Goal: Task Accomplishment & Management: Manage account settings

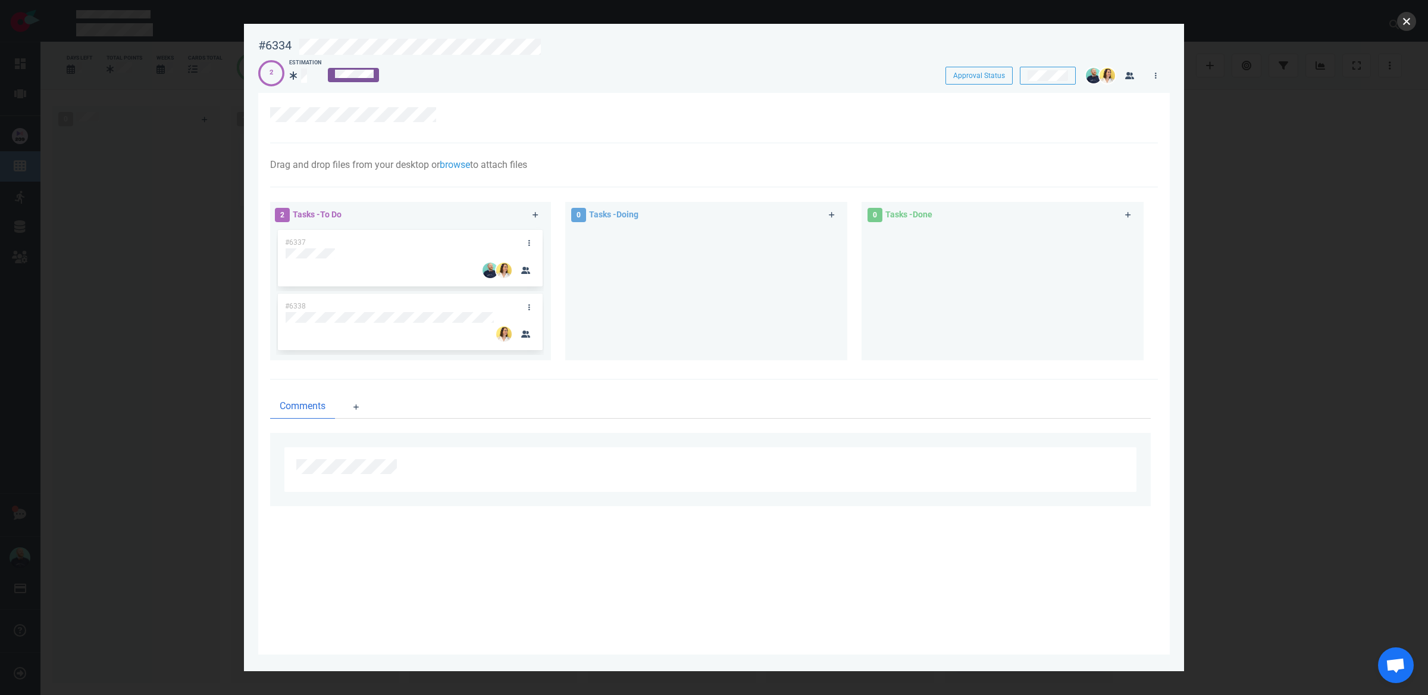
click at [1399, 17] on button "close" at bounding box center [1407, 21] width 19 height 19
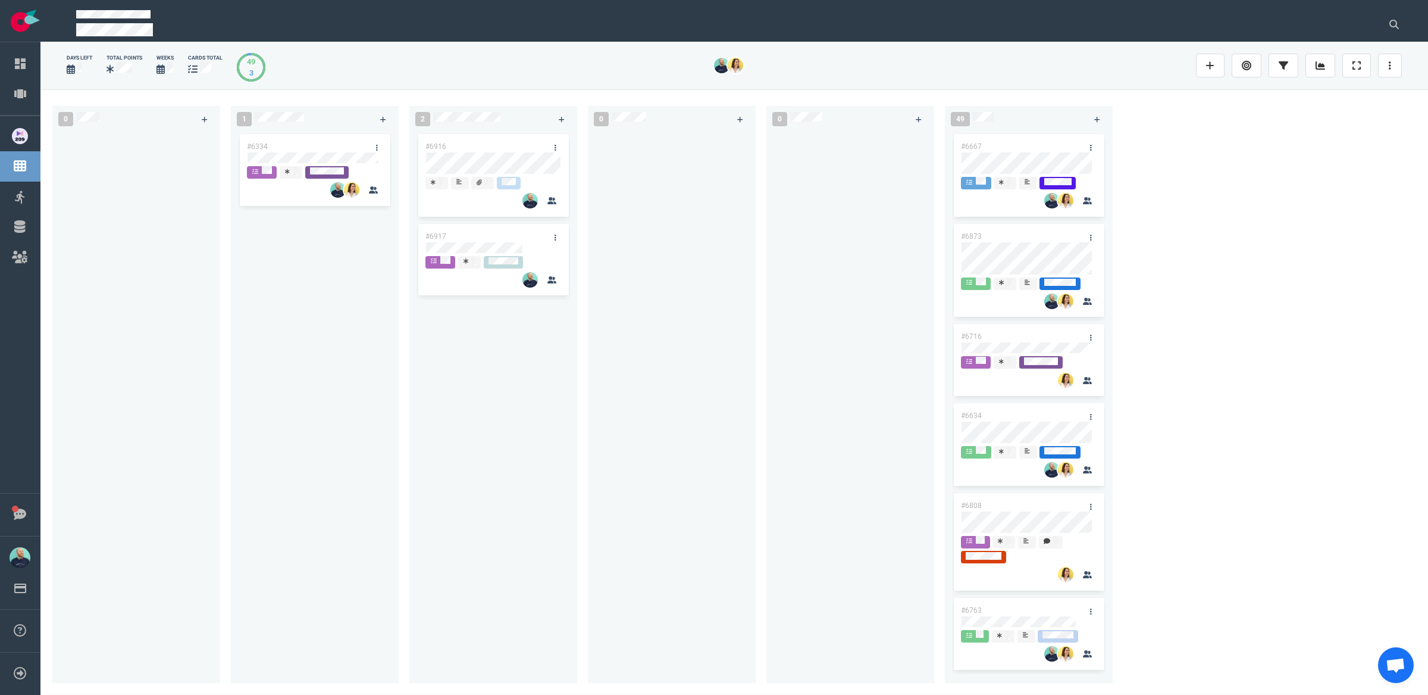
drag, startPoint x: 483, startPoint y: 430, endPoint x: 436, endPoint y: 317, distance: 122.2
click at [483, 429] on div "#6916 #6917" at bounding box center [494, 400] width 154 height 537
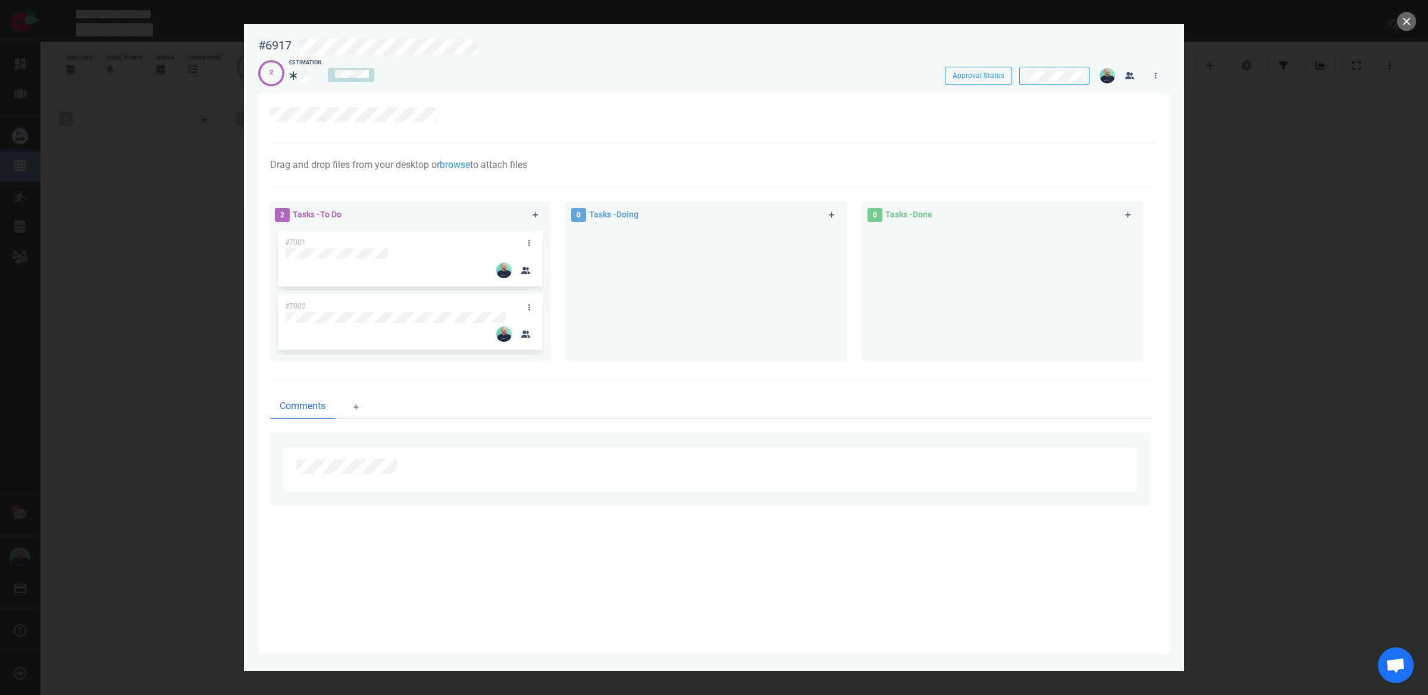
click at [637, 301] on div at bounding box center [707, 288] width 268 height 123
click at [1407, 21] on button "close" at bounding box center [1407, 21] width 19 height 19
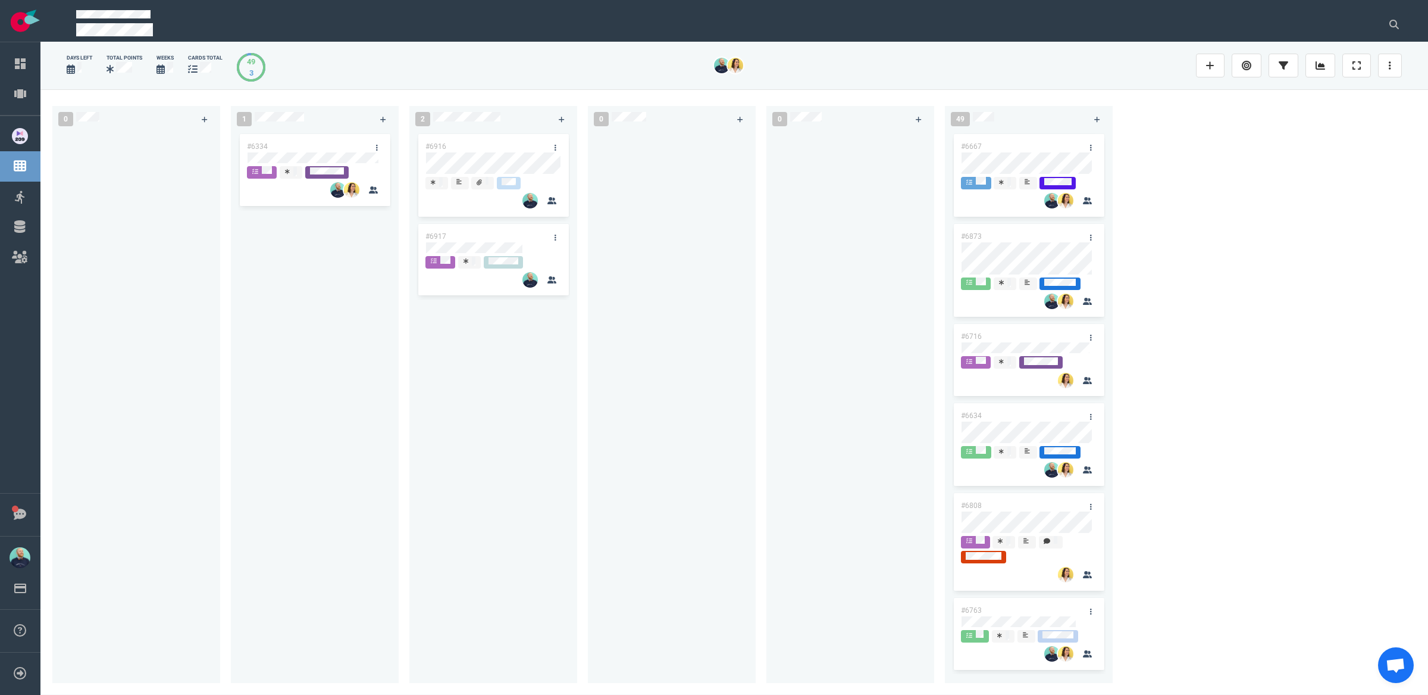
click at [843, 504] on div at bounding box center [851, 400] width 154 height 537
click at [526, 517] on div "#6916 #6917" at bounding box center [494, 400] width 154 height 537
click at [517, 364] on div "#6916 #6917" at bounding box center [494, 400] width 154 height 537
click at [565, 523] on div "#6916 #6917" at bounding box center [494, 400] width 154 height 537
click at [36, 67] on link "Dashboard" at bounding box center [57, 63] width 43 height 11
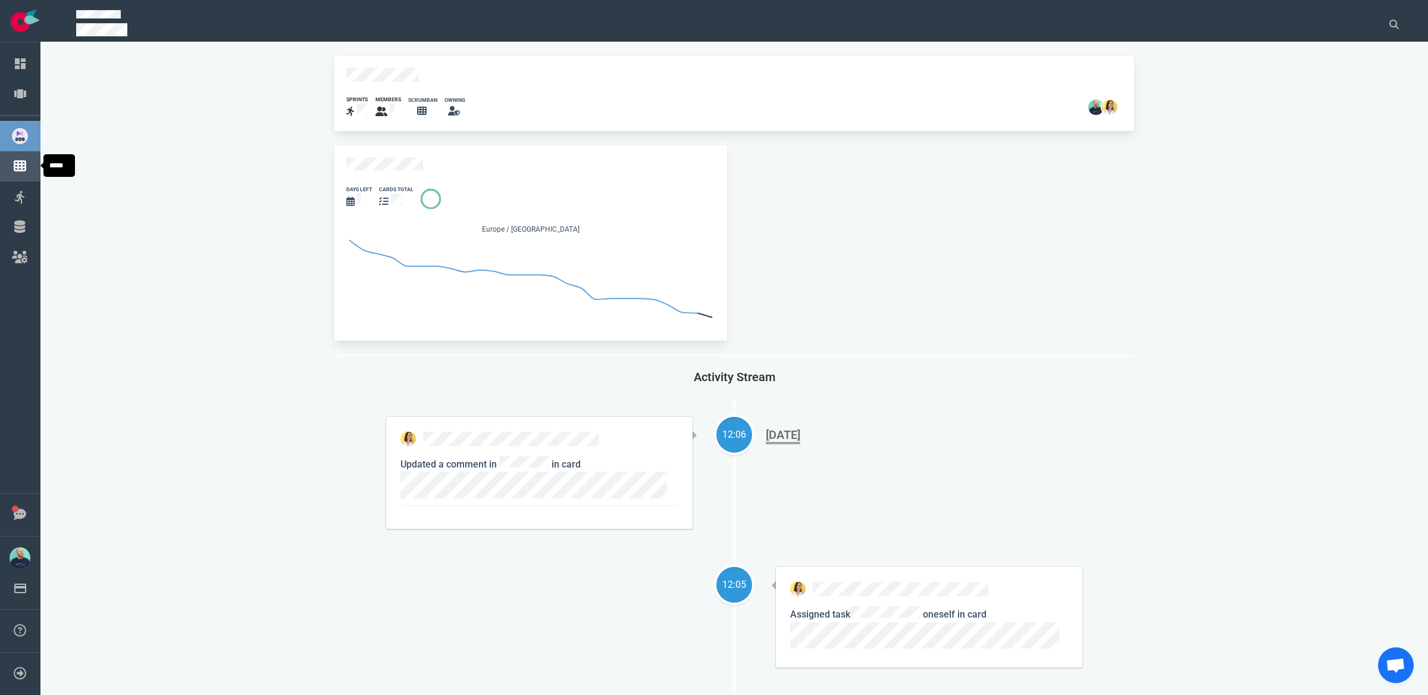
click at [36, 170] on link "Board" at bounding box center [47, 166] width 23 height 11
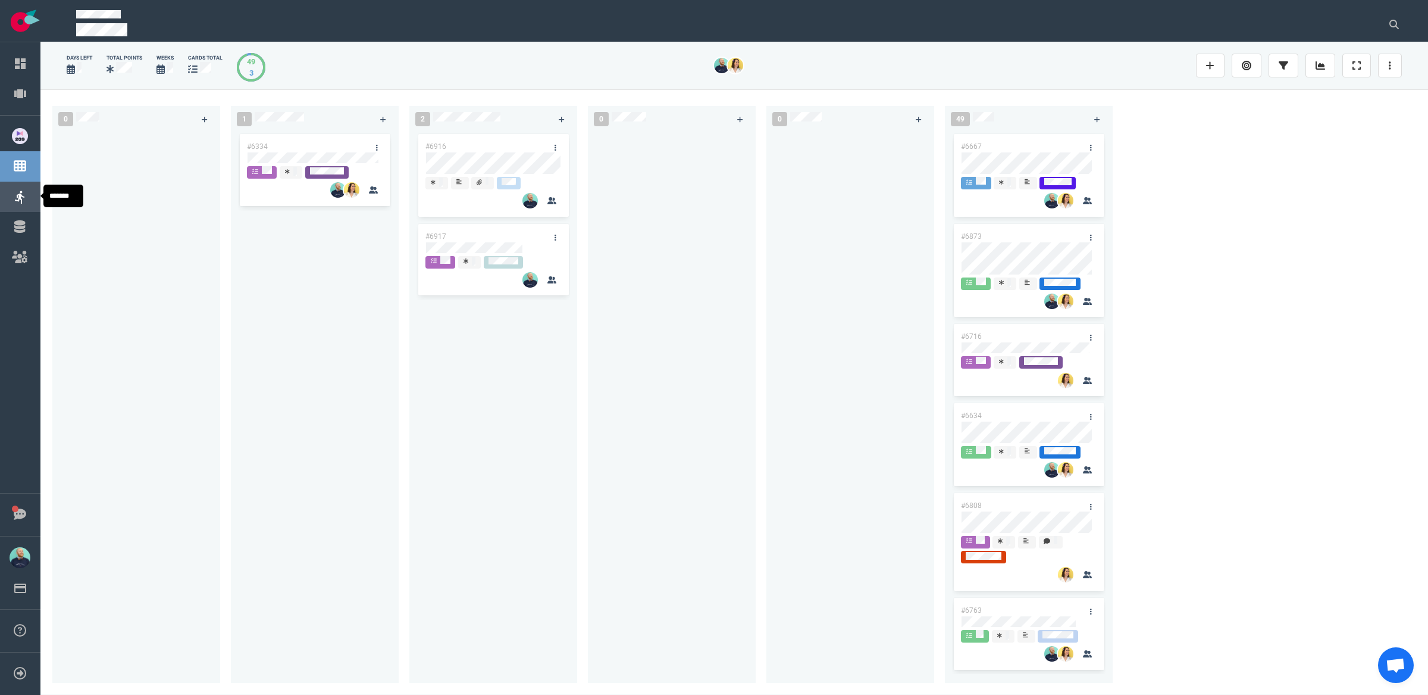
click at [36, 193] on link "Sprints" at bounding box center [50, 196] width 28 height 11
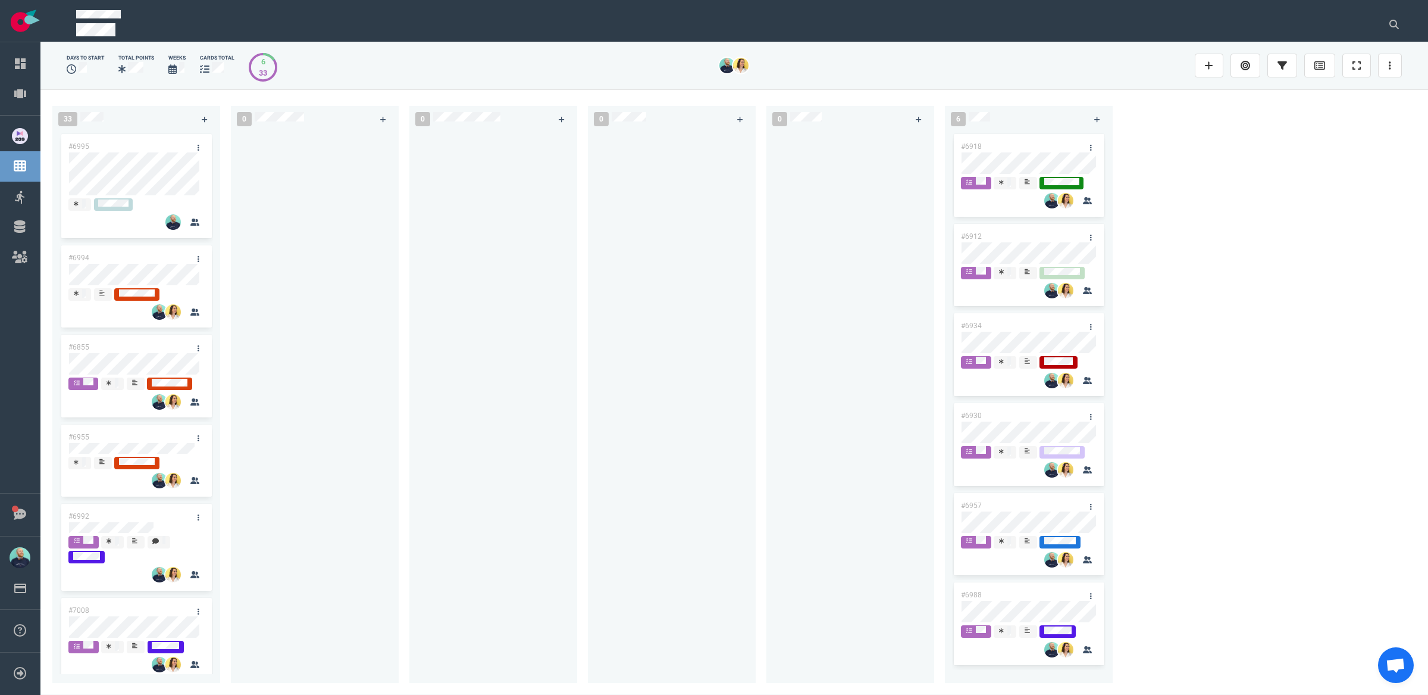
click at [526, 333] on div at bounding box center [494, 400] width 154 height 537
click at [36, 68] on link "Dashboard" at bounding box center [57, 63] width 43 height 11
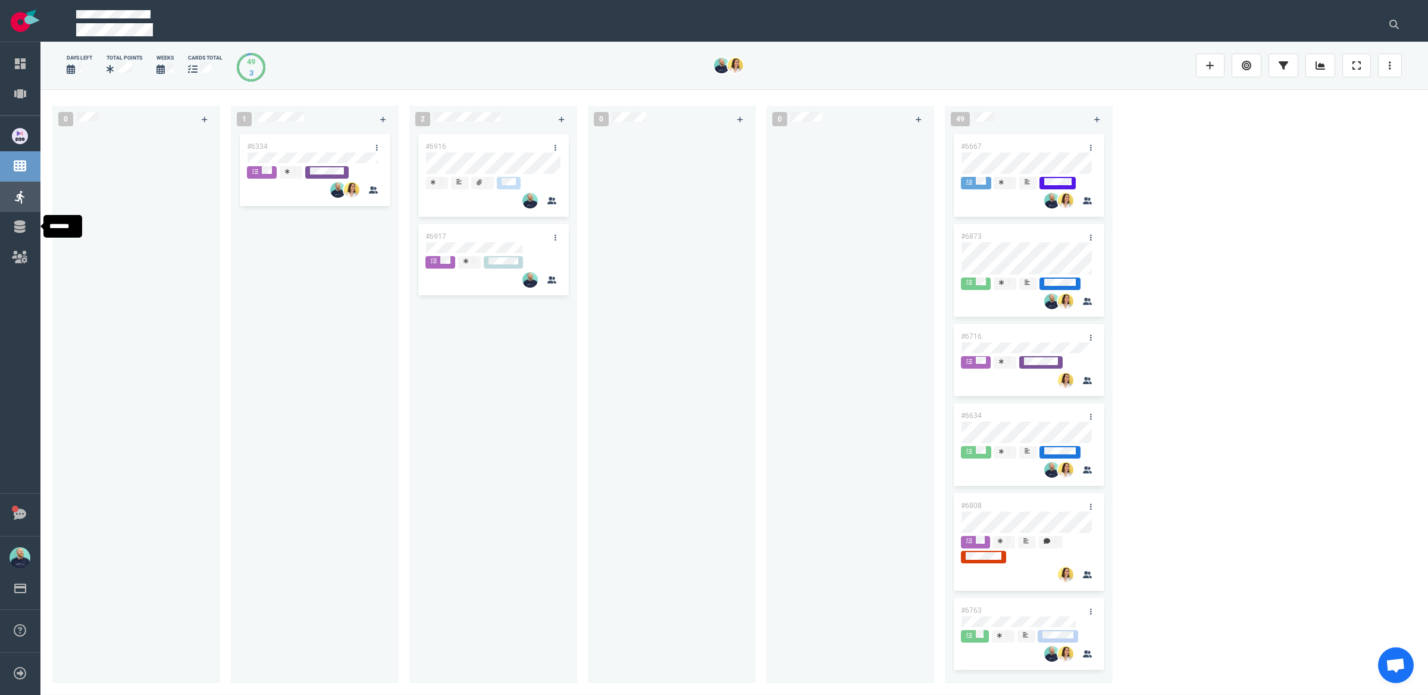
click at [36, 201] on link "Sprints" at bounding box center [50, 196] width 28 height 11
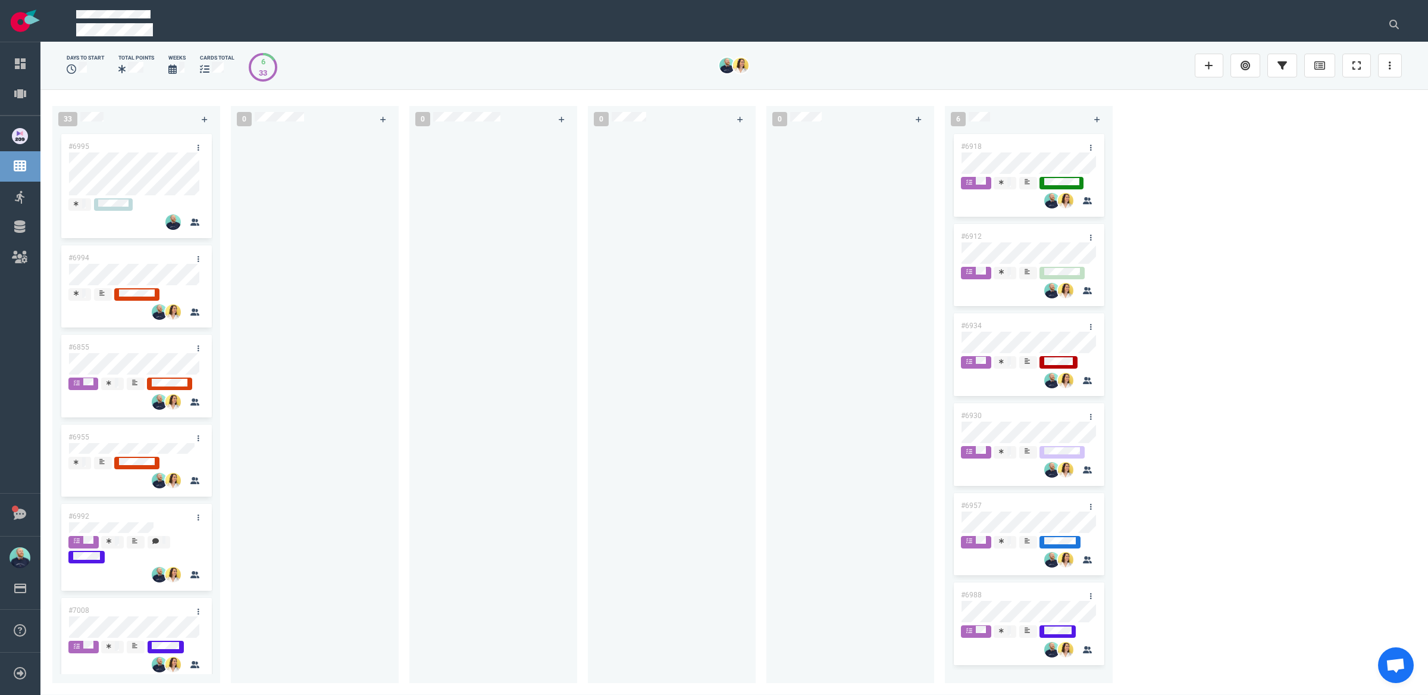
click at [511, 395] on div at bounding box center [494, 400] width 154 height 537
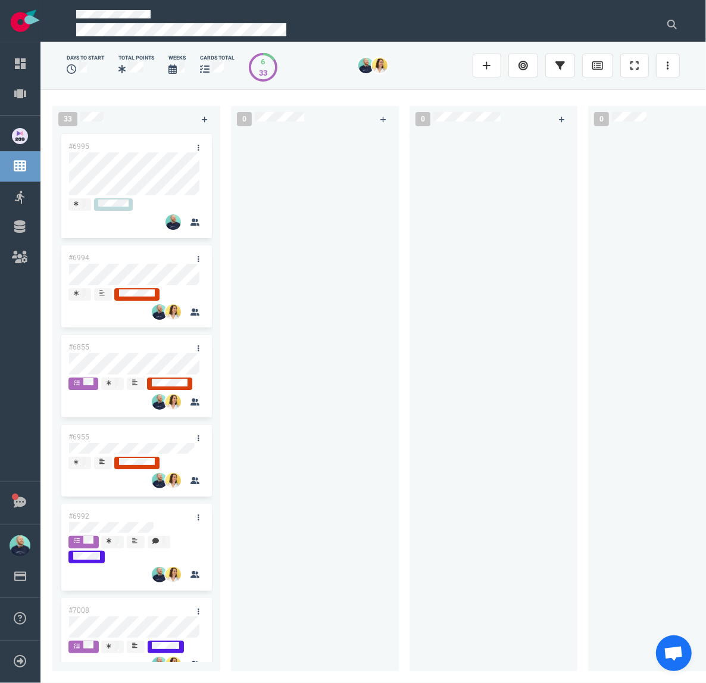
drag, startPoint x: 351, startPoint y: 368, endPoint x: 365, endPoint y: 329, distance: 42.0
click at [351, 367] on div at bounding box center [315, 395] width 154 height 526
click at [368, 317] on div at bounding box center [315, 395] width 154 height 526
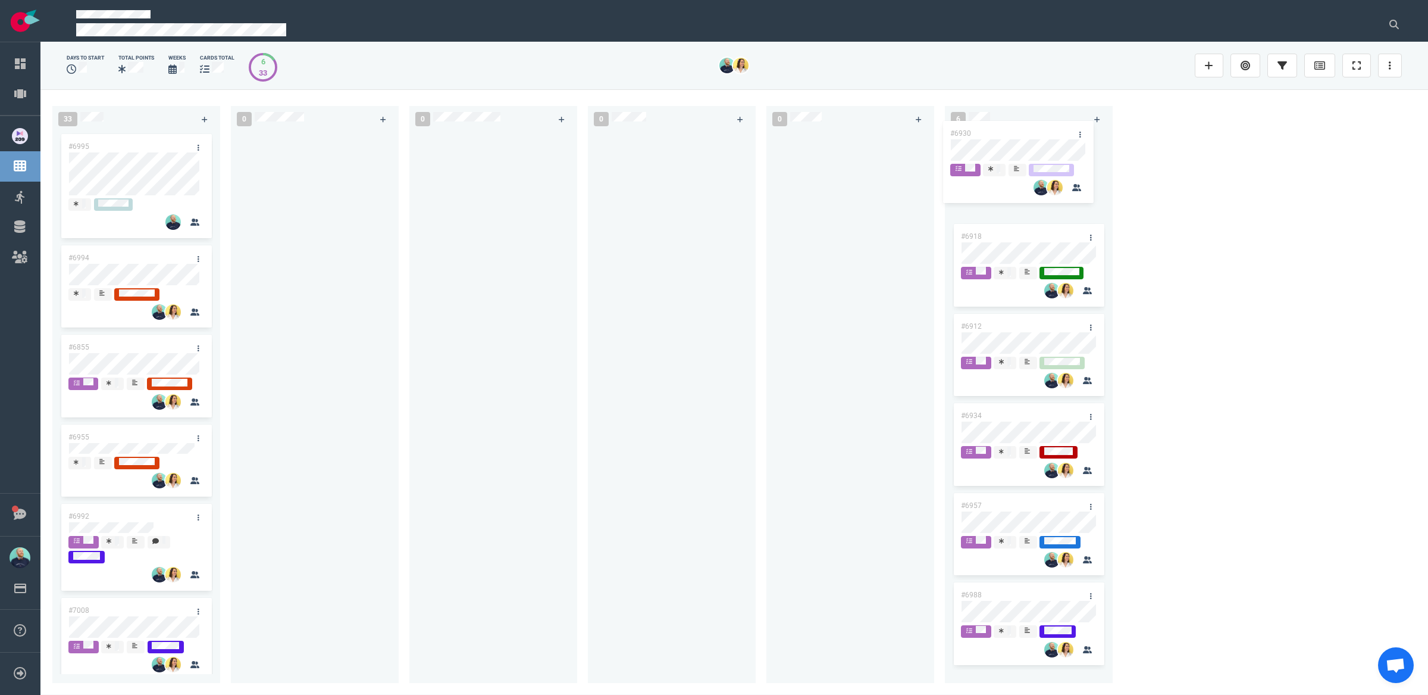
click at [1010, 140] on div "#6918 #6912 #6934 #6930 #6957 #6988 #6930" at bounding box center [1029, 400] width 154 height 537
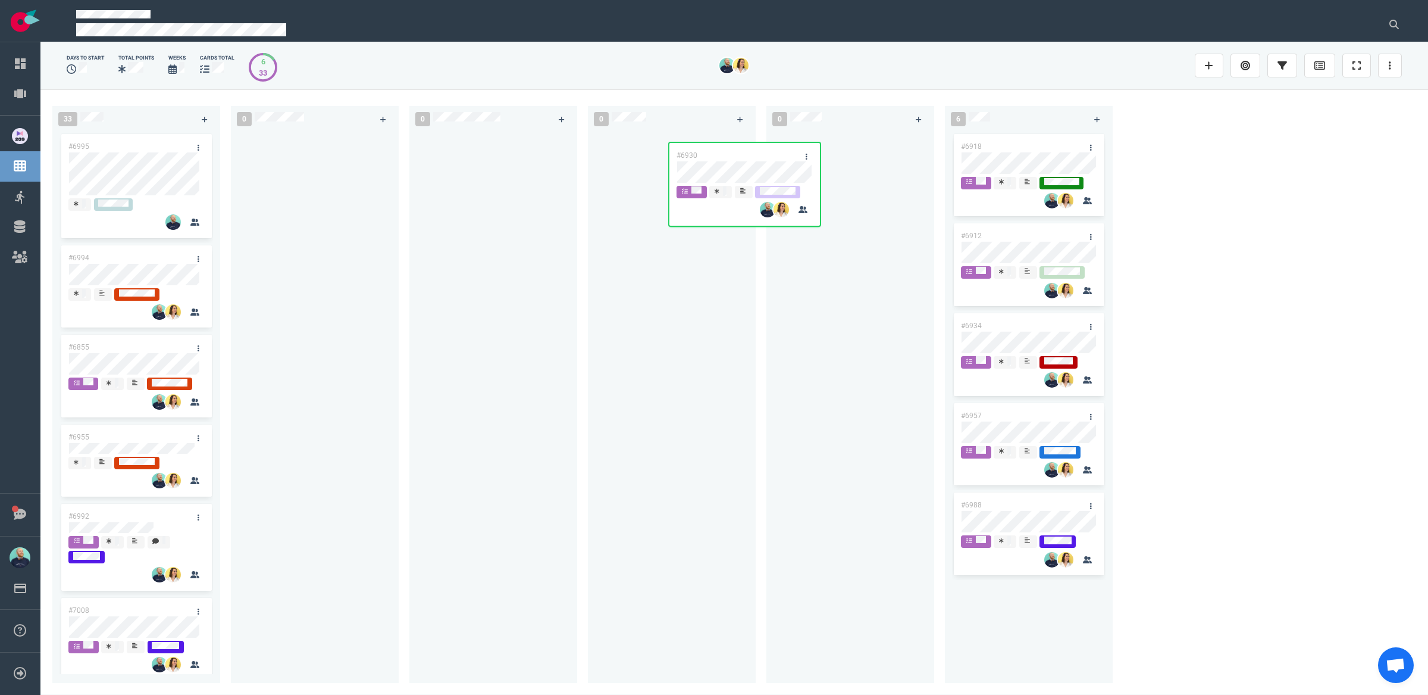
click at [730, 171] on div "33 #6995 #6994 #6855 #6955 #6992 #7008 #7013 #6901 #6987 #6767 #6996 #6755 #698…" at bounding box center [734, 391] width 1388 height 605
click at [845, 152] on div "33 #6995 #6994 #6855 #6955 #6992 #7008 #7013 #6901 #6987 #6767 #6996 #6755 #698…" at bounding box center [734, 391] width 1388 height 605
click at [672, 161] on div "33 #6995 #6994 #6855 #6955 #6992 #7008 #7013 #6901 #6987 #6767 #6996 #6755 #698…" at bounding box center [734, 391] width 1388 height 605
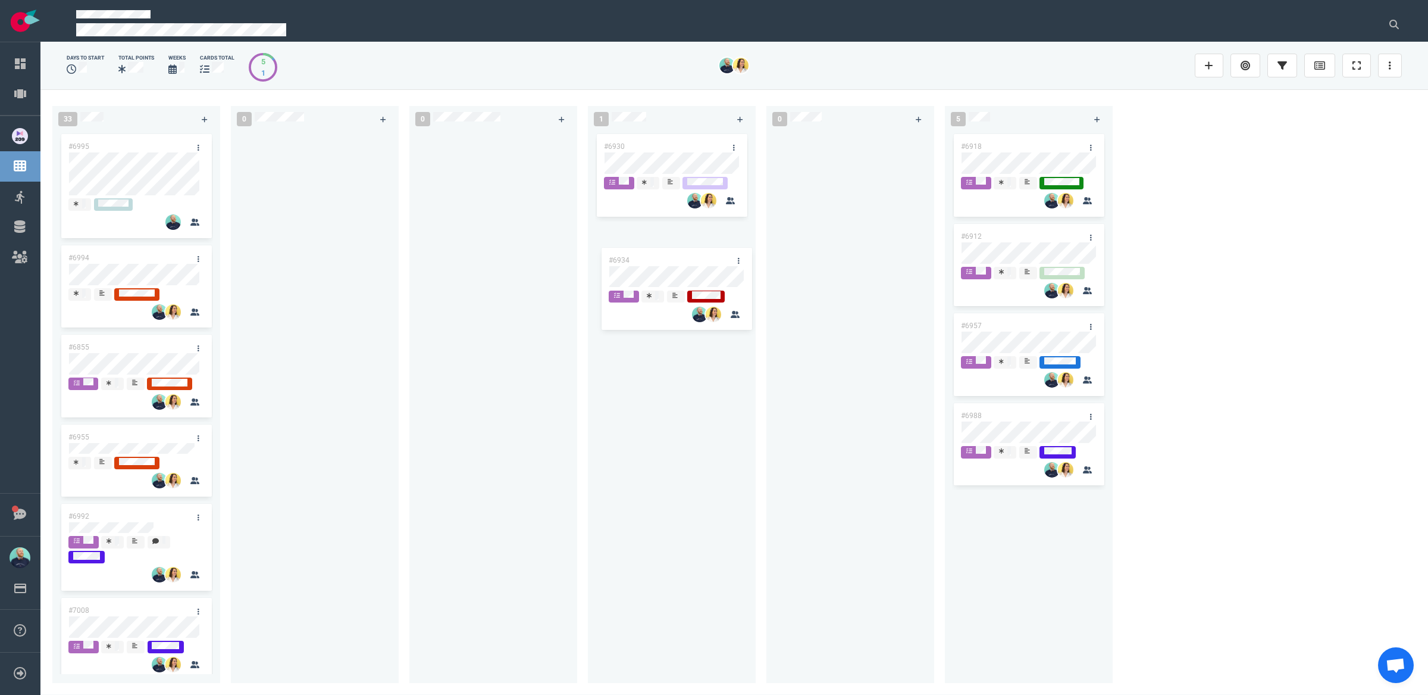
click at [671, 272] on div "33 #6995 #6994 #6855 #6955 #6992 #7008 #7013 #6901 #6987 #6767 #6996 #6755 #698…" at bounding box center [734, 391] width 1388 height 605
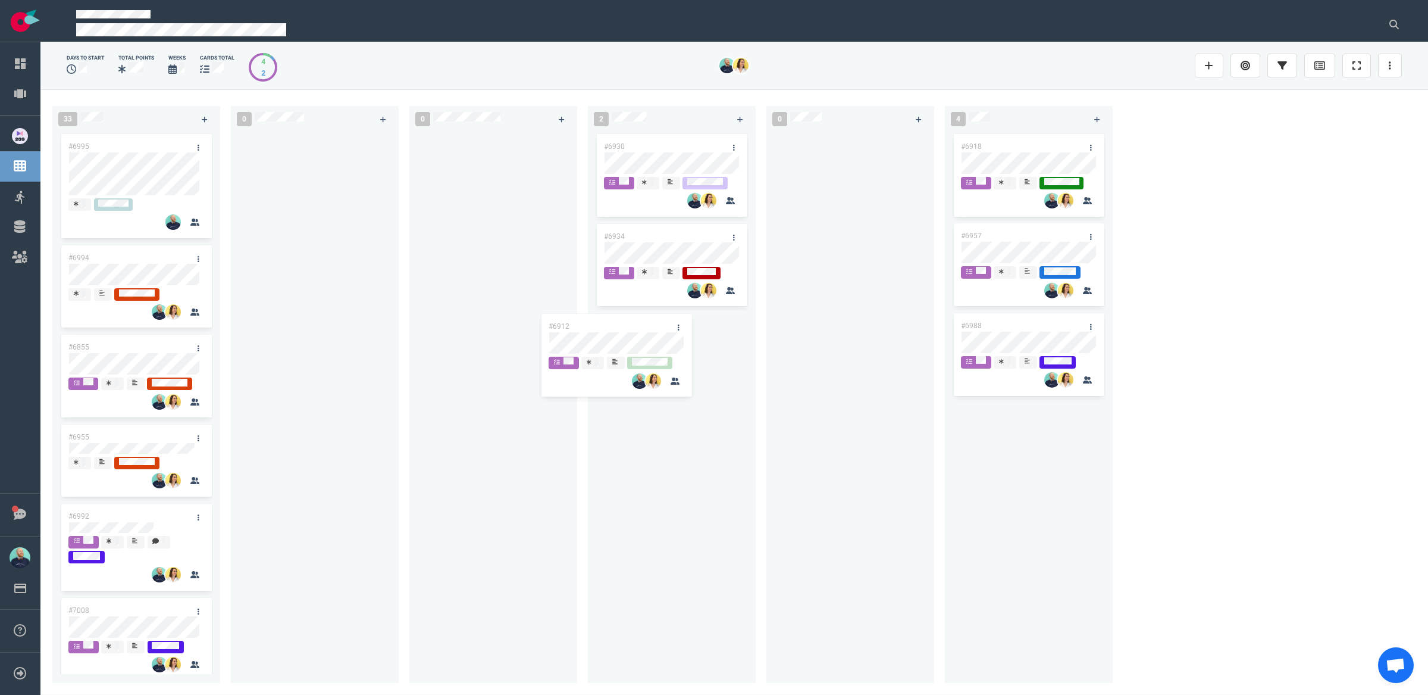
click at [639, 344] on div "33 #6995 #6994 #6855 #6955 #6992 #7008 #7013 #6901 #6987 #6767 #6996 #6755 #698…" at bounding box center [734, 391] width 1388 height 605
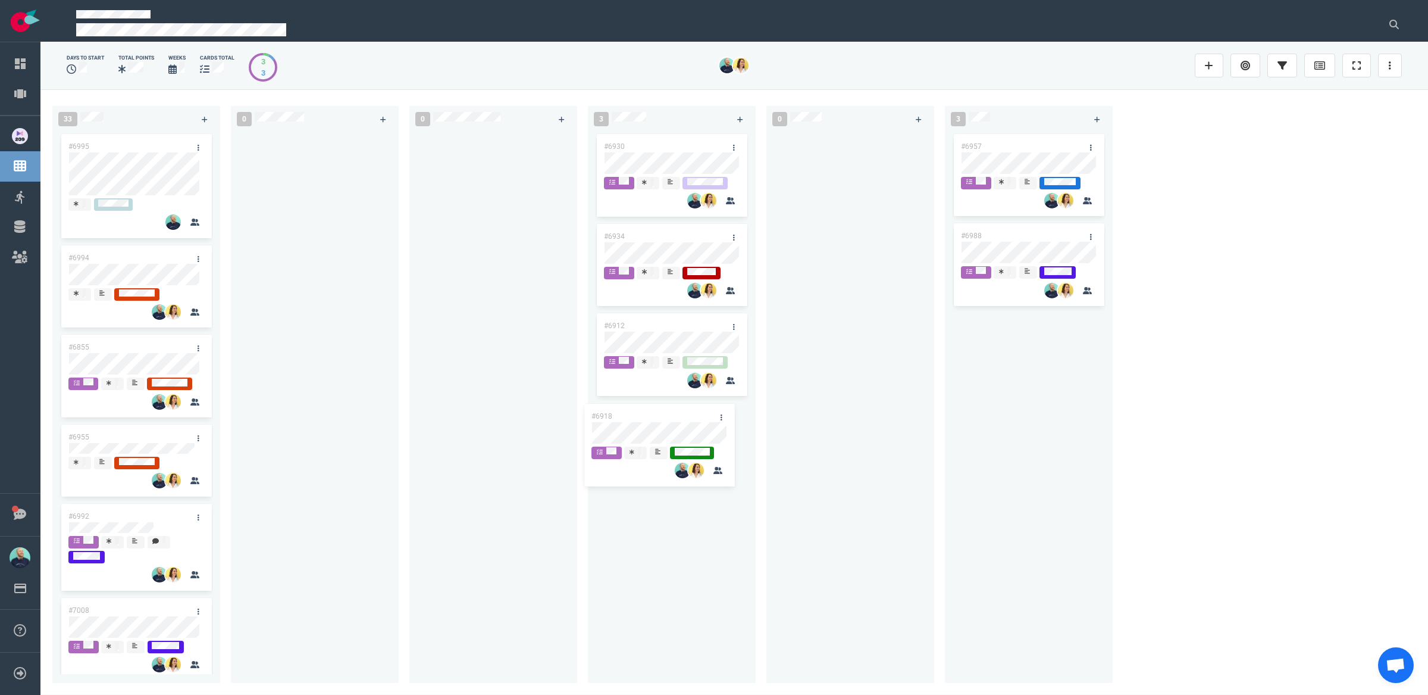
click at [657, 425] on div "33 #6995 #6994 #6855 #6955 #6992 #7008 #7013 #6901 #6987 #6767 #6996 #6755 #698…" at bounding box center [734, 391] width 1388 height 605
click at [670, 537] on div "33 #6995 #6994 #6855 #6955 #6992 #7008 #7013 #6901 #6987 #6767 #6996 #6755 #698…" at bounding box center [734, 391] width 1388 height 605
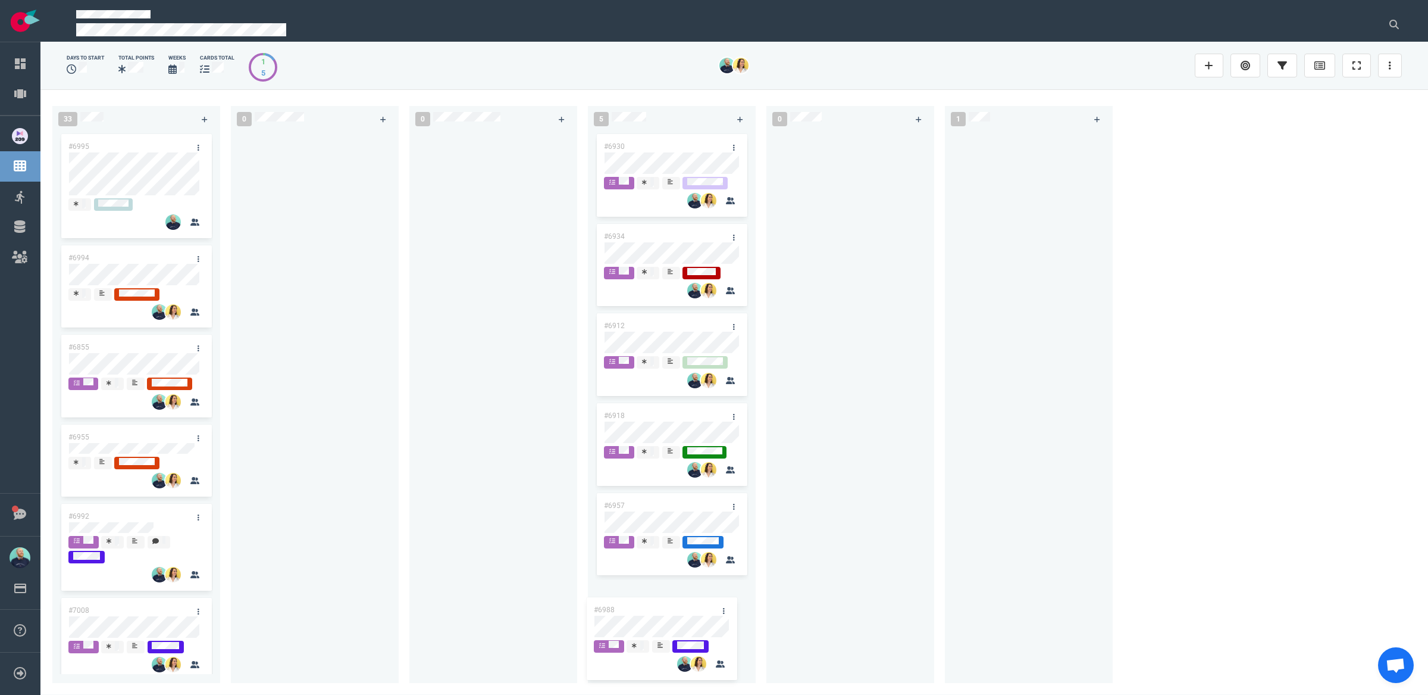
click at [657, 626] on div "33 #6995 #6994 #6855 #6955 #6992 #7008 #7013 #6901 #6987 #6767 #6996 #6755 #698…" at bounding box center [734, 391] width 1388 height 605
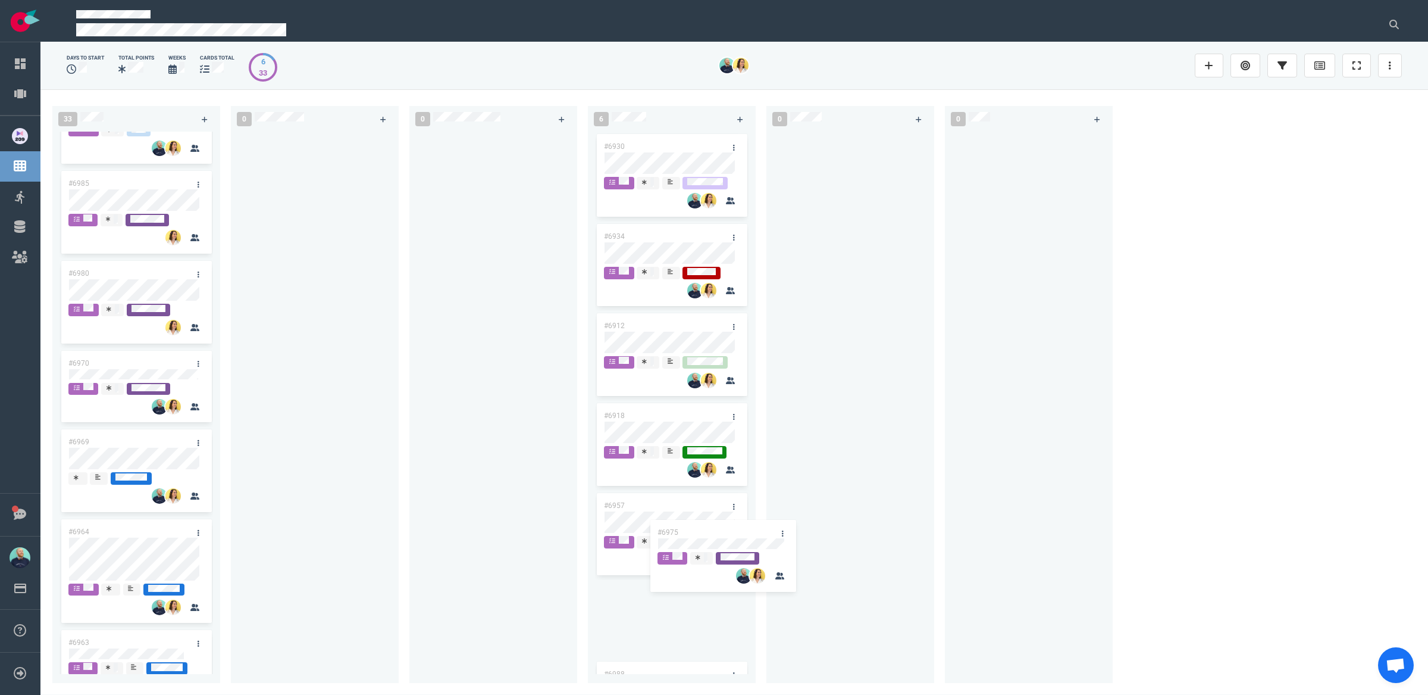
scroll to position [77, 0]
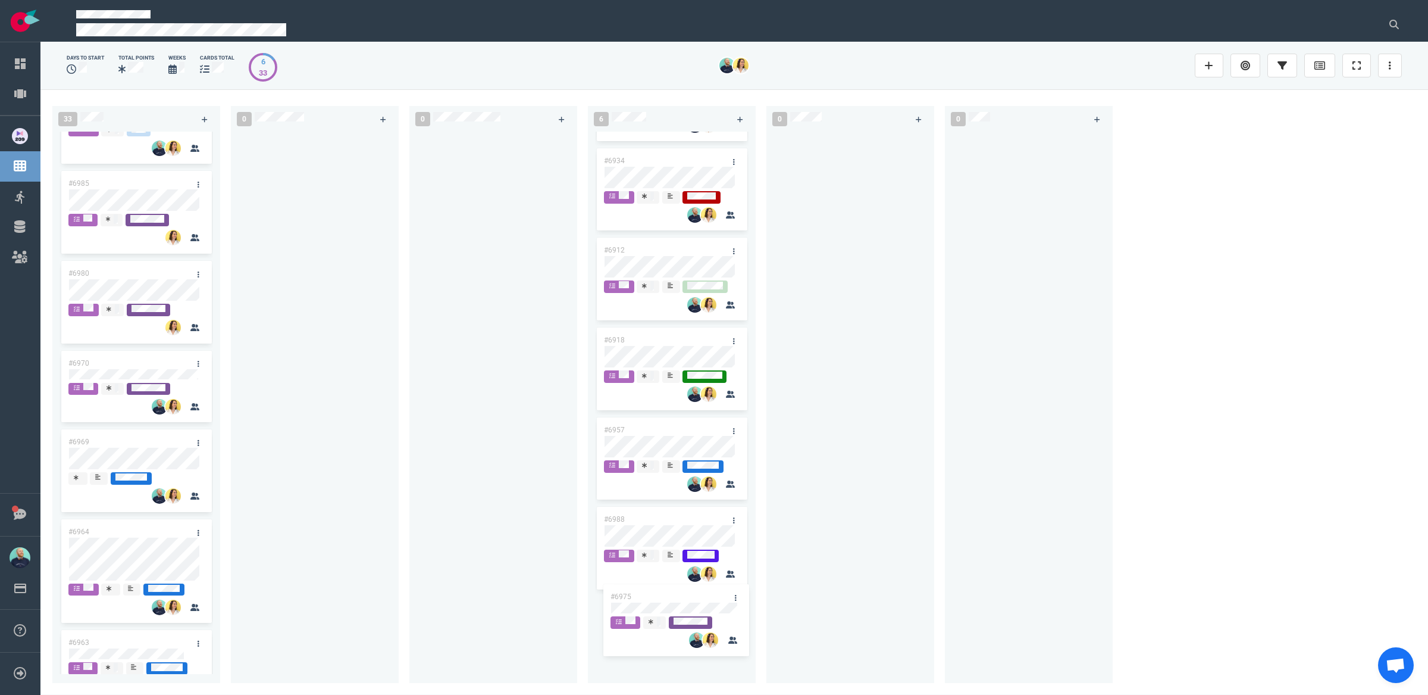
click at [691, 605] on div "33 #6995 #6994 #6855 #6955 #6992 #7008 #7013 #6901 #6987 #6767 #6996 #6755 #698…" at bounding box center [734, 391] width 1388 height 605
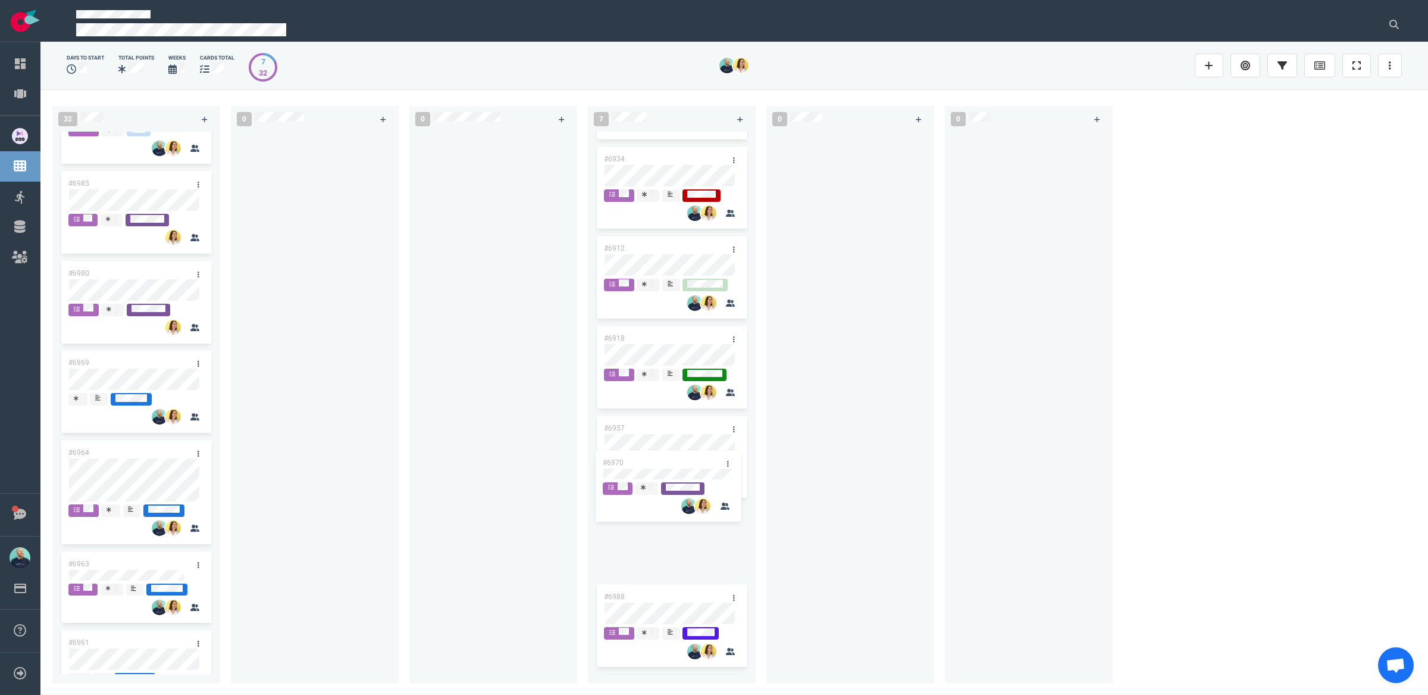
scroll to position [156, 0]
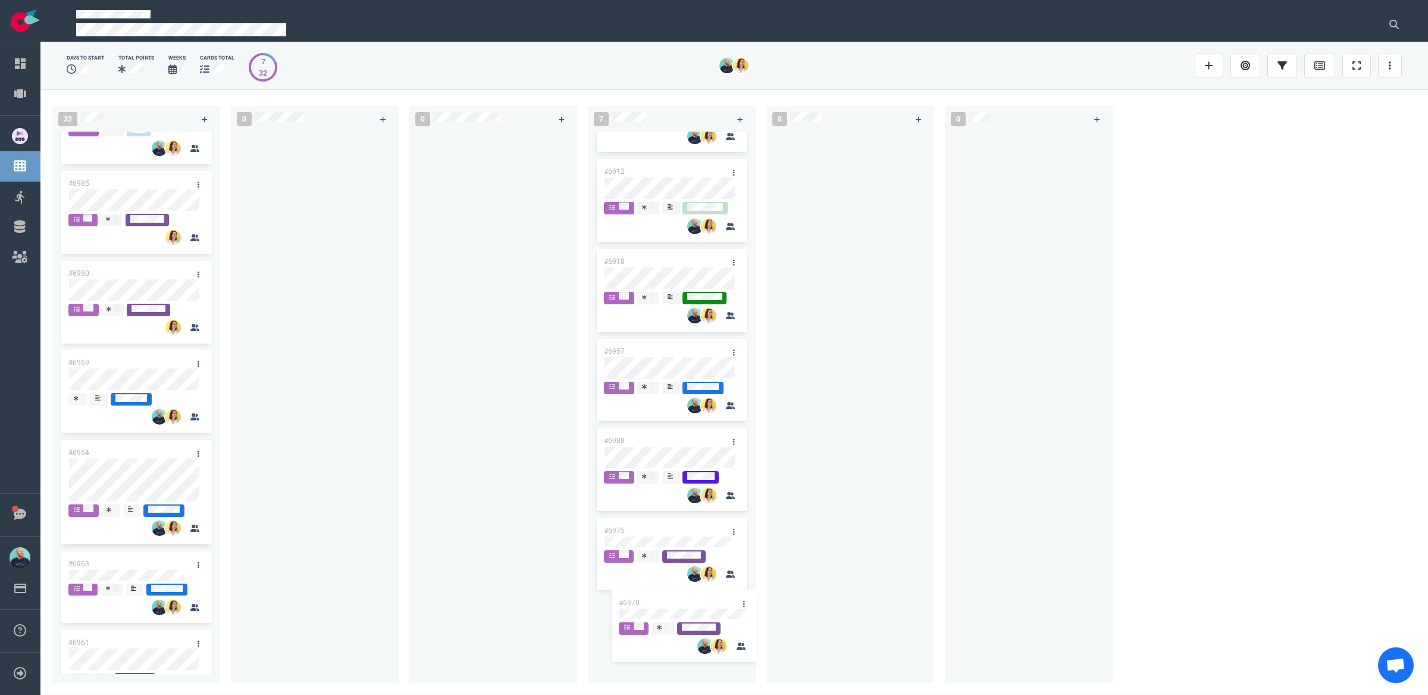
click at [666, 612] on div "32 #6995 #6994 #6855 #6955 #6992 #7008 #7013 #6901 #6987 #6767 #6996 #6755 #698…" at bounding box center [734, 391] width 1388 height 605
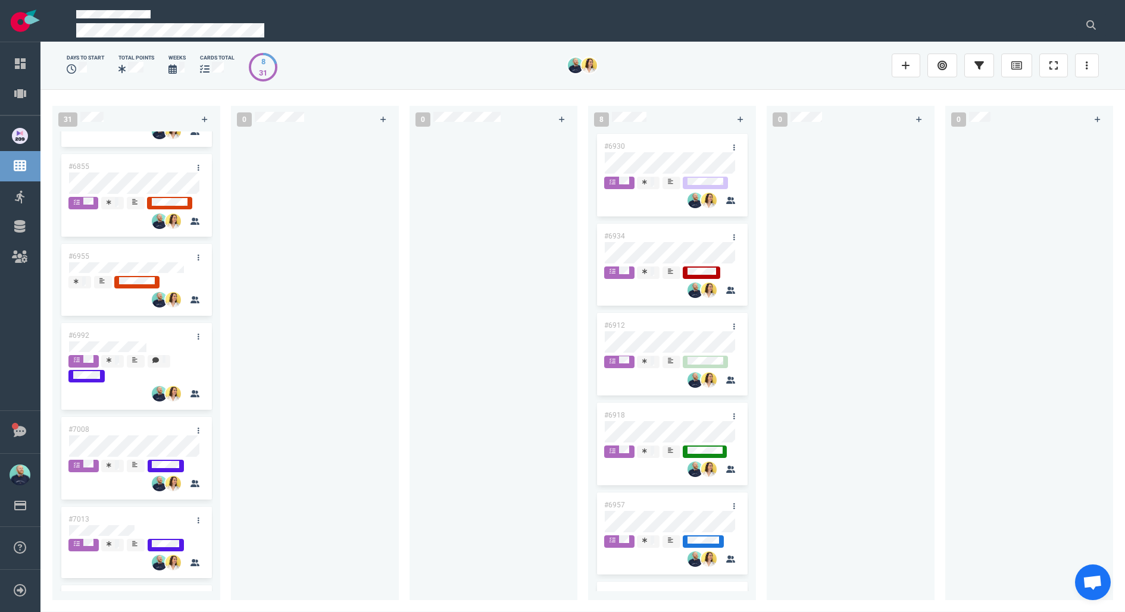
scroll to position [489, 0]
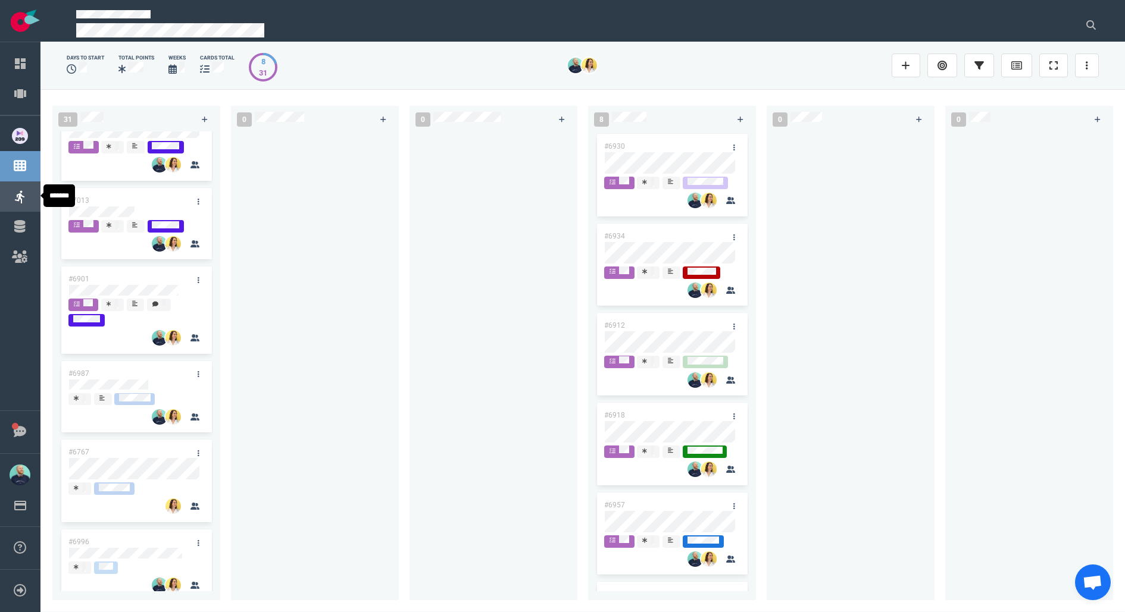
click at [36, 195] on link "Sprints" at bounding box center [50, 196] width 28 height 11
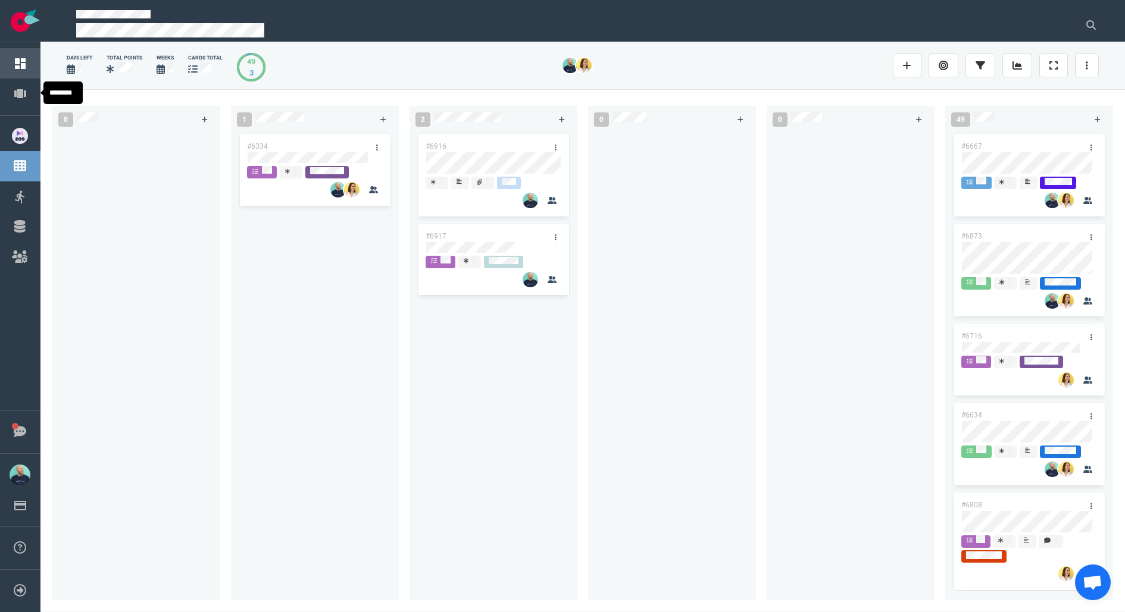
click at [36, 64] on link "Dashboard" at bounding box center [57, 63] width 43 height 11
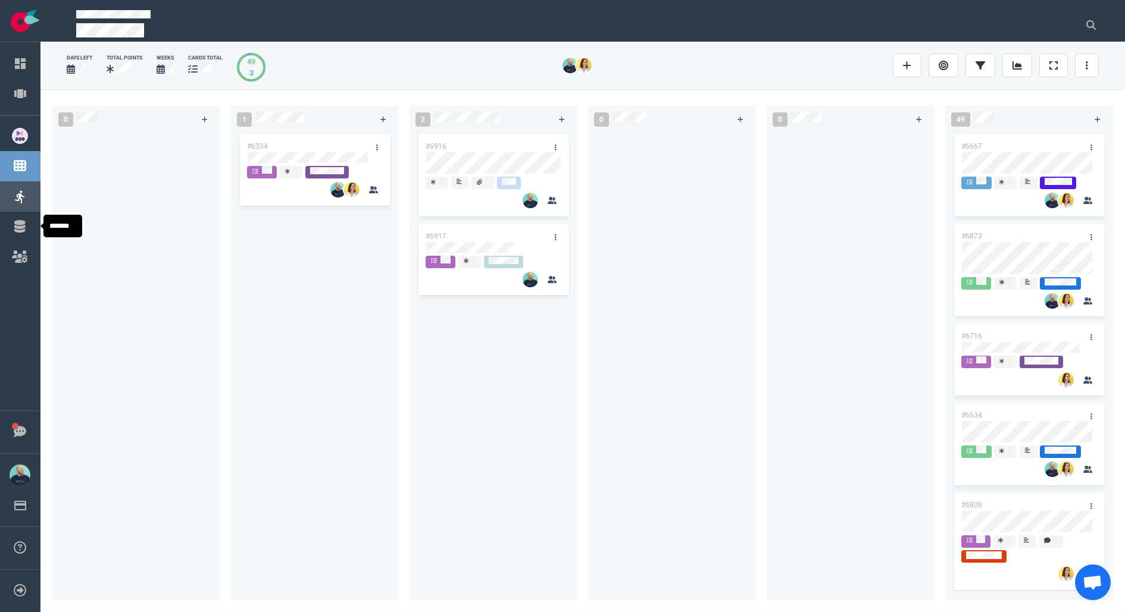
click at [36, 197] on link "Sprints" at bounding box center [50, 196] width 28 height 11
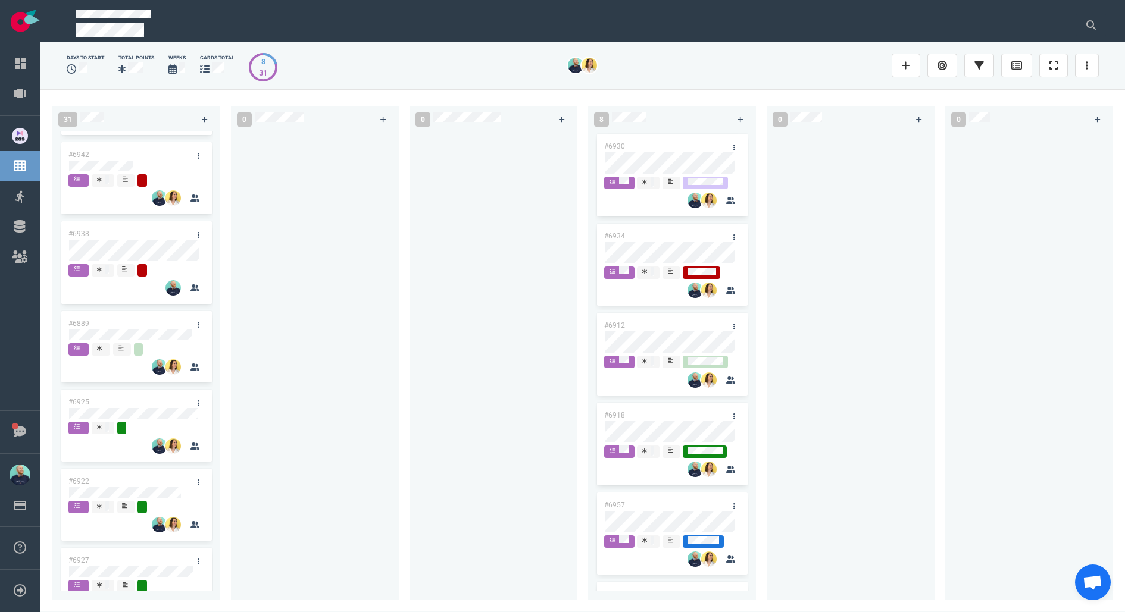
scroll to position [2192, 0]
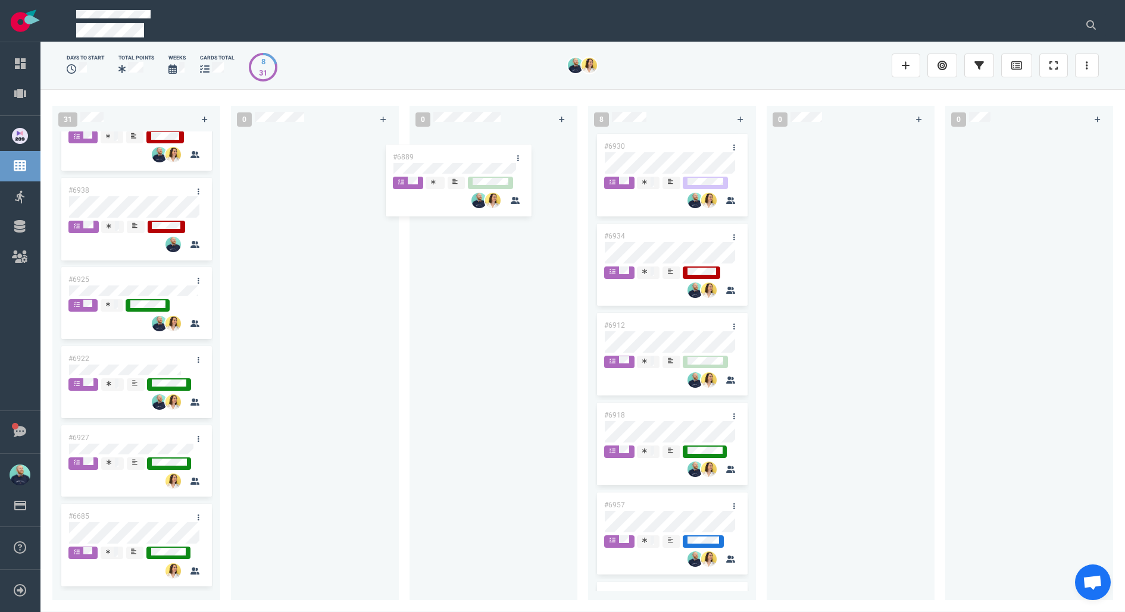
drag, startPoint x: 414, startPoint y: 200, endPoint x: 468, endPoint y: 168, distance: 63.0
click at [465, 164] on div "31 #6995 #6994 #6855 #6955 #6992 #7008 #7013 #6901 #6987 #6767 #6996 #6755 #698…" at bounding box center [582, 350] width 1084 height 523
click at [365, 279] on div at bounding box center [315, 359] width 154 height 455
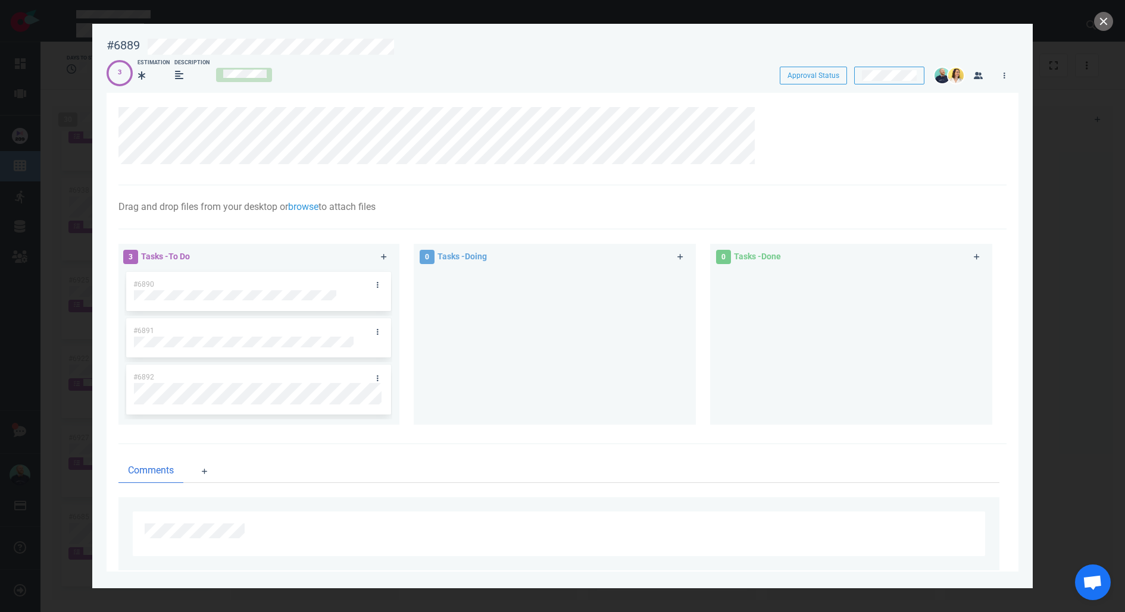
click at [655, 306] on div at bounding box center [555, 343] width 268 height 146
click at [483, 374] on div at bounding box center [555, 343] width 268 height 146
click at [380, 285] on link at bounding box center [377, 285] width 19 height 15
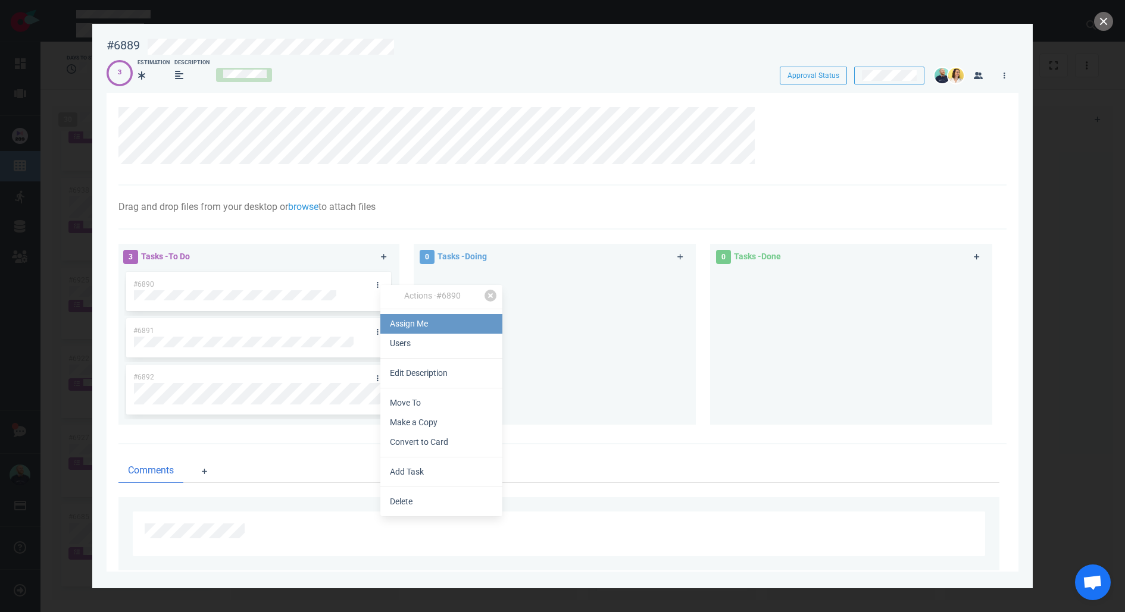
click at [408, 324] on link "Assign Me" at bounding box center [441, 324] width 122 height 20
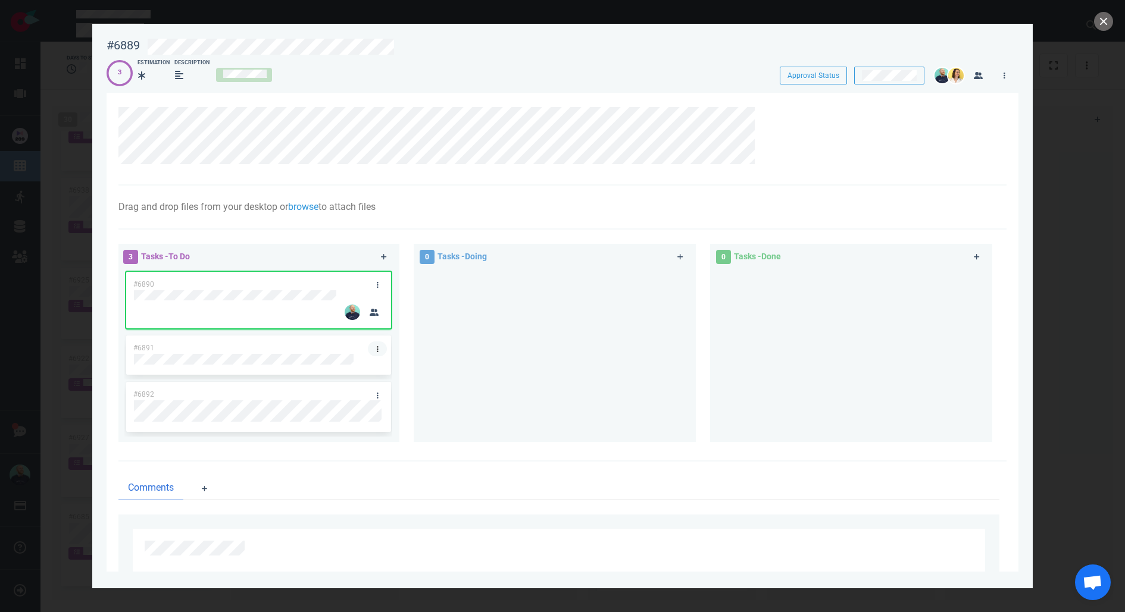
click at [377, 352] on icon at bounding box center [378, 349] width 2 height 7
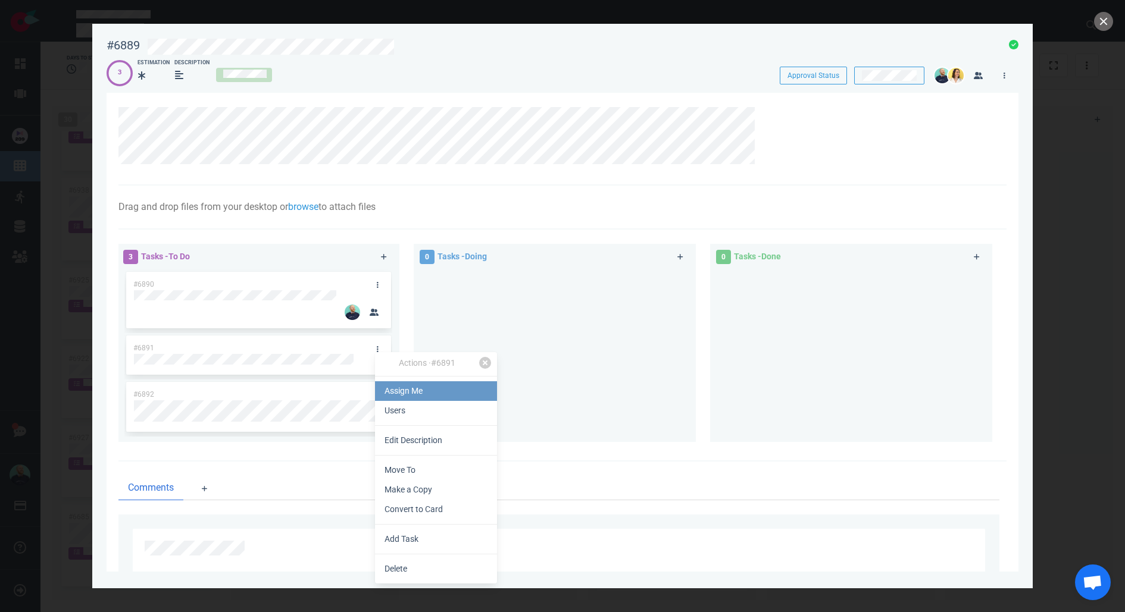
click at [402, 389] on link "Assign Me" at bounding box center [436, 392] width 122 height 20
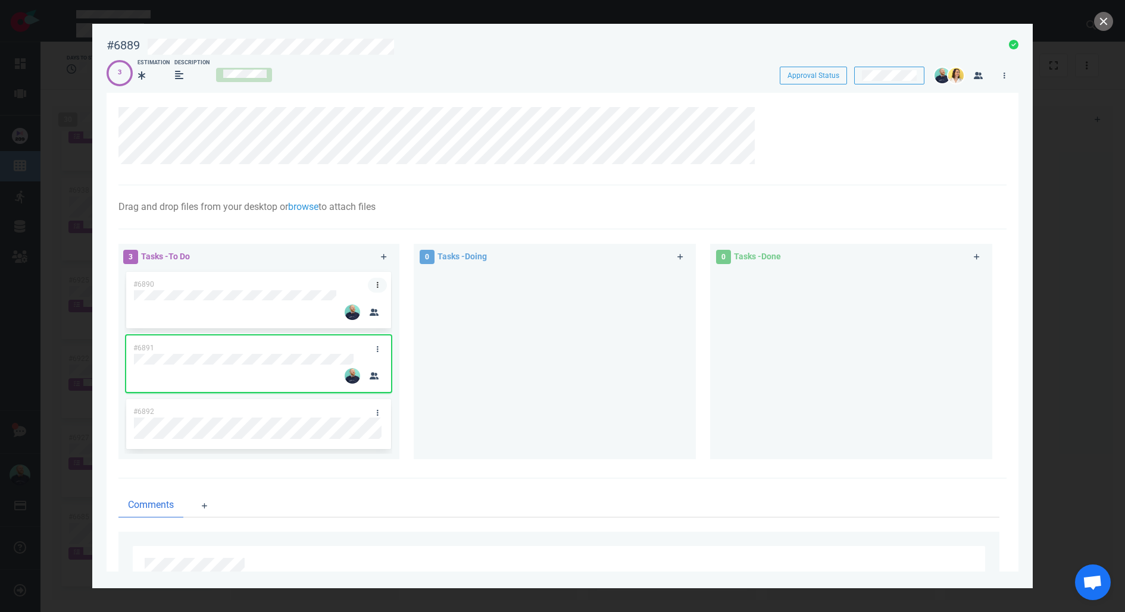
click at [377, 280] on link at bounding box center [377, 285] width 19 height 15
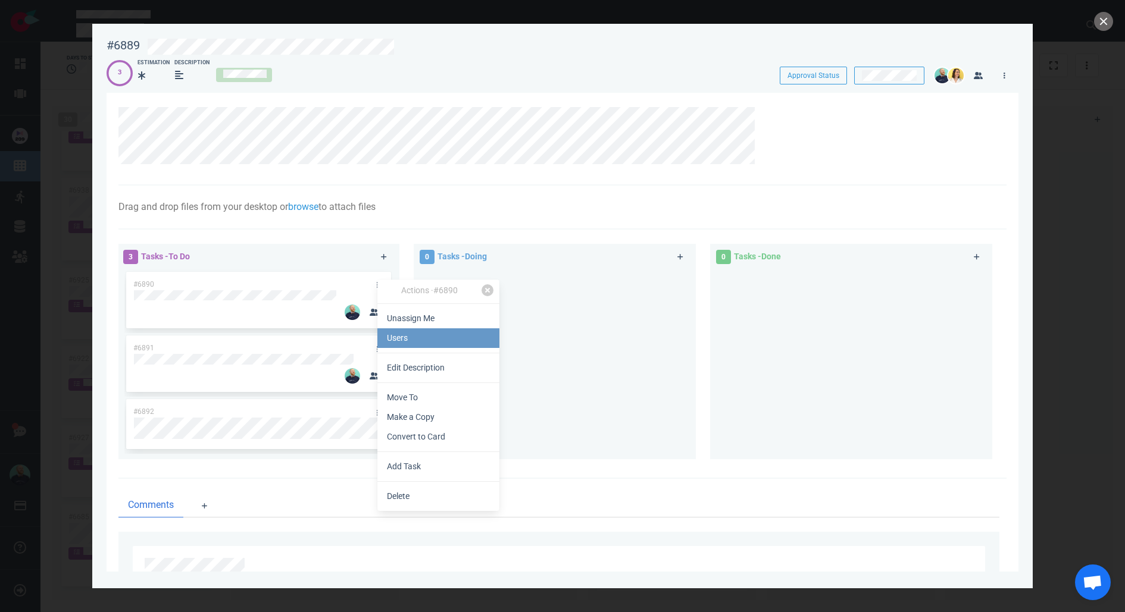
click at [416, 339] on link "Users" at bounding box center [438, 339] width 122 height 20
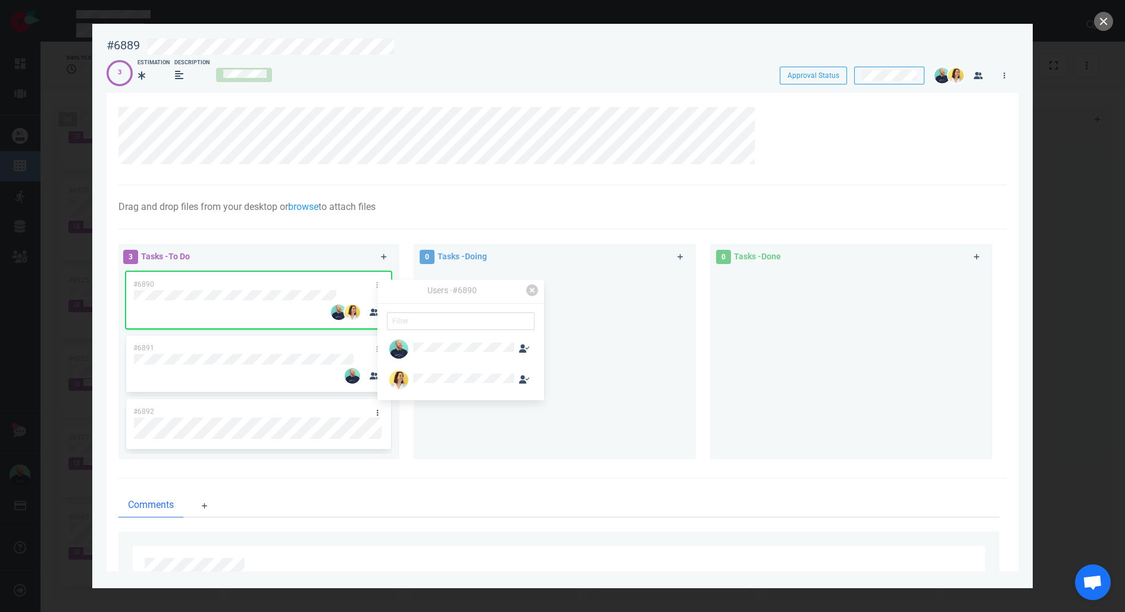
click at [590, 424] on div at bounding box center [555, 360] width 268 height 180
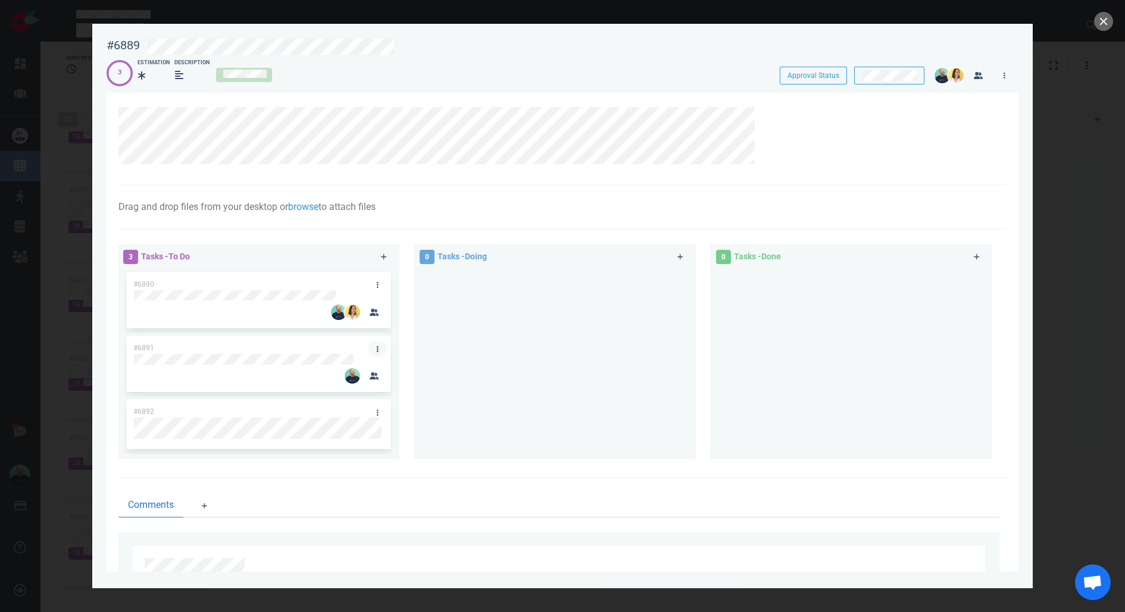
click at [379, 349] on link at bounding box center [377, 349] width 19 height 15
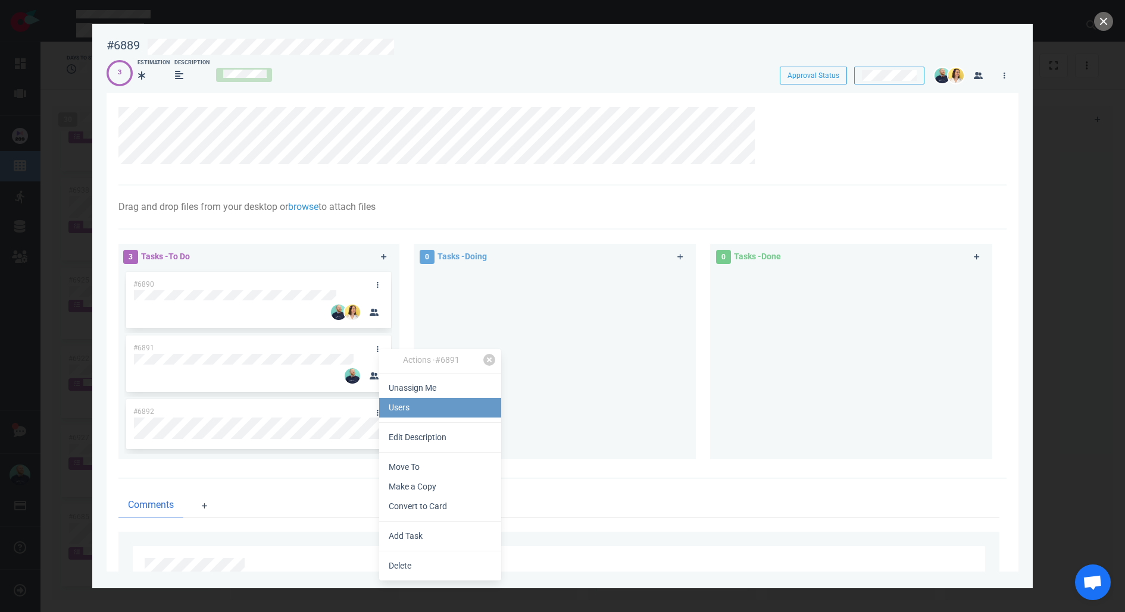
click at [411, 405] on link "Users" at bounding box center [440, 408] width 122 height 20
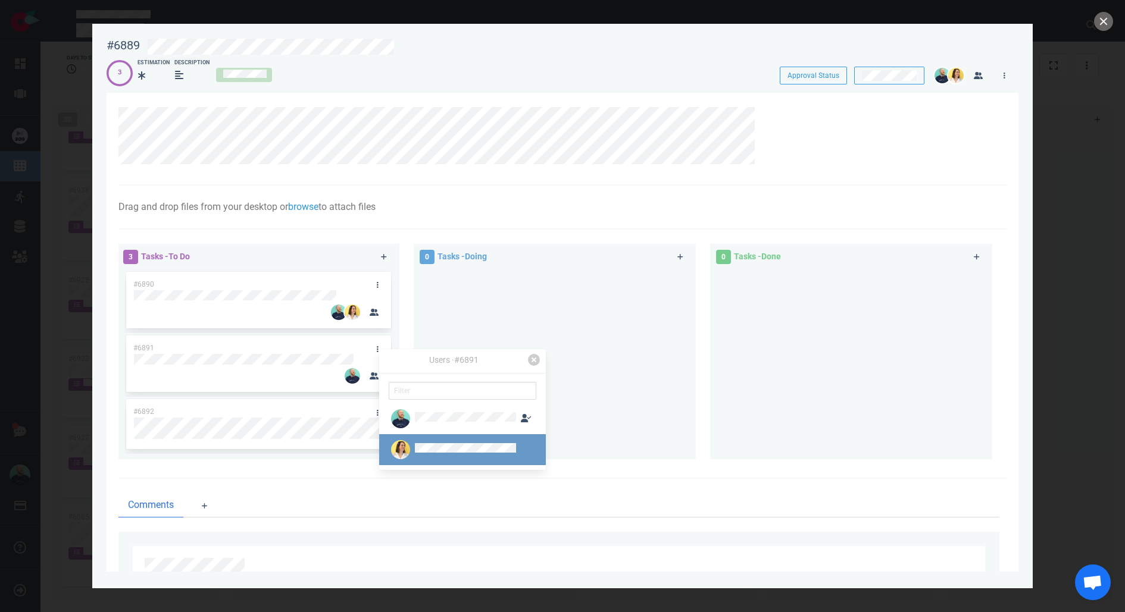
click at [432, 444] on div at bounding box center [465, 450] width 101 height 14
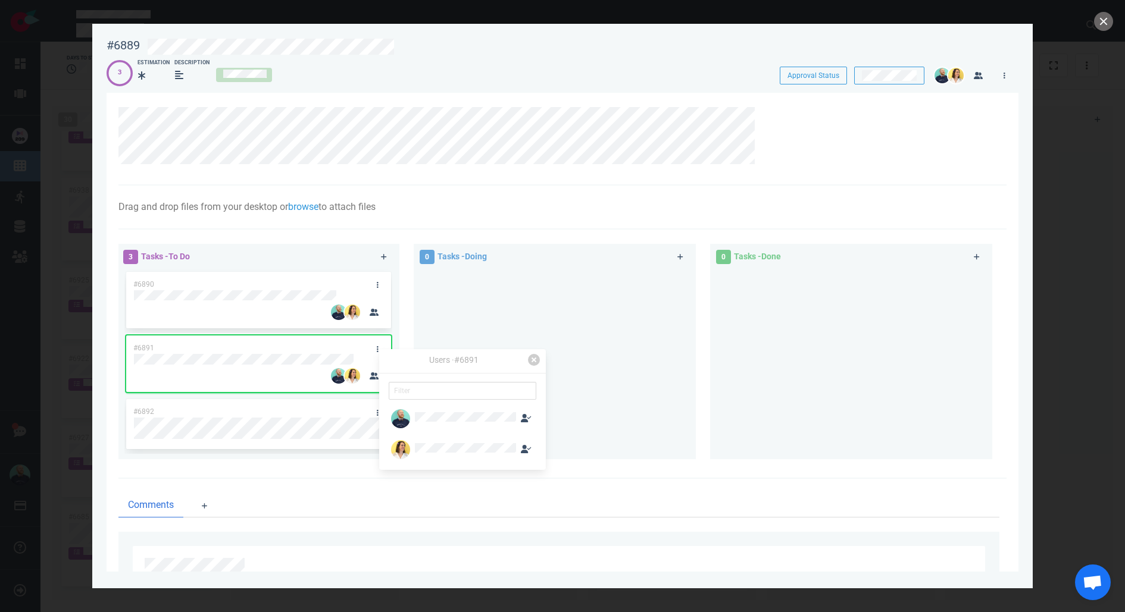
click at [745, 308] on div at bounding box center [851, 360] width 268 height 180
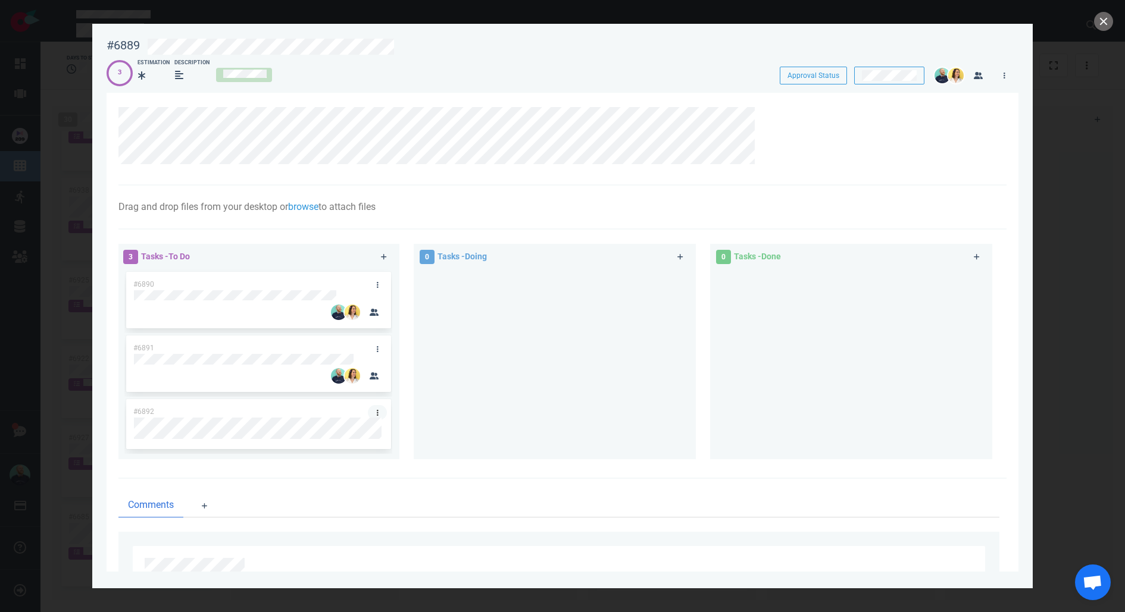
click at [377, 413] on icon at bounding box center [378, 413] width 2 height 7
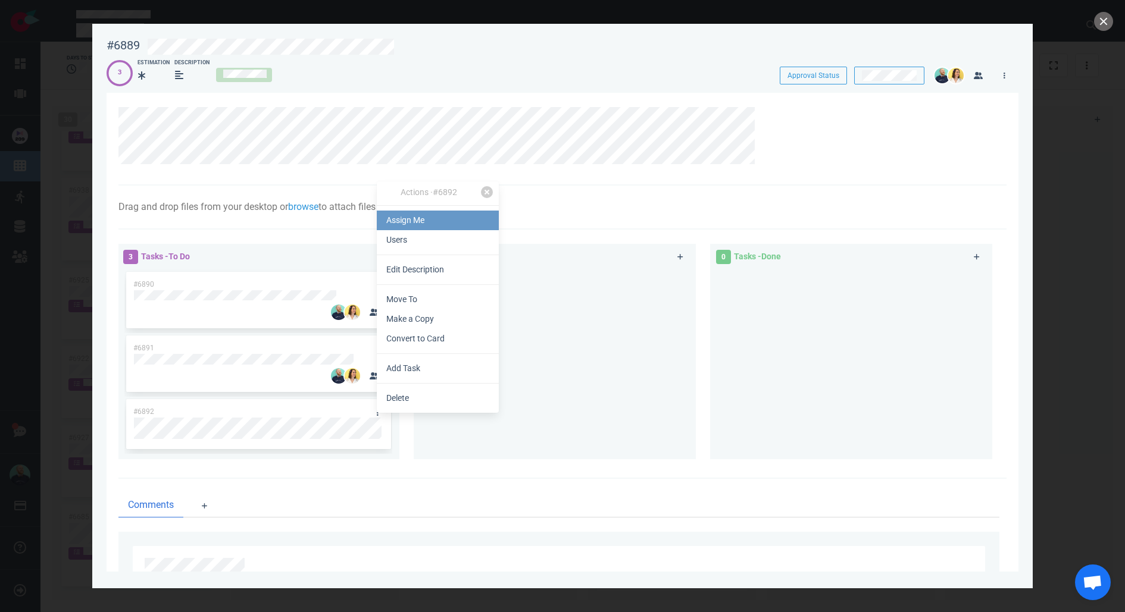
click at [400, 219] on link "Assign Me" at bounding box center [438, 221] width 122 height 20
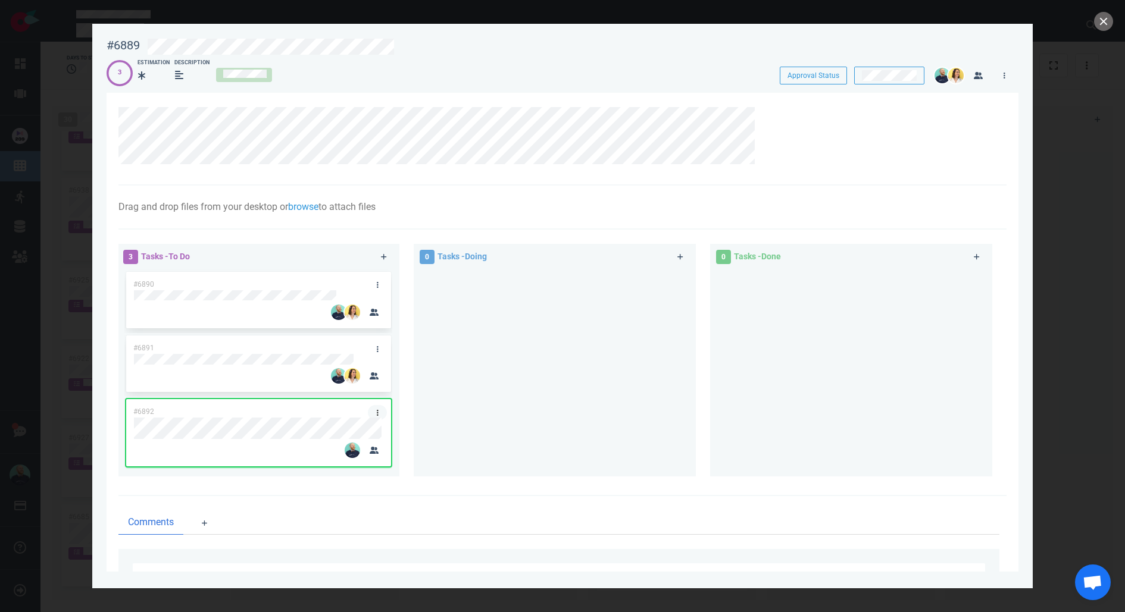
click at [377, 412] on link at bounding box center [377, 412] width 19 height 15
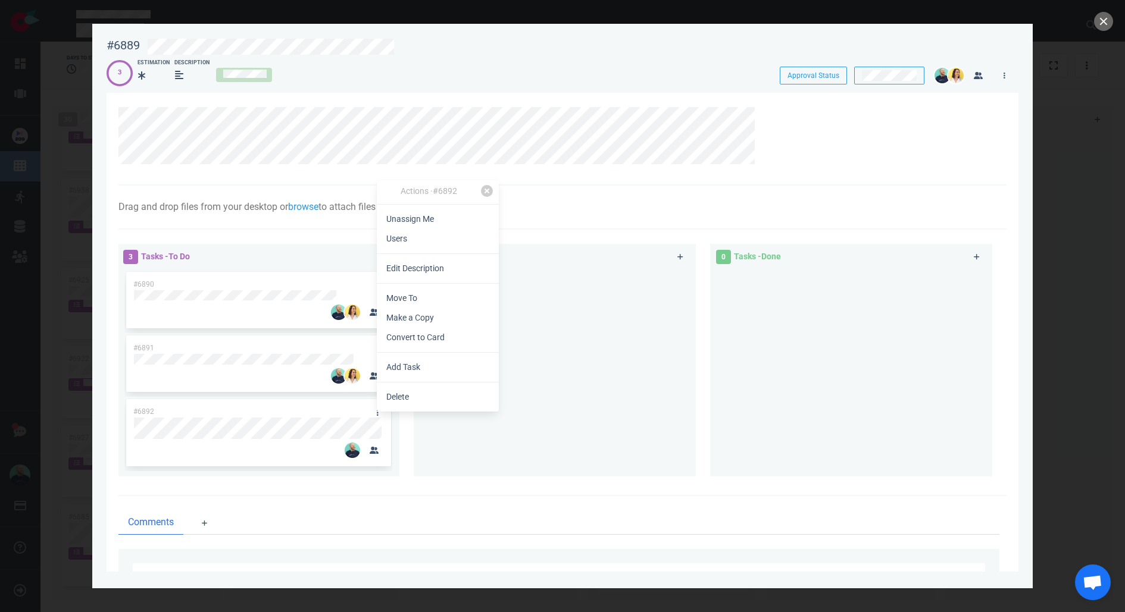
click at [398, 244] on link "Users" at bounding box center [438, 239] width 122 height 20
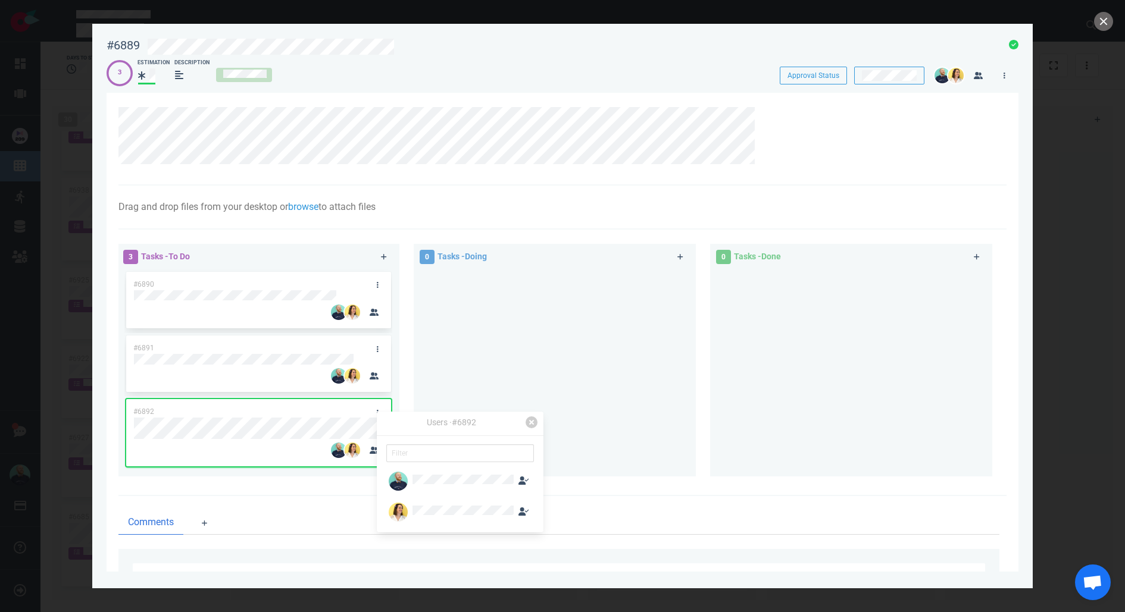
click at [551, 361] on div at bounding box center [555, 369] width 268 height 198
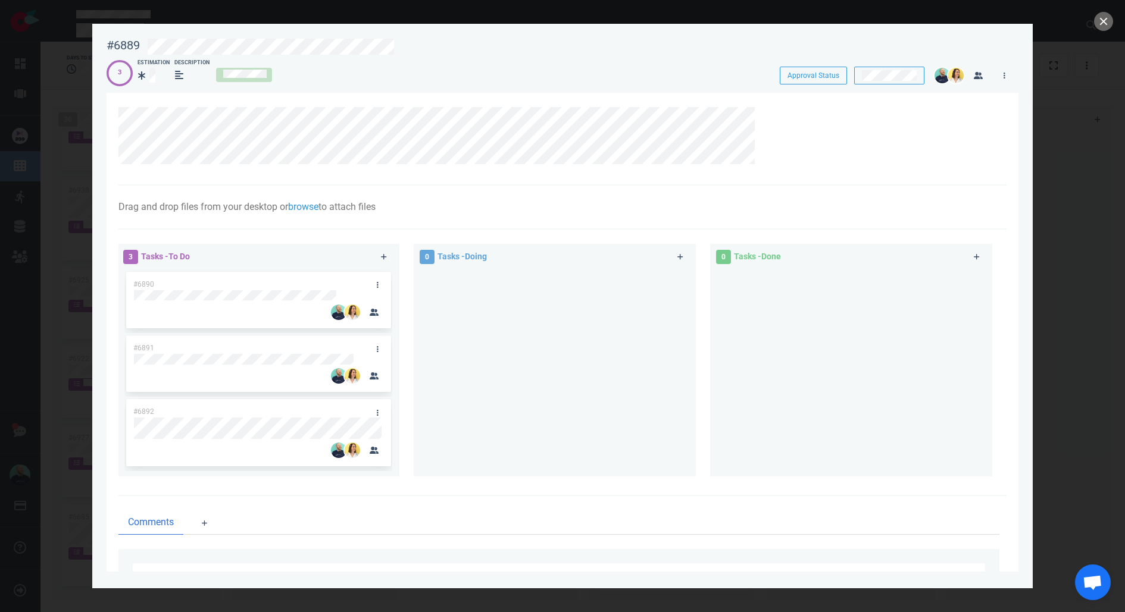
click at [467, 399] on div at bounding box center [555, 369] width 268 height 198
click at [1104, 19] on button "close" at bounding box center [1103, 21] width 19 height 19
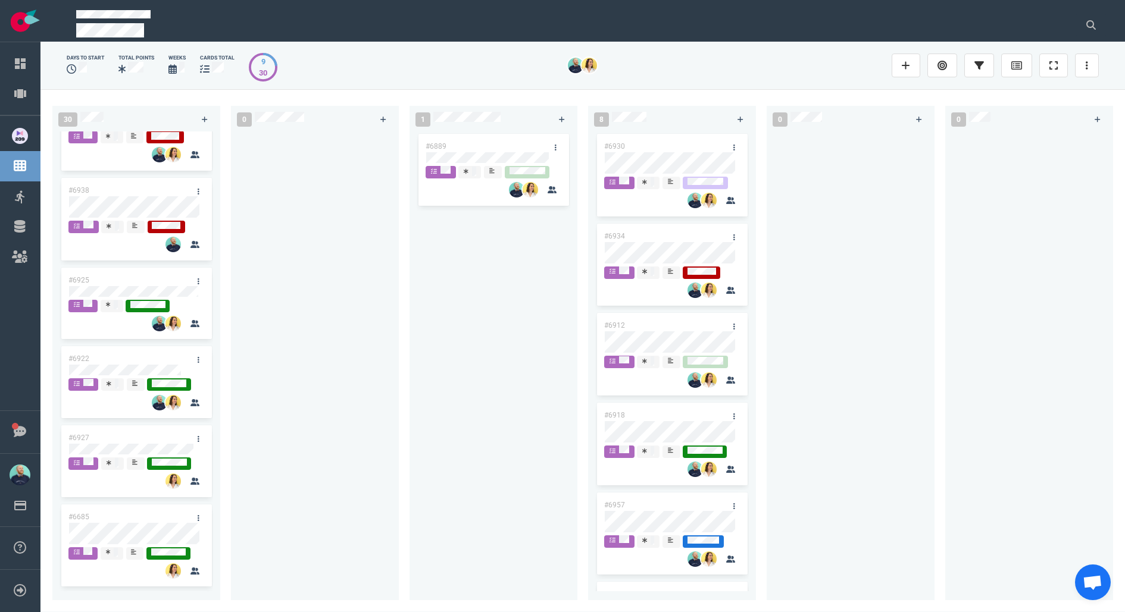
click at [512, 404] on div "#6889" at bounding box center [494, 359] width 154 height 455
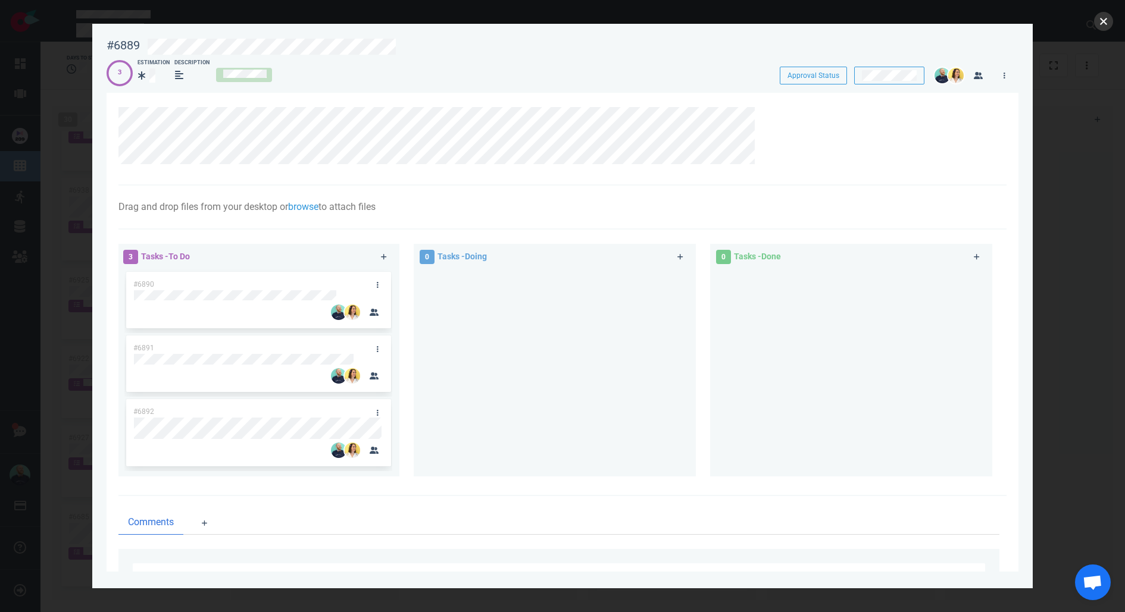
click at [1100, 22] on button "close" at bounding box center [1103, 21] width 19 height 19
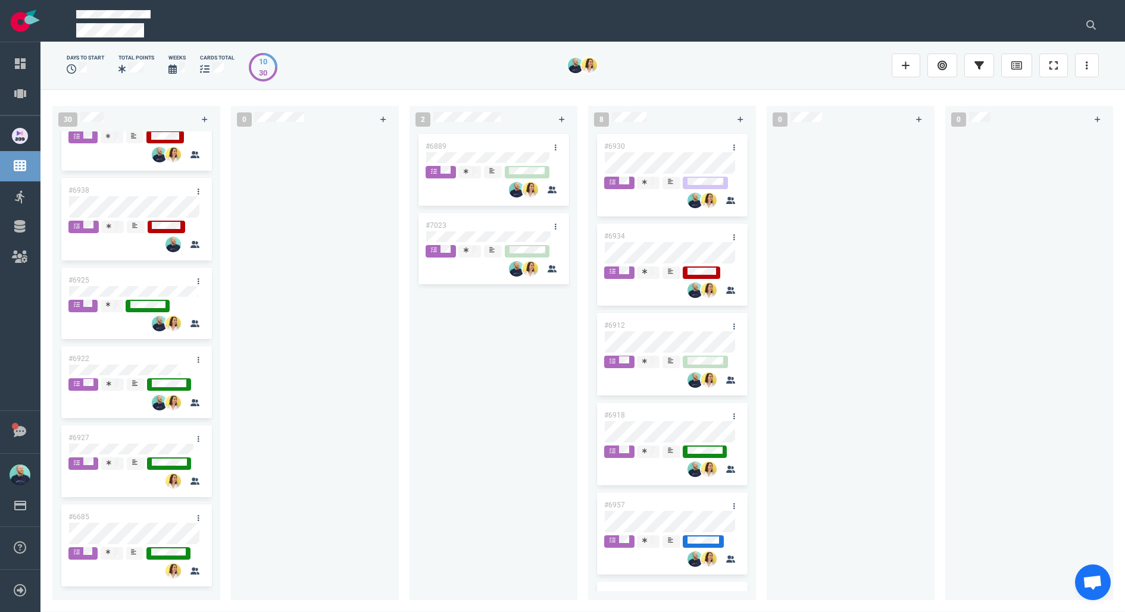
scroll to position [2164, 0]
click at [198, 277] on link at bounding box center [198, 281] width 19 height 15
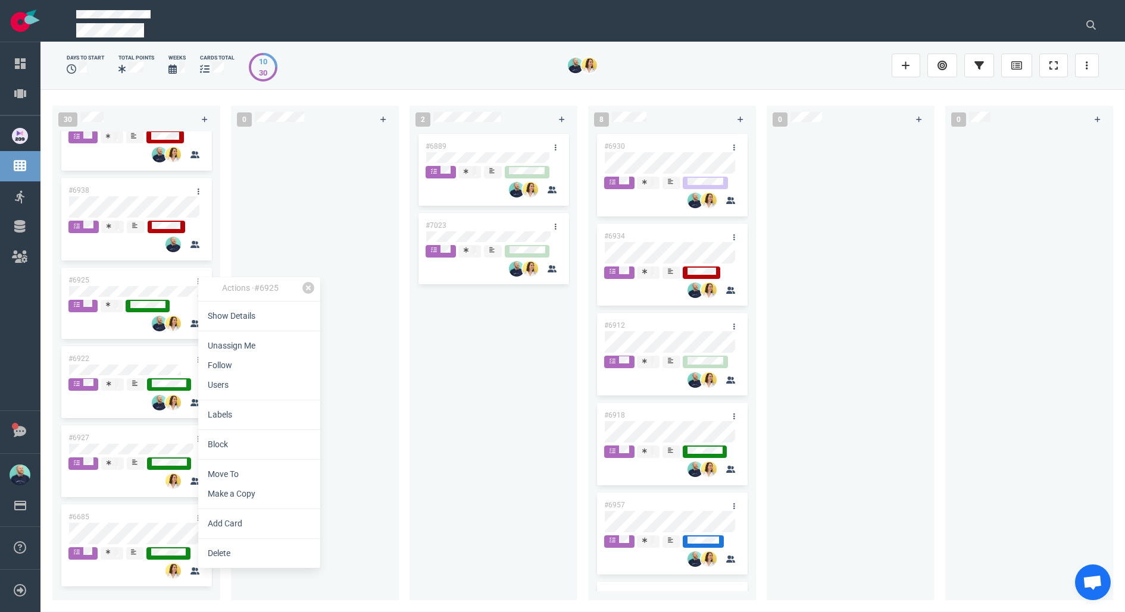
click at [240, 380] on link "Users" at bounding box center [259, 386] width 122 height 20
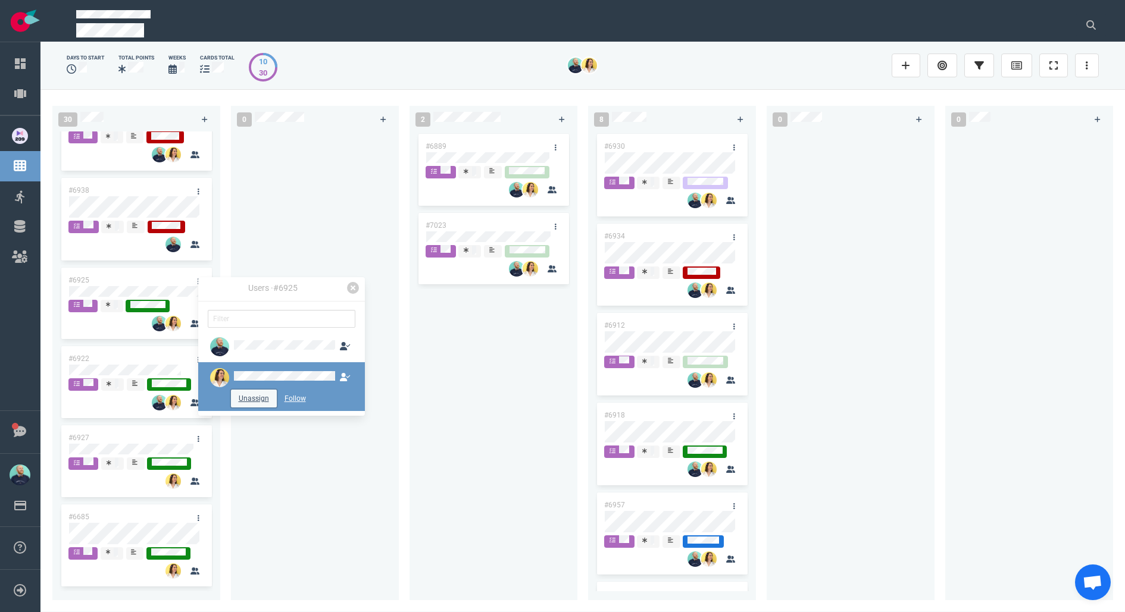
click at [255, 397] on button "Unassign" at bounding box center [254, 399] width 46 height 18
click at [189, 354] on link at bounding box center [198, 360] width 19 height 15
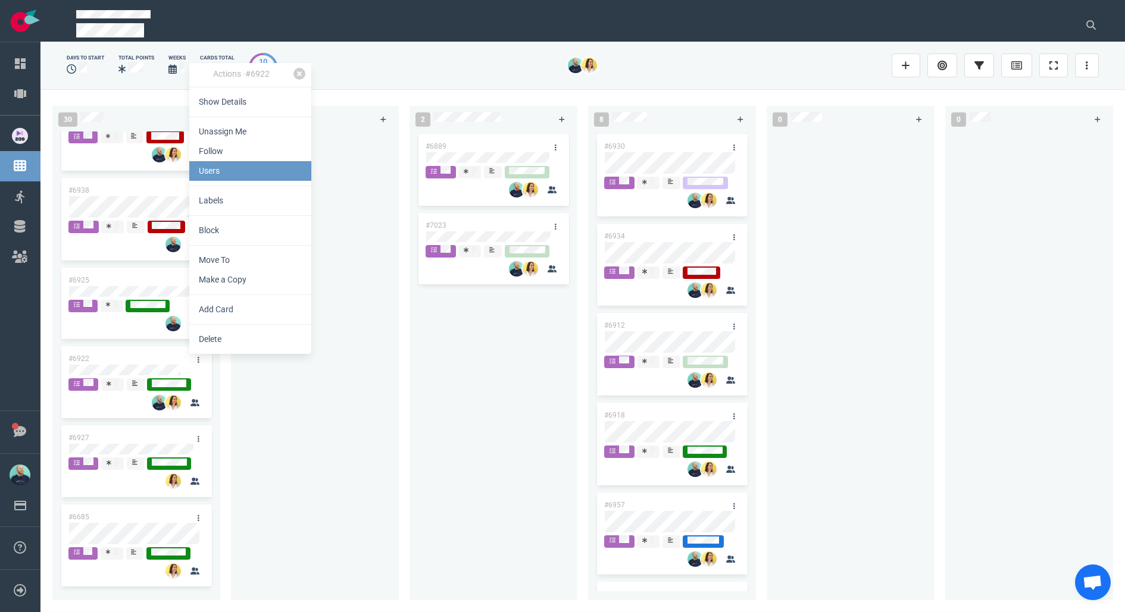
click at [255, 177] on link "Users" at bounding box center [250, 171] width 122 height 20
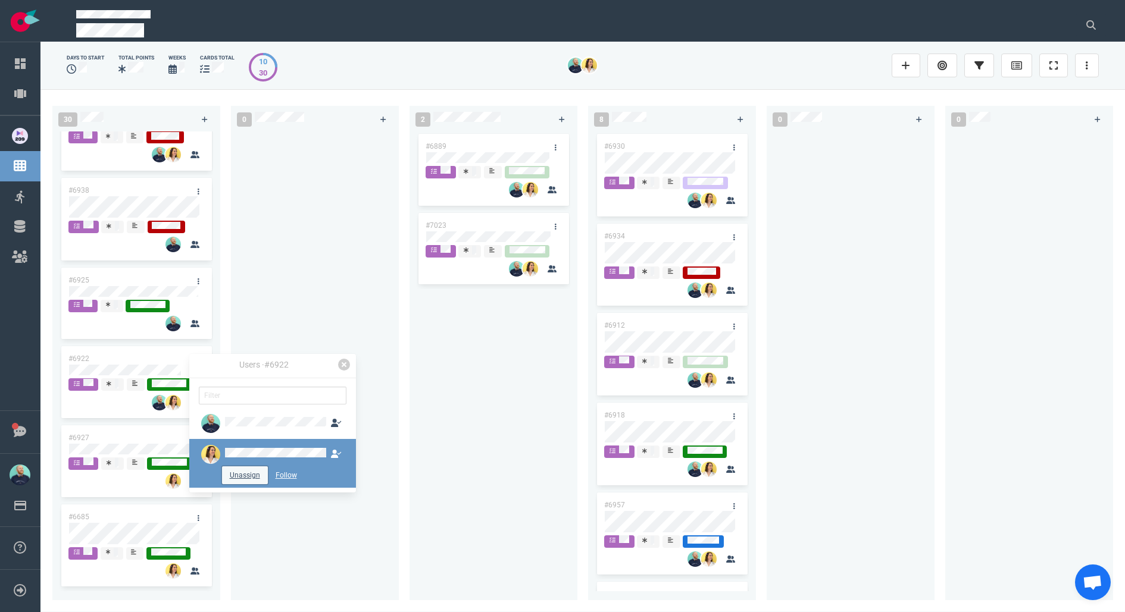
click at [252, 469] on button "Unassign" at bounding box center [245, 476] width 46 height 18
click at [305, 566] on div at bounding box center [315, 359] width 154 height 455
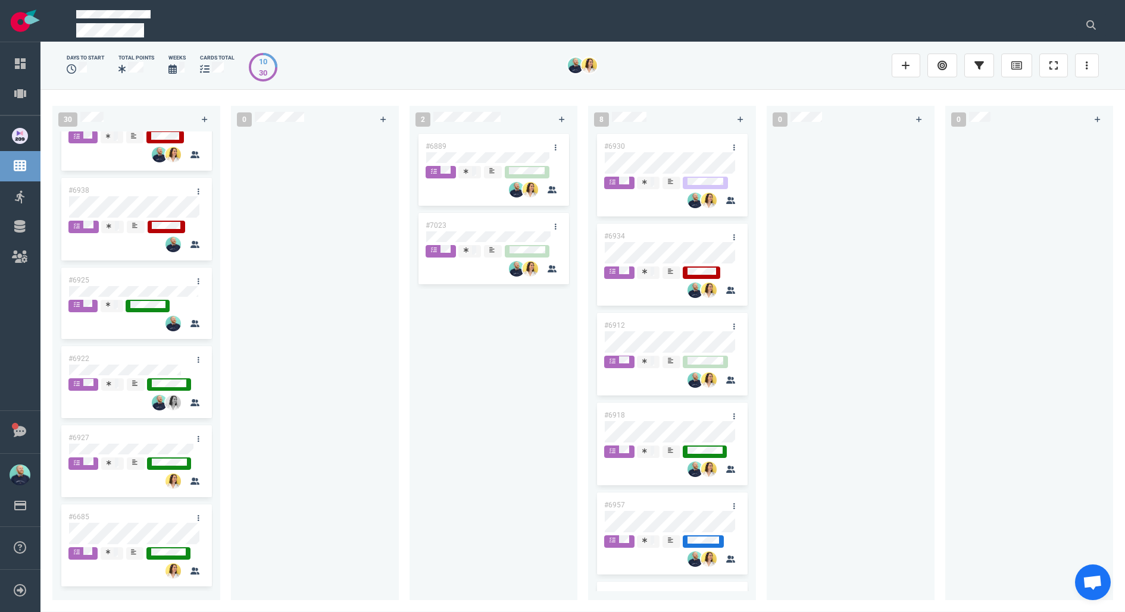
click at [168, 359] on div "#6922" at bounding box center [124, 358] width 127 height 25
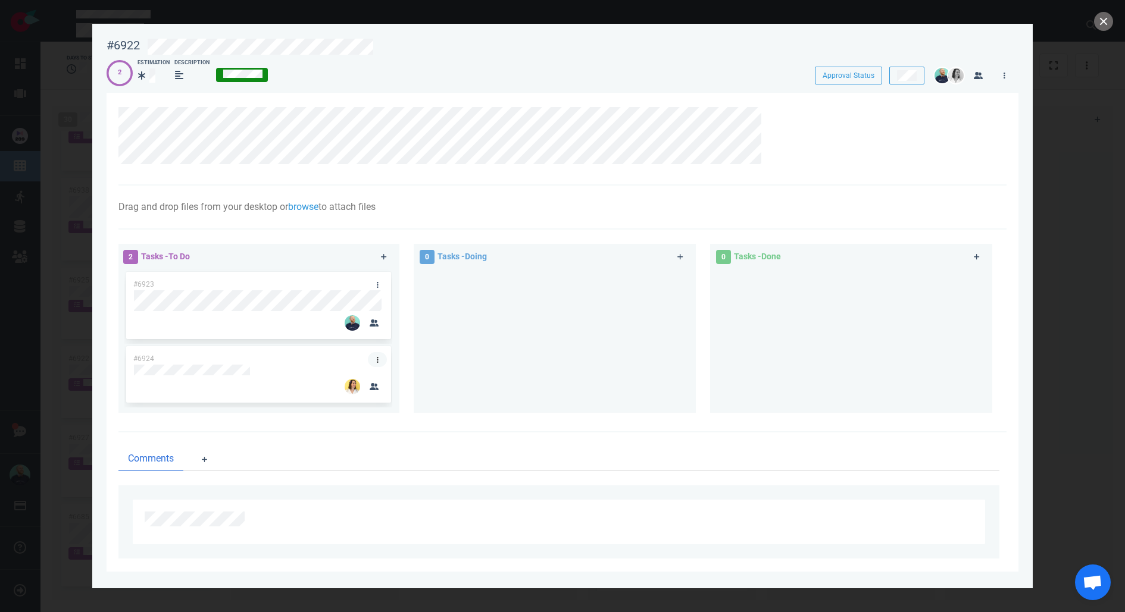
click at [374, 360] on link at bounding box center [377, 359] width 19 height 15
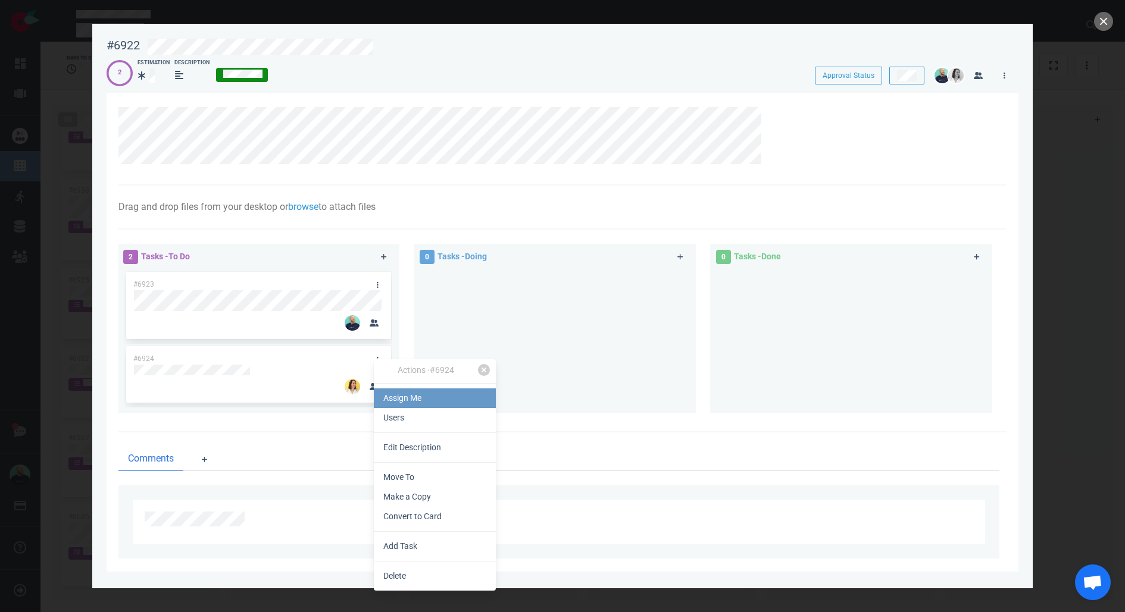
click at [411, 402] on link "Assign Me" at bounding box center [435, 399] width 122 height 20
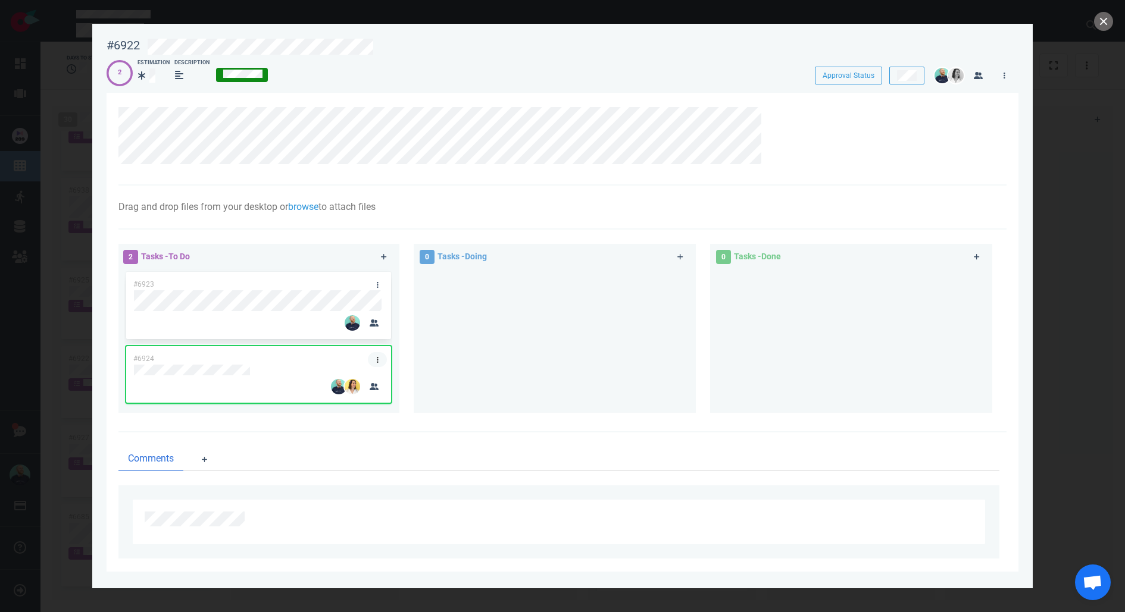
click at [380, 364] on link at bounding box center [377, 359] width 19 height 15
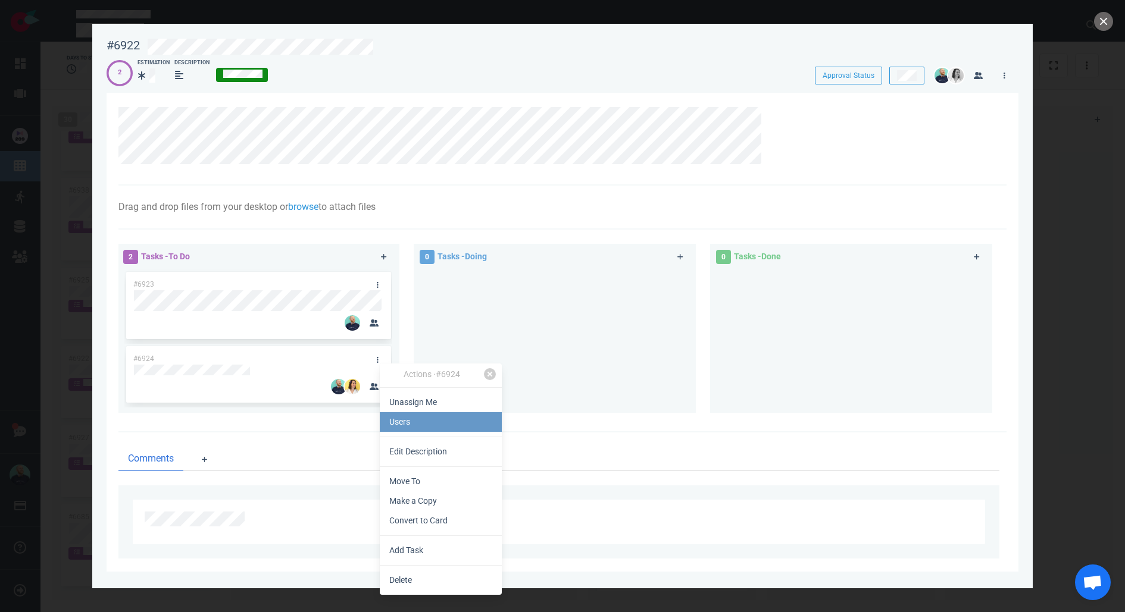
click at [407, 422] on link "Users" at bounding box center [441, 422] width 122 height 20
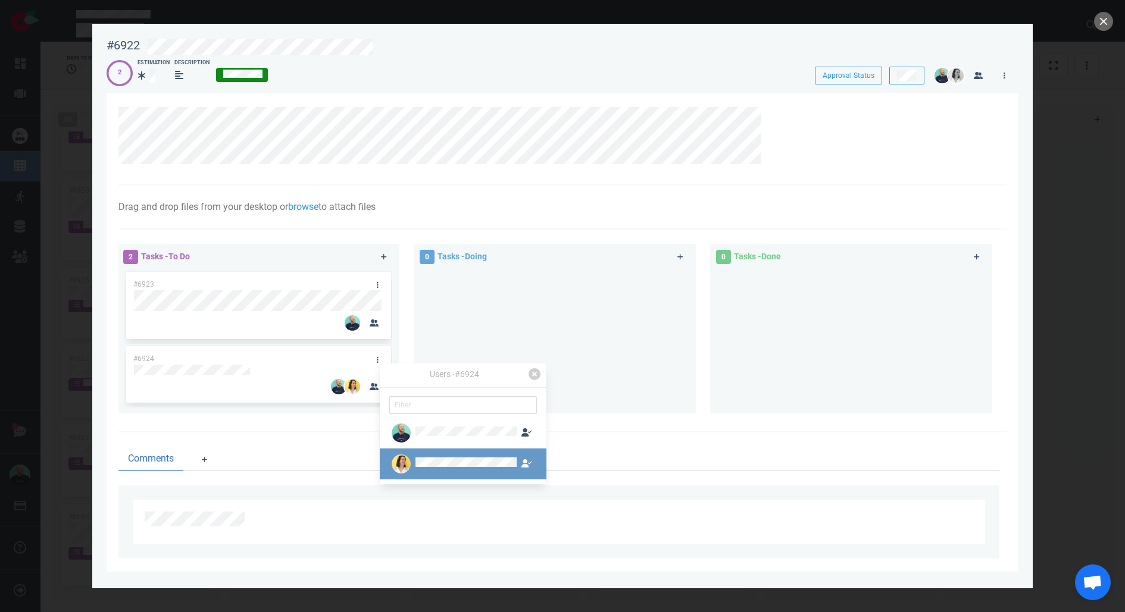
click at [422, 458] on div at bounding box center [465, 465] width 101 height 14
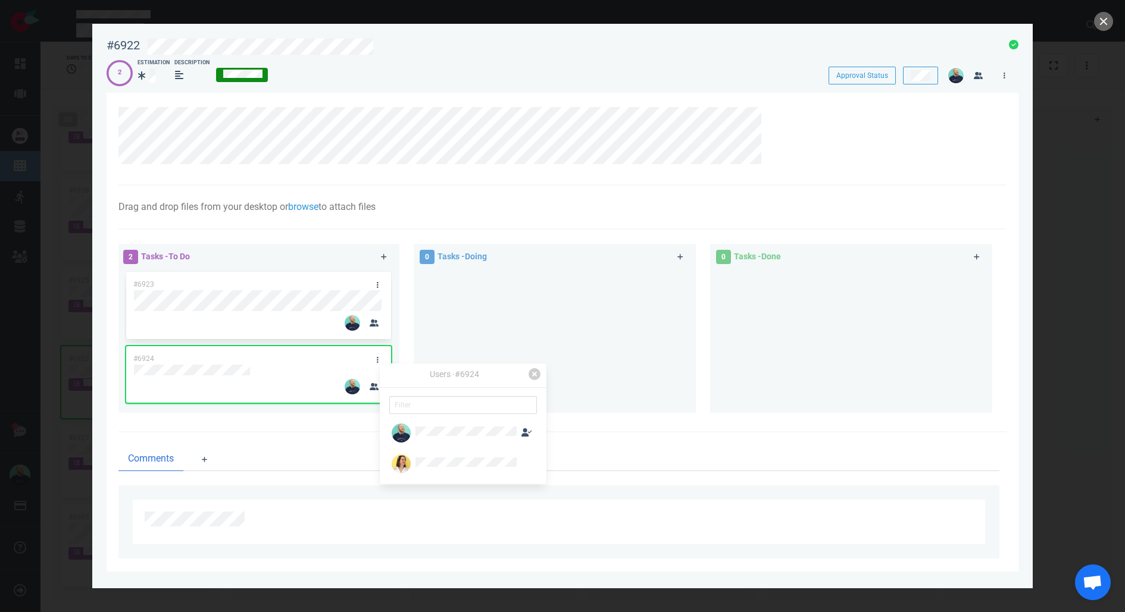
click at [1114, 14] on div at bounding box center [562, 306] width 1125 height 612
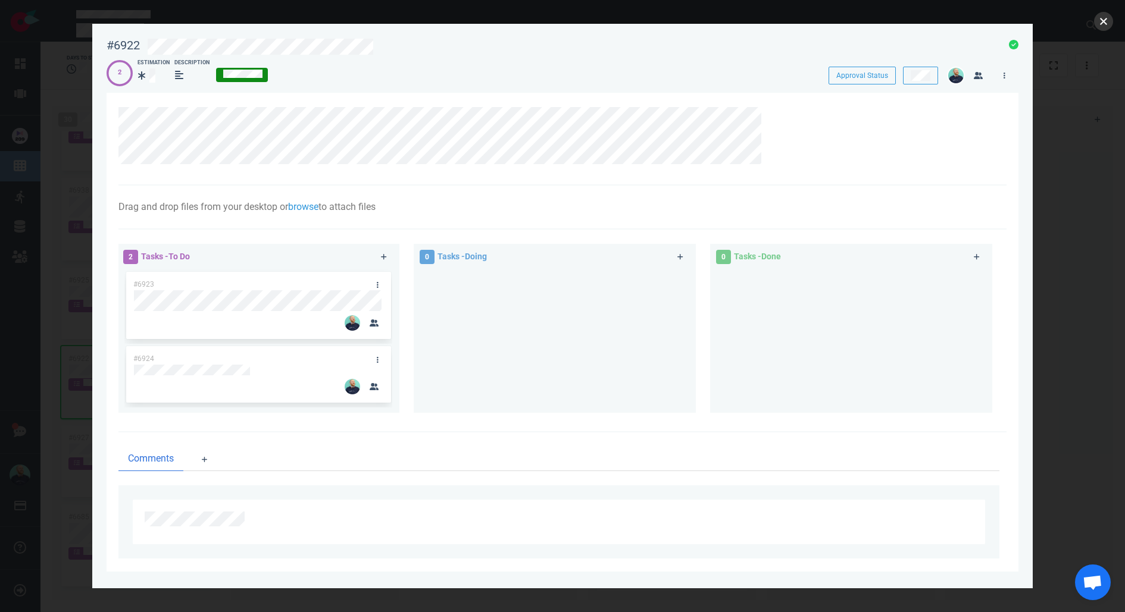
click at [1109, 18] on button "close" at bounding box center [1103, 21] width 19 height 19
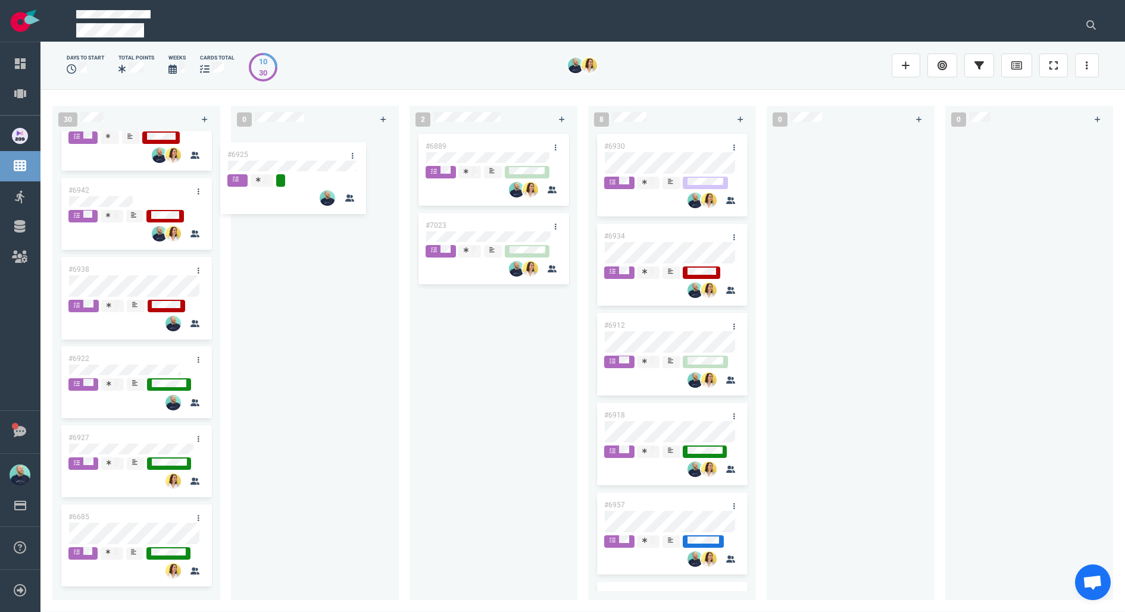
drag, startPoint x: 139, startPoint y: 281, endPoint x: 305, endPoint y: 151, distance: 211.1
click at [305, 151] on div "30 #6995 #6994 #6855 #6955 #6992 #7008 #7013 #6901 #6987 #6767 #6996 #6755 #698…" at bounding box center [582, 350] width 1084 height 523
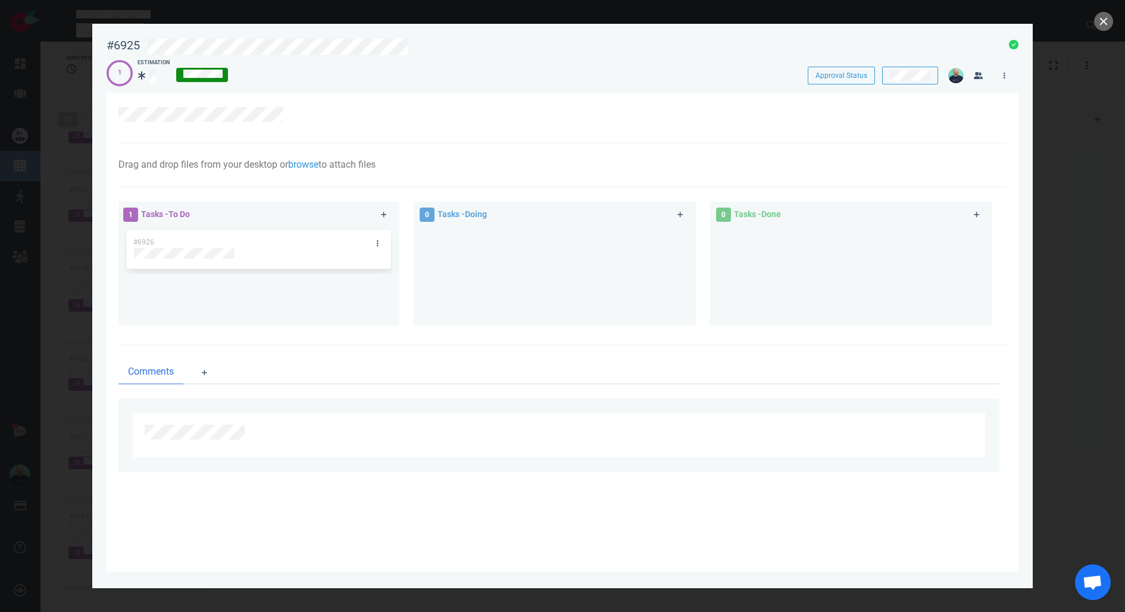
click at [433, 55] on div at bounding box center [571, 56] width 846 height 2
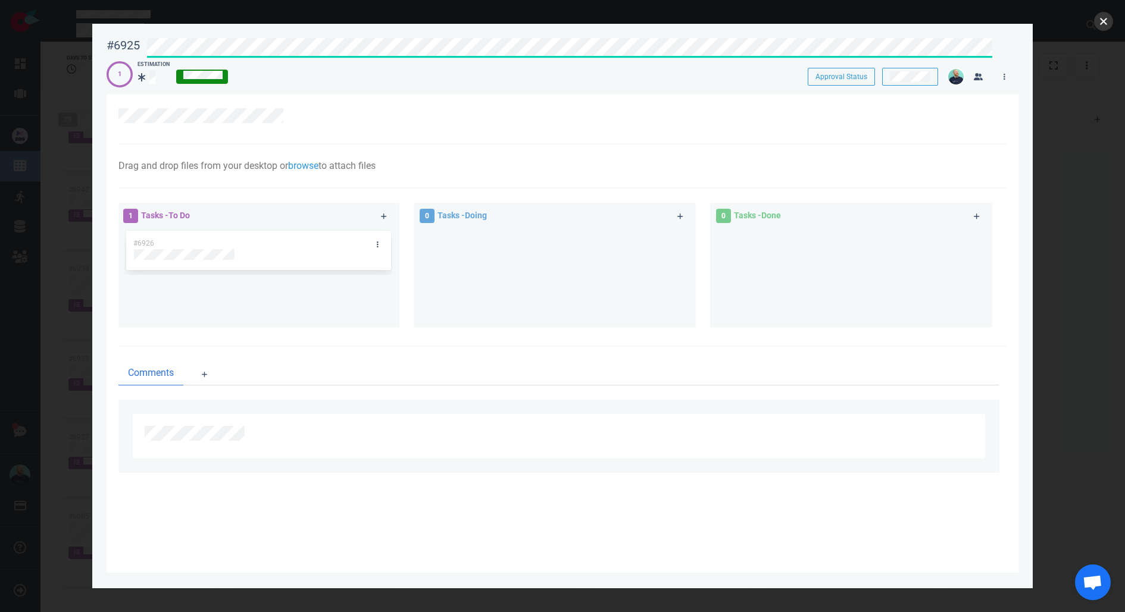
click at [1099, 23] on button "close" at bounding box center [1103, 21] width 19 height 19
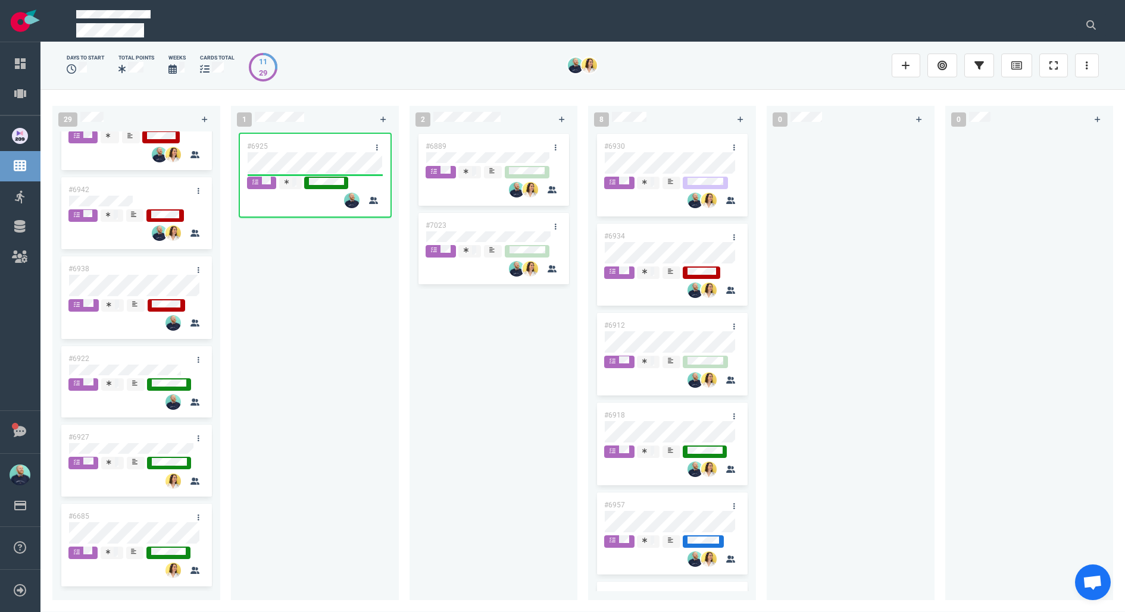
click at [314, 357] on div "#6925" at bounding box center [315, 359] width 154 height 455
click at [311, 343] on div "#6925" at bounding box center [315, 359] width 154 height 455
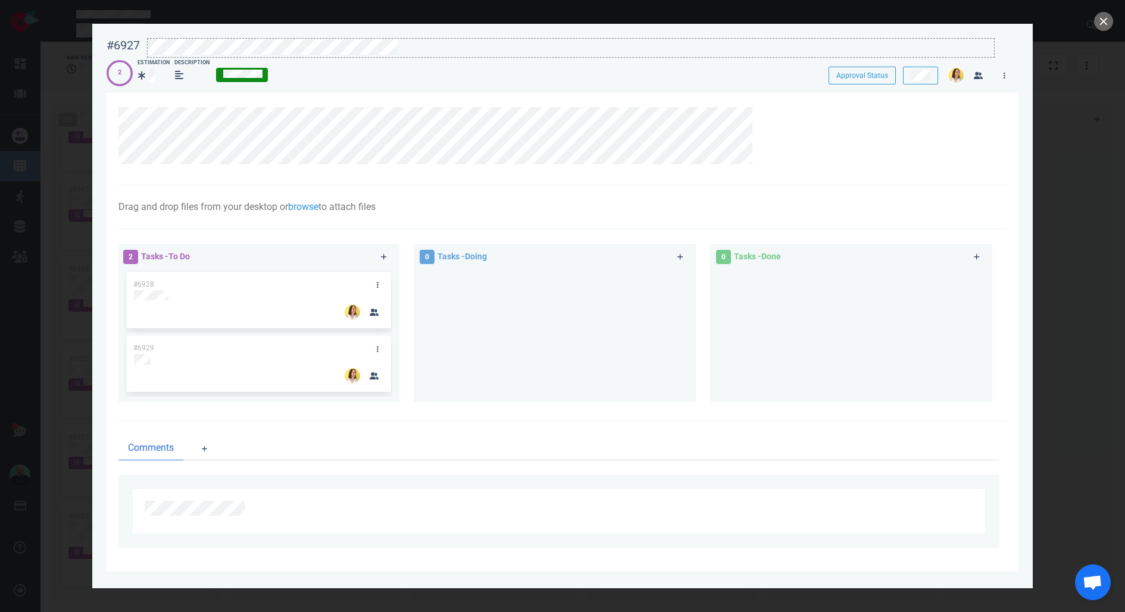
click at [430, 44] on div at bounding box center [571, 47] width 846 height 16
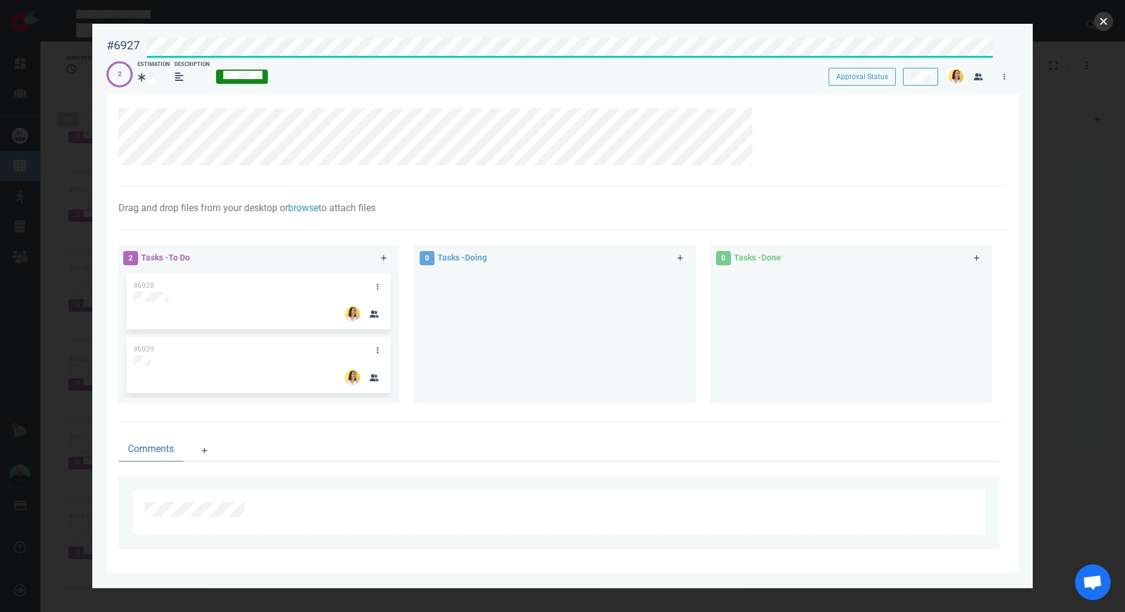
click at [1106, 23] on button "close" at bounding box center [1103, 21] width 19 height 19
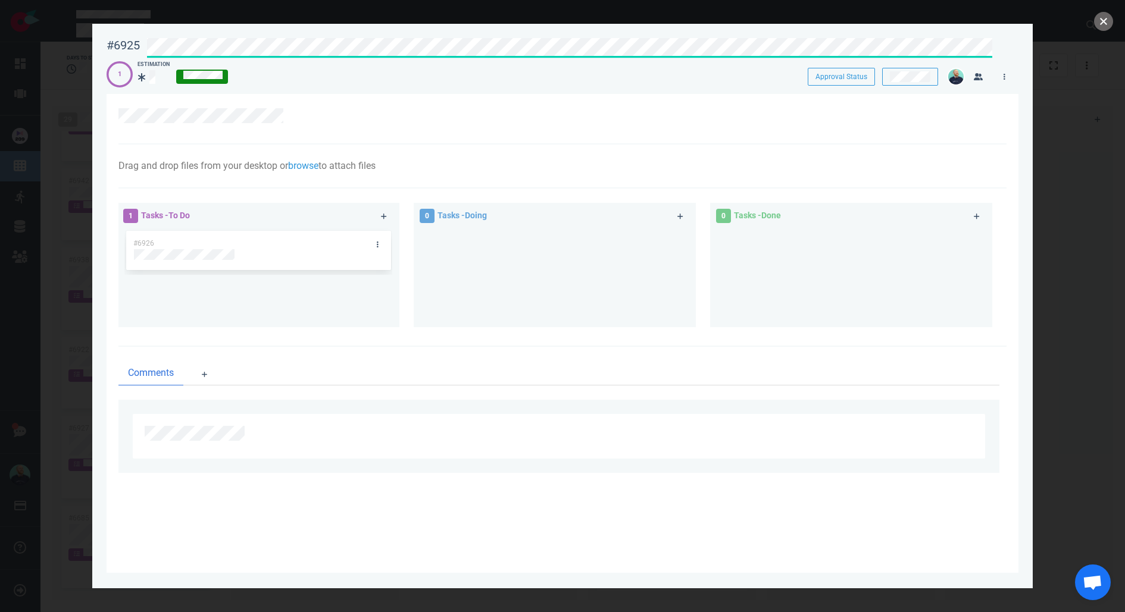
click at [1106, 26] on button "close" at bounding box center [1103, 21] width 19 height 19
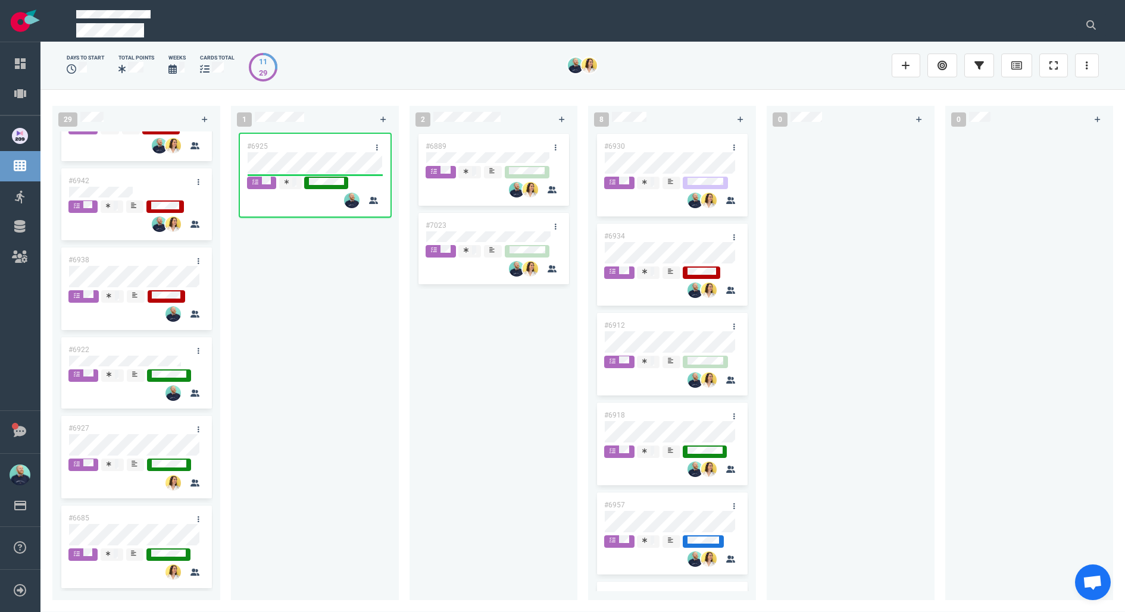
click at [455, 361] on div "#6889 #7023" at bounding box center [494, 359] width 154 height 455
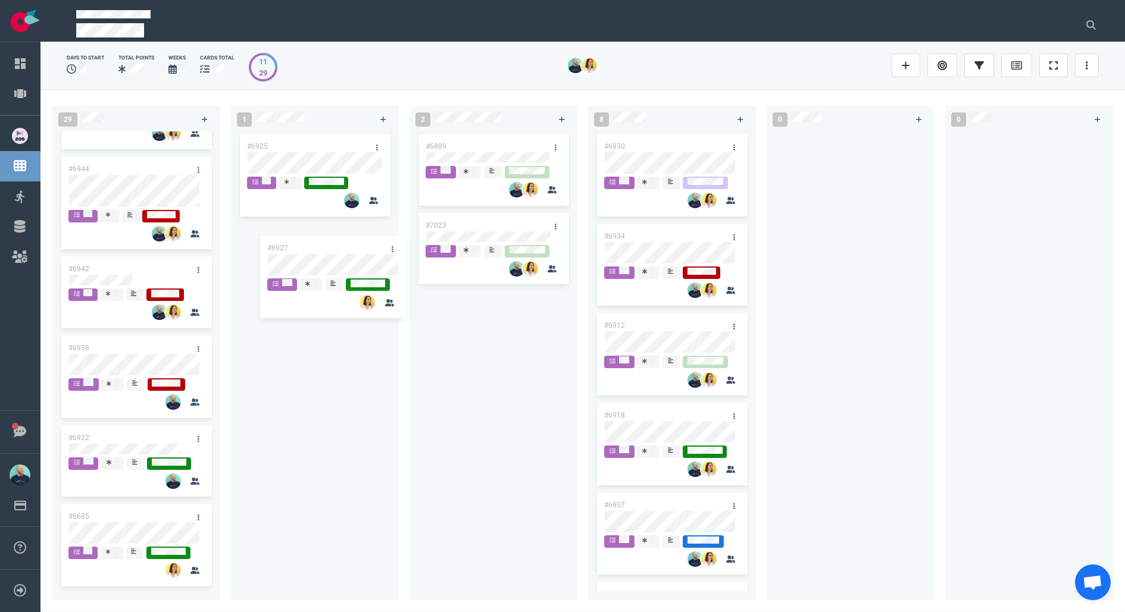
scroll to position [2005, 0]
click at [322, 260] on div "29 #6995 #6994 #6855 #6955 #6992 #7008 #7013 #6901 #6987 #6767 #6996 #6755 #698…" at bounding box center [582, 350] width 1084 height 523
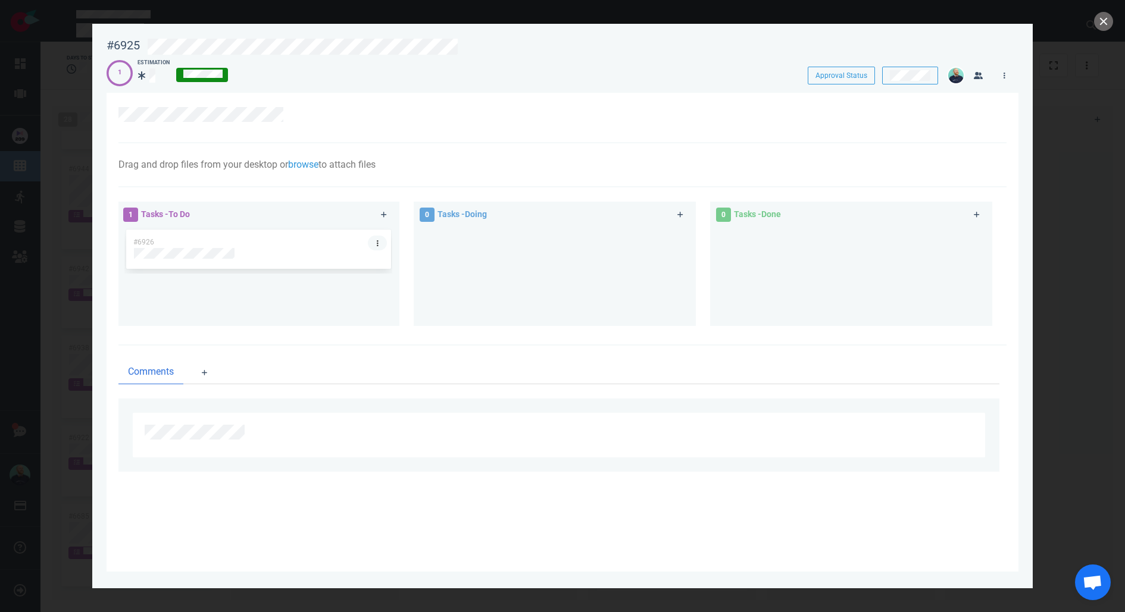
click at [374, 242] on link at bounding box center [377, 243] width 19 height 15
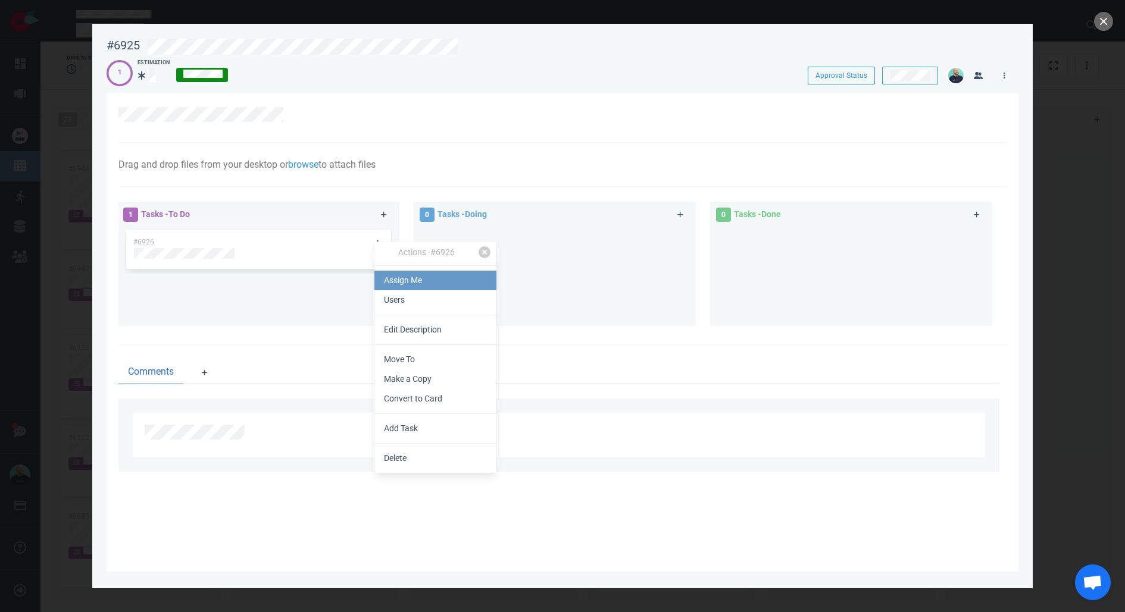
click at [399, 281] on link "Assign Me" at bounding box center [435, 281] width 122 height 20
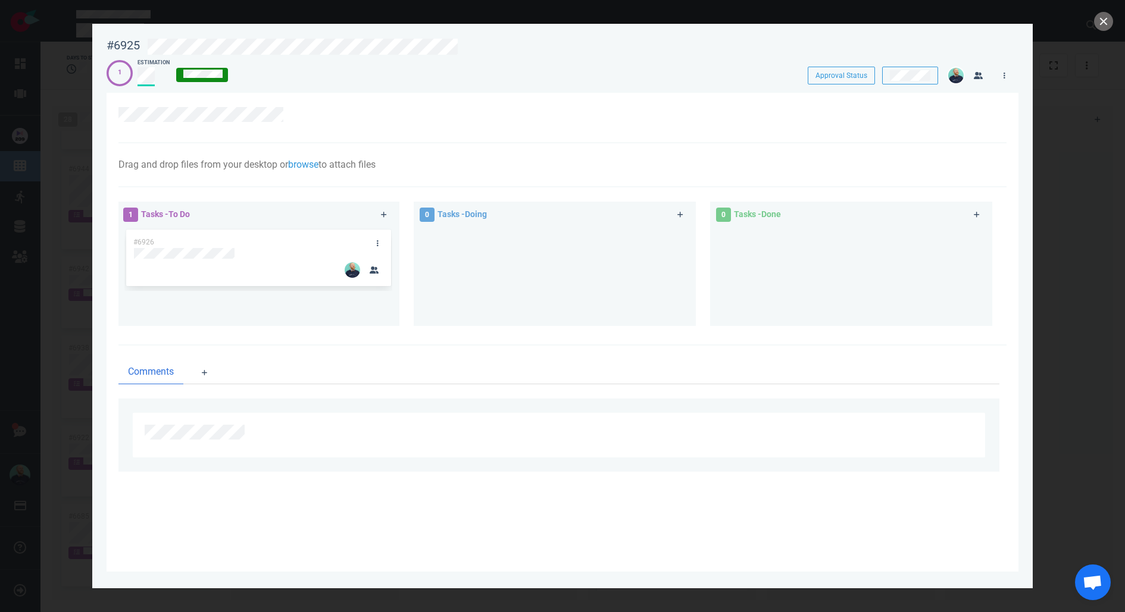
click at [696, 185] on div "Drag and drop files from your desktop or browse to attach files Attach Files Co…" at bounding box center [562, 165] width 888 height 44
click at [1108, 22] on button "close" at bounding box center [1103, 21] width 19 height 19
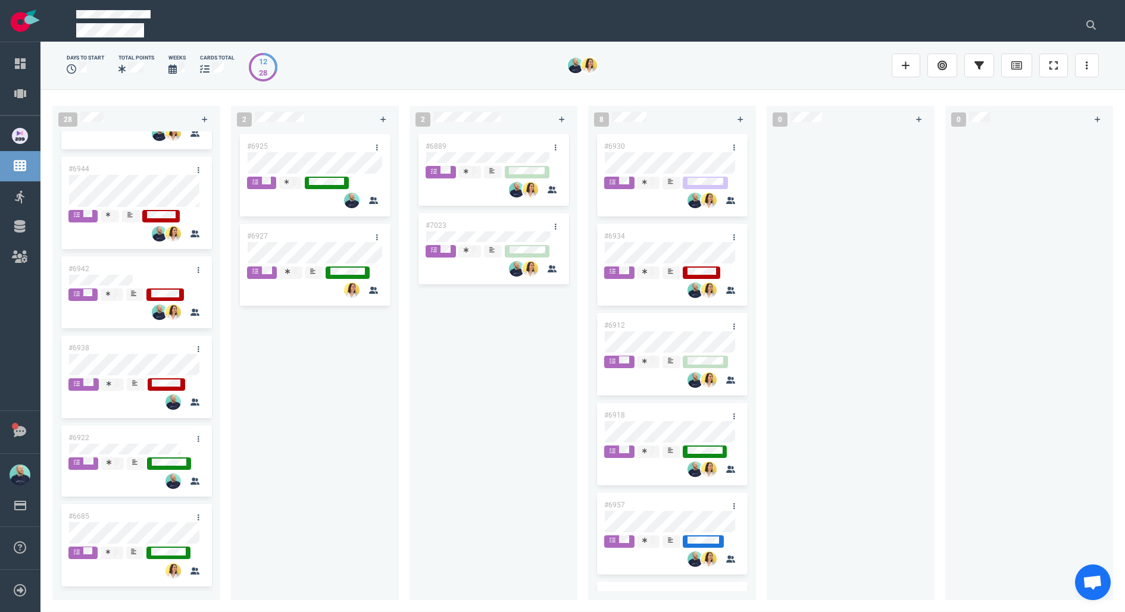
click at [857, 290] on div at bounding box center [851, 359] width 154 height 455
drag, startPoint x: 382, startPoint y: 352, endPoint x: 380, endPoint y: 340, distance: 12.0
click at [382, 351] on div "#6925 #6927" at bounding box center [315, 359] width 154 height 455
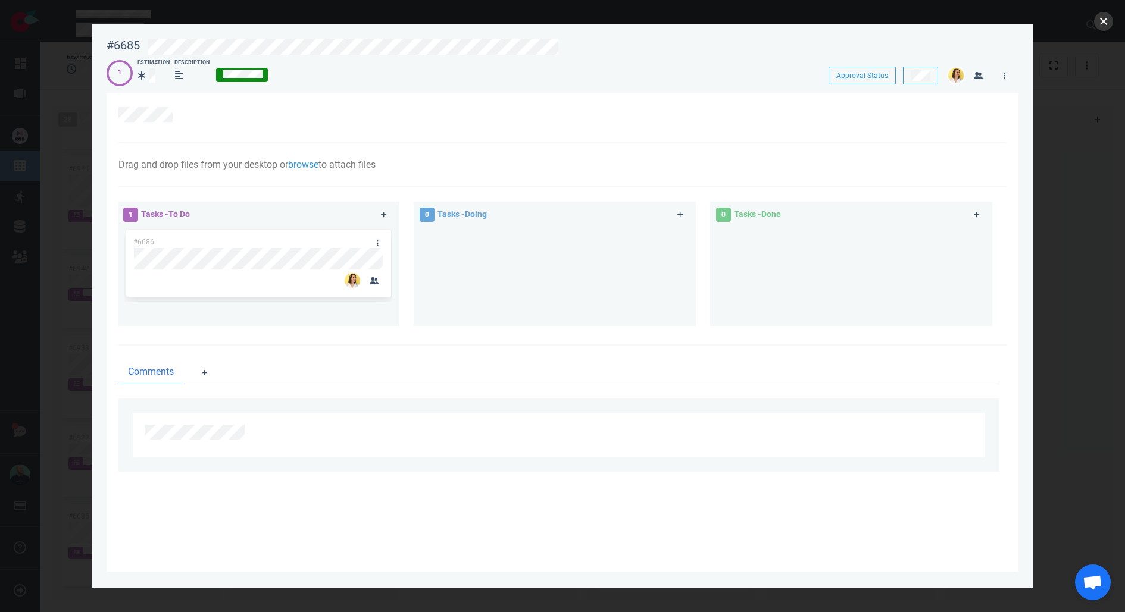
click at [1105, 22] on button "close" at bounding box center [1103, 21] width 19 height 19
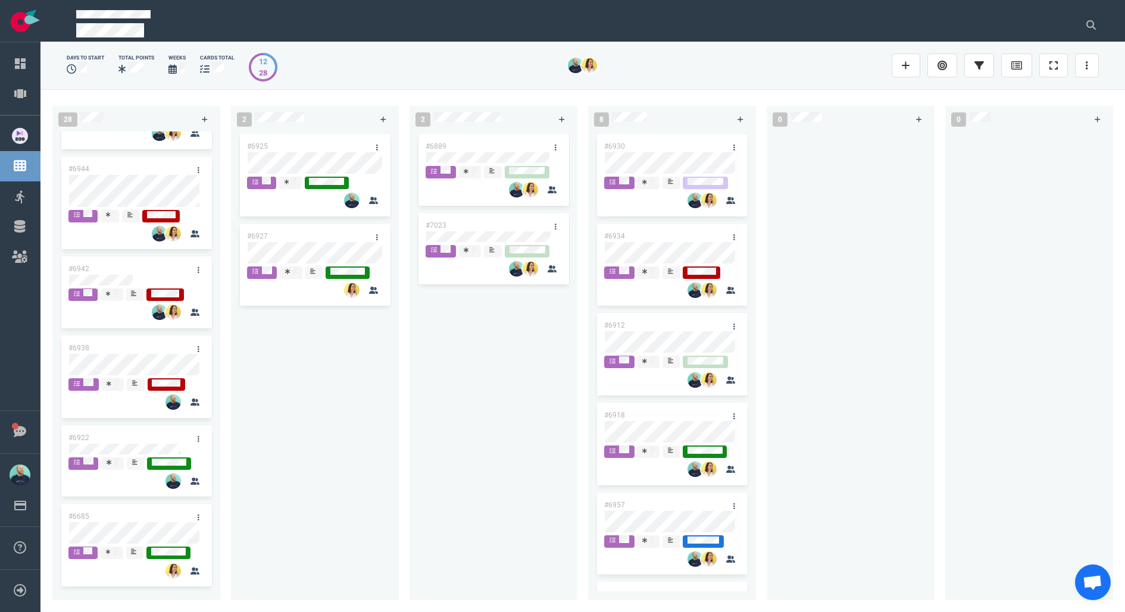
click at [342, 452] on div "#6925 #6927" at bounding box center [315, 359] width 154 height 455
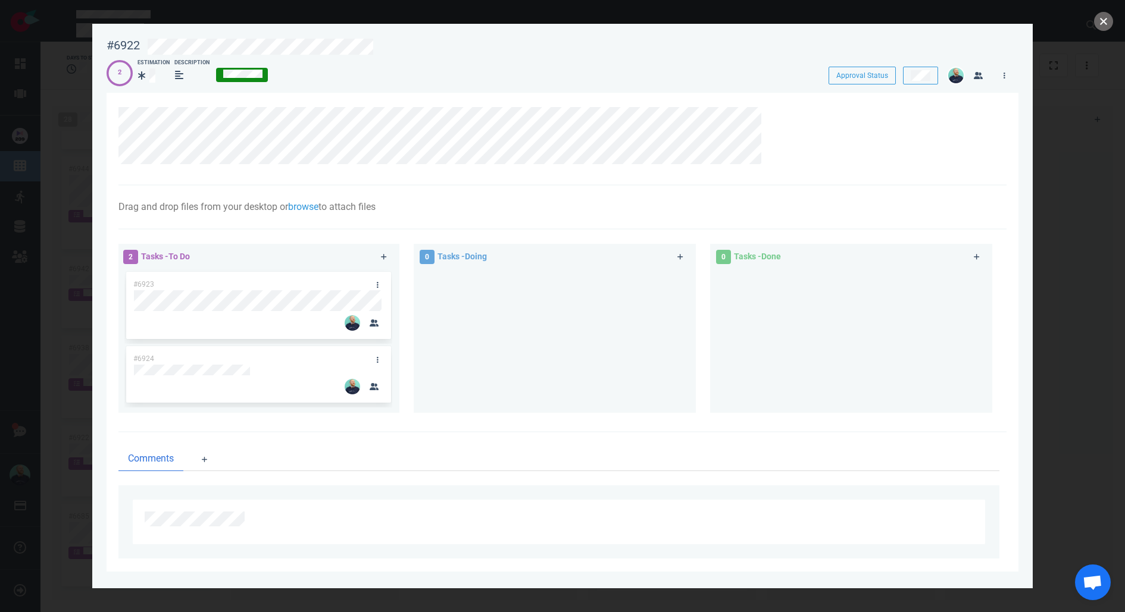
drag, startPoint x: 1102, startPoint y: 21, endPoint x: 1055, endPoint y: 48, distance: 54.3
click at [1102, 21] on button "close" at bounding box center [1103, 21] width 19 height 19
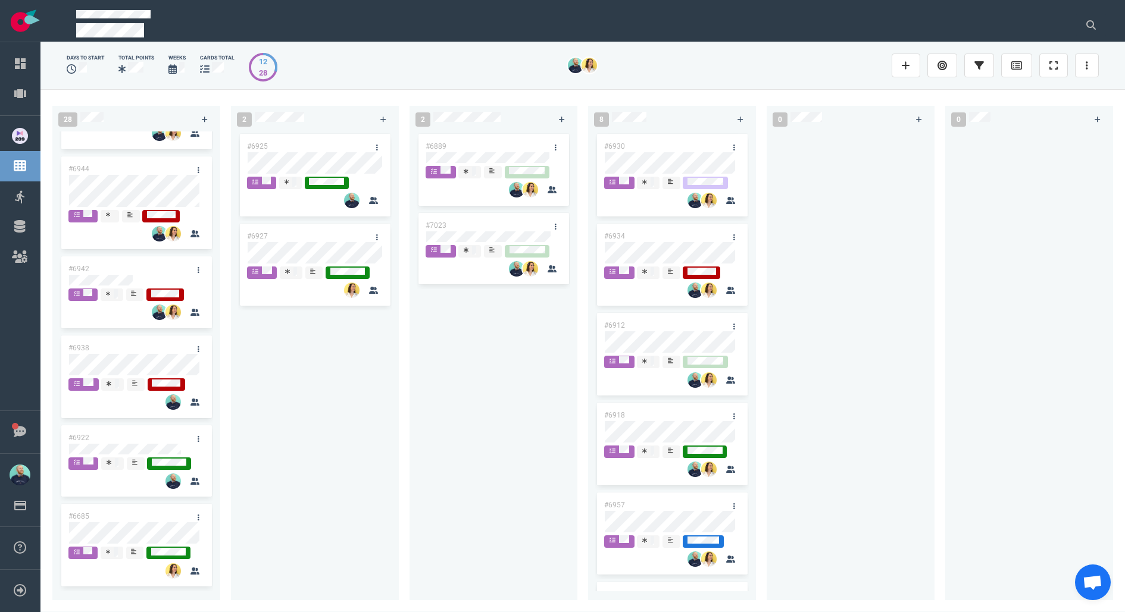
click at [330, 415] on div "#6925 #6927" at bounding box center [315, 359] width 154 height 455
click at [342, 460] on div "#6925 #6927" at bounding box center [315, 359] width 154 height 455
click at [353, 384] on div "#6925 #6927" at bounding box center [315, 359] width 154 height 455
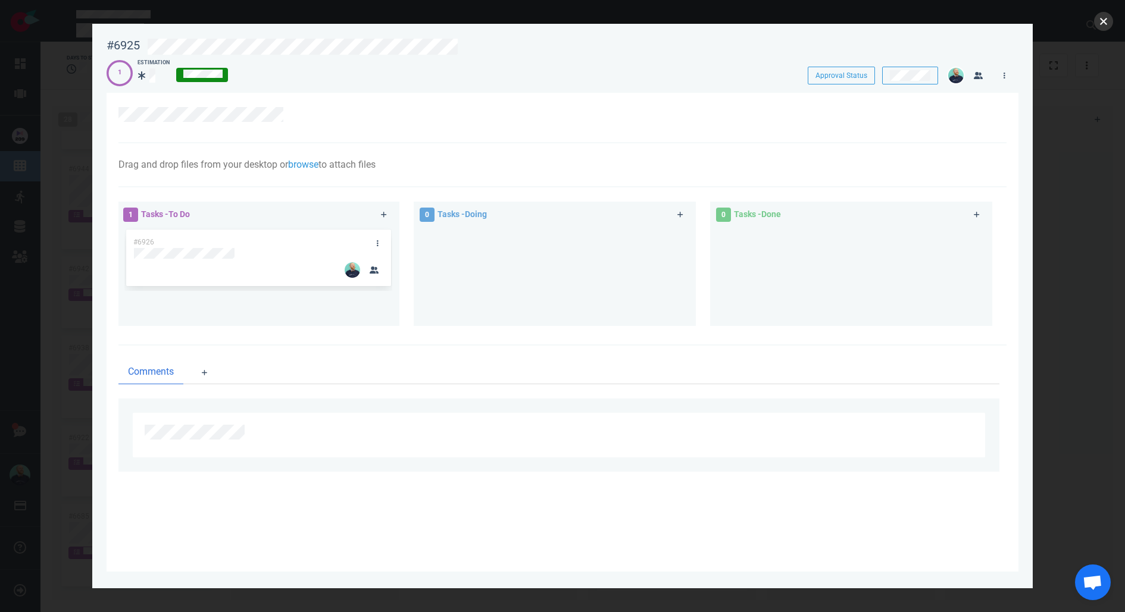
click at [1105, 20] on button "close" at bounding box center [1103, 21] width 19 height 19
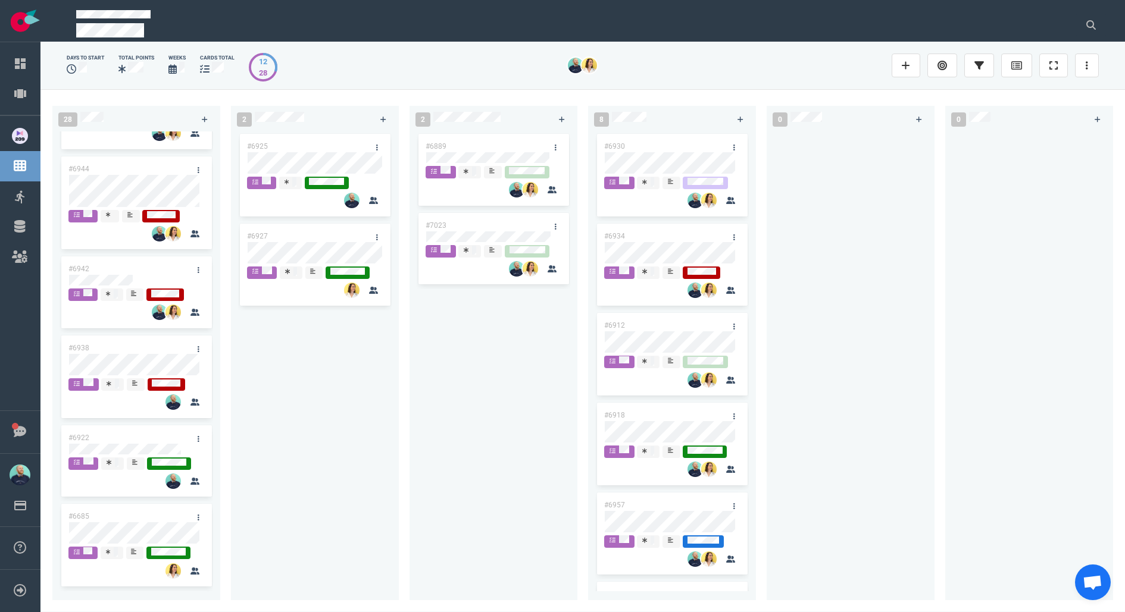
click at [460, 367] on div "#6889 #7023" at bounding box center [494, 359] width 154 height 455
click at [313, 508] on div "#6925 #6927" at bounding box center [315, 359] width 154 height 455
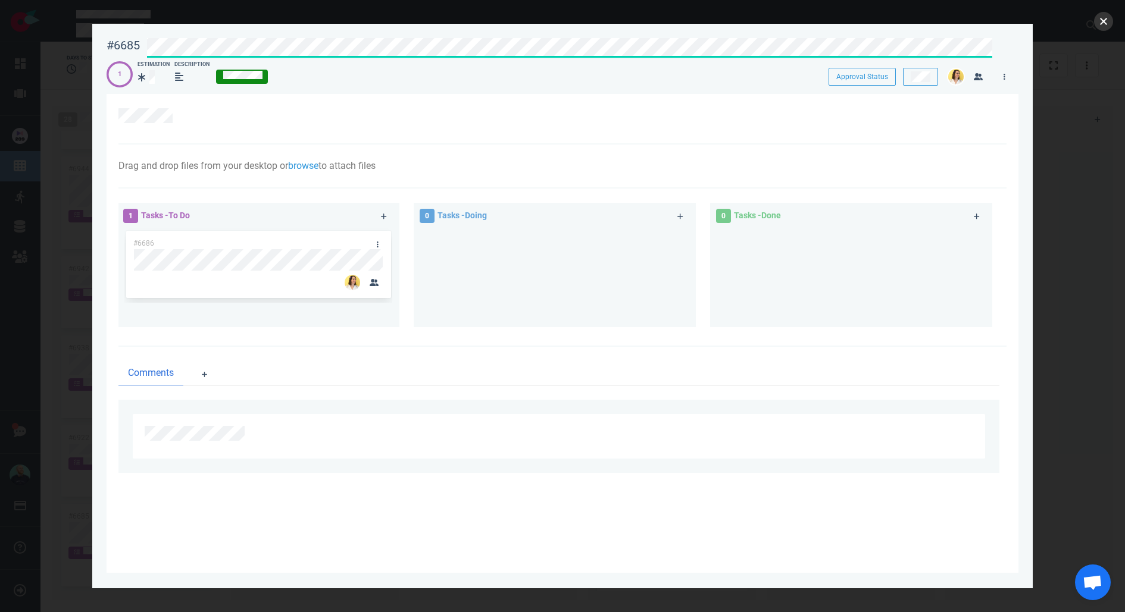
click at [1108, 21] on button "close" at bounding box center [1103, 21] width 19 height 19
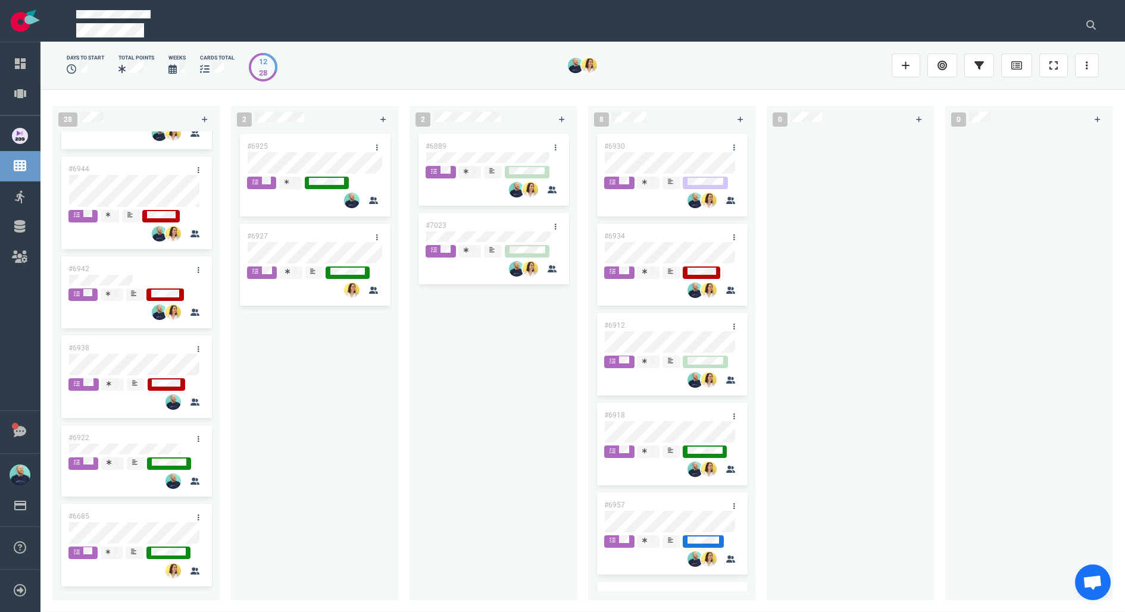
click at [299, 465] on div "#6925 #6927" at bounding box center [315, 359] width 154 height 455
click at [380, 484] on div "#6925 #6927" at bounding box center [315, 359] width 154 height 455
click at [330, 398] on div "#6925 #6927" at bounding box center [315, 359] width 154 height 455
click at [337, 420] on div "#6925 #6927" at bounding box center [315, 359] width 154 height 455
click at [308, 432] on div "#6925 #6927" at bounding box center [315, 359] width 154 height 455
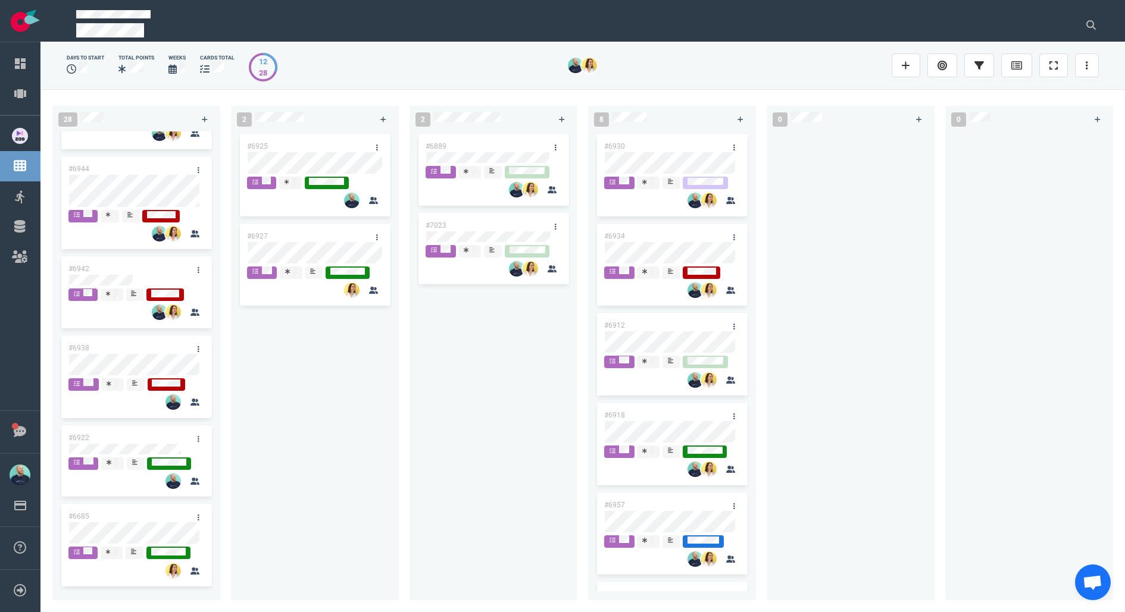
click at [326, 402] on div "#6925 #6927" at bounding box center [315, 359] width 154 height 455
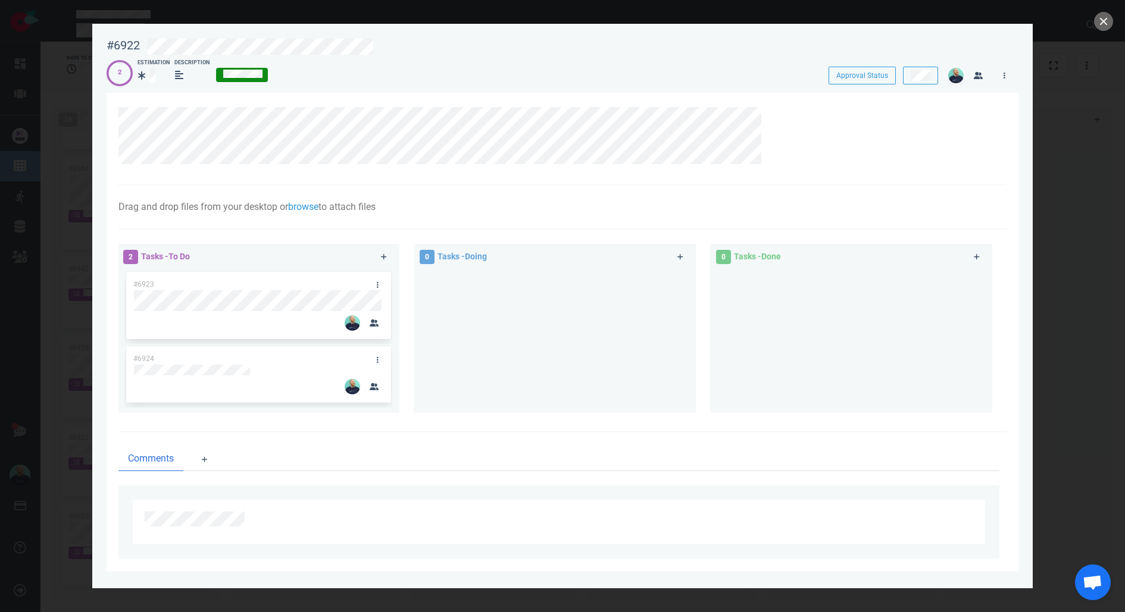
click at [583, 365] on div at bounding box center [555, 337] width 268 height 134
drag, startPoint x: 1102, startPoint y: 17, endPoint x: 1099, endPoint y: 29, distance: 12.4
click at [1102, 16] on button "close" at bounding box center [1103, 21] width 19 height 19
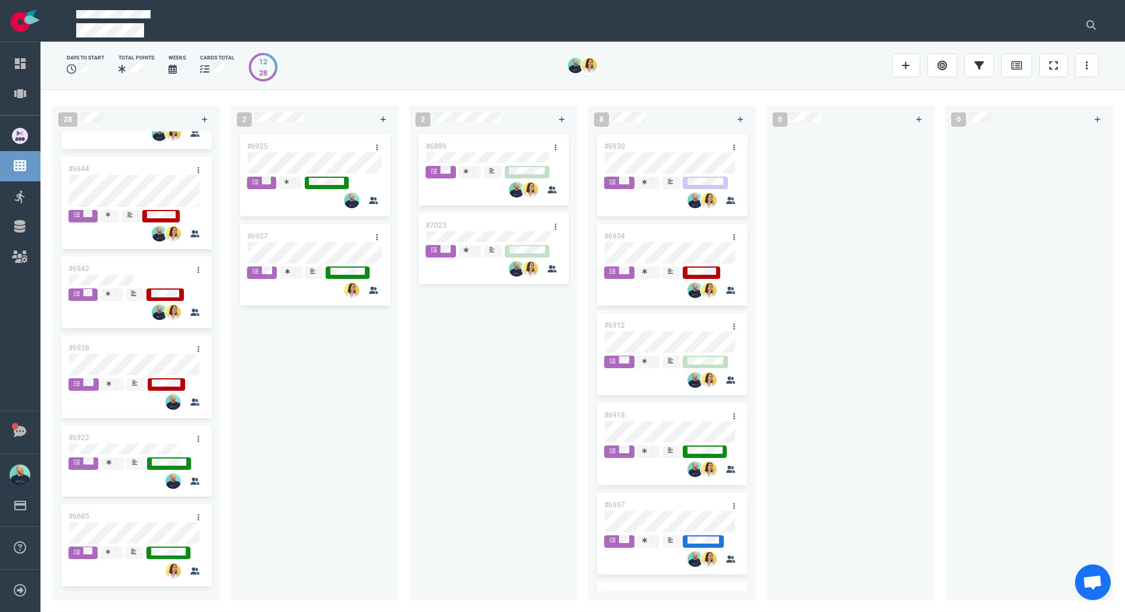
click at [378, 486] on div "#6925 #6927" at bounding box center [315, 359] width 154 height 455
click at [199, 512] on link at bounding box center [198, 518] width 19 height 15
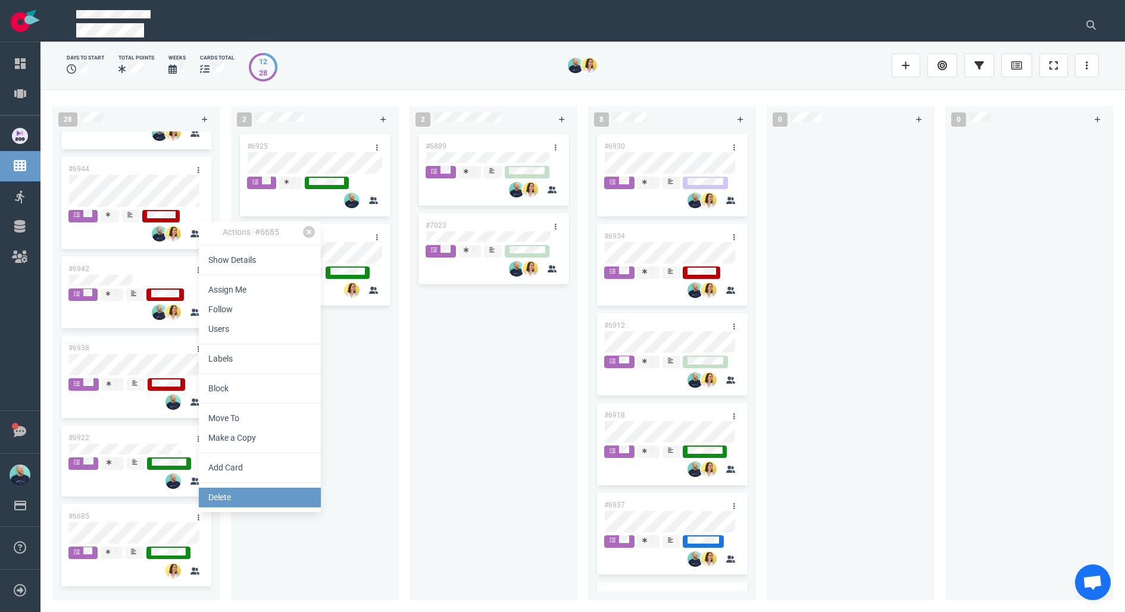
click at [275, 494] on link "Delete" at bounding box center [260, 498] width 122 height 20
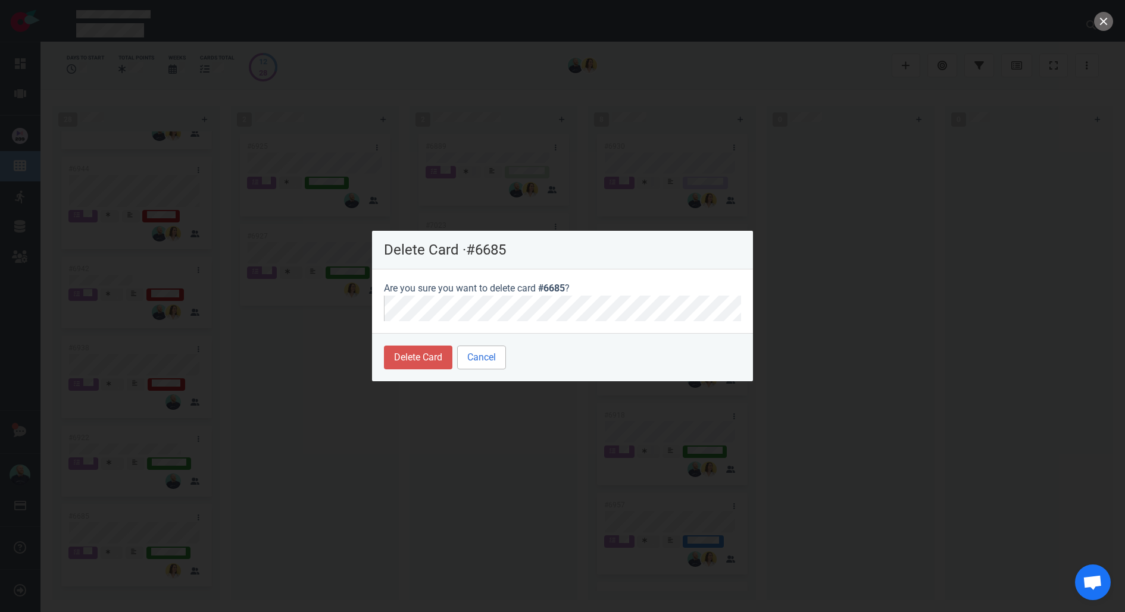
drag, startPoint x: 475, startPoint y: 371, endPoint x: 482, endPoint y: 360, distance: 13.9
click at [475, 371] on footer "Delete Card Cancel" at bounding box center [562, 357] width 381 height 48
click at [482, 358] on button "Cancel" at bounding box center [481, 358] width 49 height 24
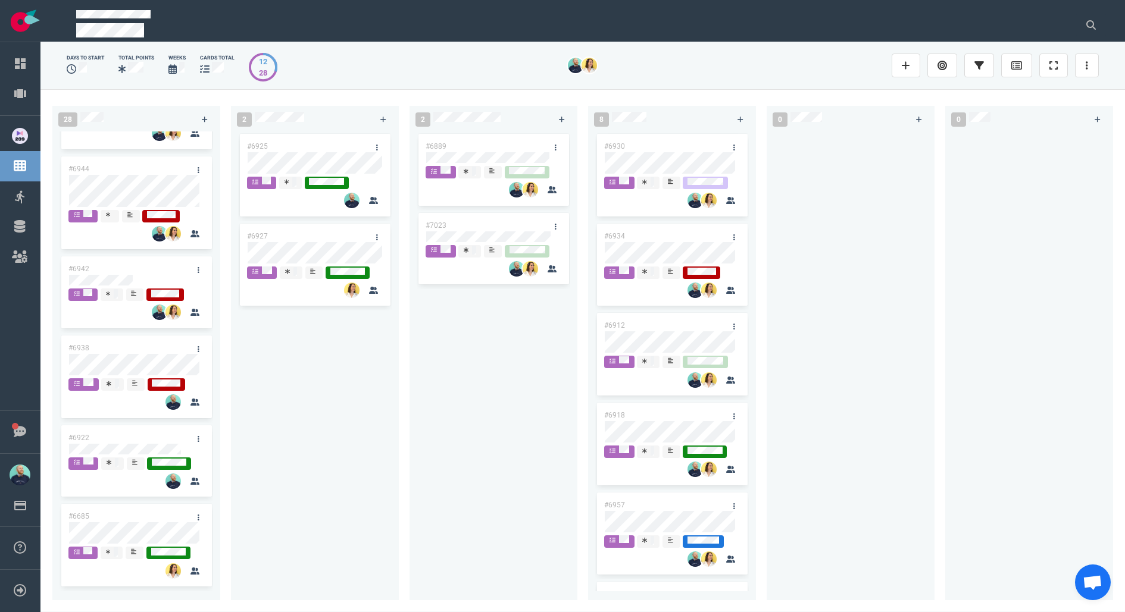
click at [394, 462] on div "#6925 #6927" at bounding box center [315, 362] width 168 height 460
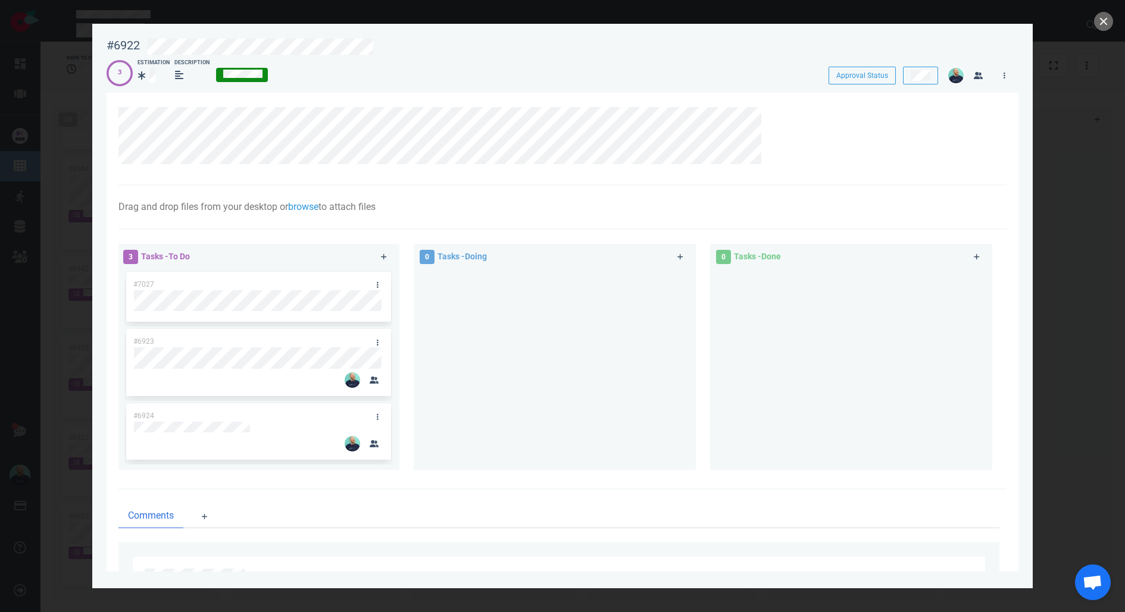
click at [433, 32] on div at bounding box center [567, 45] width 855 height 28
click at [435, 42] on div at bounding box center [571, 47] width 846 height 16
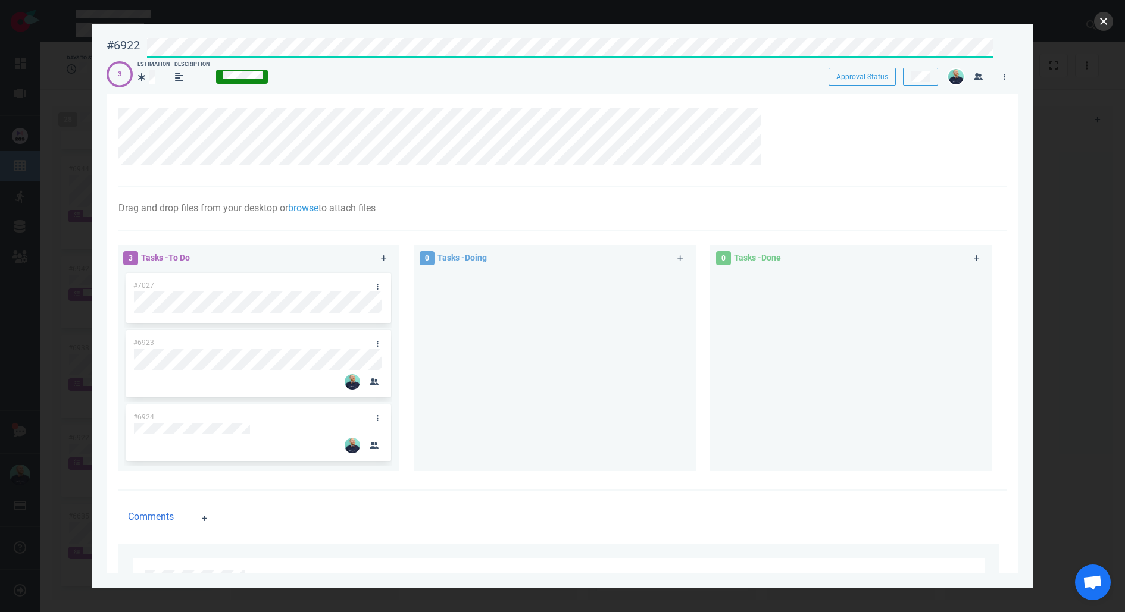
click at [1108, 18] on button "close" at bounding box center [1103, 21] width 19 height 19
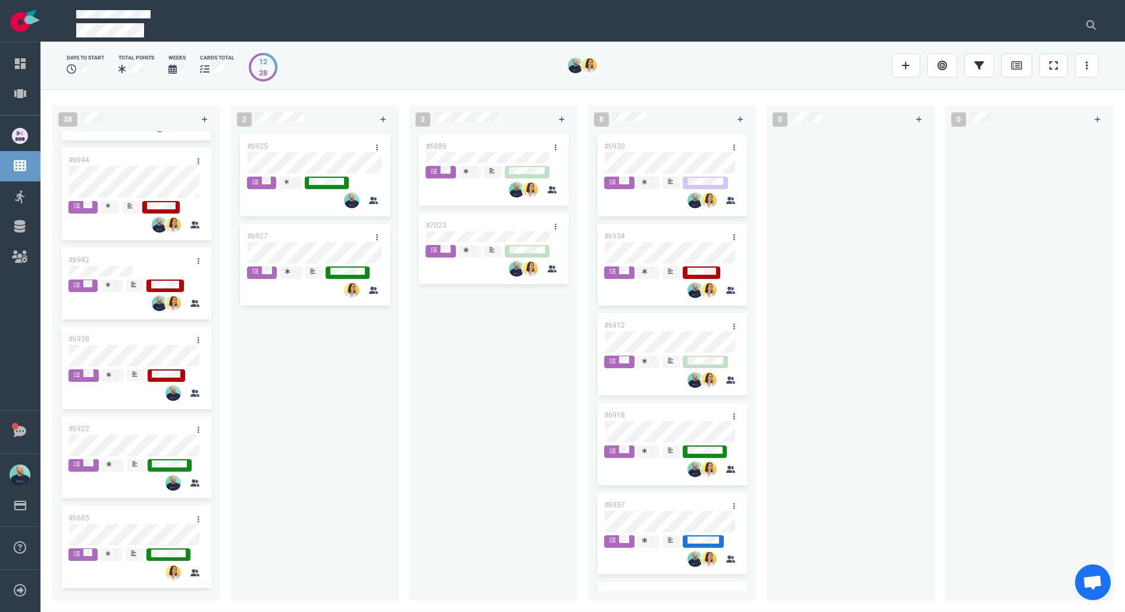
scroll to position [1925, 0]
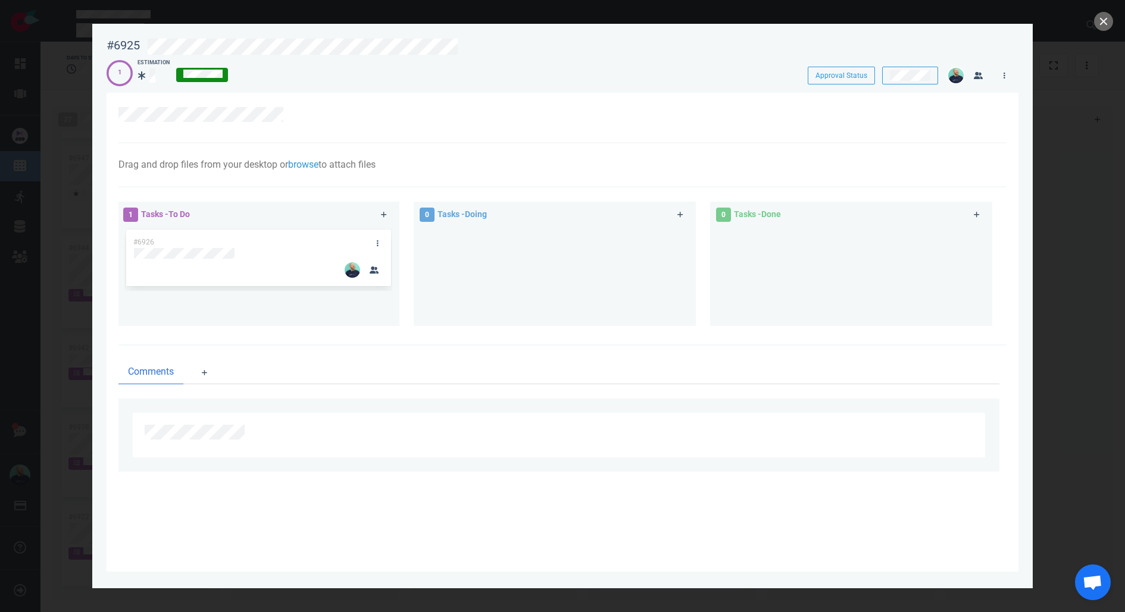
click at [439, 58] on div "1 Estimation" at bounding box center [442, 70] width 687 height 36
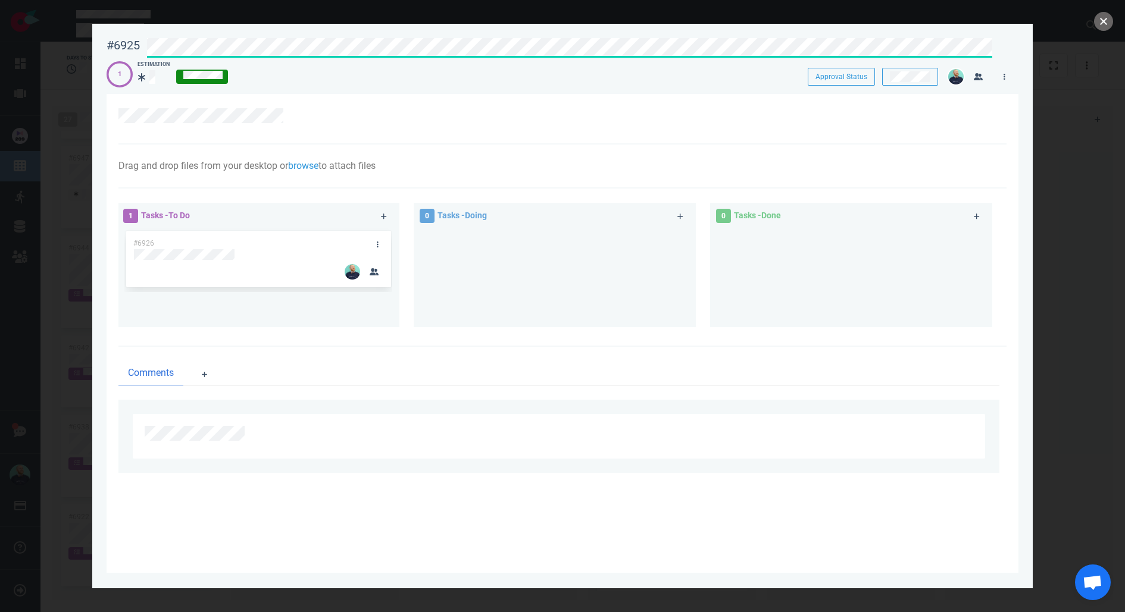
click at [1111, 26] on button "close" at bounding box center [1103, 21] width 19 height 19
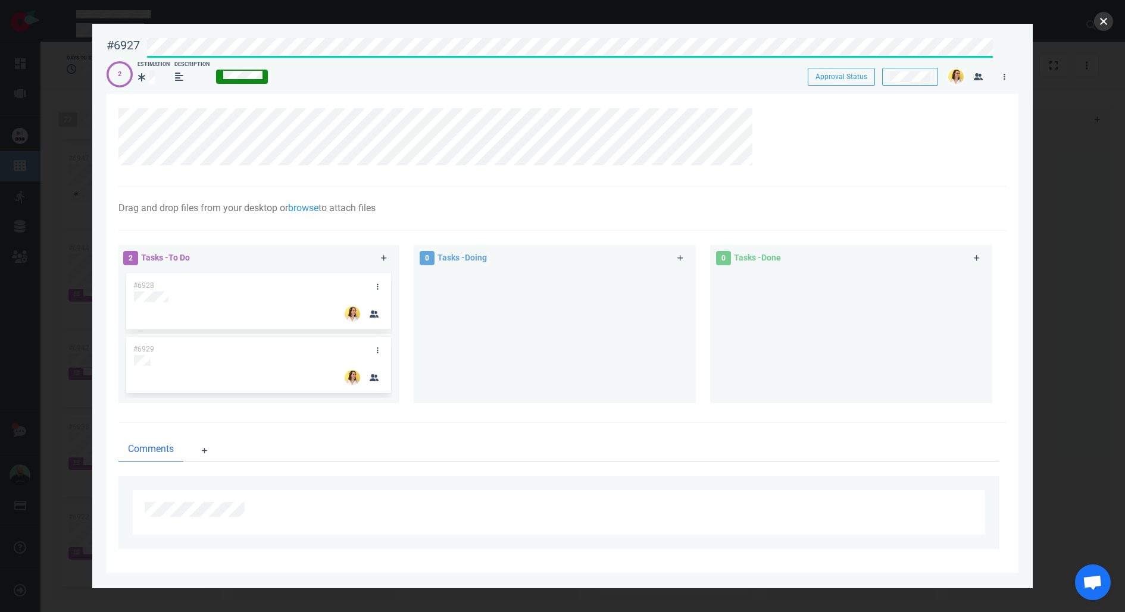
click at [1104, 21] on button "close" at bounding box center [1103, 21] width 19 height 19
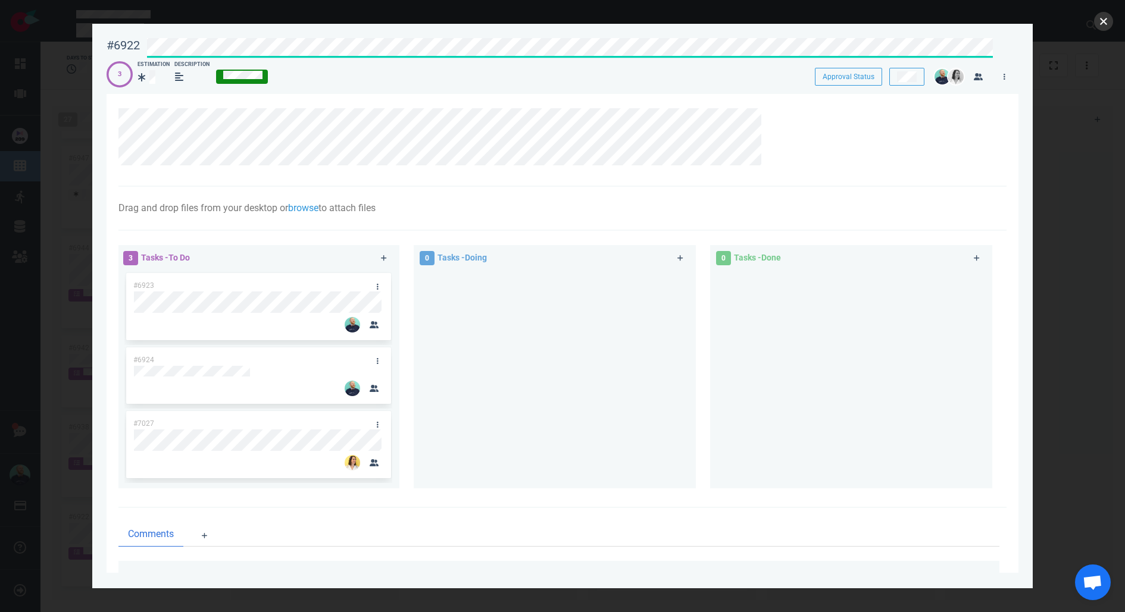
click at [1108, 19] on button "close" at bounding box center [1103, 21] width 19 height 19
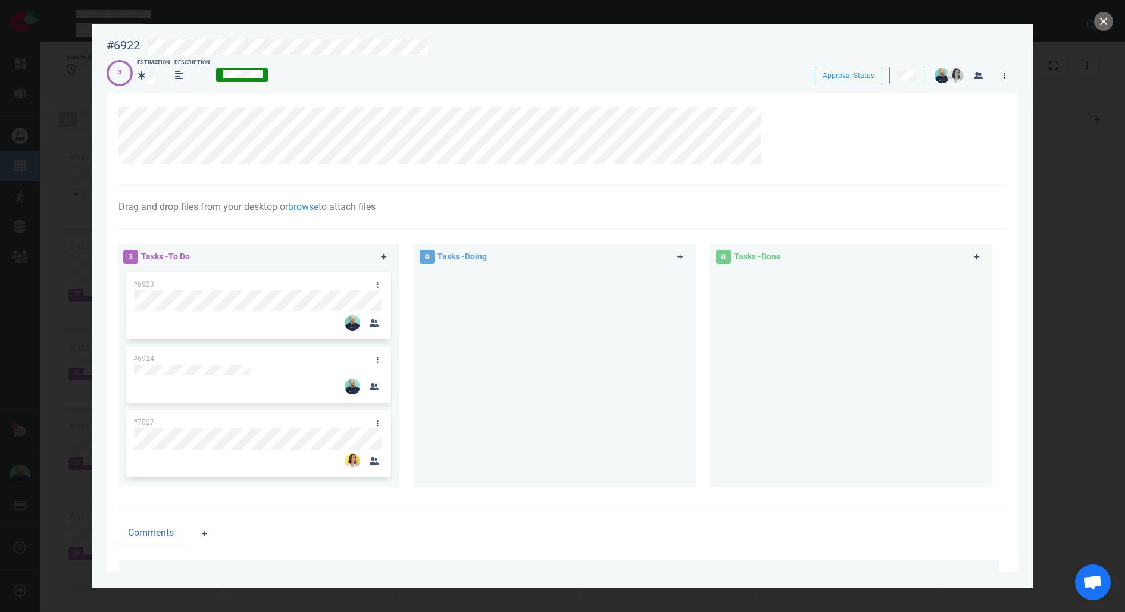
click at [1007, 72] on link at bounding box center [1004, 75] width 19 height 15
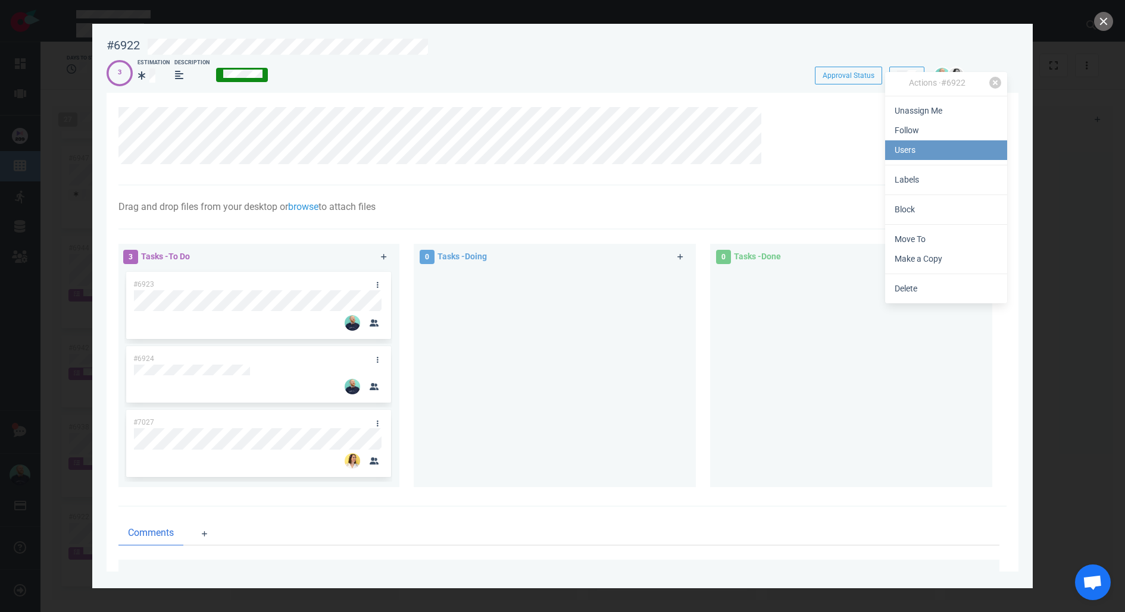
click at [918, 156] on link "Users" at bounding box center [946, 150] width 122 height 20
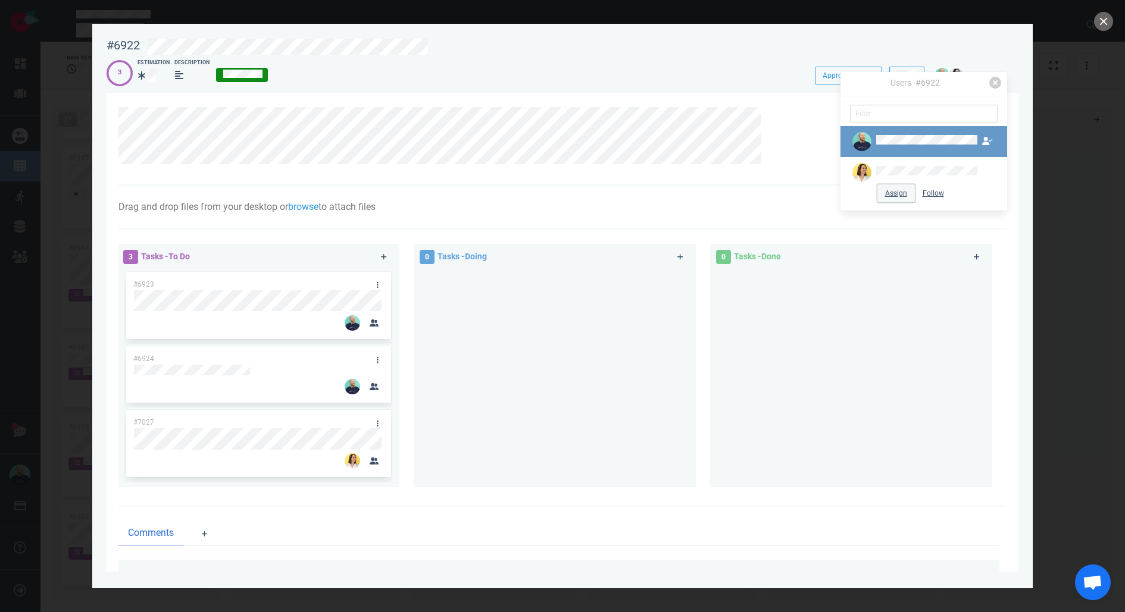
drag, startPoint x: 908, startPoint y: 186, endPoint x: 983, endPoint y: 145, distance: 85.0
click at [908, 186] on button "Assign" at bounding box center [895, 194] width 37 height 18
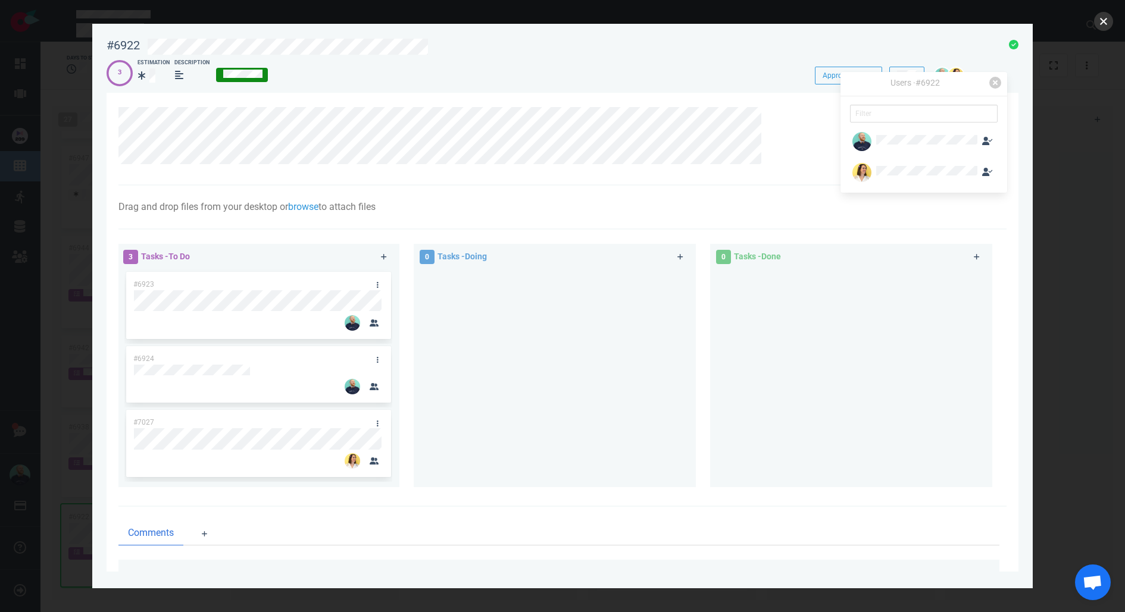
click at [1101, 18] on button "close" at bounding box center [1103, 21] width 19 height 19
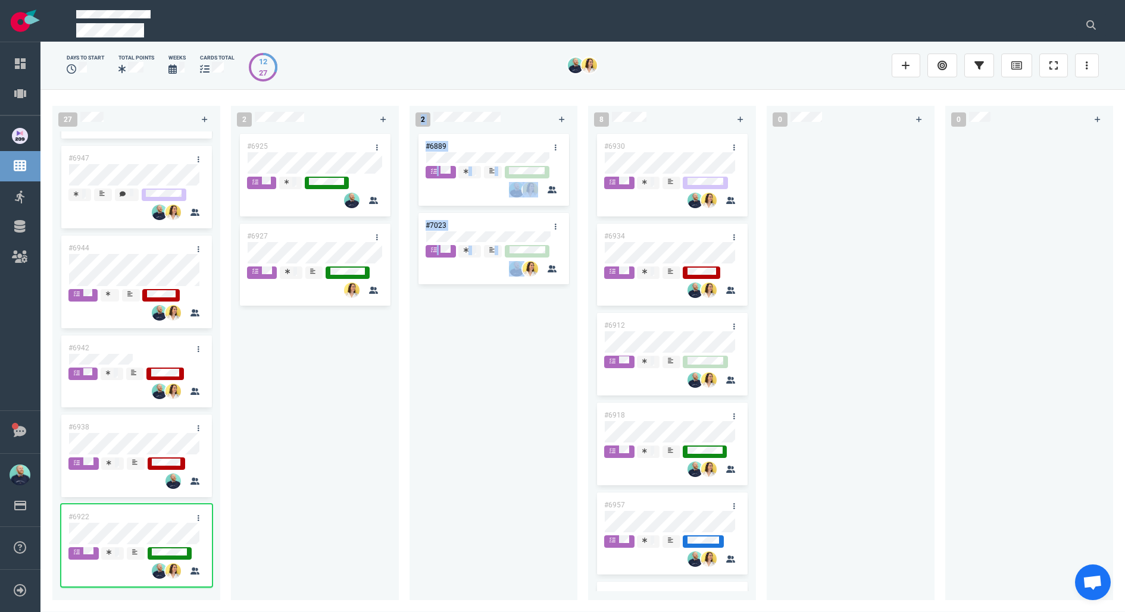
click at [408, 445] on div "27 #6995 #6994 #6855 #6955 #6992 #7008 #7013 #6901 #6987 #6767 #6996 #6755 #698…" at bounding box center [582, 350] width 1084 height 523
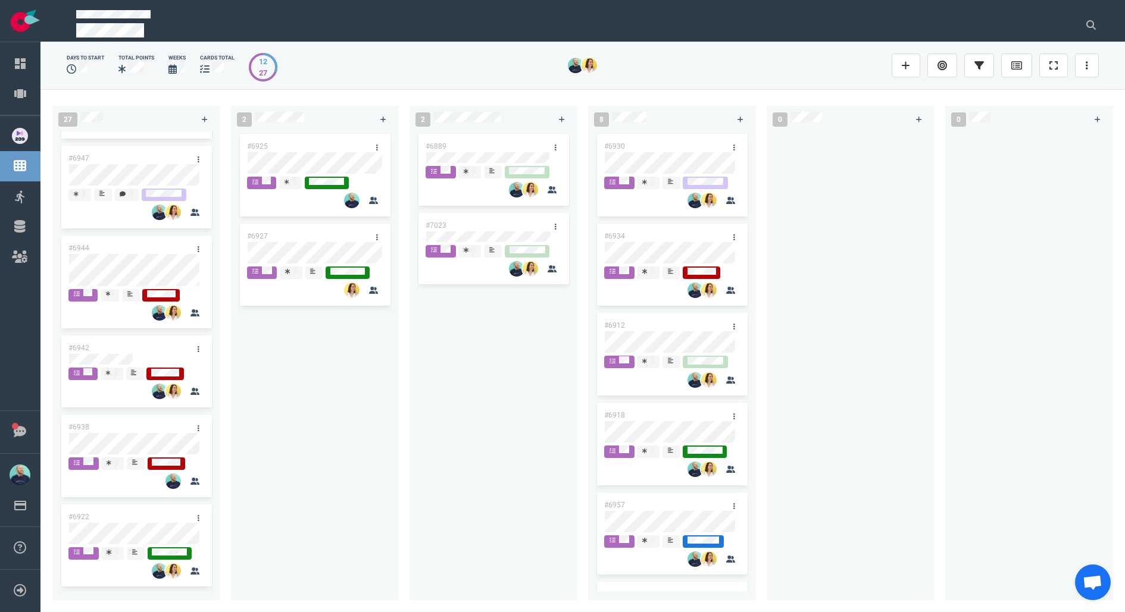
click at [355, 432] on div "#6925 #6927" at bounding box center [315, 359] width 154 height 455
drag, startPoint x: 318, startPoint y: 530, endPoint x: 321, endPoint y: 453, distance: 76.8
click at [318, 529] on div "#6925 #6927" at bounding box center [315, 359] width 154 height 455
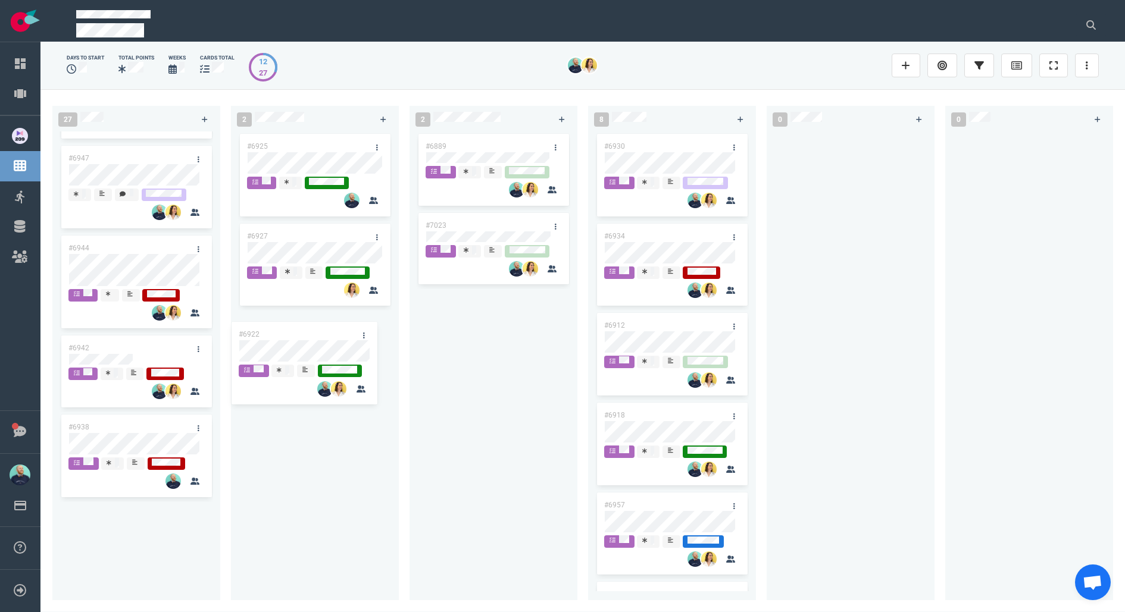
click at [310, 348] on div "27 #6995 #6994 #6855 #6955 #6992 #7008 #7013 #6901 #6987 #6767 #6996 #6755 #698…" at bounding box center [582, 350] width 1084 height 523
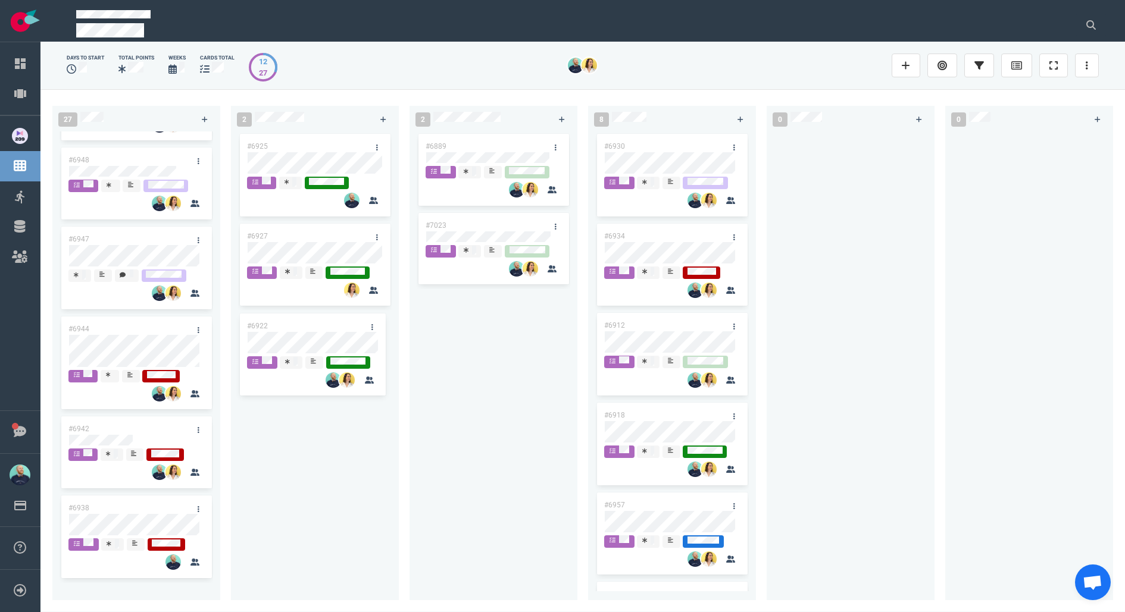
click at [374, 508] on div "#6925 #6927" at bounding box center [315, 359] width 154 height 455
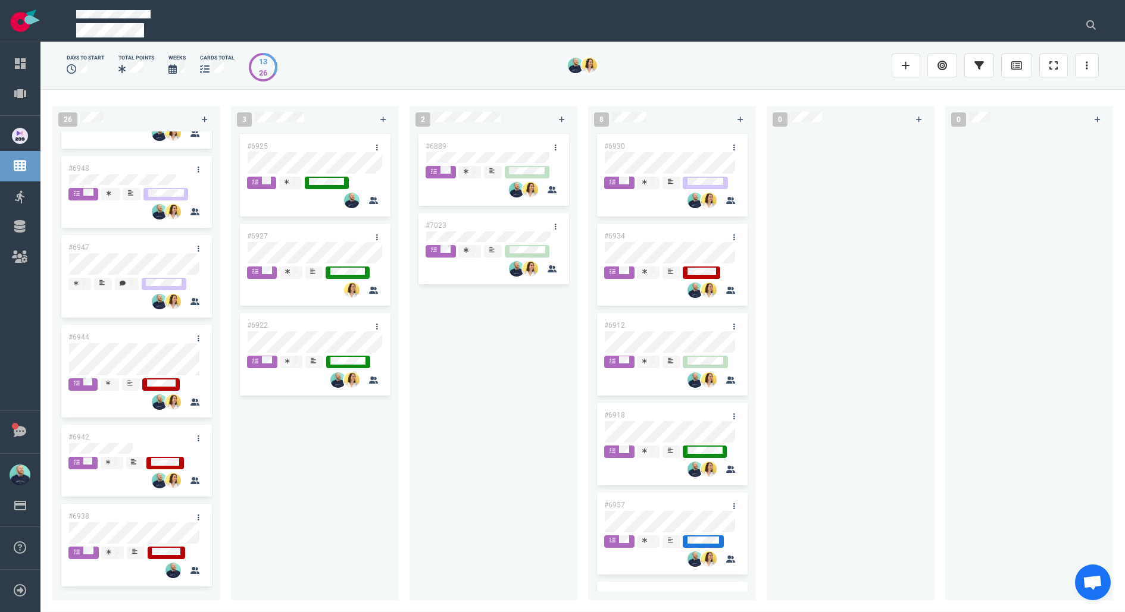
click at [480, 479] on div "#6889 #7023" at bounding box center [494, 359] width 154 height 455
click at [494, 379] on div "#6889 #7023" at bounding box center [494, 359] width 154 height 455
click at [118, 380] on span at bounding box center [110, 385] width 18 height 12
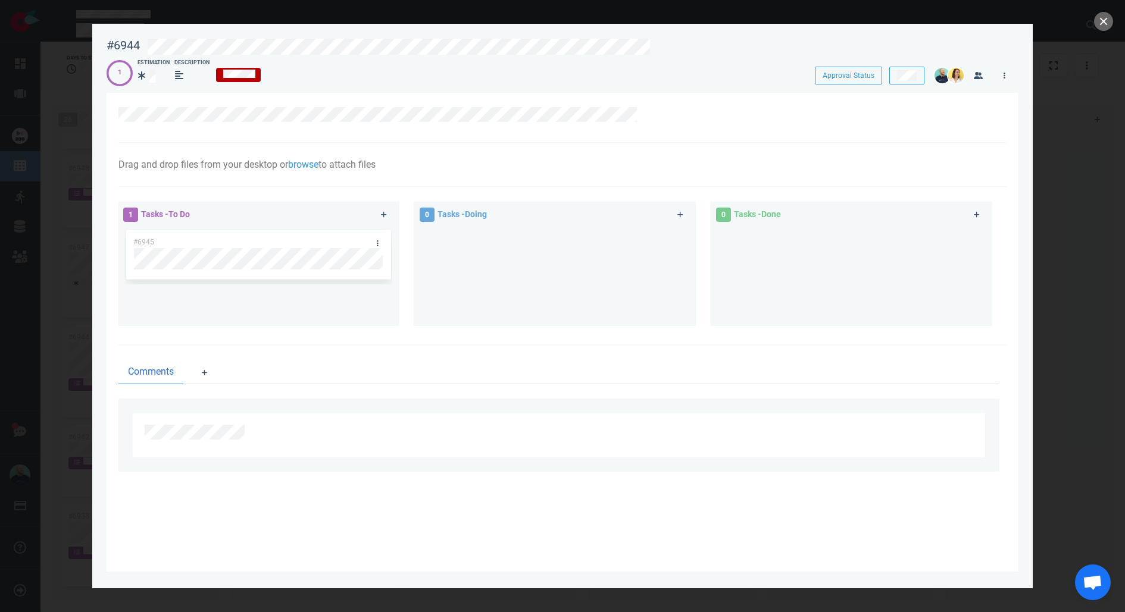
click at [511, 273] on div at bounding box center [555, 271] width 268 height 89
click at [372, 240] on link at bounding box center [377, 243] width 19 height 15
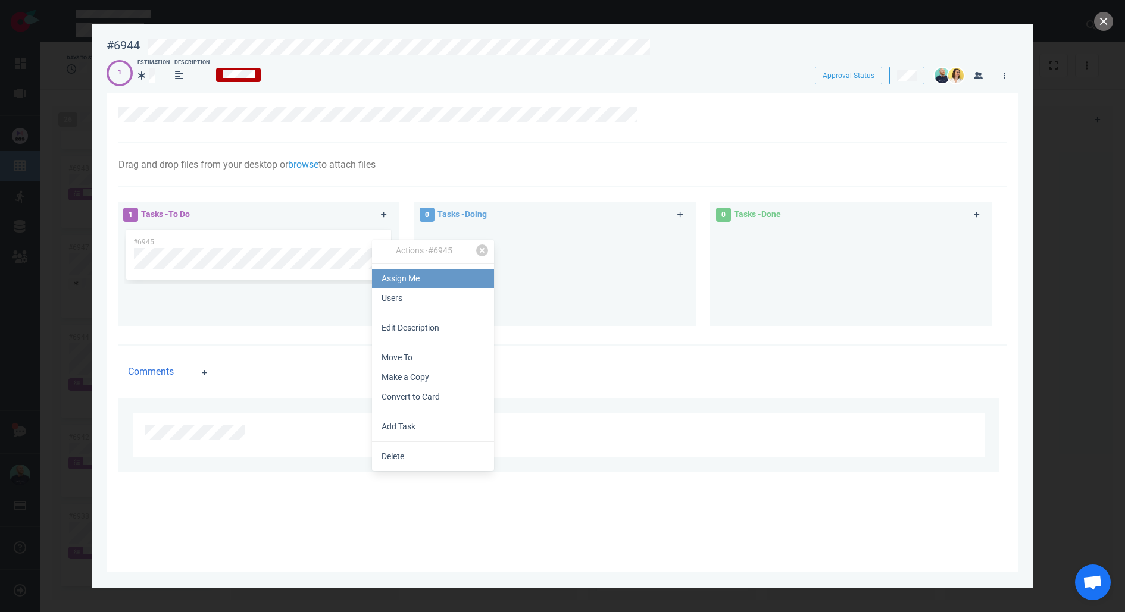
click at [417, 282] on link "Assign Me" at bounding box center [433, 279] width 122 height 20
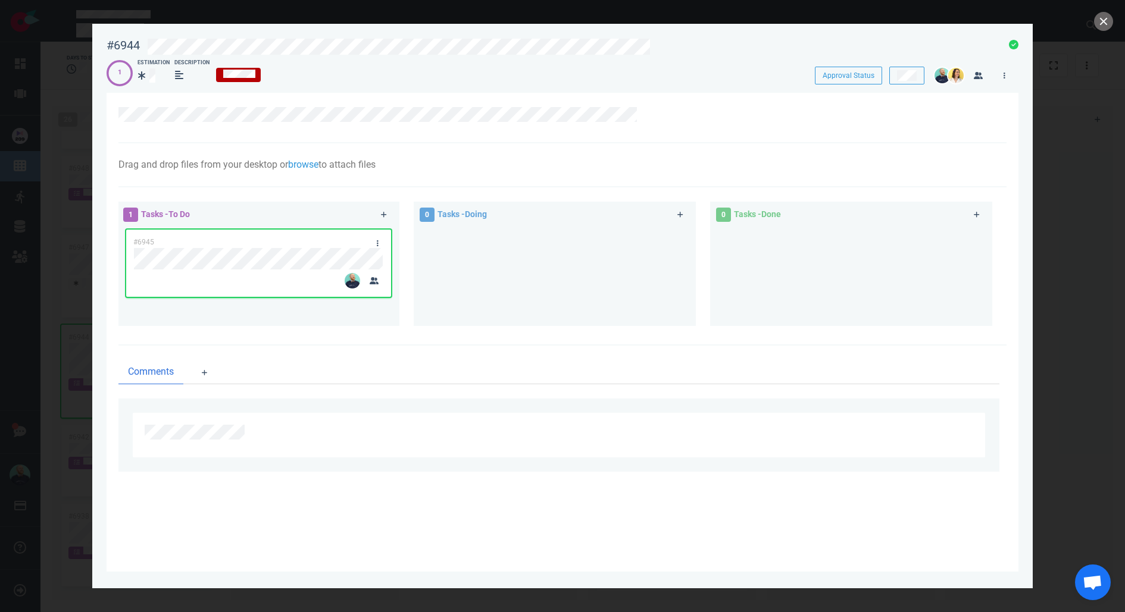
click at [486, 283] on div at bounding box center [555, 271] width 268 height 89
click at [1105, 16] on button "close" at bounding box center [1103, 21] width 19 height 19
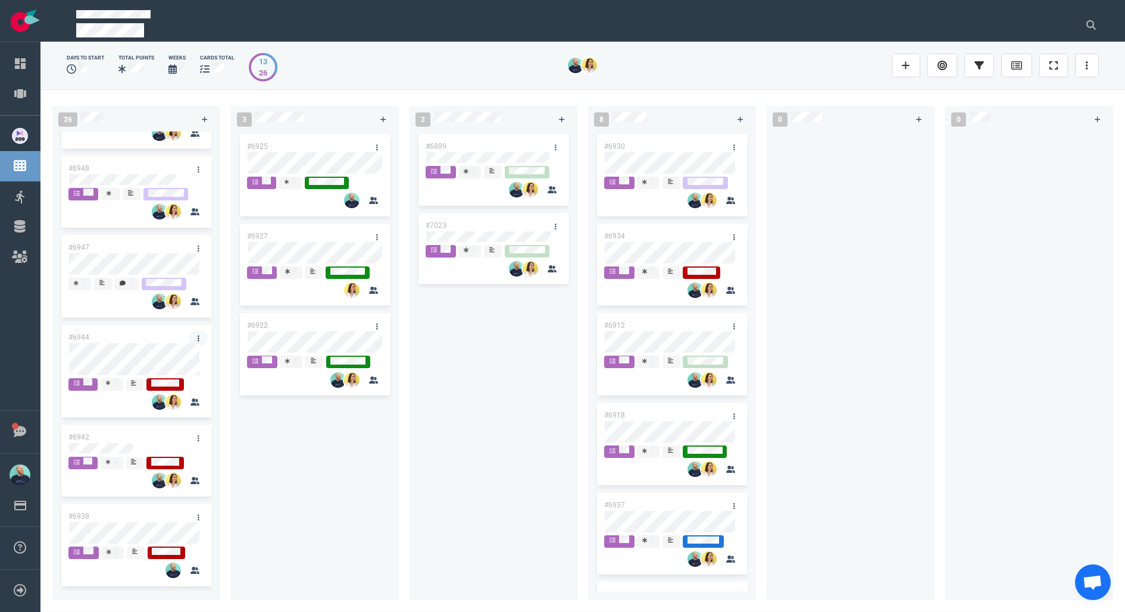
click at [192, 333] on link at bounding box center [198, 338] width 19 height 15
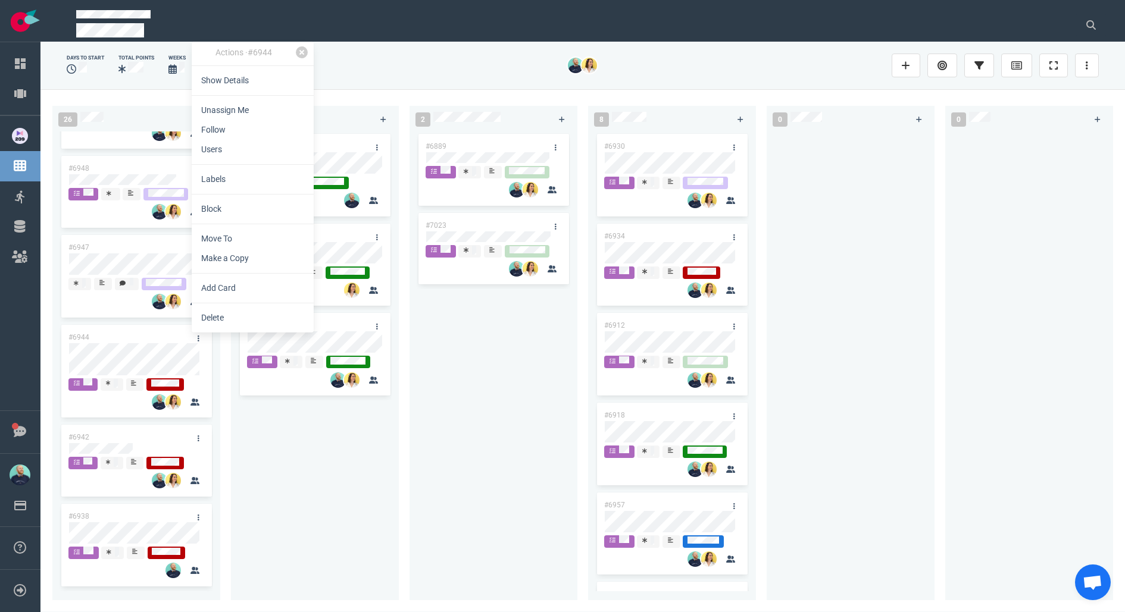
drag, startPoint x: 230, startPoint y: 145, endPoint x: 240, endPoint y: 157, distance: 16.1
click at [230, 145] on link "Users" at bounding box center [253, 150] width 122 height 20
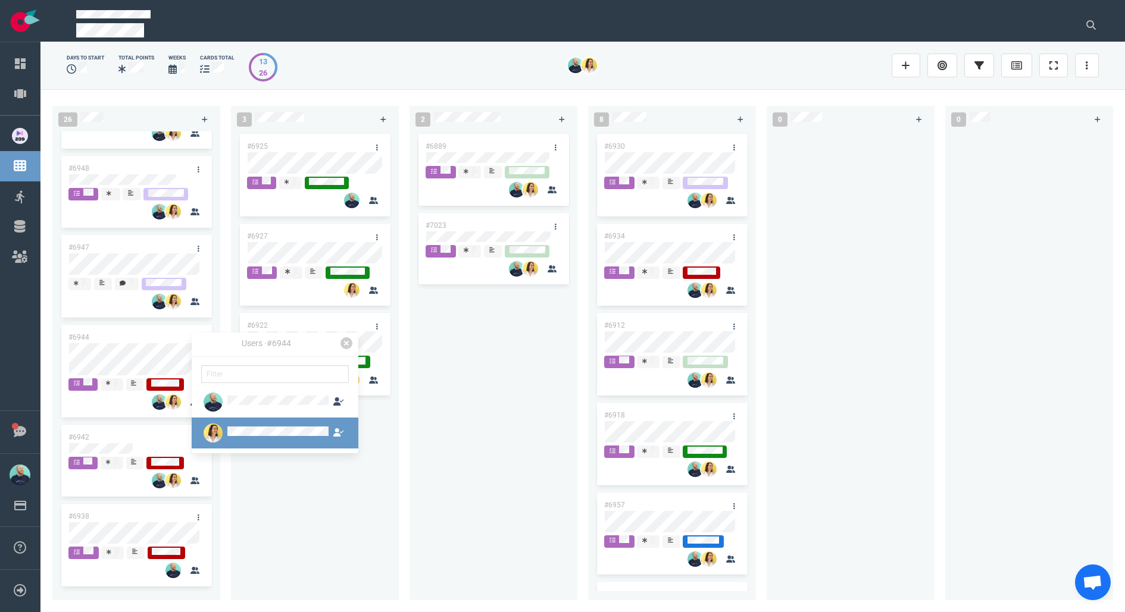
click at [261, 447] on link at bounding box center [275, 433] width 167 height 31
click at [265, 452] on button "Unassign" at bounding box center [247, 454] width 46 height 18
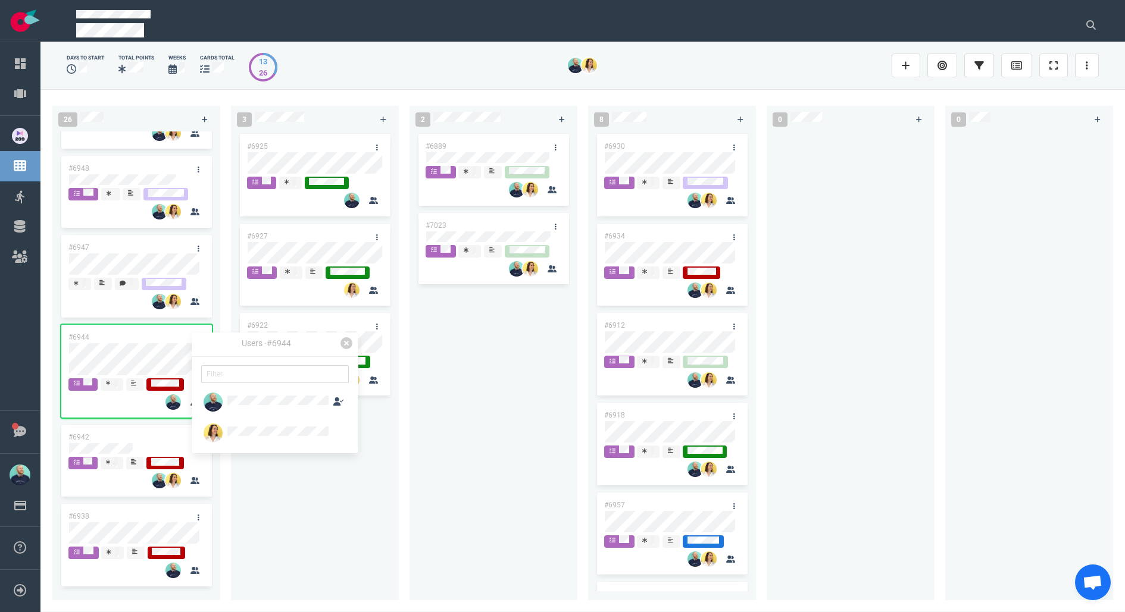
click at [280, 522] on div "#6925 #6927 #6922" at bounding box center [315, 359] width 154 height 455
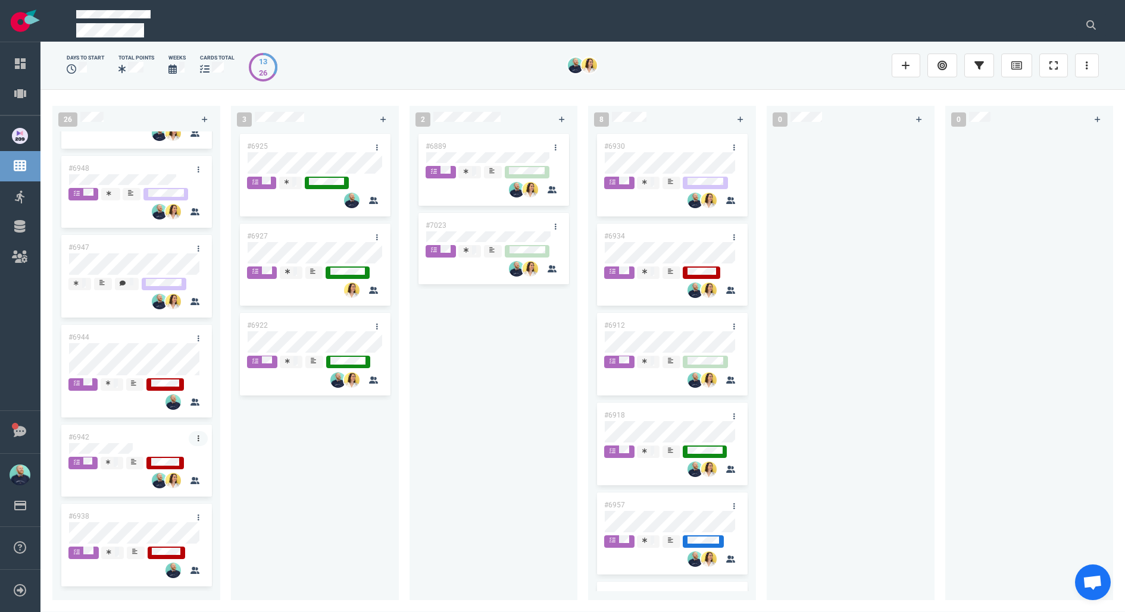
click at [196, 439] on link at bounding box center [198, 439] width 19 height 15
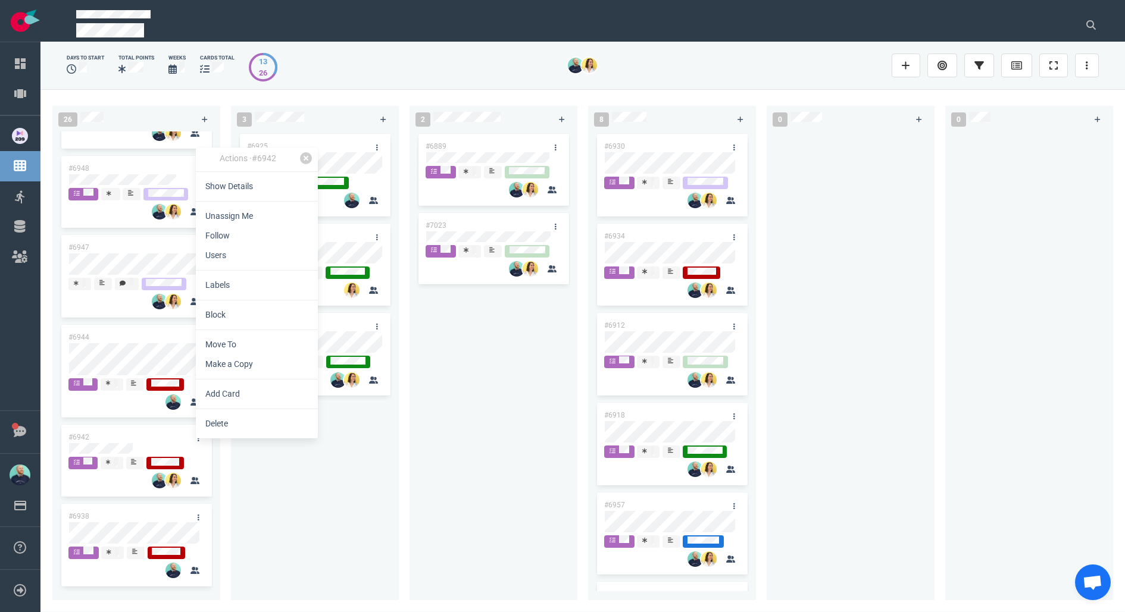
click at [236, 270] on hr at bounding box center [257, 270] width 122 height 1
click at [230, 260] on link "Users" at bounding box center [257, 256] width 122 height 20
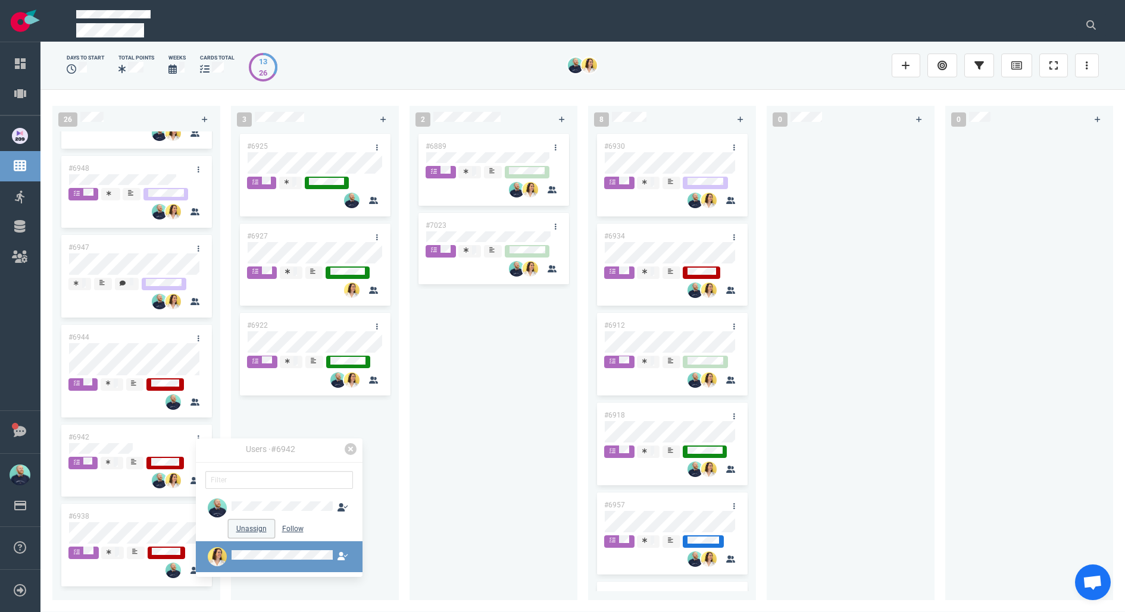
click at [249, 524] on button "Unassign" at bounding box center [252, 529] width 46 height 18
click at [460, 479] on div "#6889 #7023" at bounding box center [494, 359] width 154 height 455
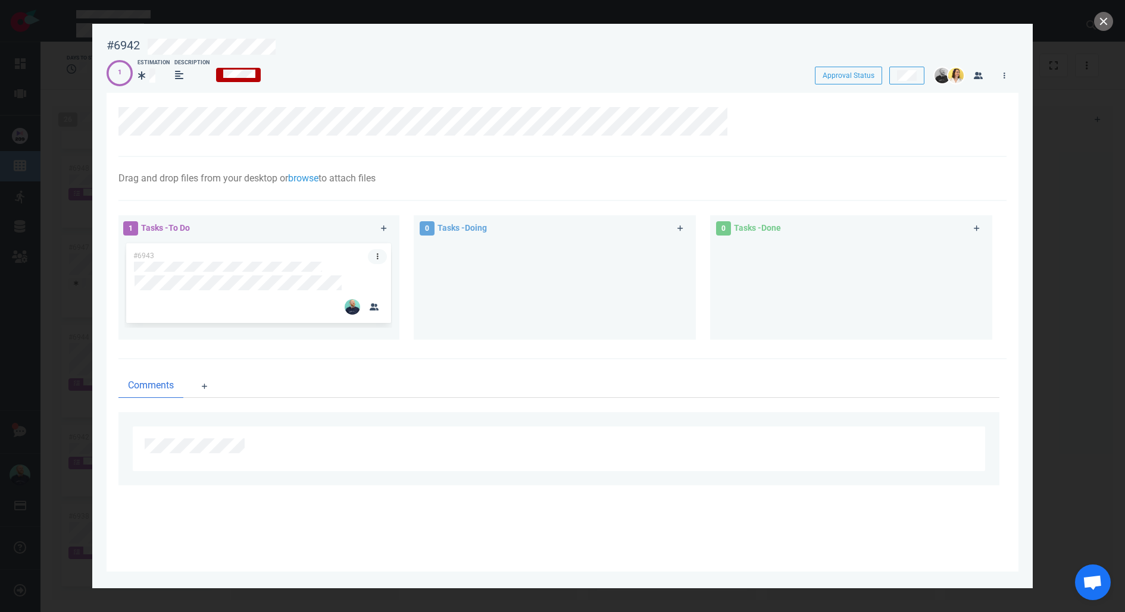
click at [380, 254] on link at bounding box center [377, 256] width 19 height 15
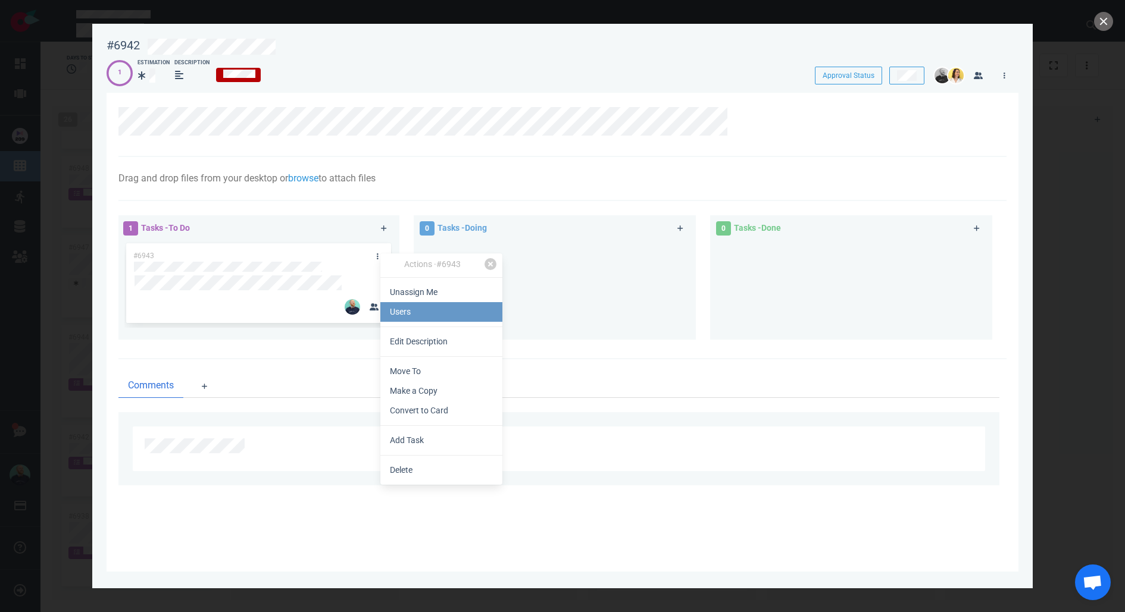
click at [407, 310] on link "Users" at bounding box center [441, 312] width 122 height 20
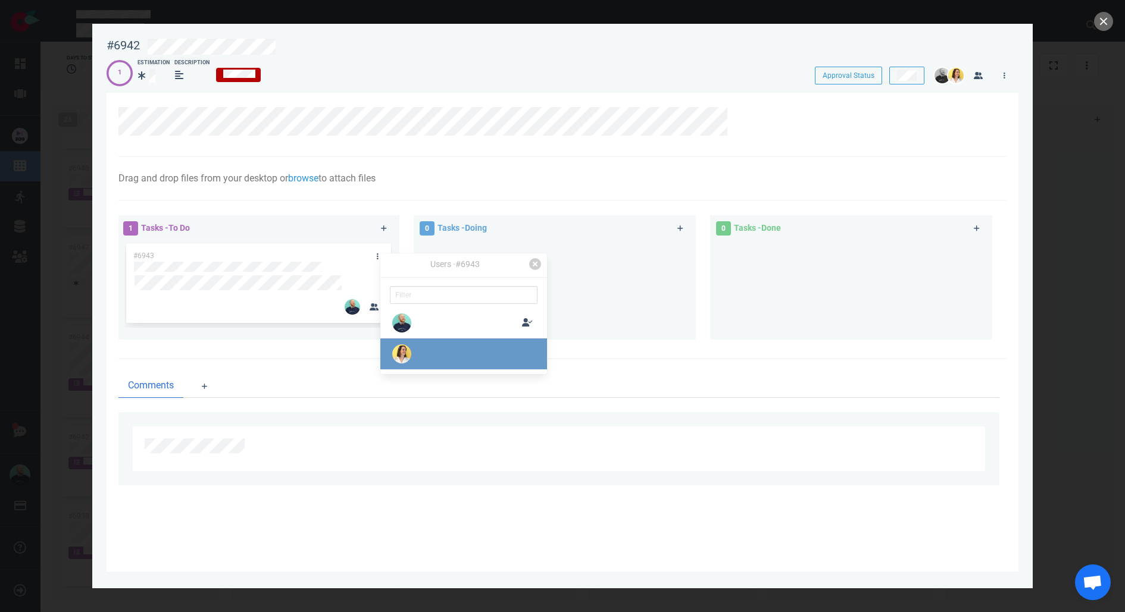
click at [414, 355] on div at bounding box center [467, 354] width 106 height 12
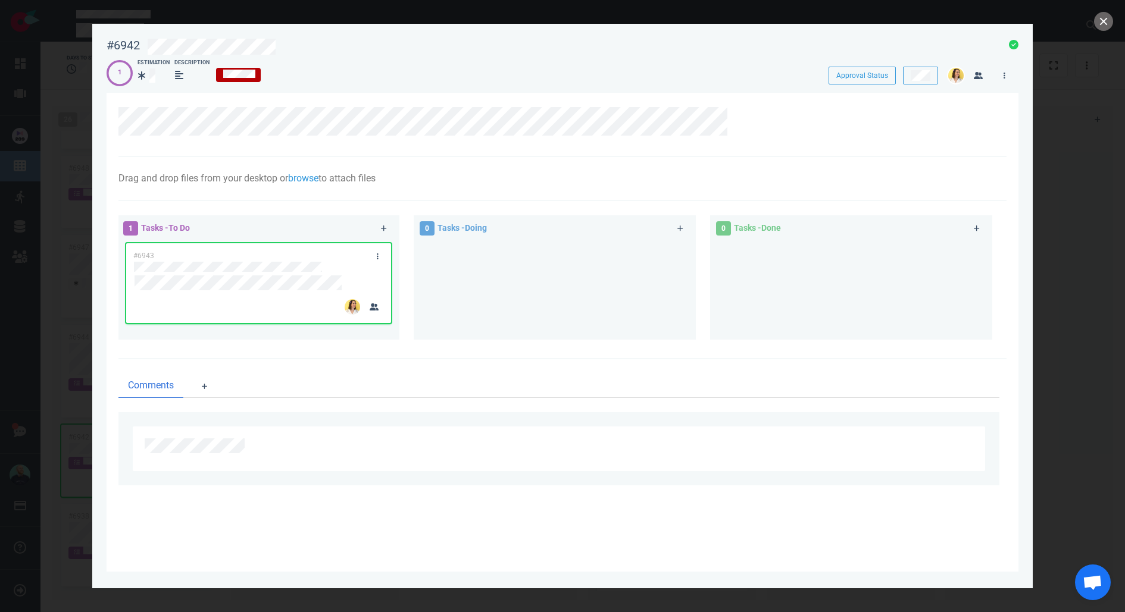
drag, startPoint x: 687, startPoint y: 322, endPoint x: 709, endPoint y: 325, distance: 22.2
click at [687, 321] on div at bounding box center [555, 285] width 268 height 89
click at [1111, 23] on button "close" at bounding box center [1103, 21] width 19 height 19
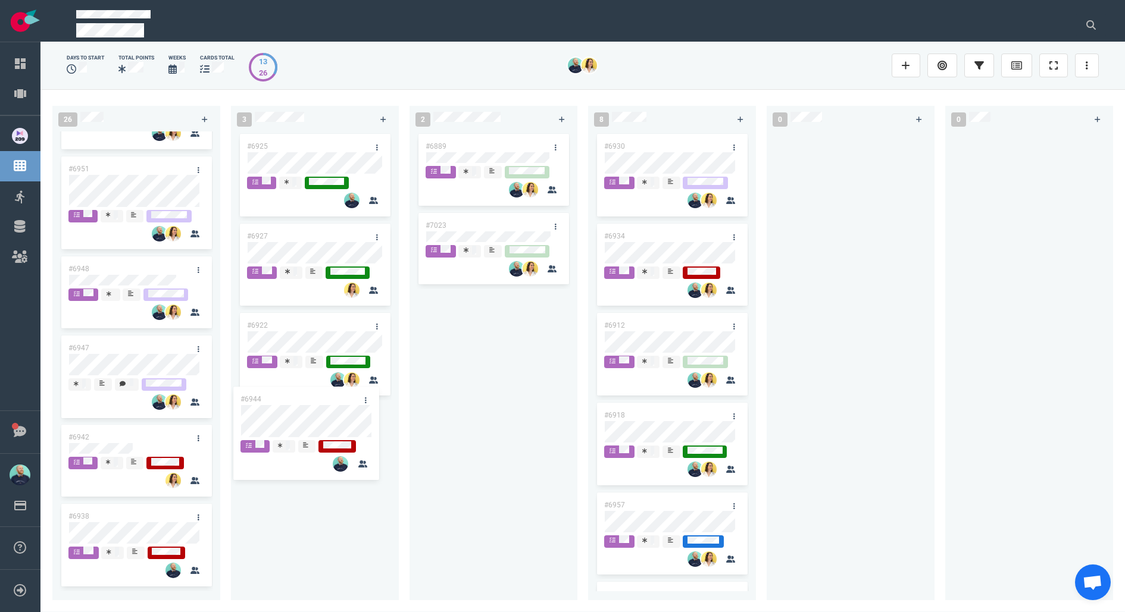
scroll to position [1735, 0]
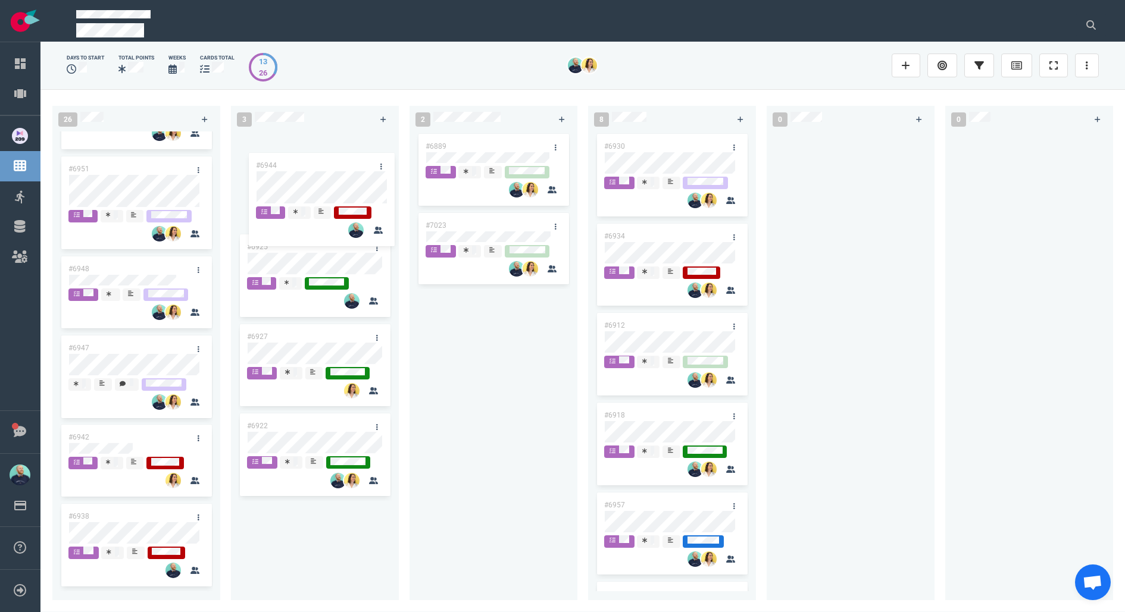
click at [315, 176] on div "26 #6995 #6994 #6855 #6955 #6992 #7008 #7013 #6901 #6987 #6767 #6996 #6755 #698…" at bounding box center [582, 350] width 1084 height 523
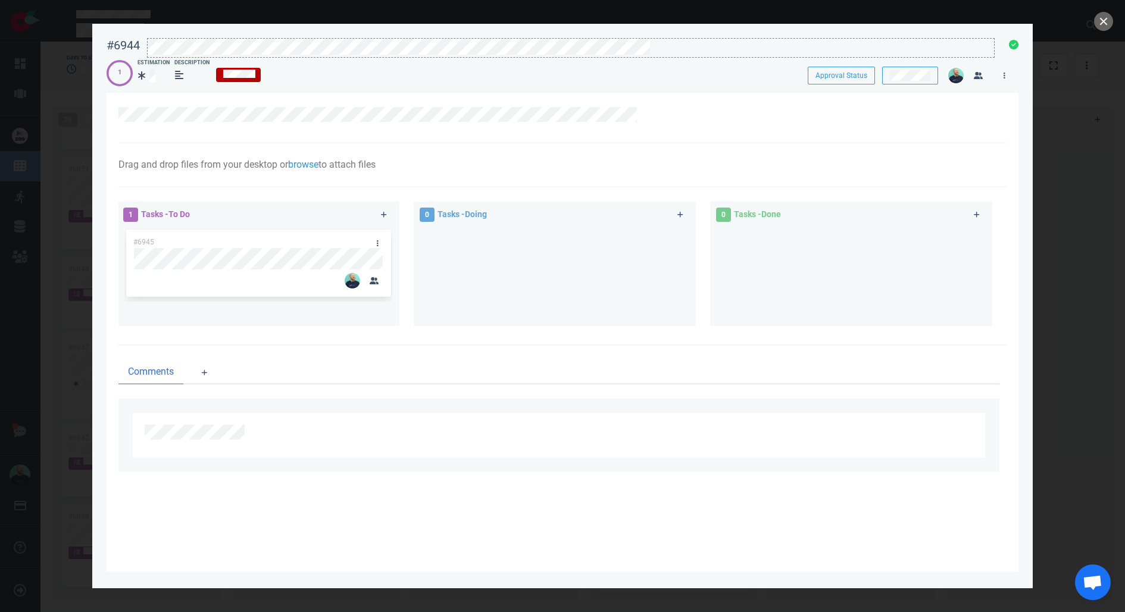
click at [662, 54] on div at bounding box center [571, 48] width 848 height 20
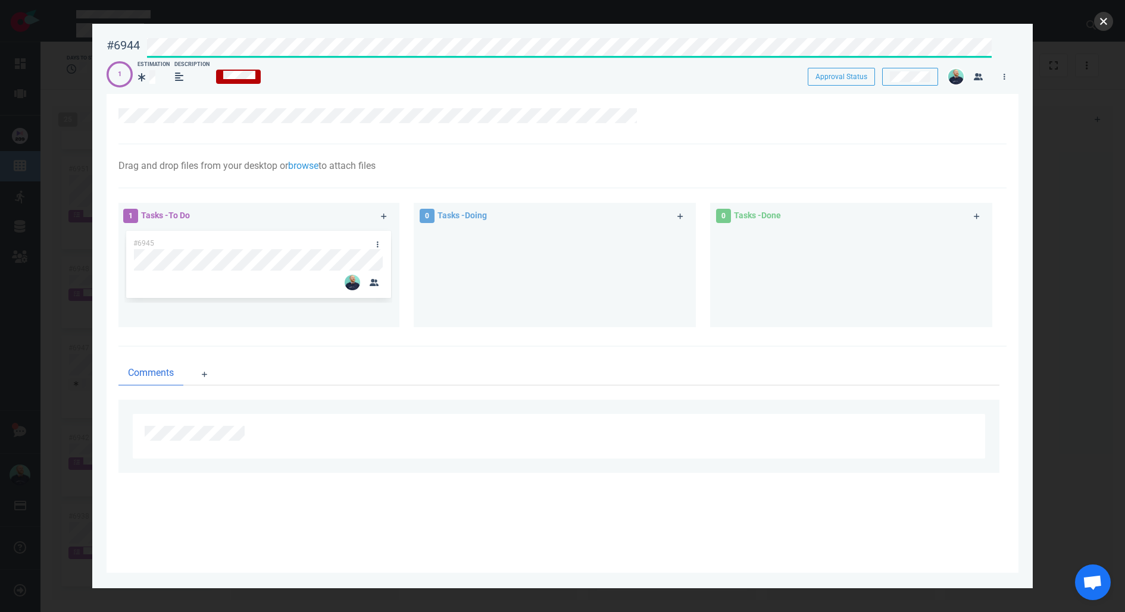
click at [1104, 22] on button "close" at bounding box center [1103, 21] width 19 height 19
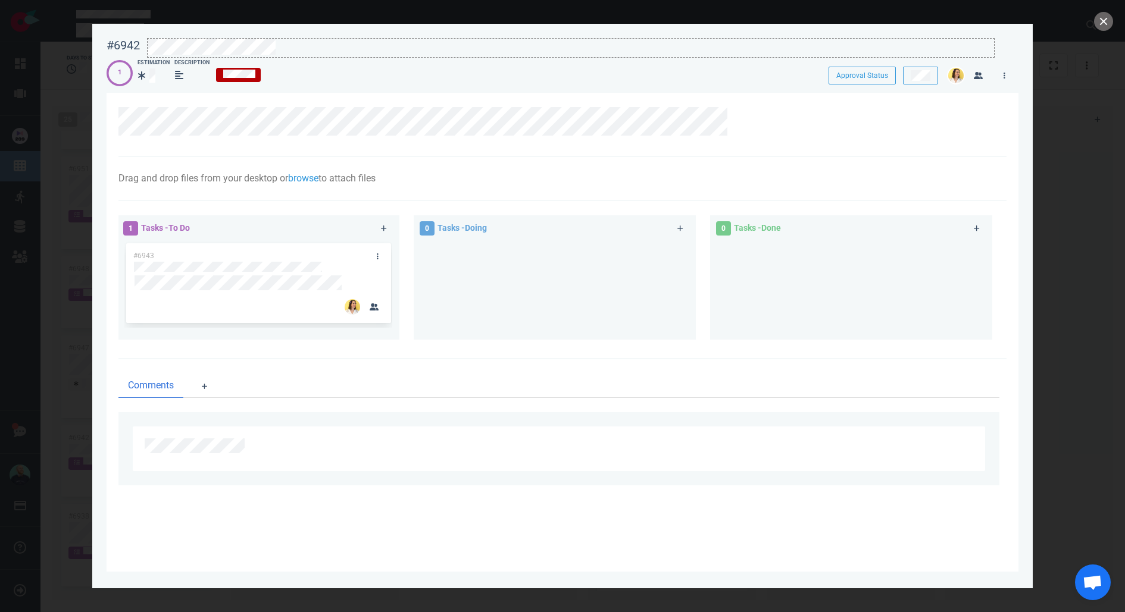
click at [332, 49] on div at bounding box center [571, 47] width 846 height 16
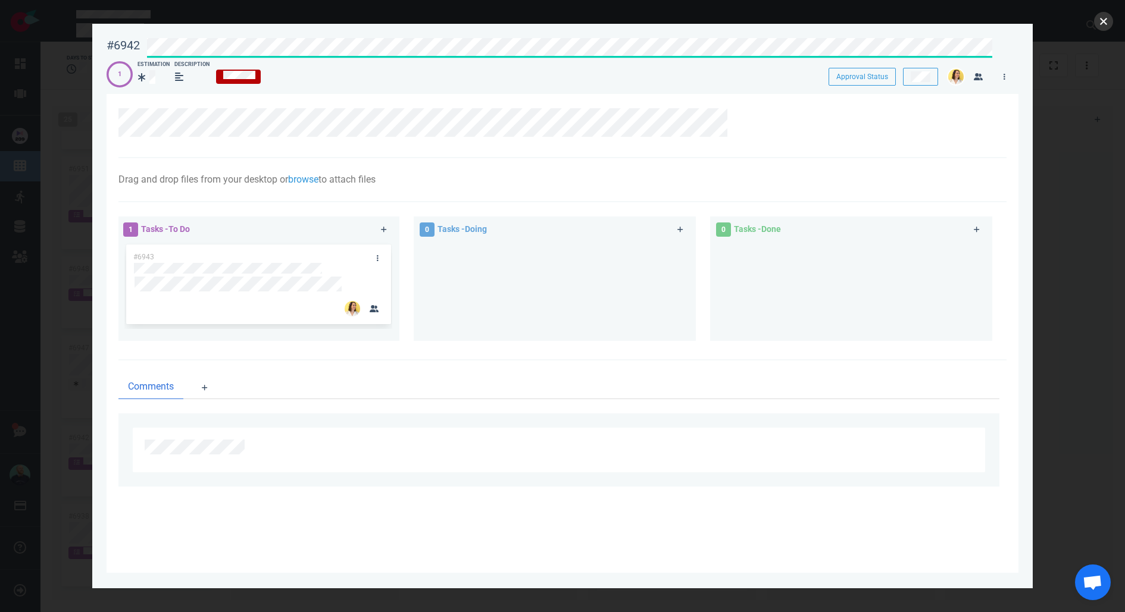
click at [1100, 20] on button "close" at bounding box center [1103, 21] width 19 height 19
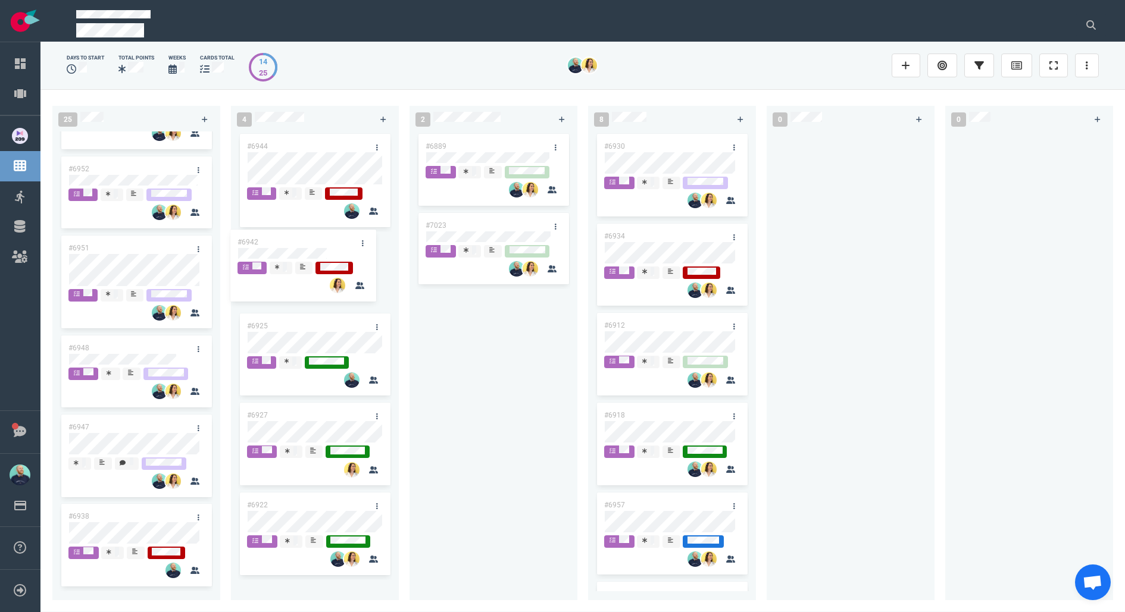
scroll to position [1655, 0]
drag, startPoint x: 118, startPoint y: 424, endPoint x: 281, endPoint y: 231, distance: 252.6
click at [281, 231] on div "25 #6995 #6994 #6855 #6955 #6992 #7008 #7013 #6901 #6987 #6767 #6996 #6755 #698…" at bounding box center [582, 350] width 1084 height 523
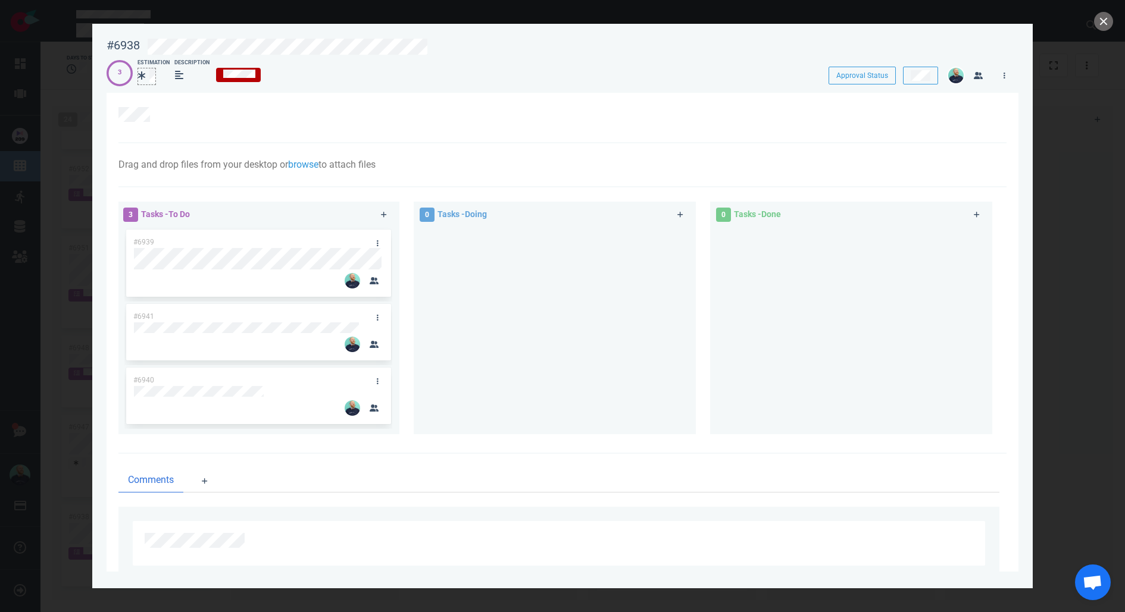
click at [147, 74] on div at bounding box center [146, 75] width 17 height 14
click at [1099, 25] on button "close" at bounding box center [1103, 21] width 19 height 19
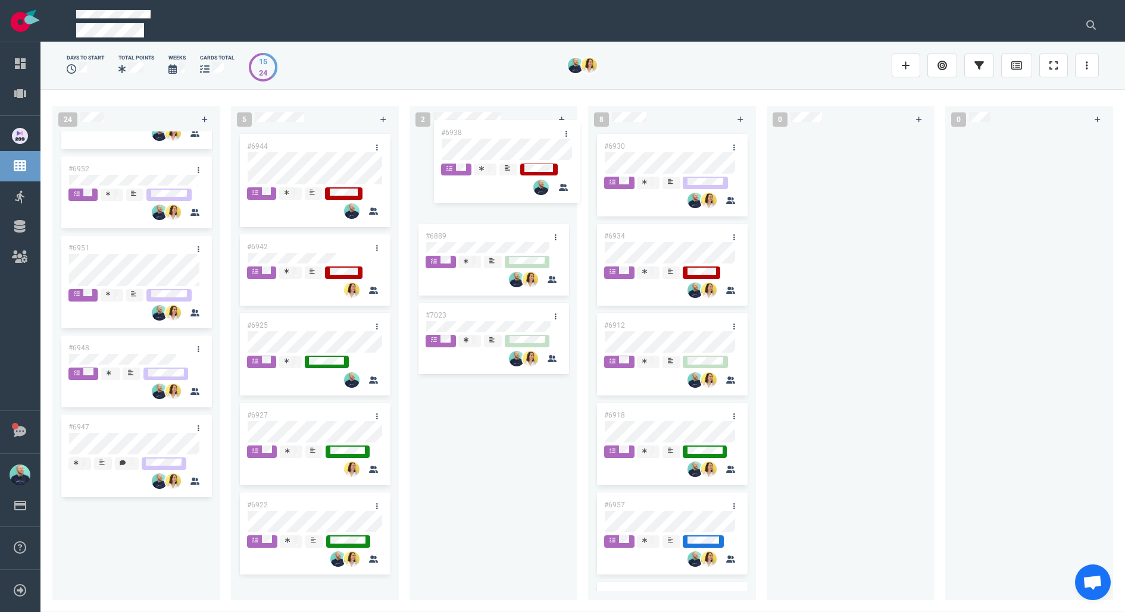
click at [482, 140] on div "24 #6995 #6994 #6855 #6955 #6992 #7008 #7013 #6901 #6987 #6767 #6996 #6755 #698…" at bounding box center [582, 350] width 1084 height 523
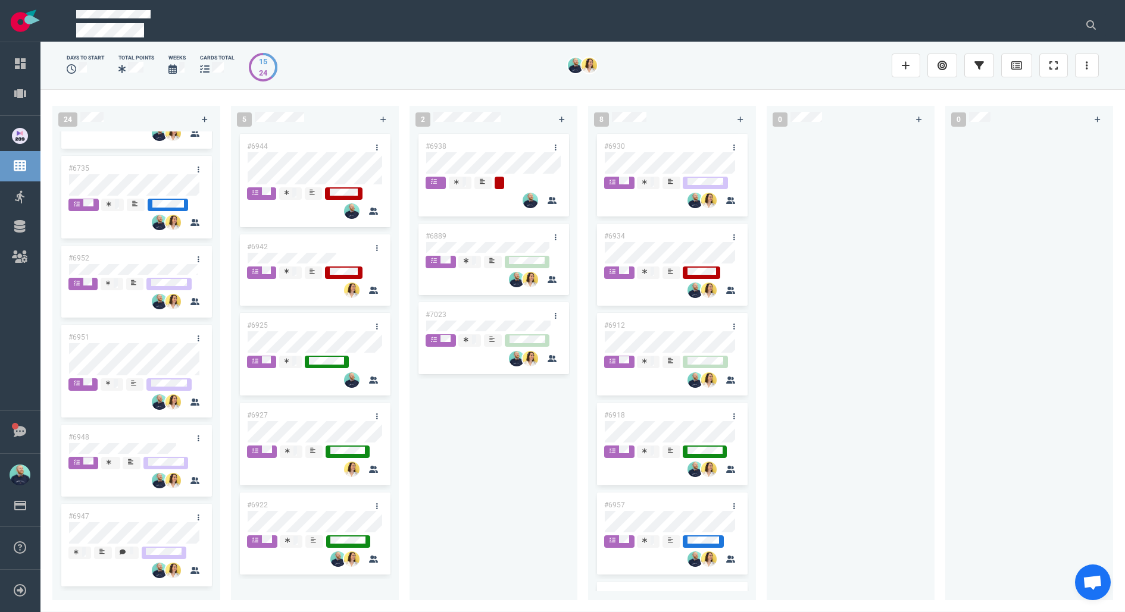
scroll to position [1565, 0]
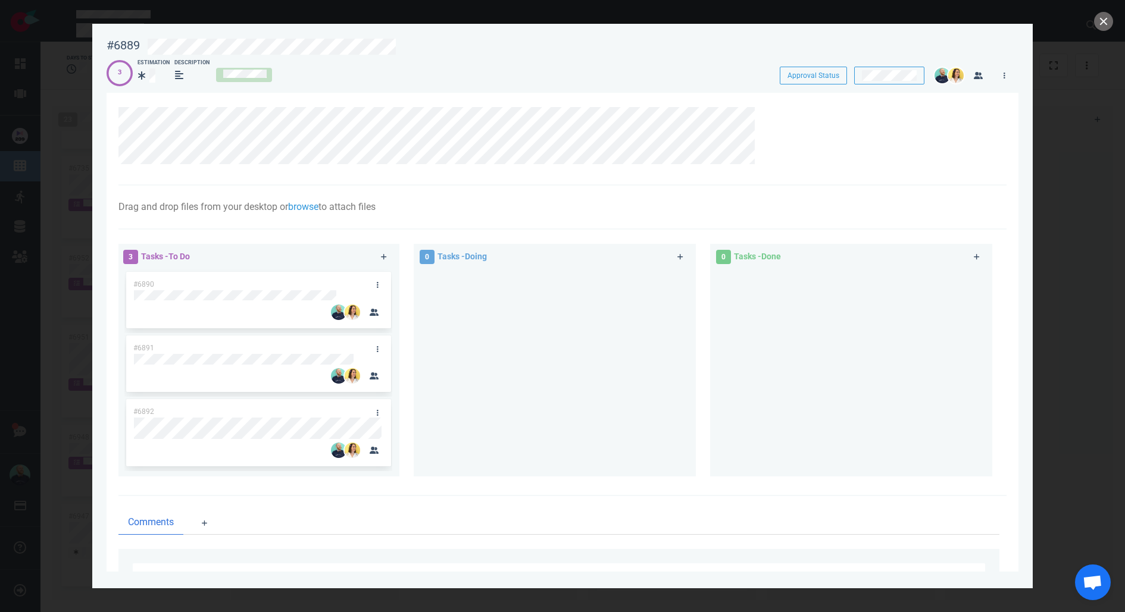
click at [386, 36] on div at bounding box center [567, 45] width 855 height 28
click at [1102, 23] on button "close" at bounding box center [1103, 21] width 19 height 19
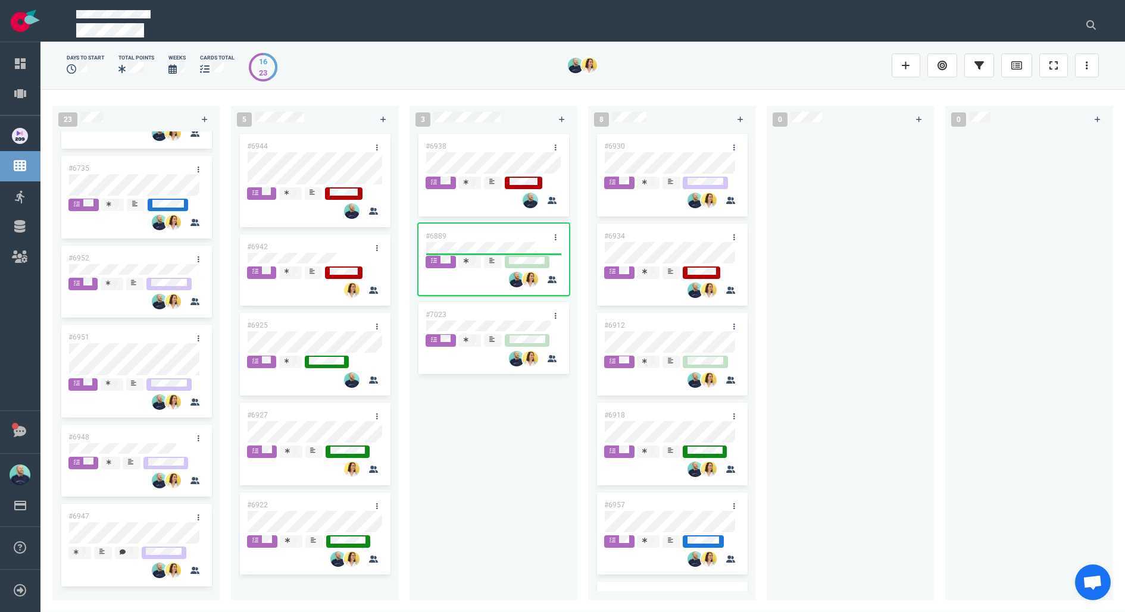
click at [480, 311] on div "#7023" at bounding box center [481, 314] width 127 height 25
click at [486, 318] on div "#7023" at bounding box center [481, 314] width 127 height 25
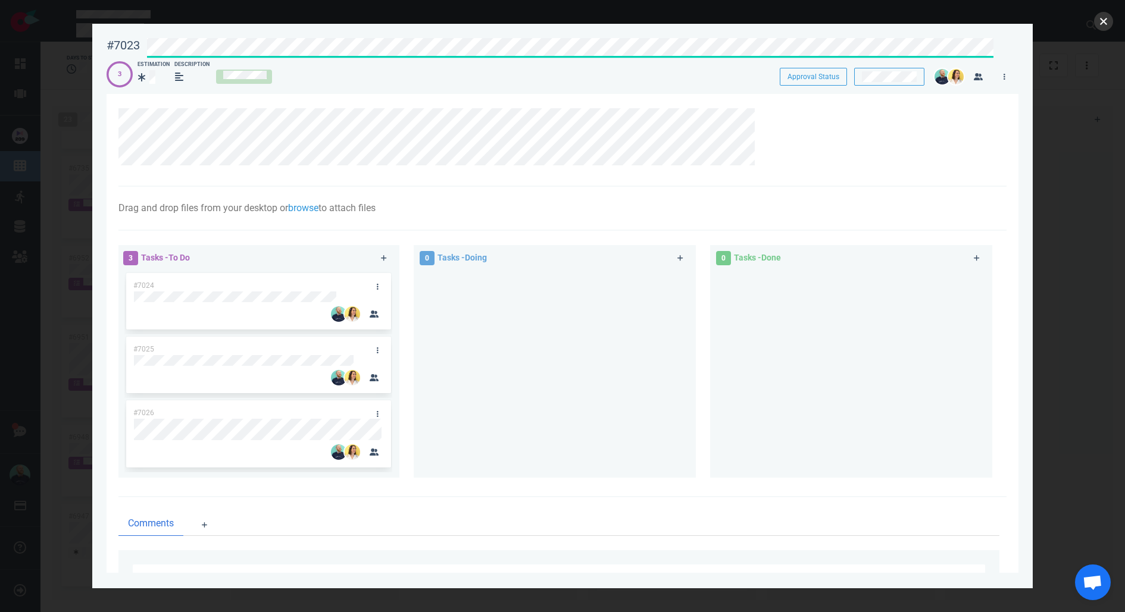
click at [1101, 25] on button "close" at bounding box center [1103, 21] width 19 height 19
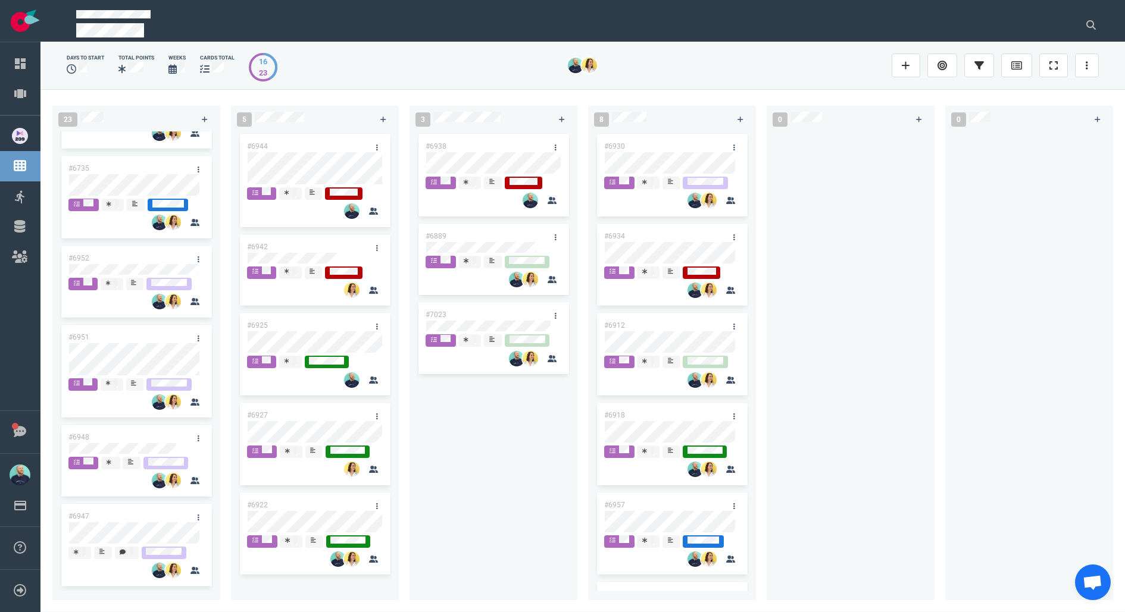
click at [499, 490] on div "#6938 #6889 #7023" at bounding box center [494, 359] width 154 height 455
drag, startPoint x: 599, startPoint y: 280, endPoint x: 807, endPoint y: 164, distance: 238.8
click at [830, 155] on div "23 #6995 #6994 #6855 #6955 #6992 #7008 #7013 #6901 #6987 #6767 #6996 #6755 #698…" at bounding box center [582, 350] width 1084 height 523
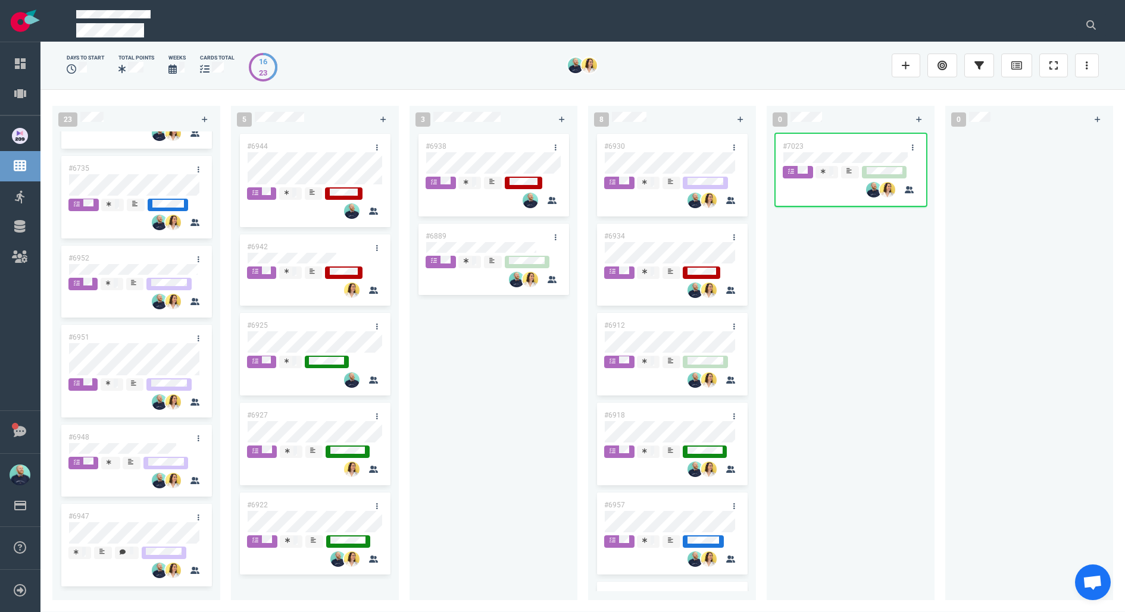
click at [505, 376] on div "#6938 #6889" at bounding box center [494, 359] width 154 height 455
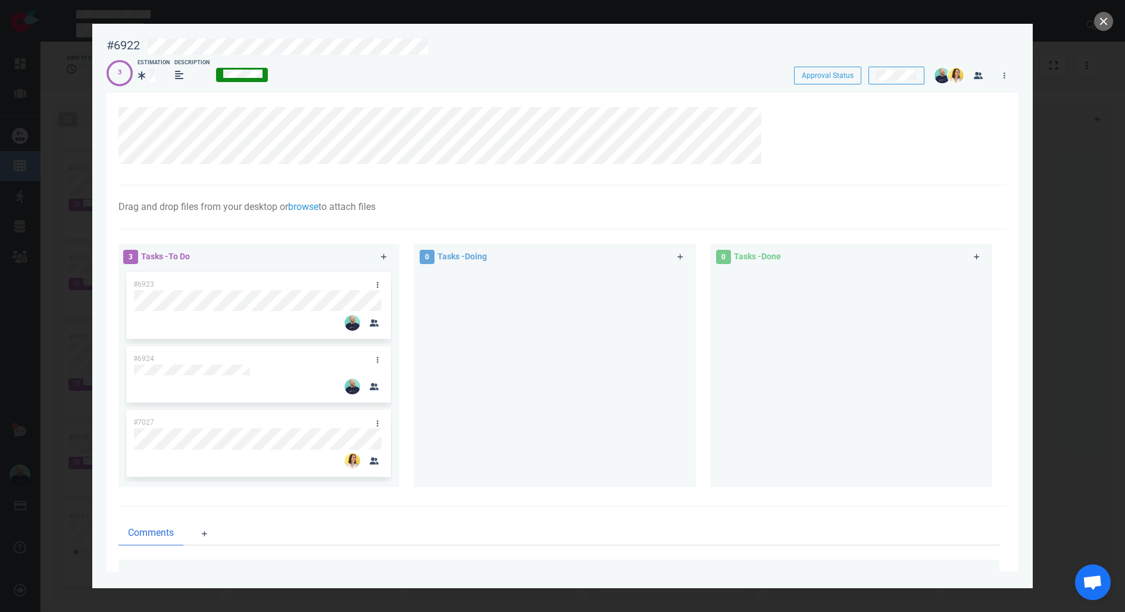
click at [461, 387] on div at bounding box center [555, 374] width 268 height 208
click at [1104, 24] on button "close" at bounding box center [1103, 21] width 19 height 19
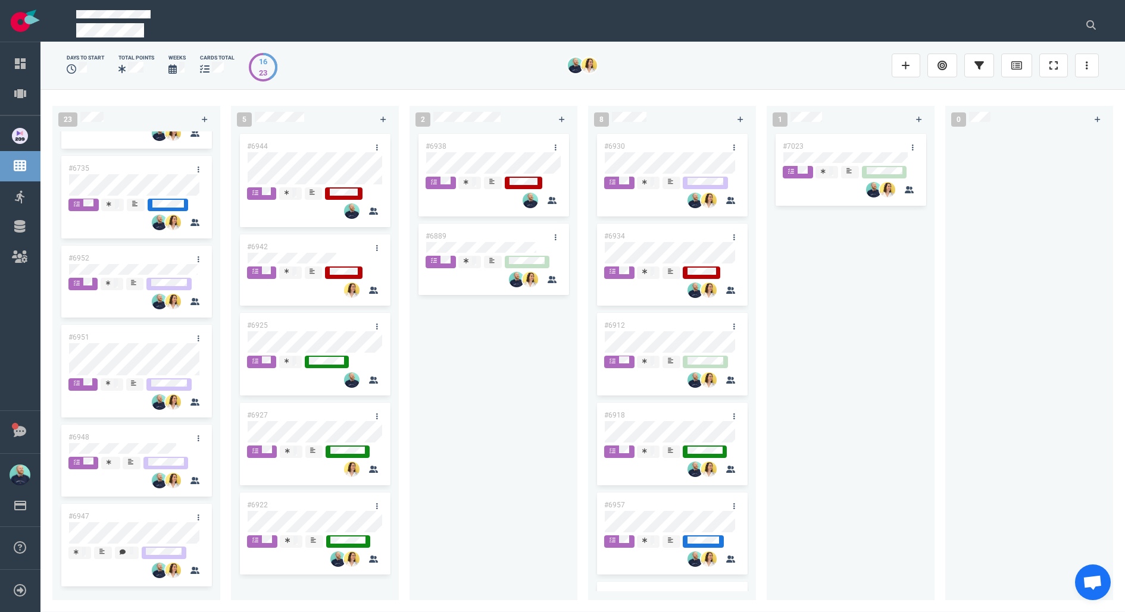
click at [488, 423] on div "#6938 #6889" at bounding box center [494, 359] width 154 height 455
click at [870, 337] on div "#7023" at bounding box center [851, 359] width 154 height 455
drag, startPoint x: 464, startPoint y: 391, endPoint x: 455, endPoint y: 392, distance: 8.9
click at [461, 391] on div "#6938 #6889" at bounding box center [494, 359] width 154 height 455
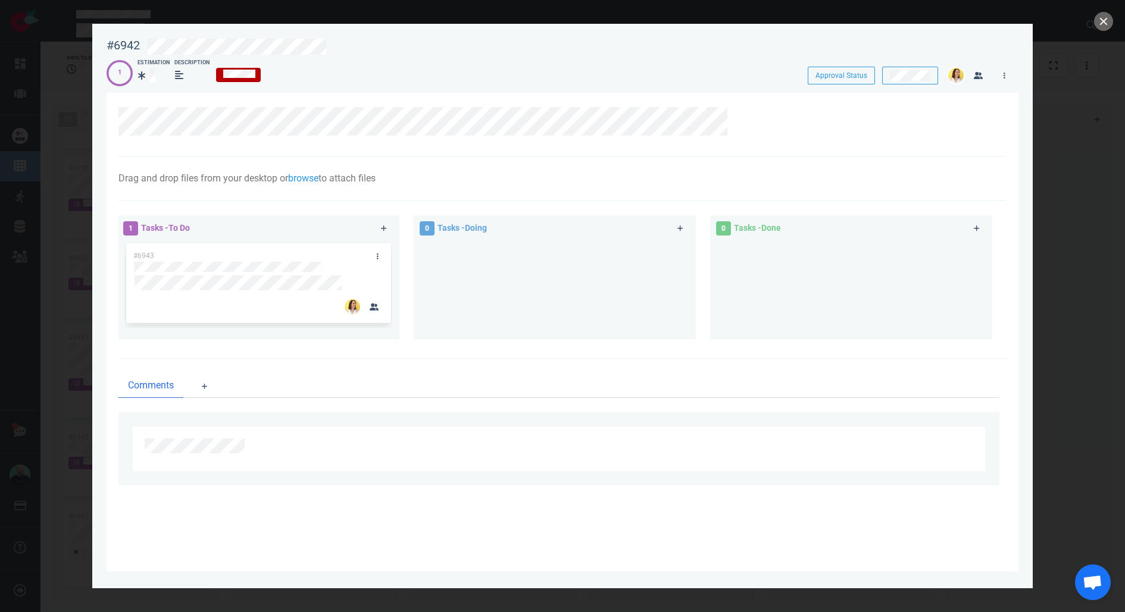
click at [482, 295] on div at bounding box center [555, 285] width 268 height 89
click at [1102, 22] on button "close" at bounding box center [1103, 21] width 19 height 19
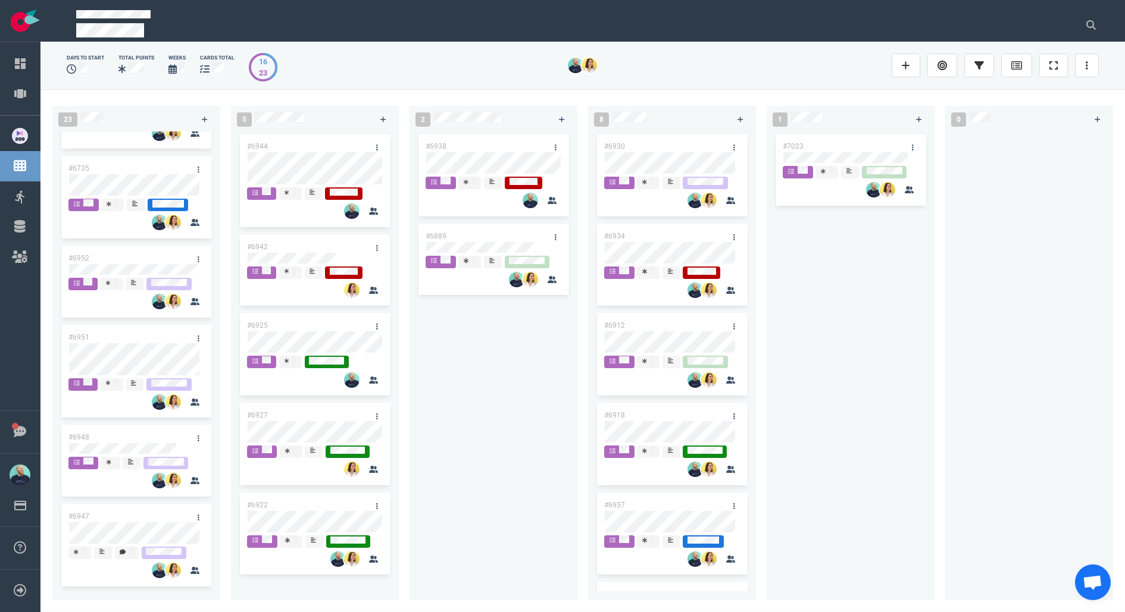
drag, startPoint x: 489, startPoint y: 340, endPoint x: 504, endPoint y: 184, distance: 157.2
click at [488, 340] on div "#6938 #6889" at bounding box center [494, 359] width 154 height 455
drag, startPoint x: 541, startPoint y: 396, endPoint x: 529, endPoint y: 385, distance: 16.0
click at [541, 395] on div "#6938 #6889" at bounding box center [494, 359] width 154 height 455
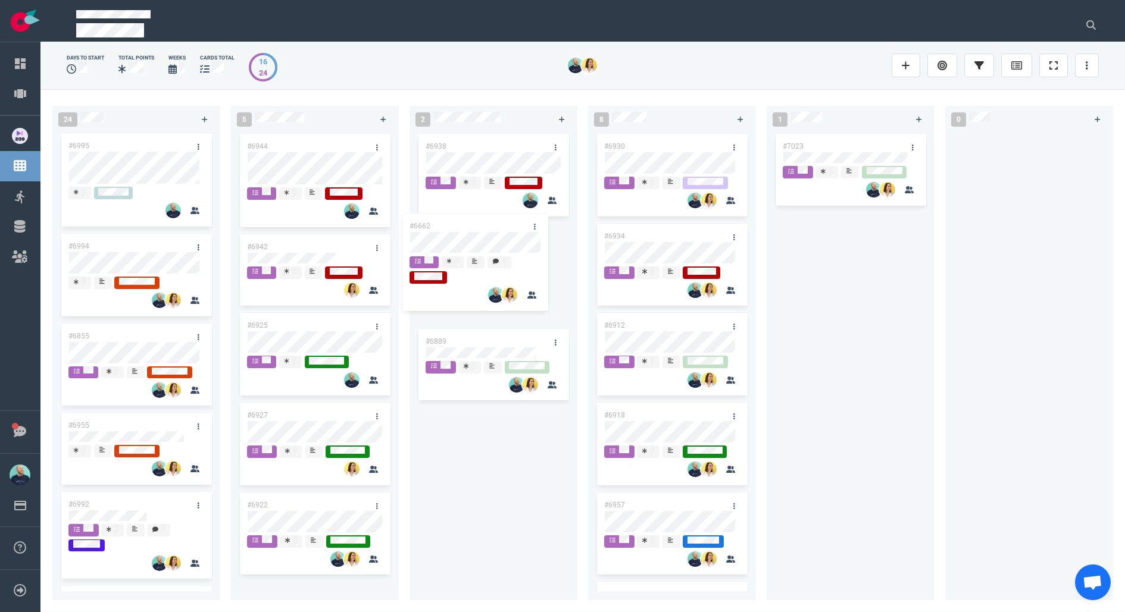
click at [445, 237] on div "24 #6662 #6995 #6994 #6855 #6955 #6992 #7008 #7013 #6901 #6987 #6767 #6996 #675…" at bounding box center [582, 350] width 1084 height 523
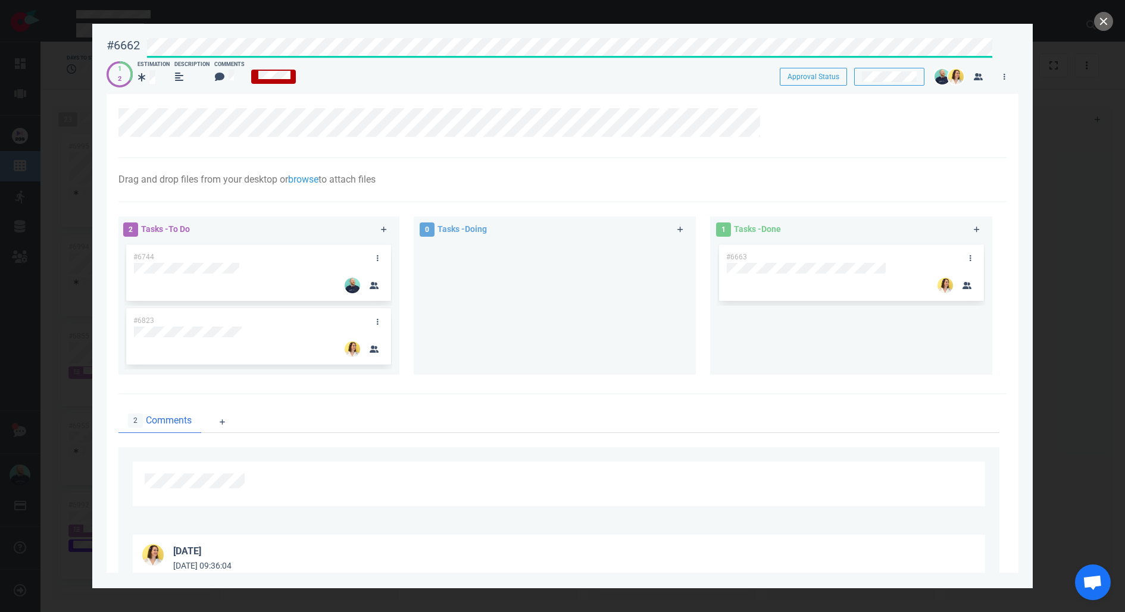
click at [557, 56] on div "#6662 Approval Status 1 2 Estimation Description Comments Approval Status" at bounding box center [563, 58] width 912 height 54
click at [1107, 18] on button "close" at bounding box center [1103, 21] width 19 height 19
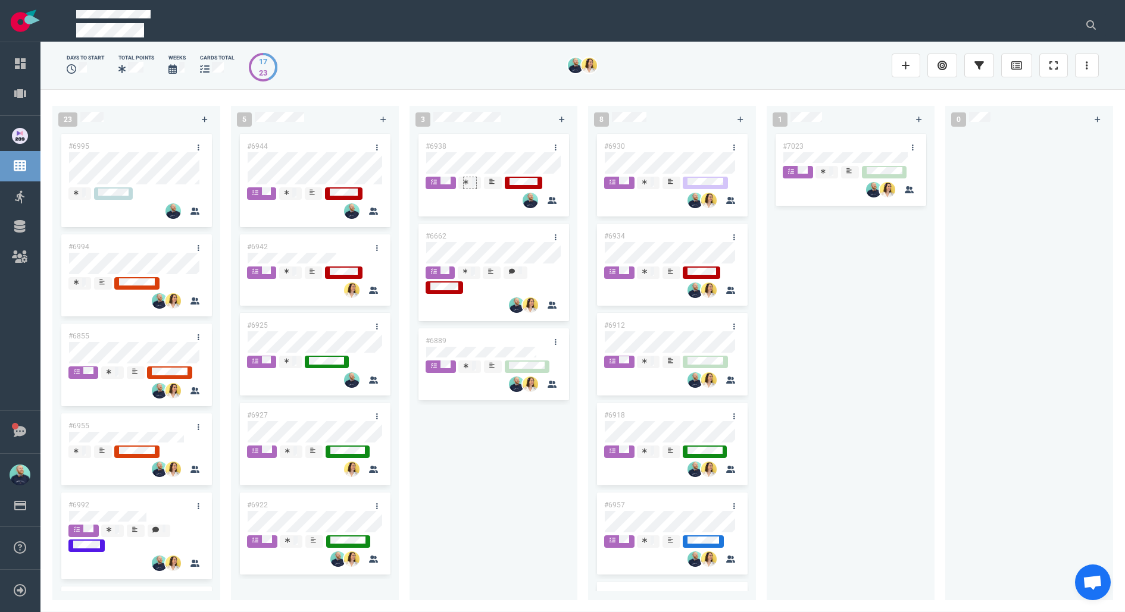
click at [467, 182] on icon at bounding box center [466, 181] width 5 height 5
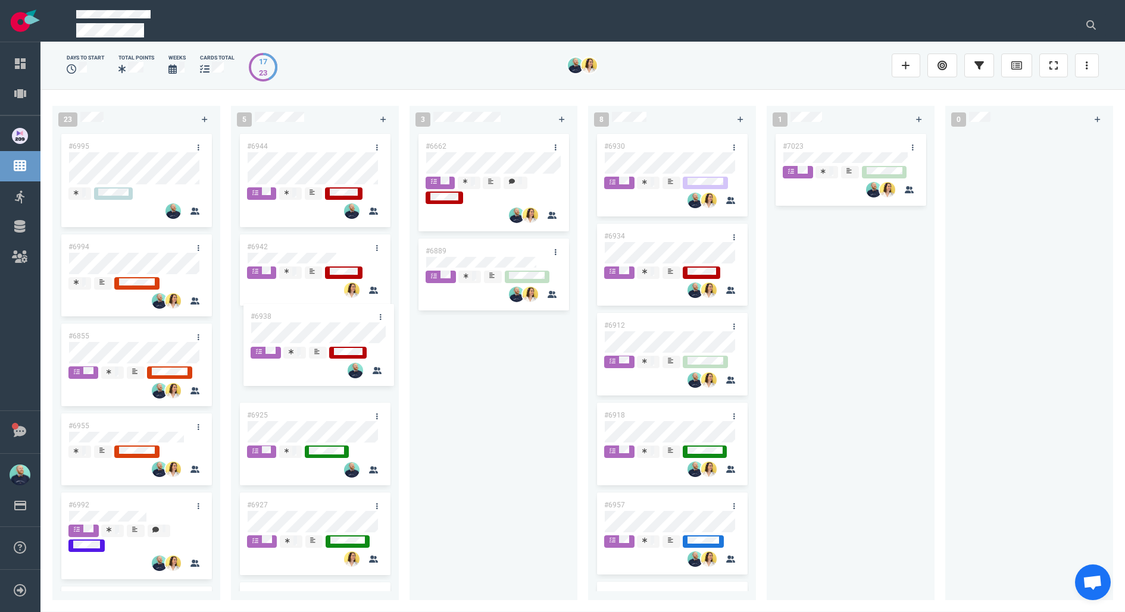
click at [311, 326] on div "23 #6995 #6994 #6855 #6955 #6992 #7008 #7013 #6901 #6987 #6767 #6996 #6755 #698…" at bounding box center [582, 350] width 1084 height 523
click at [376, 325] on link at bounding box center [376, 327] width 19 height 15
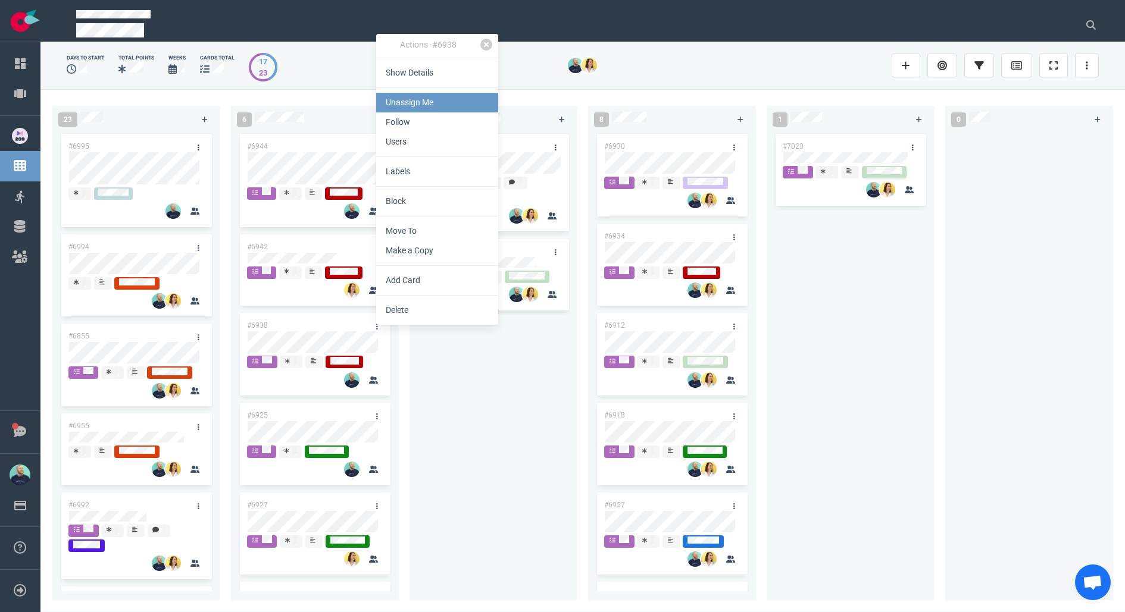
click at [406, 107] on link "Unassign Me" at bounding box center [437, 103] width 122 height 20
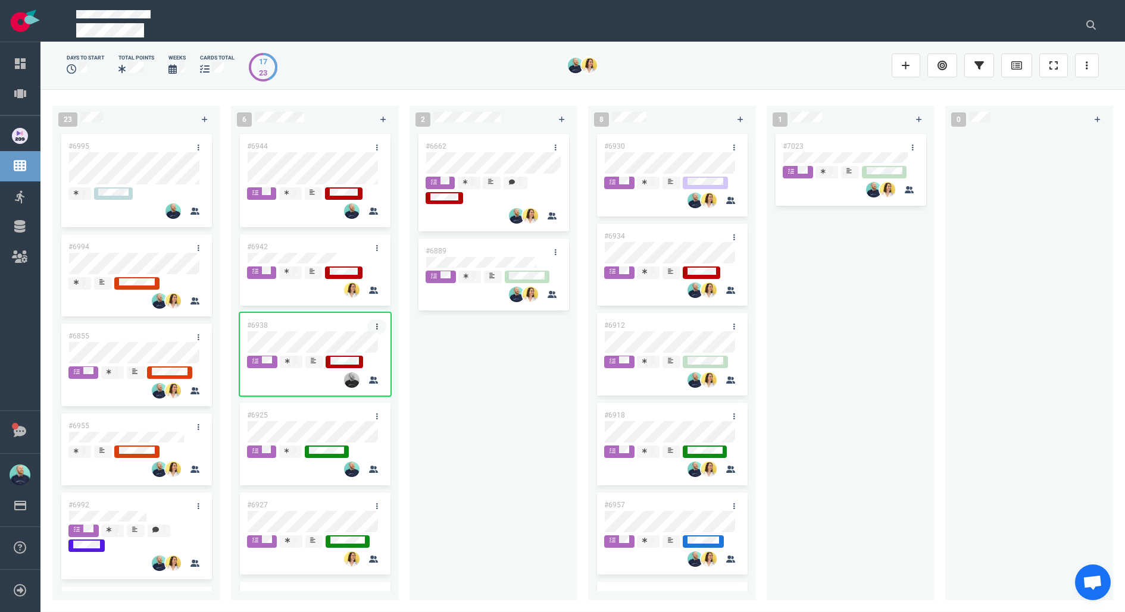
click at [376, 326] on icon at bounding box center [377, 326] width 2 height 7
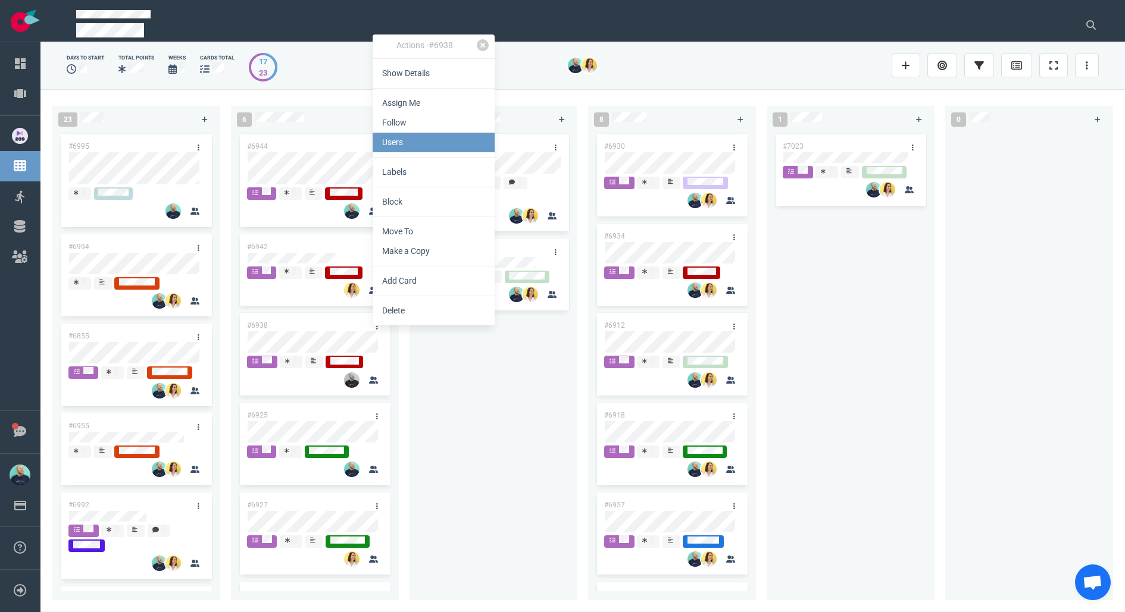
click at [413, 146] on link "Users" at bounding box center [434, 143] width 122 height 20
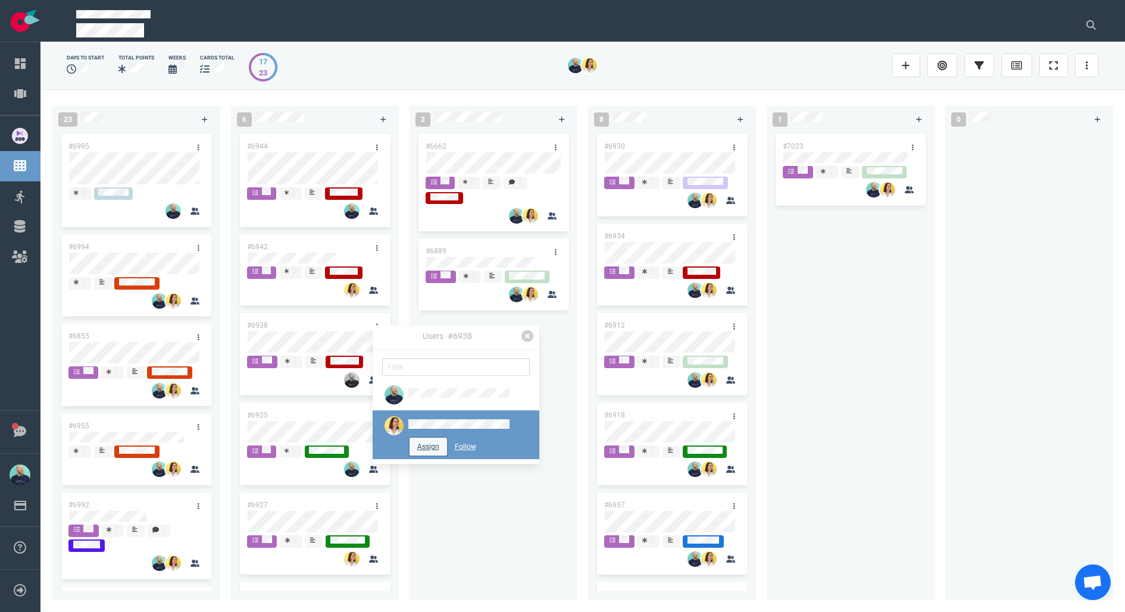
click at [435, 443] on button "Assign" at bounding box center [428, 447] width 37 height 18
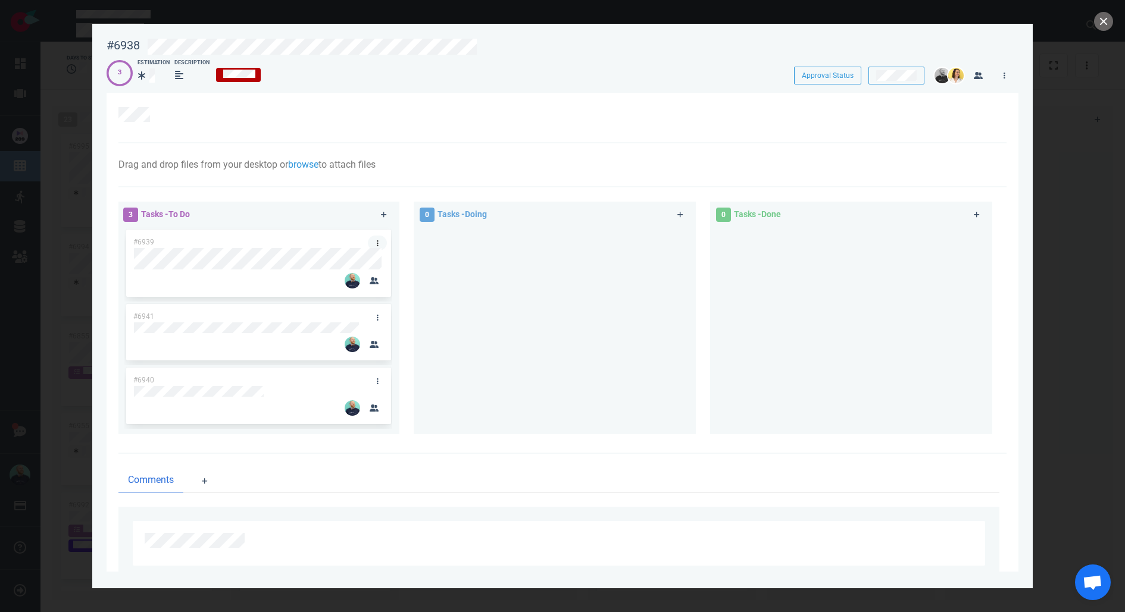
click at [381, 243] on link at bounding box center [377, 243] width 19 height 15
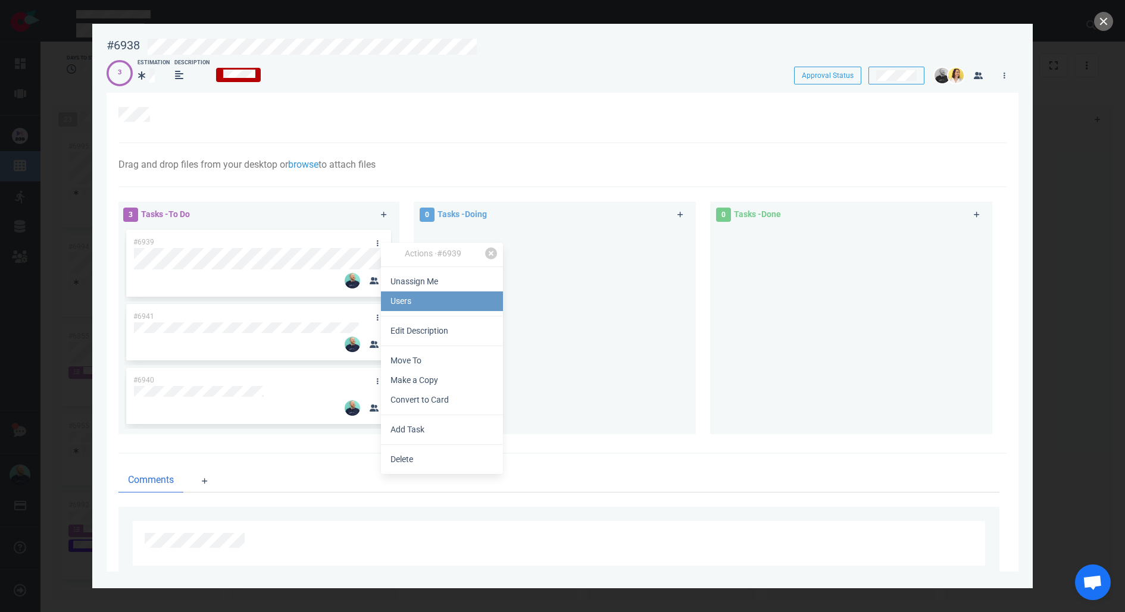
click at [405, 310] on link "Users" at bounding box center [442, 302] width 122 height 20
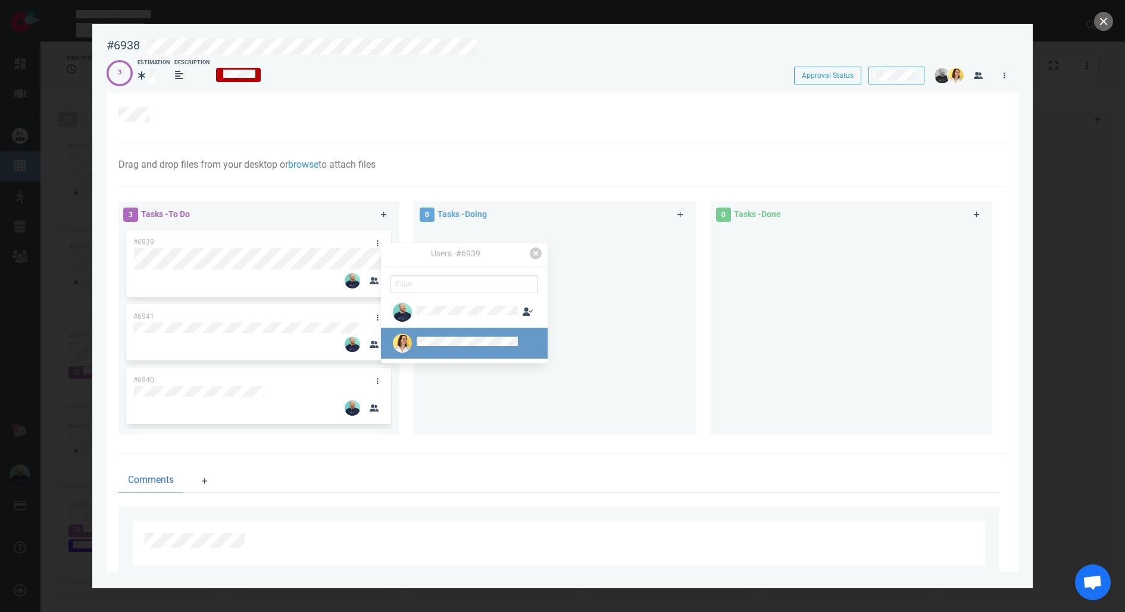
click at [412, 338] on div at bounding box center [402, 343] width 24 height 19
click at [498, 418] on div at bounding box center [555, 326] width 268 height 198
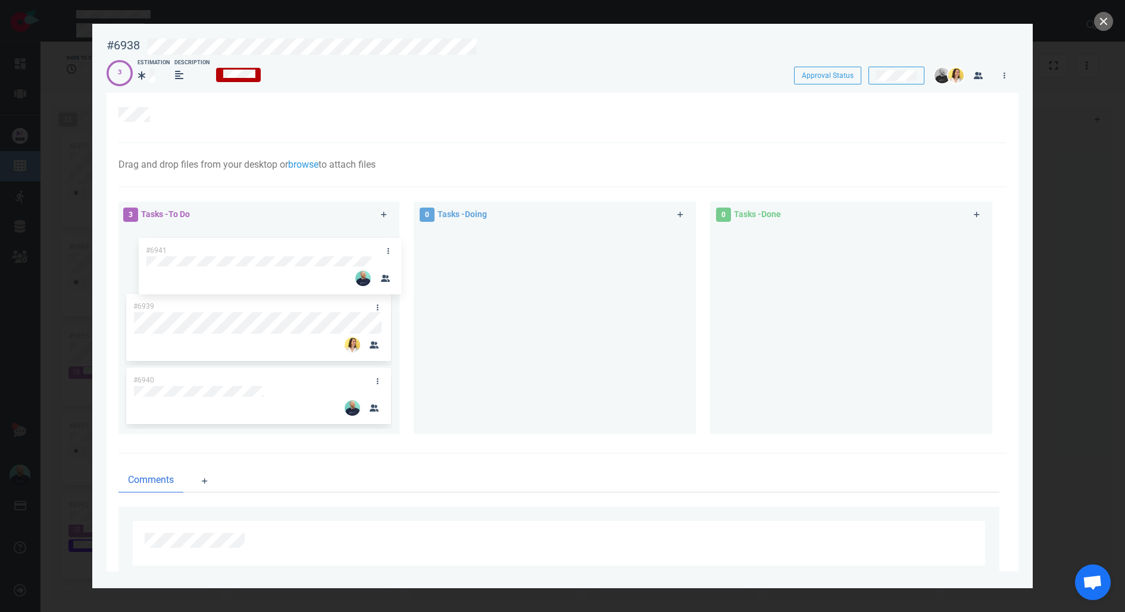
drag, startPoint x: 352, startPoint y: 315, endPoint x: 366, endPoint y: 240, distance: 76.2
click at [366, 240] on div "#6939 #6941 #6940 #6941" at bounding box center [258, 326] width 268 height 198
click at [379, 244] on link at bounding box center [377, 243] width 19 height 15
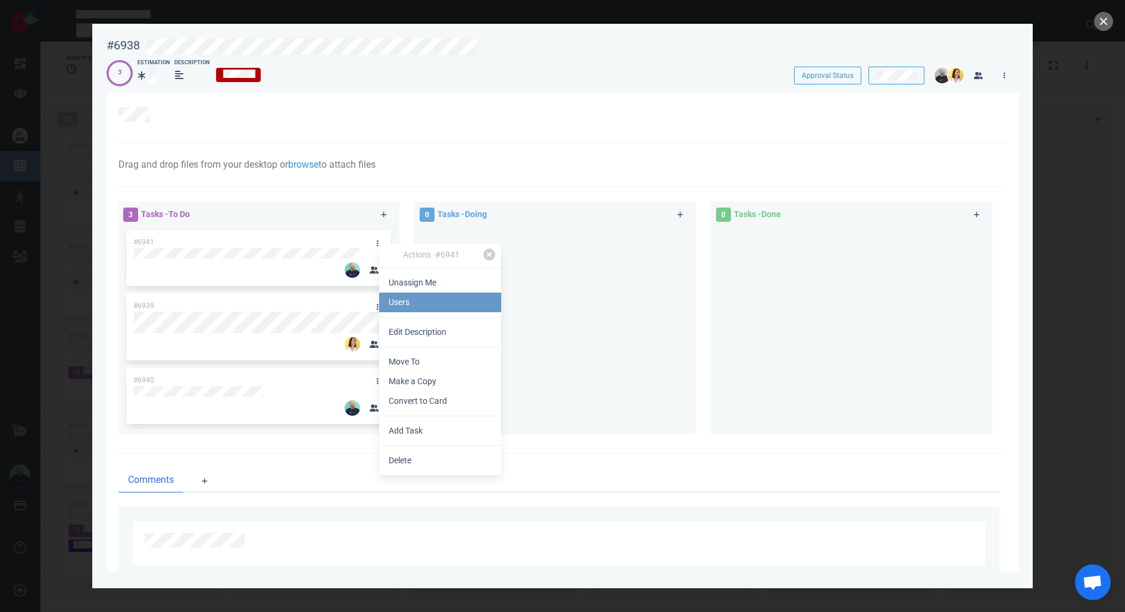
click at [426, 307] on link "Users" at bounding box center [440, 303] width 122 height 20
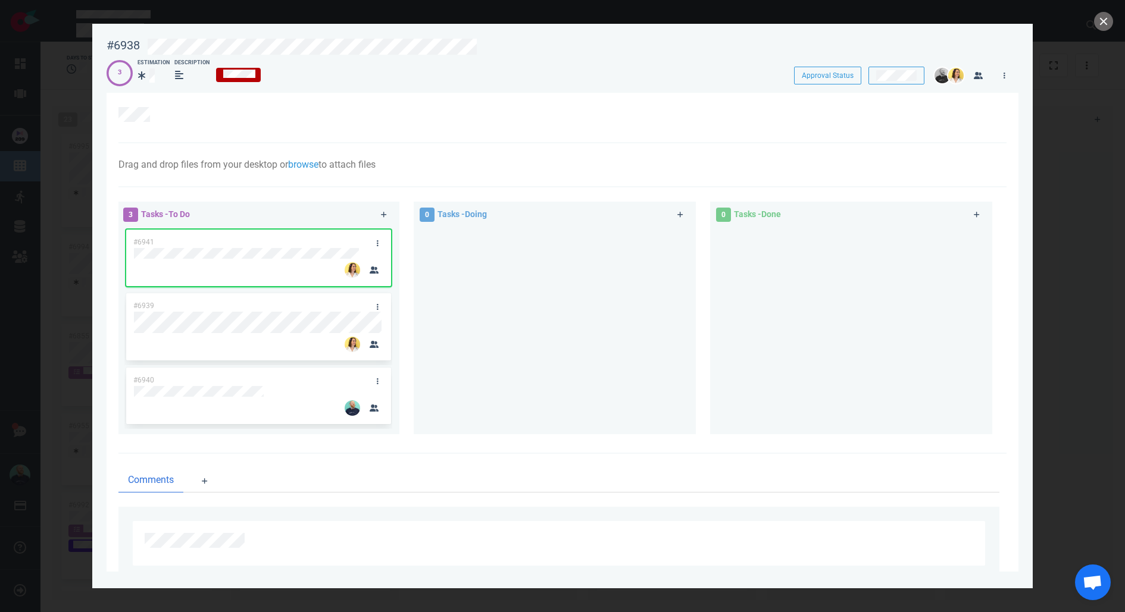
click at [467, 407] on div at bounding box center [555, 326] width 268 height 198
click at [380, 235] on div at bounding box center [379, 242] width 23 height 25
click at [376, 239] on link at bounding box center [377, 243] width 19 height 15
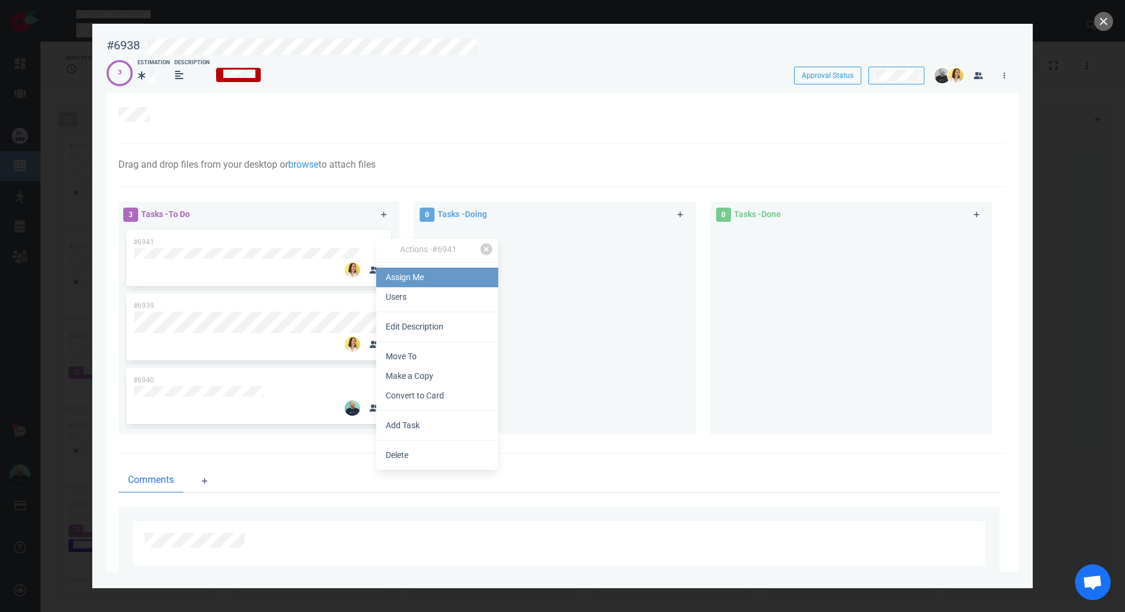
click at [408, 270] on link "Assign Me" at bounding box center [437, 278] width 122 height 20
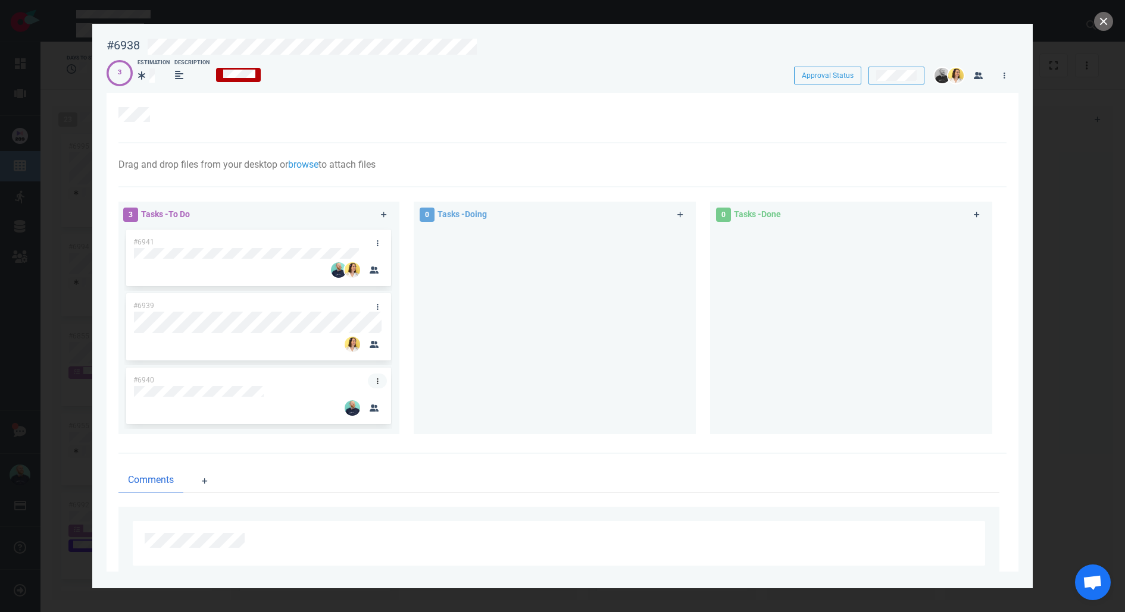
click at [377, 381] on link at bounding box center [377, 381] width 19 height 15
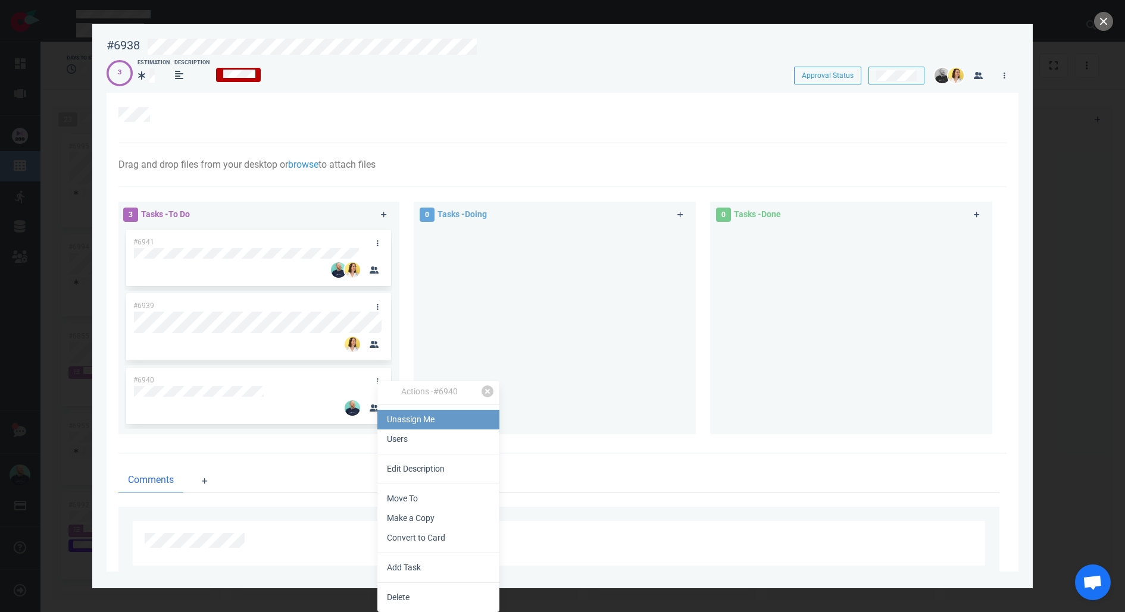
click at [404, 423] on link "Unassign Me" at bounding box center [438, 420] width 122 height 20
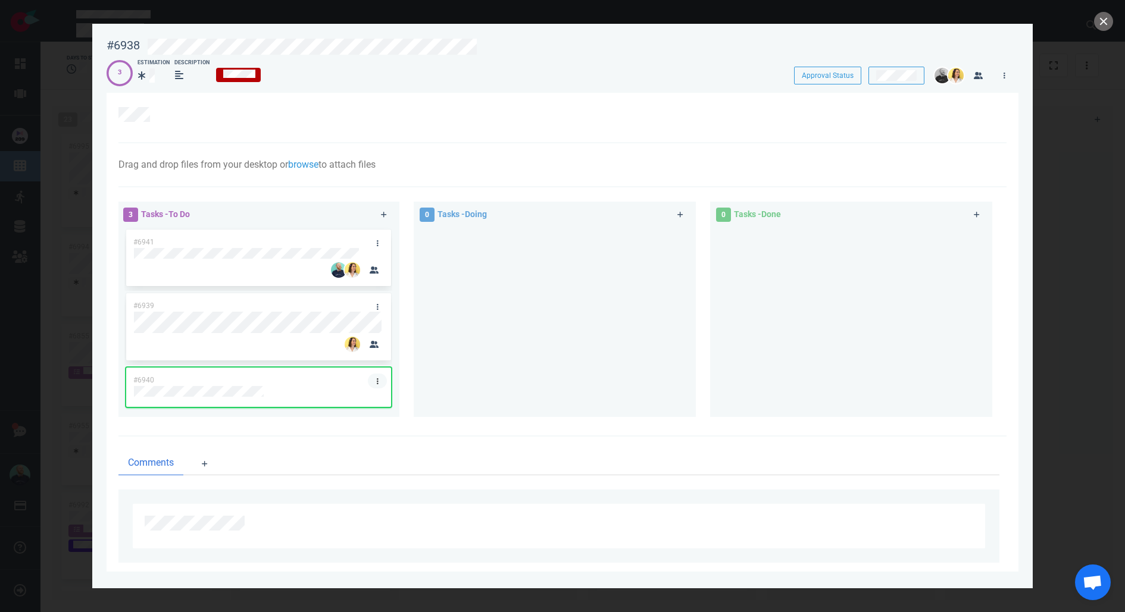
click at [374, 382] on link at bounding box center [377, 381] width 19 height 15
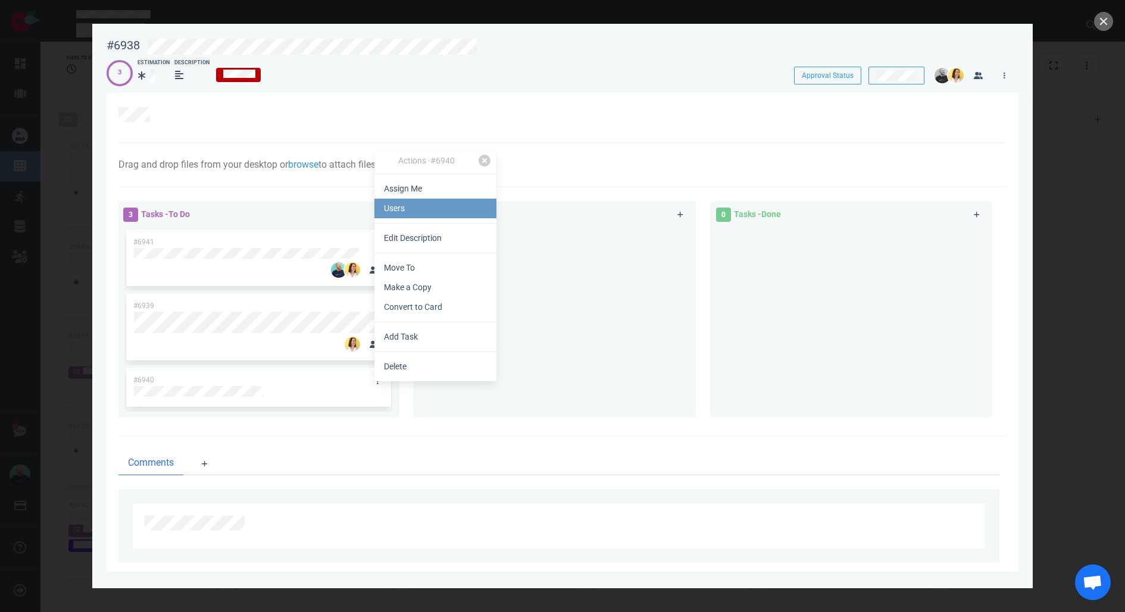
click at [409, 214] on link "Users" at bounding box center [435, 209] width 122 height 20
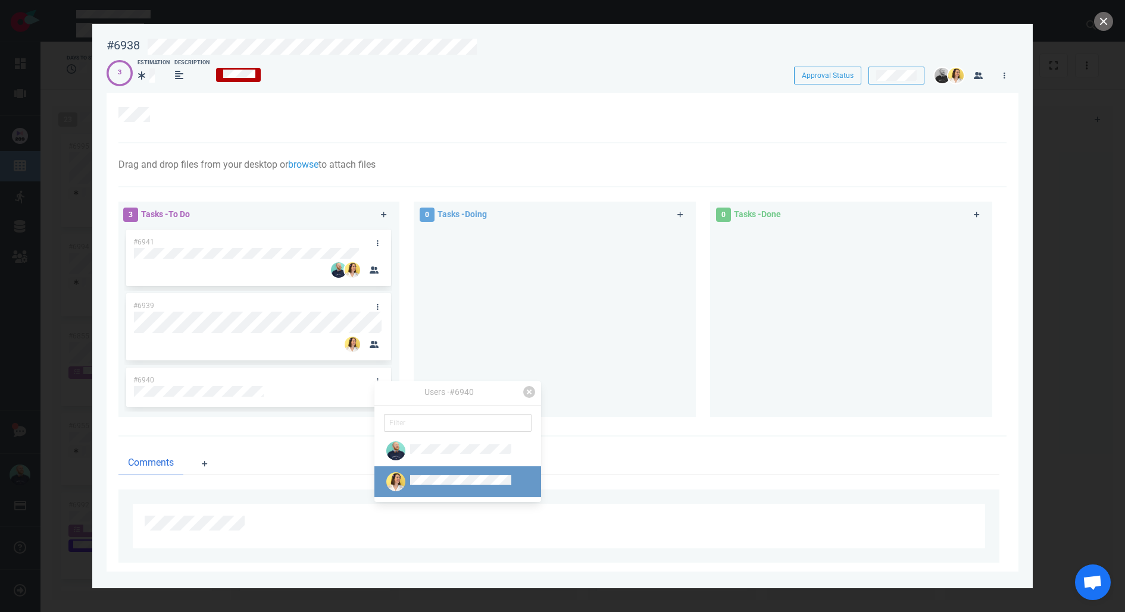
click at [418, 494] on link at bounding box center [457, 482] width 167 height 31
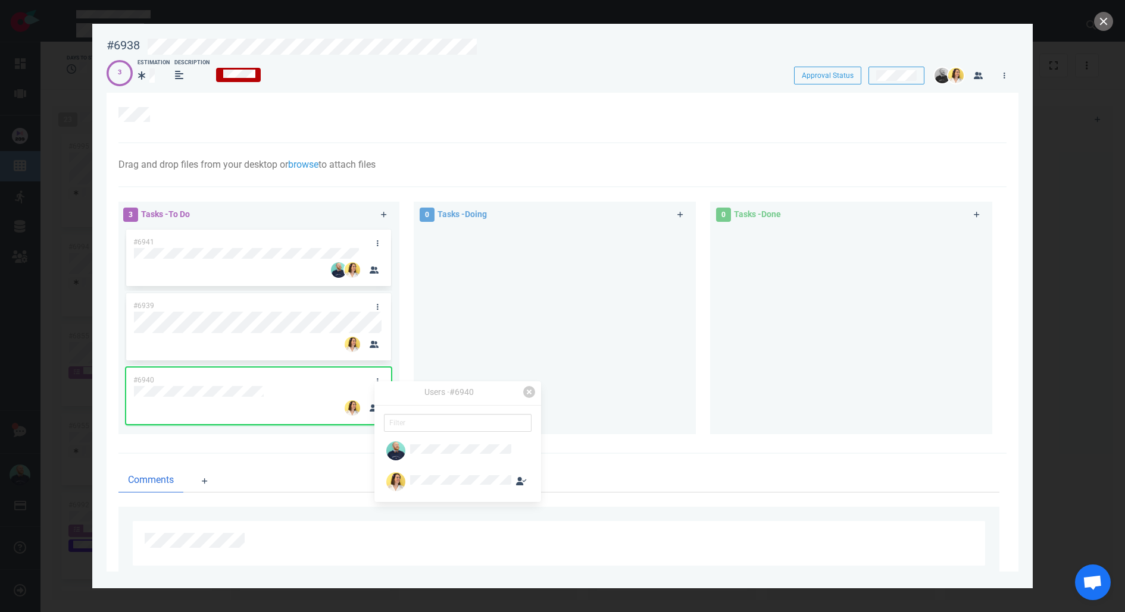
click at [484, 376] on div at bounding box center [555, 326] width 268 height 198
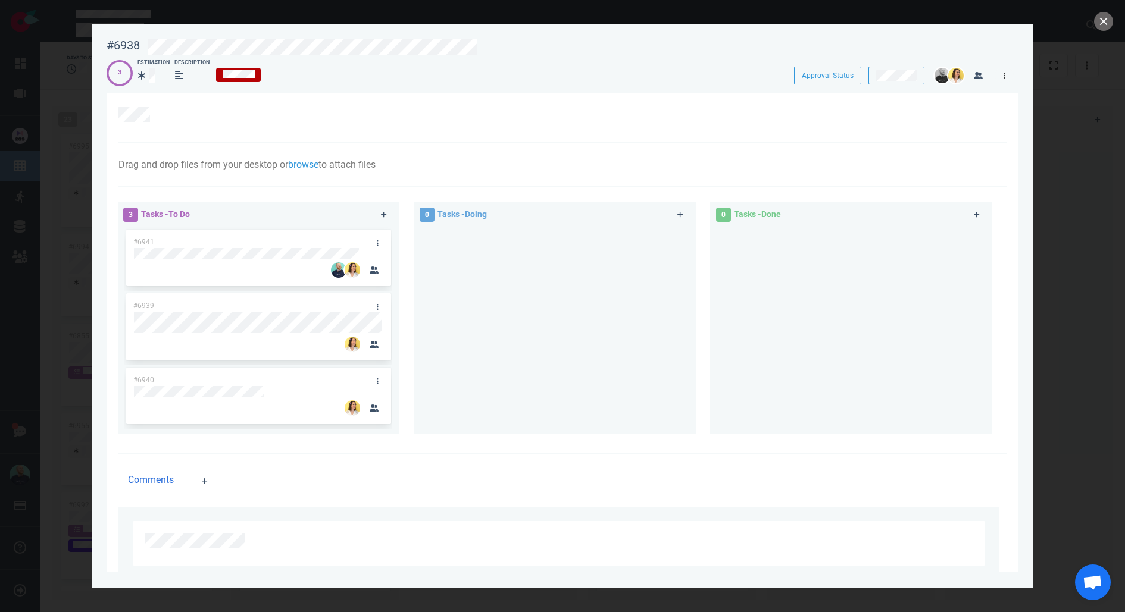
click at [1001, 71] on link at bounding box center [1004, 75] width 19 height 15
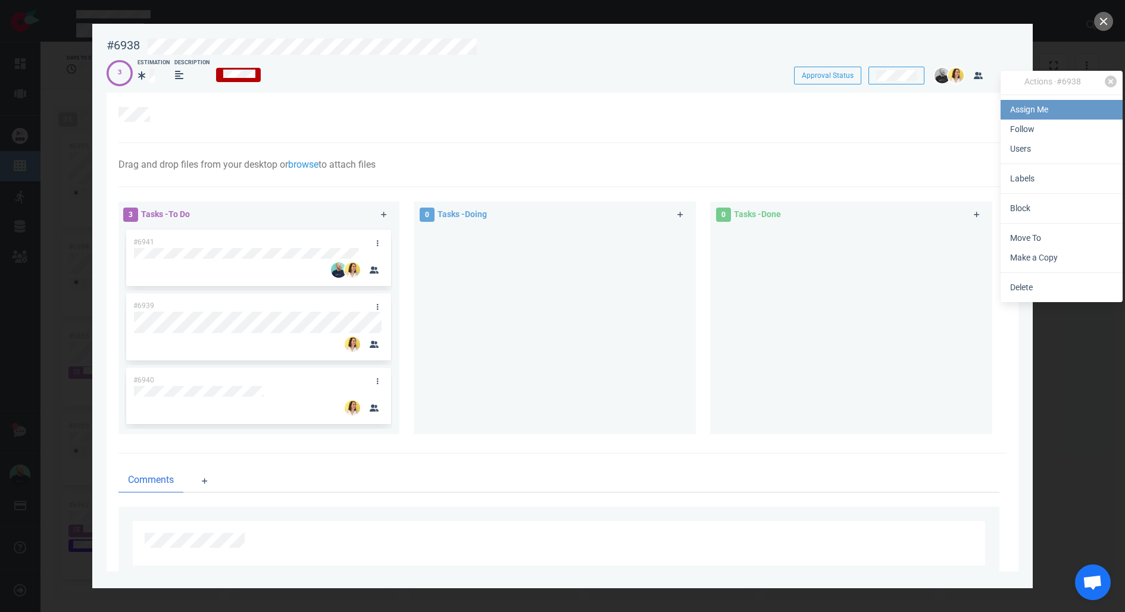
click at [1018, 107] on link "Assign Me" at bounding box center [1062, 110] width 122 height 20
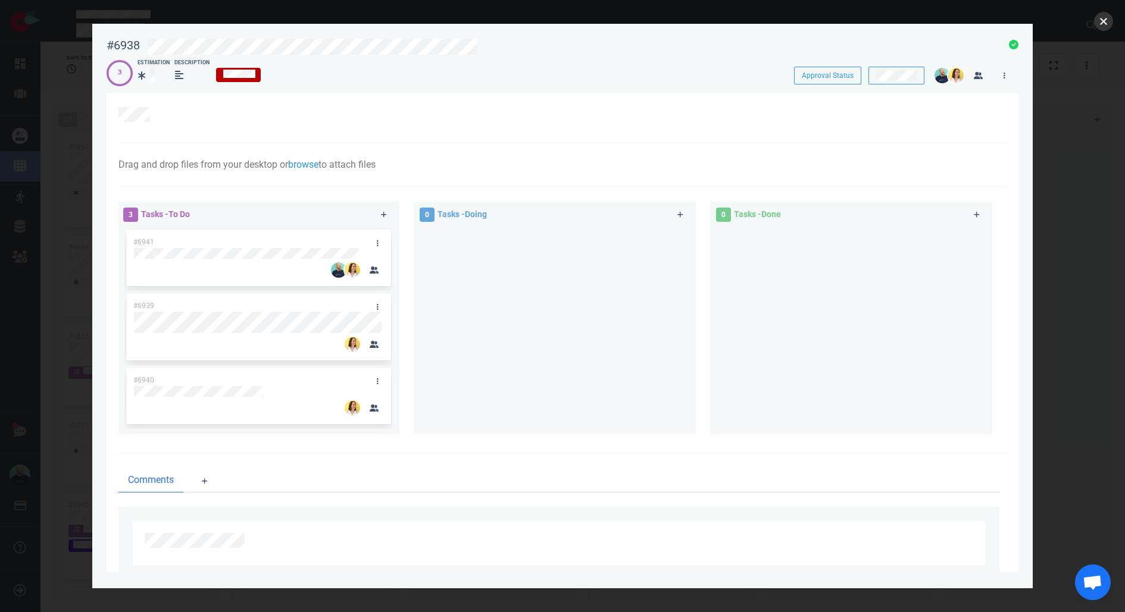
click at [1100, 21] on button "close" at bounding box center [1103, 21] width 19 height 19
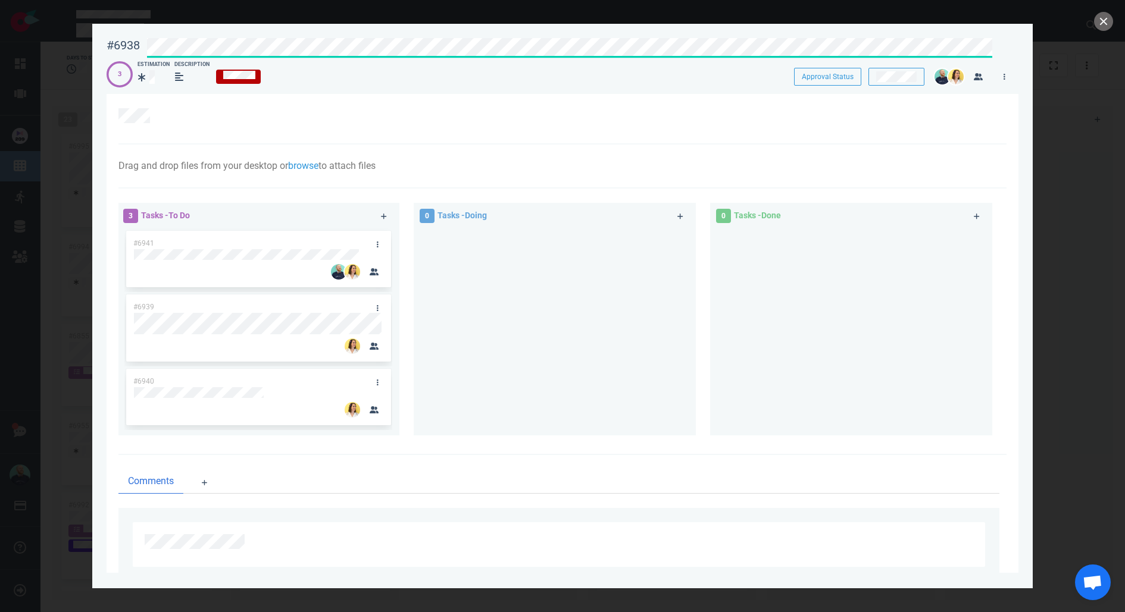
click at [491, 53] on div "#6938 Approval Status 3 Estimation Description Approval Status" at bounding box center [563, 58] width 912 height 54
drag, startPoint x: 110, startPoint y: 129, endPoint x: 269, endPoint y: 89, distance: 163.8
click at [110, 129] on section "Drag and drop files from your desktop or browse to attach files Attach Files Co…" at bounding box center [563, 351] width 912 height 514
click at [233, 102] on div at bounding box center [562, 118] width 888 height 51
click at [165, 117] on icon at bounding box center [161, 114] width 7 height 7
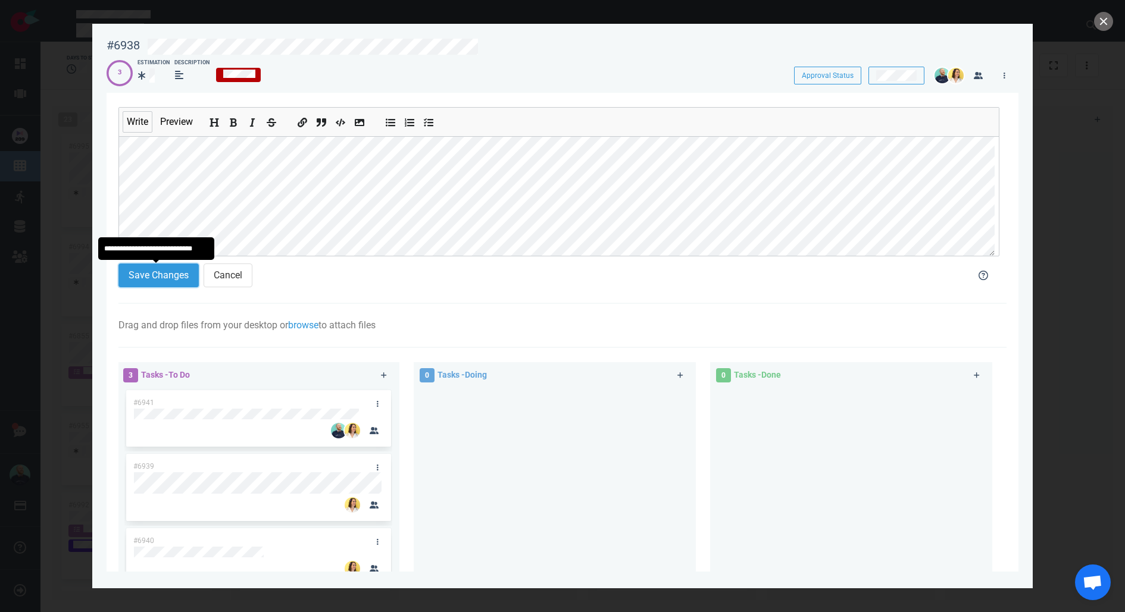
click at [171, 269] on button "Save Changes" at bounding box center [158, 276] width 80 height 24
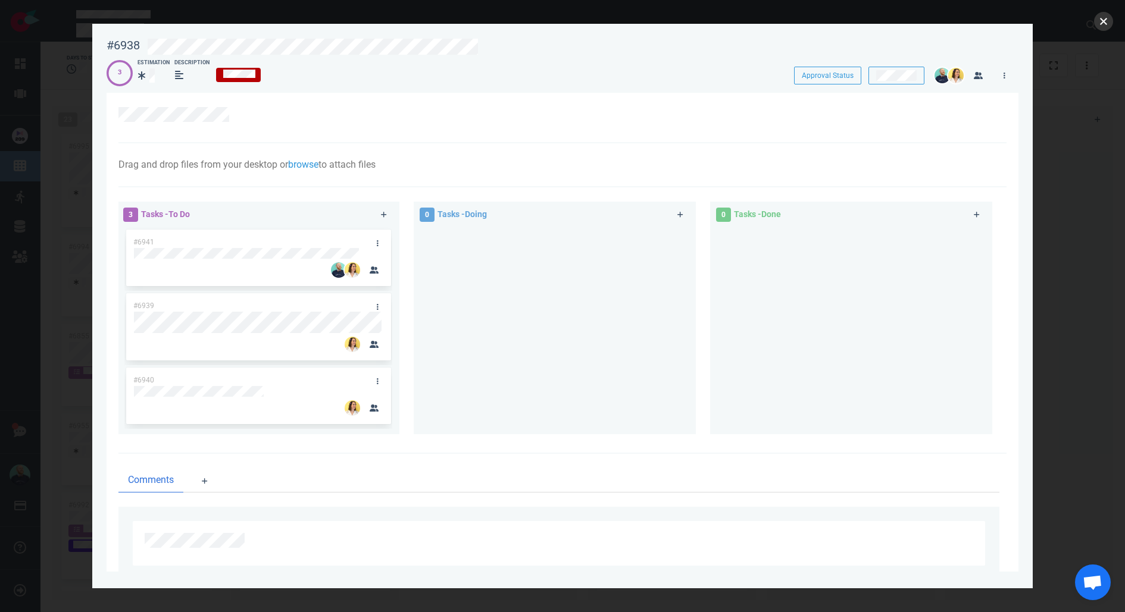
click at [1102, 24] on button "close" at bounding box center [1103, 21] width 19 height 19
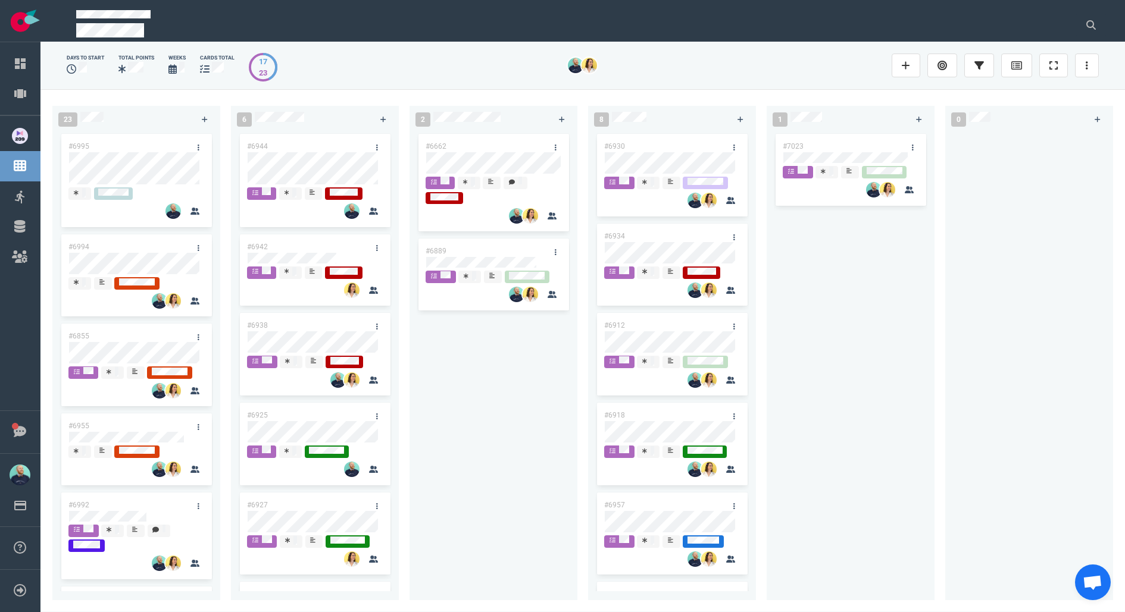
click at [505, 473] on div "#6662 #6889" at bounding box center [494, 359] width 154 height 455
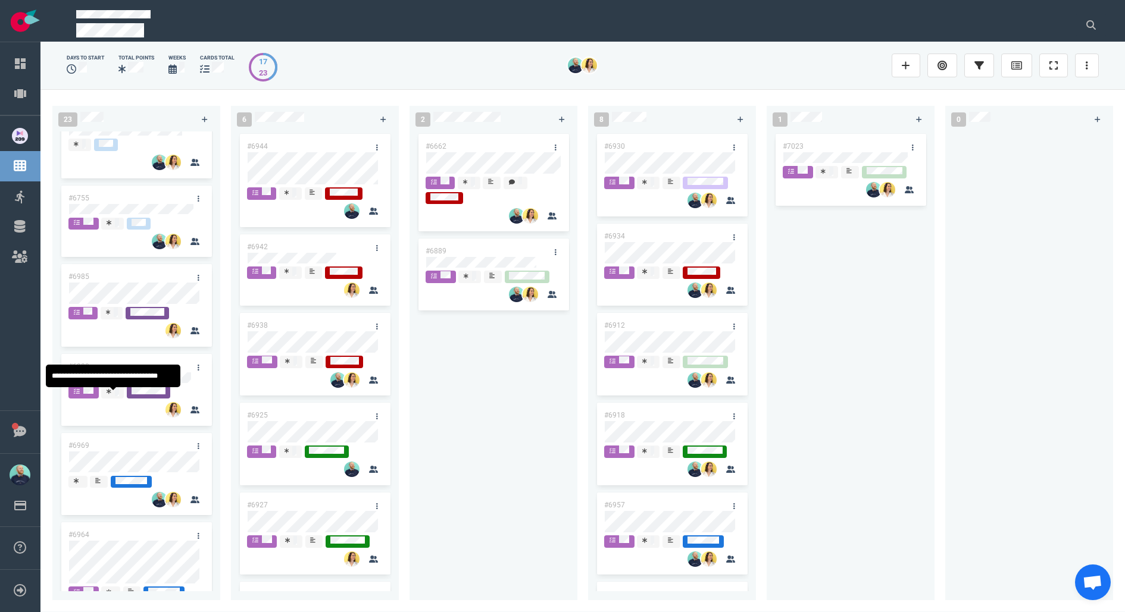
scroll to position [1565, 0]
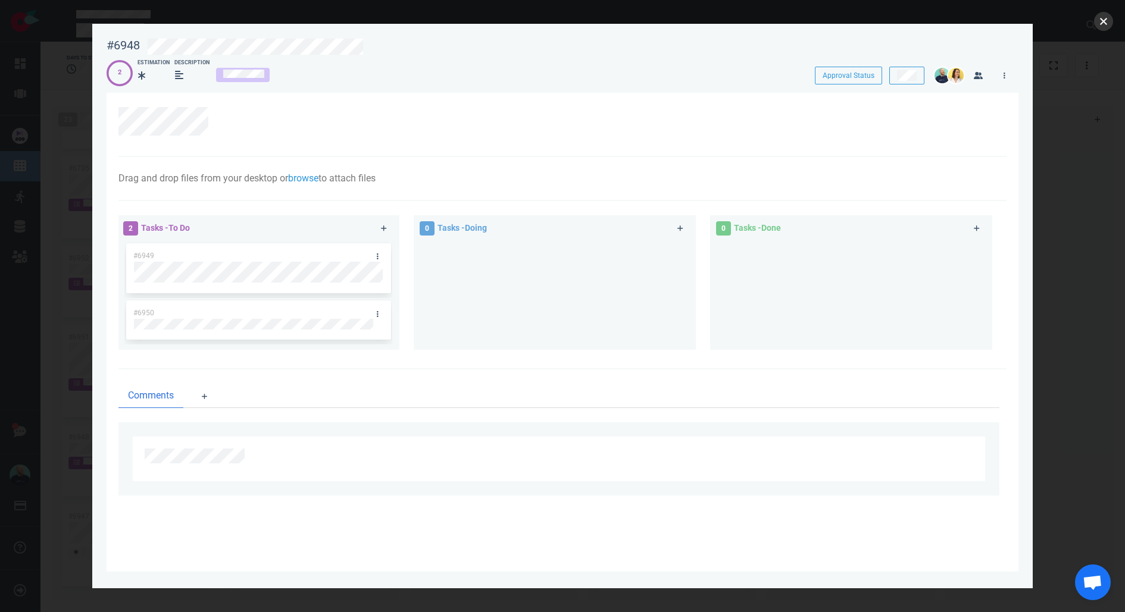
click at [1106, 17] on button "close" at bounding box center [1103, 21] width 19 height 19
click at [1107, 21] on button "close" at bounding box center [1103, 21] width 19 height 19
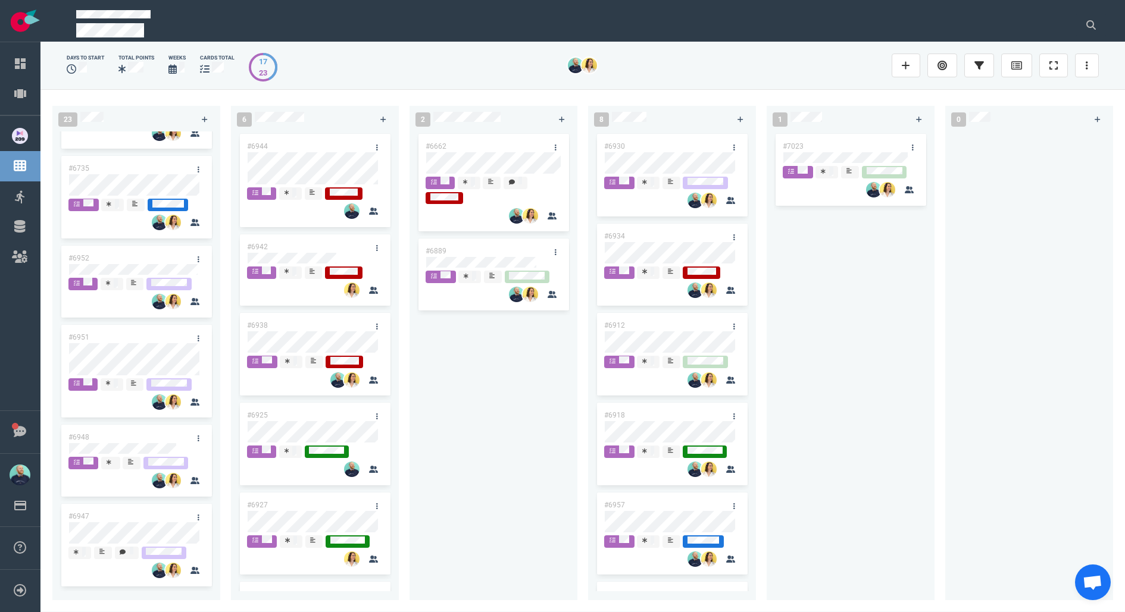
scroll to position [80, 0]
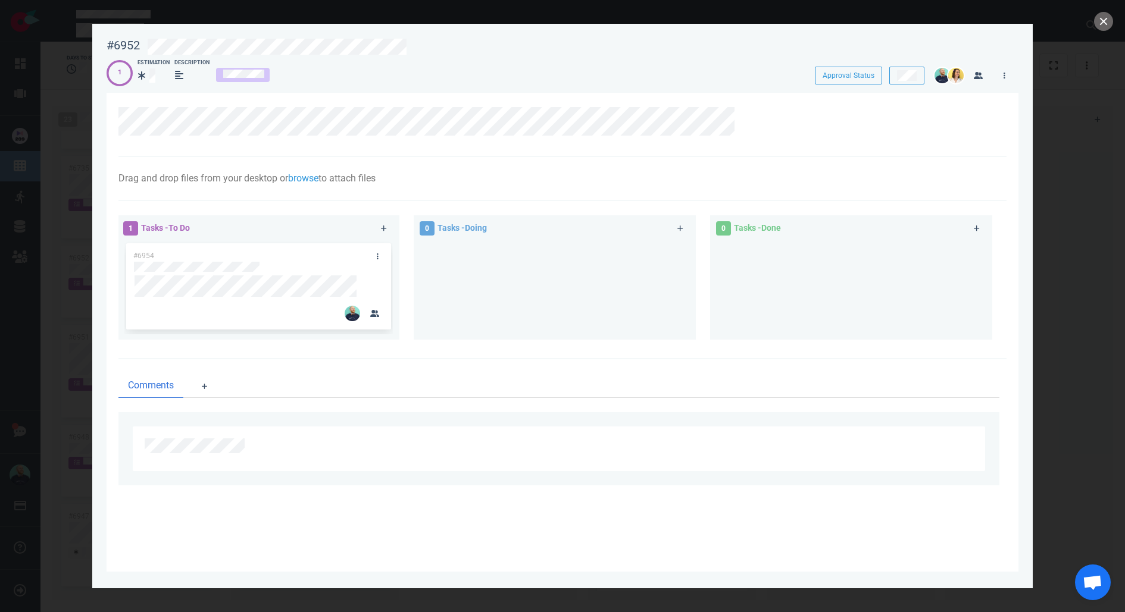
click at [479, 321] on div at bounding box center [555, 285] width 268 height 89
click at [461, 296] on div at bounding box center [555, 285] width 268 height 89
click at [146, 80] on div at bounding box center [146, 75] width 17 height 14
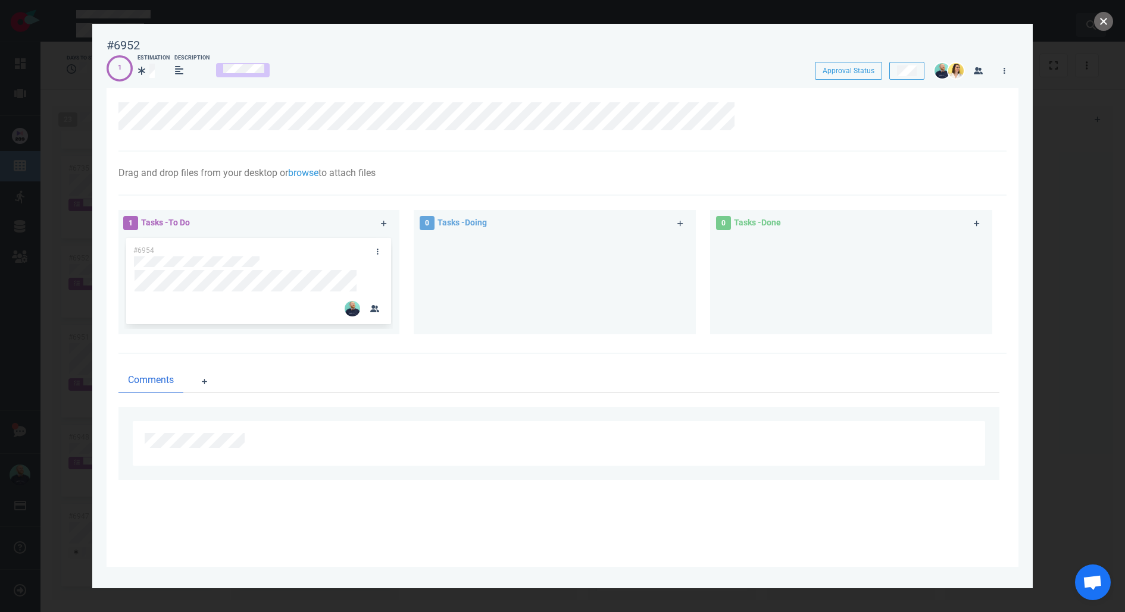
click at [1101, 24] on button "close" at bounding box center [1103, 21] width 19 height 19
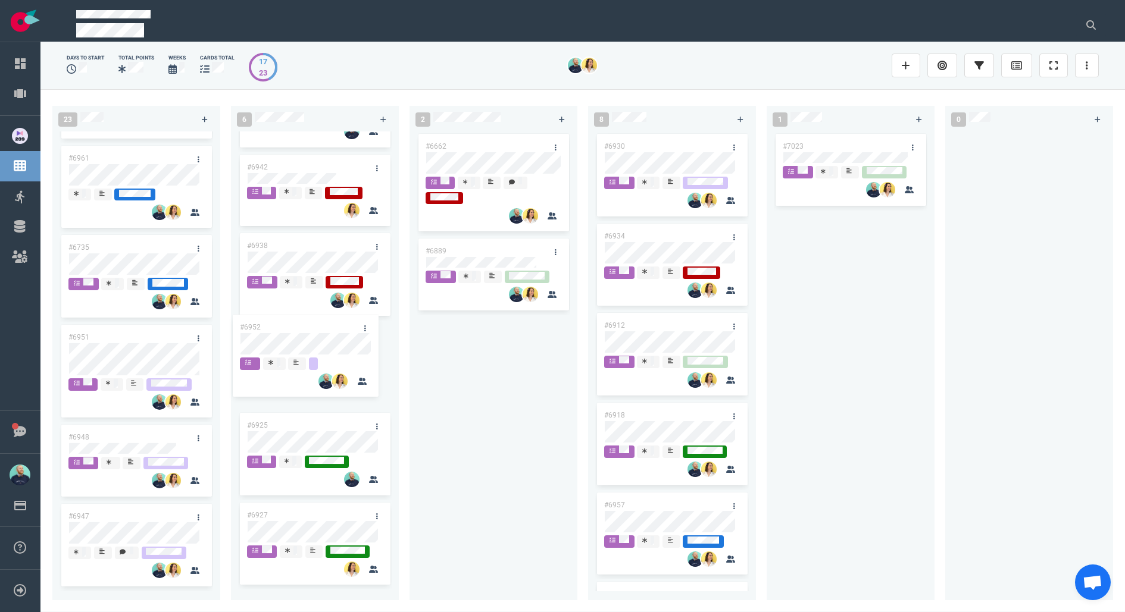
scroll to position [1486, 0]
drag, startPoint x: 135, startPoint y: 260, endPoint x: 310, endPoint y: 332, distance: 189.2
click at [310, 332] on div "23 #6995 #6994 #6855 #6955 #6992 #7008 #7013 #6901 #6987 #6767 #6996 #6755 #698…" at bounding box center [582, 350] width 1084 height 523
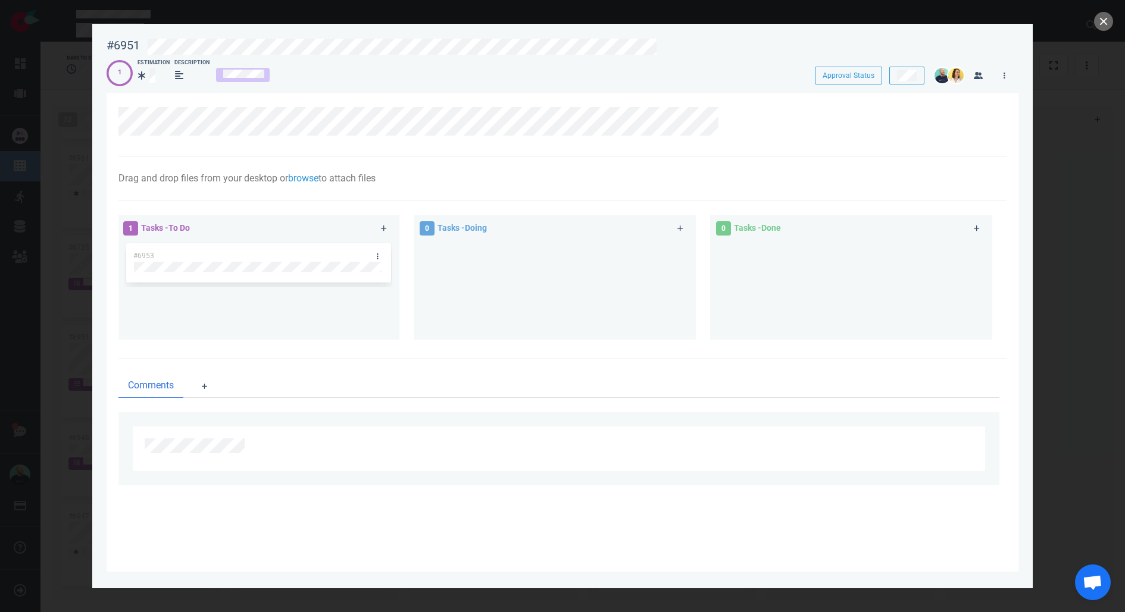
click at [251, 316] on div "#6953" at bounding box center [258, 285] width 268 height 89
click at [436, 286] on div at bounding box center [555, 285] width 268 height 89
click at [658, 45] on div at bounding box center [571, 47] width 846 height 16
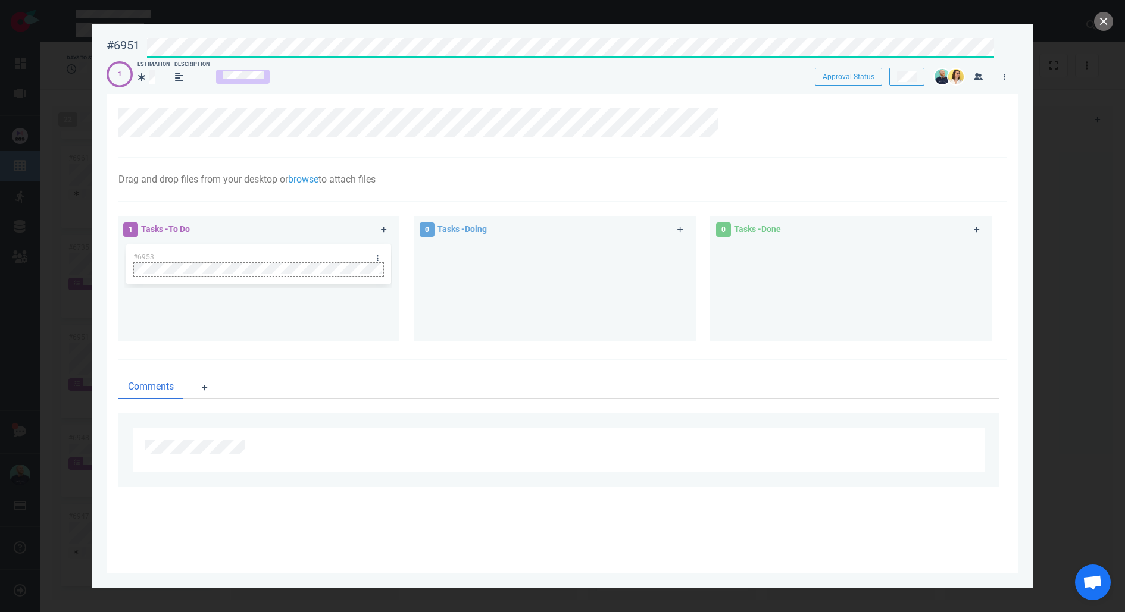
click at [332, 274] on div at bounding box center [258, 275] width 249 height 2
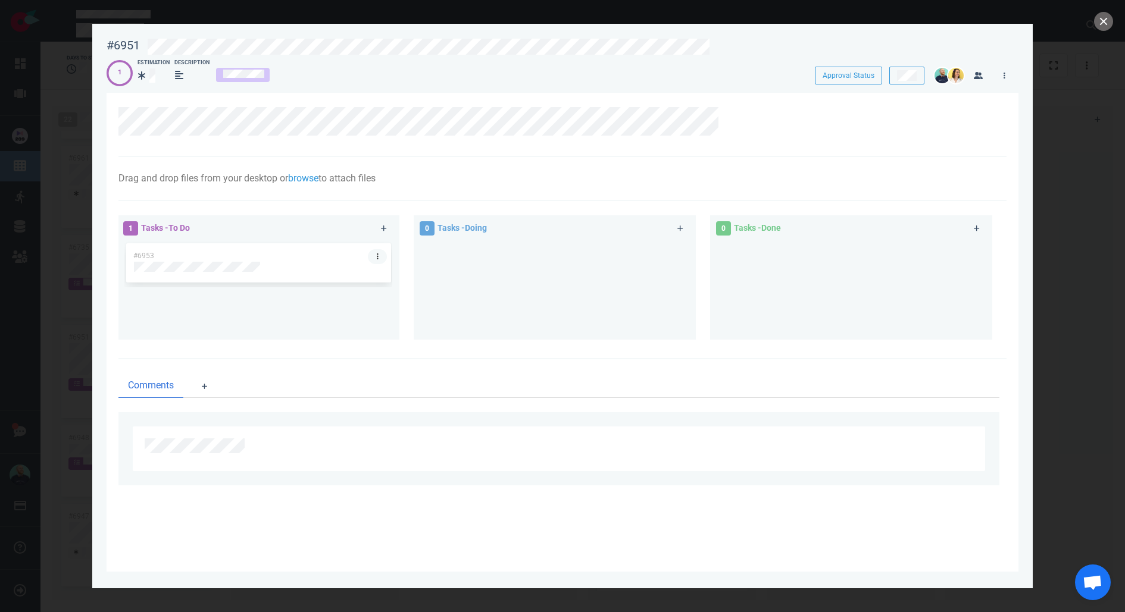
click at [380, 250] on link at bounding box center [377, 256] width 19 height 15
click at [418, 287] on link "Assign Me" at bounding box center [441, 289] width 122 height 20
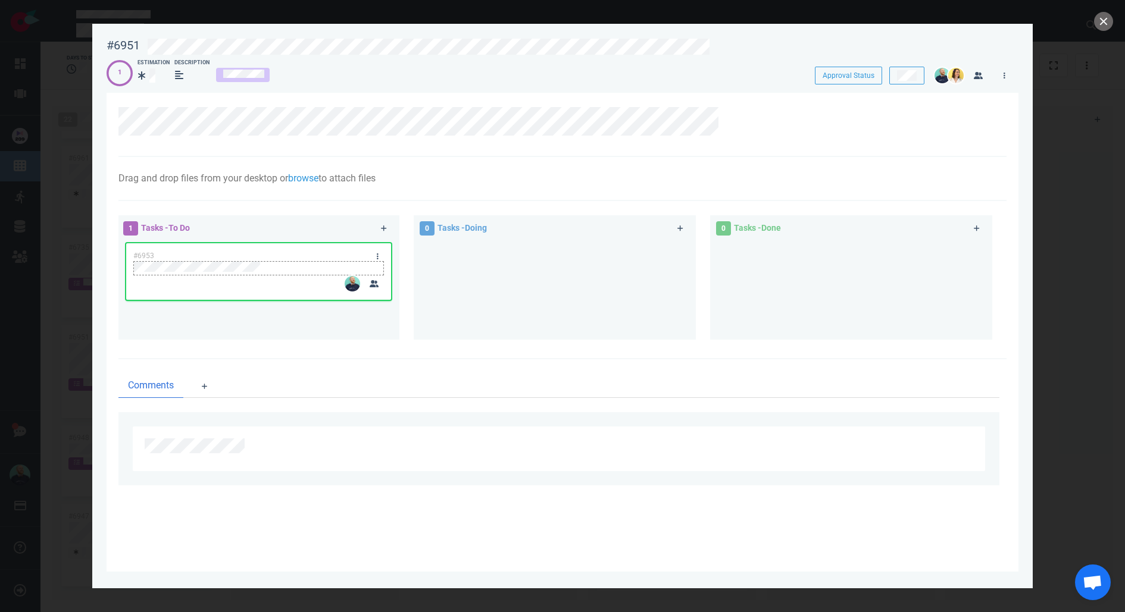
click at [379, 262] on div at bounding box center [258, 267] width 249 height 11
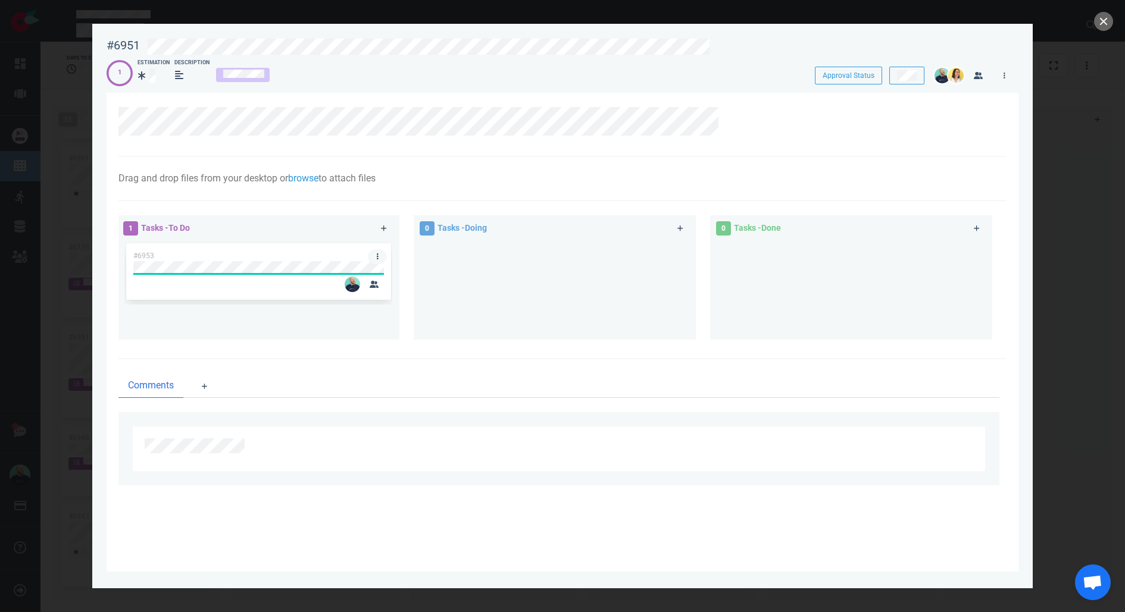
click at [379, 259] on icon at bounding box center [378, 256] width 2 height 7
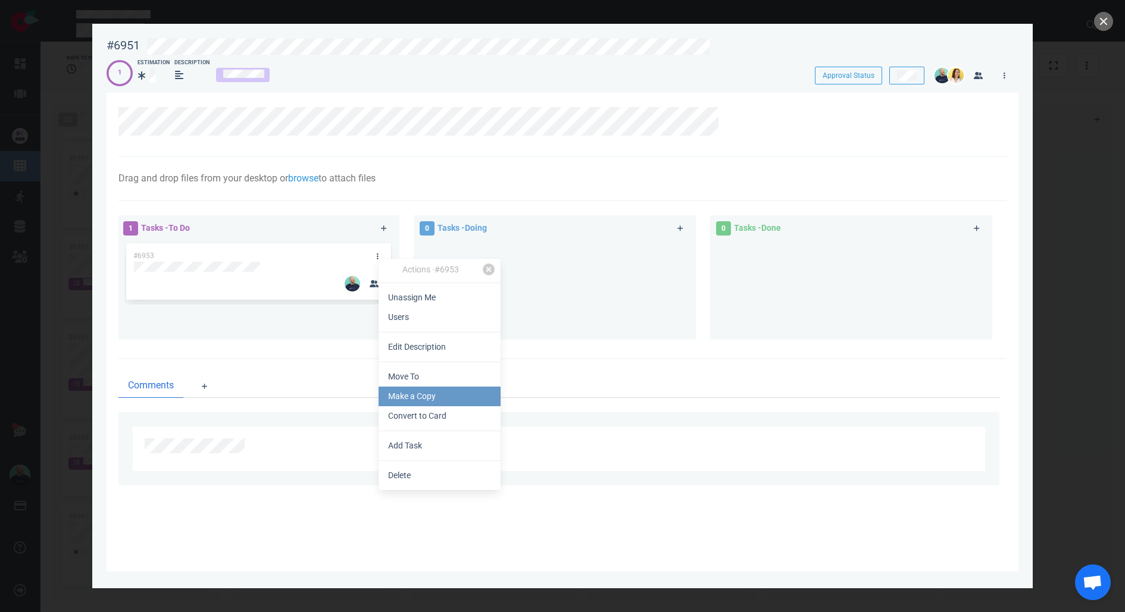
click at [413, 398] on link "Make a Copy" at bounding box center [440, 397] width 122 height 20
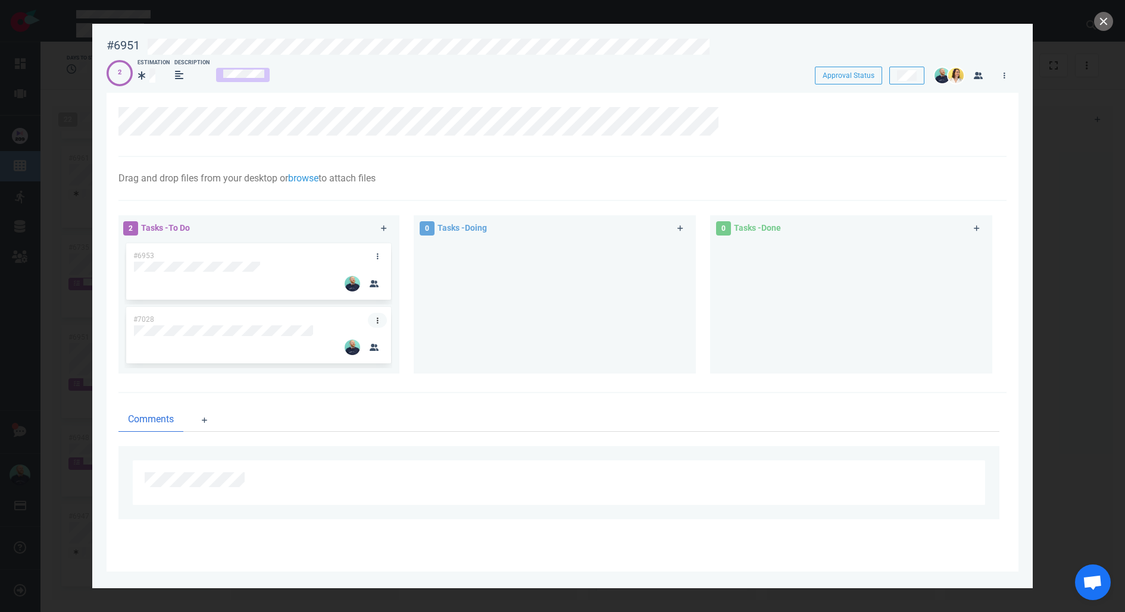
click at [380, 317] on link at bounding box center [377, 320] width 19 height 15
drag, startPoint x: 421, startPoint y: 473, endPoint x: 417, endPoint y: 458, distance: 14.7
click at [417, 458] on div "Actions · #7028 Unassign Me Users Edit Description Move To Make a Copy Convert …" at bounding box center [441, 433] width 122 height 232
click at [417, 459] on link "Make a Copy" at bounding box center [441, 455] width 122 height 20
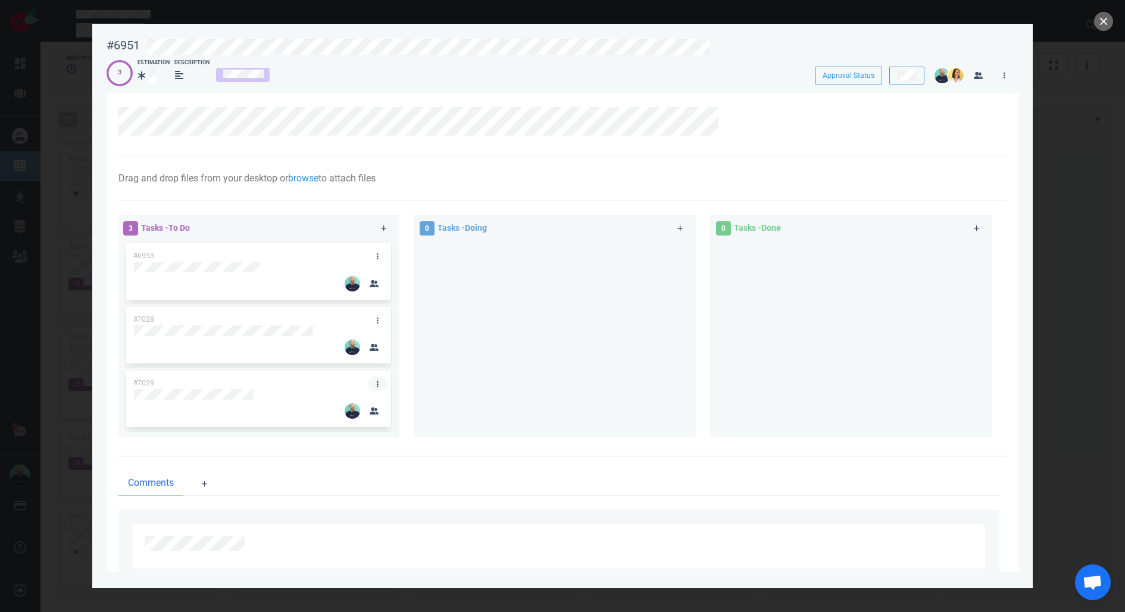
click at [369, 381] on link at bounding box center [377, 384] width 19 height 15
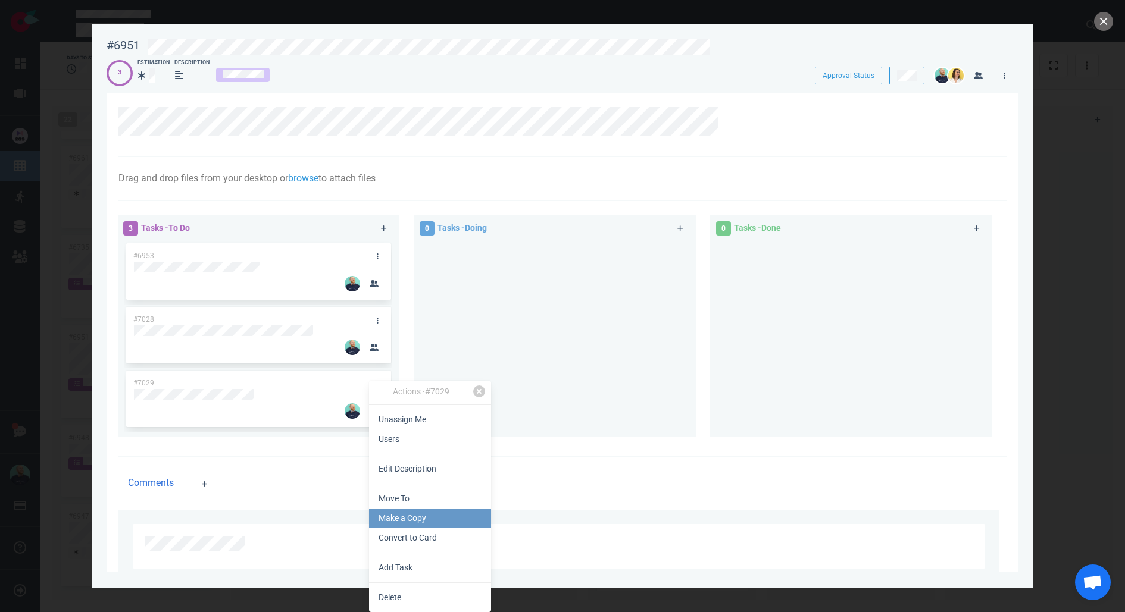
click at [407, 517] on link "Make a Copy" at bounding box center [430, 519] width 122 height 20
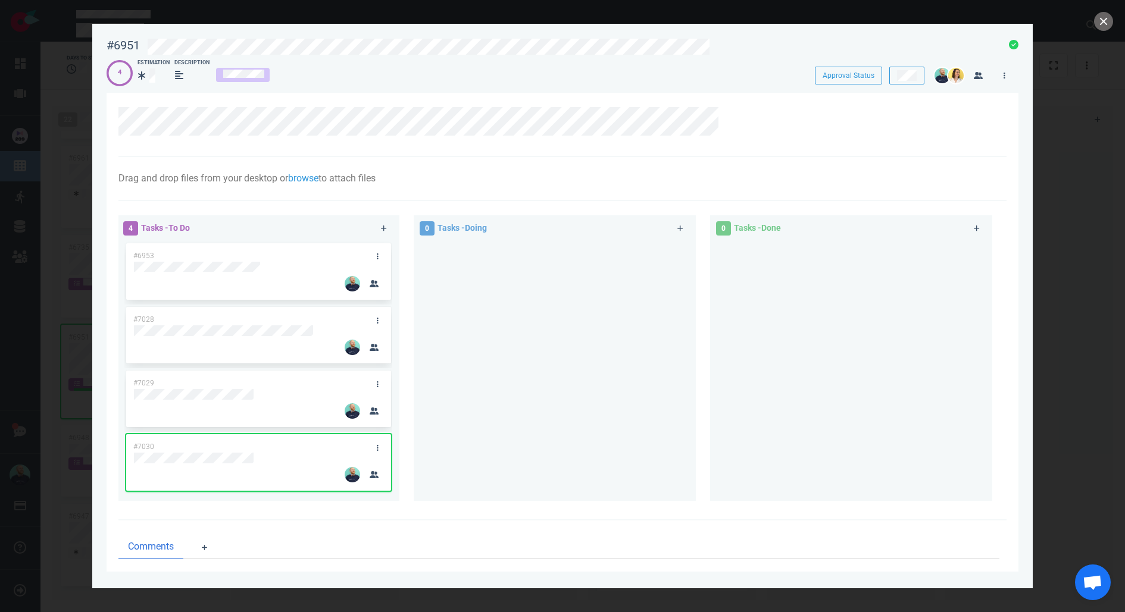
scroll to position [102, 0]
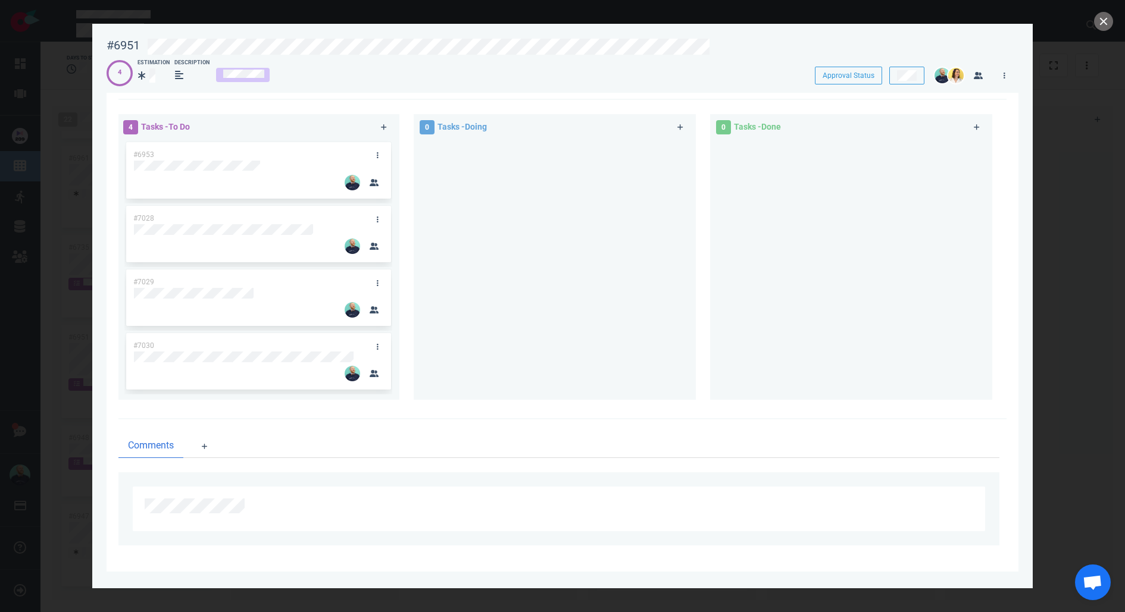
click at [421, 372] on div at bounding box center [555, 265] width 268 height 251
click at [315, 229] on div at bounding box center [258, 229] width 249 height 11
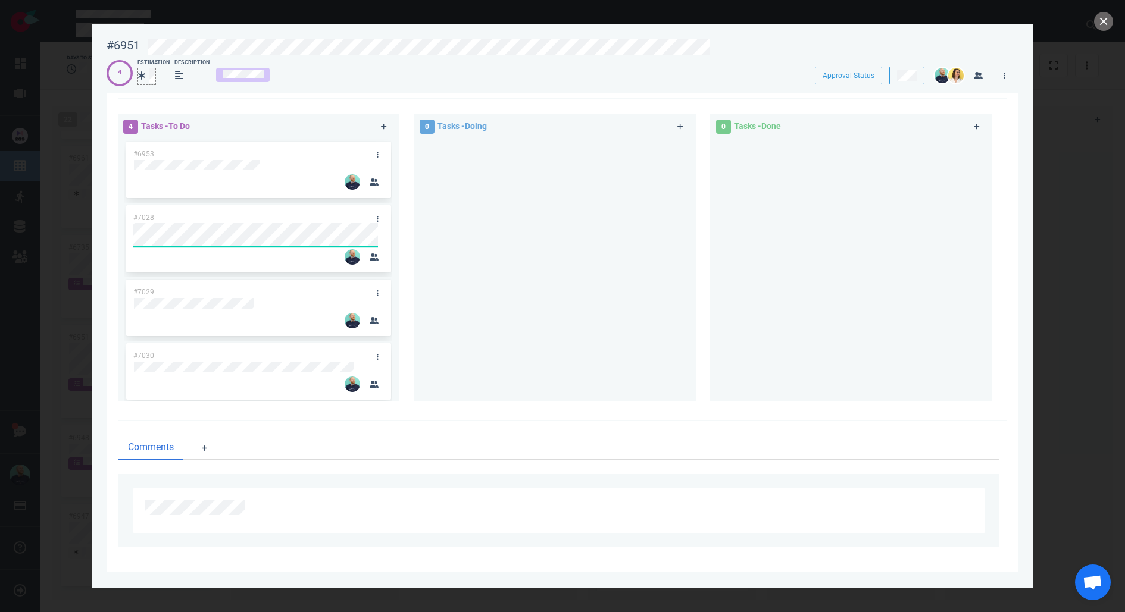
click at [146, 69] on div at bounding box center [146, 75] width 17 height 14
click at [377, 294] on icon at bounding box center [378, 293] width 2 height 6
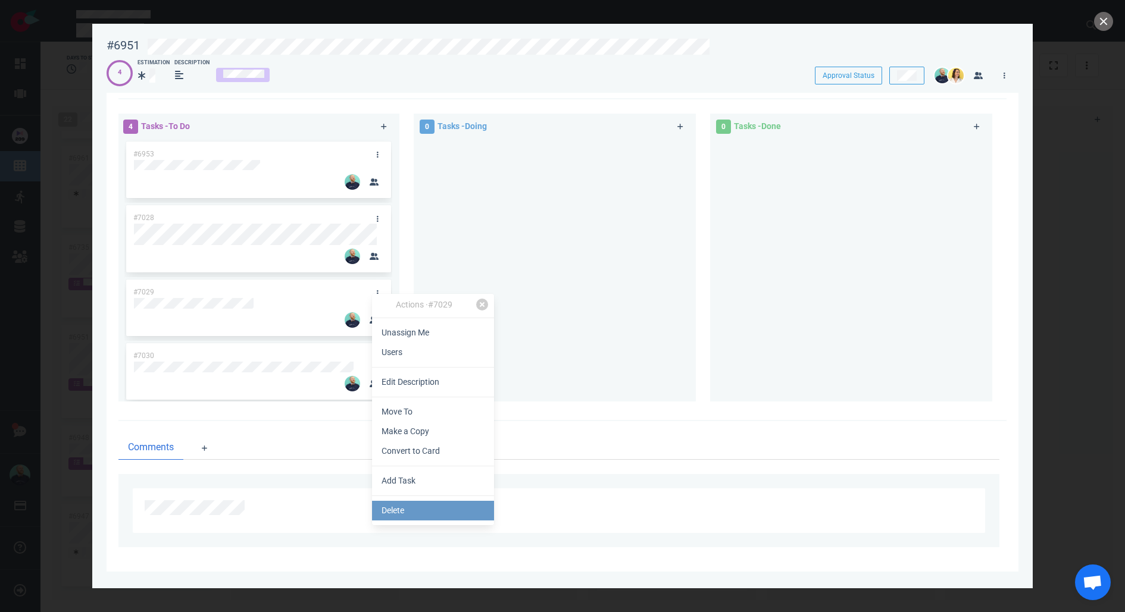
click at [404, 517] on link "Delete" at bounding box center [433, 511] width 122 height 20
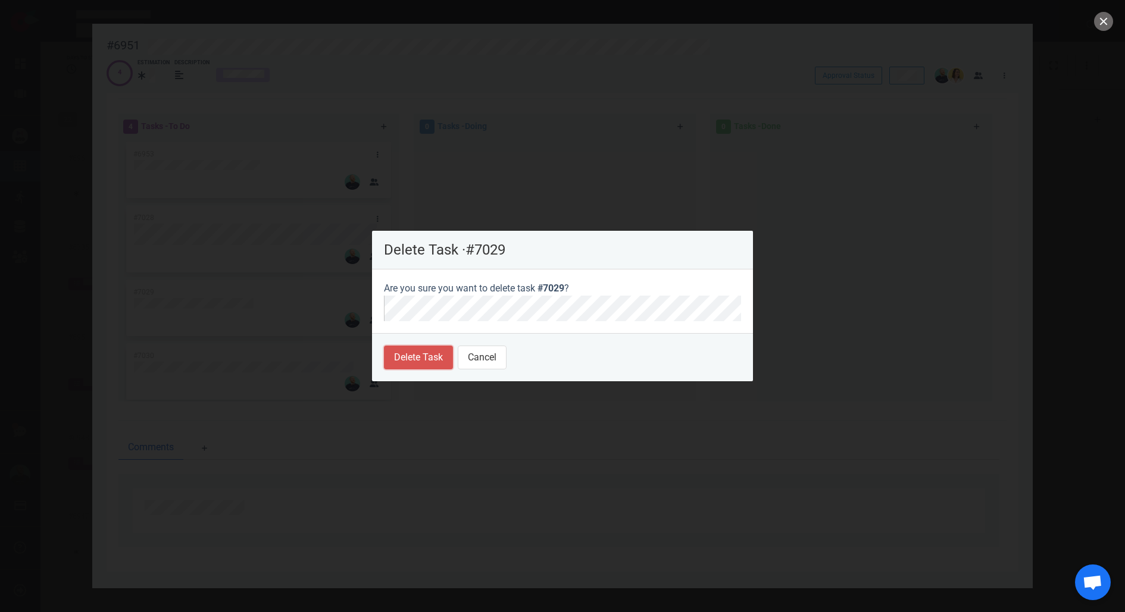
drag, startPoint x: 408, startPoint y: 359, endPoint x: 417, endPoint y: 346, distance: 15.5
click at [408, 359] on button "Delete Task" at bounding box center [418, 358] width 69 height 24
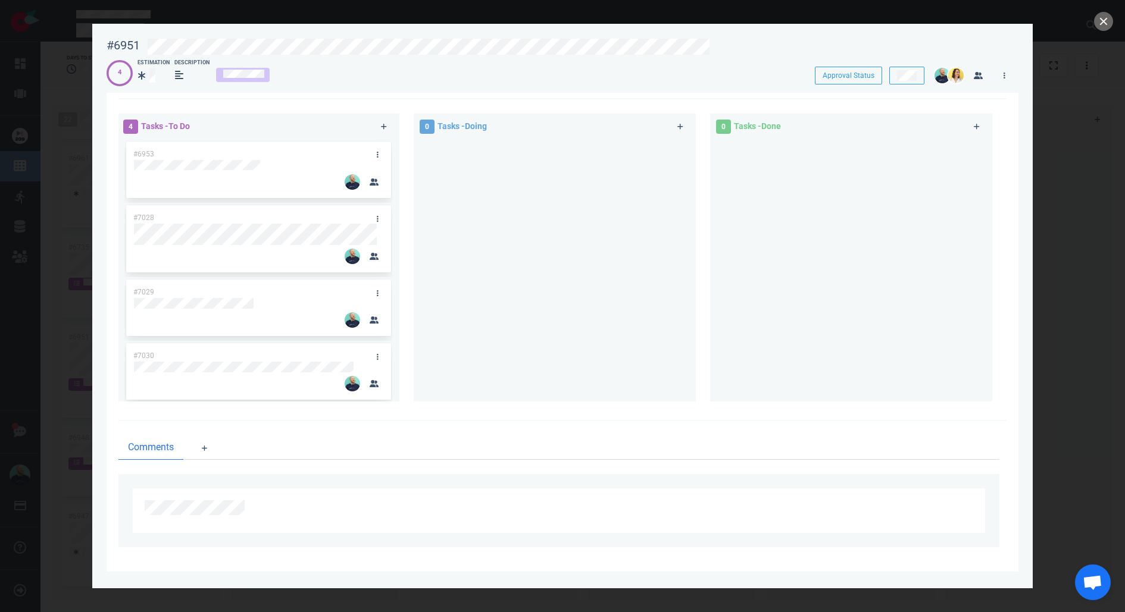
scroll to position [48, 0]
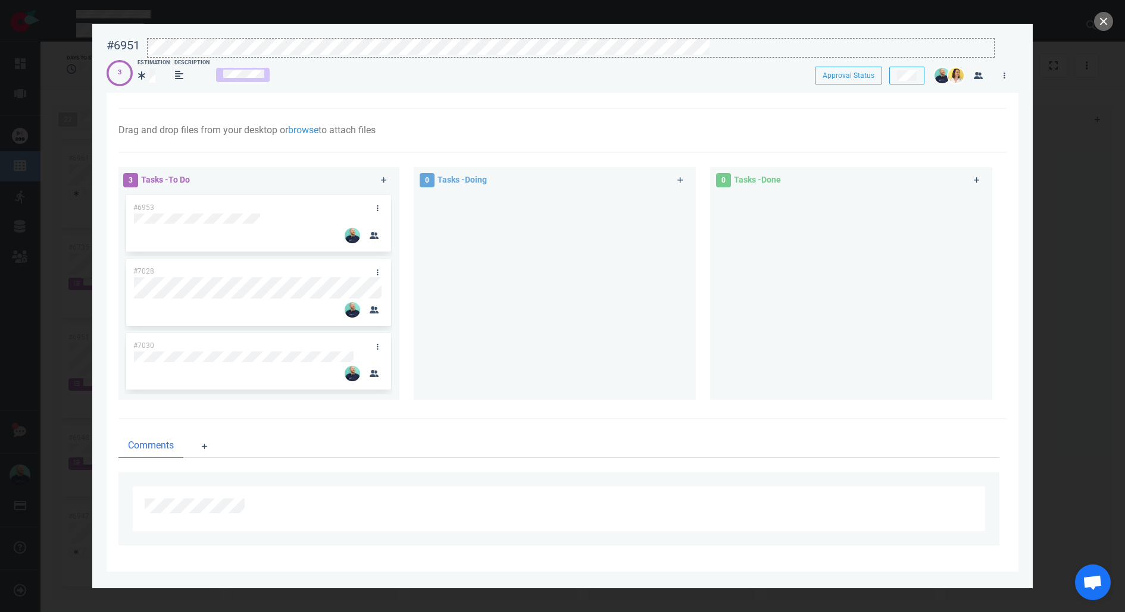
click at [709, 47] on div at bounding box center [571, 47] width 846 height 16
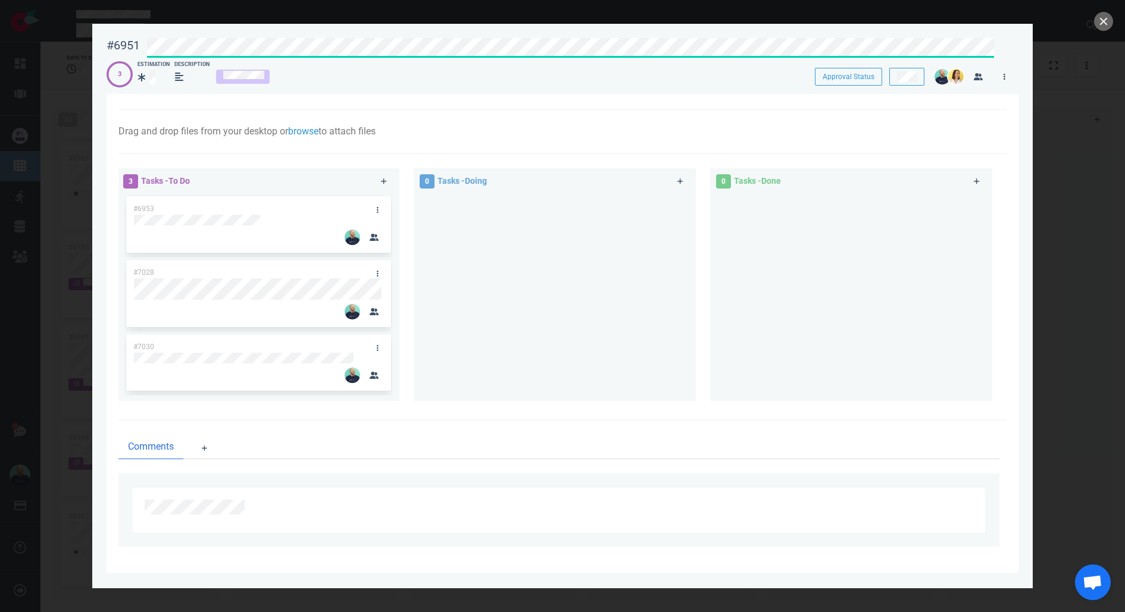
click at [1007, 76] on link at bounding box center [1004, 77] width 19 height 15
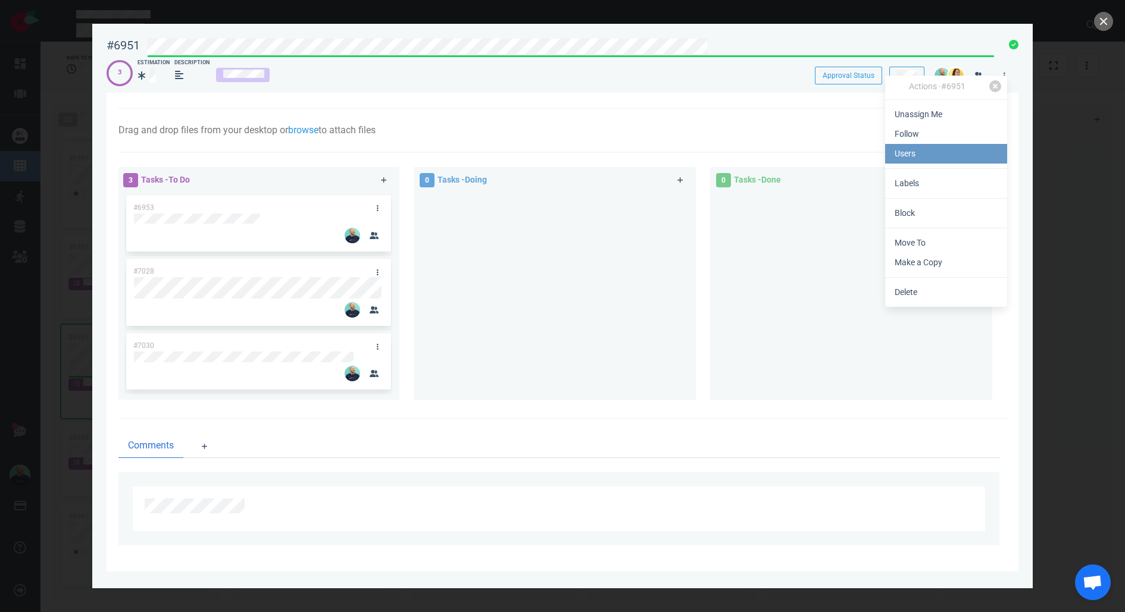
click at [944, 149] on link "Users" at bounding box center [946, 154] width 122 height 20
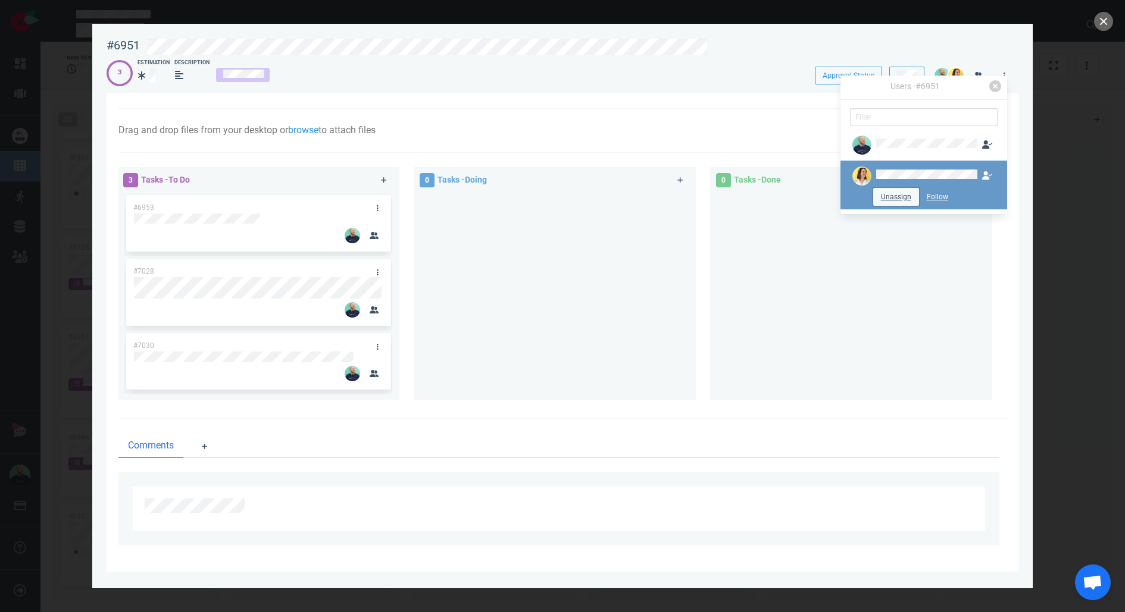
click at [888, 198] on button "Unassign" at bounding box center [896, 197] width 46 height 18
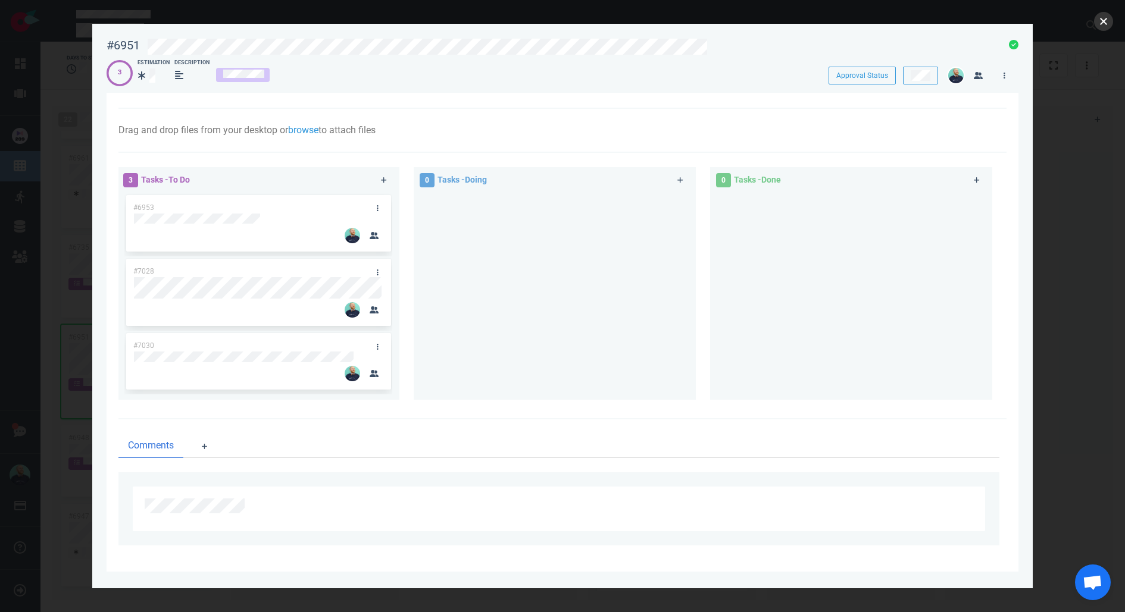
click at [1101, 12] on button "close" at bounding box center [1103, 21] width 19 height 19
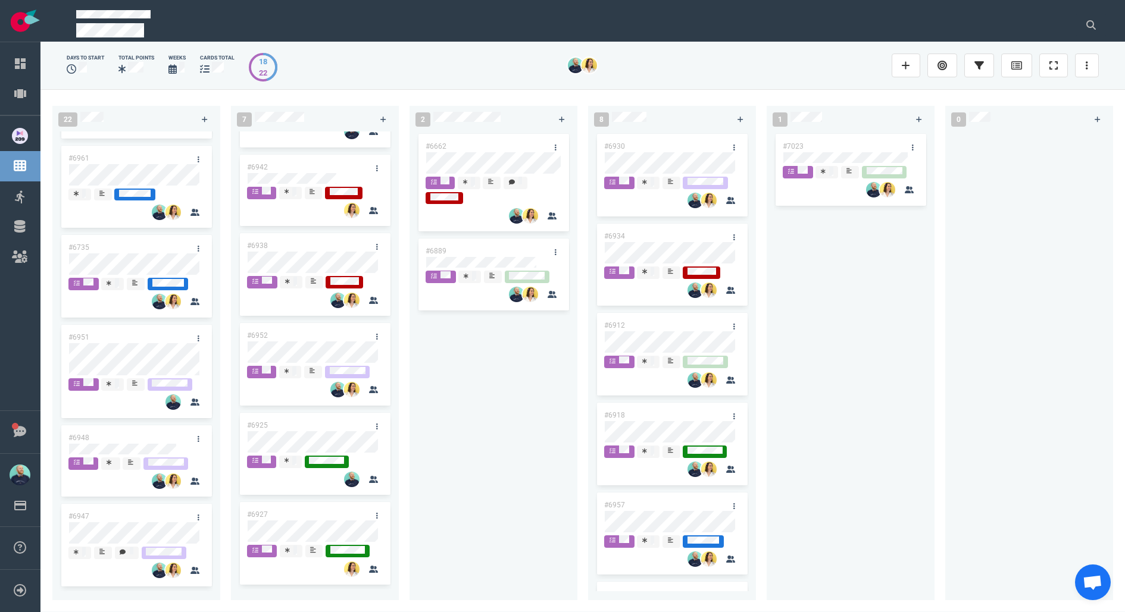
click at [449, 370] on div "#6662 #6889" at bounding box center [494, 359] width 154 height 455
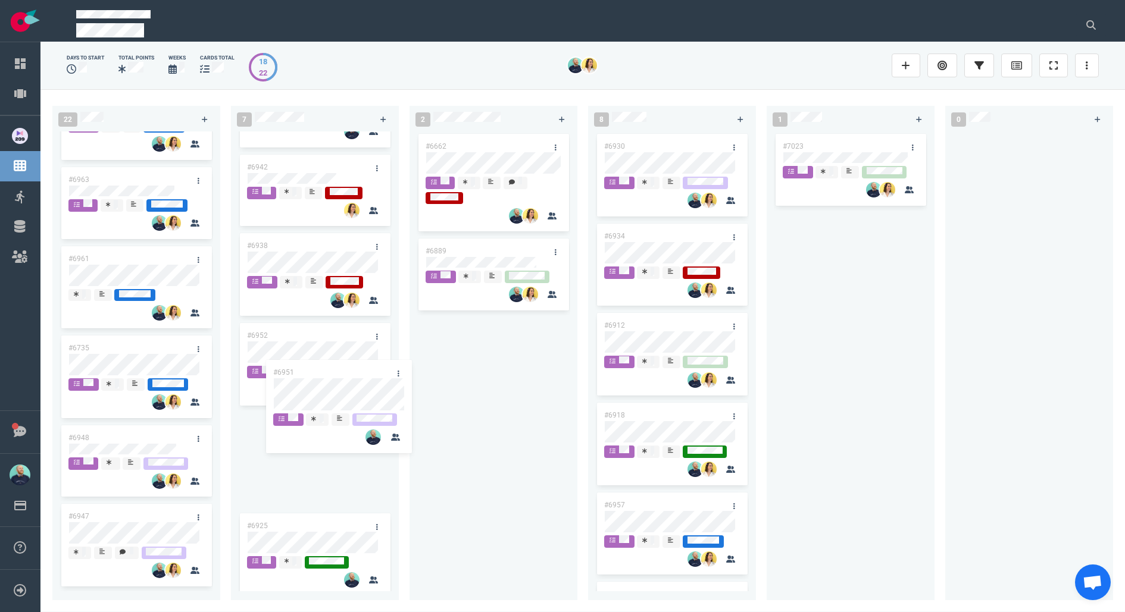
scroll to position [1386, 0]
click at [287, 432] on div "22 #6995 #6994 #6855 #6955 #6992 #7008 #7013 #6901 #6987 #6767 #6996 #6755 #698…" at bounding box center [582, 350] width 1084 height 523
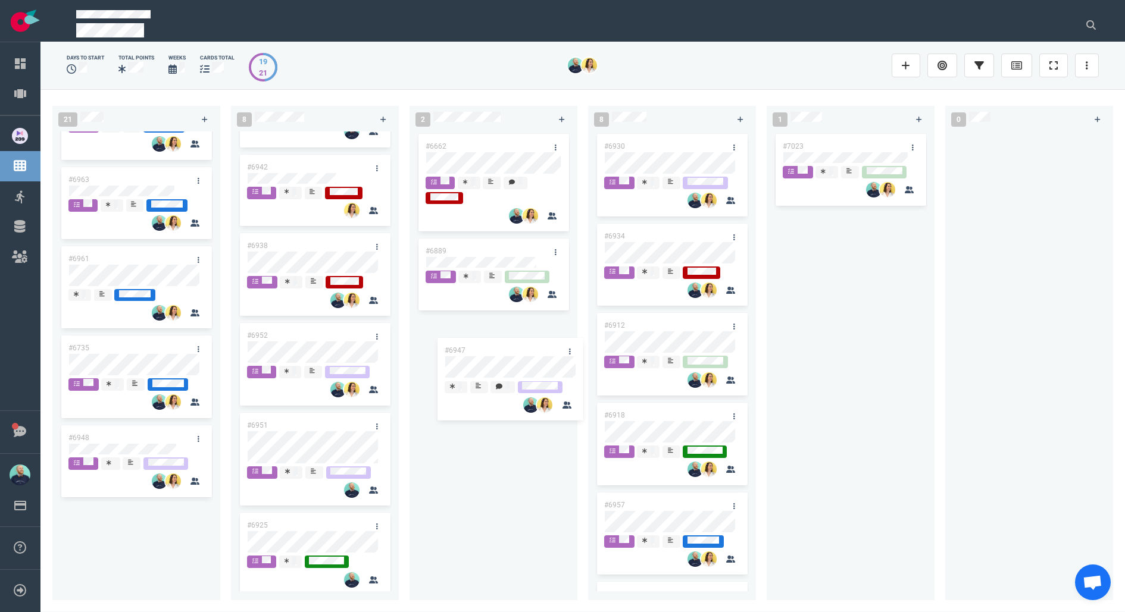
click at [490, 368] on div "21 #6995 #6994 #6855 #6955 #6992 #7008 #7013 #6901 #6987 #6767 #6996 #6755 #698…" at bounding box center [582, 350] width 1084 height 523
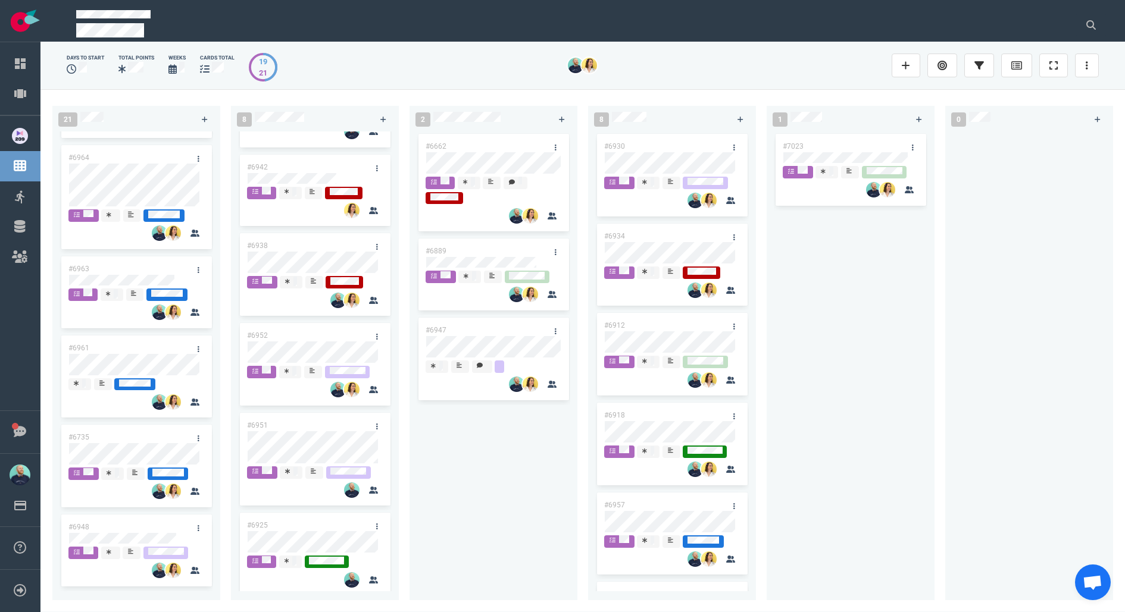
scroll to position [1295, 0]
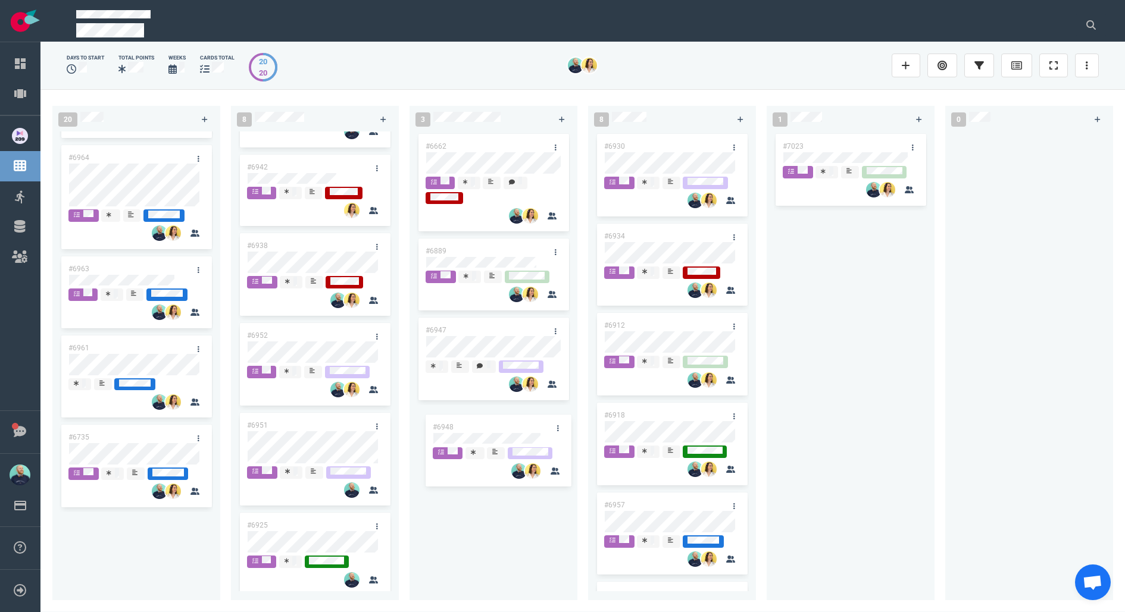
click at [503, 430] on div "20 #6995 #6994 #6855 #6955 #6992 #7008 #7013 #6901 #6987 #6767 #6996 #6755 #698…" at bounding box center [582, 350] width 1084 height 523
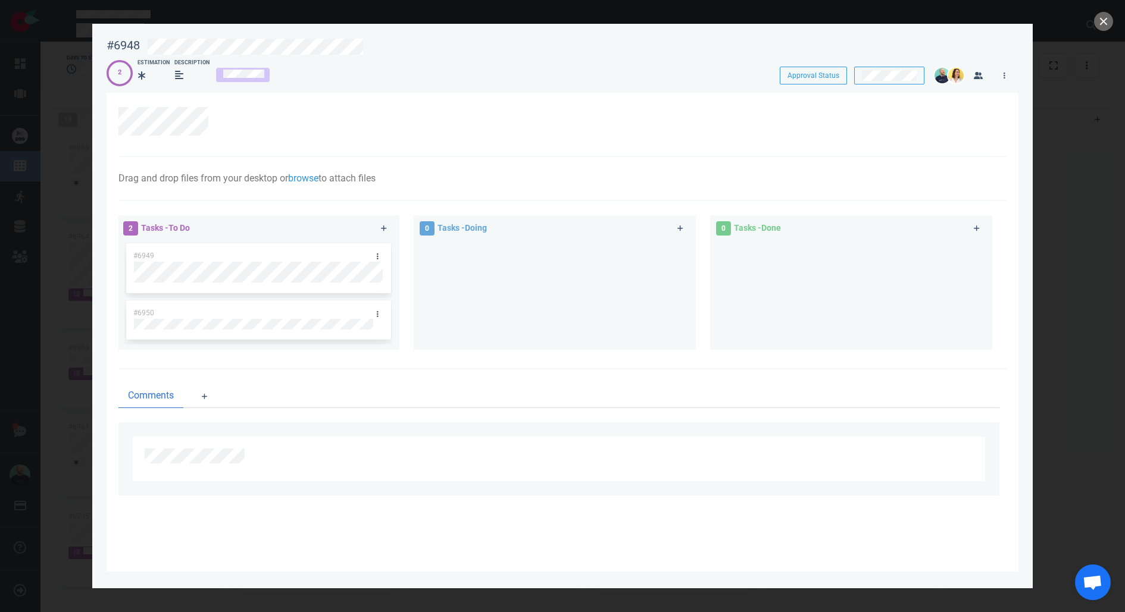
click at [454, 276] on div at bounding box center [555, 290] width 268 height 99
click at [518, 325] on div at bounding box center [555, 290] width 268 height 99
click at [1101, 20] on button "close" at bounding box center [1103, 21] width 19 height 19
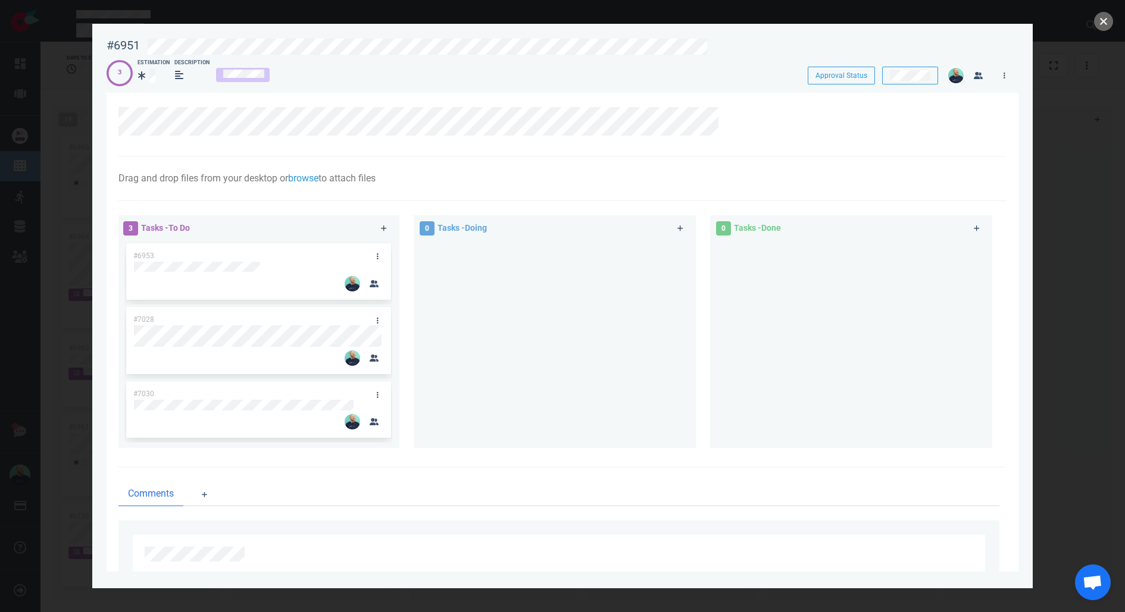
click at [1108, 23] on button "close" at bounding box center [1103, 21] width 19 height 19
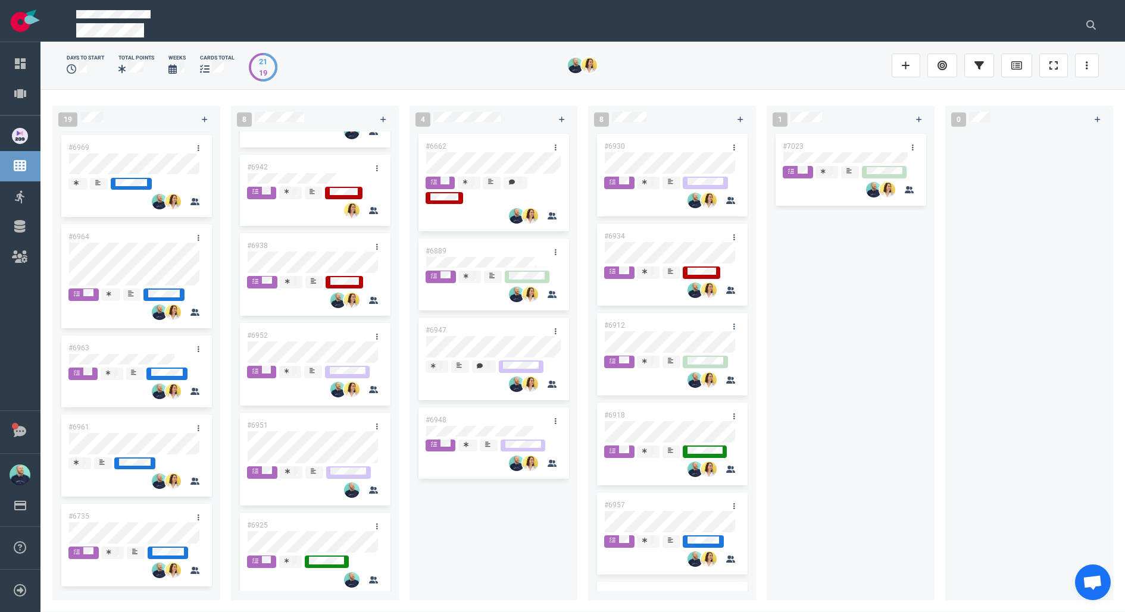
click at [456, 524] on div "#6662 #6889 #6947 #6948" at bounding box center [494, 359] width 154 height 455
click at [470, 444] on div at bounding box center [468, 445] width 8 height 10
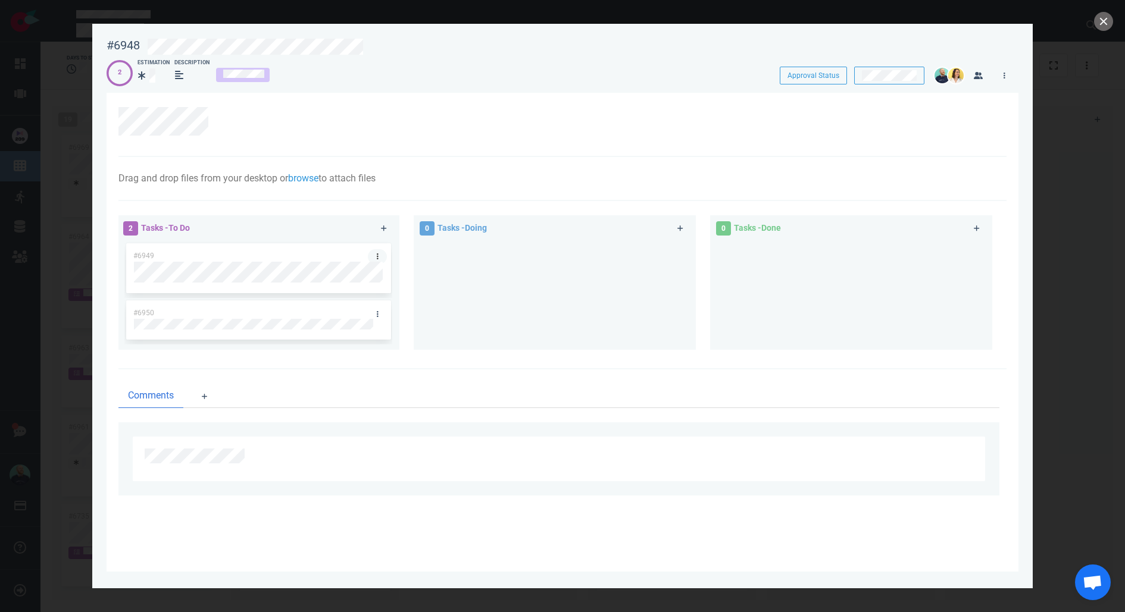
click at [379, 252] on link at bounding box center [377, 256] width 19 height 15
click at [698, 309] on div "0 Tasks - Doing" at bounding box center [562, 284] width 296 height 153
click at [380, 255] on link at bounding box center [377, 256] width 19 height 15
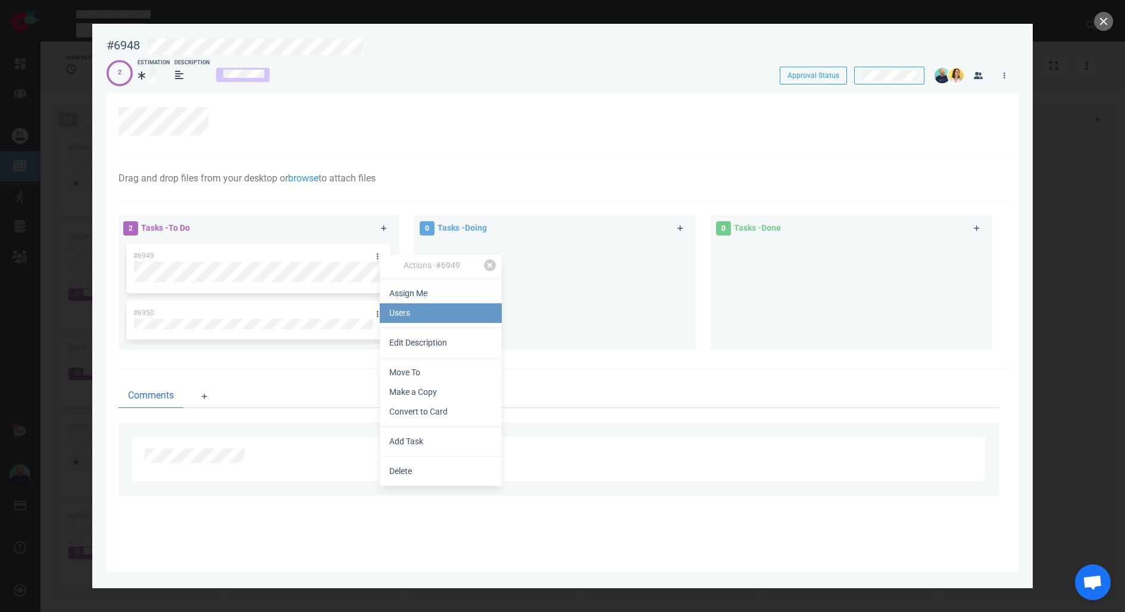
click at [408, 313] on link "Users" at bounding box center [441, 314] width 122 height 20
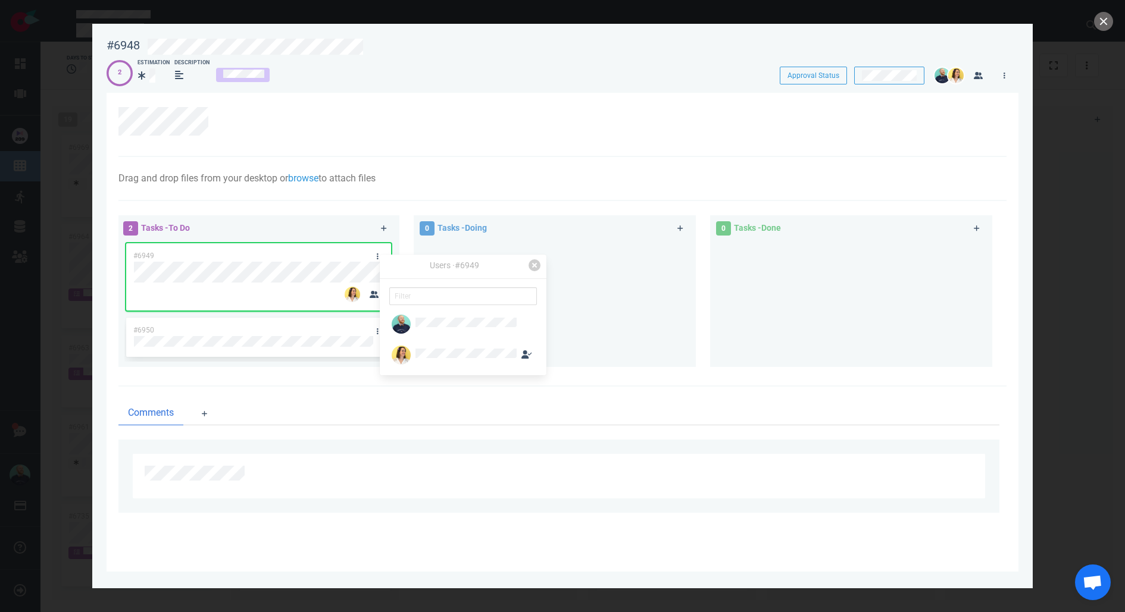
drag, startPoint x: 733, startPoint y: 315, endPoint x: 528, endPoint y: 317, distance: 204.8
click at [733, 315] on div at bounding box center [851, 299] width 268 height 117
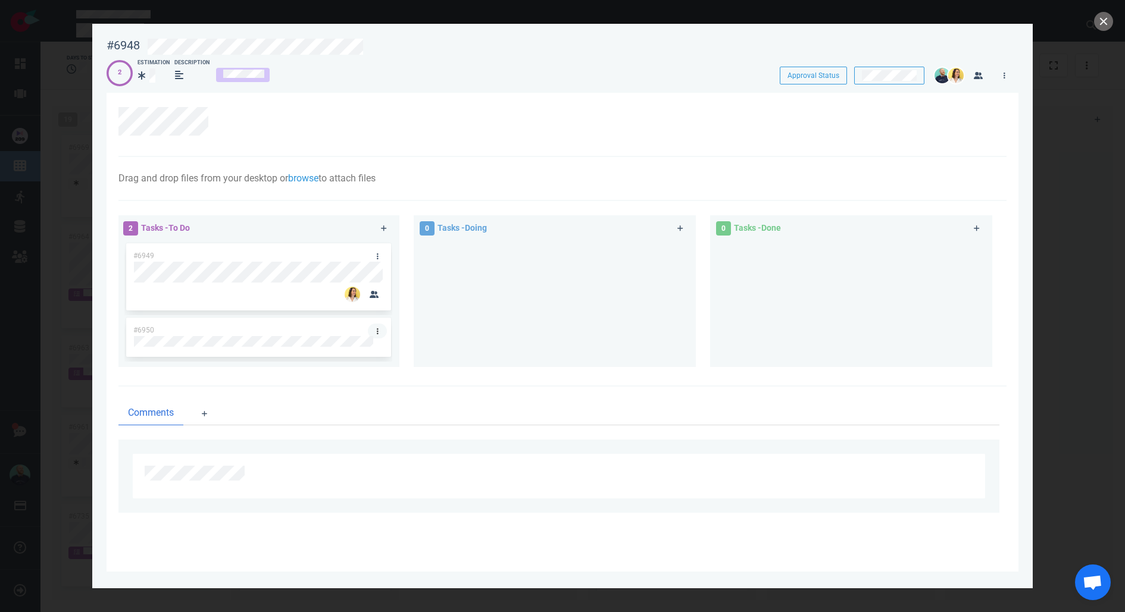
click at [374, 330] on link at bounding box center [377, 331] width 19 height 15
click at [413, 388] on link "Users" at bounding box center [435, 389] width 122 height 20
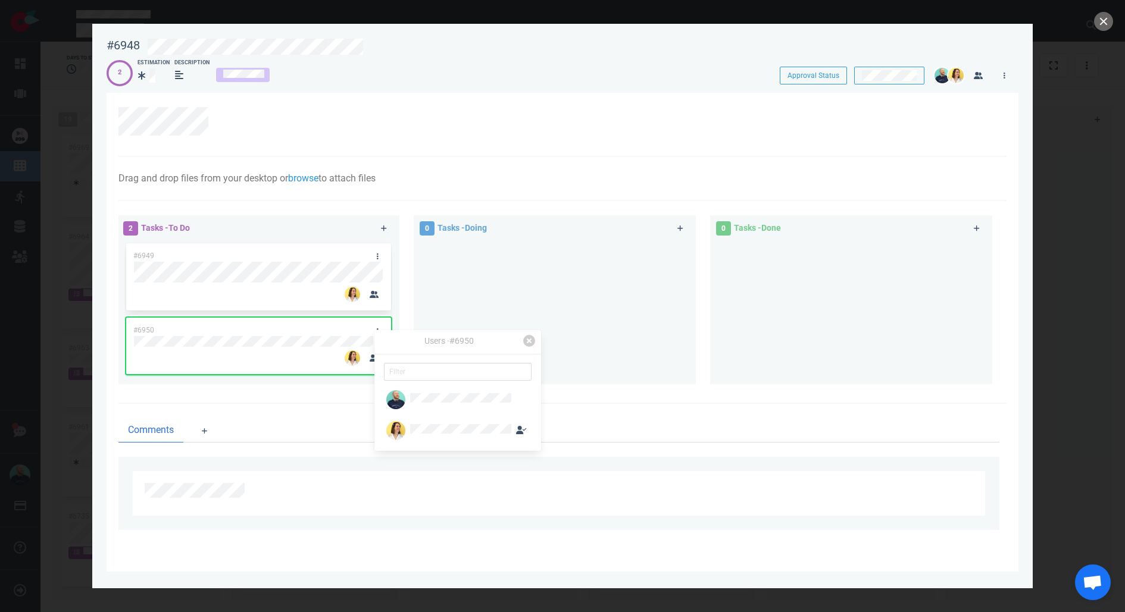
click at [687, 355] on div at bounding box center [555, 312] width 282 height 143
click at [461, 347] on div at bounding box center [555, 308] width 268 height 134
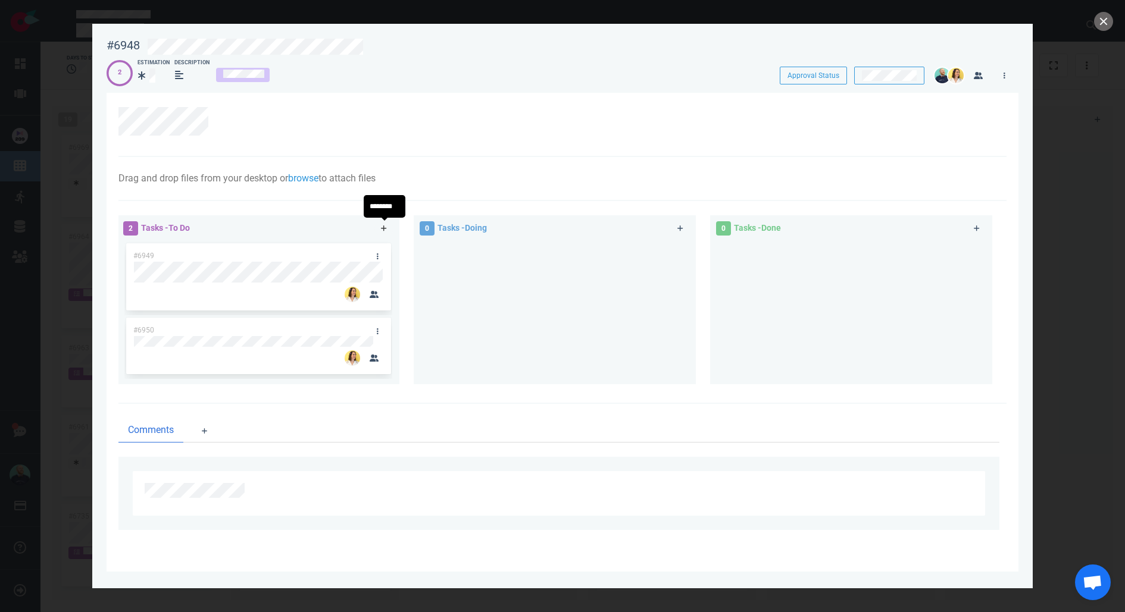
click at [384, 227] on icon at bounding box center [384, 229] width 6 height 6
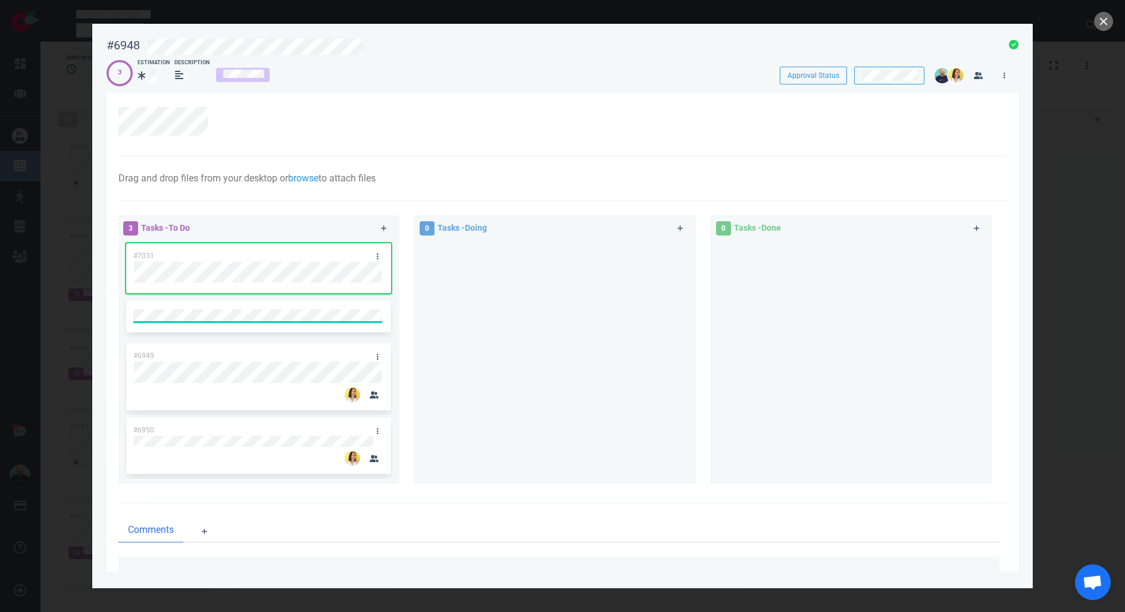
click at [368, 252] on div at bounding box center [379, 255] width 23 height 25
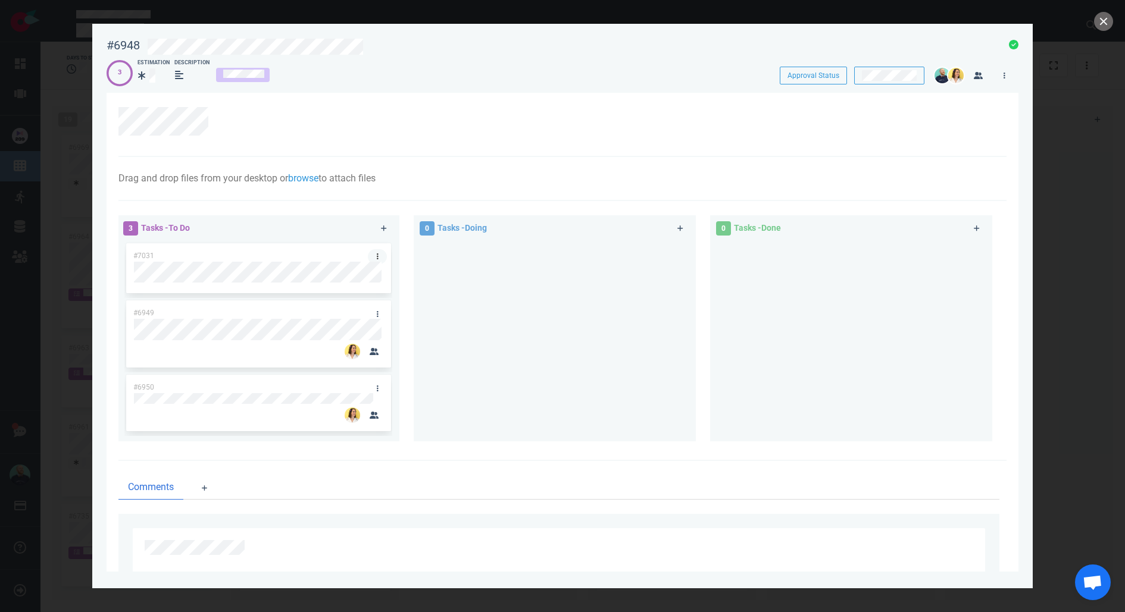
click at [374, 253] on link at bounding box center [377, 256] width 19 height 15
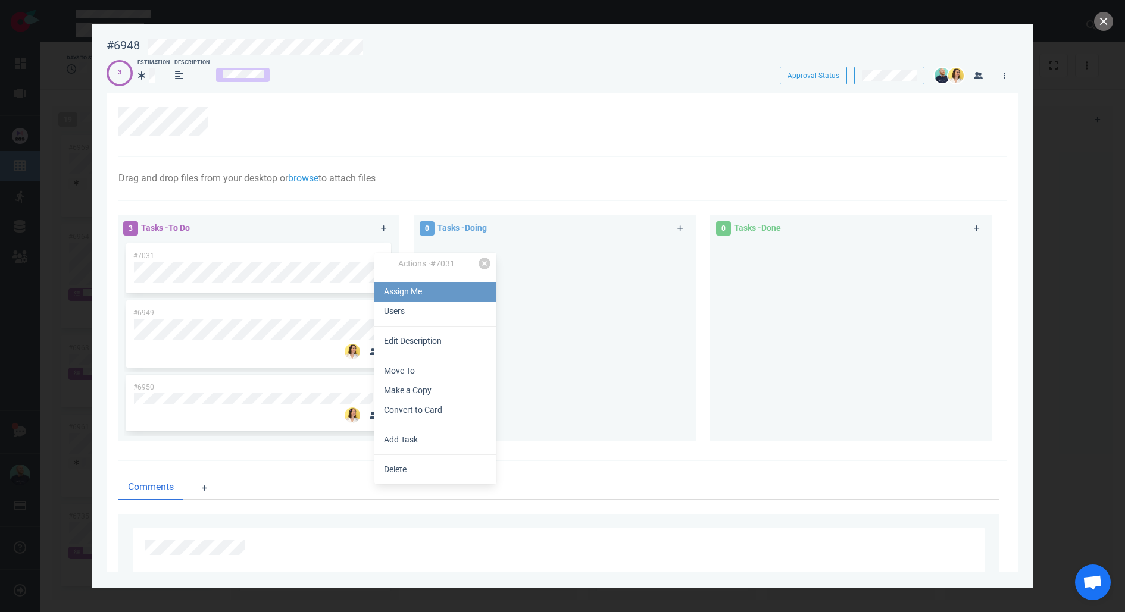
click at [394, 291] on link "Assign Me" at bounding box center [435, 292] width 122 height 20
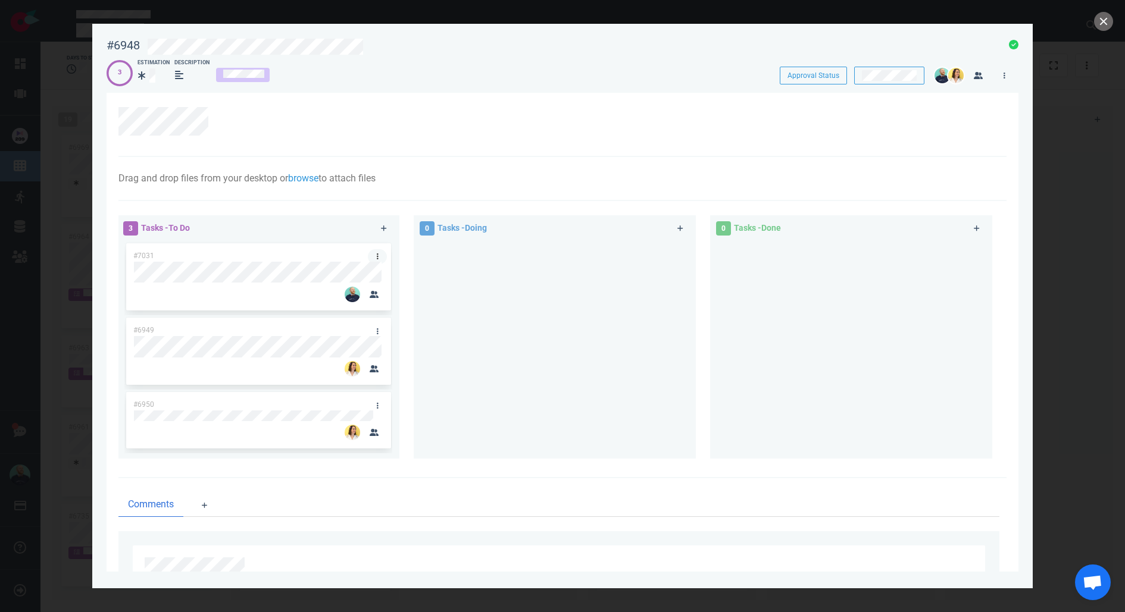
click at [377, 258] on icon at bounding box center [378, 256] width 2 height 7
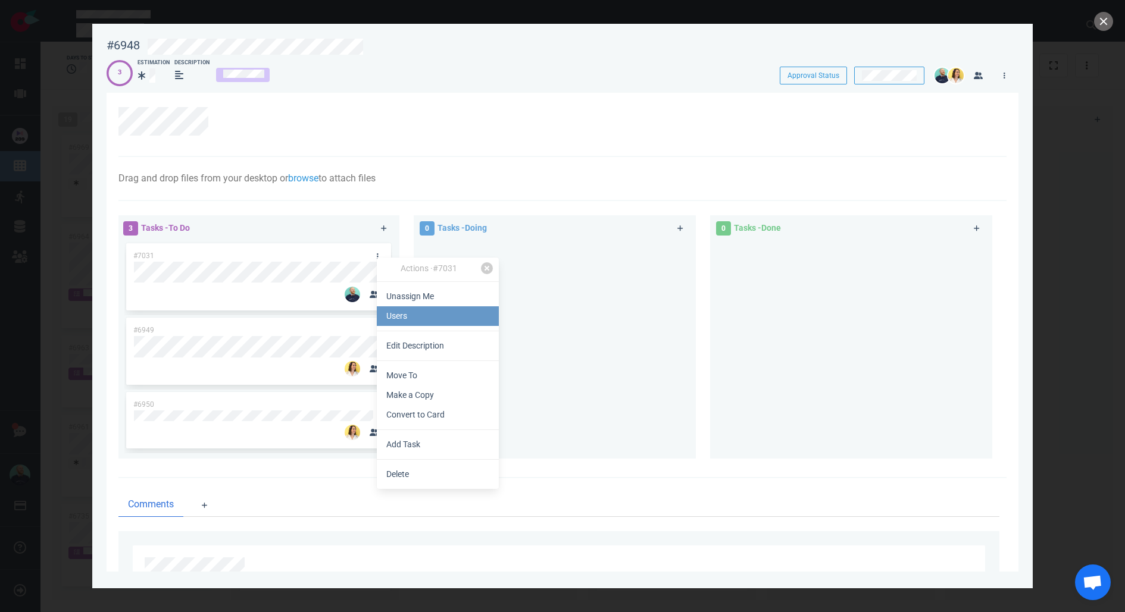
click at [415, 312] on link "Users" at bounding box center [438, 317] width 122 height 20
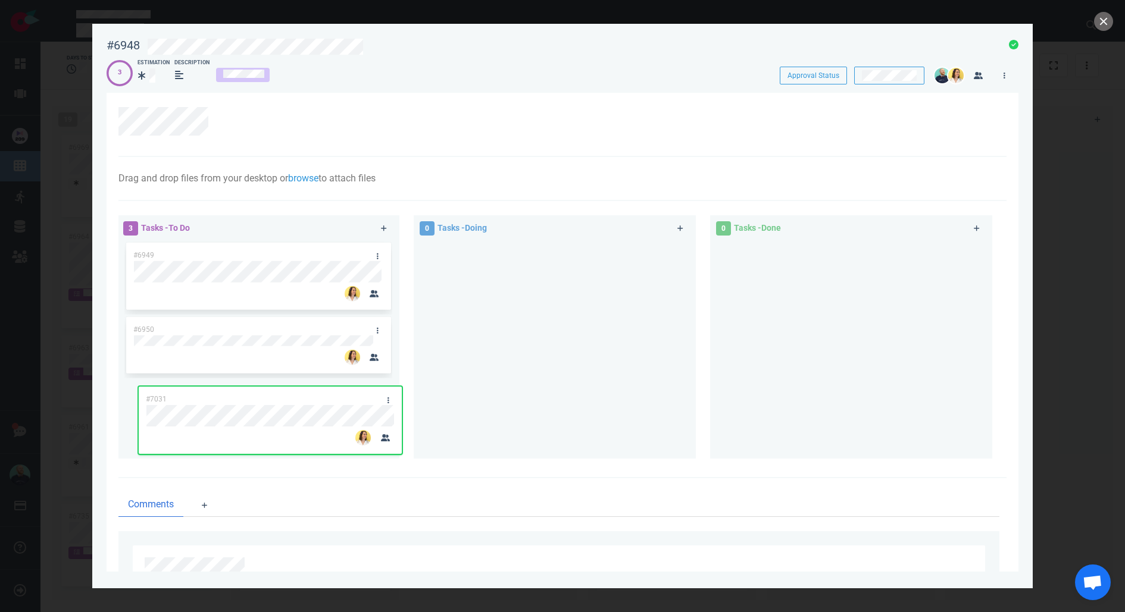
drag, startPoint x: 339, startPoint y: 312, endPoint x: 340, endPoint y: 395, distance: 83.3
click at [340, 395] on div "#7031 #6949 #6950 #7031" at bounding box center [258, 345] width 268 height 208
click at [1100, 20] on button "close" at bounding box center [1103, 21] width 19 height 19
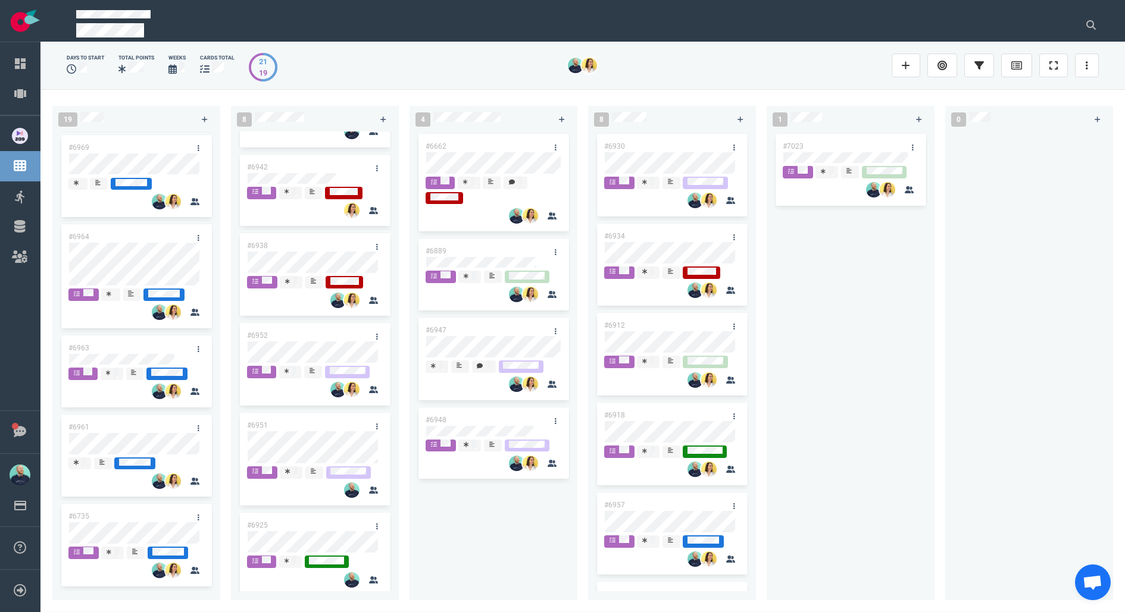
click at [482, 425] on div "#6948" at bounding box center [481, 420] width 127 height 25
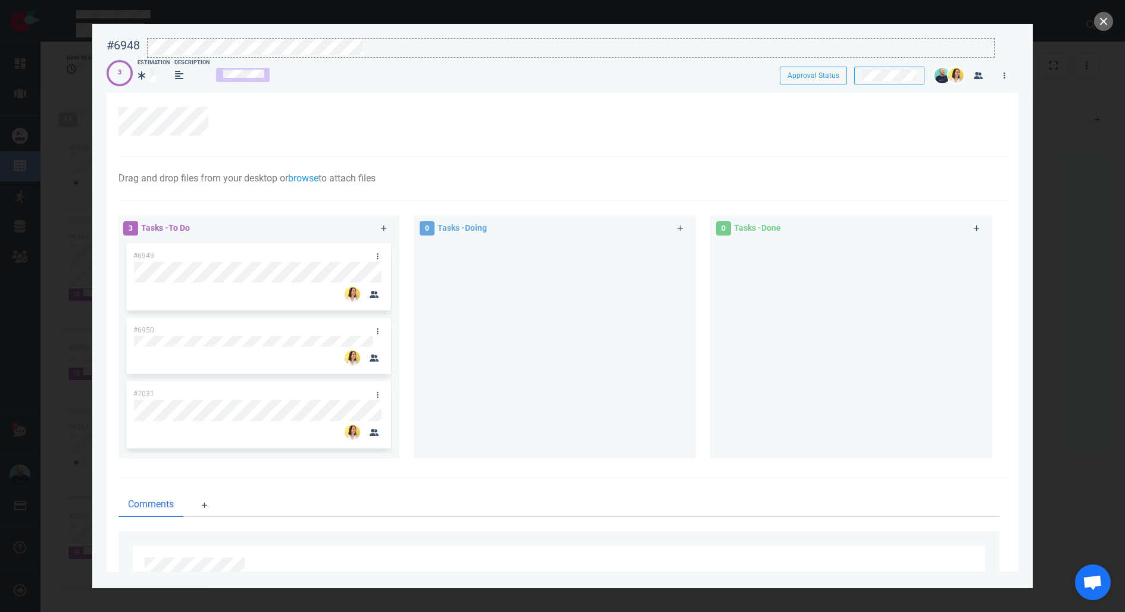
click at [395, 47] on div at bounding box center [571, 47] width 846 height 16
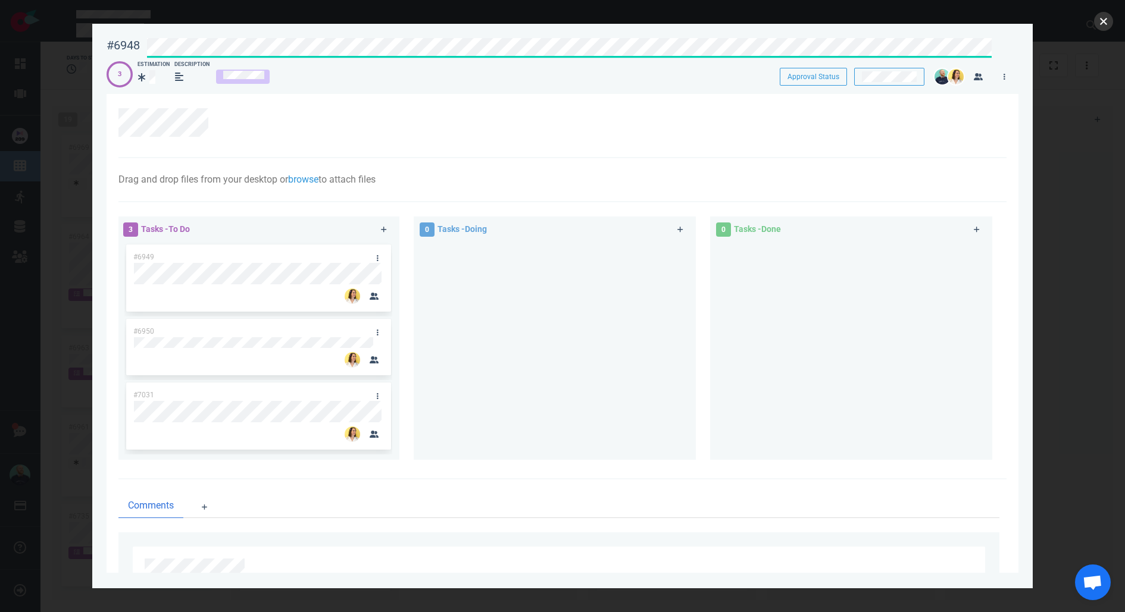
click at [1099, 18] on button "close" at bounding box center [1103, 21] width 19 height 19
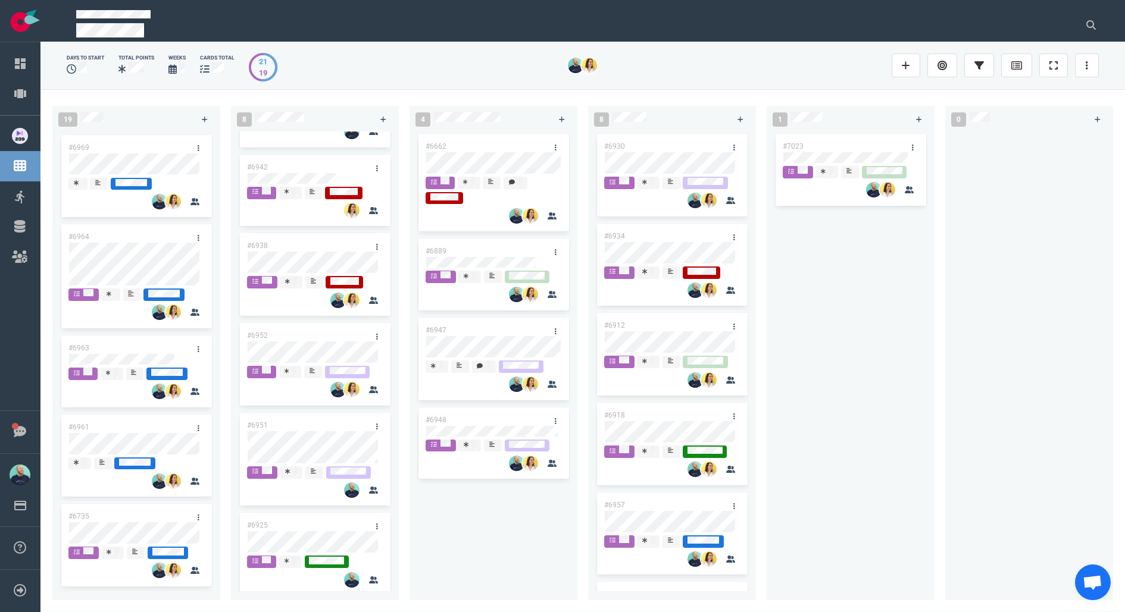
drag, startPoint x: 522, startPoint y: 517, endPoint x: 515, endPoint y: 499, distance: 18.7
click at [521, 517] on div "#6662 #6889 #6947 #6948" at bounding box center [494, 359] width 154 height 455
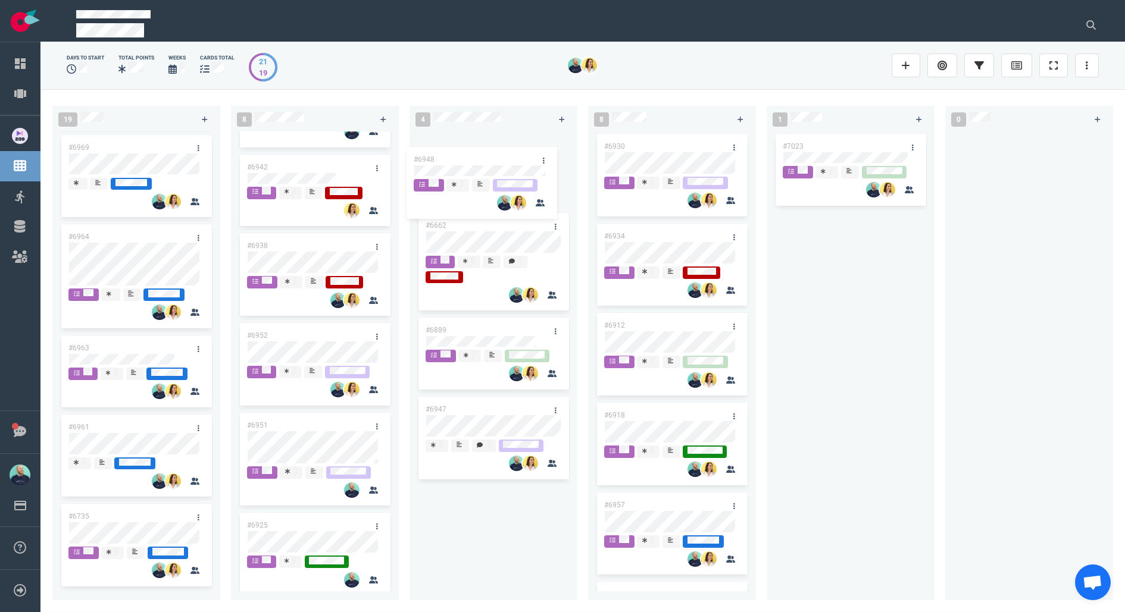
drag, startPoint x: 506, startPoint y: 421, endPoint x: 495, endPoint y: 154, distance: 266.9
click at [495, 154] on div "#6662 #6889 #6947 #6948 #6948" at bounding box center [494, 359] width 154 height 455
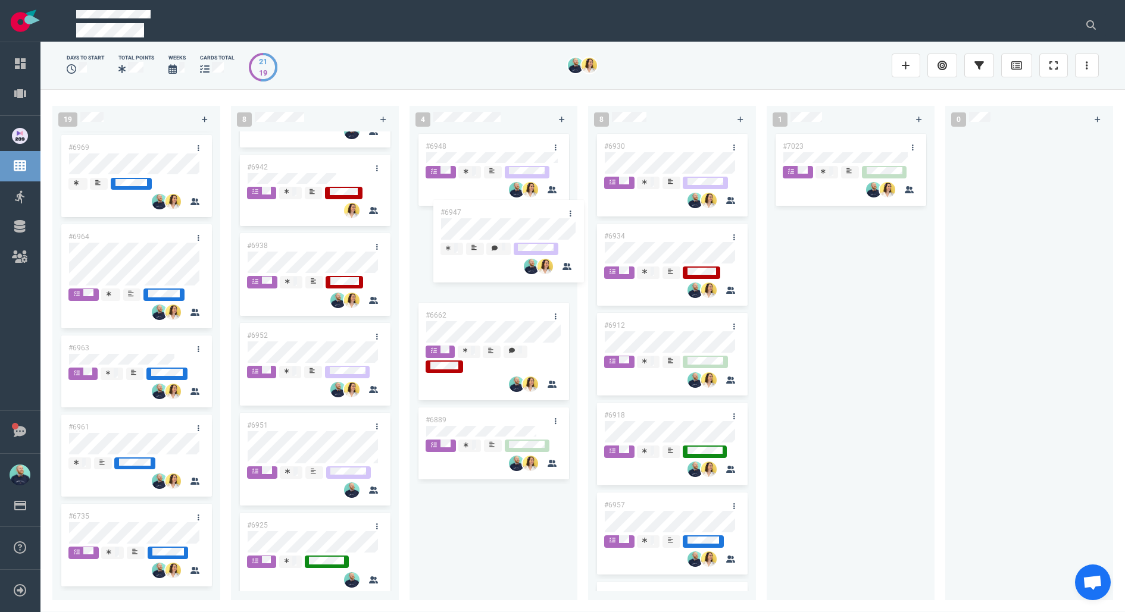
click at [475, 230] on div "#6948 #6662 #6889 #6947 #6947" at bounding box center [494, 359] width 154 height 455
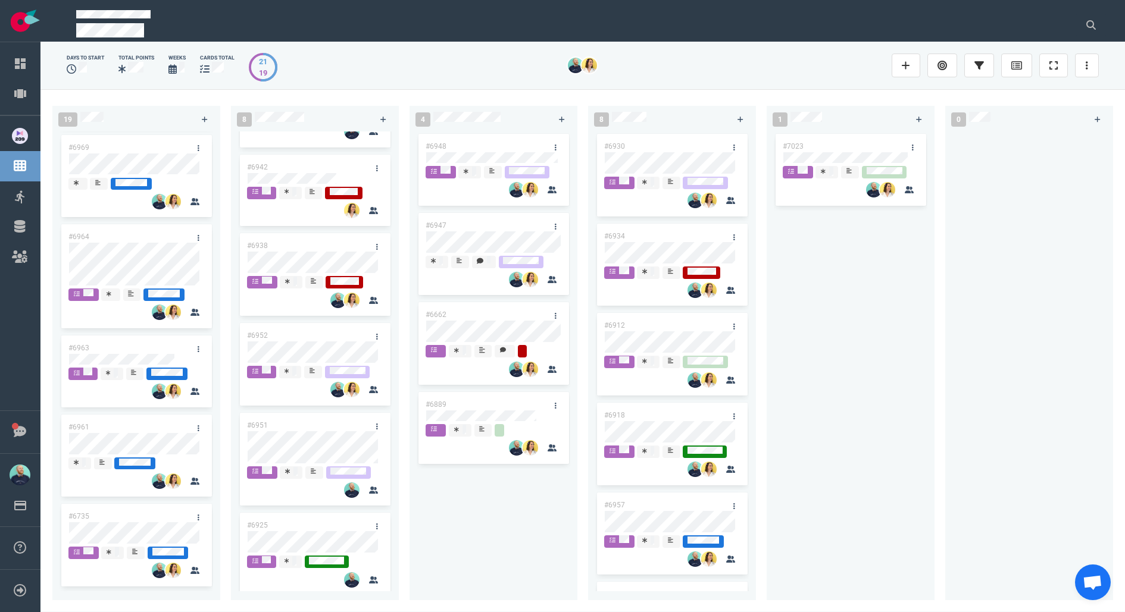
click at [477, 229] on div "#6947" at bounding box center [481, 225] width 127 height 25
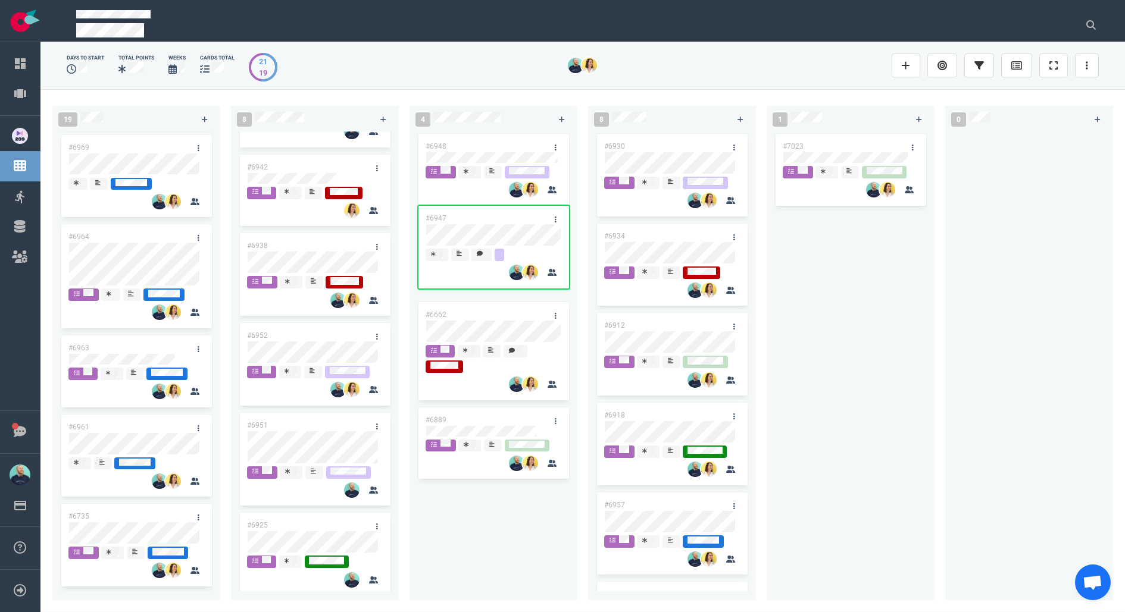
drag, startPoint x: 482, startPoint y: 224, endPoint x: 480, endPoint y: 130, distance: 94.1
click at [480, 130] on div "4 #6948 #6947 #6662 #6889 #6947" at bounding box center [499, 351] width 179 height 504
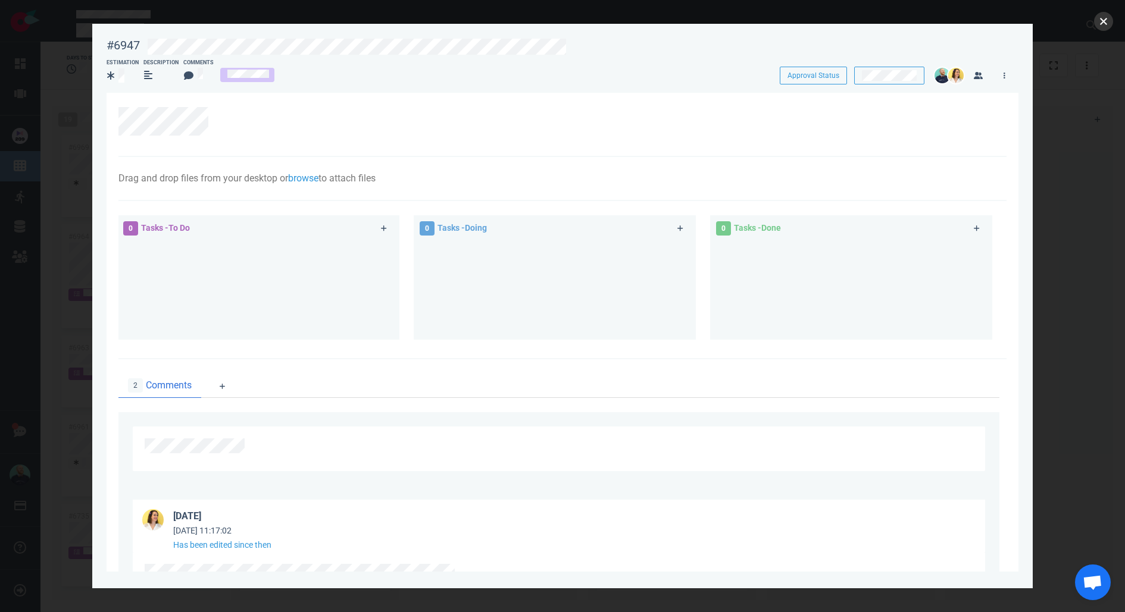
click at [1098, 23] on button "close" at bounding box center [1103, 21] width 19 height 19
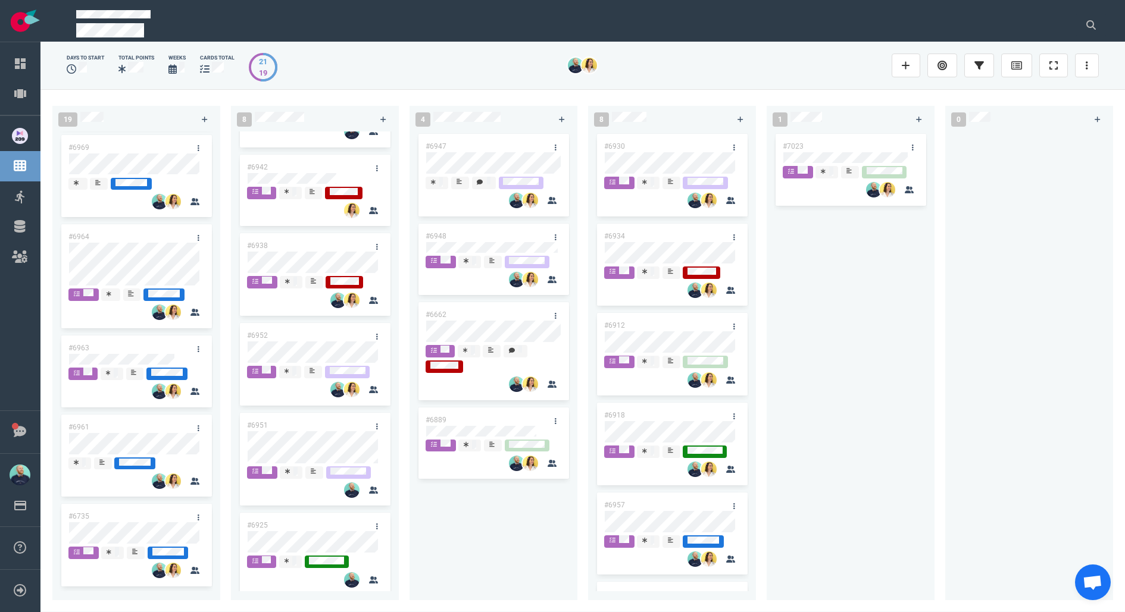
click at [493, 514] on div "#6947 #6948 #6662 #6889" at bounding box center [494, 359] width 154 height 455
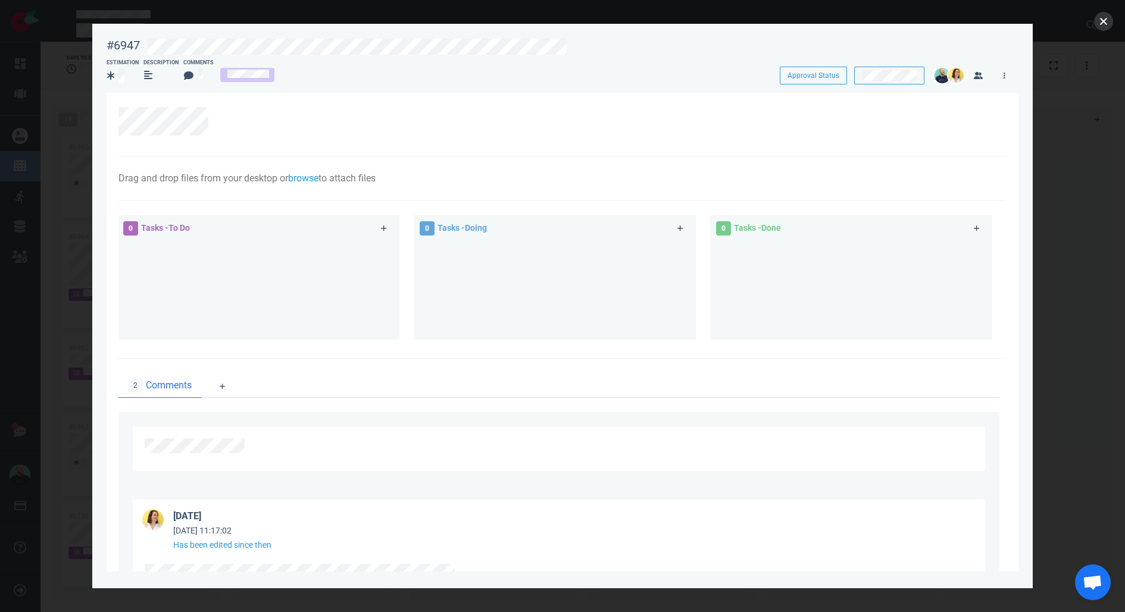
click at [1101, 15] on button "close" at bounding box center [1103, 21] width 19 height 19
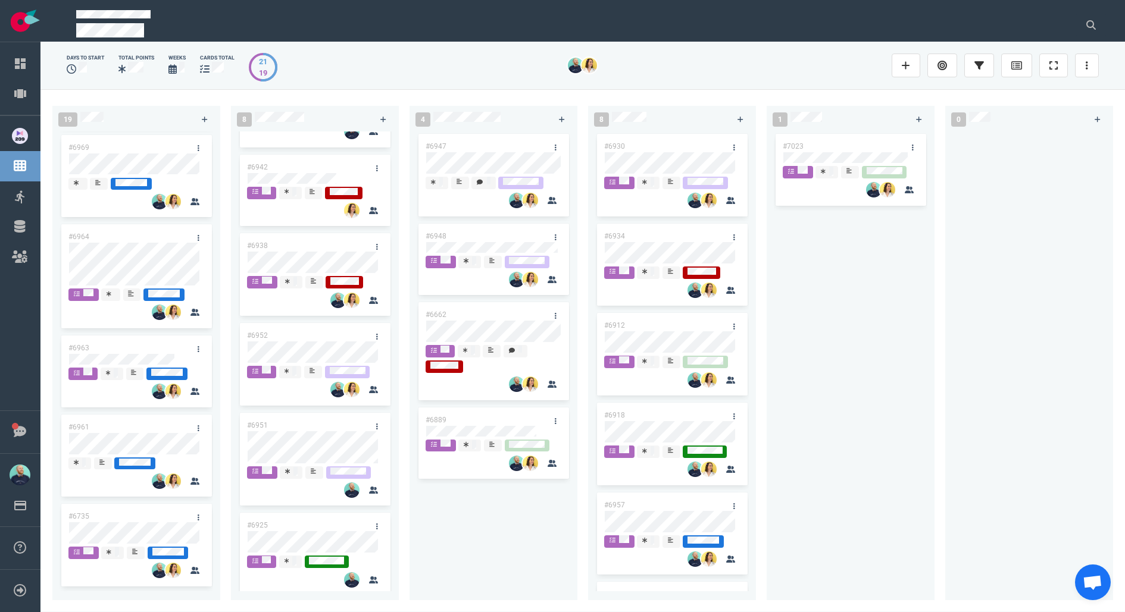
click at [461, 527] on div "#6947 #6948 #6662 #6889" at bounding box center [494, 359] width 154 height 455
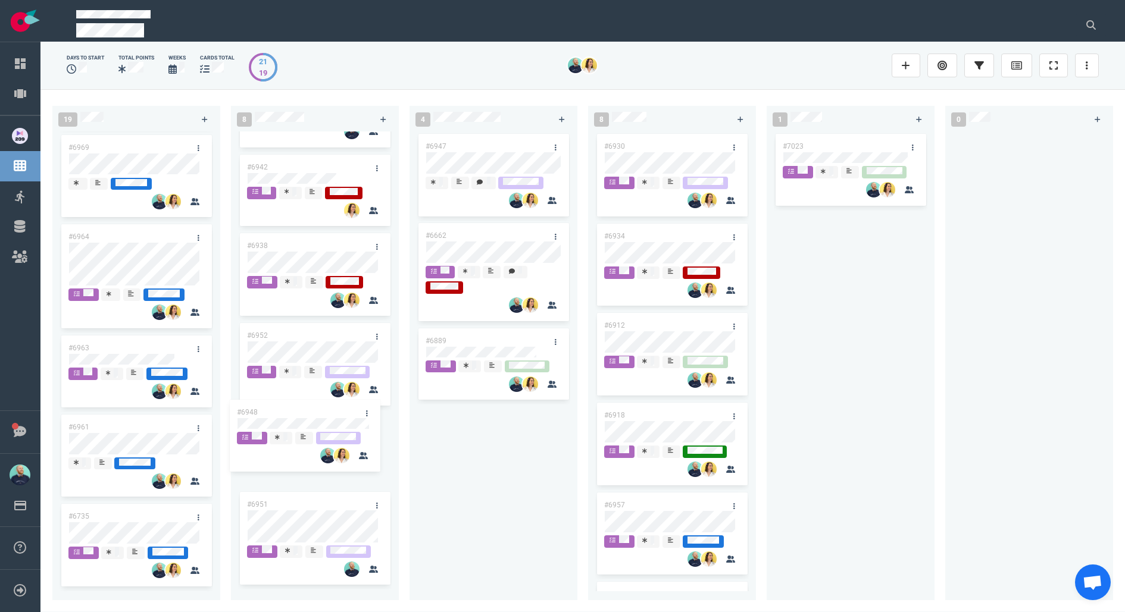
click at [294, 423] on div "19 #6995 #6994 #6855 #6955 #6992 #7008 #7013 #6901 #6987 #6767 #6996 #6755 #698…" at bounding box center [582, 350] width 1084 height 523
click at [457, 464] on div "#6947 #6662 #6889" at bounding box center [494, 359] width 154 height 455
click at [467, 477] on div "#6947 #6662 #6889" at bounding box center [494, 359] width 154 height 455
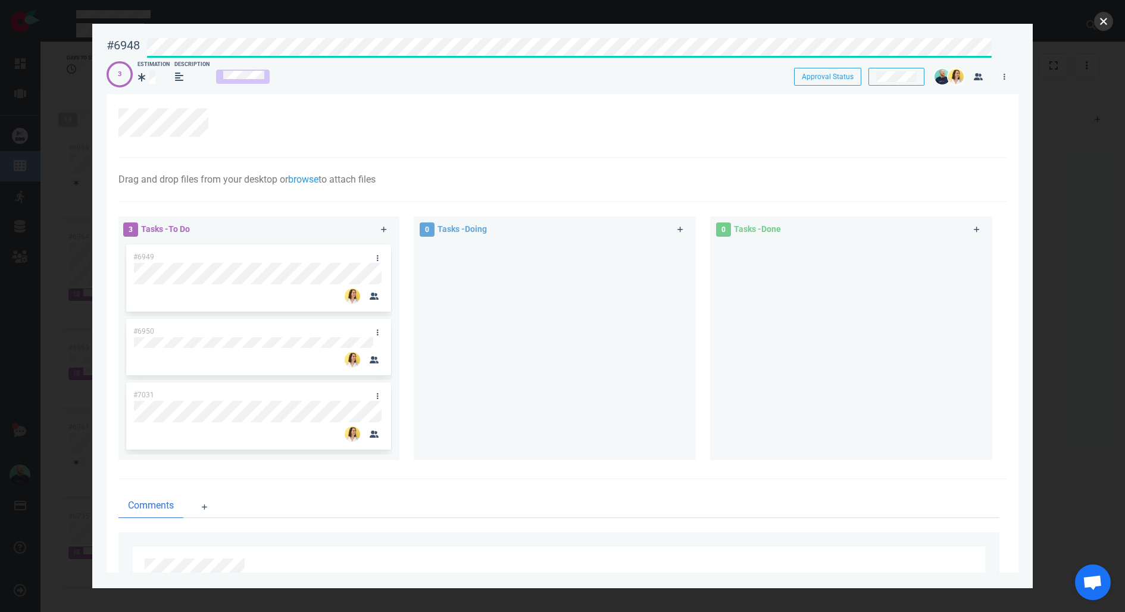
click at [1098, 16] on button "close" at bounding box center [1103, 21] width 19 height 19
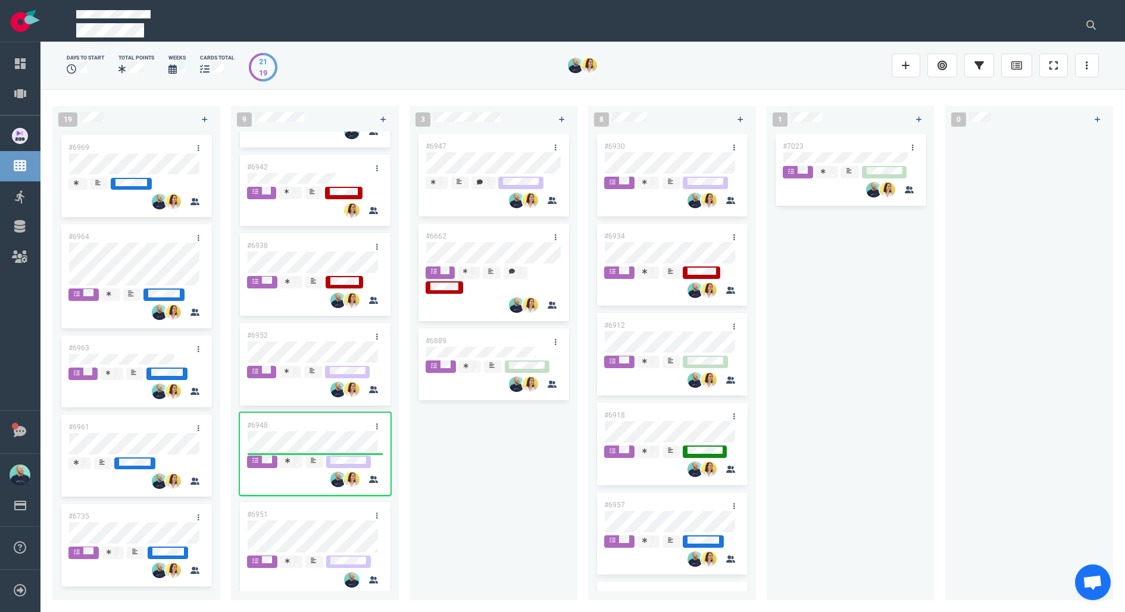
click at [487, 477] on div "#6947 #6662 #6889" at bounding box center [494, 359] width 154 height 455
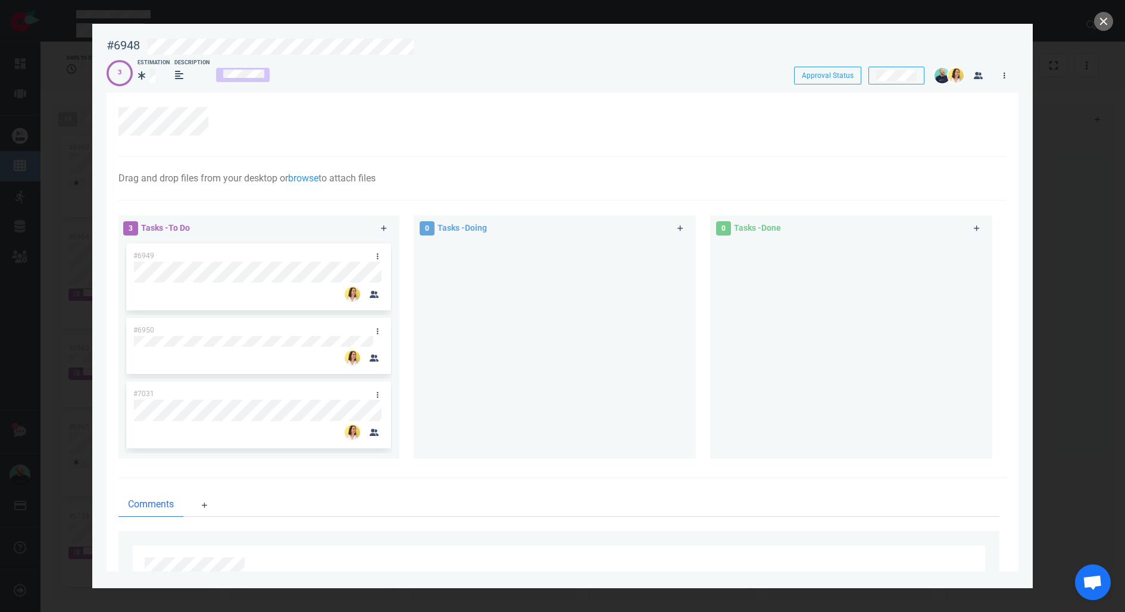
click at [1004, 72] on icon at bounding box center [1005, 75] width 2 height 7
click at [932, 117] on link "Unassign Me" at bounding box center [943, 111] width 122 height 20
click at [1100, 24] on button "close" at bounding box center [1103, 21] width 19 height 19
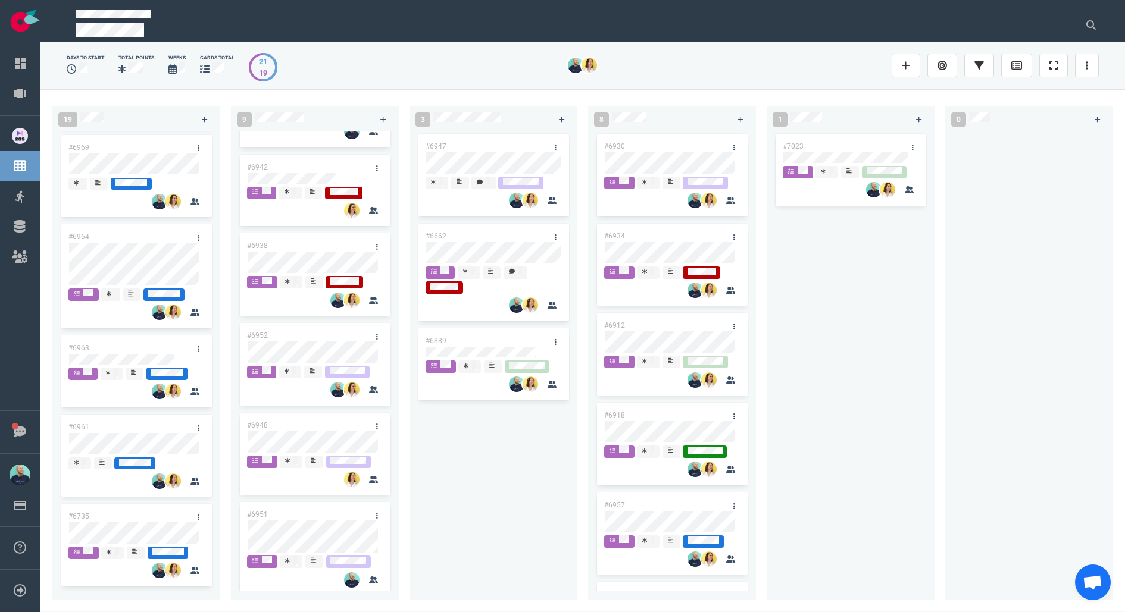
click at [528, 474] on div "#6947 #6662 #6889" at bounding box center [494, 359] width 154 height 455
click at [429, 436] on div "#6947 #6662 #6889" at bounding box center [494, 359] width 154 height 455
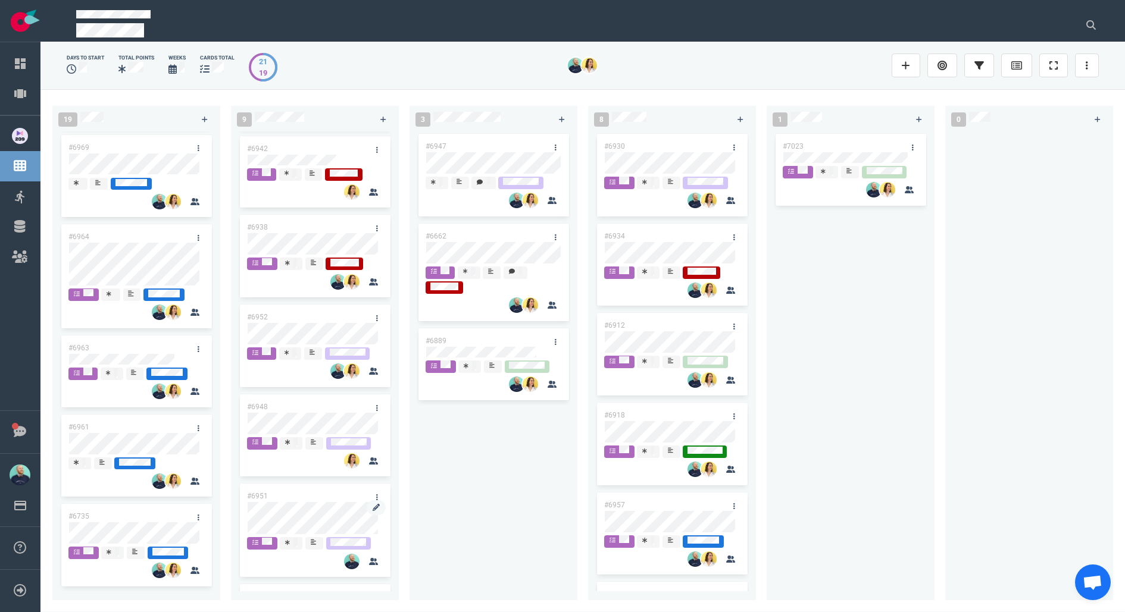
scroll to position [118, 0]
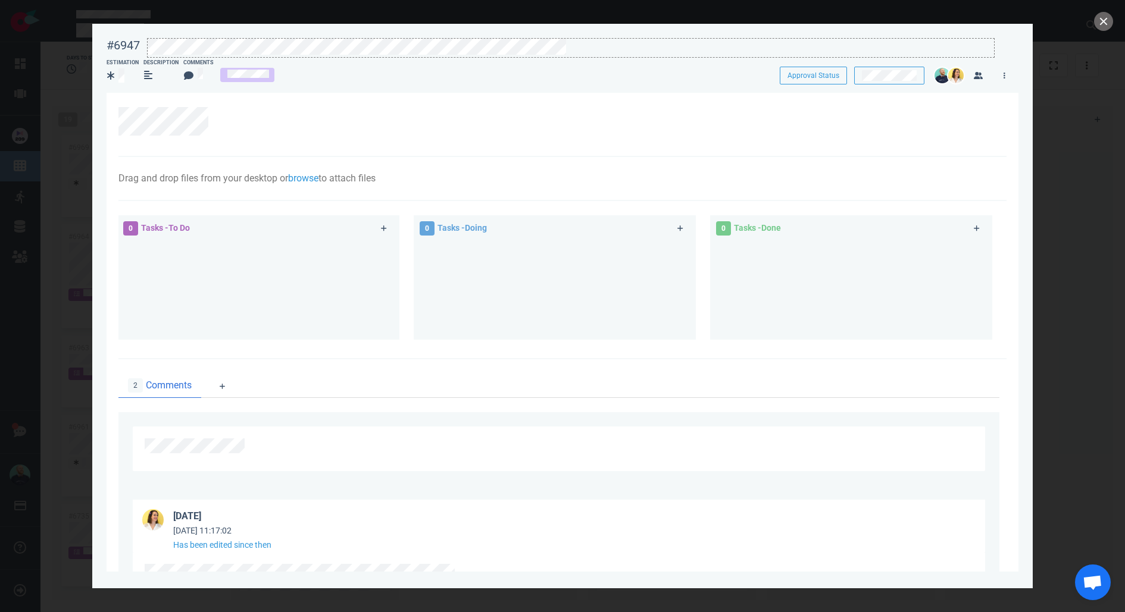
click at [586, 49] on div at bounding box center [571, 47] width 846 height 16
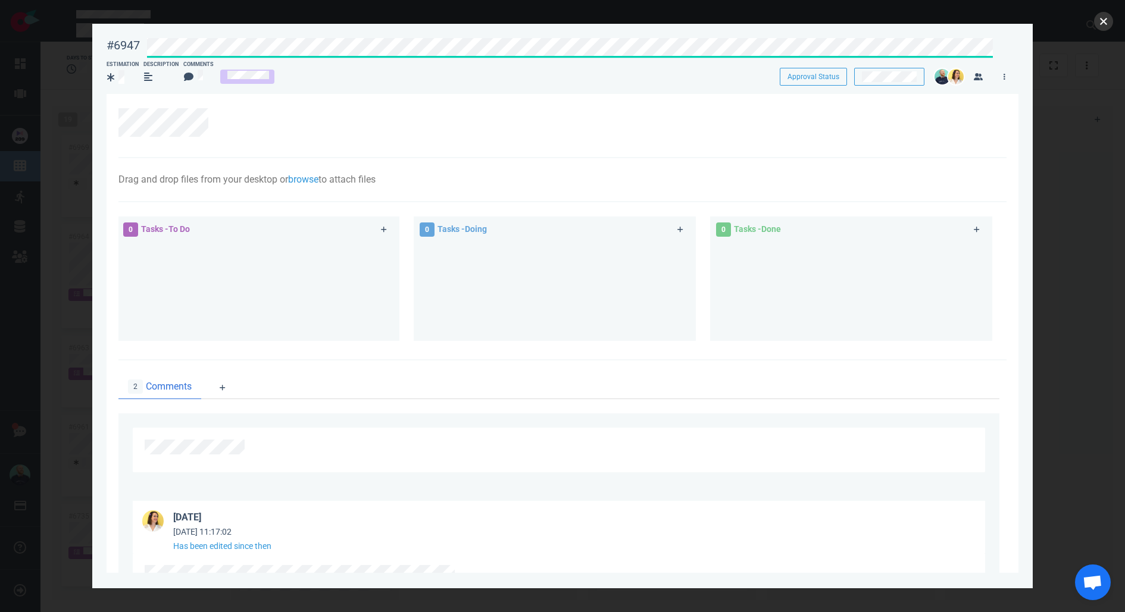
click at [1106, 24] on button "close" at bounding box center [1103, 21] width 19 height 19
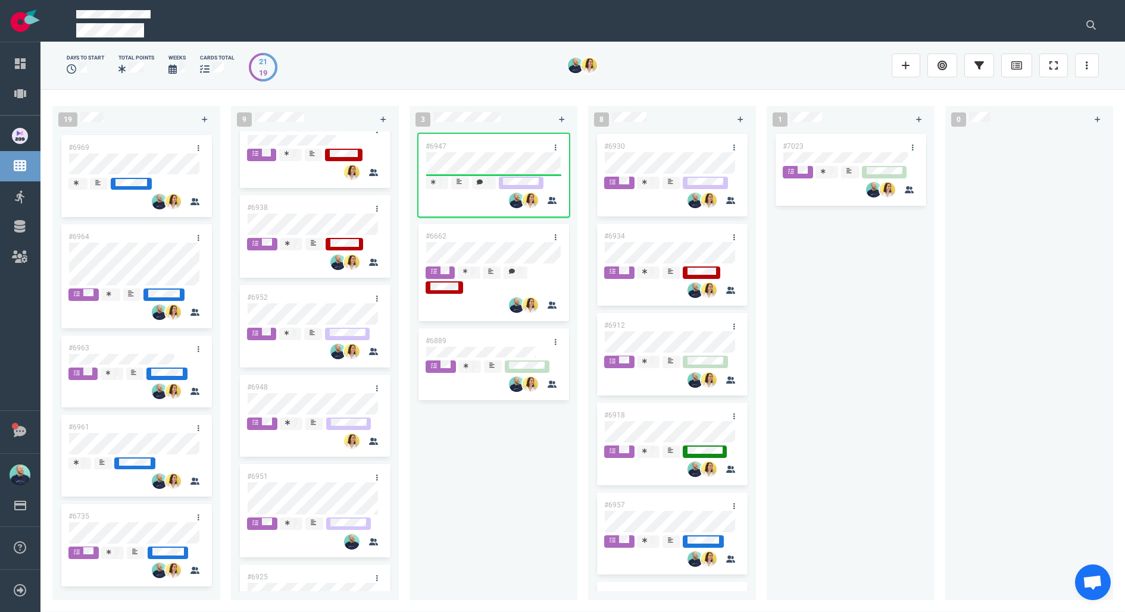
click at [495, 503] on div "#6947 #6662 #6889" at bounding box center [494, 359] width 154 height 455
click at [489, 501] on div "#6947 #6662 #6889" at bounding box center [494, 359] width 154 height 455
click at [515, 489] on div "#6947 #6662 #6889" at bounding box center [494, 359] width 154 height 455
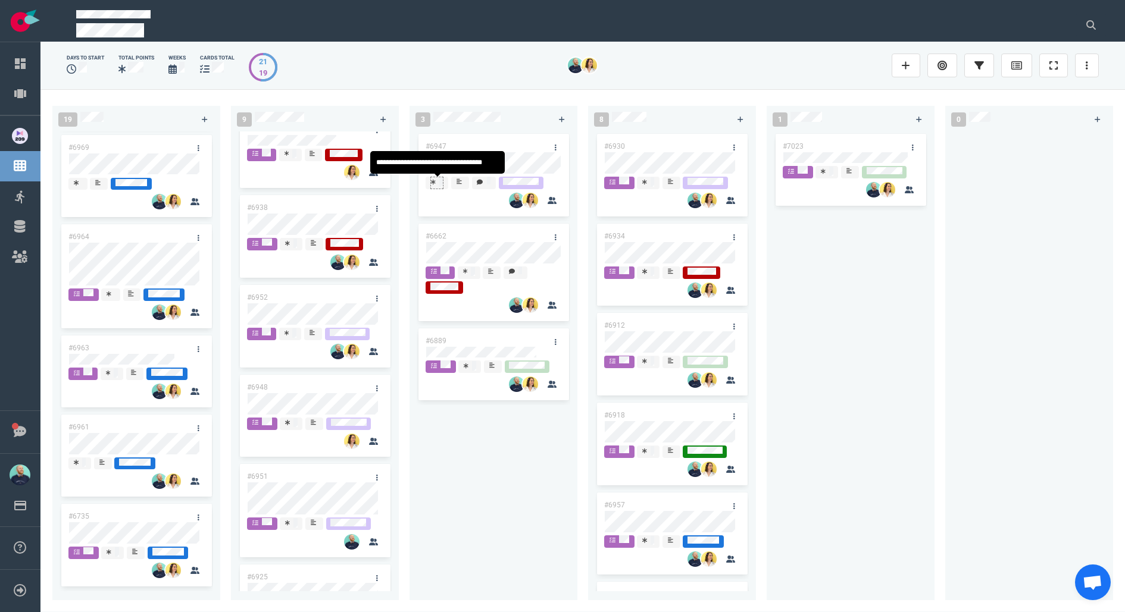
click at [438, 180] on div at bounding box center [437, 182] width 12 height 10
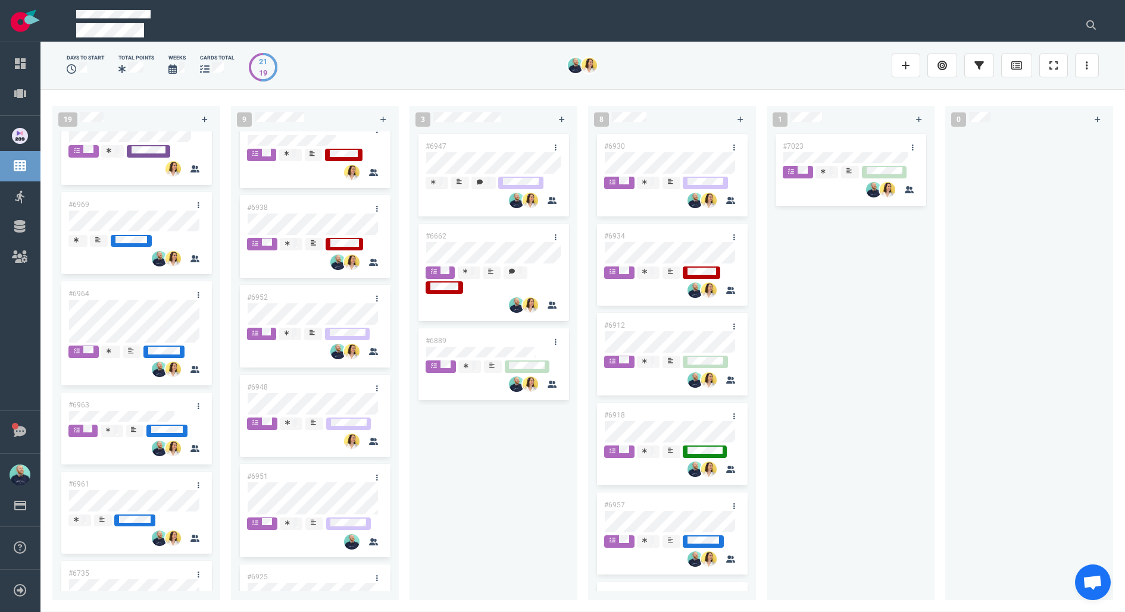
scroll to position [1216, 0]
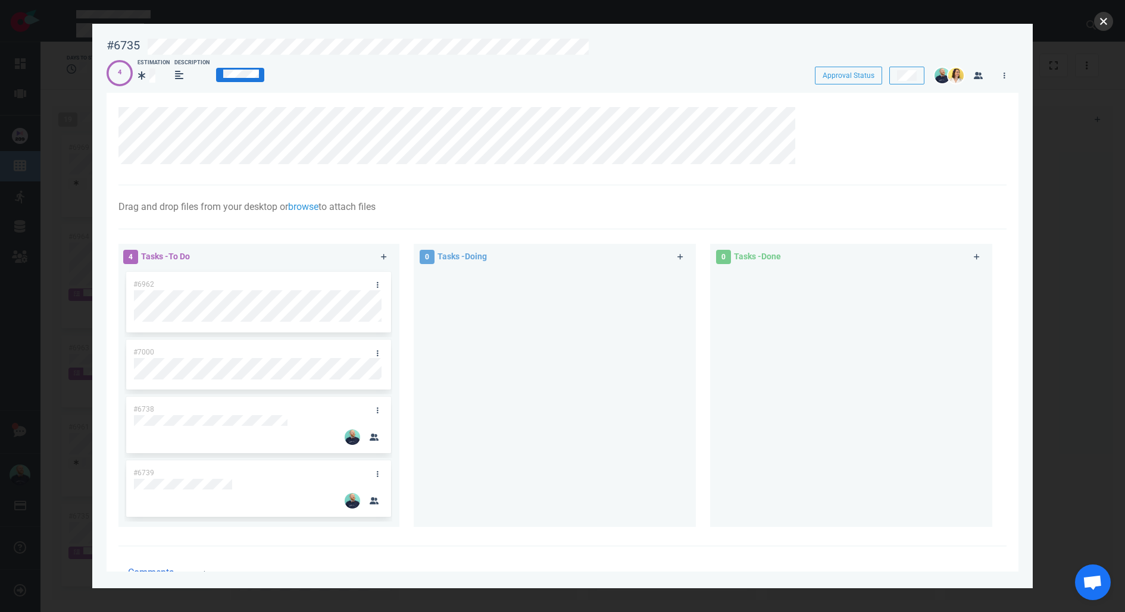
click at [1102, 21] on button "close" at bounding box center [1103, 21] width 19 height 19
click at [1103, 22] on button "close" at bounding box center [1103, 21] width 19 height 19
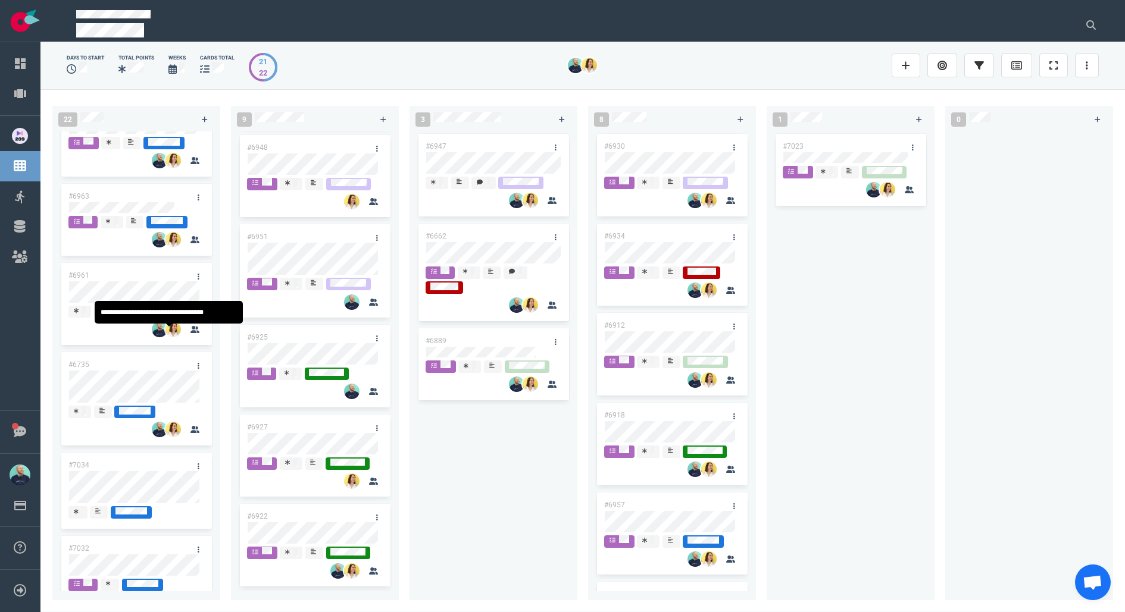
scroll to position [1490, 0]
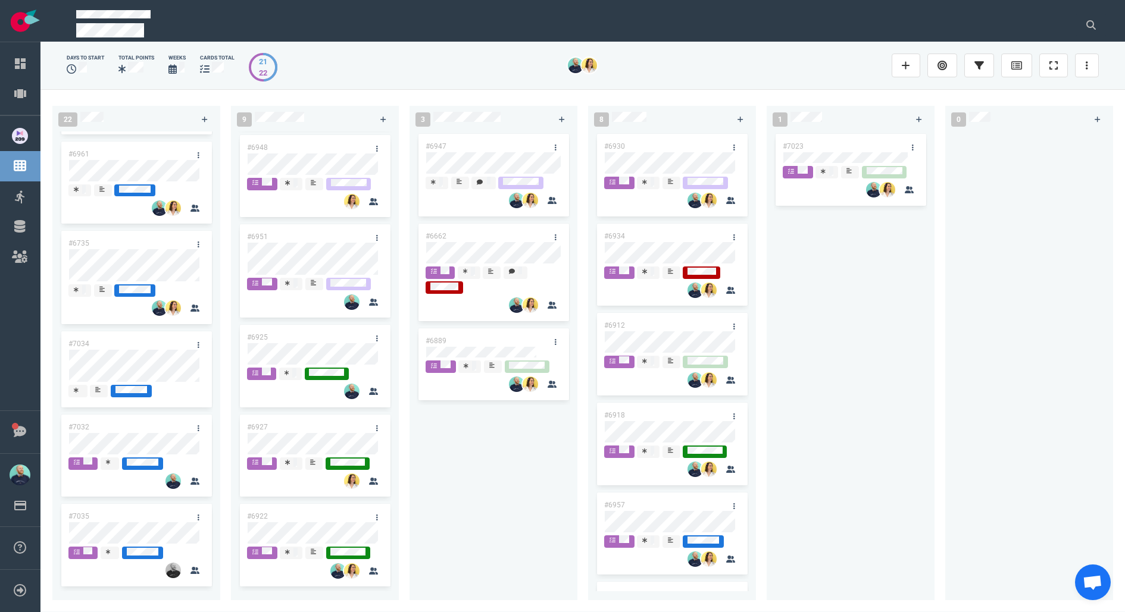
click at [415, 489] on div "#6947 #6662 #6889" at bounding box center [494, 362] width 168 height 460
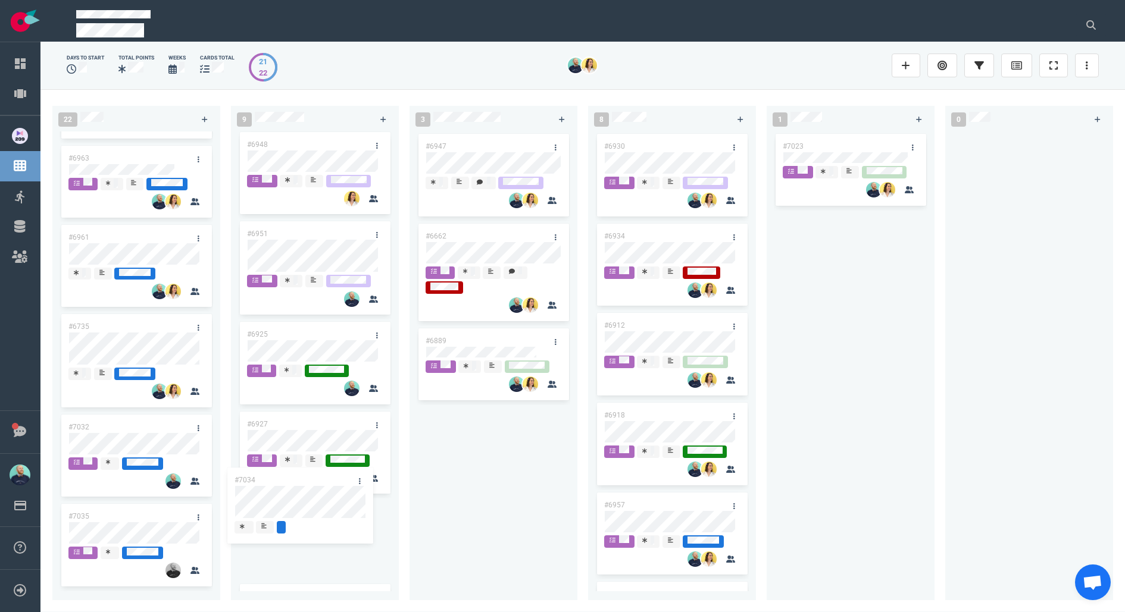
scroll to position [1407, 0]
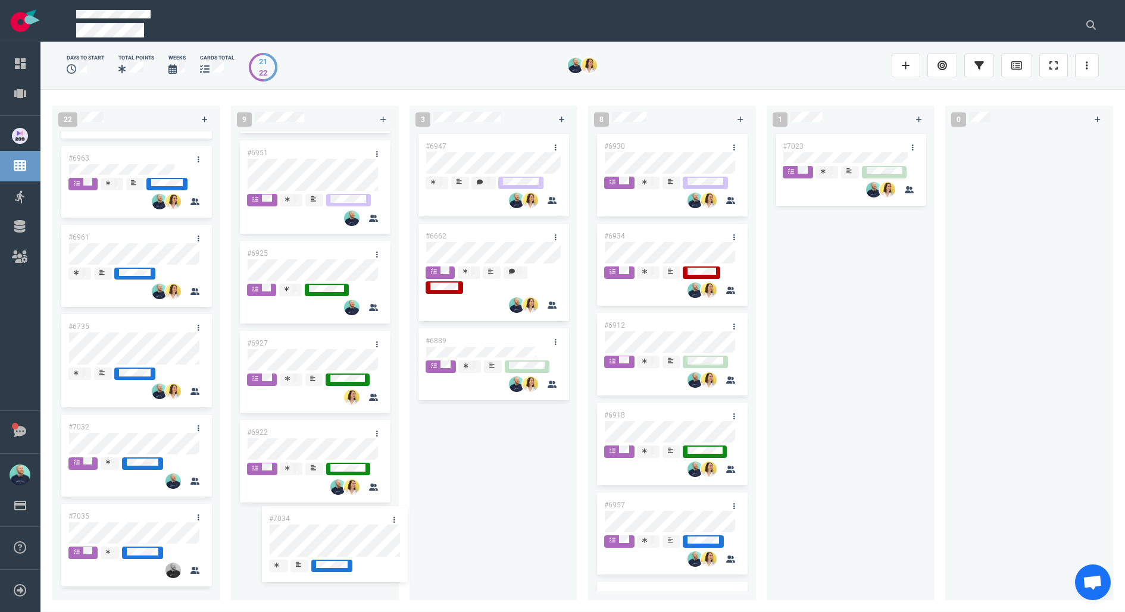
click at [314, 530] on div "22 #6995 #6994 #6855 #6955 #6992 #7008 #7013 #6901 #6987 #6767 #6996 #6755 #698…" at bounding box center [582, 350] width 1084 height 523
click at [258, 566] on div at bounding box center [256, 570] width 8 height 10
click at [379, 523] on link at bounding box center [376, 524] width 19 height 15
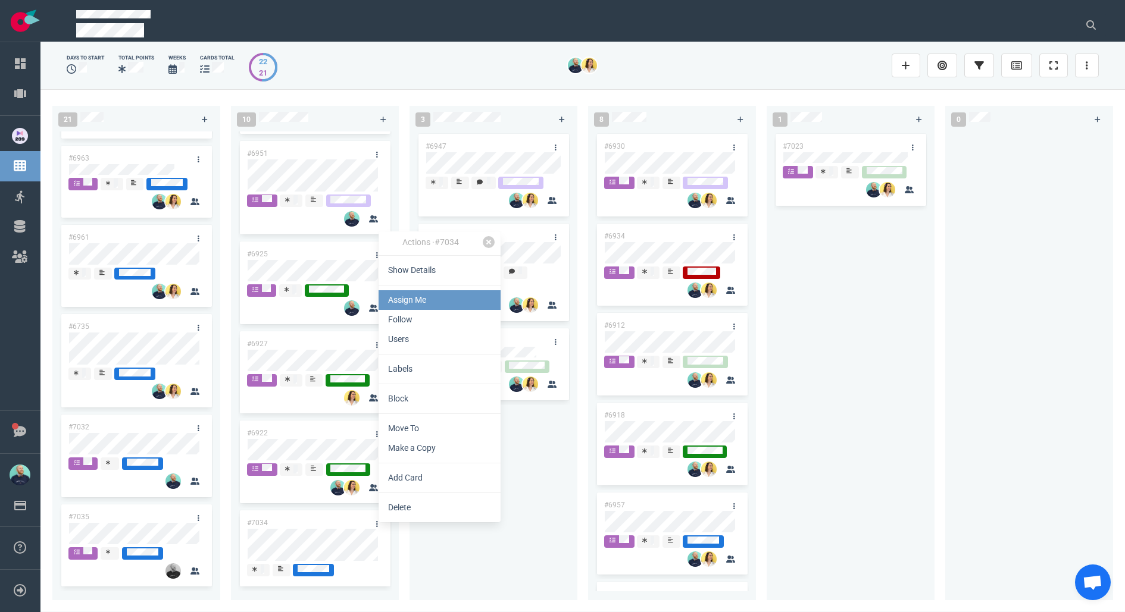
click at [409, 304] on link "Assign Me" at bounding box center [440, 300] width 122 height 20
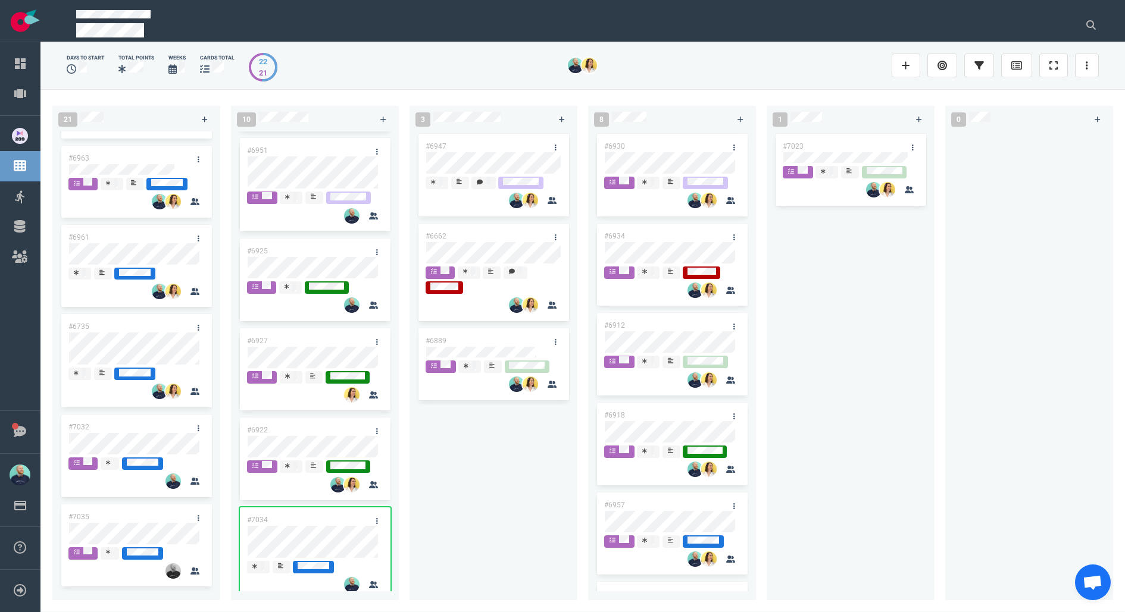
click at [495, 527] on div "#6947 #6662 #6889" at bounding box center [494, 359] width 154 height 455
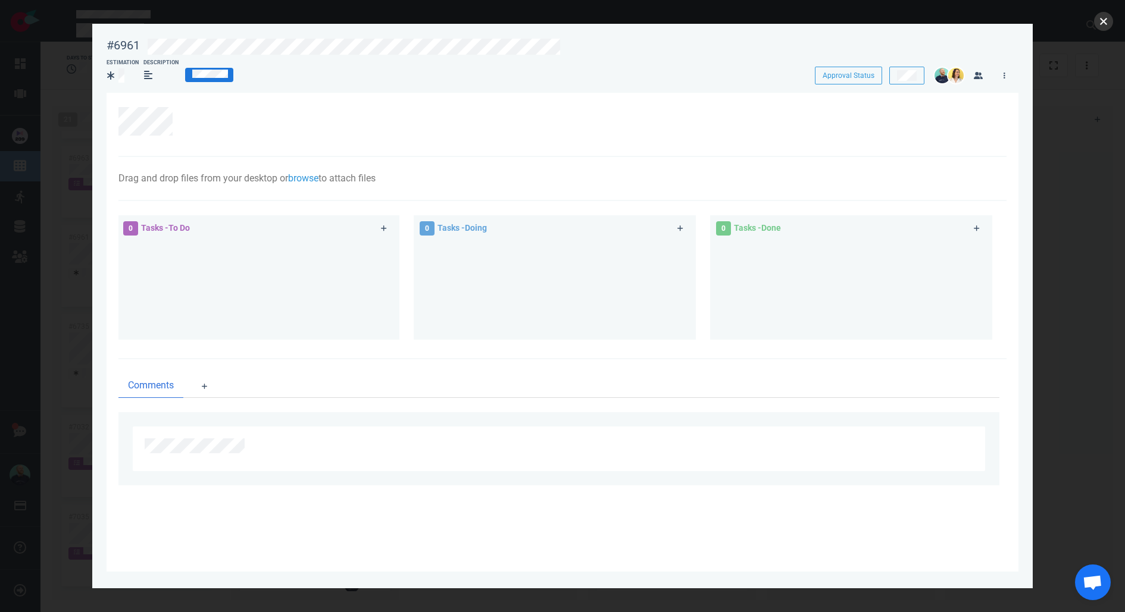
click at [1101, 20] on button "close" at bounding box center [1103, 21] width 19 height 19
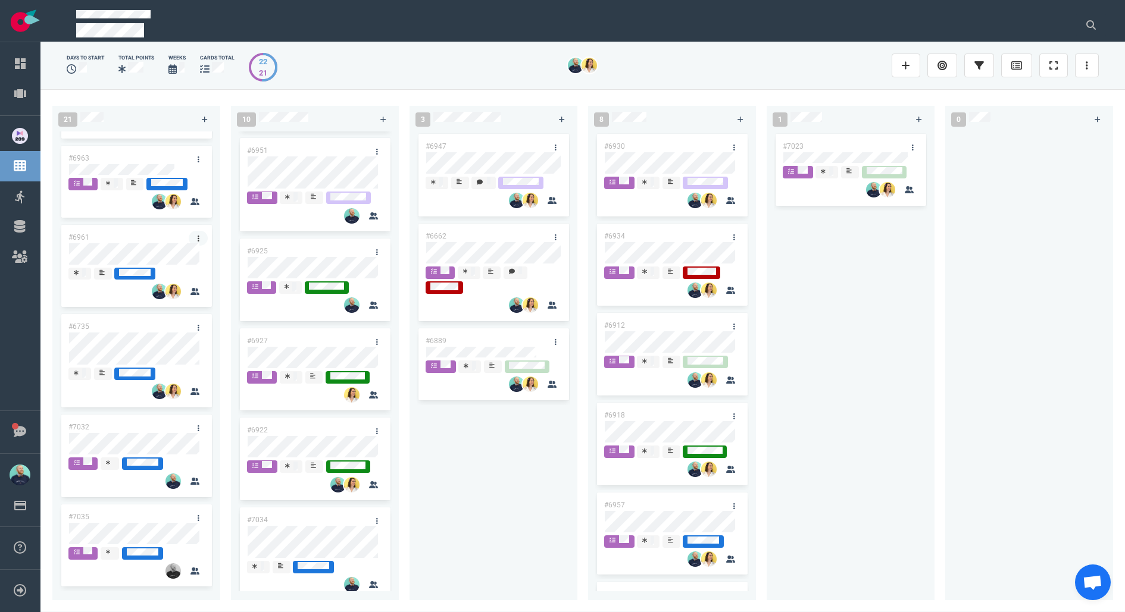
click at [196, 233] on link at bounding box center [198, 238] width 19 height 15
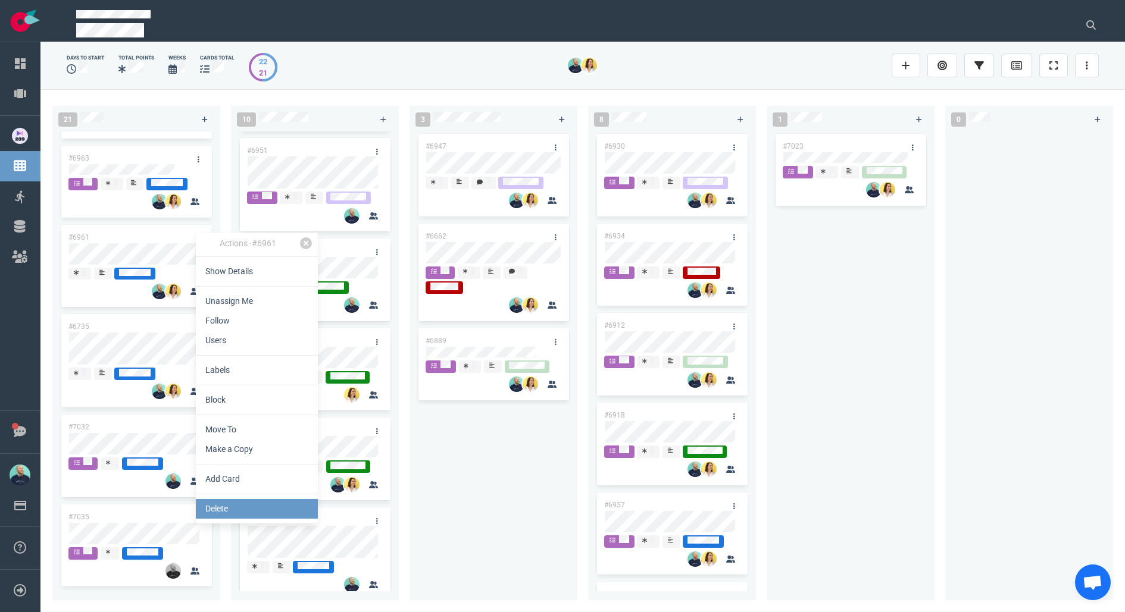
click at [222, 503] on link "Delete" at bounding box center [257, 509] width 122 height 20
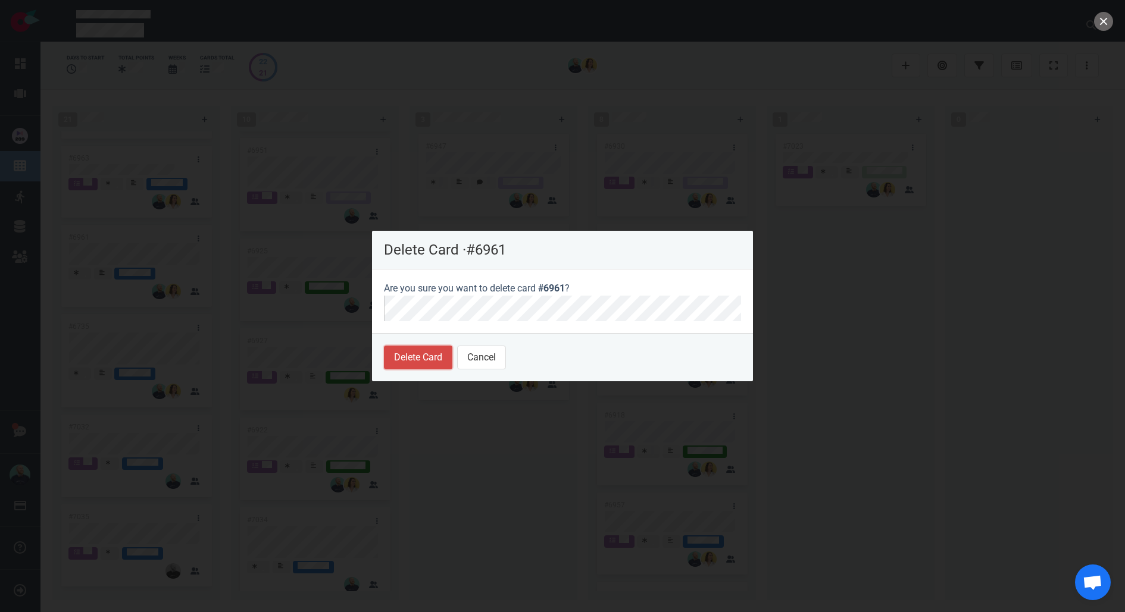
click at [406, 362] on button "Delete Card" at bounding box center [418, 358] width 68 height 24
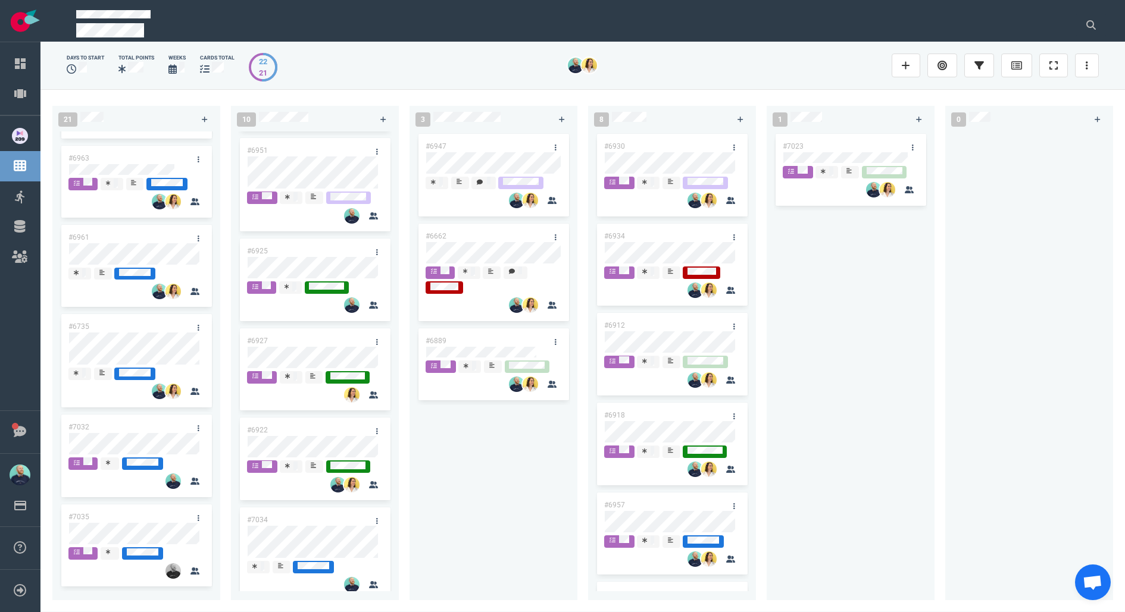
scroll to position [1317, 0]
click at [195, 326] on link at bounding box center [198, 327] width 19 height 15
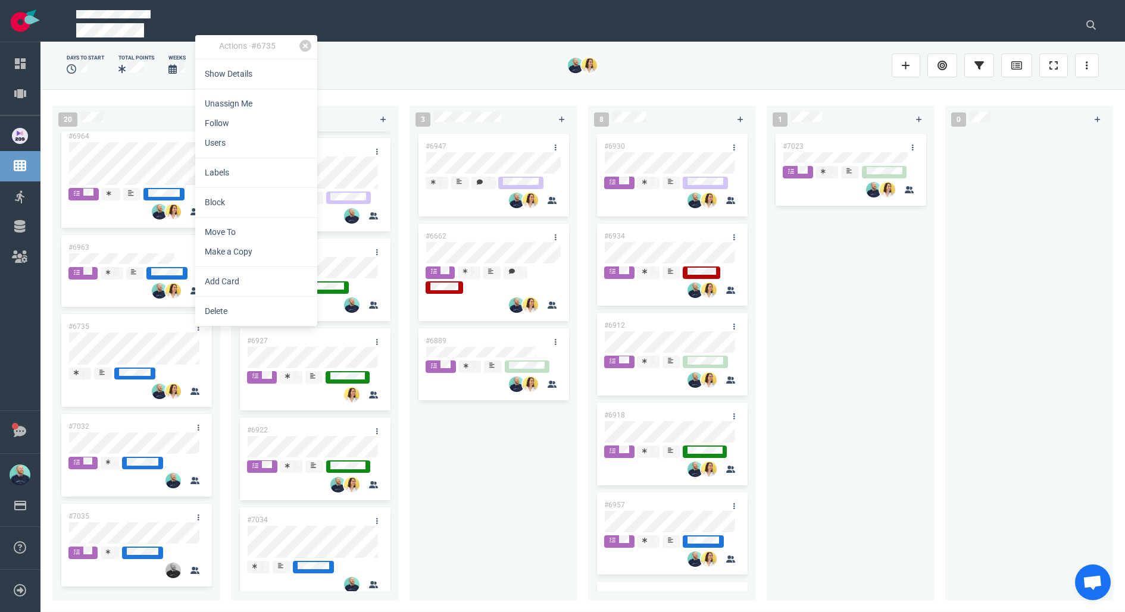
click at [246, 247] on link "Make a Copy" at bounding box center [256, 252] width 122 height 20
select select "sprint"
select select "after"
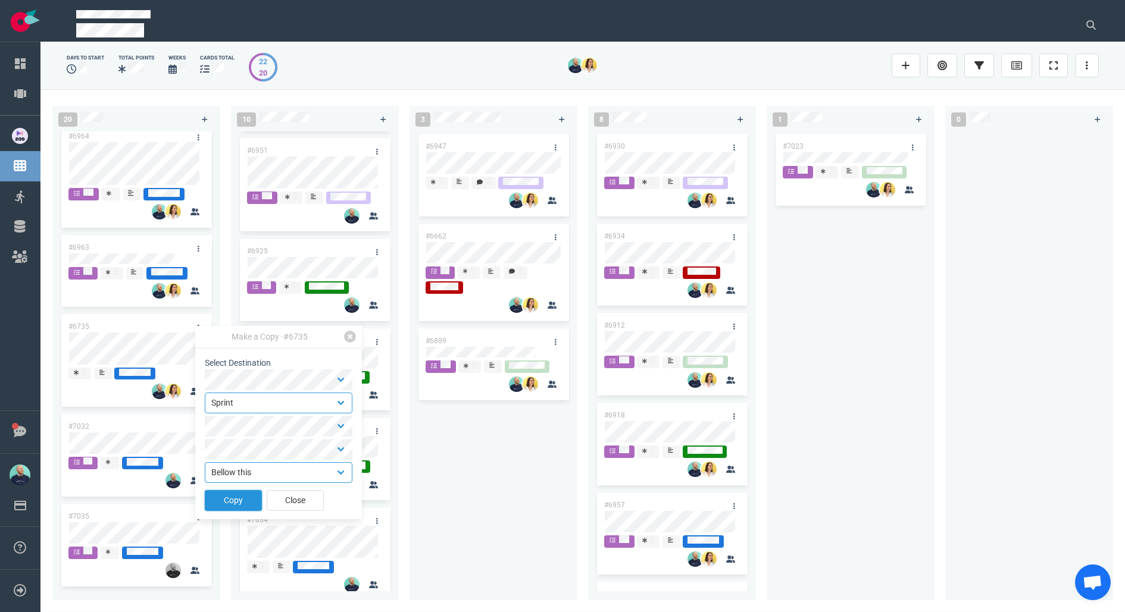
click at [231, 495] on button "Copy" at bounding box center [233, 500] width 57 height 21
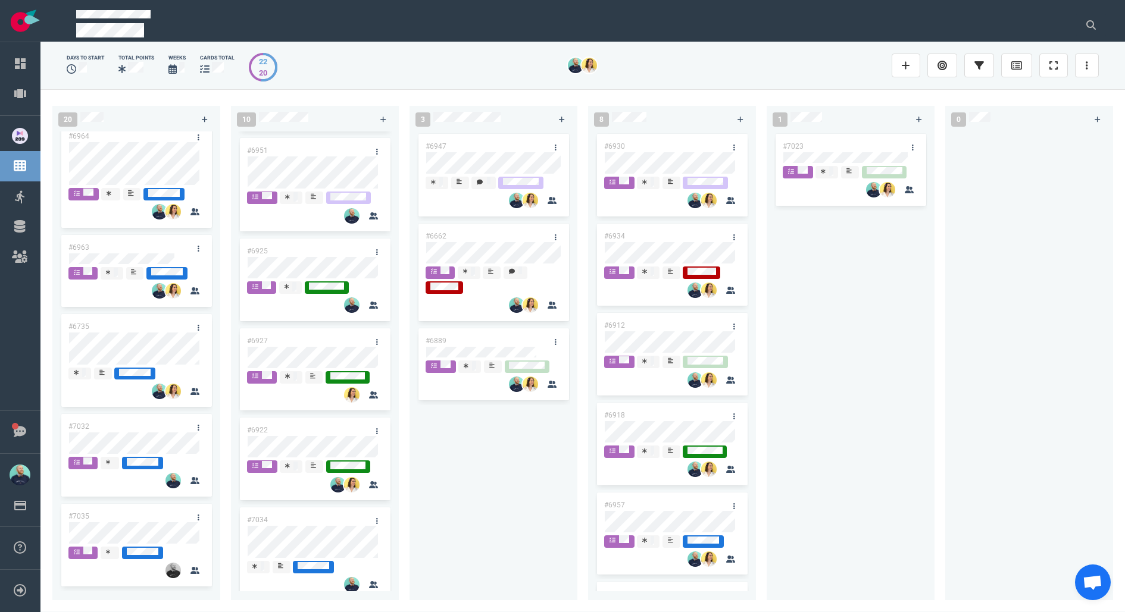
scroll to position [1407, 0]
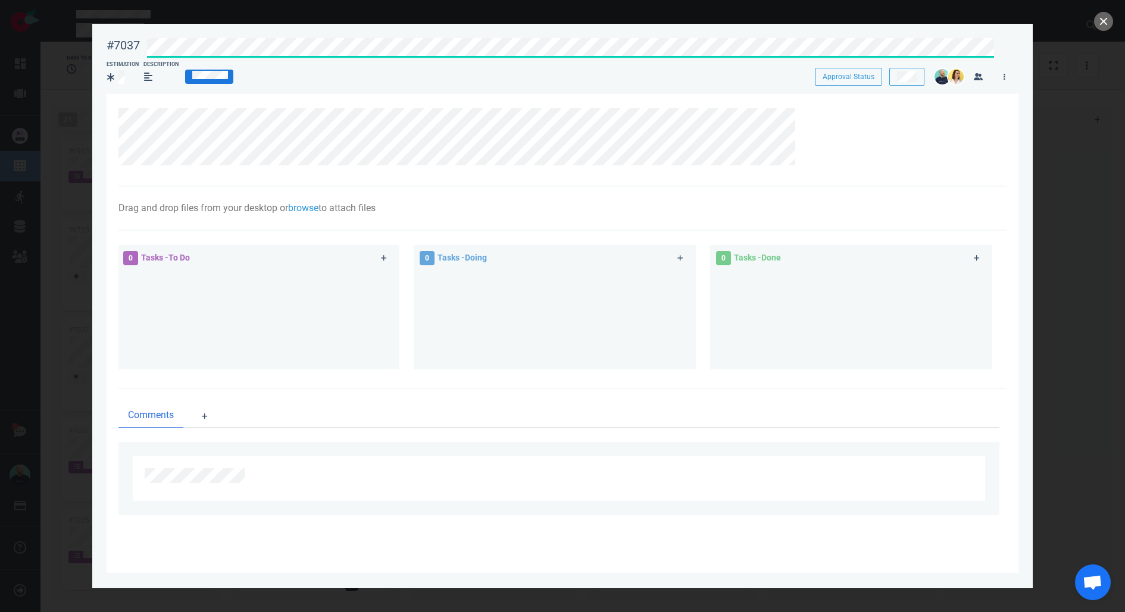
click at [776, 55] on div "#7037 Approval Status Estimation Description Approval Status" at bounding box center [563, 58] width 912 height 54
click at [809, 114] on icon at bounding box center [807, 114] width 7 height 7
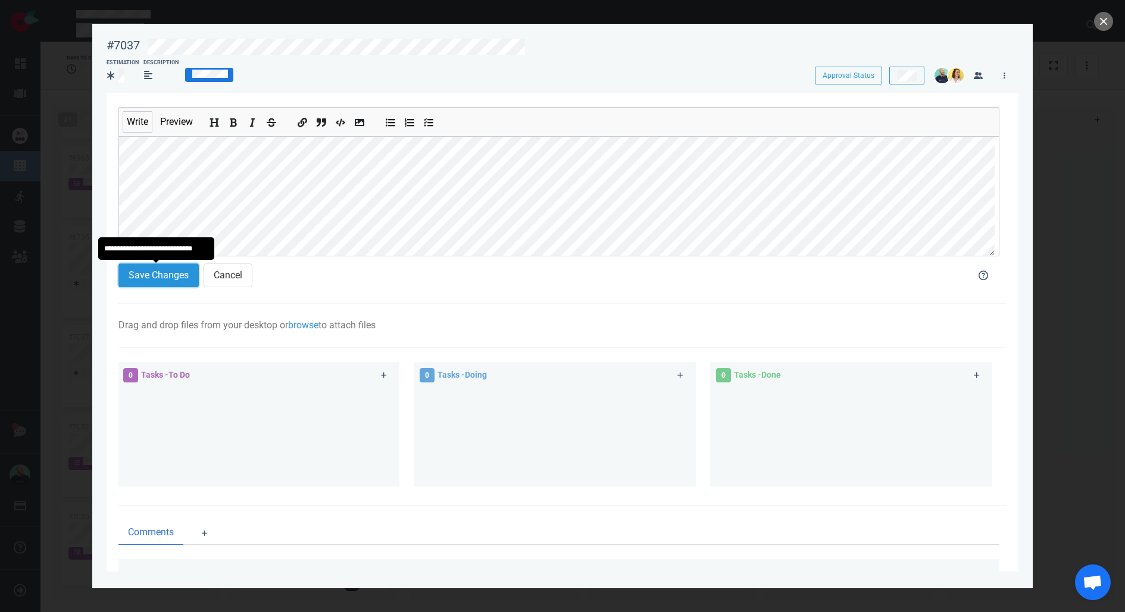
click at [157, 269] on button "Save Changes" at bounding box center [158, 276] width 80 height 24
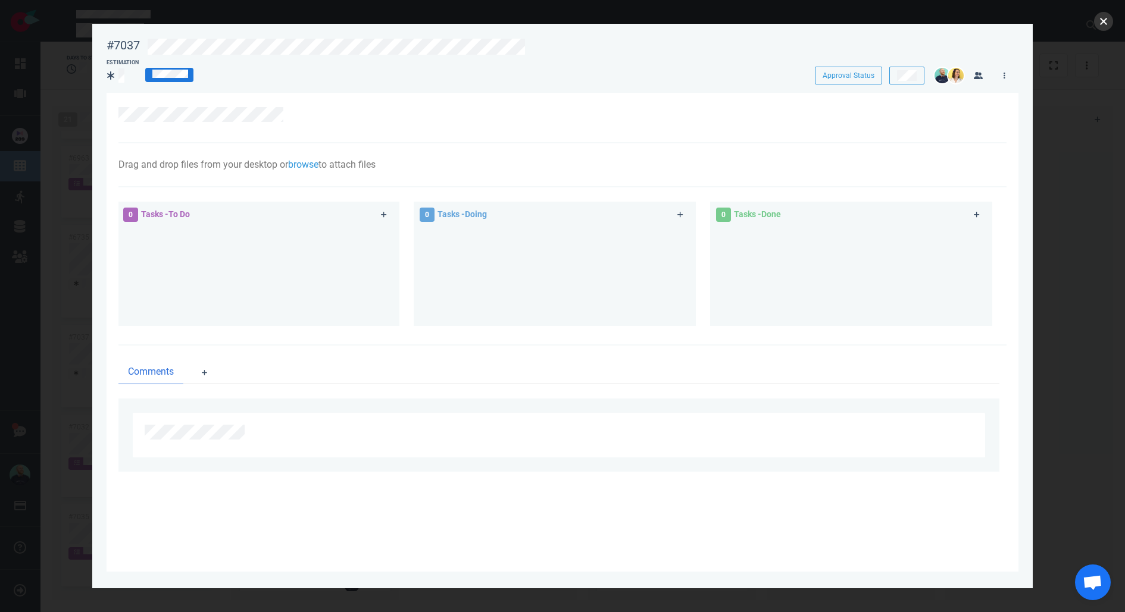
click at [1102, 21] on button "close" at bounding box center [1103, 21] width 19 height 19
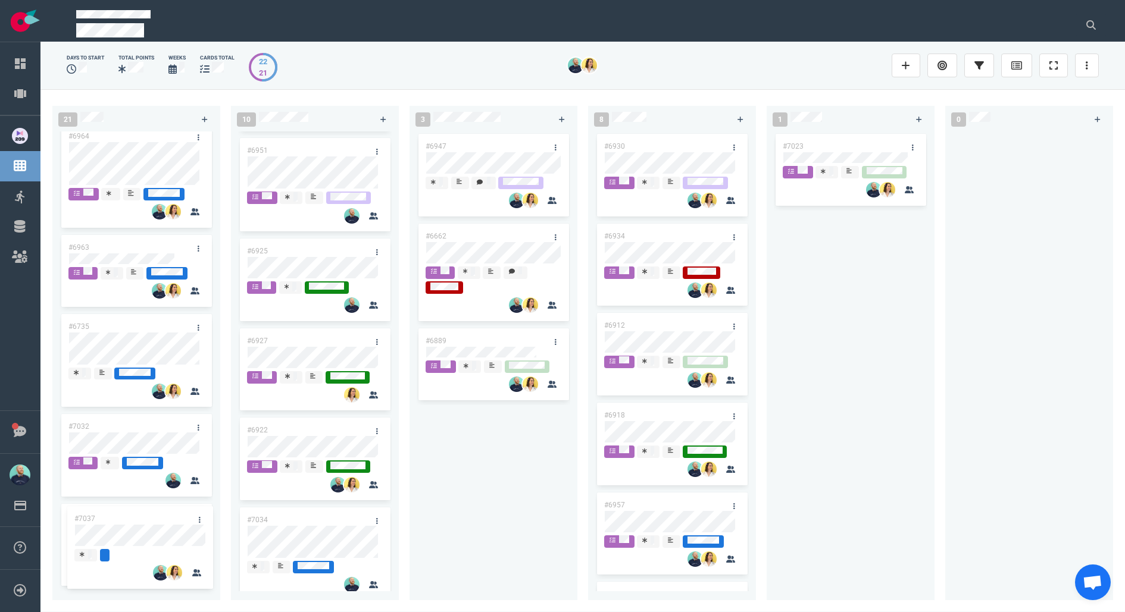
drag, startPoint x: 125, startPoint y: 429, endPoint x: 130, endPoint y: 557, distance: 128.7
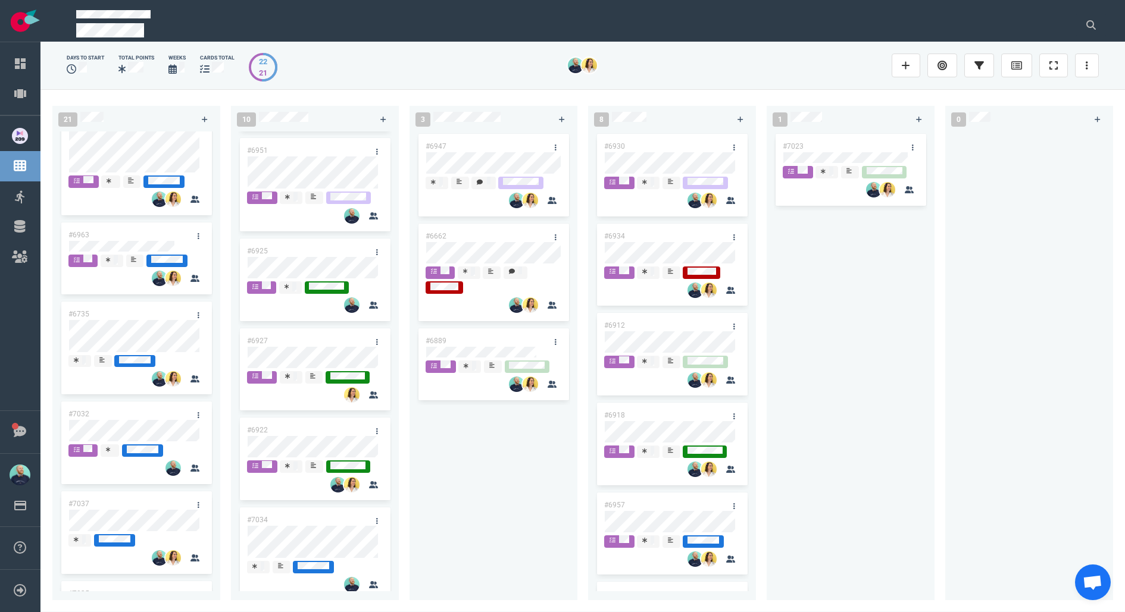
scroll to position [1407, 0]
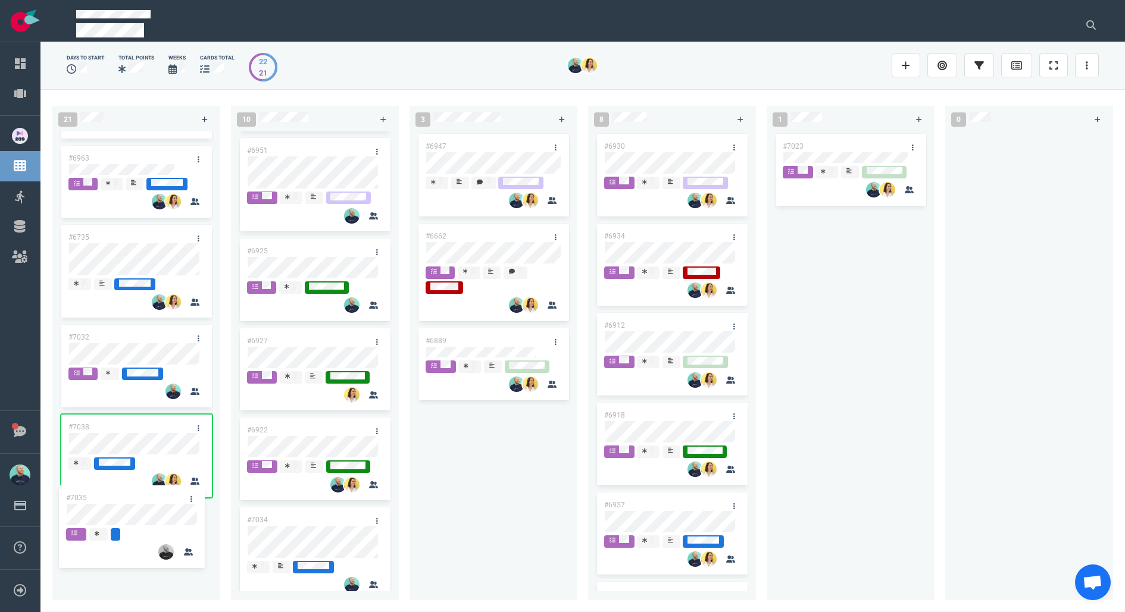
drag, startPoint x: 141, startPoint y: 497, endPoint x: 139, endPoint y: 438, distance: 59.0
click at [139, 438] on div "#6995 #6994 #6855 #6955 #6992 #7008 #7013 #6901 #6987 #6767 #6996 #6755 #6985 #…" at bounding box center [136, 362] width 168 height 460
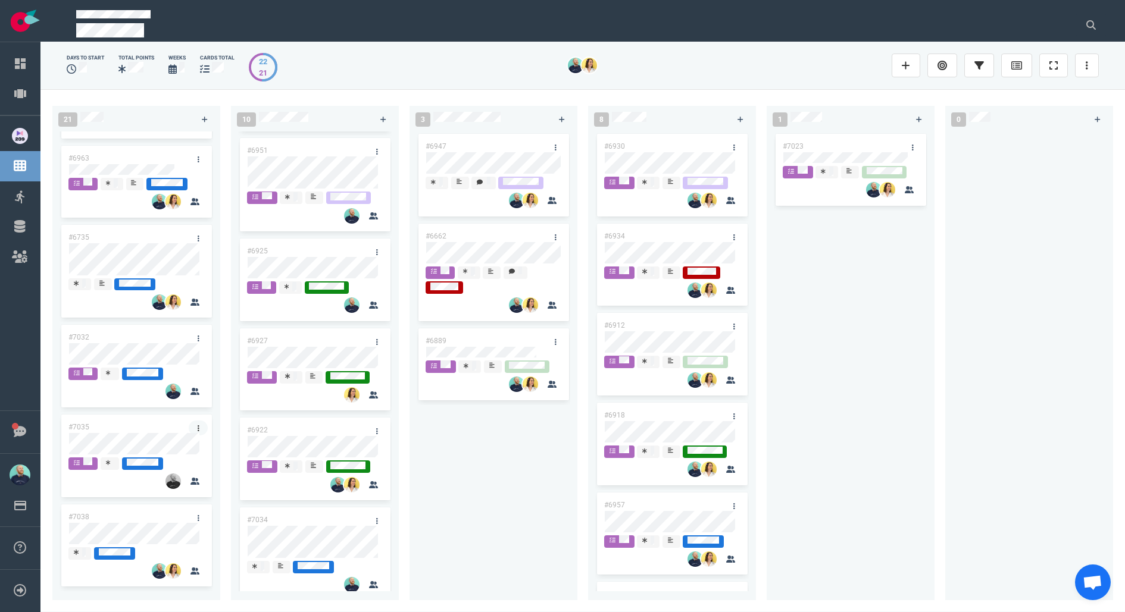
click at [198, 428] on link at bounding box center [198, 428] width 19 height 15
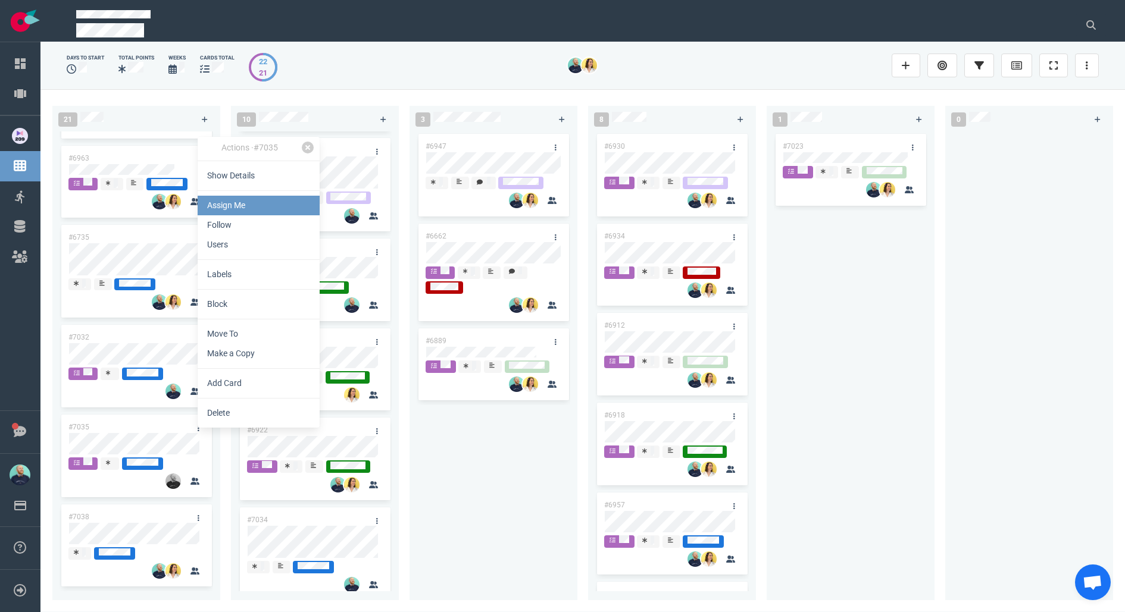
click at [230, 202] on link "Assign Me" at bounding box center [259, 206] width 122 height 20
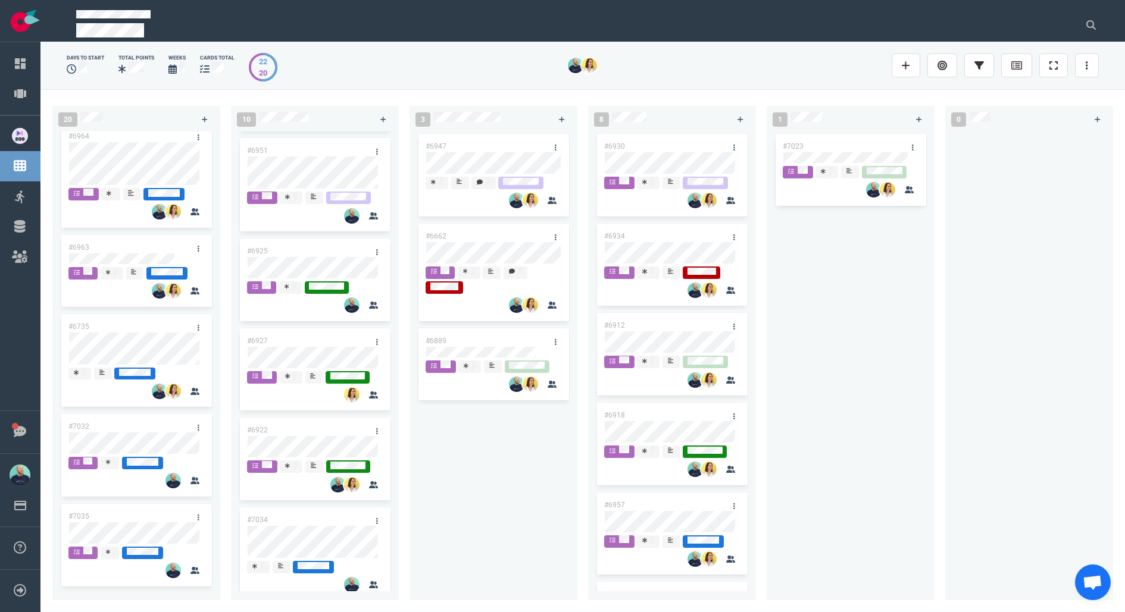
scroll to position [461, 0]
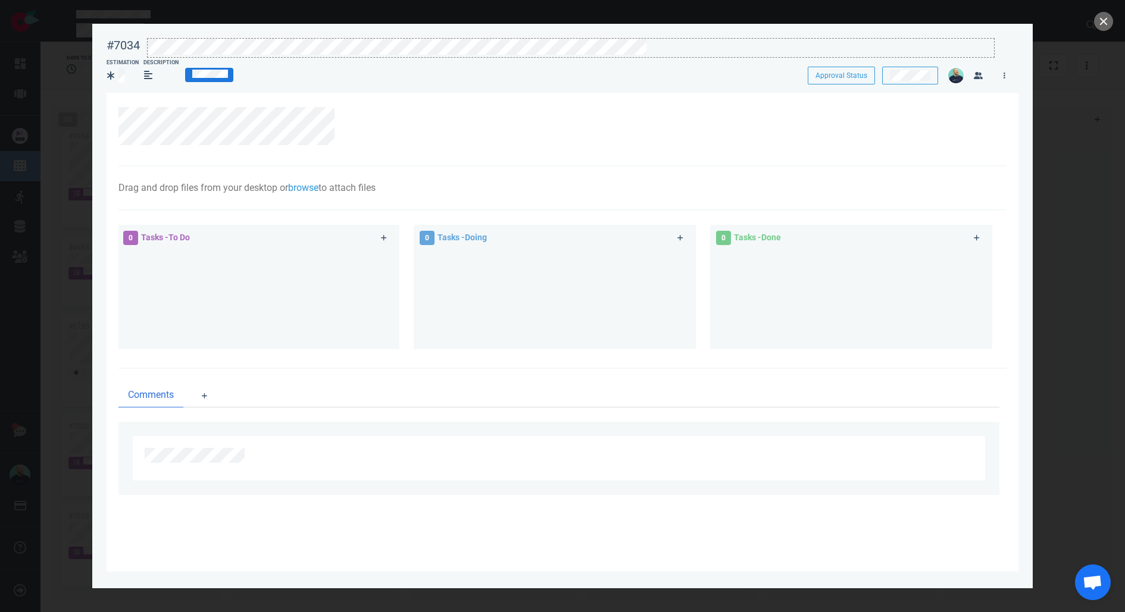
click at [670, 50] on div at bounding box center [571, 47] width 846 height 16
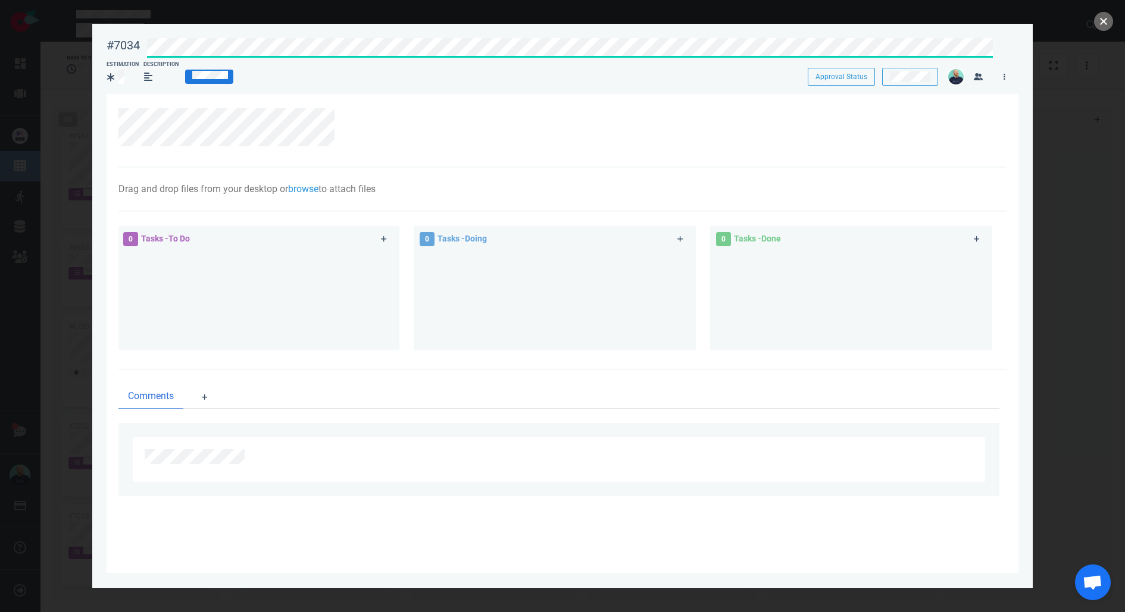
click at [1111, 18] on button "close" at bounding box center [1103, 21] width 19 height 19
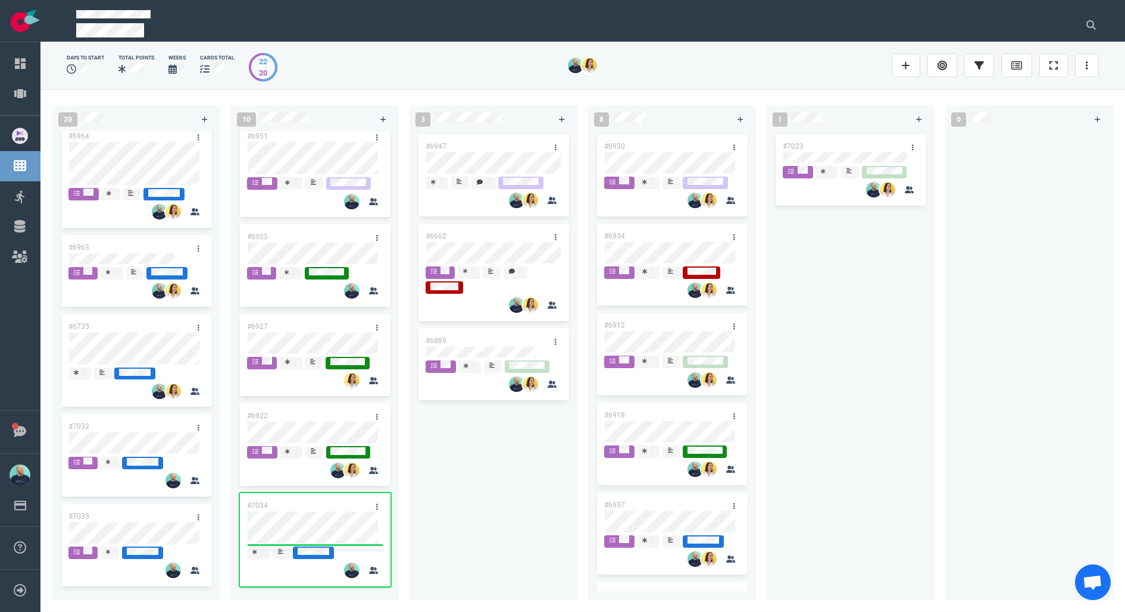
click at [442, 512] on div "#6947 #6662 #6889" at bounding box center [494, 359] width 154 height 455
click at [531, 517] on div "#6947 #6662 #6889" at bounding box center [494, 359] width 154 height 455
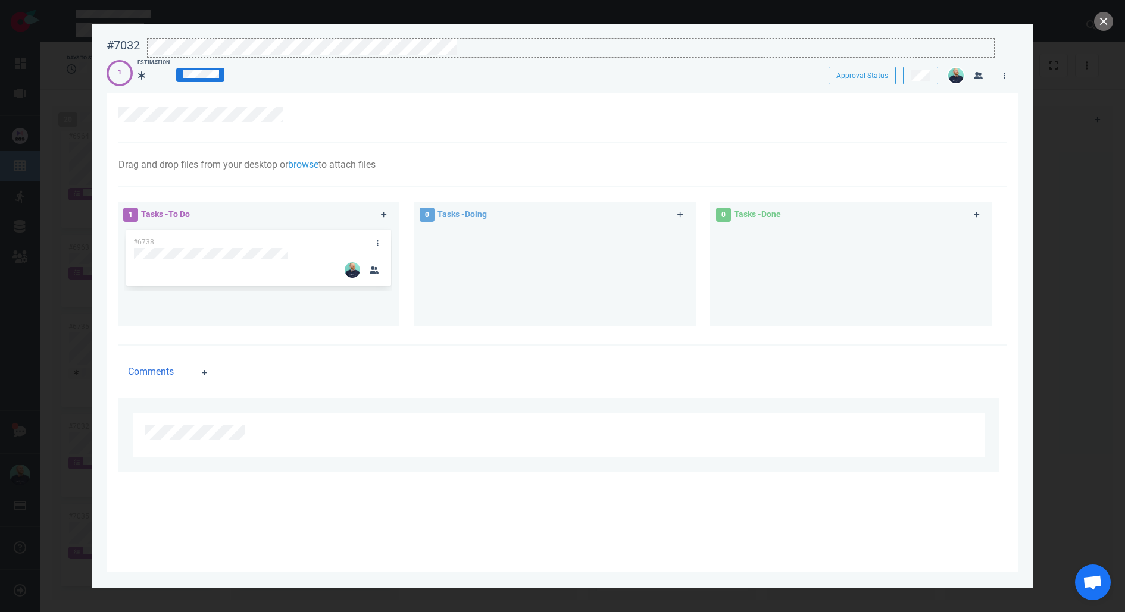
click at [486, 49] on div at bounding box center [571, 47] width 846 height 16
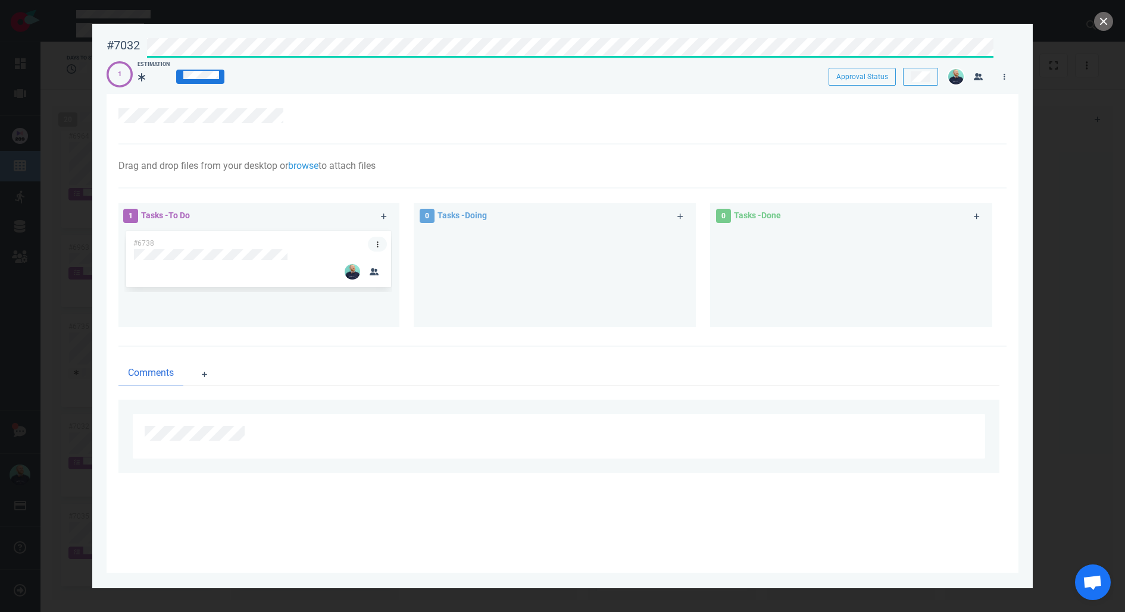
click at [381, 246] on link at bounding box center [377, 244] width 19 height 15
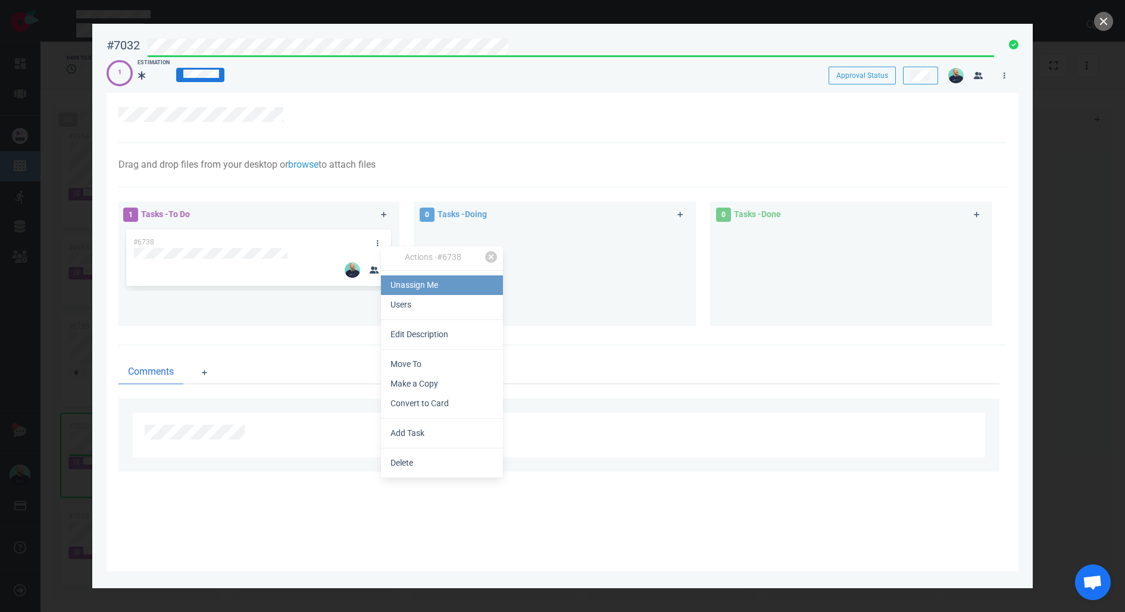
click at [411, 284] on link "Unassign Me" at bounding box center [442, 286] width 122 height 20
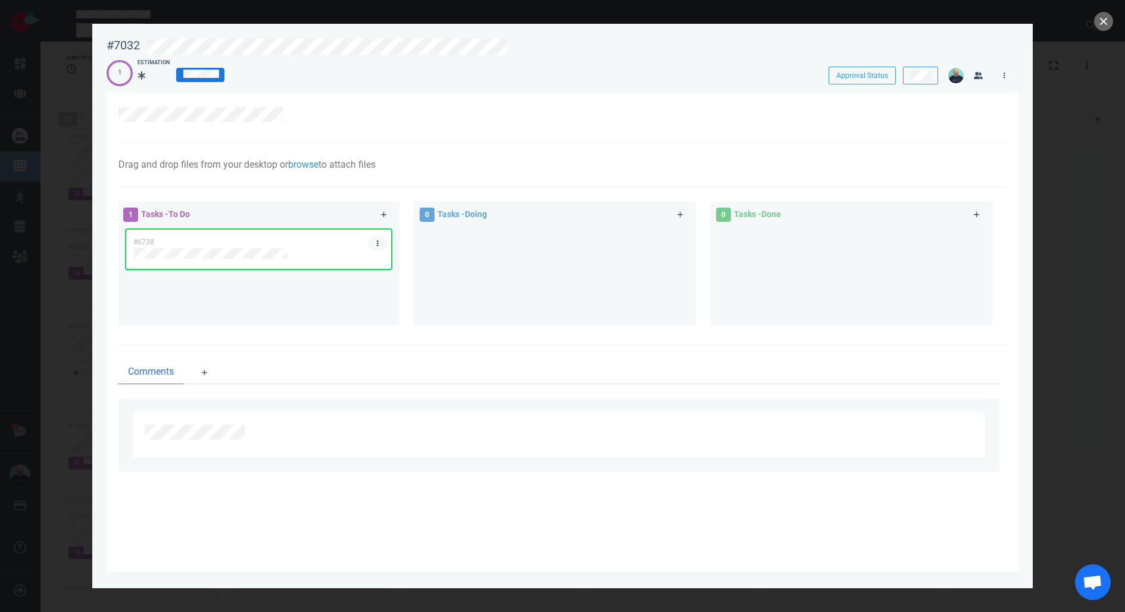
click at [381, 246] on link at bounding box center [377, 243] width 19 height 15
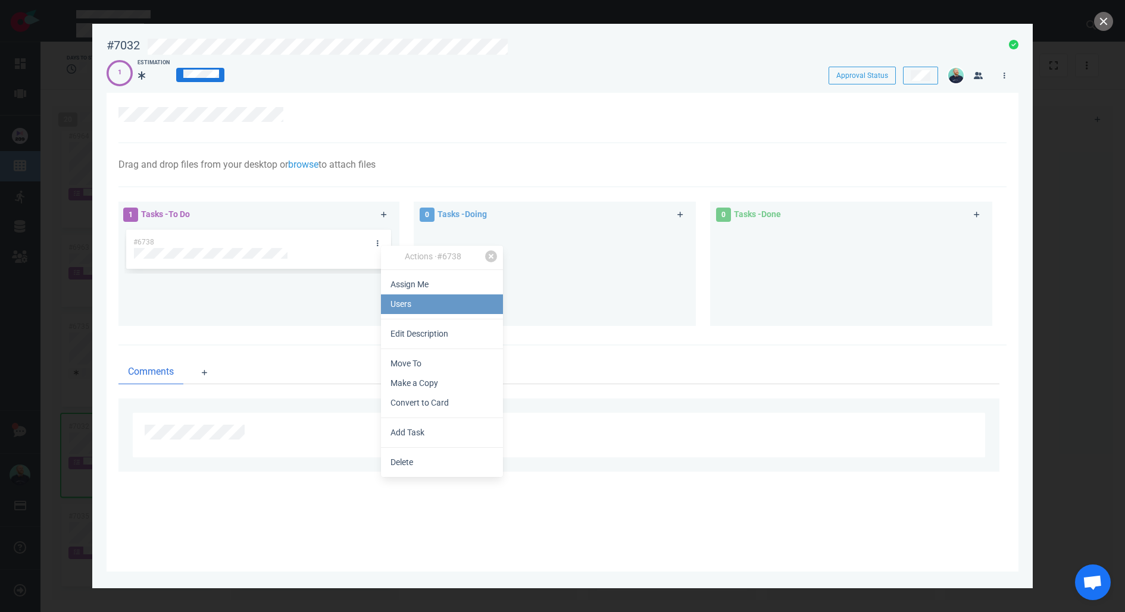
click at [412, 302] on link "Users" at bounding box center [442, 305] width 122 height 20
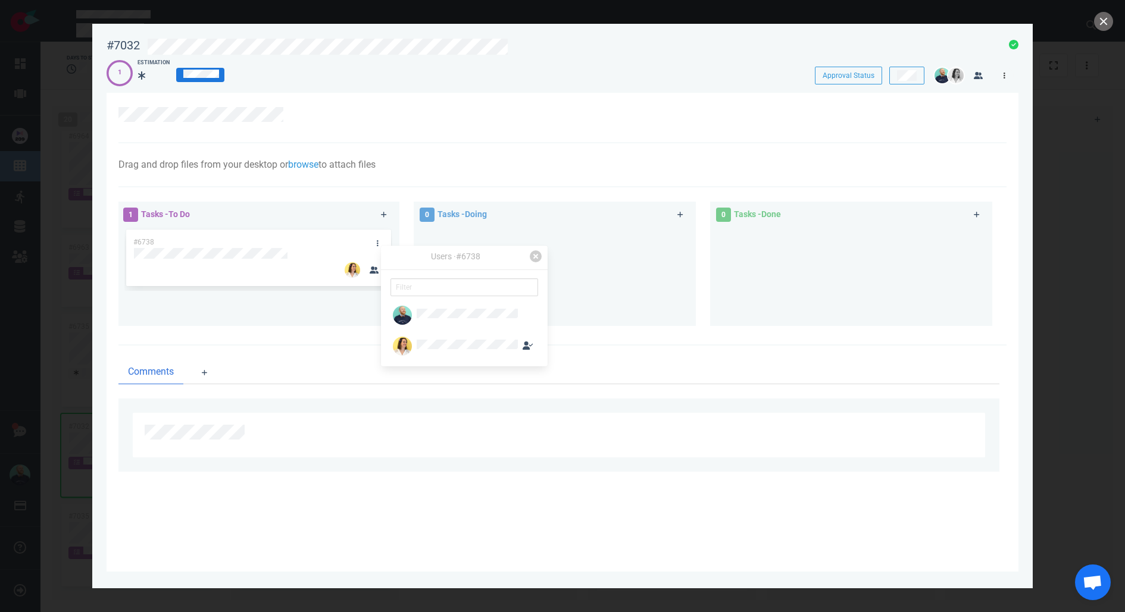
click at [999, 79] on link at bounding box center [1004, 75] width 19 height 15
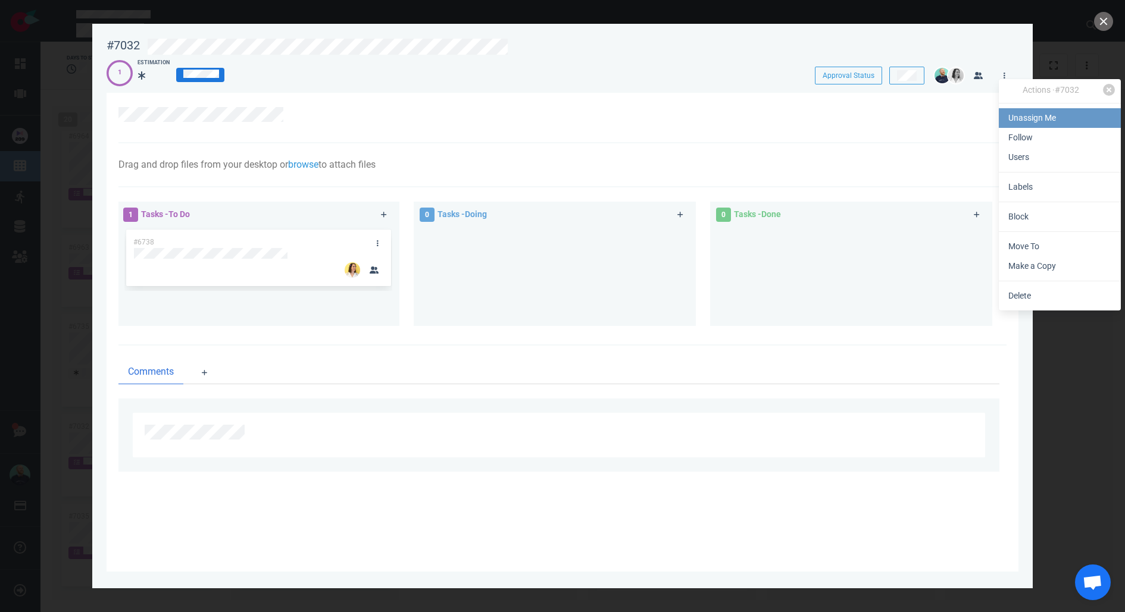
click at [1034, 120] on link "Unassign Me" at bounding box center [1060, 118] width 122 height 20
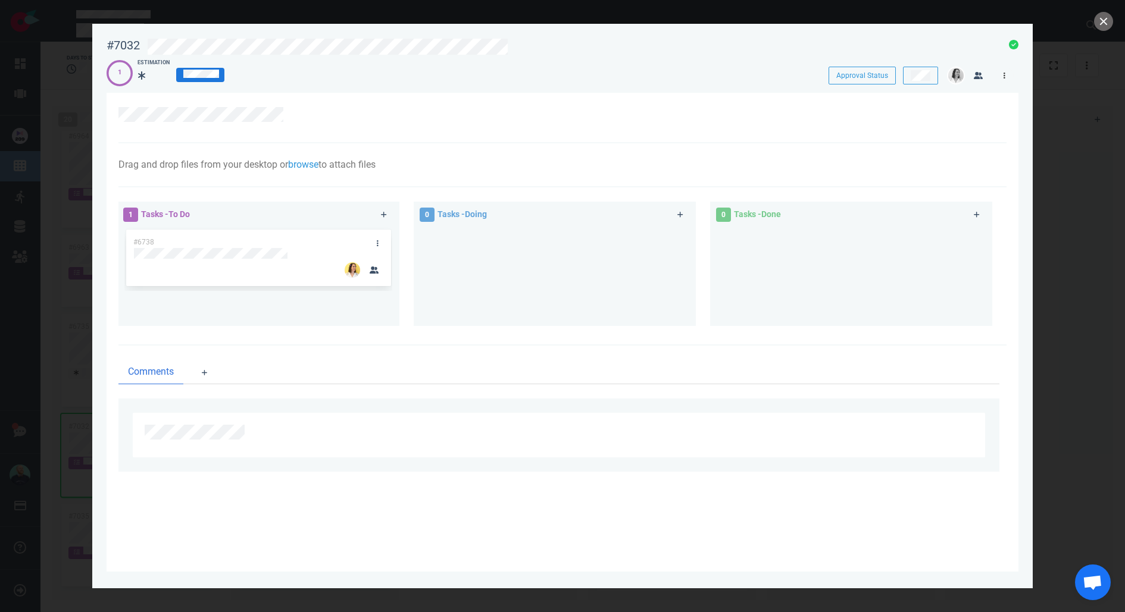
click at [1004, 78] on icon at bounding box center [1005, 75] width 2 height 7
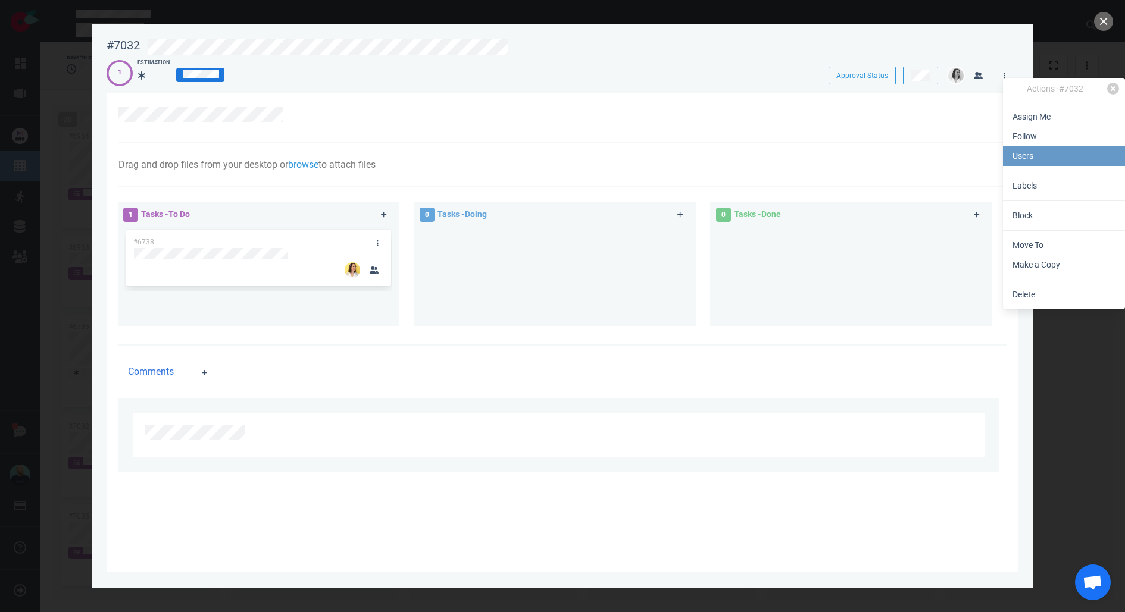
click at [1029, 159] on link "Users" at bounding box center [1064, 156] width 122 height 20
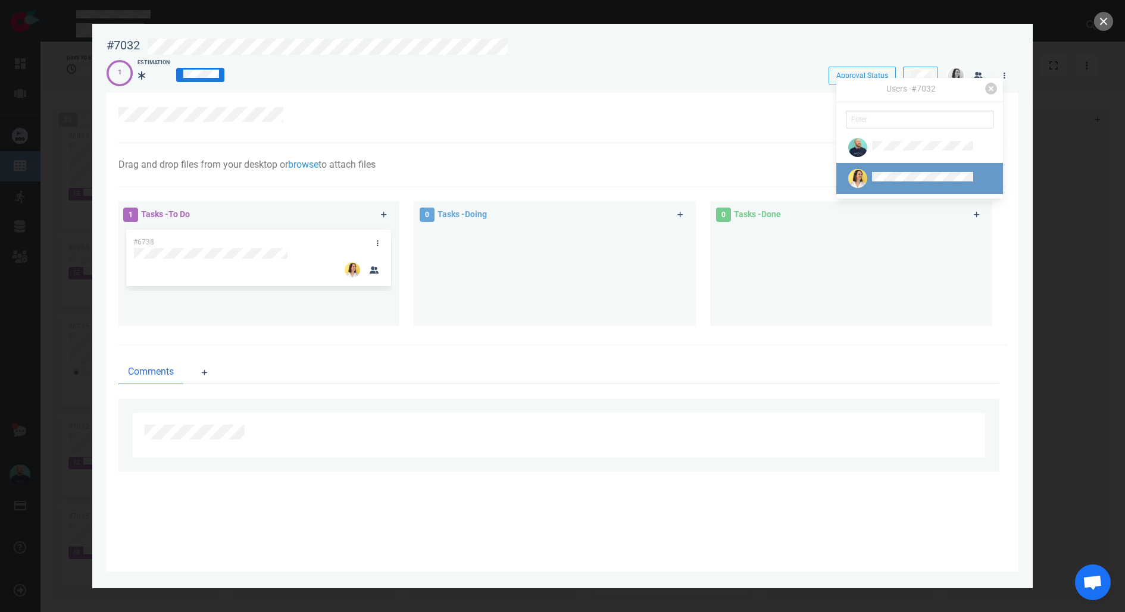
click at [923, 185] on div at bounding box center [910, 178] width 129 height 19
click at [1099, 24] on button "close" at bounding box center [1103, 21] width 19 height 19
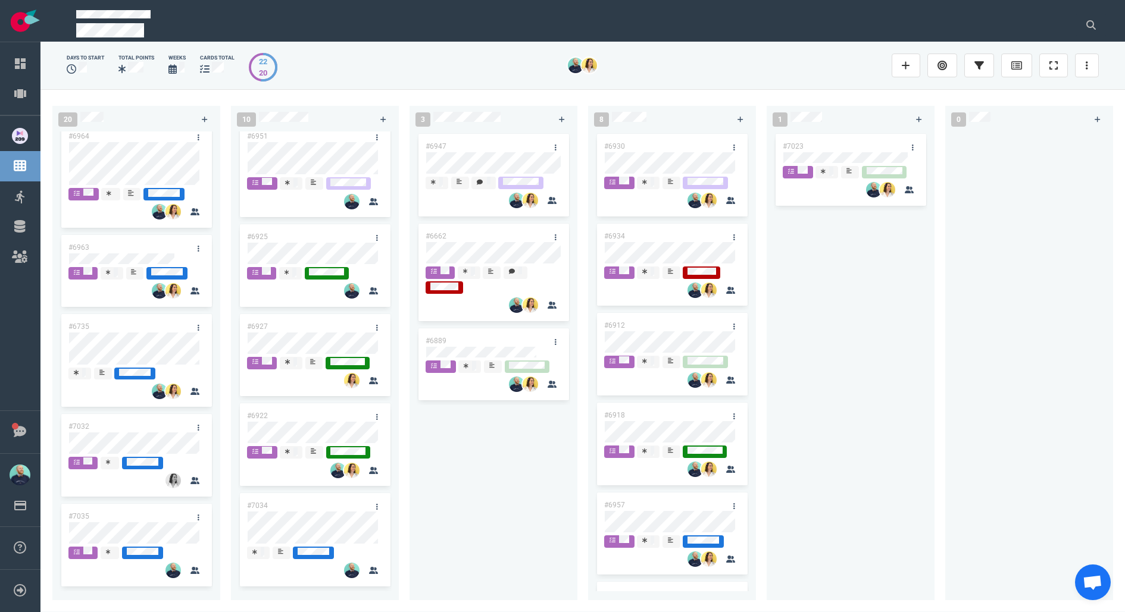
click at [483, 474] on div "#6947 #6662 #6889" at bounding box center [494, 359] width 154 height 455
click at [195, 423] on link at bounding box center [198, 428] width 19 height 15
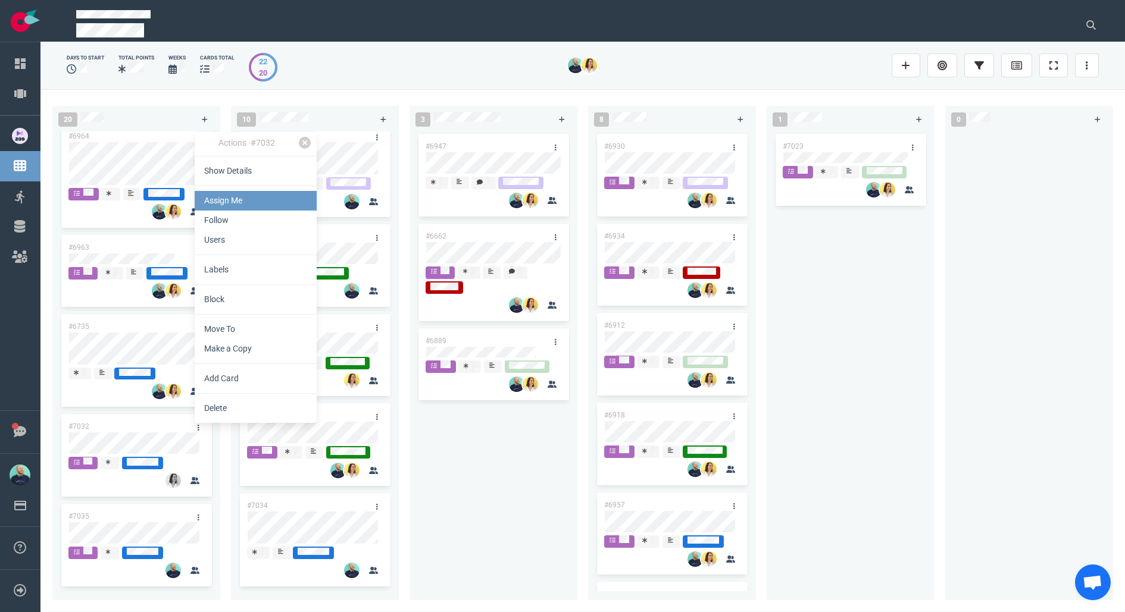
click at [225, 198] on link "Assign Me" at bounding box center [256, 201] width 122 height 20
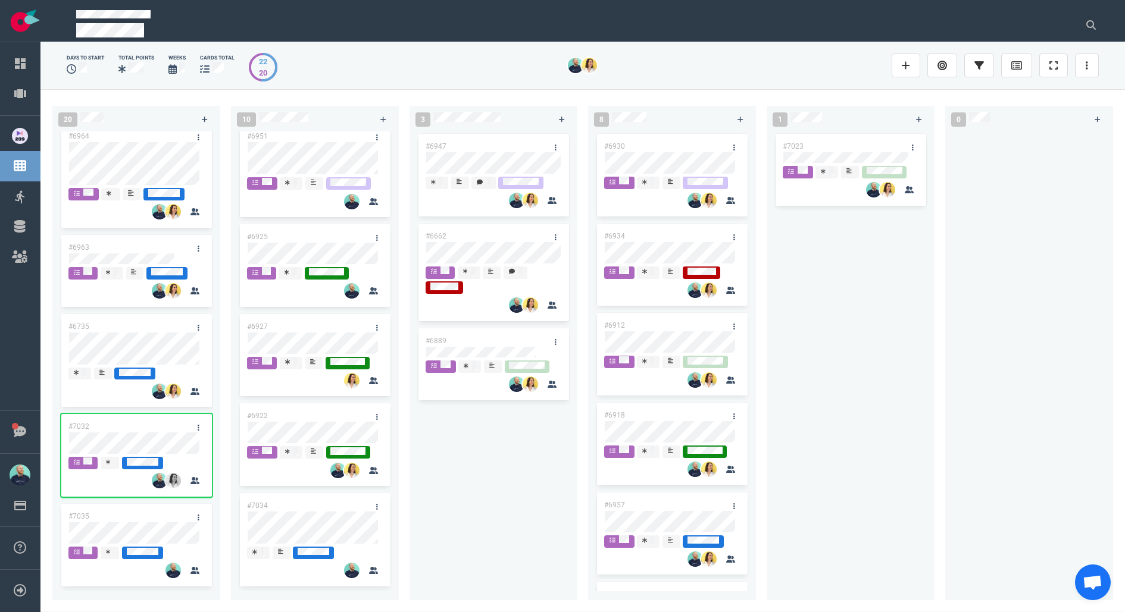
drag, startPoint x: 439, startPoint y: 449, endPoint x: 399, endPoint y: 429, distance: 45.0
click at [440, 449] on div "#6947 #6662 #6889" at bounding box center [494, 359] width 154 height 455
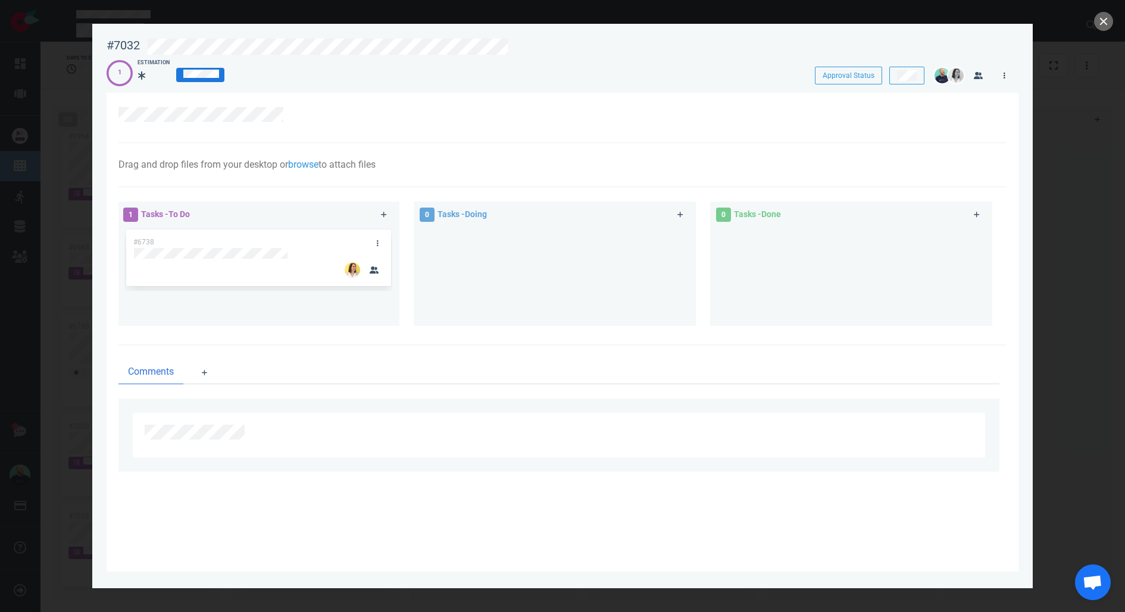
click at [996, 77] on link at bounding box center [1004, 75] width 19 height 15
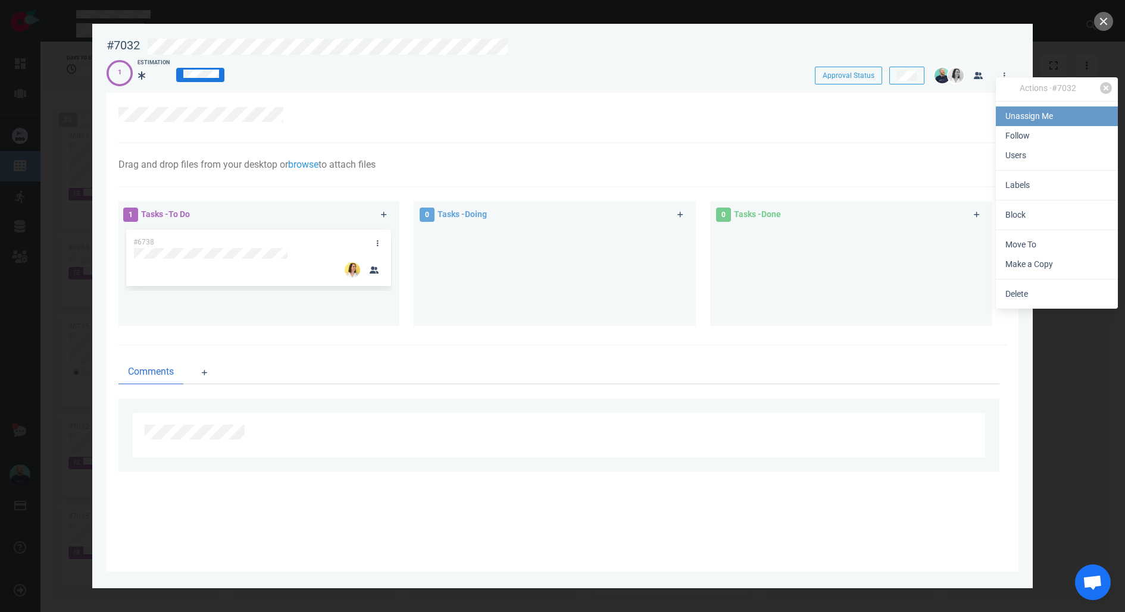
click at [1026, 120] on link "Unassign Me" at bounding box center [1057, 117] width 122 height 20
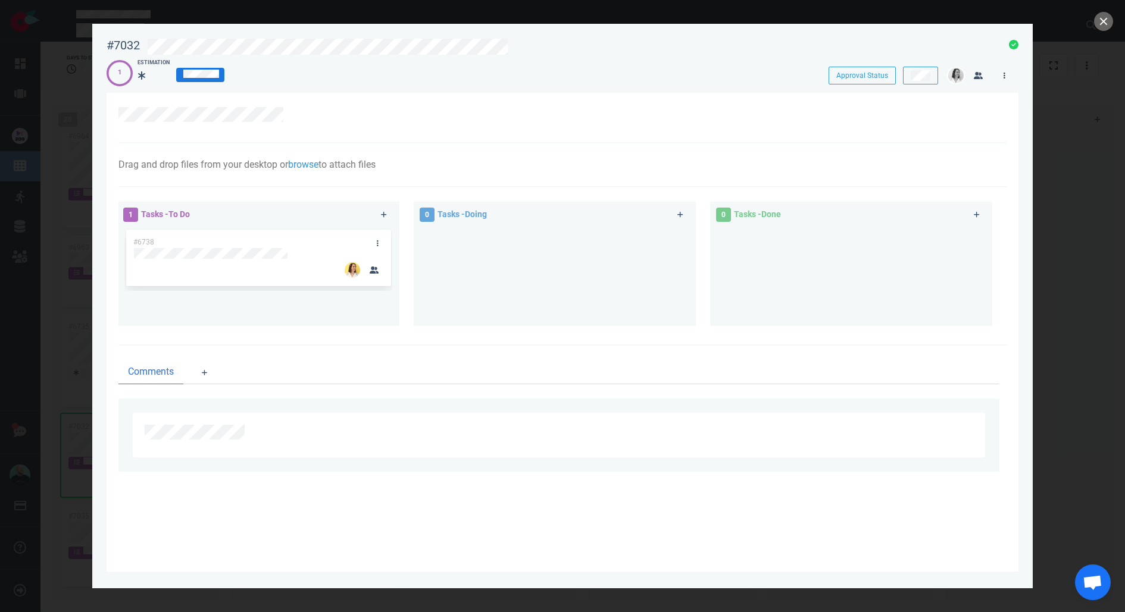
click at [1004, 76] on icon at bounding box center [1005, 76] width 2 height 6
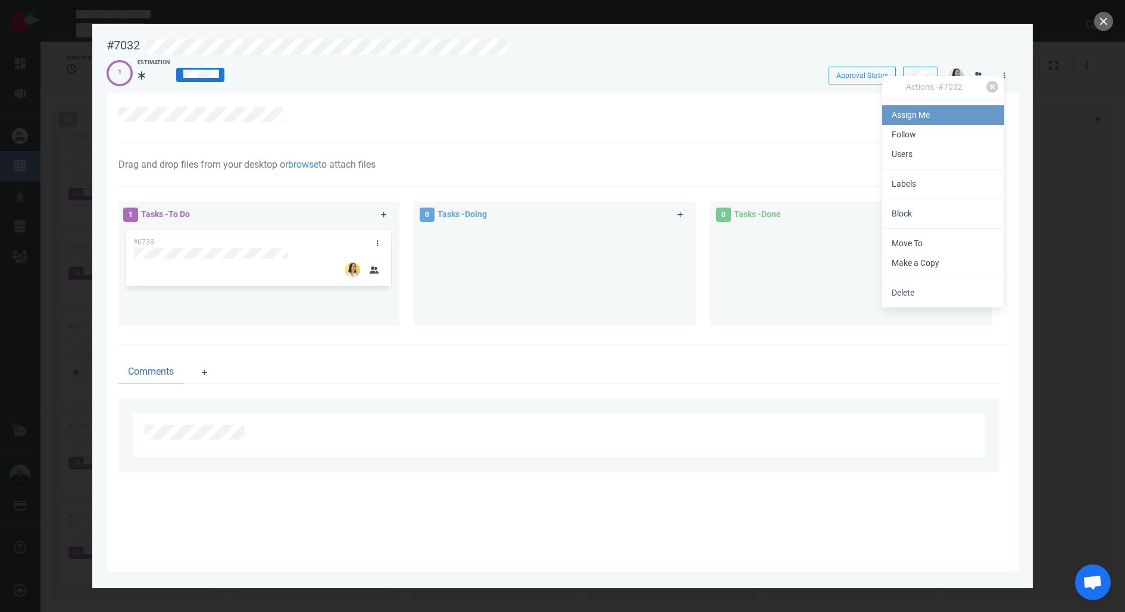
click at [934, 110] on link "Assign Me" at bounding box center [943, 115] width 122 height 20
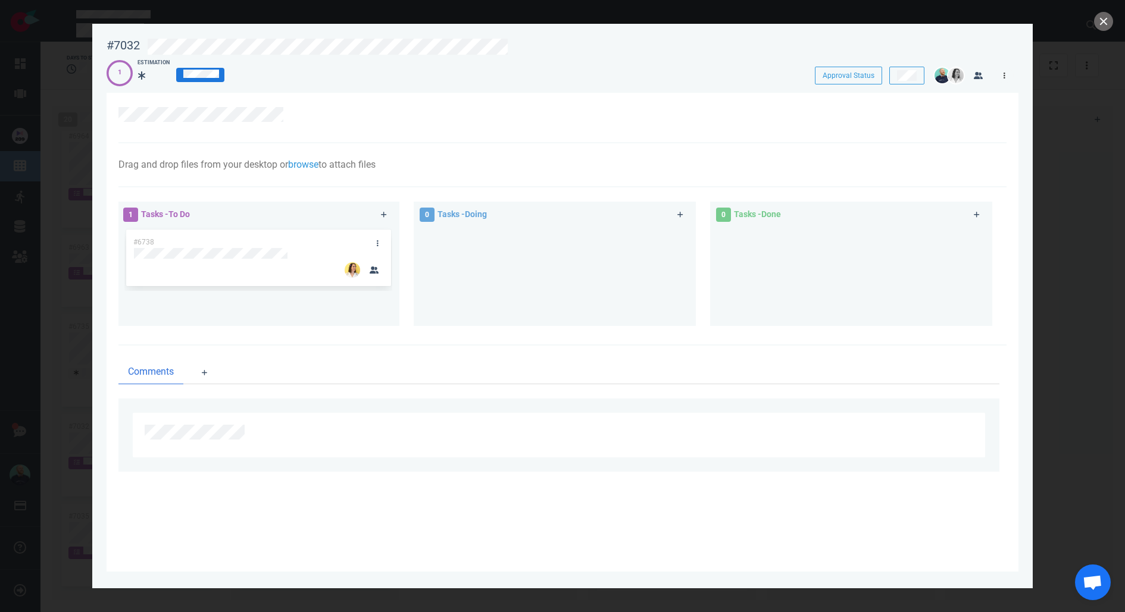
click at [1006, 76] on link at bounding box center [1004, 75] width 19 height 15
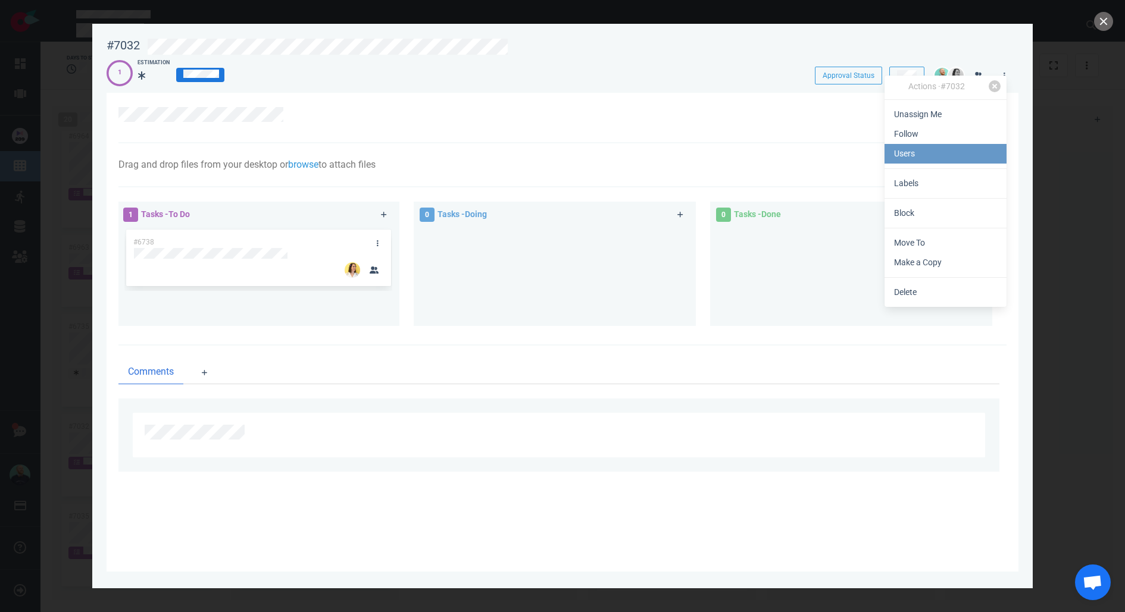
click at [914, 151] on link "Users" at bounding box center [945, 154] width 122 height 20
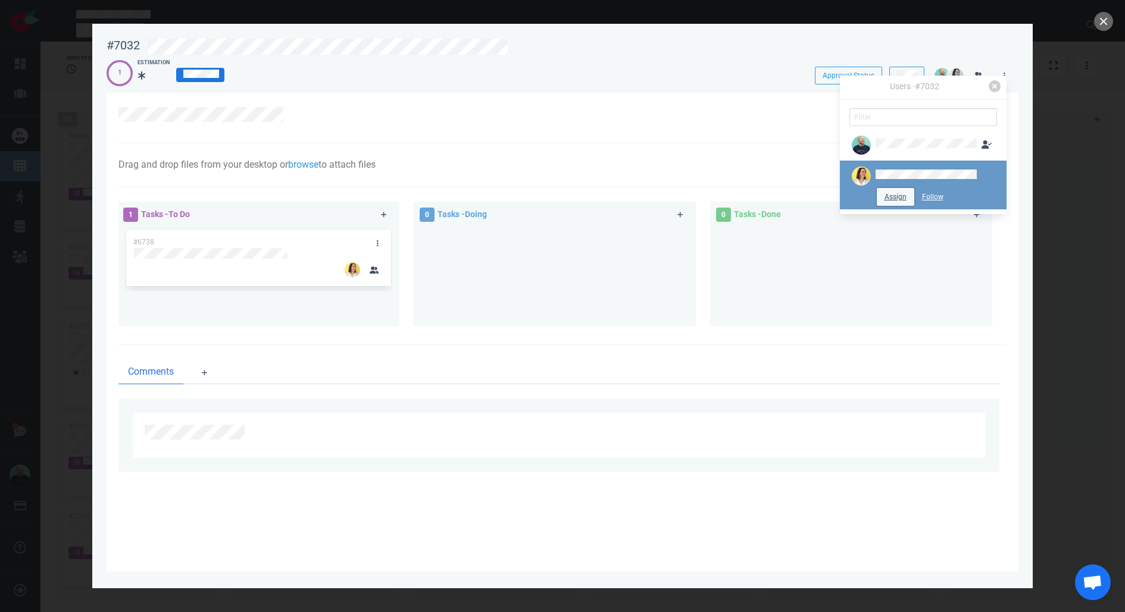
click at [901, 192] on button "Assign" at bounding box center [895, 197] width 37 height 18
click at [1106, 23] on button "close" at bounding box center [1103, 21] width 19 height 19
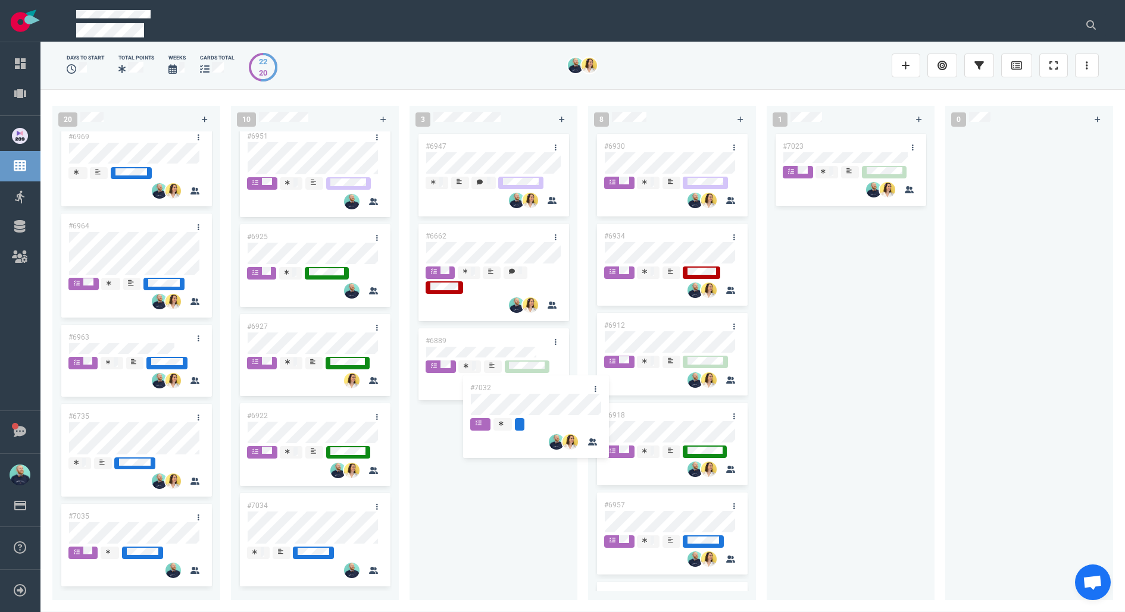
scroll to position [1227, 0]
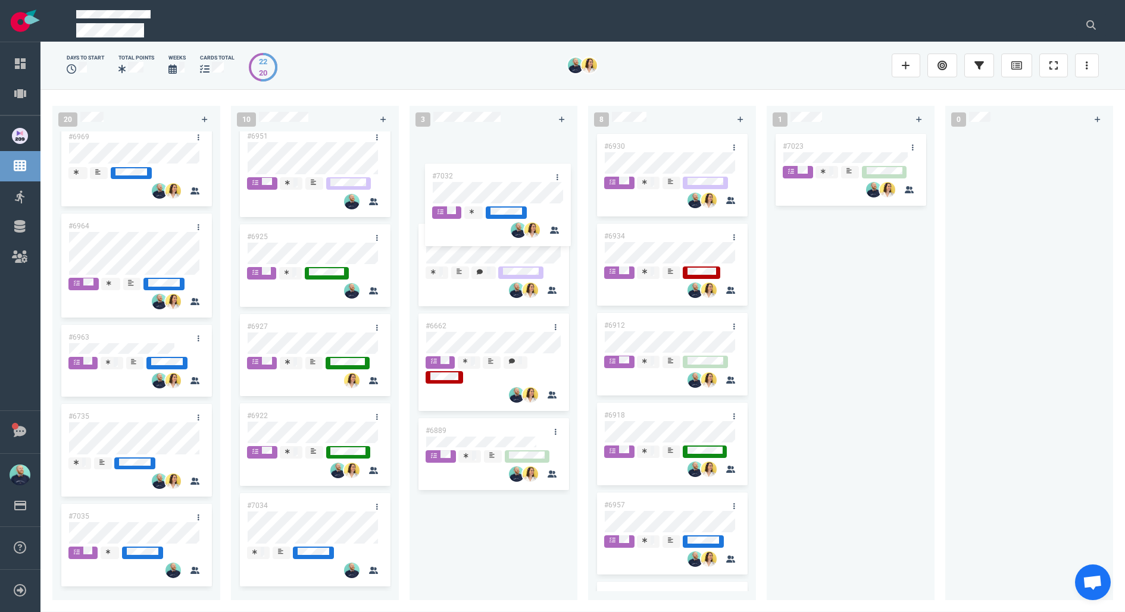
click at [493, 159] on div "20 #6995 #6994 #6855 #6955 #6992 #7008 #7013 #6901 #6987 #6767 #6996 #6755 #698…" at bounding box center [582, 350] width 1084 height 523
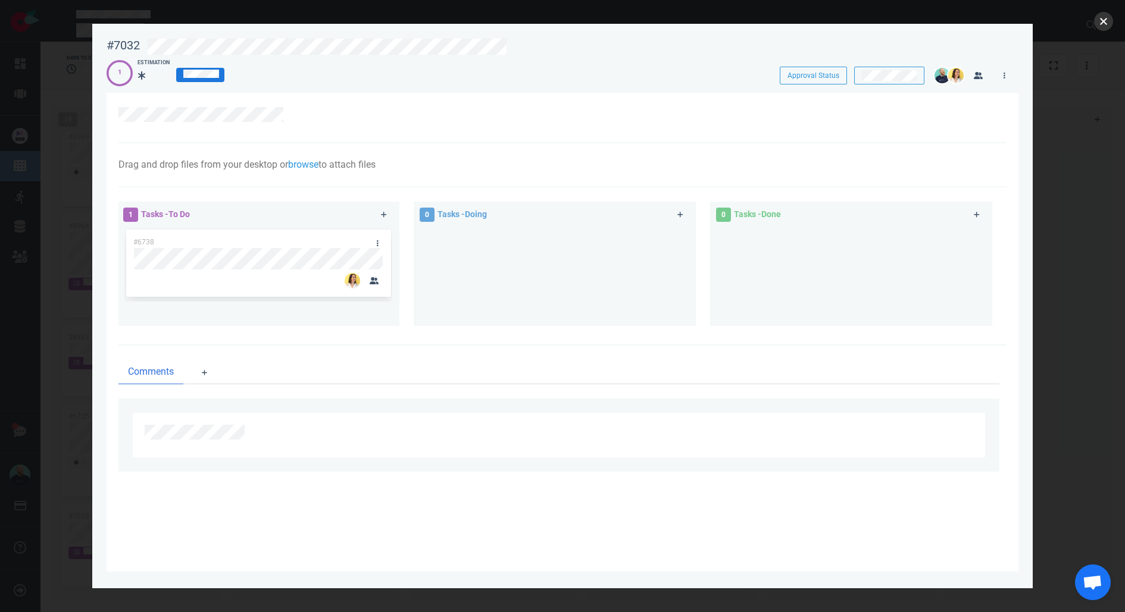
click at [1109, 24] on button "close" at bounding box center [1103, 21] width 19 height 19
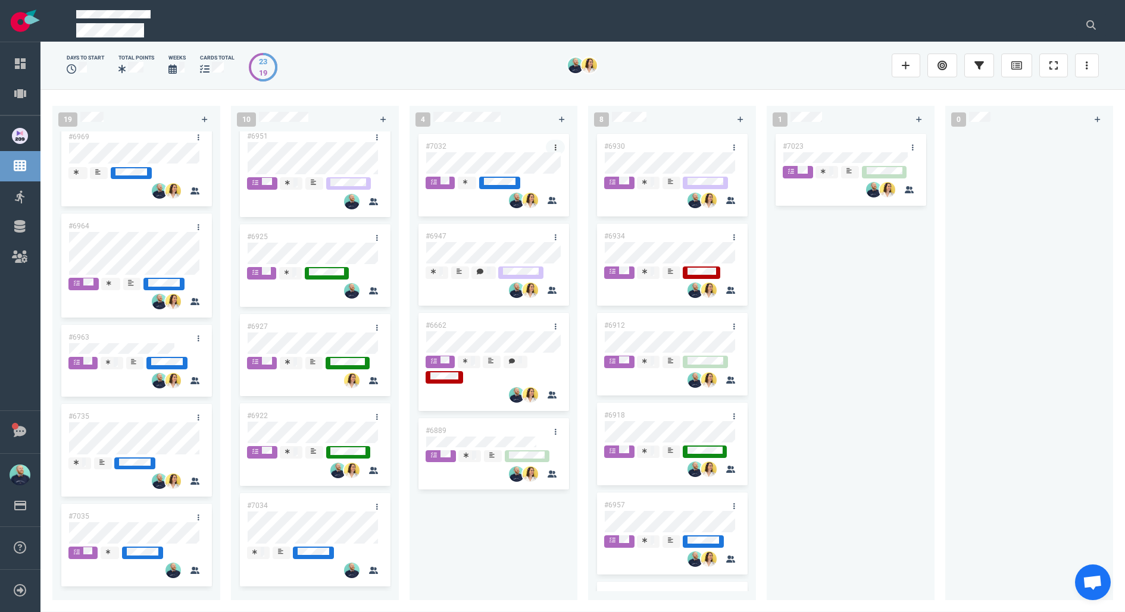
click at [558, 147] on link at bounding box center [555, 147] width 19 height 15
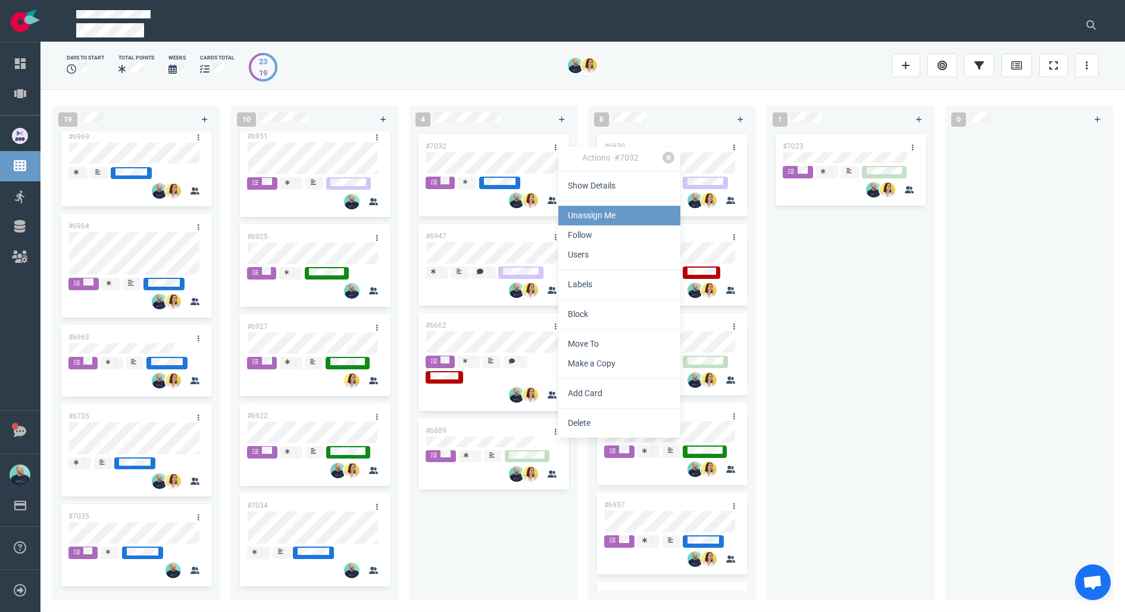
click at [609, 218] on link "Unassign Me" at bounding box center [619, 216] width 122 height 20
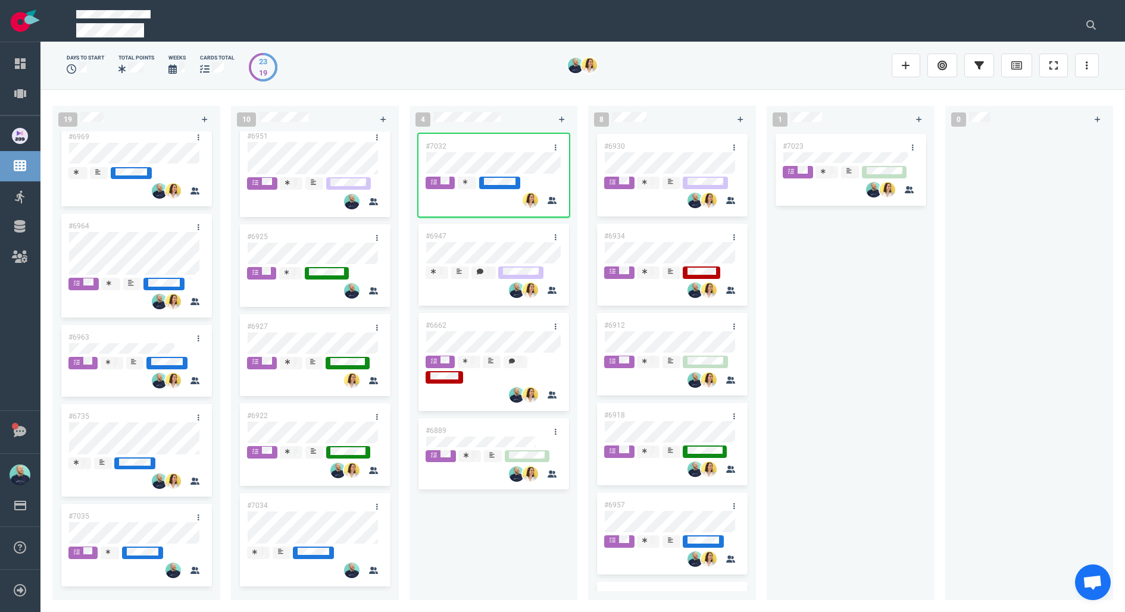
click at [826, 293] on div "#7023" at bounding box center [851, 359] width 154 height 455
click at [466, 180] on icon at bounding box center [465, 182] width 5 height 6
click at [839, 345] on div "#7023" at bounding box center [851, 359] width 154 height 455
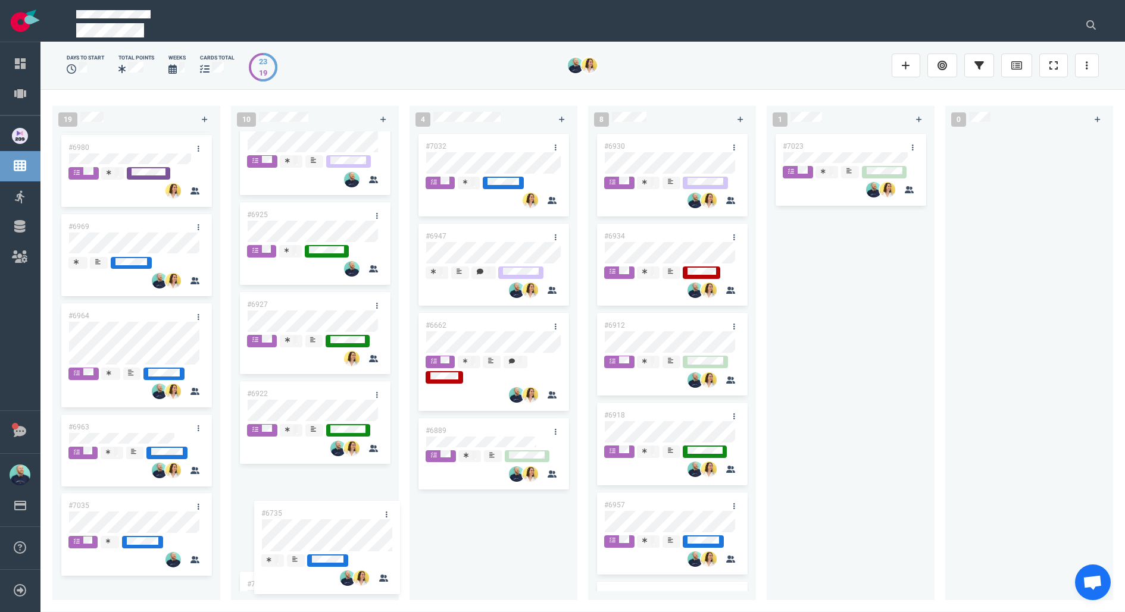
scroll to position [562, 0]
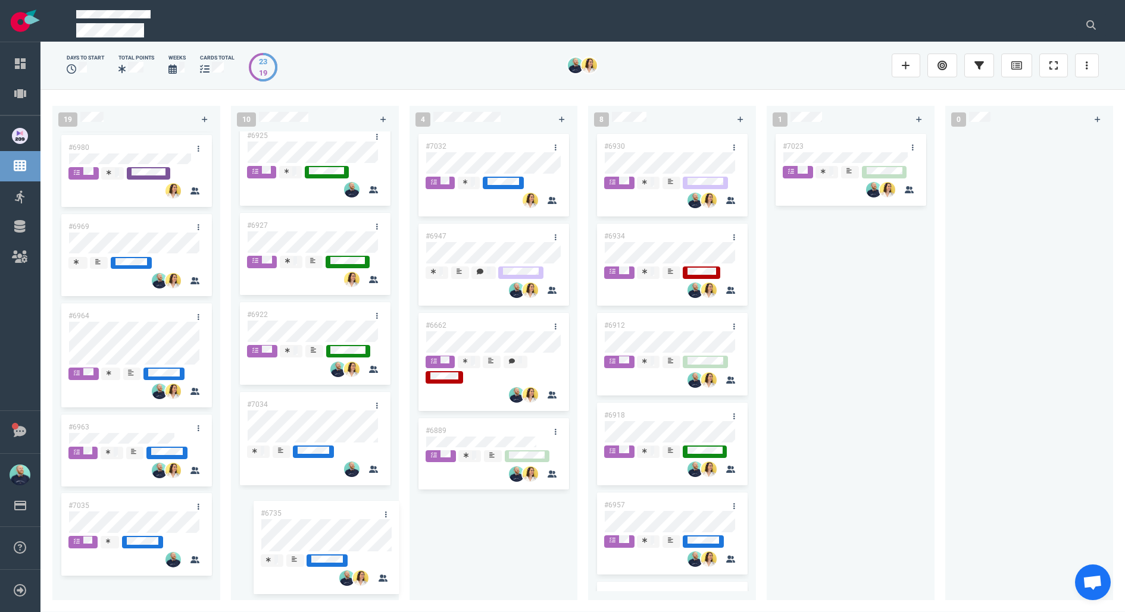
drag, startPoint x: 137, startPoint y: 414, endPoint x: 329, endPoint y: 512, distance: 215.4
click at [329, 512] on div "19 #6995 #6994 #6855 #6955 #6992 #7008 #7013 #6901 #6987 #6767 #6996 #6755 #698…" at bounding box center [582, 350] width 1084 height 523
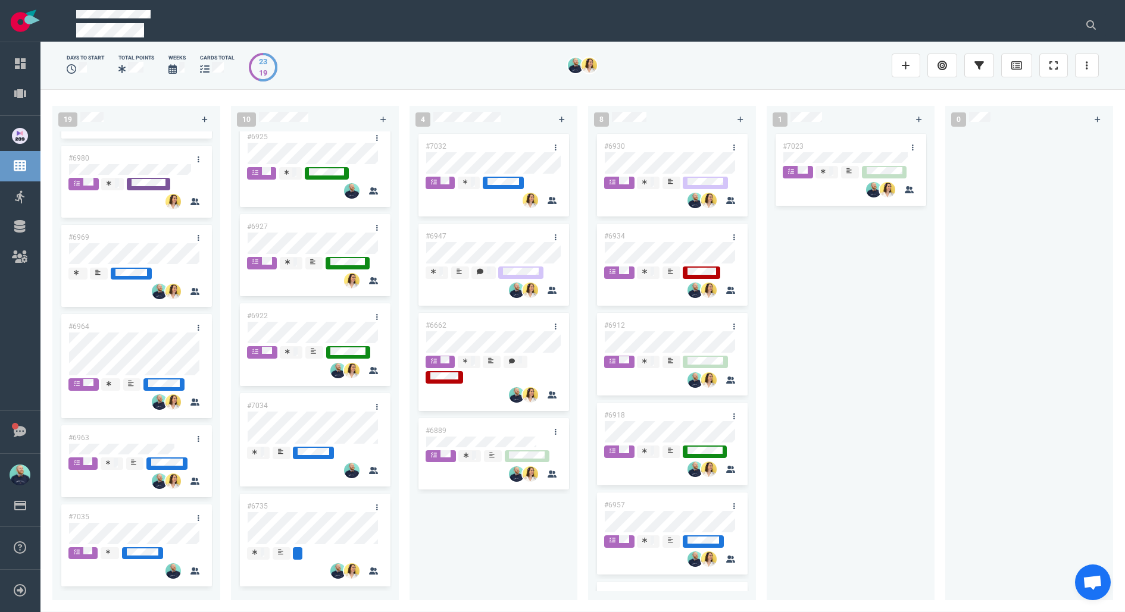
scroll to position [562, 0]
click at [255, 549] on icon at bounding box center [254, 552] width 5 height 6
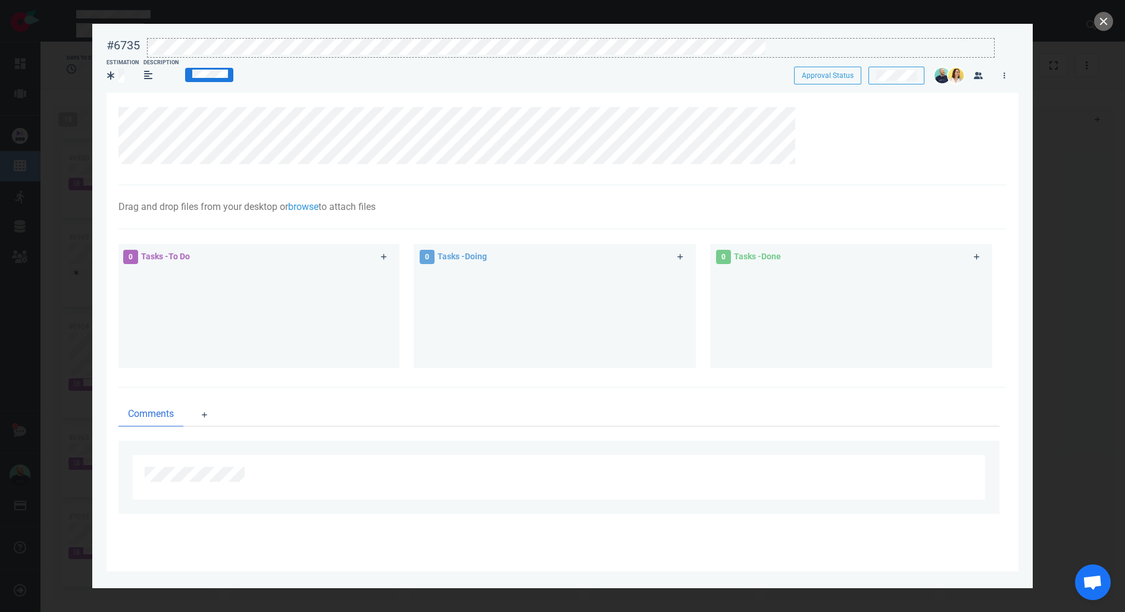
click at [789, 45] on div at bounding box center [571, 47] width 846 height 16
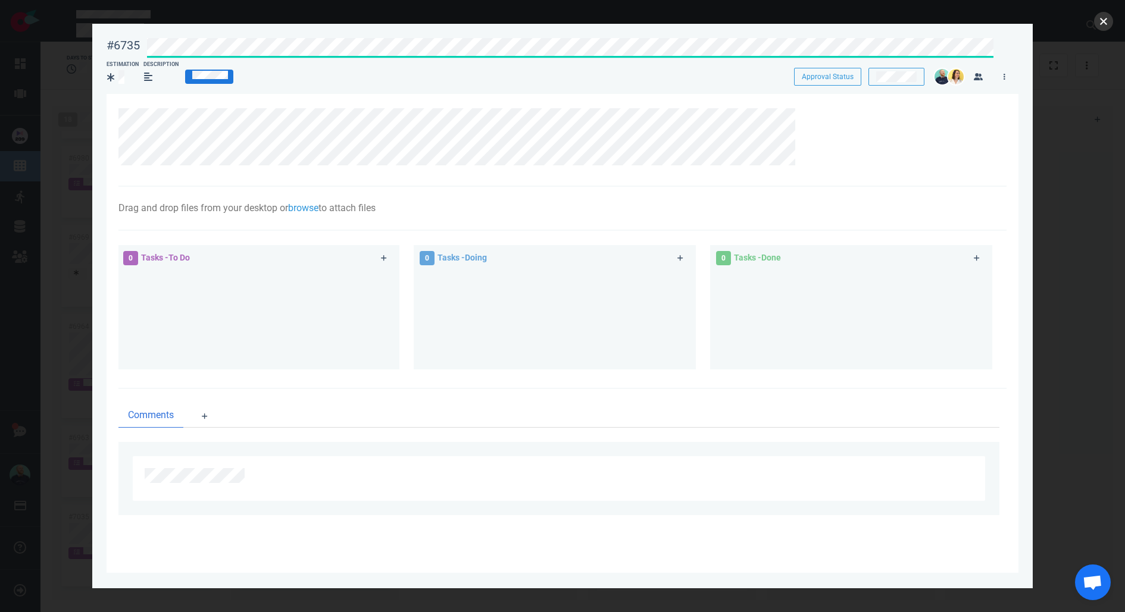
click at [1104, 15] on button "close" at bounding box center [1103, 21] width 19 height 19
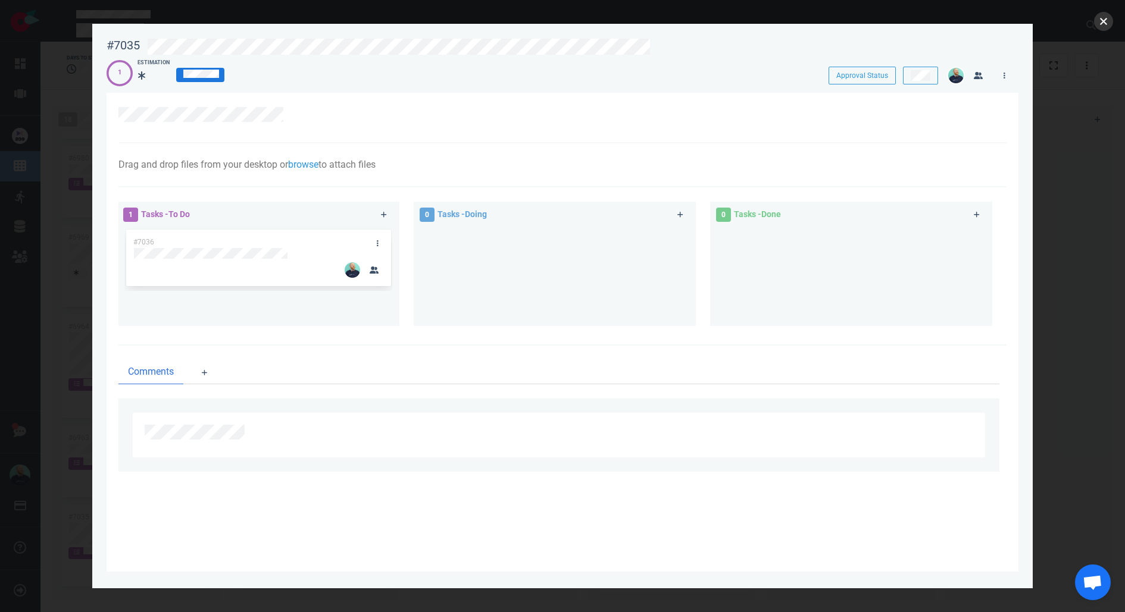
click at [1109, 21] on button "close" at bounding box center [1103, 21] width 19 height 19
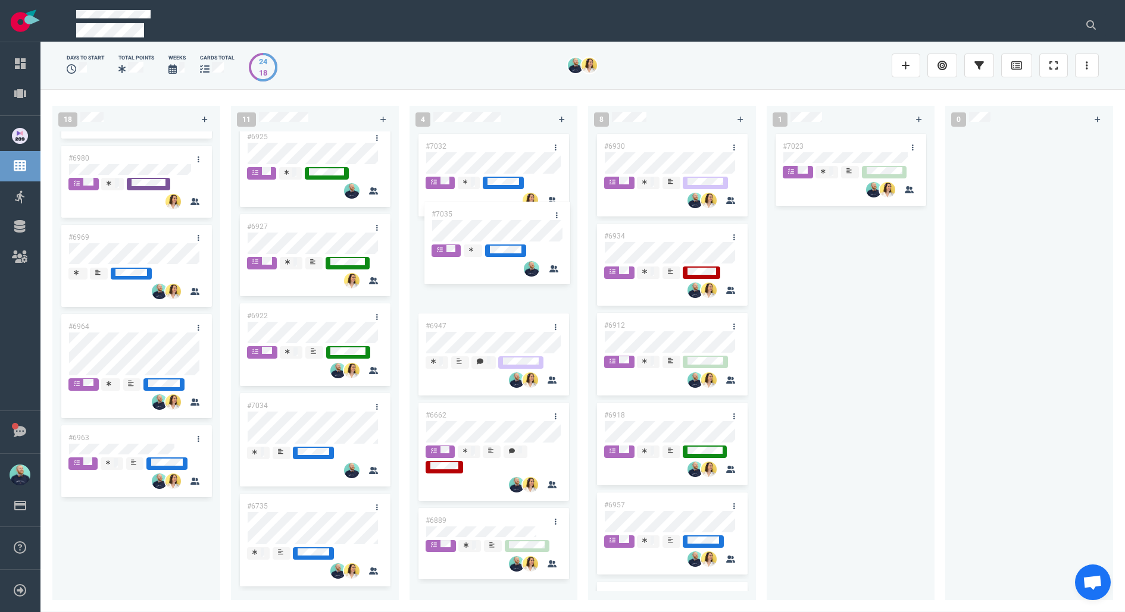
click at [492, 229] on div "18 #6995 #6994 #6855 #6955 #6992 #7008 #7013 #6901 #6987 #6767 #6996 #6755 #698…" at bounding box center [582, 350] width 1084 height 523
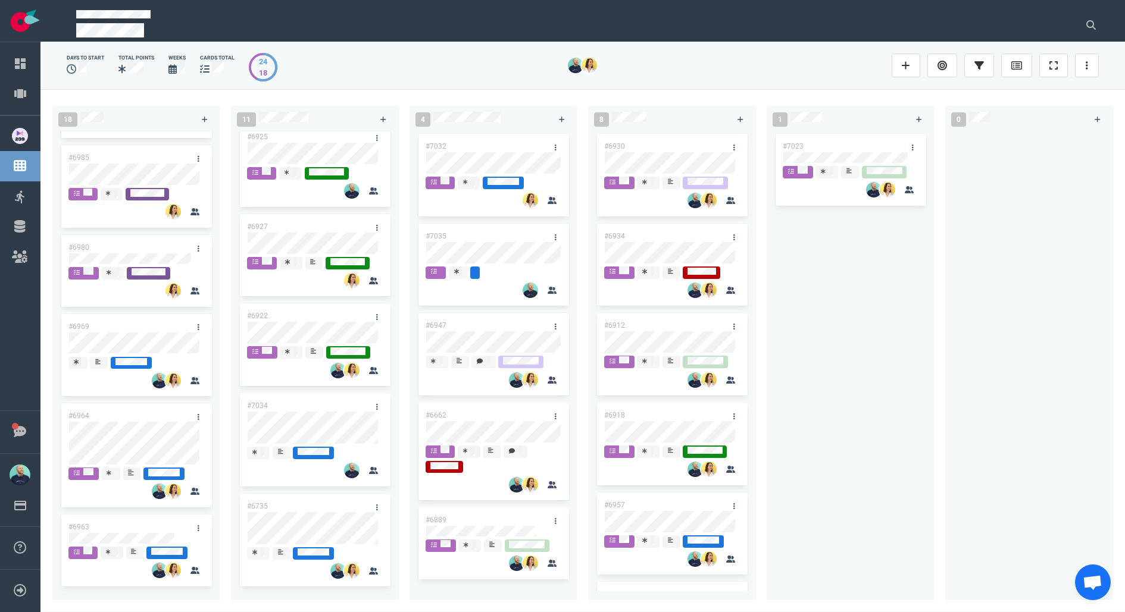
scroll to position [1036, 0]
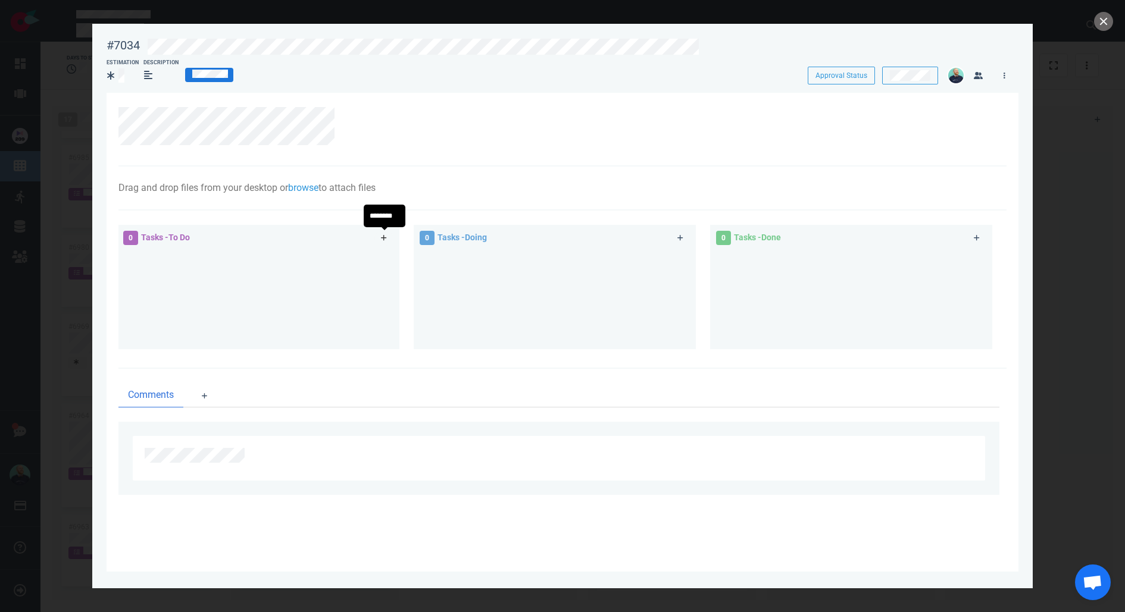
click at [392, 236] on link at bounding box center [383, 238] width 19 height 15
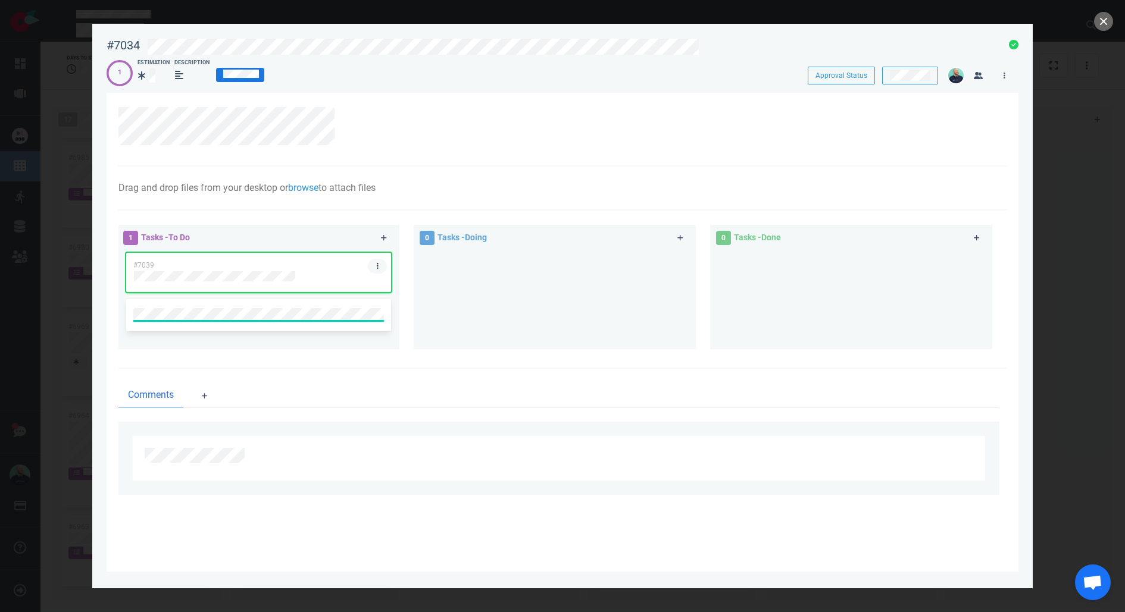
click at [369, 264] on link at bounding box center [377, 266] width 19 height 15
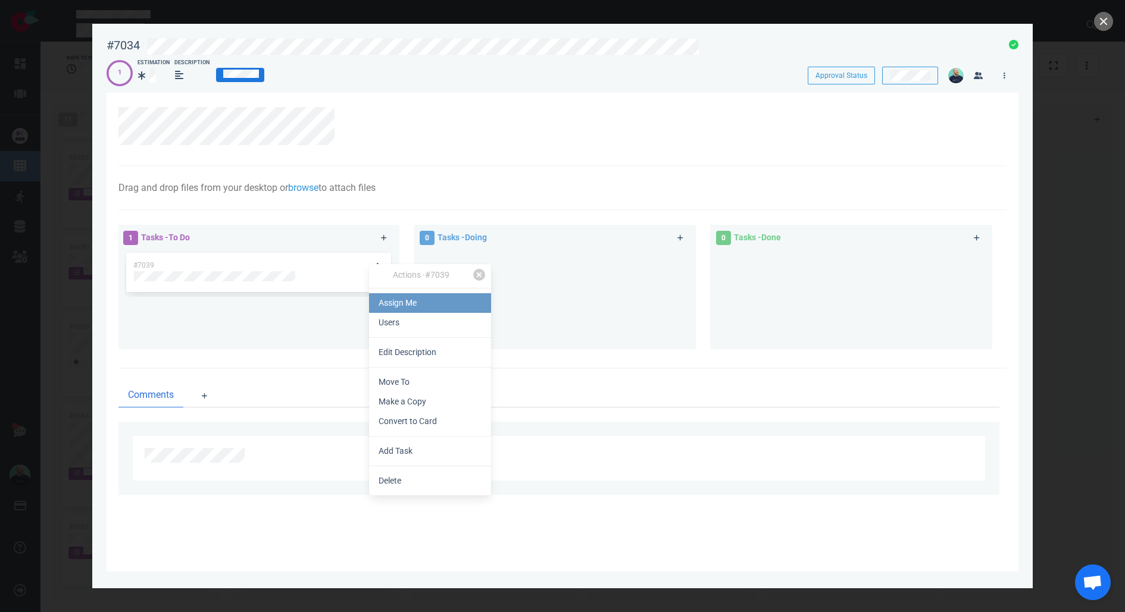
click at [399, 299] on link "Assign Me" at bounding box center [430, 303] width 122 height 20
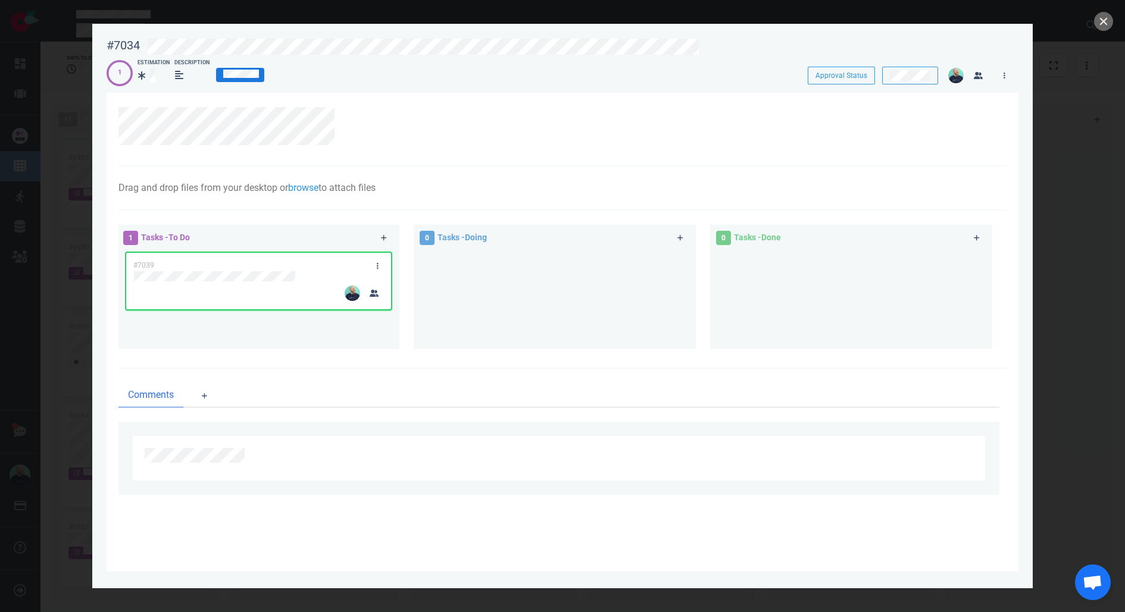
drag, startPoint x: 537, startPoint y: 304, endPoint x: 1124, endPoint y: 9, distance: 657.2
click at [539, 304] on div at bounding box center [555, 295] width 268 height 89
click at [1102, 15] on button "close" at bounding box center [1103, 21] width 19 height 19
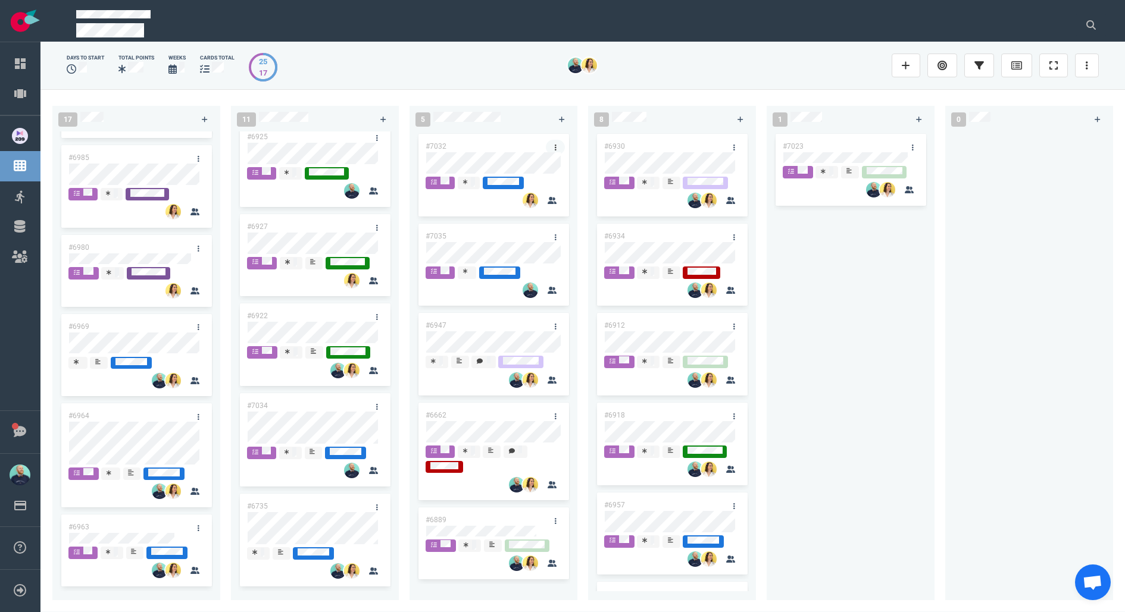
click at [557, 141] on link at bounding box center [555, 147] width 19 height 15
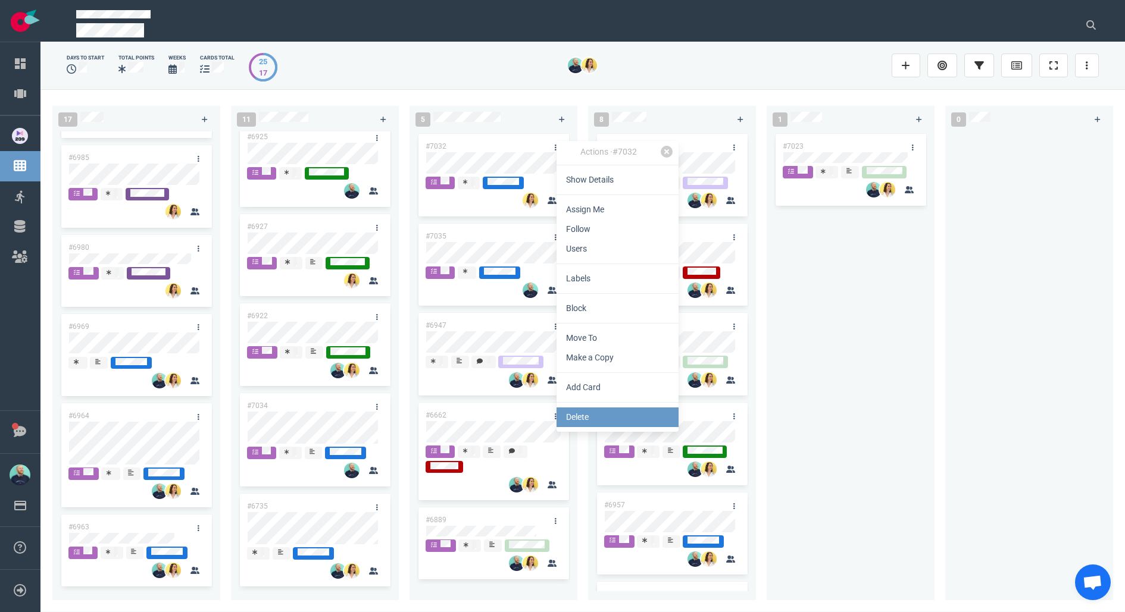
click at [584, 413] on link "Delete" at bounding box center [618, 418] width 122 height 20
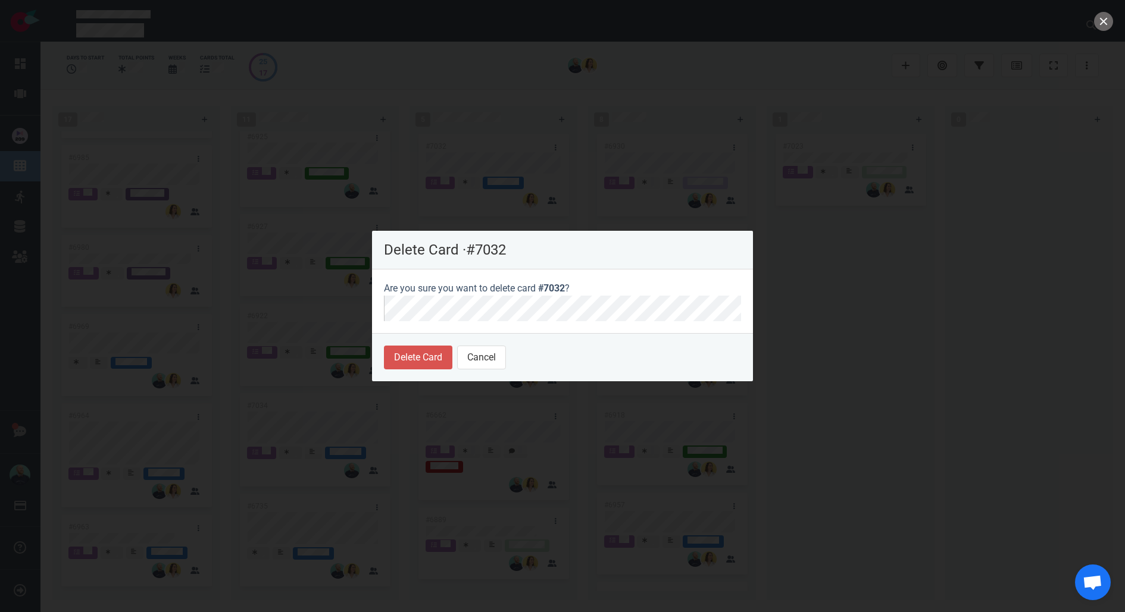
click at [411, 343] on footer "Delete Card Cancel" at bounding box center [562, 357] width 381 height 48
click at [420, 355] on button "Delete Card" at bounding box center [418, 358] width 68 height 24
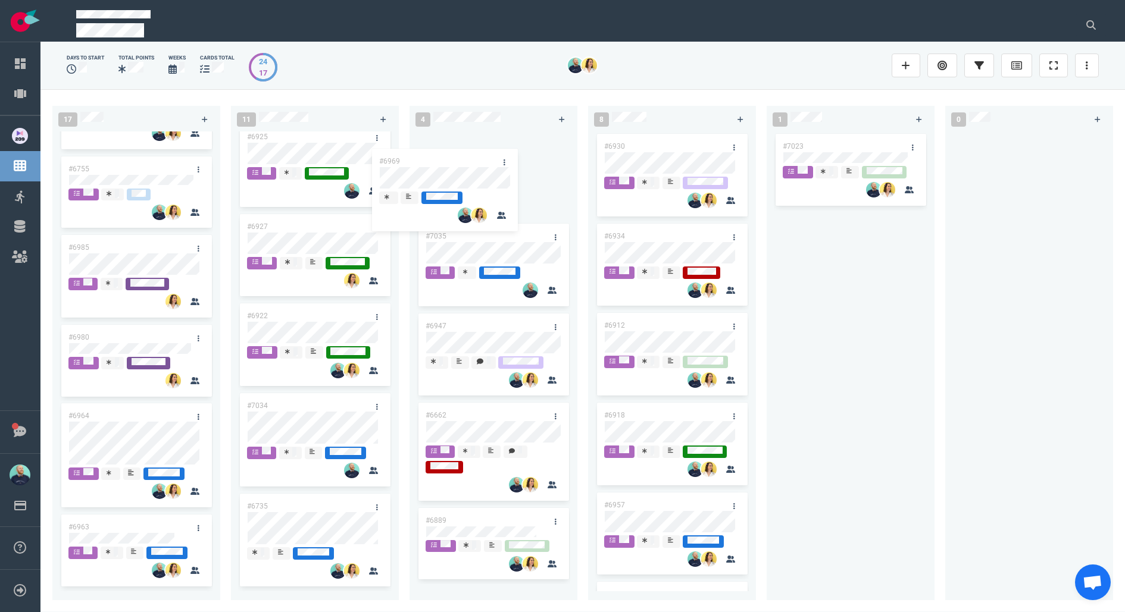
scroll to position [946, 0]
click at [471, 160] on div "17 #6995 #6994 #6855 #6955 #6992 #7008 #7013 #6901 #6987 #6767 #6996 #6755 #698…" at bounding box center [582, 350] width 1084 height 523
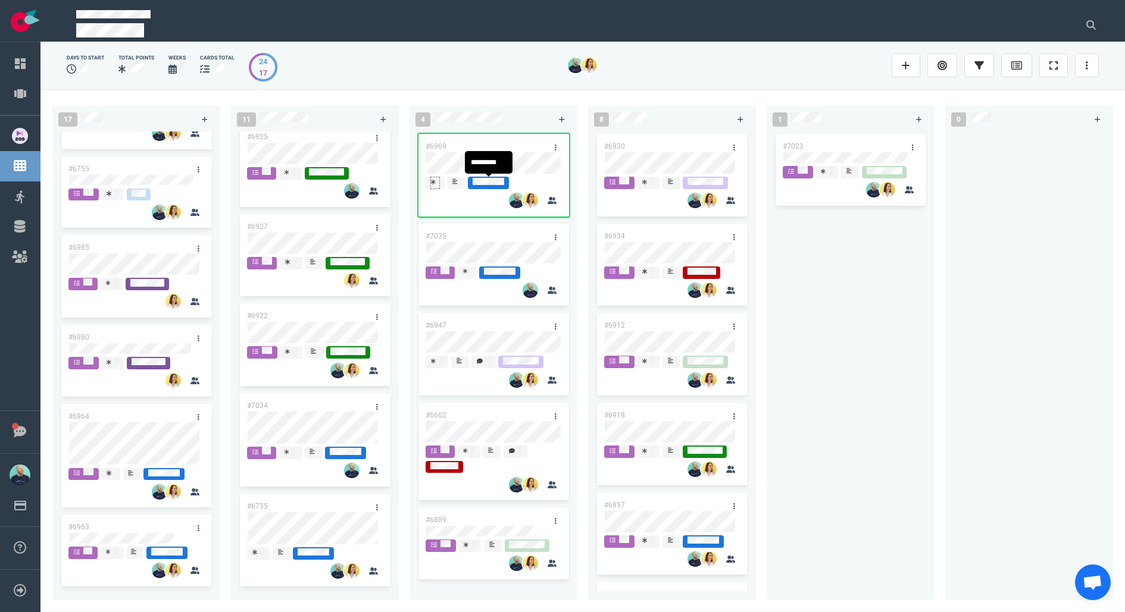
click at [431, 183] on icon at bounding box center [433, 182] width 5 height 6
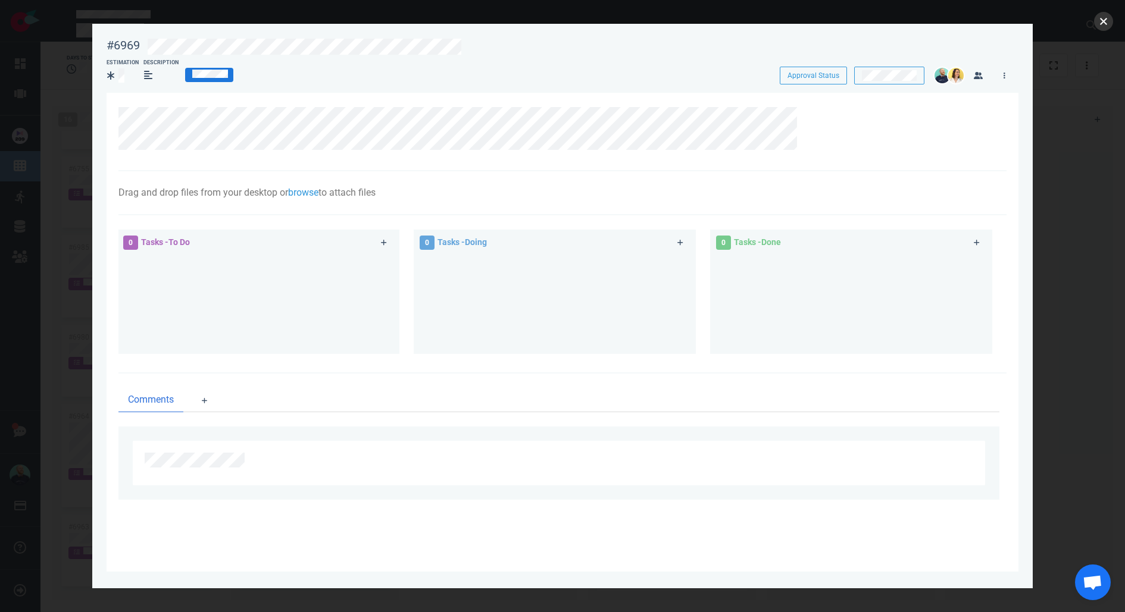
click at [1102, 15] on button "close" at bounding box center [1103, 21] width 19 height 19
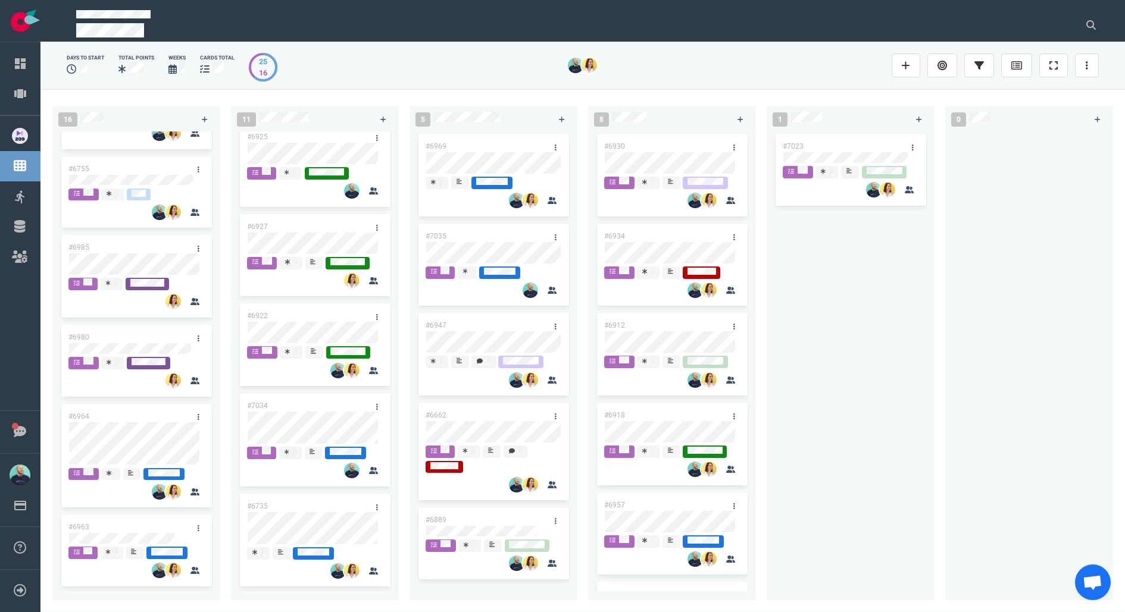
click at [840, 325] on div "#7023" at bounding box center [851, 359] width 154 height 455
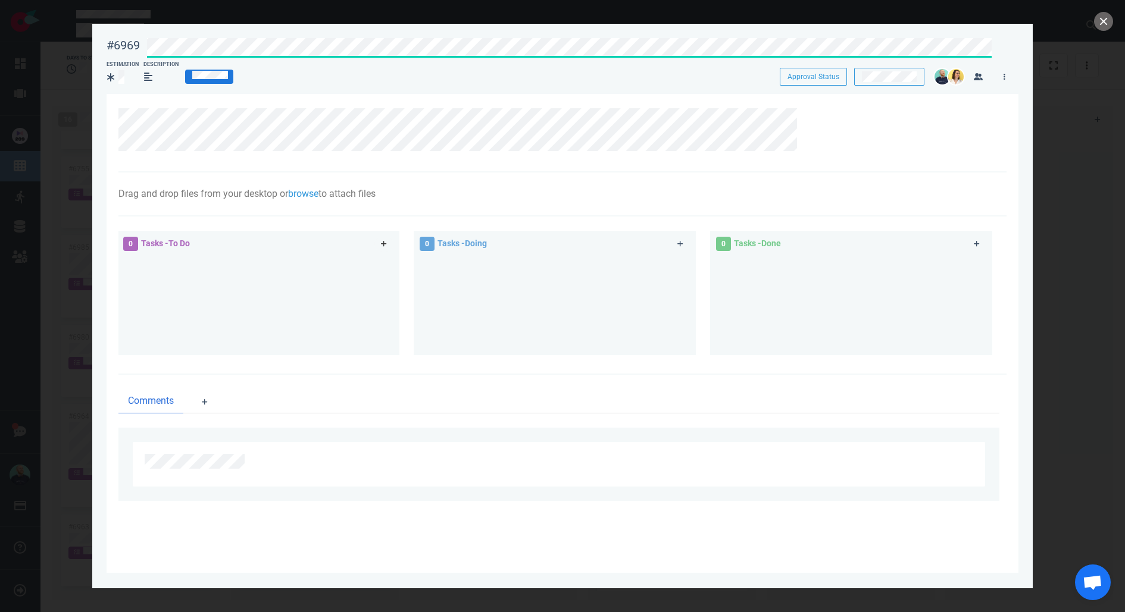
click at [384, 246] on icon at bounding box center [384, 243] width 7 height 7
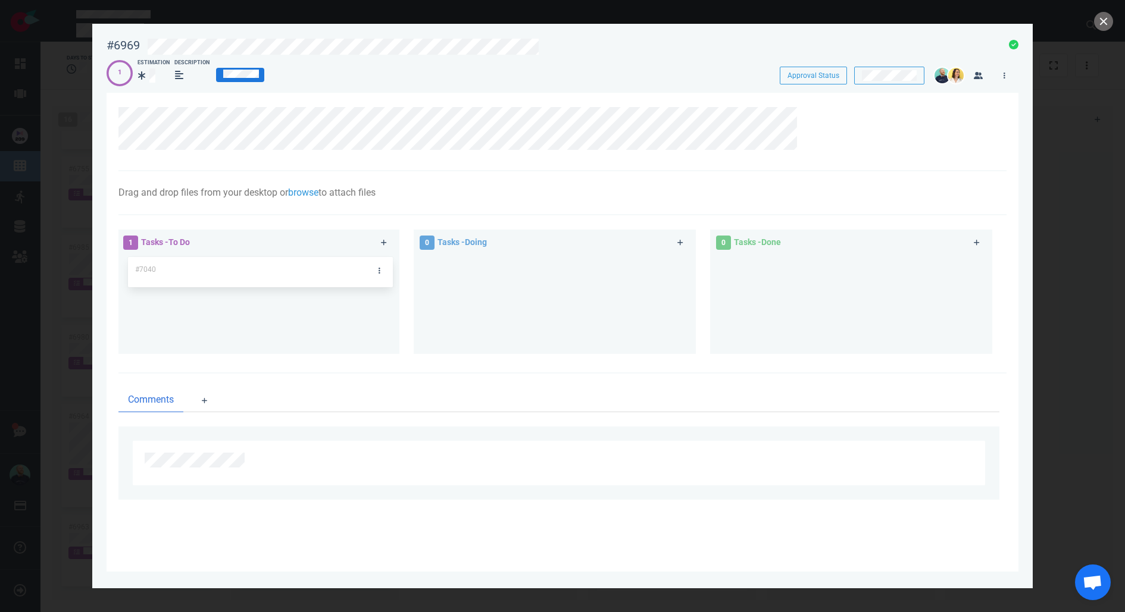
click at [376, 270] on div "#7040 #7040" at bounding box center [258, 299] width 268 height 89
click at [379, 277] on div at bounding box center [258, 281] width 249 height 11
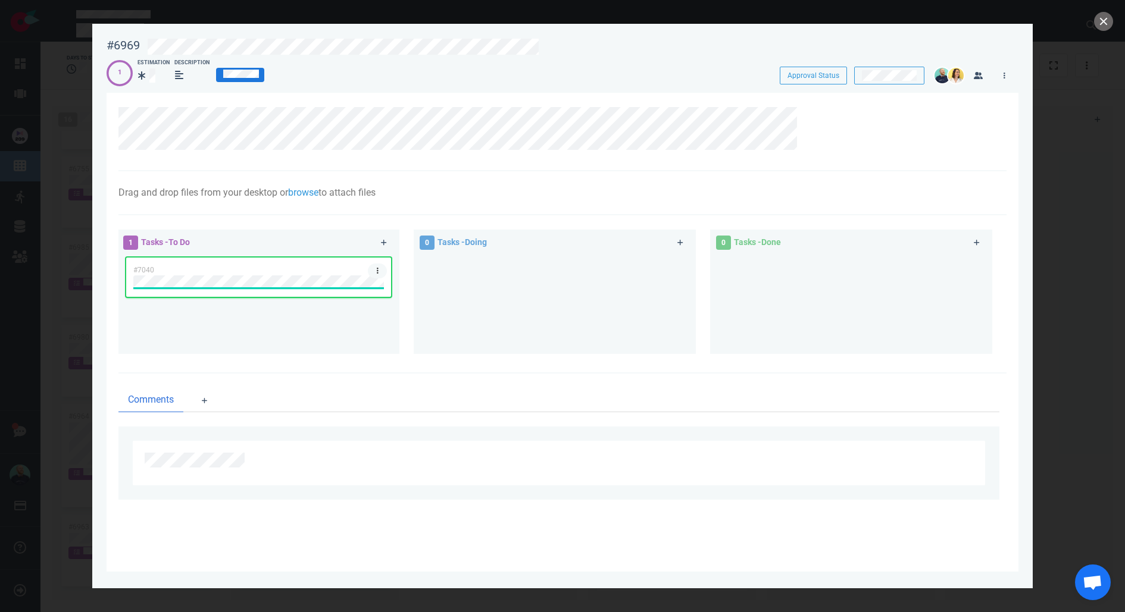
click at [380, 272] on link at bounding box center [377, 271] width 19 height 15
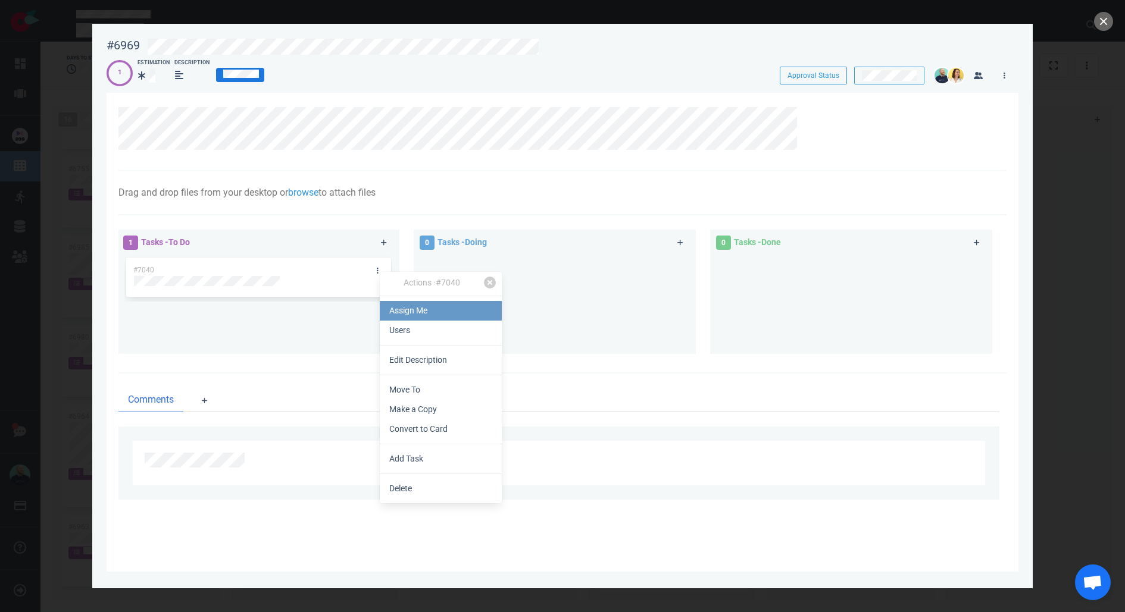
click at [396, 307] on link "Assign Me" at bounding box center [441, 311] width 122 height 20
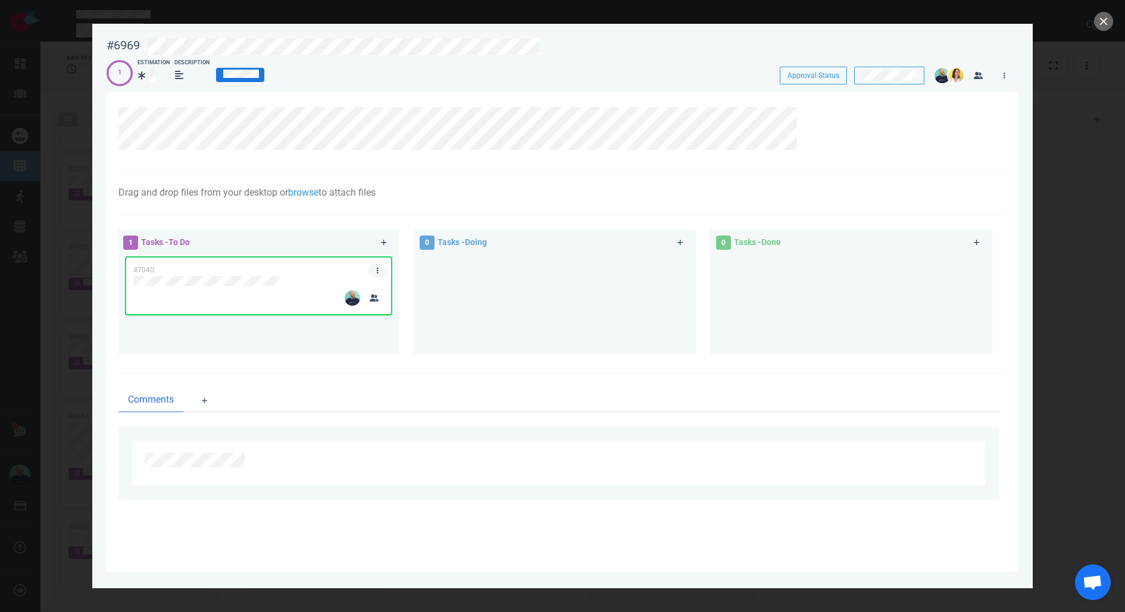
click at [378, 265] on link at bounding box center [377, 271] width 19 height 15
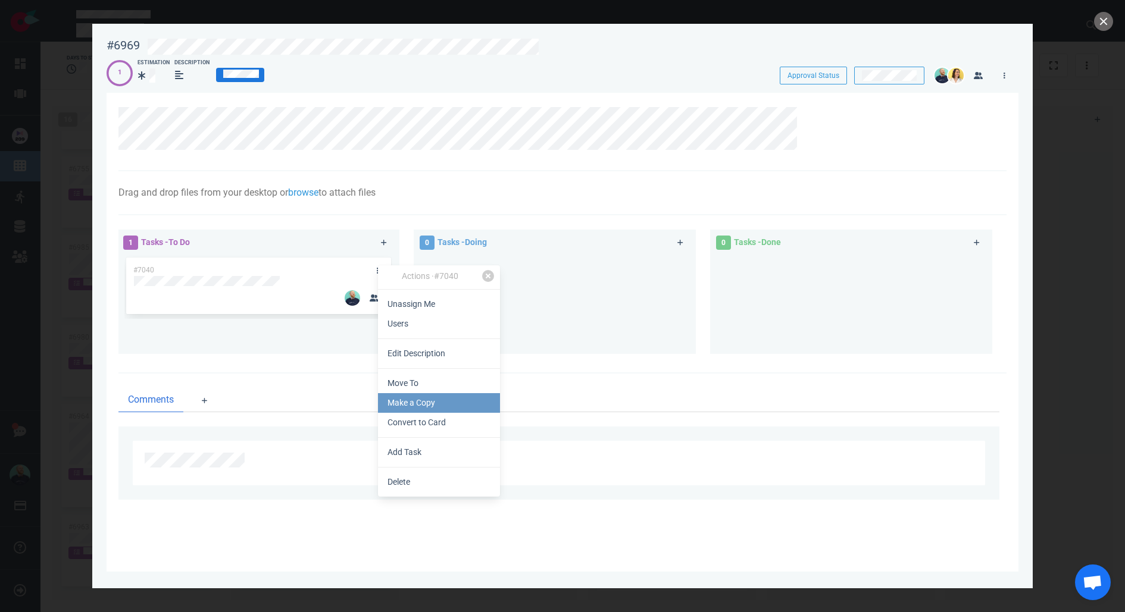
click at [432, 409] on link "Make a Copy" at bounding box center [439, 403] width 122 height 20
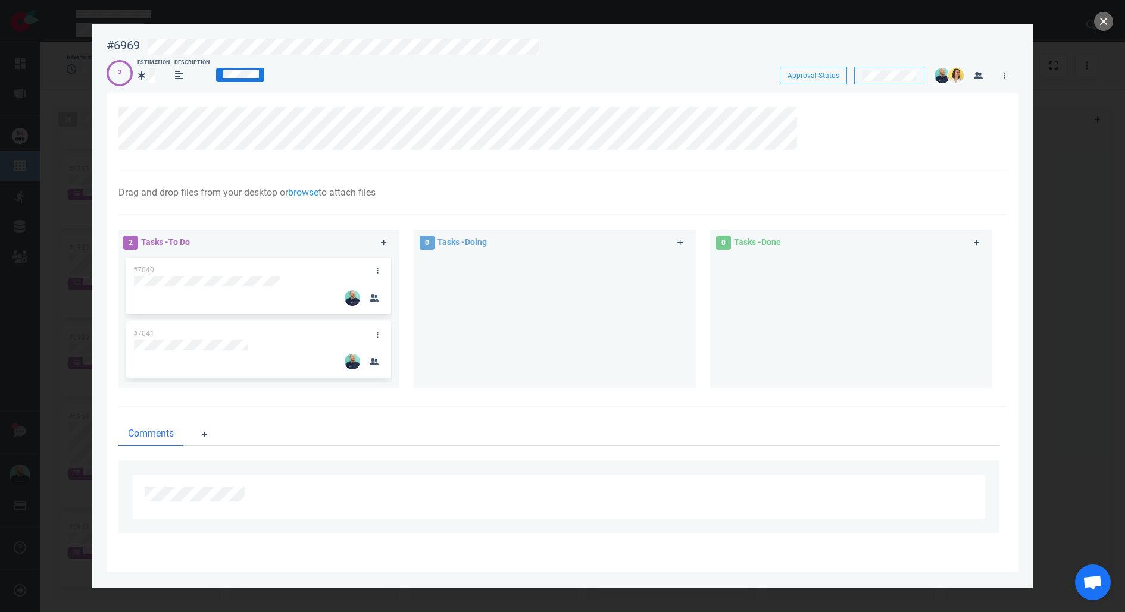
click at [395, 241] on div at bounding box center [387, 243] width 26 height 29
click at [387, 242] on link at bounding box center [383, 243] width 19 height 15
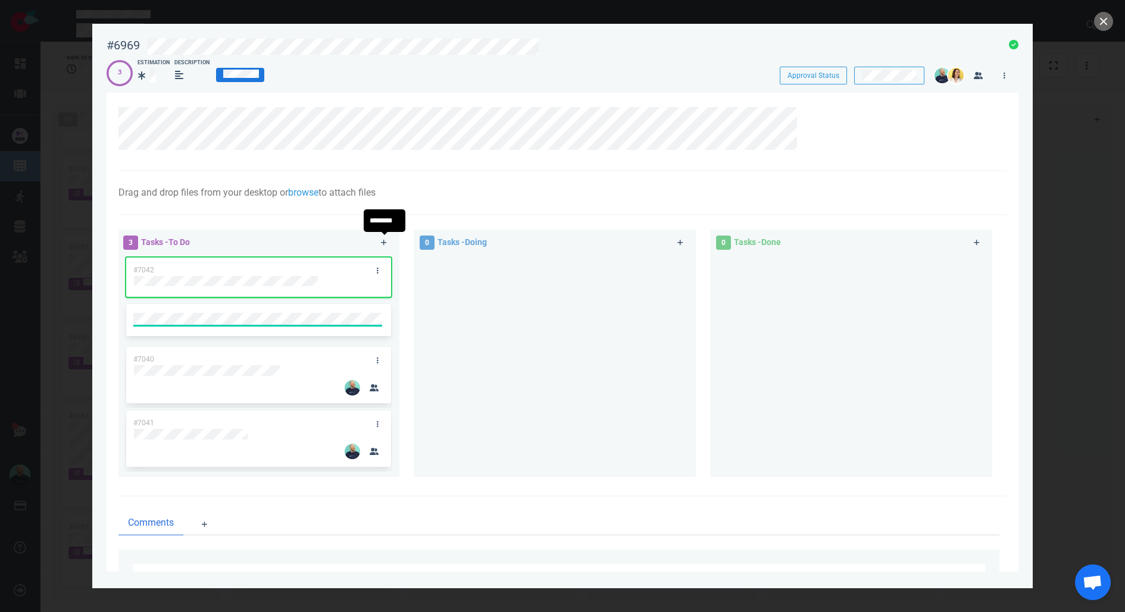
click at [375, 267] on div "#7042 #7040 #7041" at bounding box center [258, 361] width 268 height 213
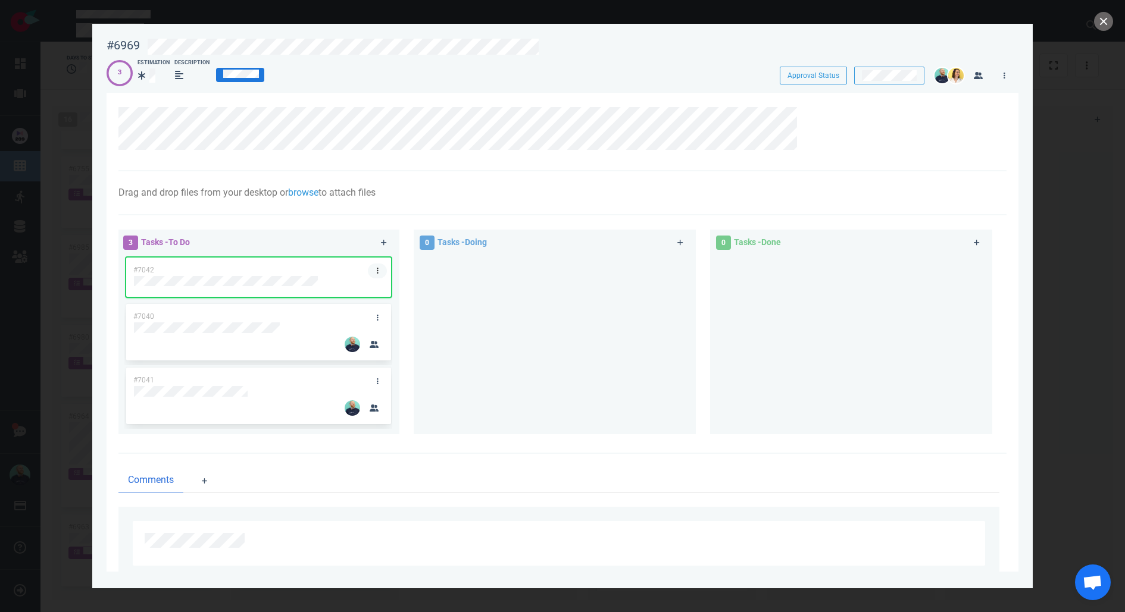
click at [379, 272] on link at bounding box center [377, 271] width 19 height 15
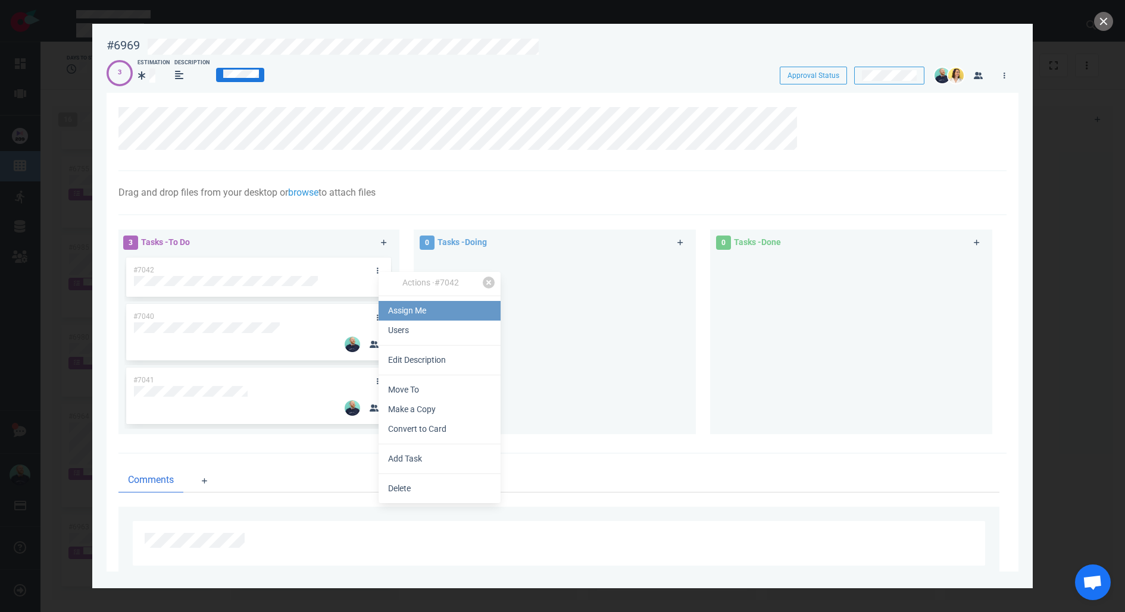
click at [387, 316] on link "Assign Me" at bounding box center [440, 311] width 122 height 20
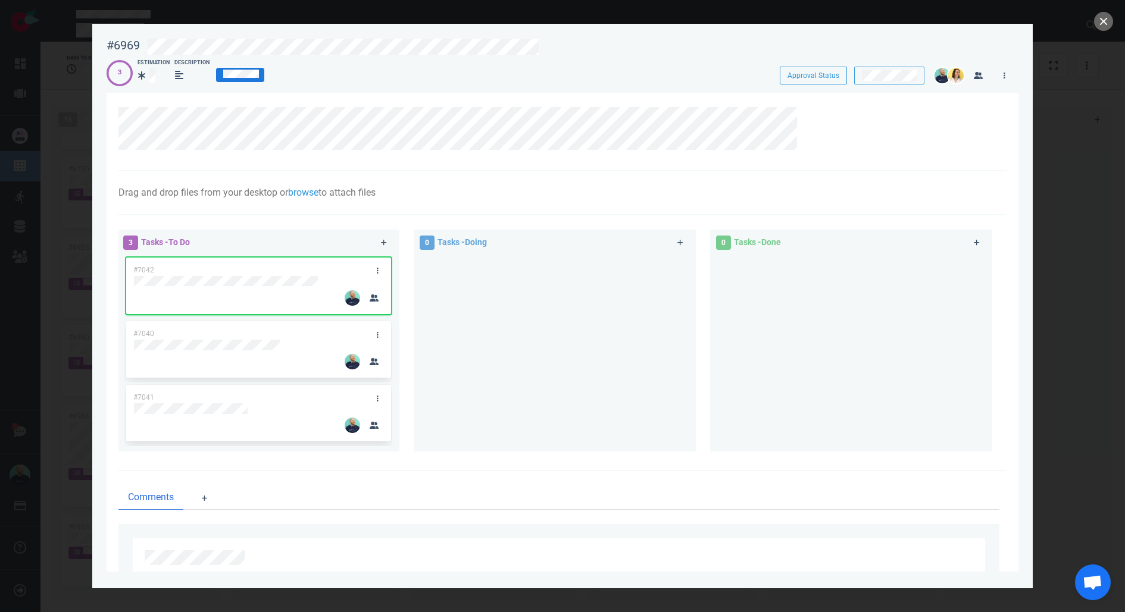
click at [462, 373] on div at bounding box center [555, 348] width 268 height 187
click at [377, 268] on icon at bounding box center [378, 270] width 2 height 7
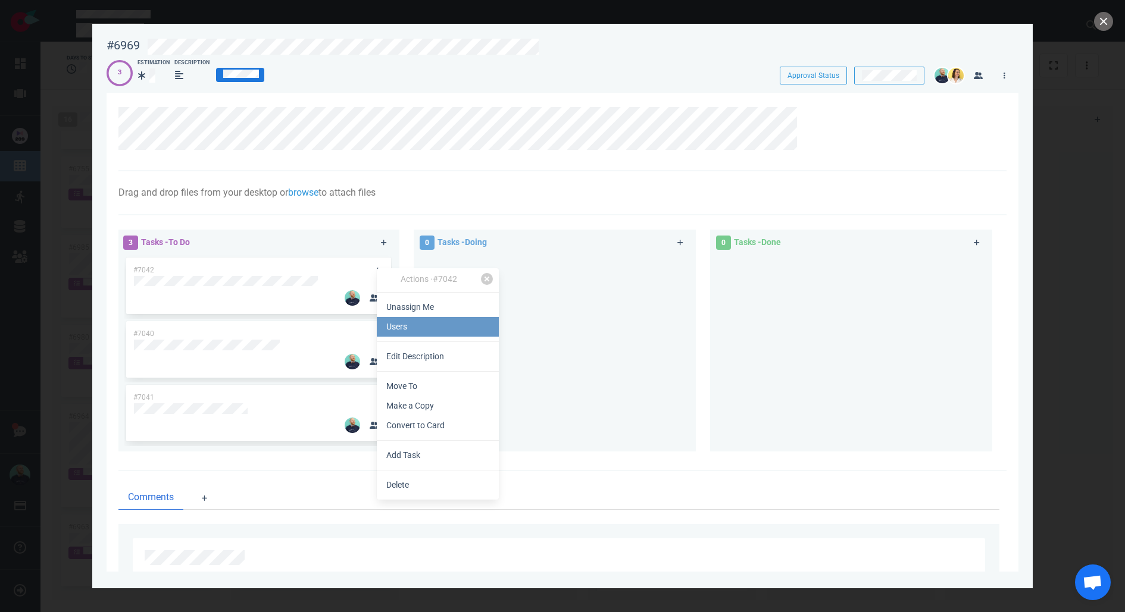
click at [397, 331] on link "Users" at bounding box center [438, 327] width 122 height 20
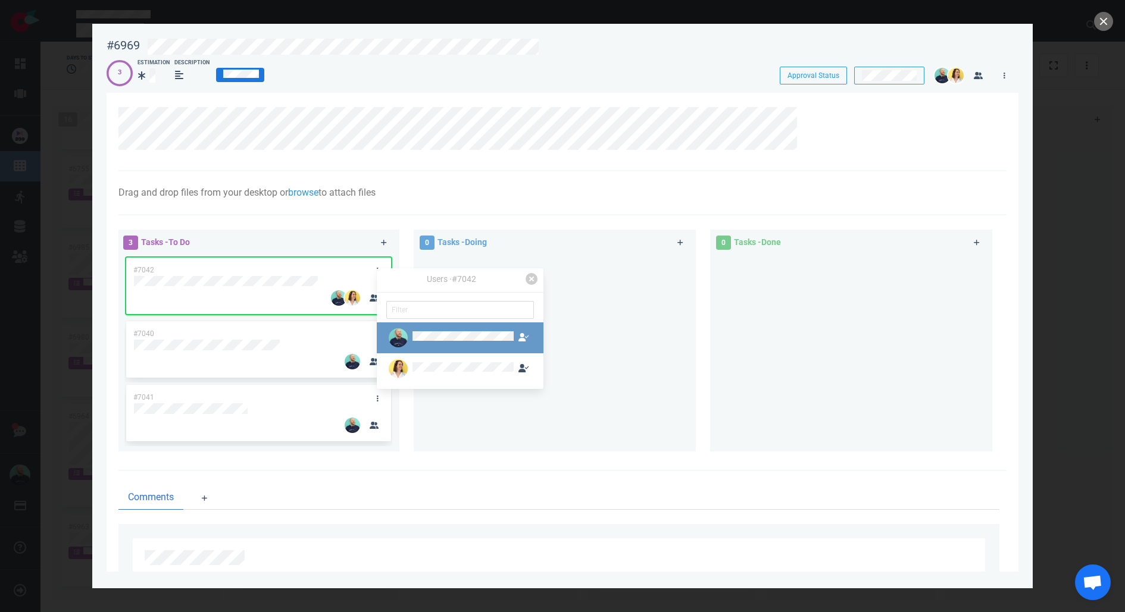
click at [415, 329] on div at bounding box center [450, 338] width 129 height 19
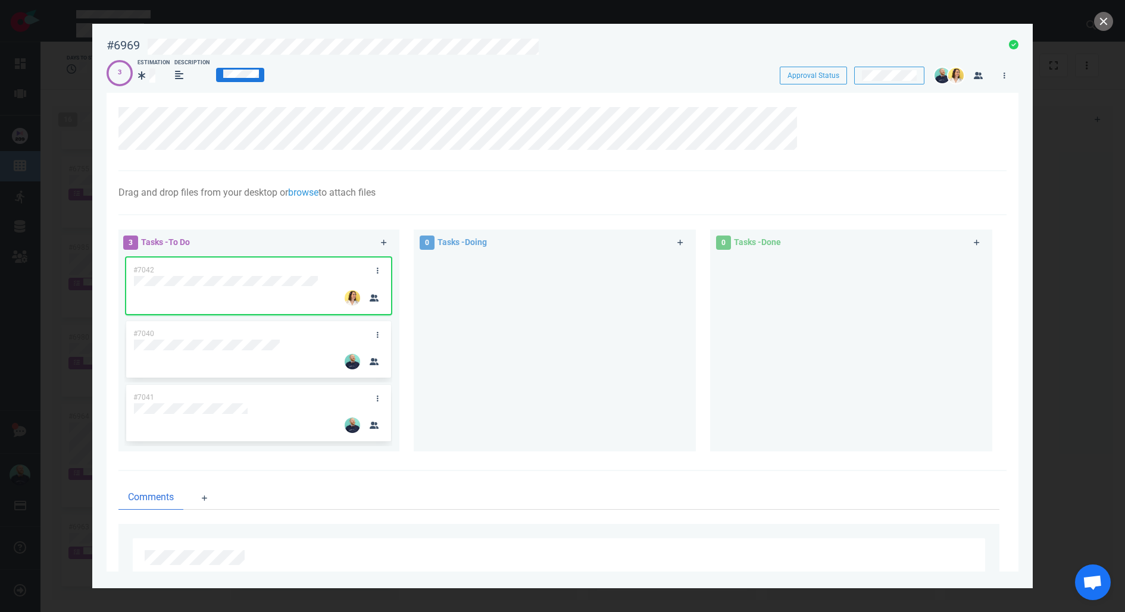
click at [434, 446] on div at bounding box center [555, 353] width 282 height 196
click at [379, 330] on link at bounding box center [377, 334] width 19 height 15
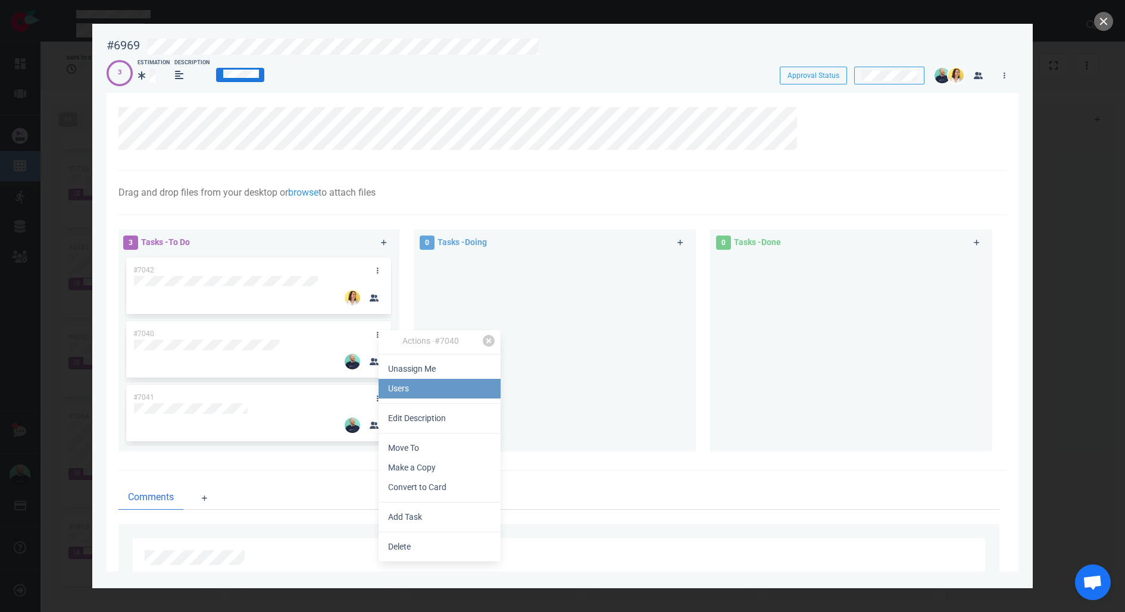
click at [426, 386] on link "Users" at bounding box center [440, 389] width 122 height 20
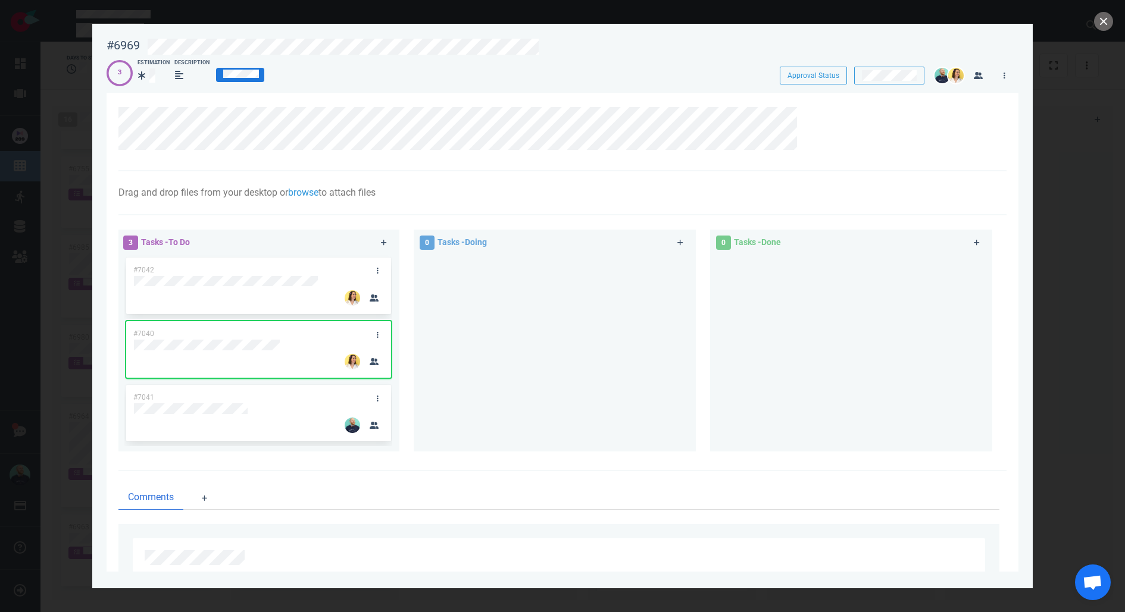
click at [496, 298] on div at bounding box center [555, 348] width 268 height 187
click at [377, 396] on link at bounding box center [377, 398] width 19 height 15
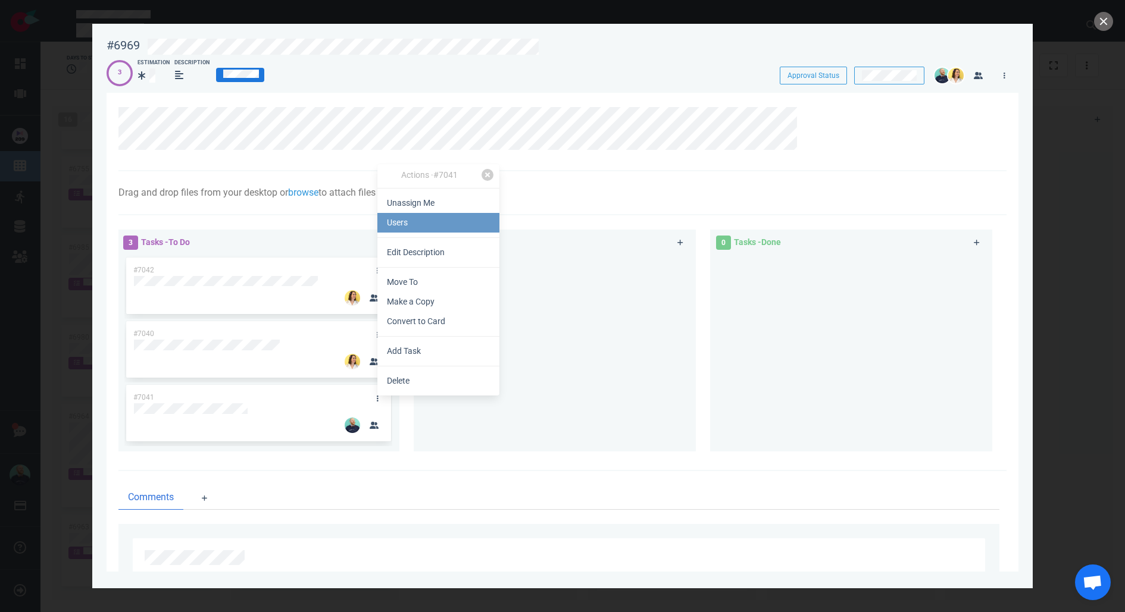
click at [404, 226] on link "Users" at bounding box center [438, 223] width 122 height 20
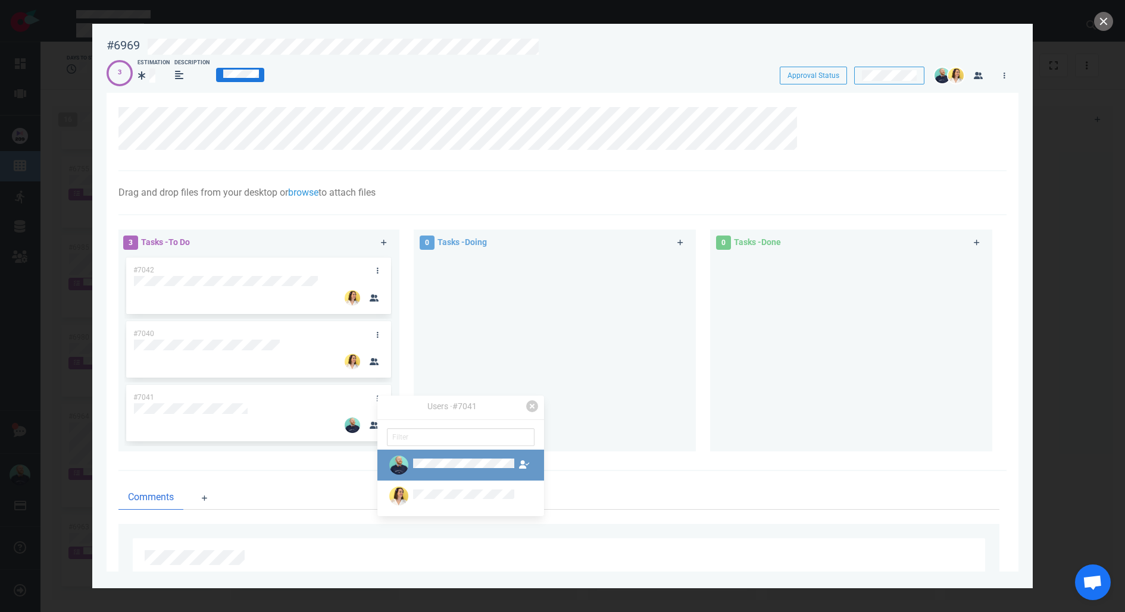
click at [433, 472] on div at bounding box center [451, 465] width 129 height 19
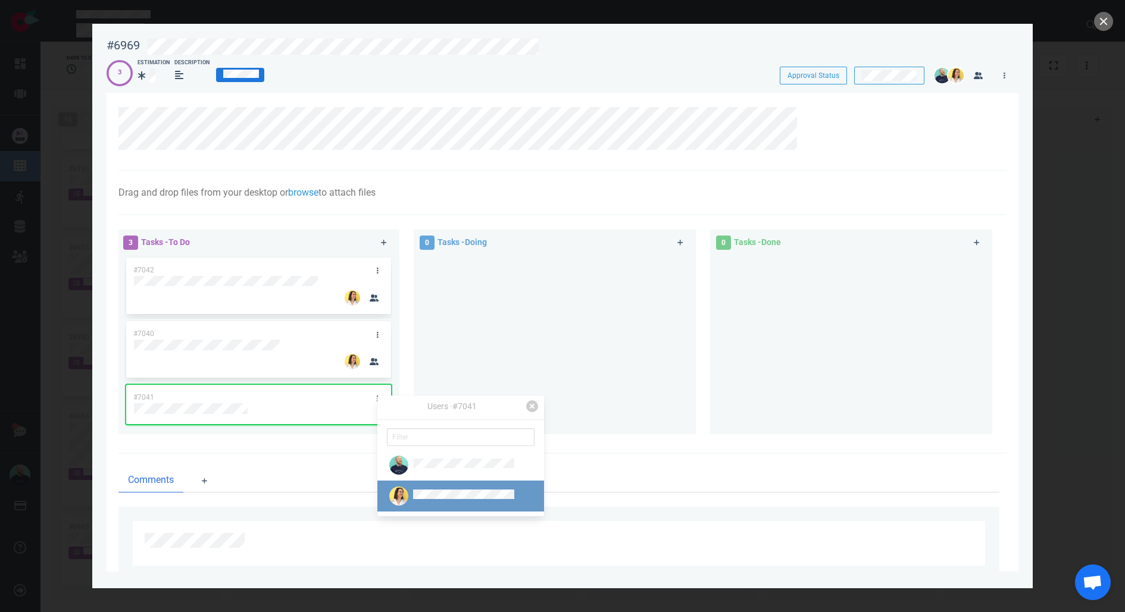
click at [444, 486] on link at bounding box center [460, 496] width 167 height 31
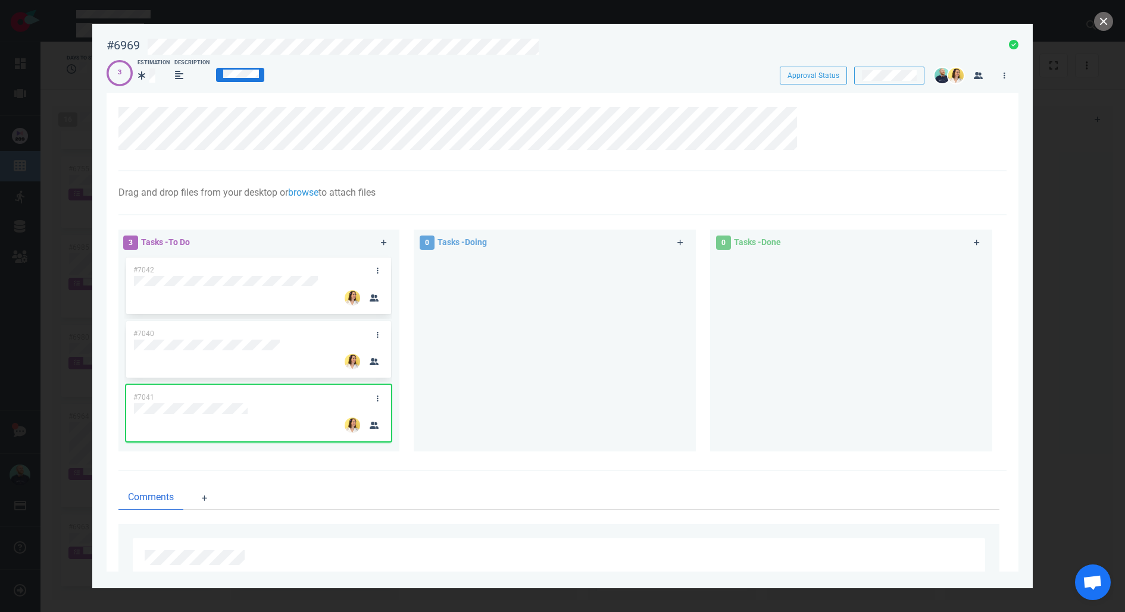
click at [496, 356] on div at bounding box center [555, 348] width 268 height 187
click at [1006, 71] on link at bounding box center [1004, 75] width 19 height 15
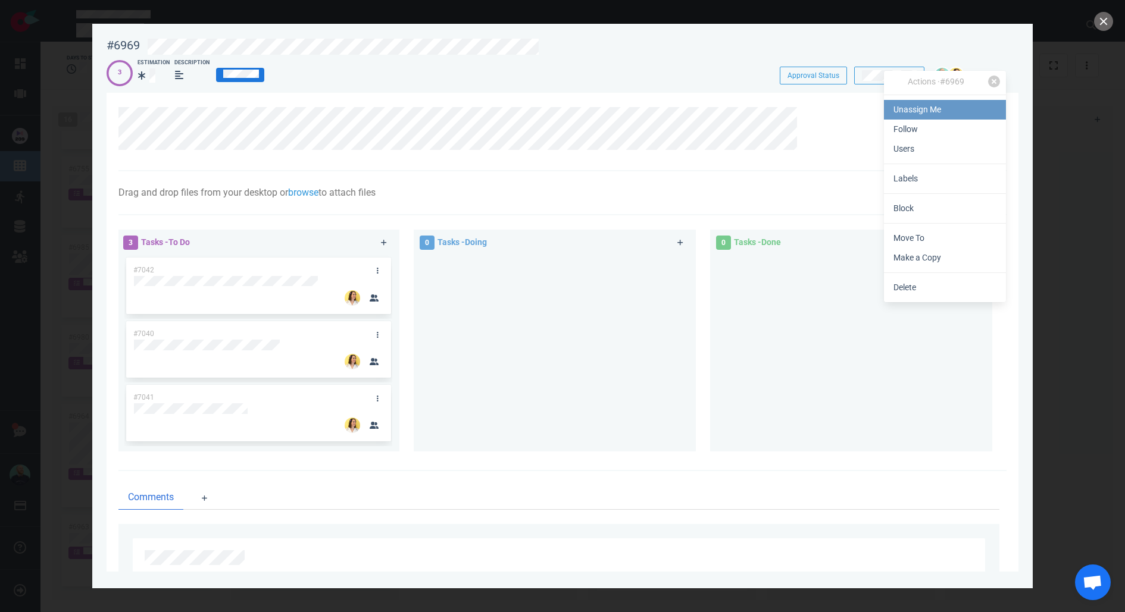
click at [965, 105] on link "Unassign Me" at bounding box center [945, 110] width 122 height 20
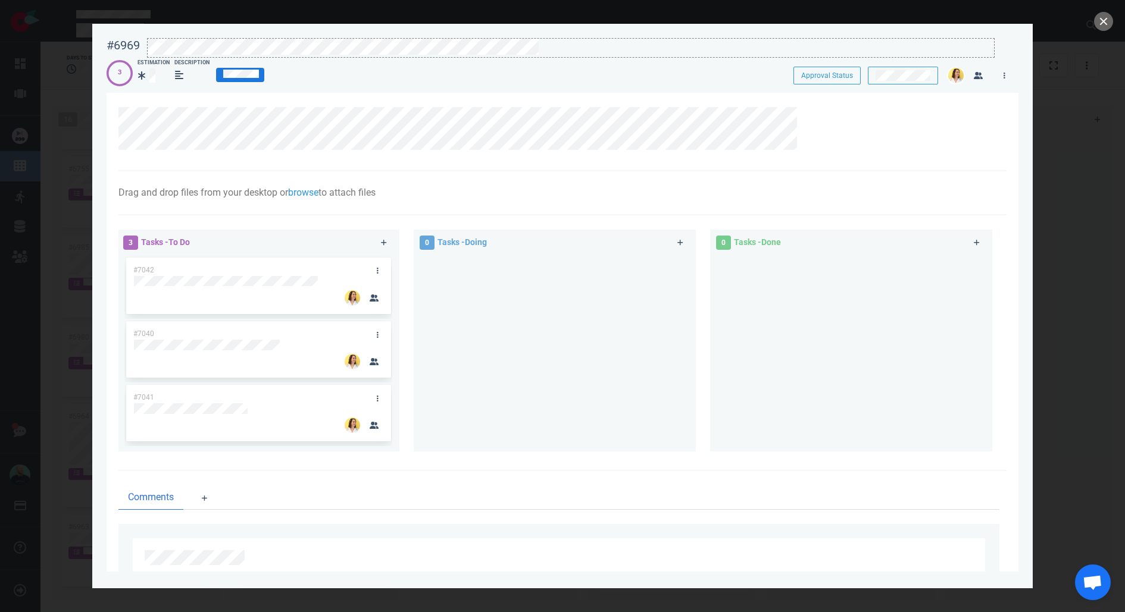
click at [624, 48] on div at bounding box center [571, 47] width 846 height 16
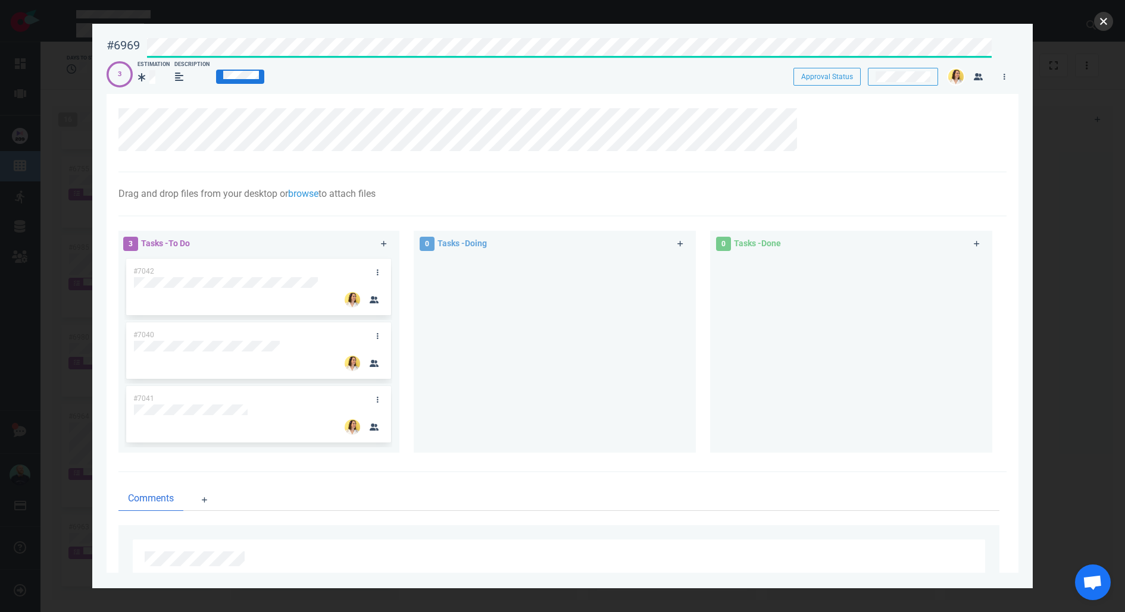
click at [1099, 20] on button "close" at bounding box center [1103, 21] width 19 height 19
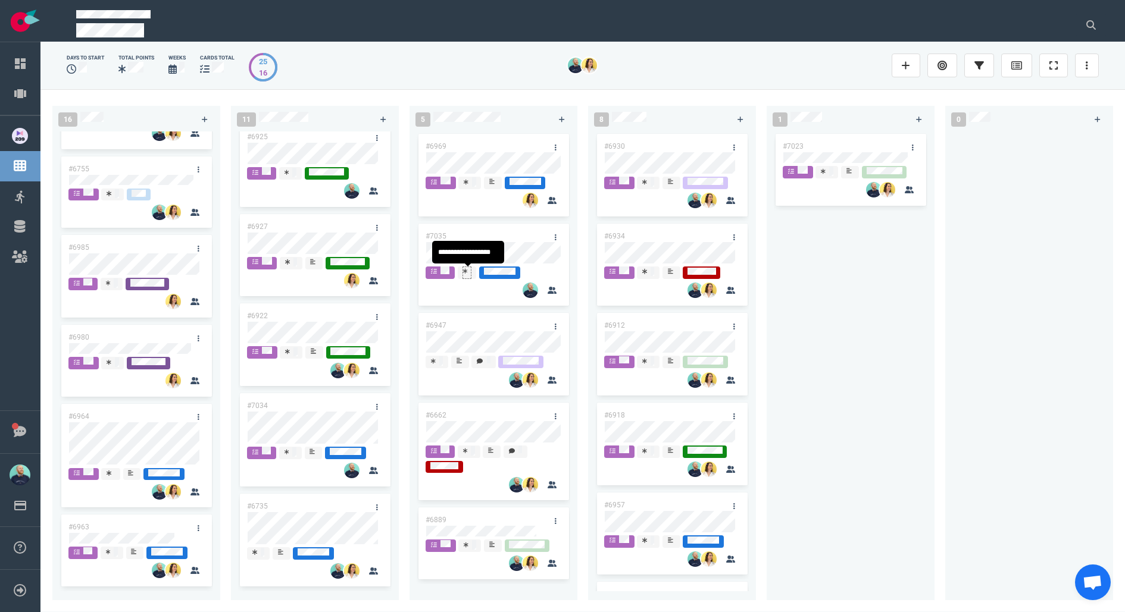
click at [468, 273] on div at bounding box center [467, 272] width 8 height 10
click at [555, 235] on icon at bounding box center [556, 237] width 2 height 7
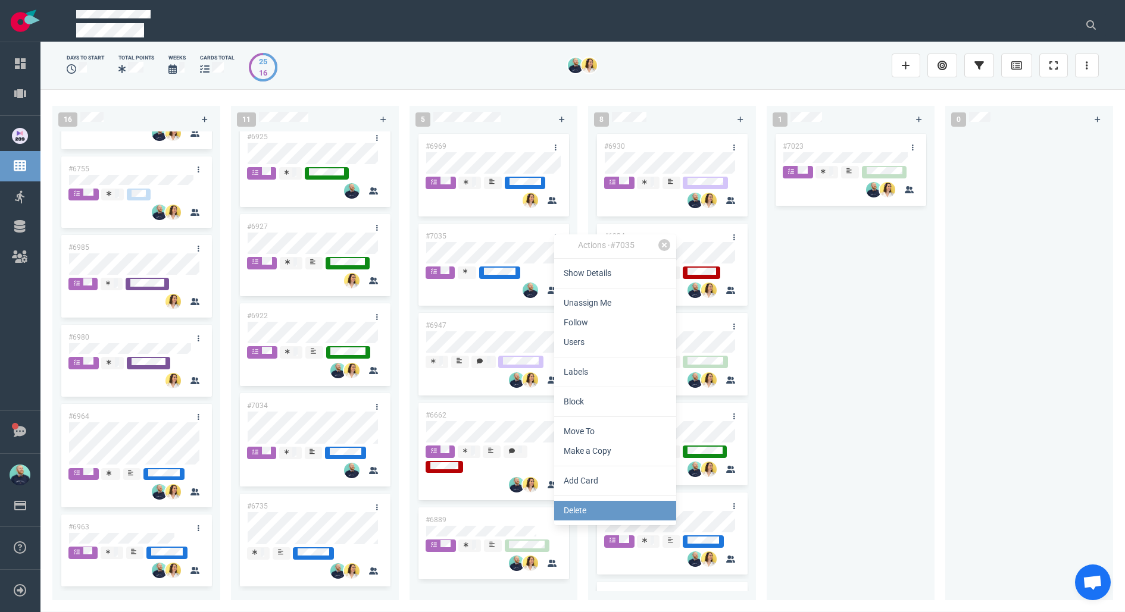
click at [586, 505] on link "Delete" at bounding box center [615, 511] width 122 height 20
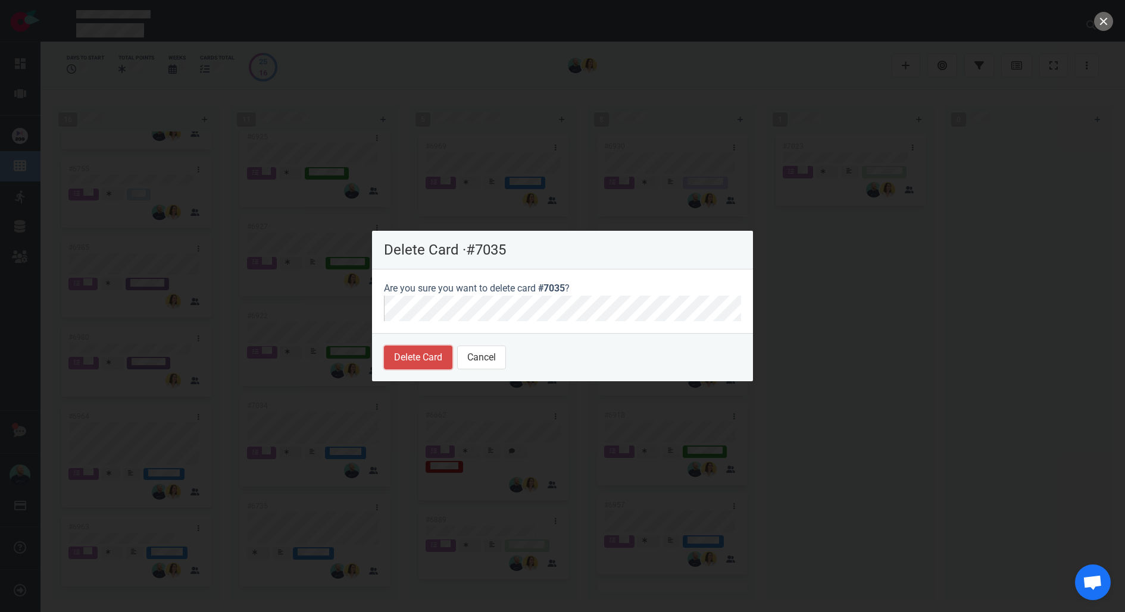
click at [409, 364] on button "Delete Card" at bounding box center [418, 358] width 68 height 24
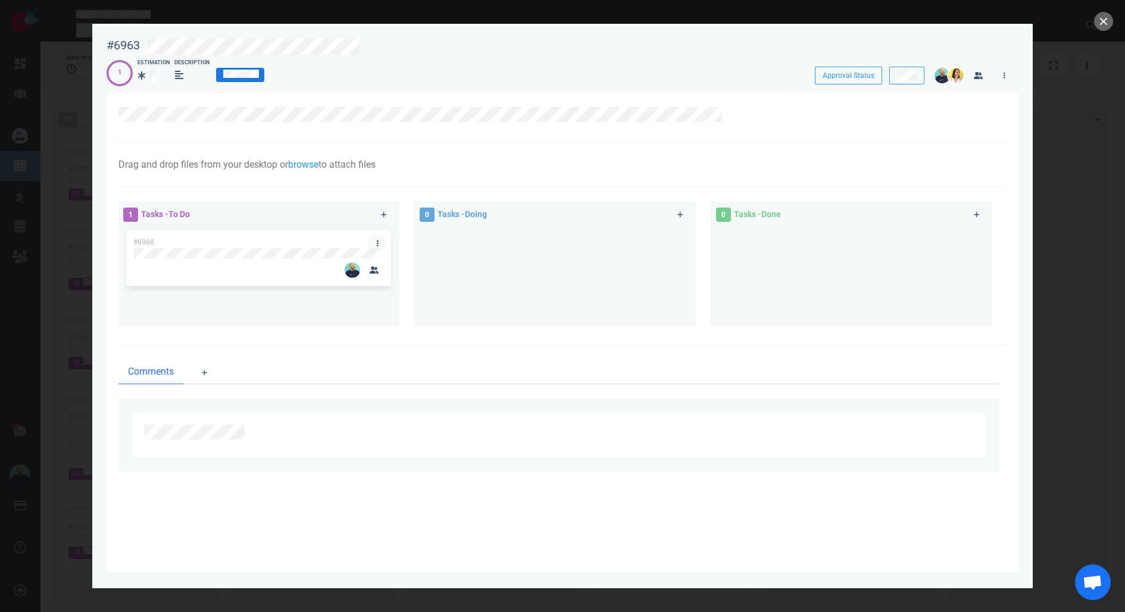
click at [380, 240] on link at bounding box center [377, 243] width 19 height 15
click at [1114, 27] on div at bounding box center [562, 306] width 1125 height 612
click at [1108, 24] on button "close" at bounding box center [1103, 21] width 19 height 19
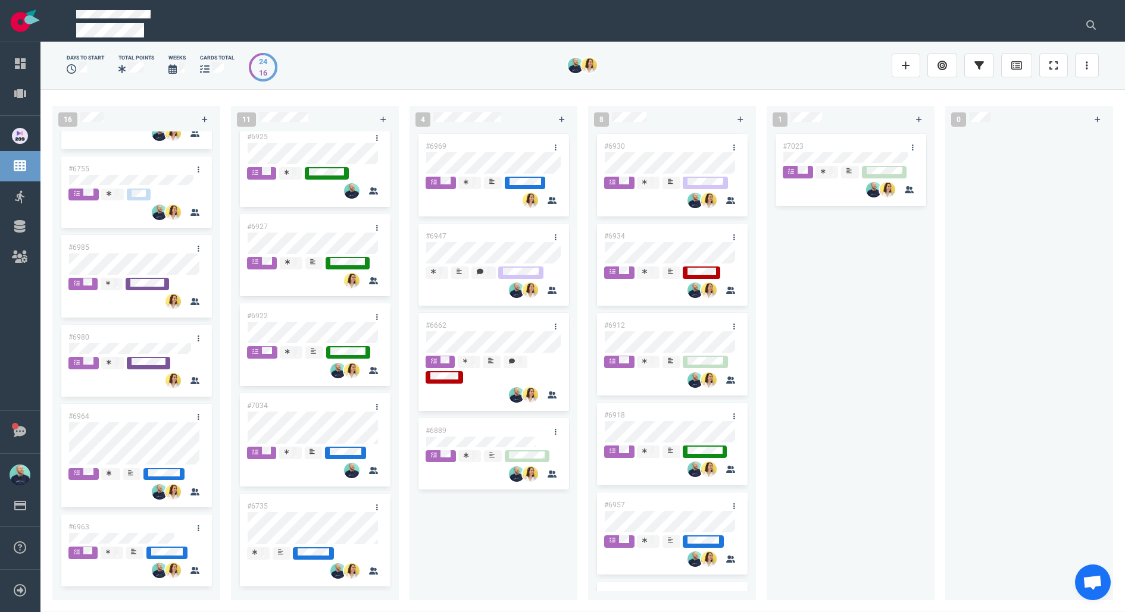
click at [512, 557] on div "#6969 #6947 #6662 #6889" at bounding box center [494, 359] width 154 height 455
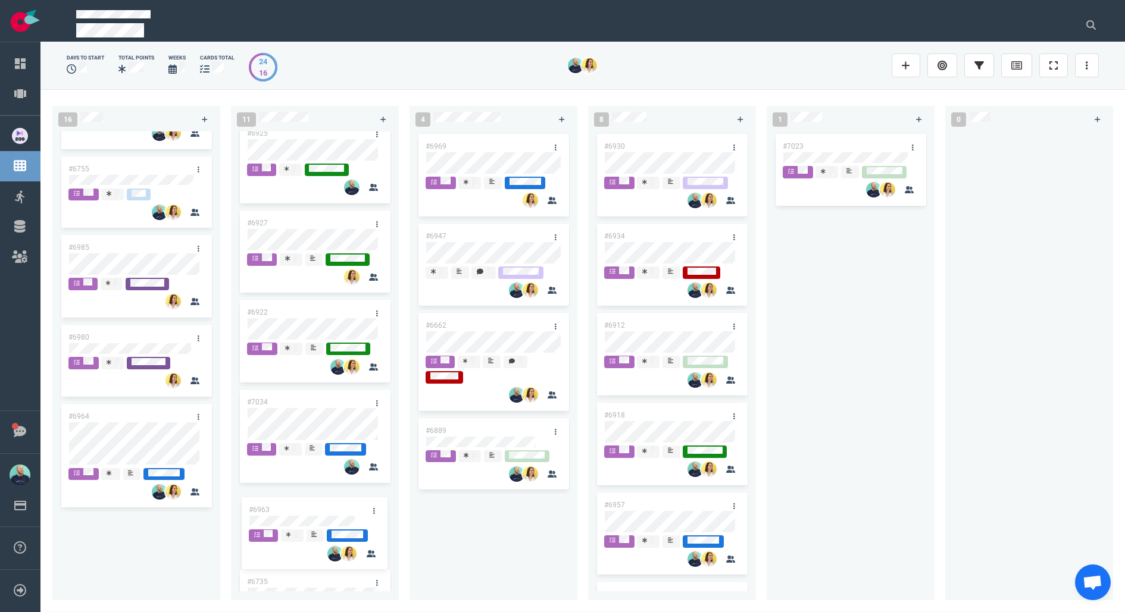
drag, startPoint x: 155, startPoint y: 530, endPoint x: 336, endPoint y: 514, distance: 181.1
click at [336, 514] on div "16 #6995 #6994 #6855 #6955 #6992 #7008 #7013 #6901 #6987 #6767 #6996 #6755 #698…" at bounding box center [582, 350] width 1084 height 523
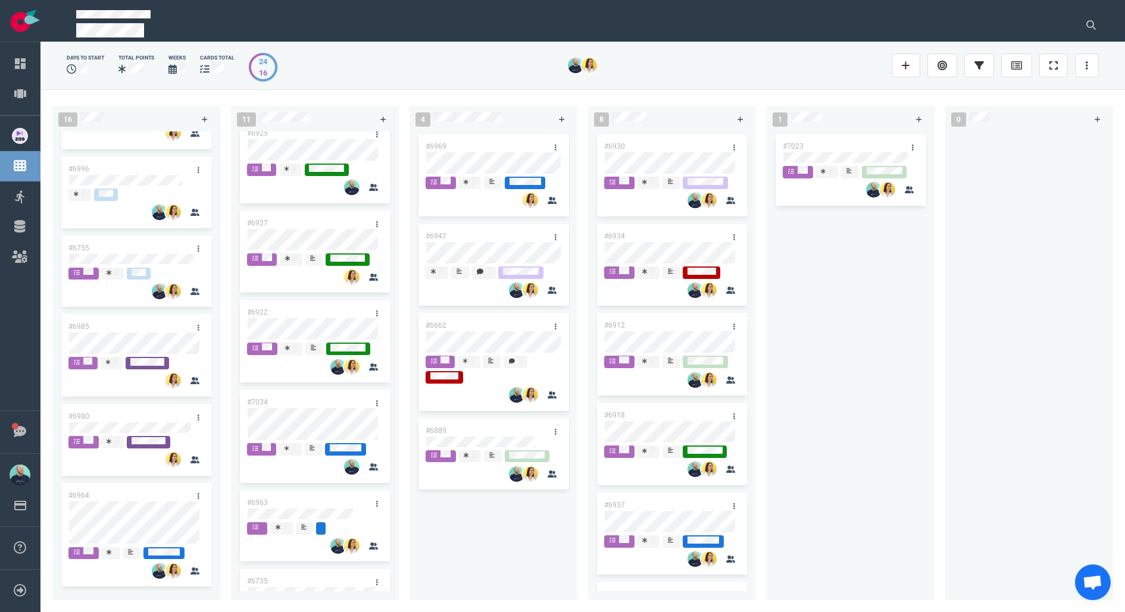
scroll to position [867, 0]
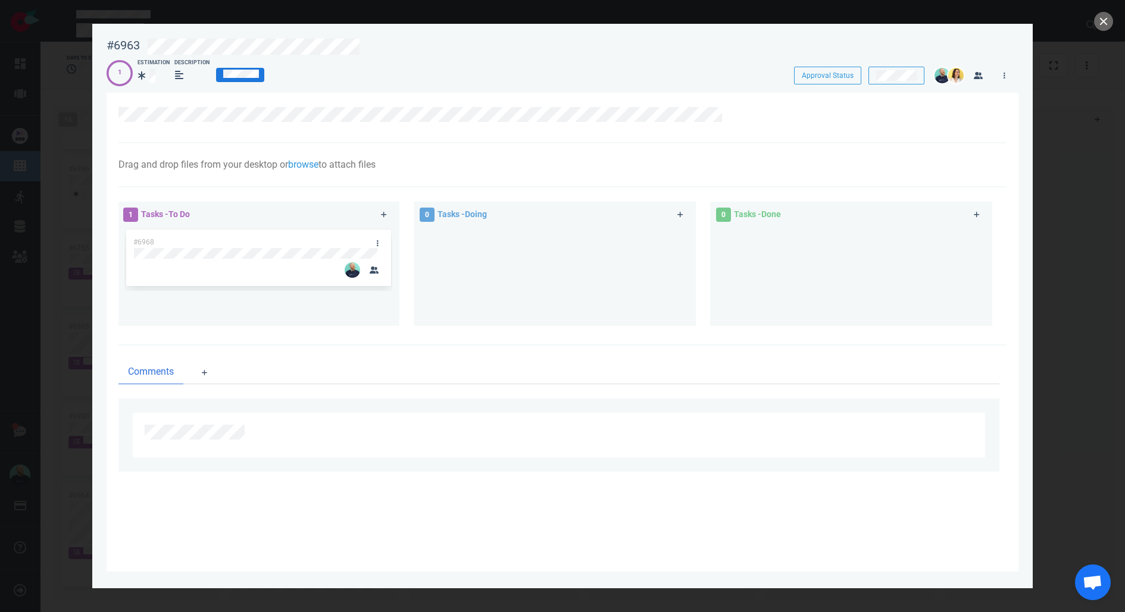
click at [426, 62] on div "1 Estimation Description" at bounding box center [440, 72] width 666 height 27
click at [408, 47] on div at bounding box center [571, 47] width 846 height 16
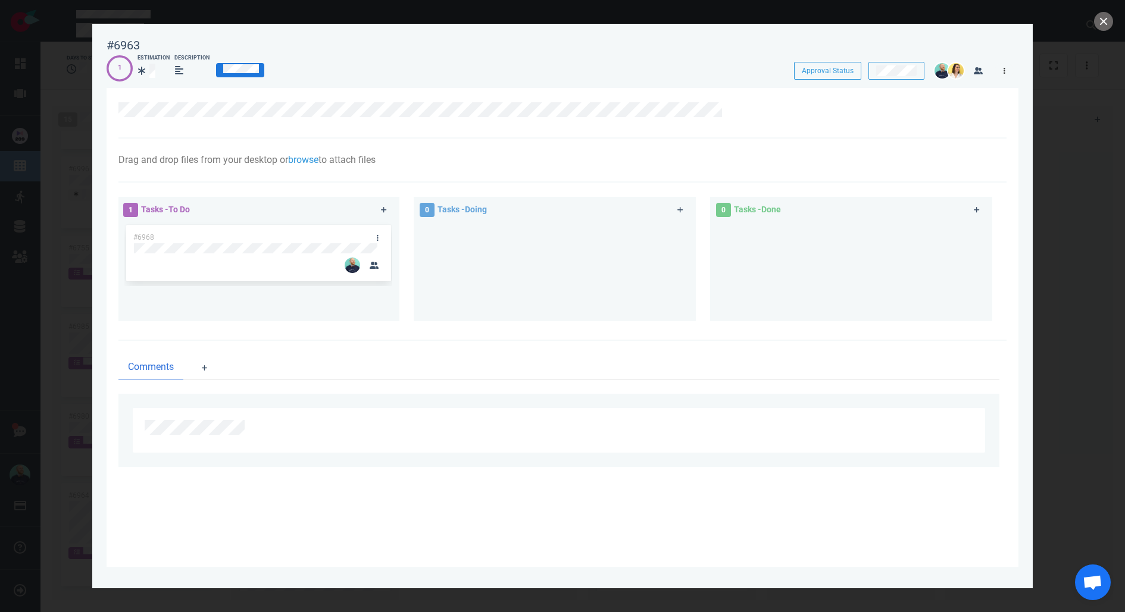
click at [1007, 76] on link at bounding box center [1004, 70] width 19 height 15
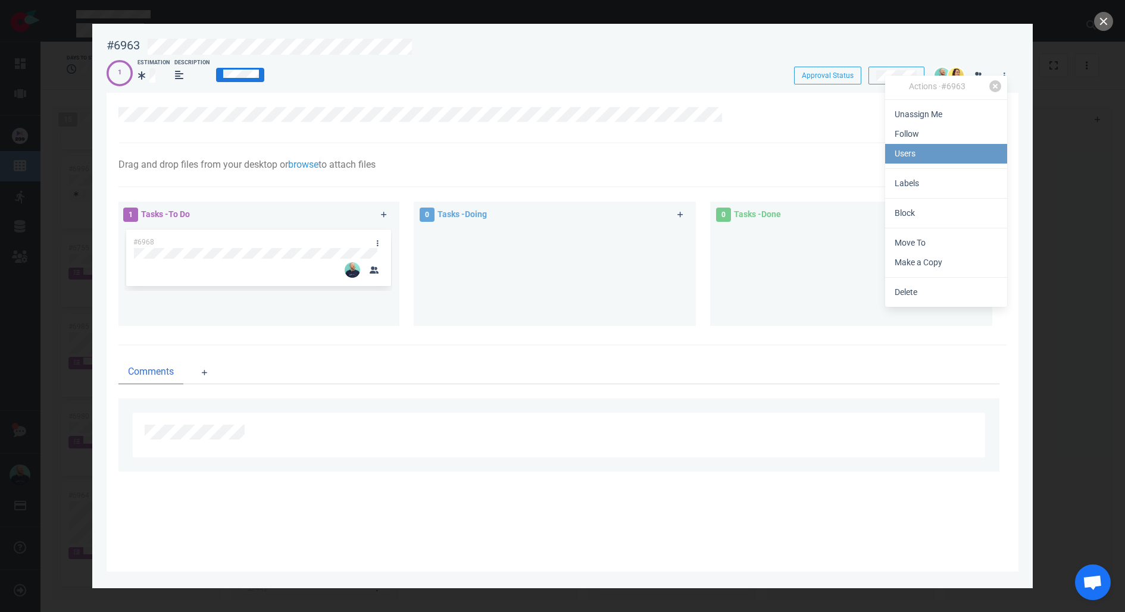
click at [937, 162] on link "Users" at bounding box center [946, 154] width 122 height 20
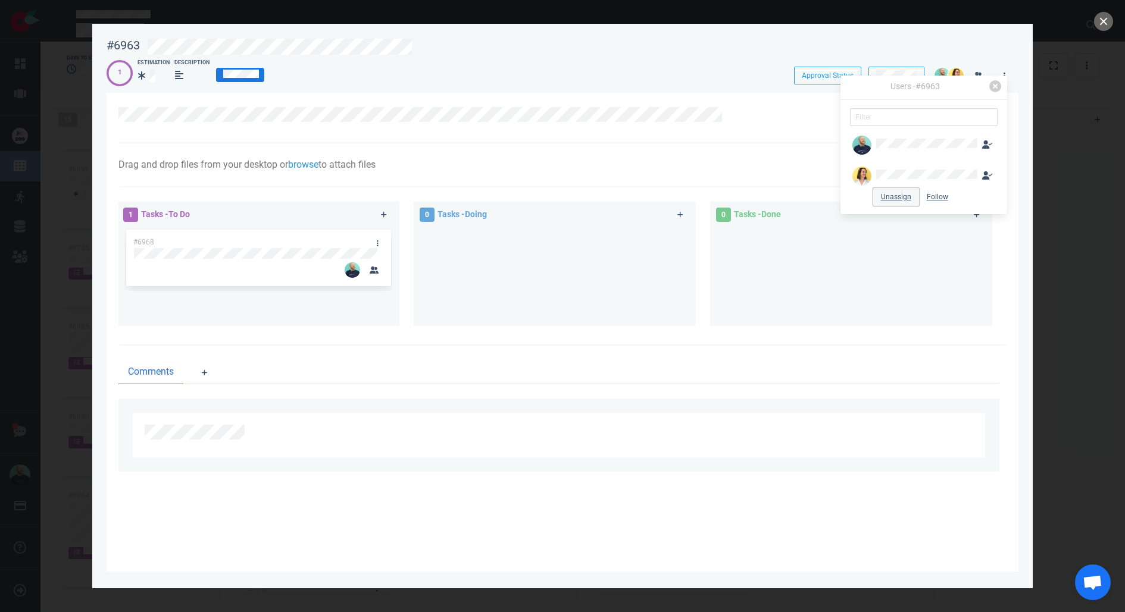
click at [894, 196] on button "Unassign" at bounding box center [896, 197] width 46 height 18
click at [1104, 26] on button "close" at bounding box center [1103, 21] width 19 height 19
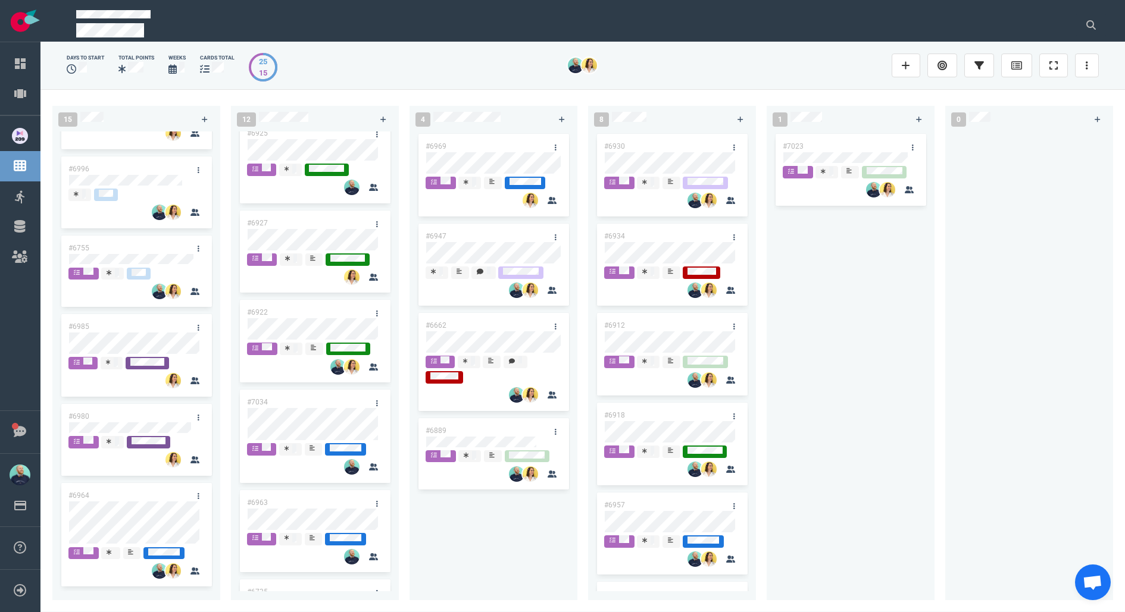
click at [542, 533] on div "#6969 #6947 #6662 #6889" at bounding box center [494, 359] width 154 height 455
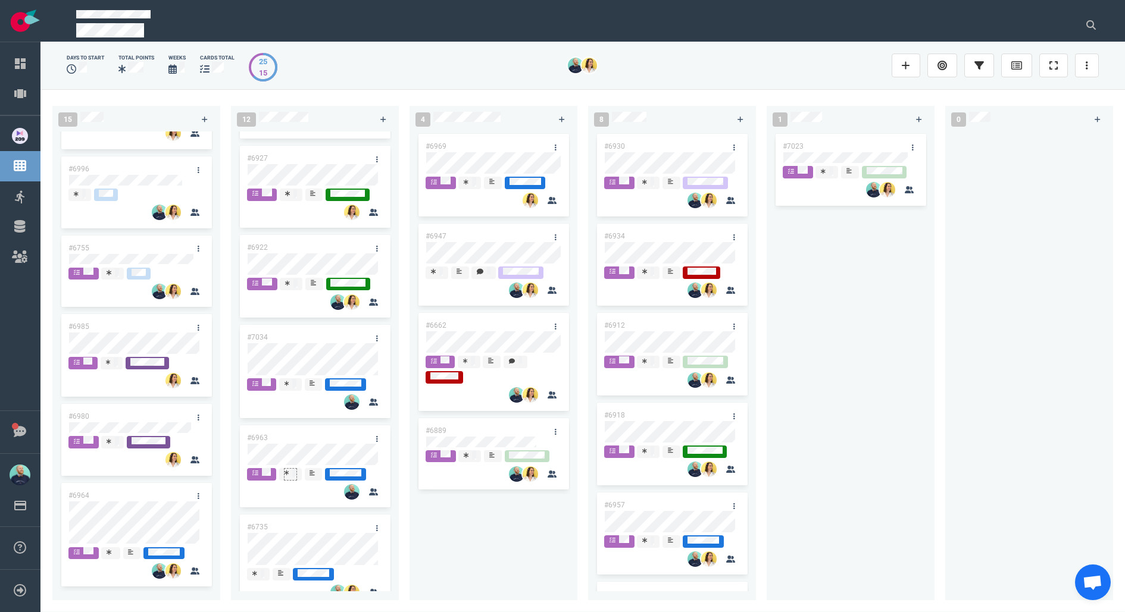
click at [289, 476] on div at bounding box center [291, 474] width 12 height 10
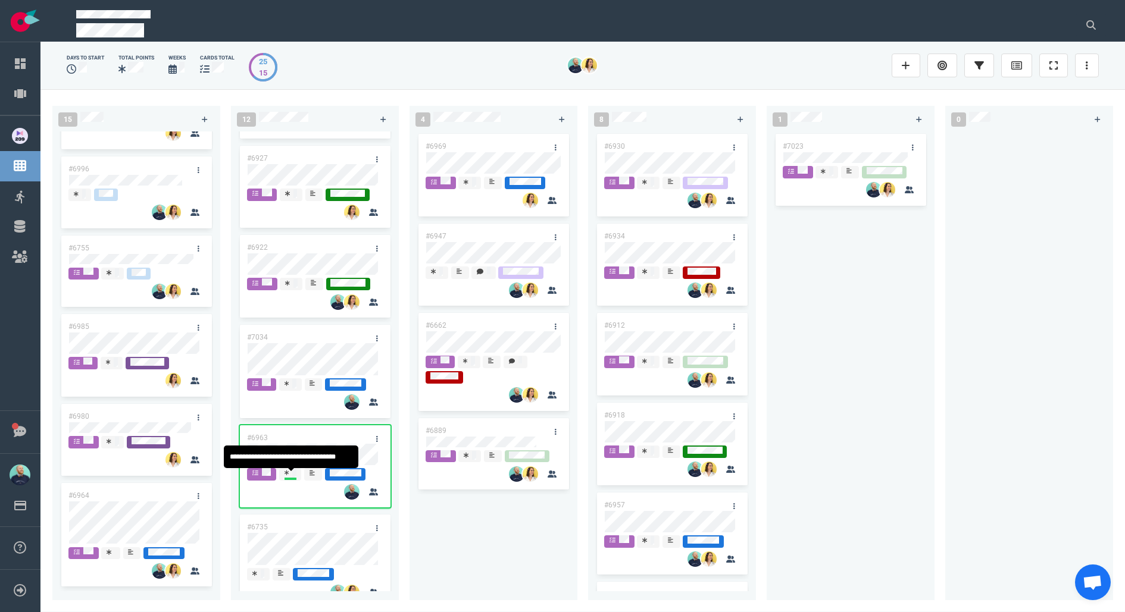
click at [473, 547] on div "#6969 #6947 #6662 #6889" at bounding box center [494, 359] width 154 height 455
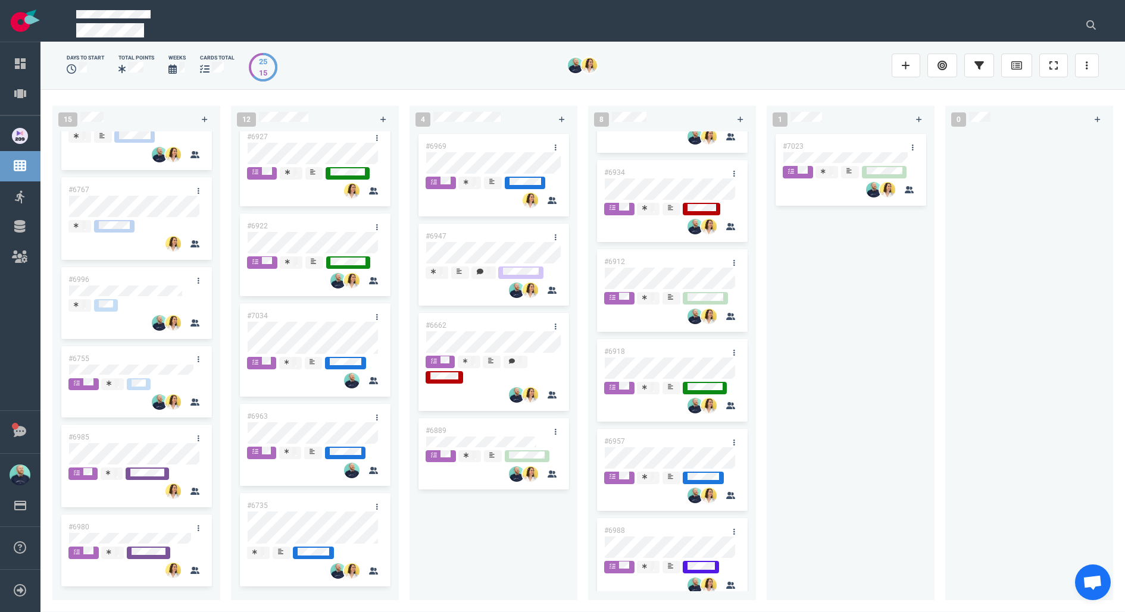
scroll to position [755, 0]
click at [829, 489] on div "#7023" at bounding box center [851, 359] width 154 height 455
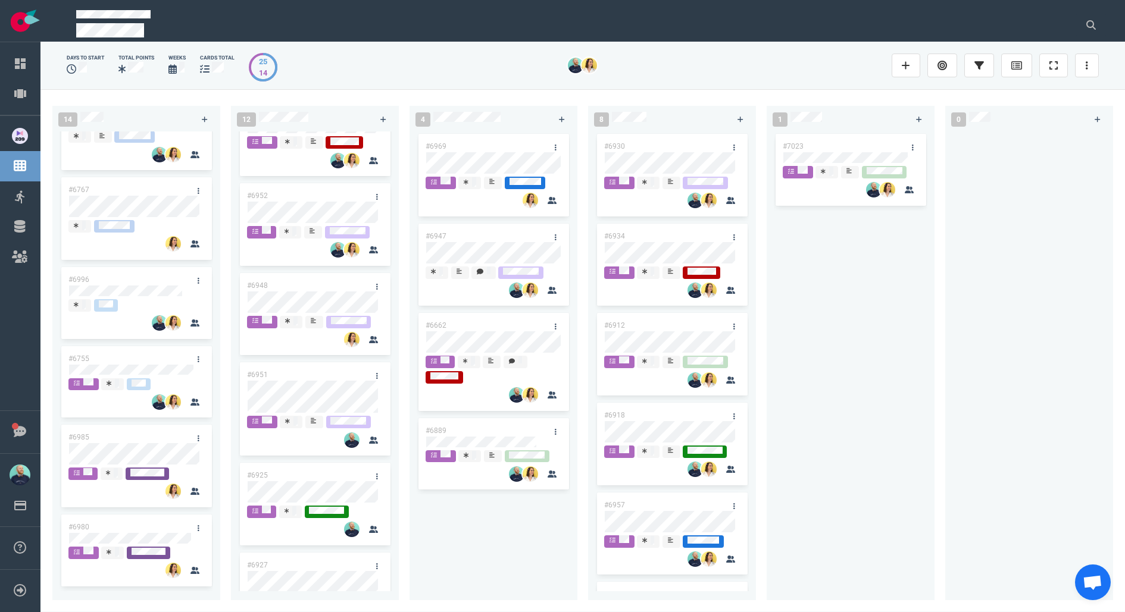
scroll to position [652, 0]
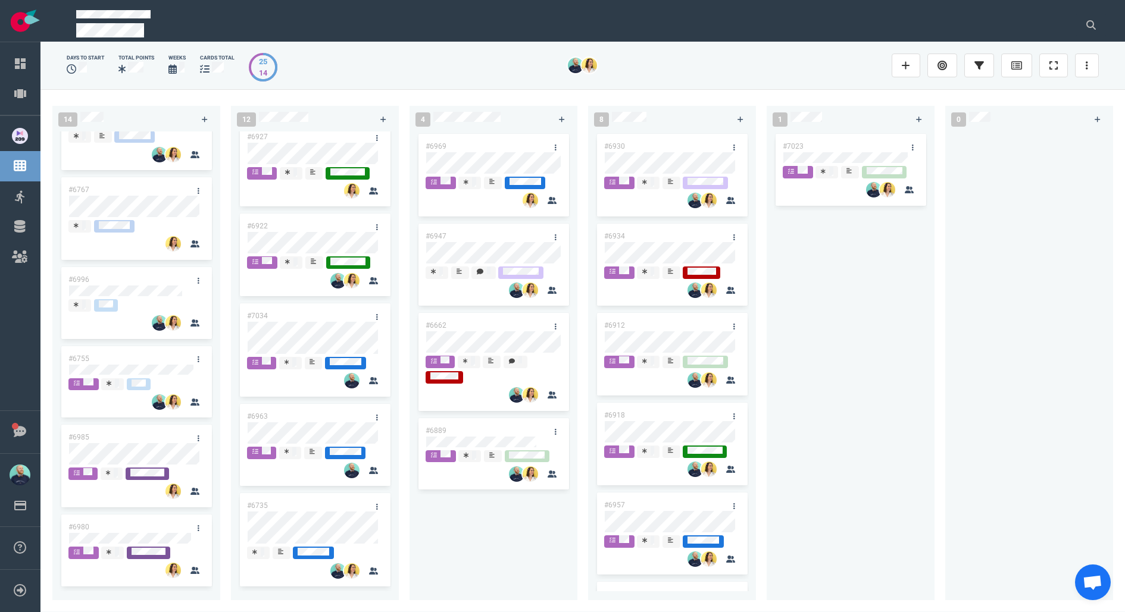
click at [447, 525] on div "#6969 #6947 #6662 #6889" at bounding box center [494, 359] width 154 height 455
click at [558, 145] on link at bounding box center [555, 147] width 19 height 15
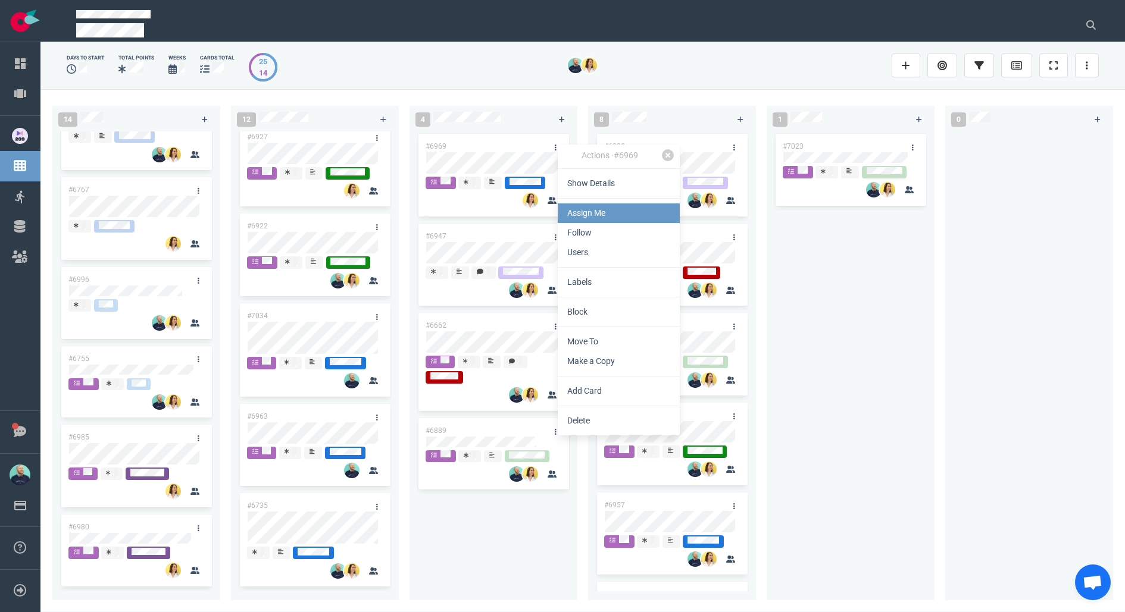
click at [595, 211] on link "Assign Me" at bounding box center [619, 214] width 122 height 20
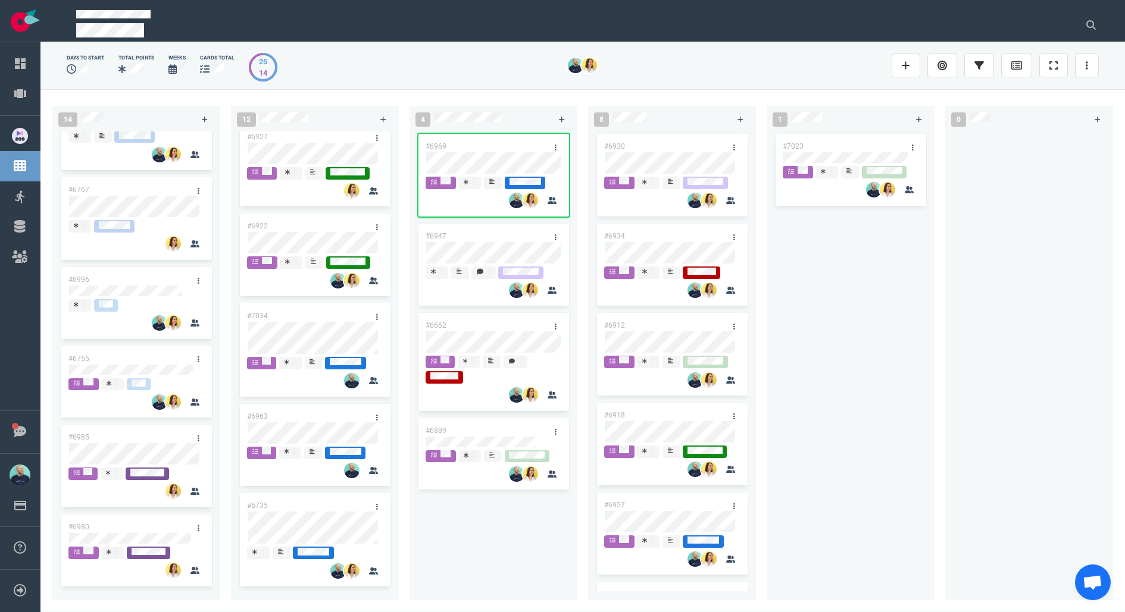
click at [505, 525] on div "#6969 #6947 #6662 #6889" at bounding box center [494, 359] width 154 height 455
click at [514, 529] on div "#6969 #6947 #6662 #6889" at bounding box center [494, 359] width 154 height 455
click at [476, 545] on div "#6969 #6947 #6662 #6889" at bounding box center [494, 359] width 154 height 455
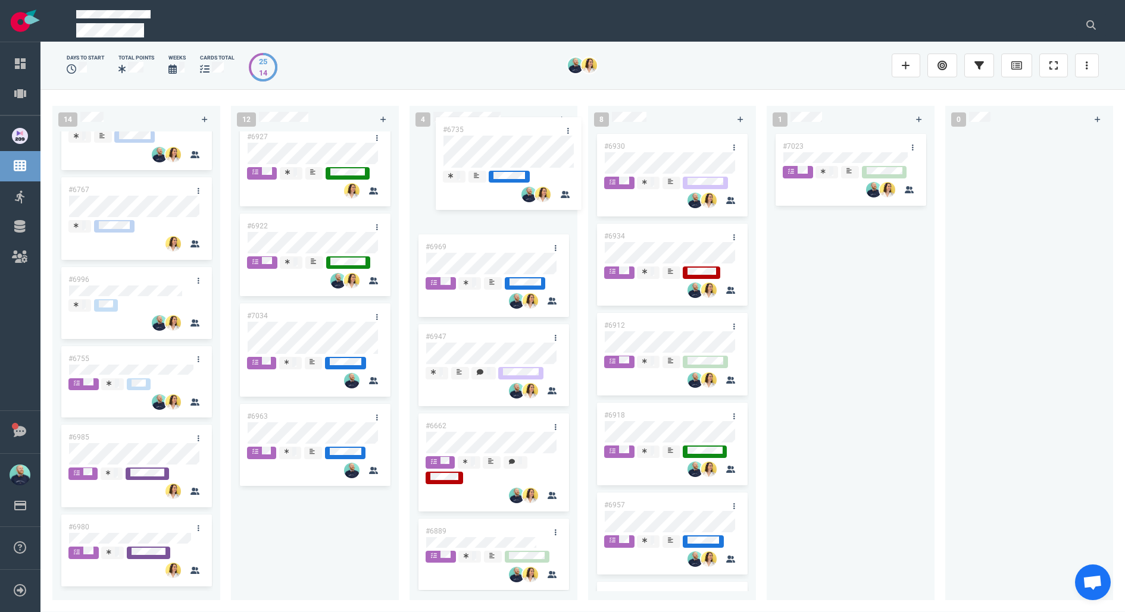
click at [520, 146] on div "14 #6995 #6994 #6855 #6955 #6992 #7008 #7013 #6901 #6987 #6767 #6996 #6755 #698…" at bounding box center [582, 350] width 1084 height 523
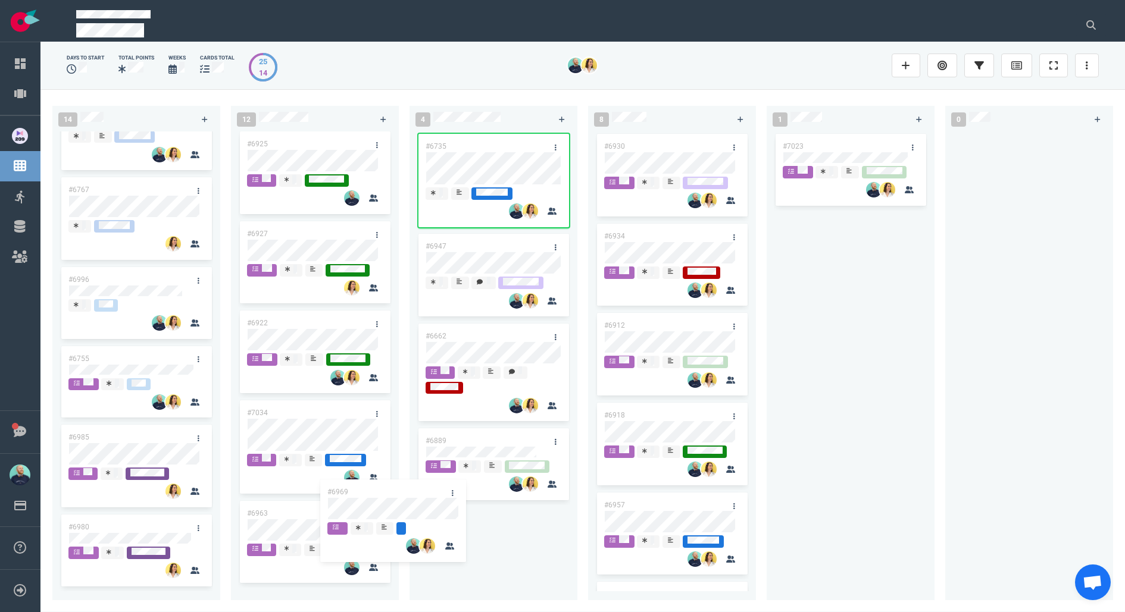
scroll to position [641, 0]
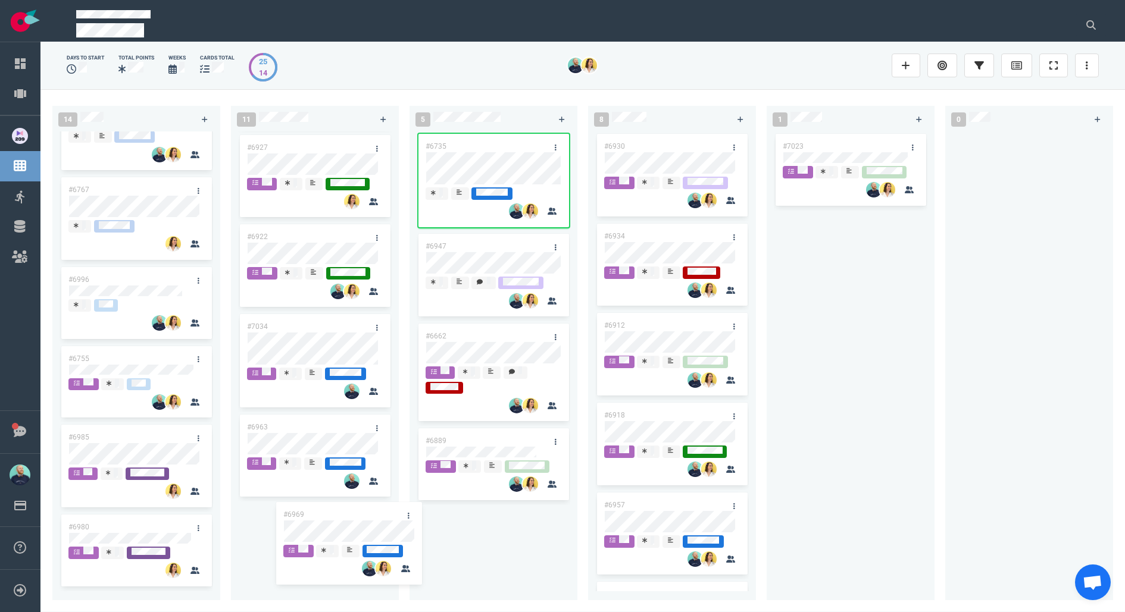
click at [332, 526] on div "14 #6995 #6994 #6855 #6955 #6992 #7008 #7013 #6901 #6987 #6767 #6996 #6755 #698…" at bounding box center [582, 350] width 1084 height 523
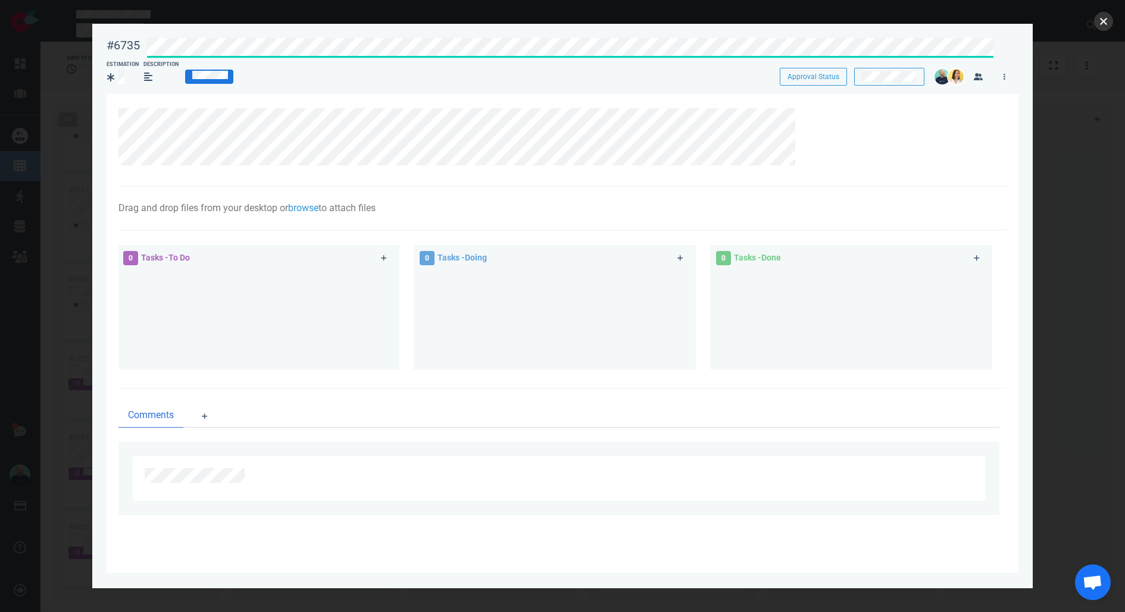
click at [1097, 24] on button "close" at bounding box center [1103, 21] width 19 height 19
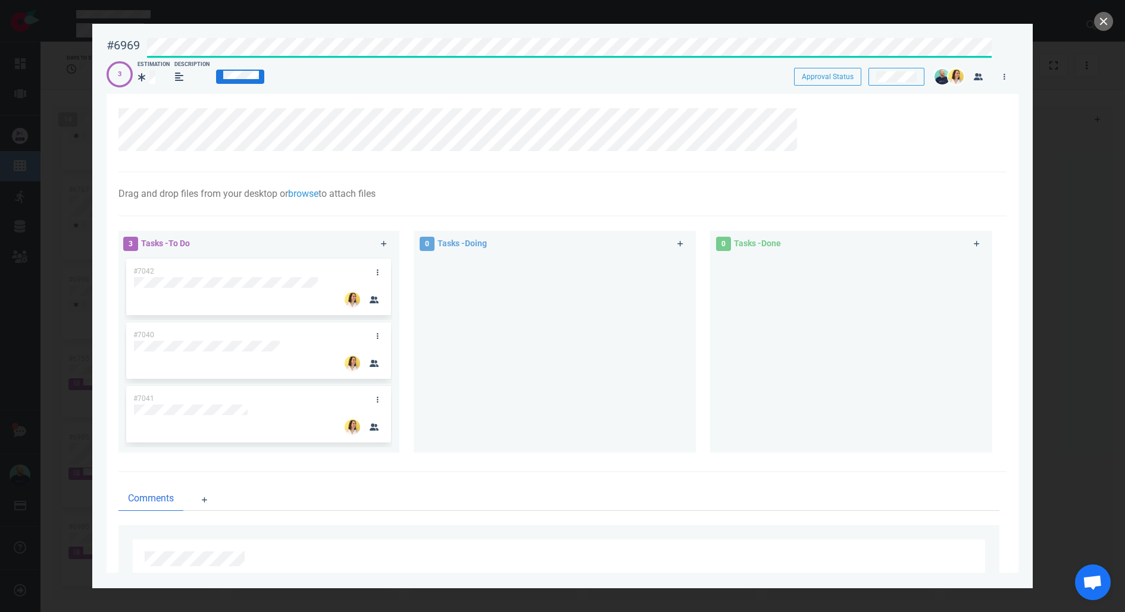
click at [583, 55] on div "#6969 Approval Status 3 Estimation Description Approval Status" at bounding box center [563, 58] width 912 height 54
click at [1109, 22] on button "close" at bounding box center [1103, 21] width 19 height 19
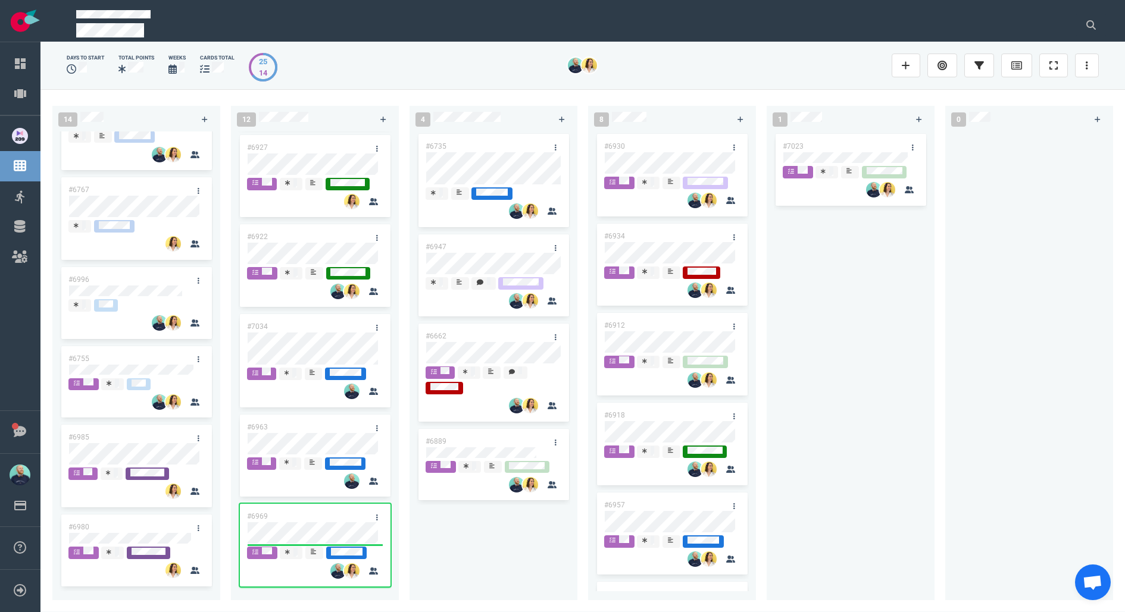
click at [469, 534] on div "#6735 #6947 #6662 #6889" at bounding box center [494, 359] width 154 height 455
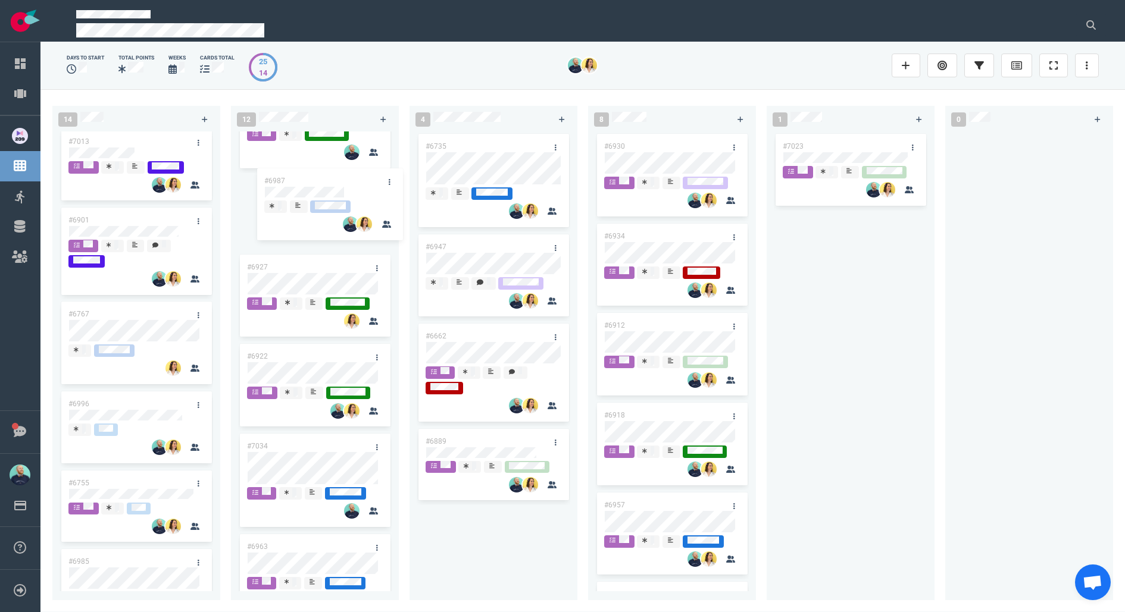
scroll to position [555, 0]
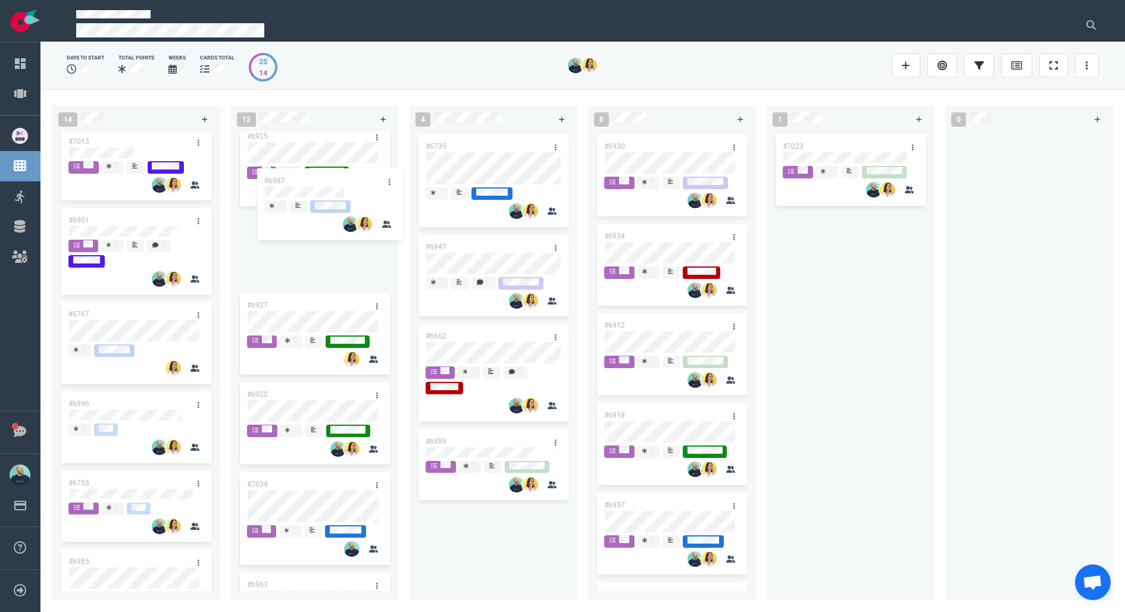
click at [308, 173] on div "14 #6995 #6994 #6855 #6955 #6992 #7008 #7013 #6901 #6987 #6767 #6996 #6755 #698…" at bounding box center [582, 350] width 1084 height 523
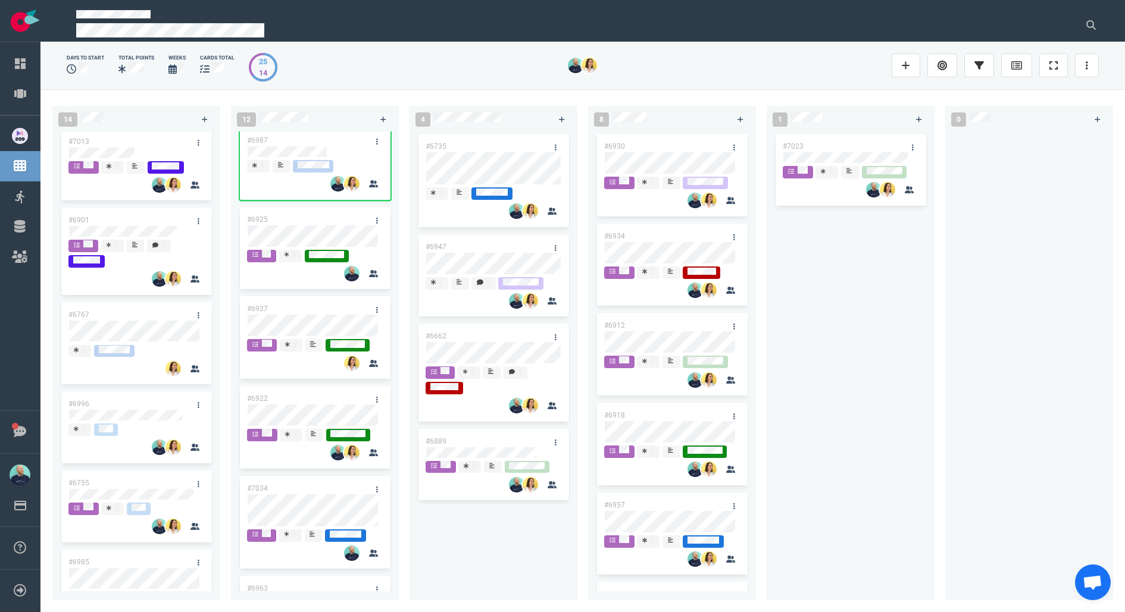
scroll to position [539, 0]
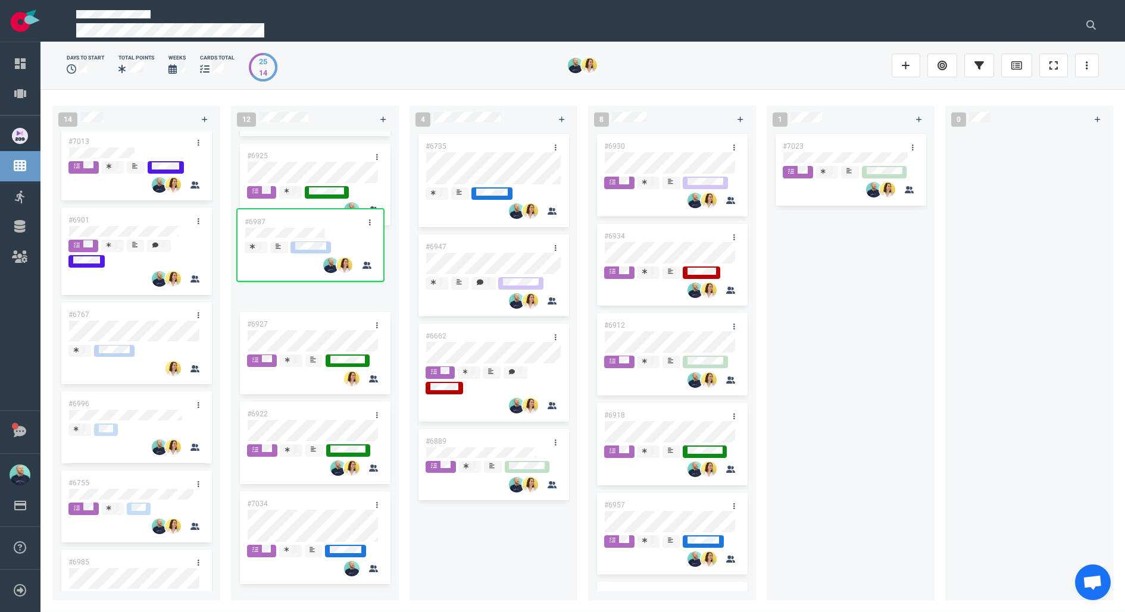
drag, startPoint x: 305, startPoint y: 142, endPoint x: 302, endPoint y: 222, distance: 79.8
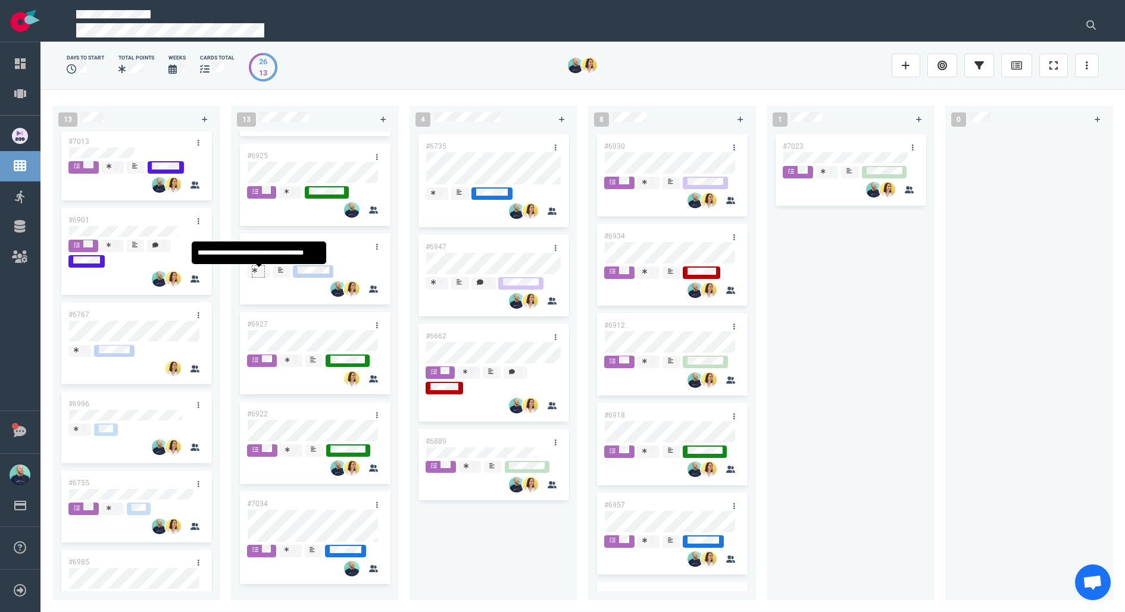
click at [264, 273] on div at bounding box center [258, 271] width 13 height 12
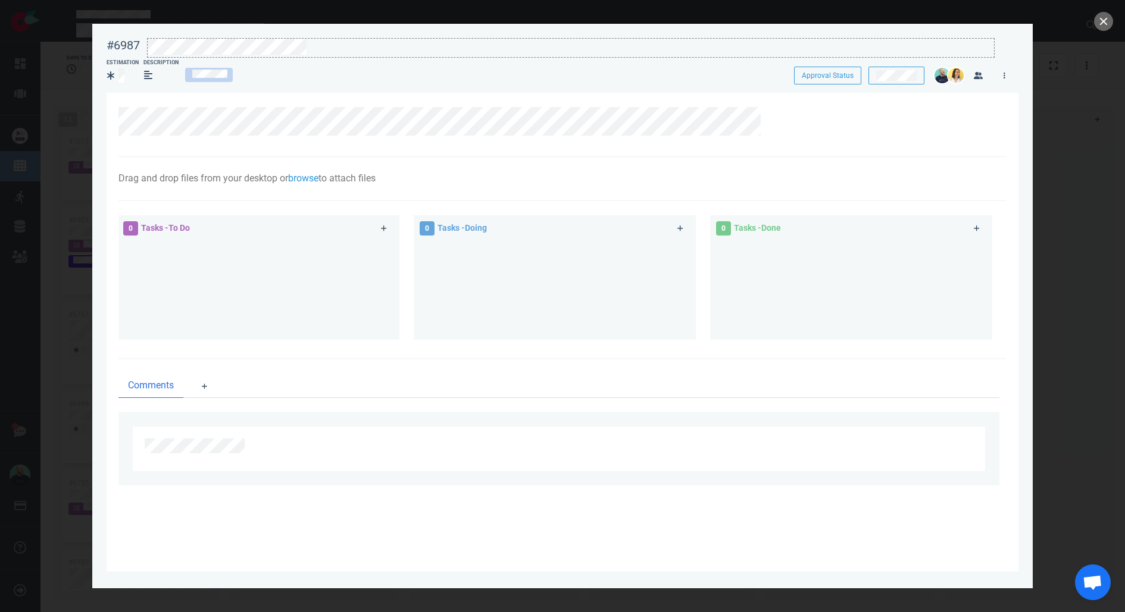
click at [342, 52] on div at bounding box center [571, 47] width 846 height 16
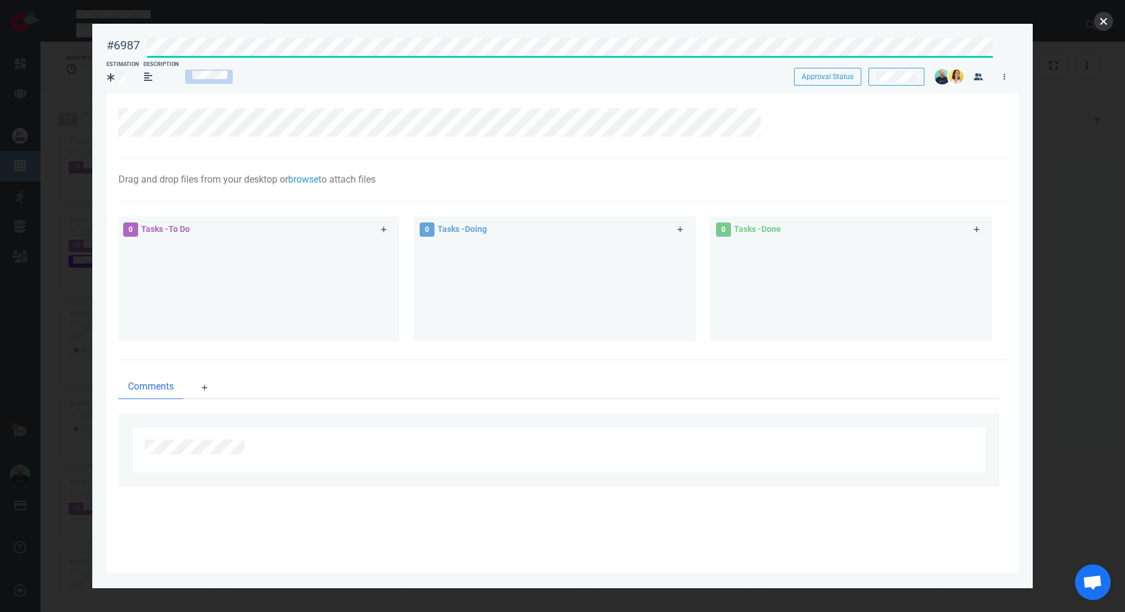
click at [1103, 21] on button "close" at bounding box center [1103, 21] width 19 height 19
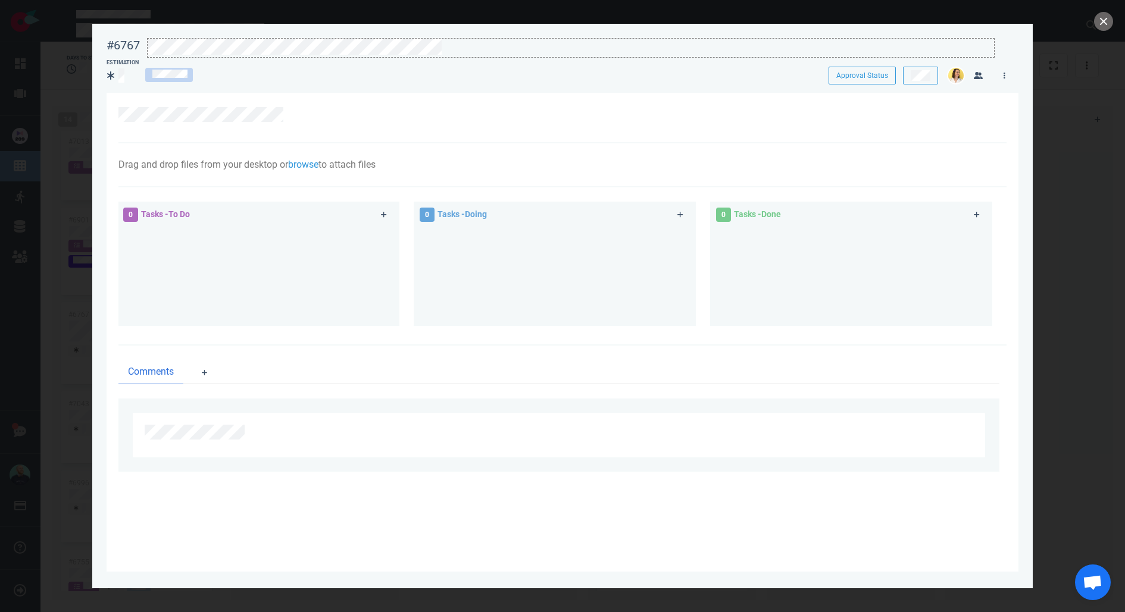
click at [398, 57] on div at bounding box center [571, 48] width 848 height 20
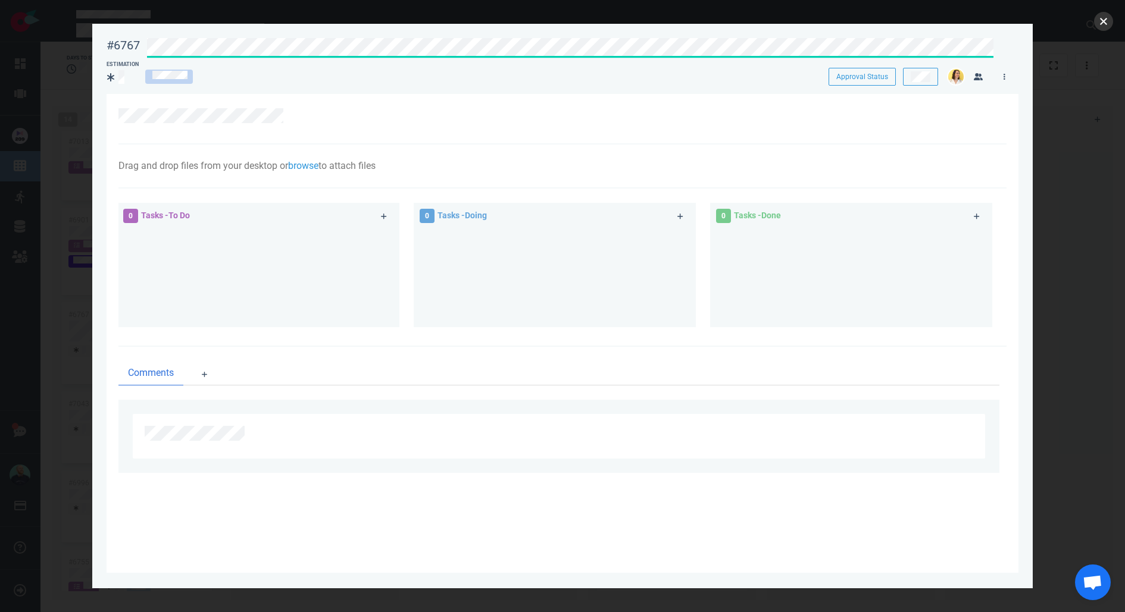
click at [1099, 18] on button "close" at bounding box center [1103, 21] width 19 height 19
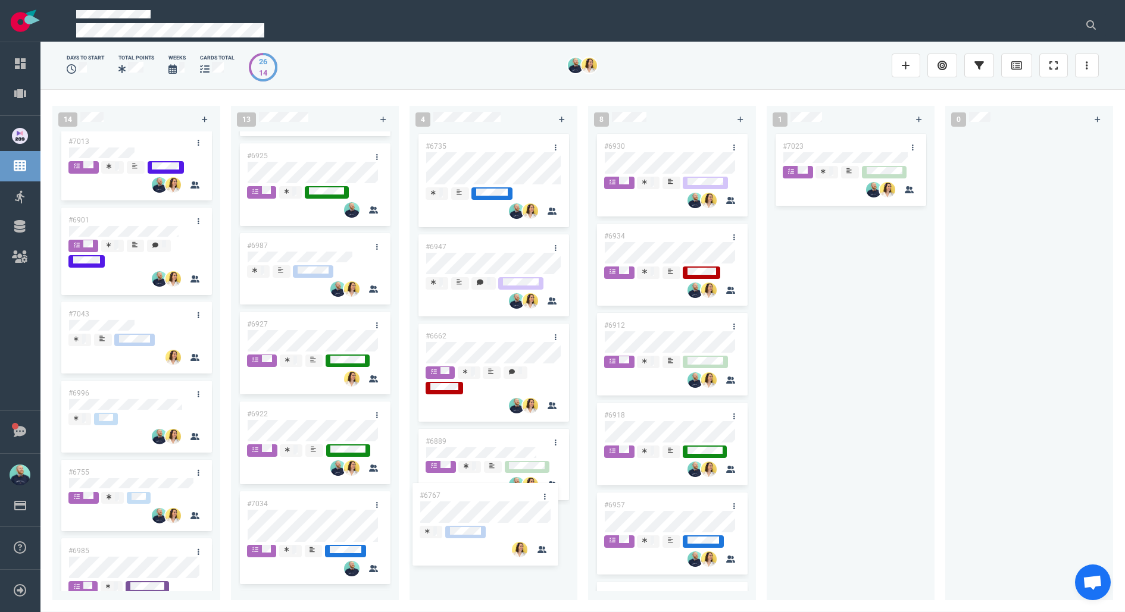
drag, startPoint x: 95, startPoint y: 321, endPoint x: 450, endPoint y: 509, distance: 402.0
click at [450, 509] on div "14 #6995 #6994 #6855 #6955 #6992 #7008 #7013 #6901 #6767 #7043 #6996 #6755 #698…" at bounding box center [582, 350] width 1084 height 523
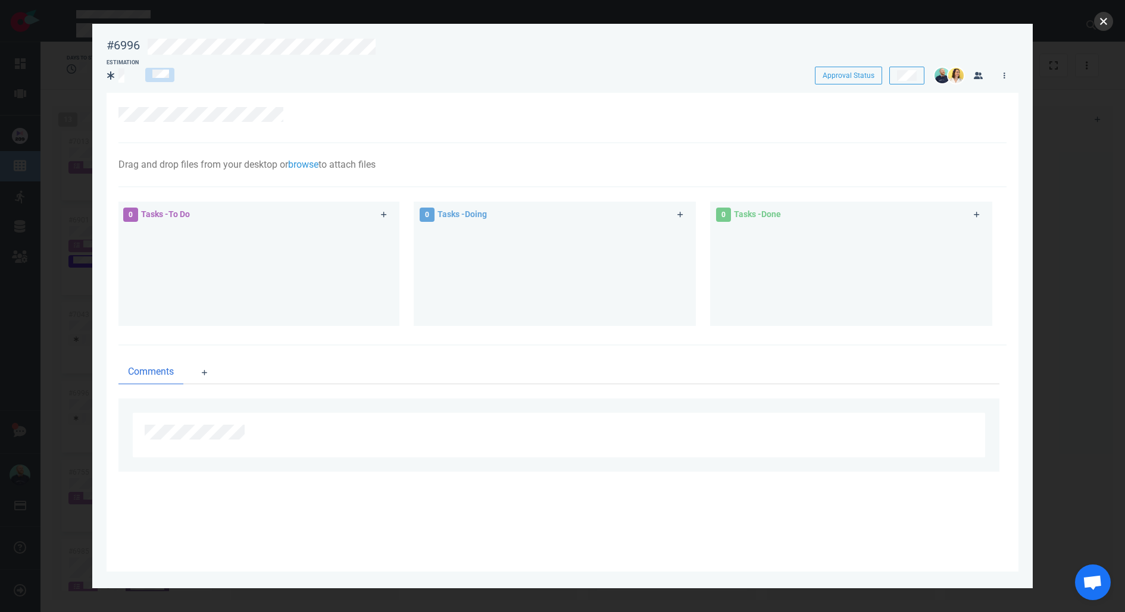
click at [1098, 27] on button "close" at bounding box center [1103, 21] width 19 height 19
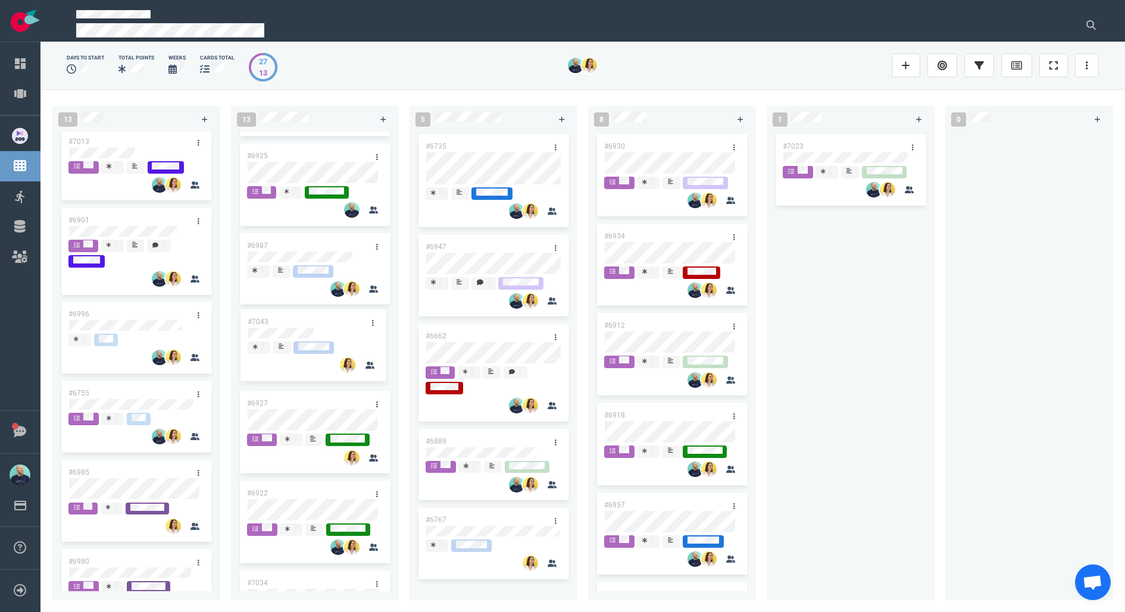
drag, startPoint x: 97, startPoint y: 315, endPoint x: 276, endPoint y: 320, distance: 179.2
click at [276, 320] on div "13 #6995 #6994 #6855 #6955 #6992 #7008 #7013 #6901 #7043 #6996 #6755 #6985 #698…" at bounding box center [582, 350] width 1084 height 523
click at [299, 343] on div at bounding box center [315, 337] width 136 height 14
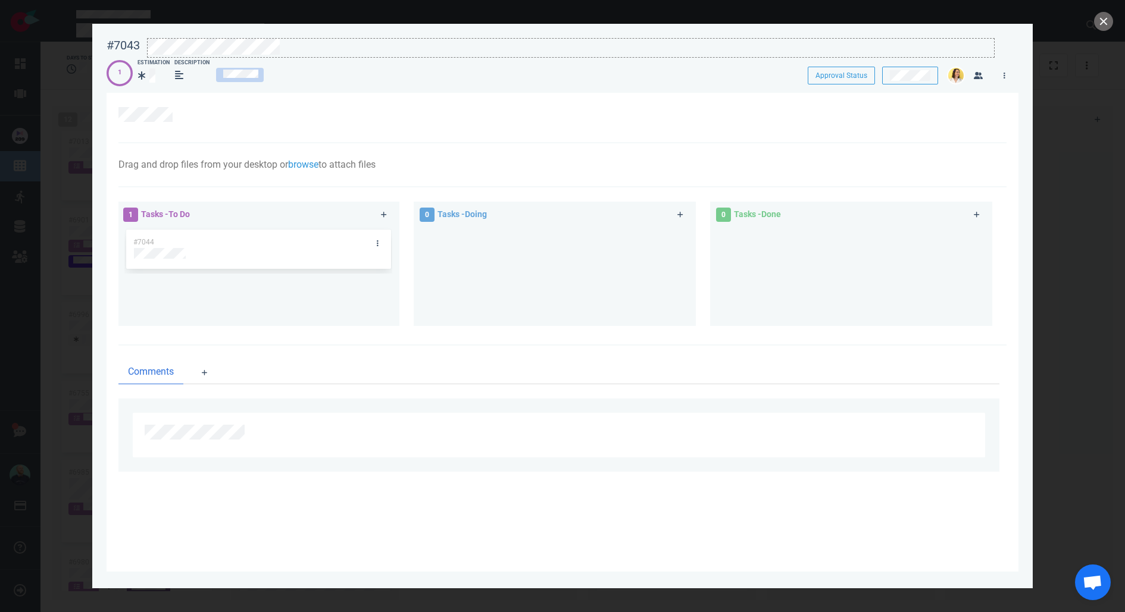
click at [304, 50] on div at bounding box center [571, 47] width 846 height 16
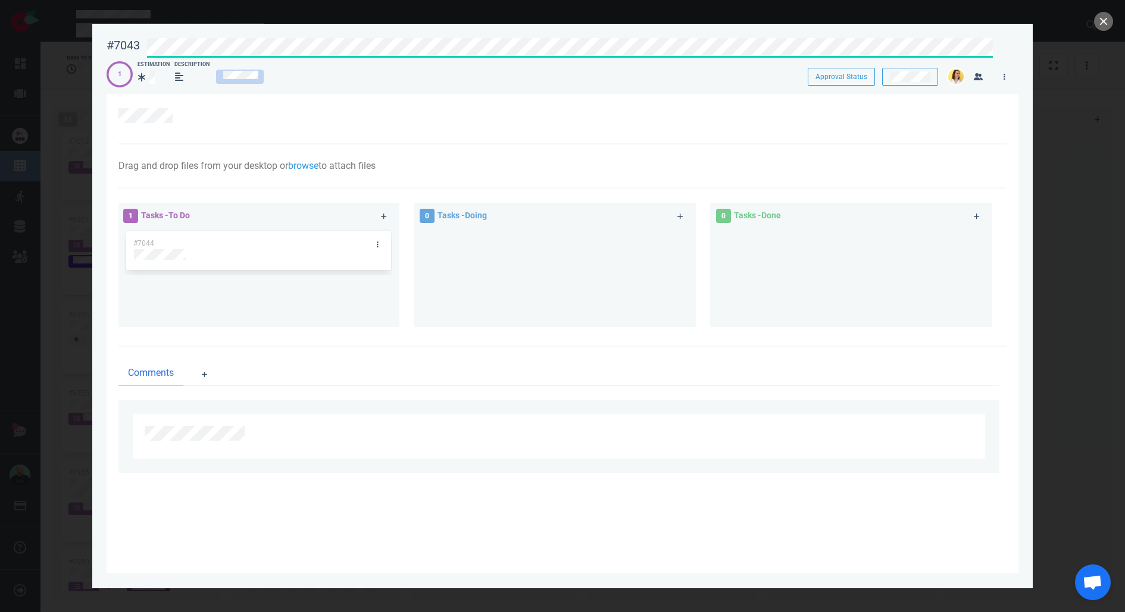
drag, startPoint x: 449, startPoint y: 308, endPoint x: 397, endPoint y: 252, distance: 76.2
click at [448, 307] on div at bounding box center [555, 273] width 268 height 89
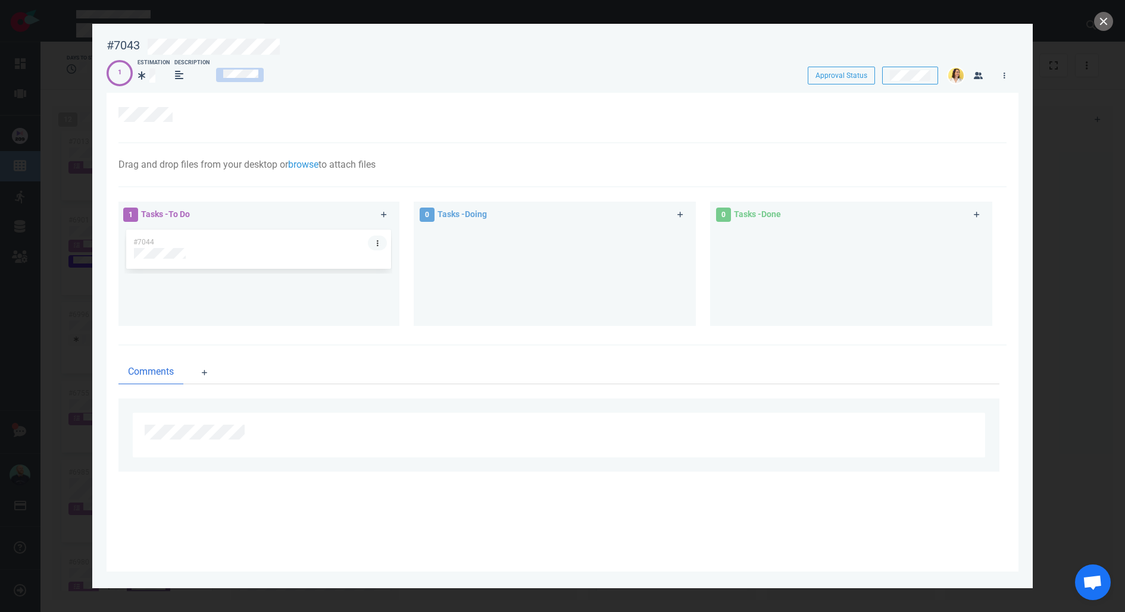
click at [377, 242] on icon at bounding box center [378, 243] width 2 height 7
click at [403, 279] on link "Assign Me" at bounding box center [437, 281] width 122 height 20
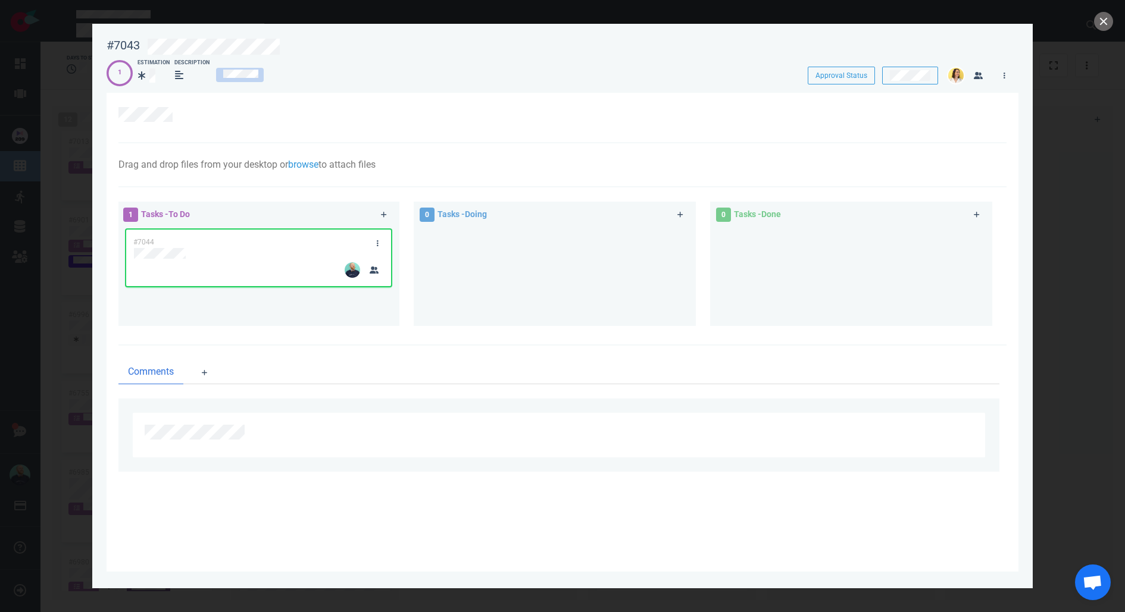
click at [554, 262] on div at bounding box center [555, 271] width 268 height 89
click at [1107, 22] on button "close" at bounding box center [1103, 21] width 19 height 19
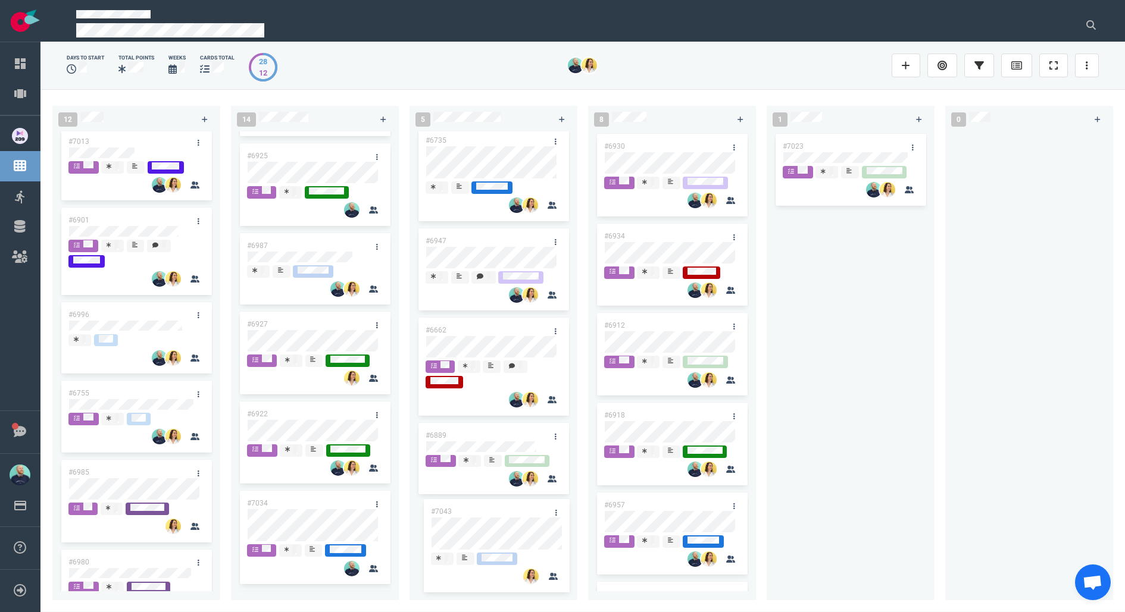
click at [482, 534] on div "12 #6995 #6994 #6855 #6955 #6992 #7008 #7013 #6901 #6996 #6755 #6985 #6980 14 #…" at bounding box center [582, 350] width 1084 height 523
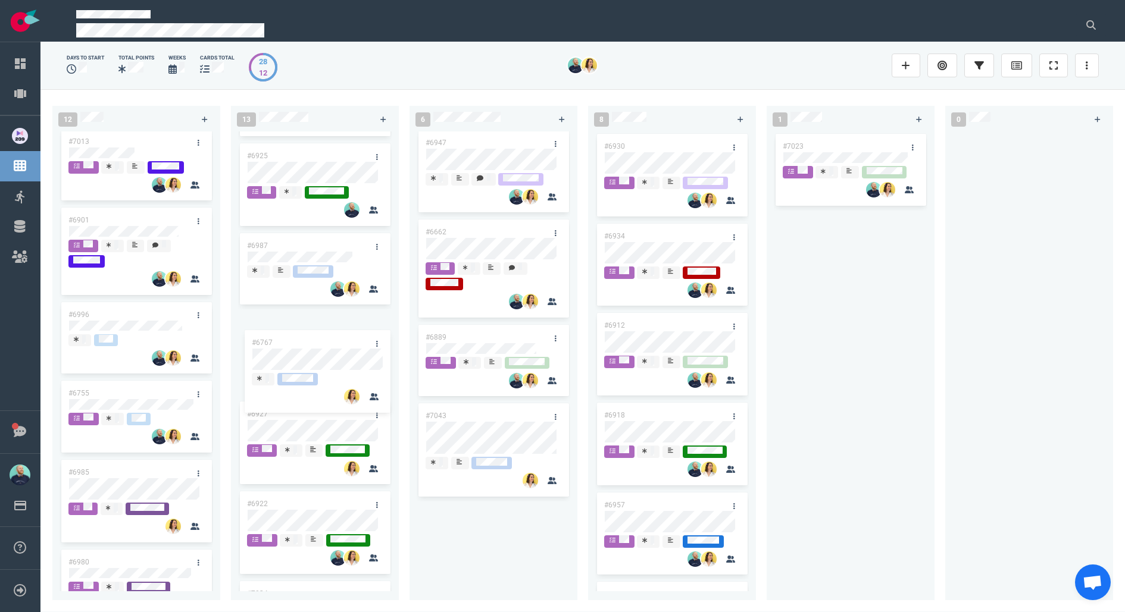
drag, startPoint x: 484, startPoint y: 519, endPoint x: 310, endPoint y: 346, distance: 245.8
click at [310, 346] on div "12 #6995 #6994 #6855 #6955 #6992 #7008 #7013 #6901 #6996 #6755 #6985 #6980 13 #…" at bounding box center [582, 350] width 1084 height 523
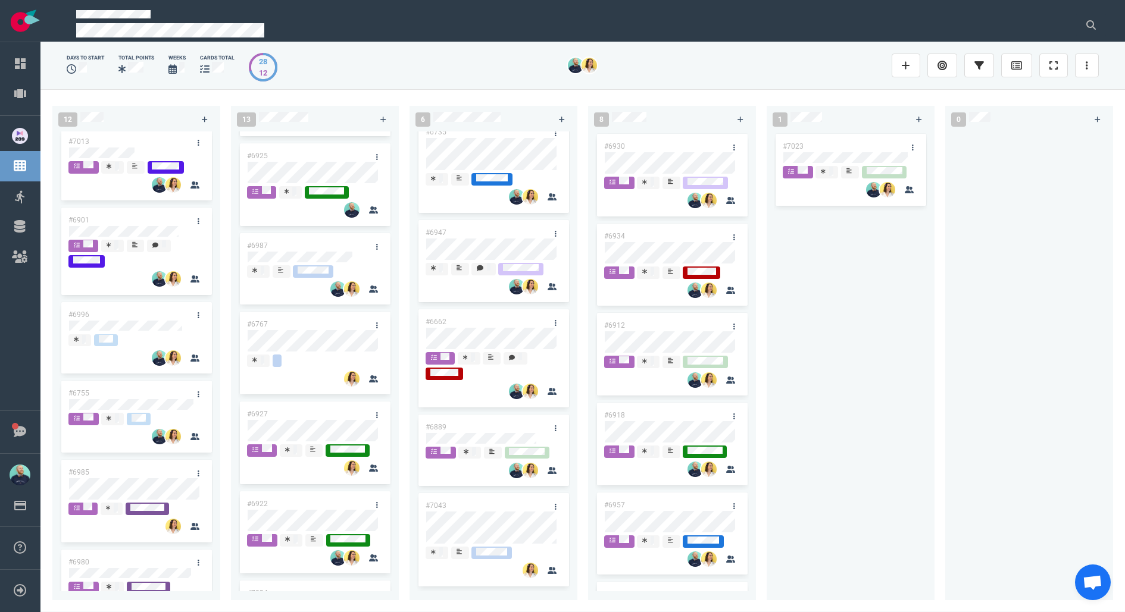
scroll to position [15, 0]
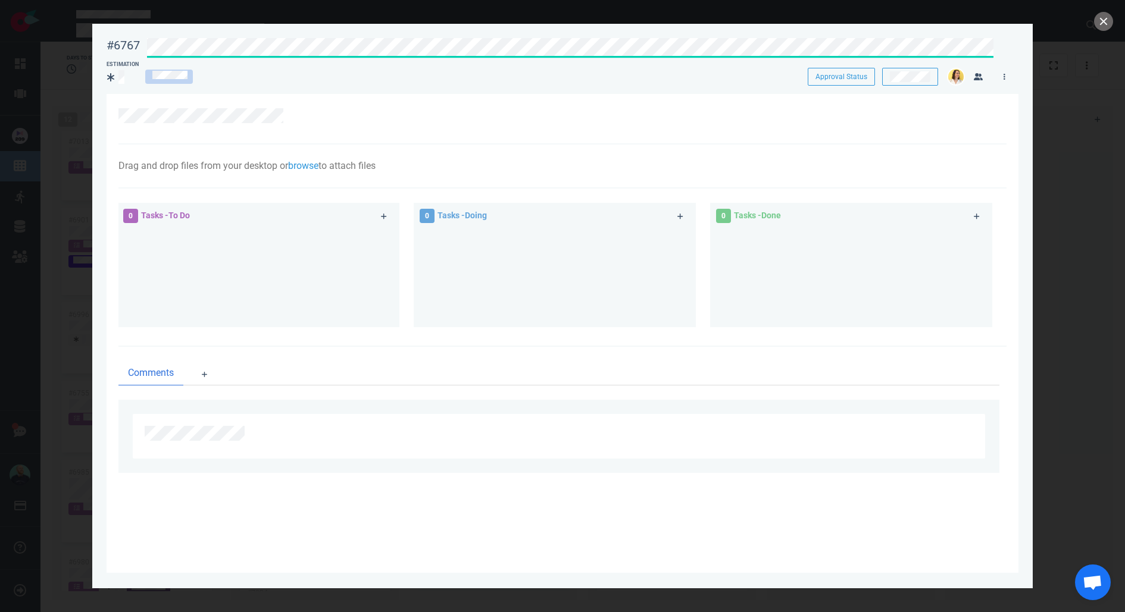
click at [470, 54] on div "#6767 Approval Status Estimation Approval Status" at bounding box center [563, 58] width 912 height 54
click at [1108, 23] on button "close" at bounding box center [1103, 21] width 19 height 19
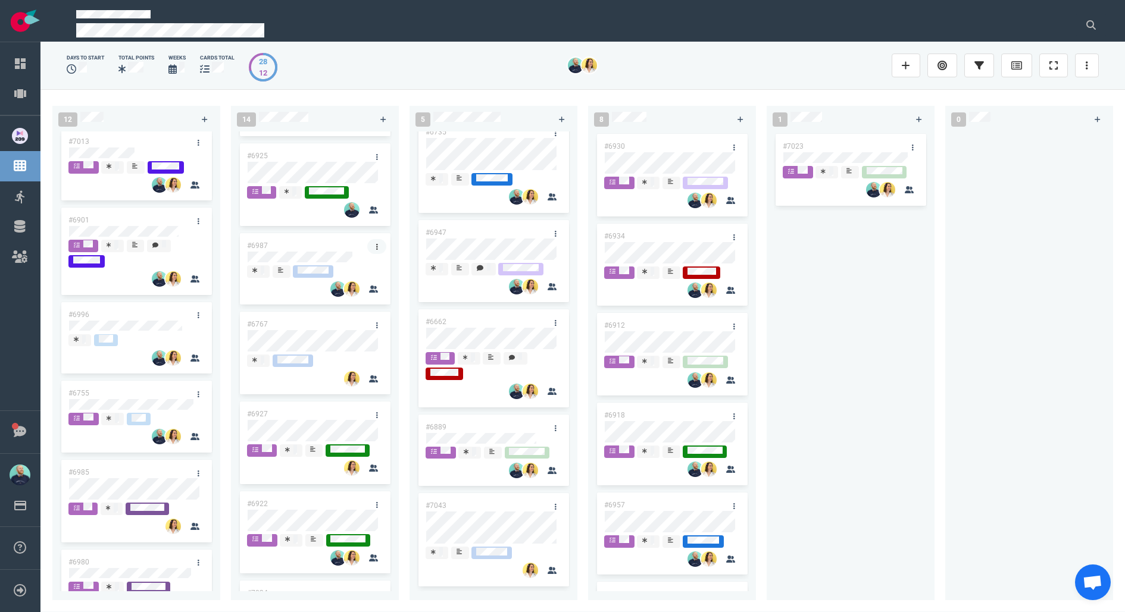
click at [367, 246] on link at bounding box center [376, 246] width 19 height 15
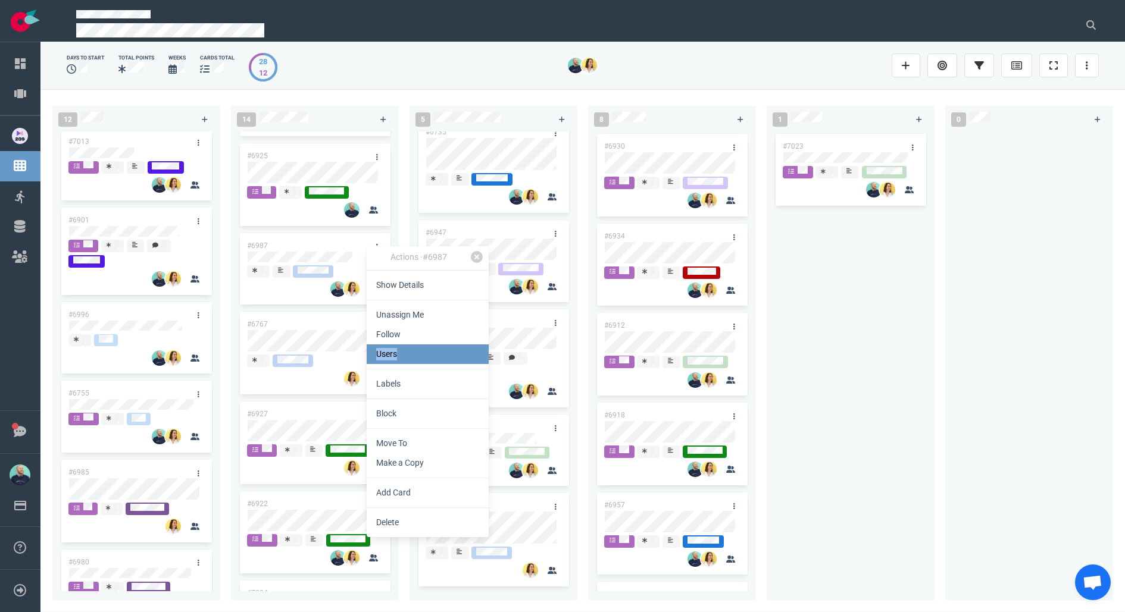
click at [405, 348] on link "Users" at bounding box center [428, 355] width 122 height 20
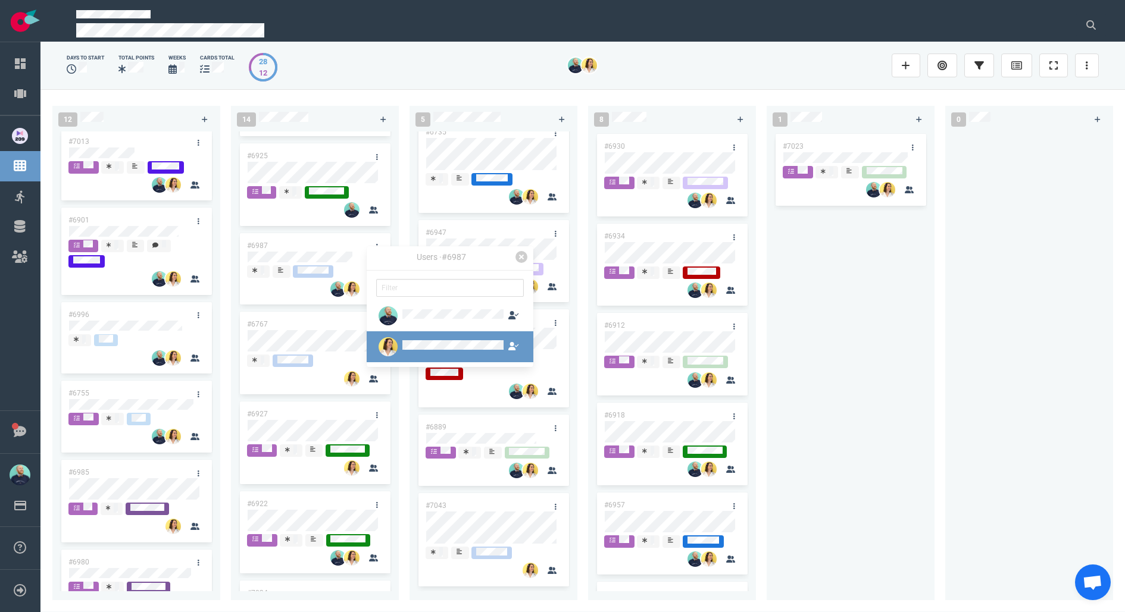
click at [424, 357] on link at bounding box center [450, 347] width 167 height 31
click at [419, 371] on button "Unassign" at bounding box center [422, 368] width 46 height 18
click at [860, 348] on div "#7023" at bounding box center [851, 359] width 154 height 455
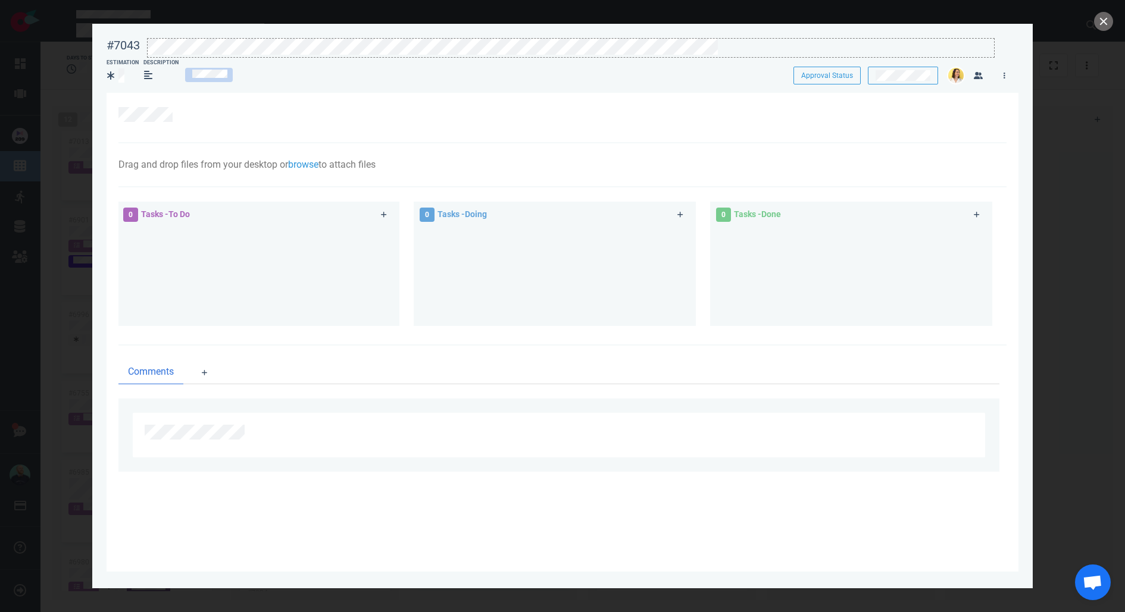
click at [768, 57] on div at bounding box center [571, 56] width 846 height 2
click at [1112, 29] on div at bounding box center [562, 306] width 1125 height 612
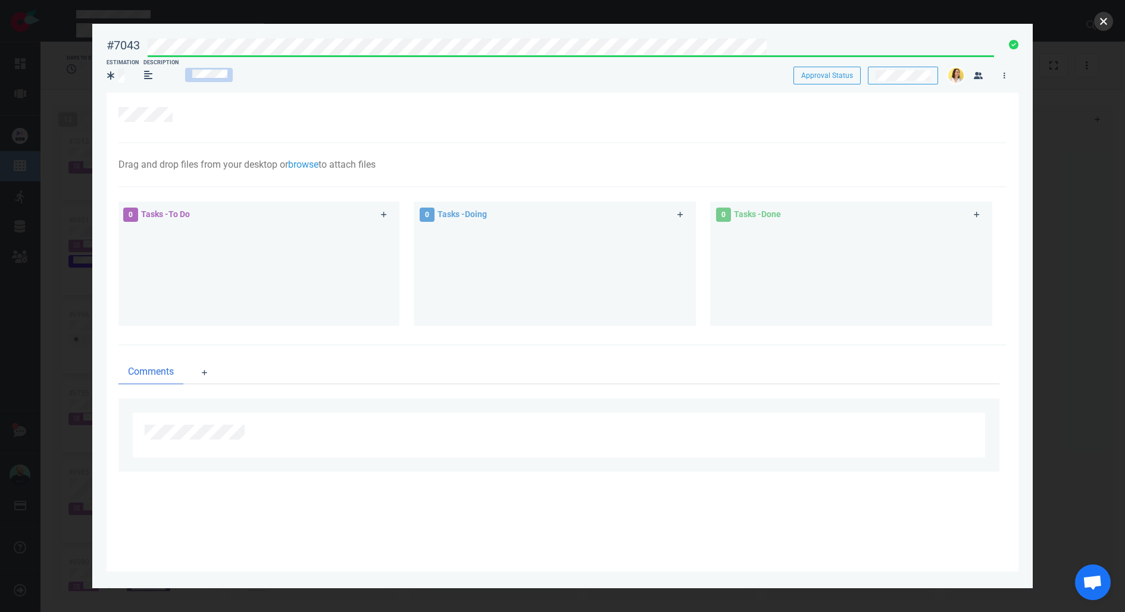
click at [1106, 28] on button "close" at bounding box center [1103, 21] width 19 height 19
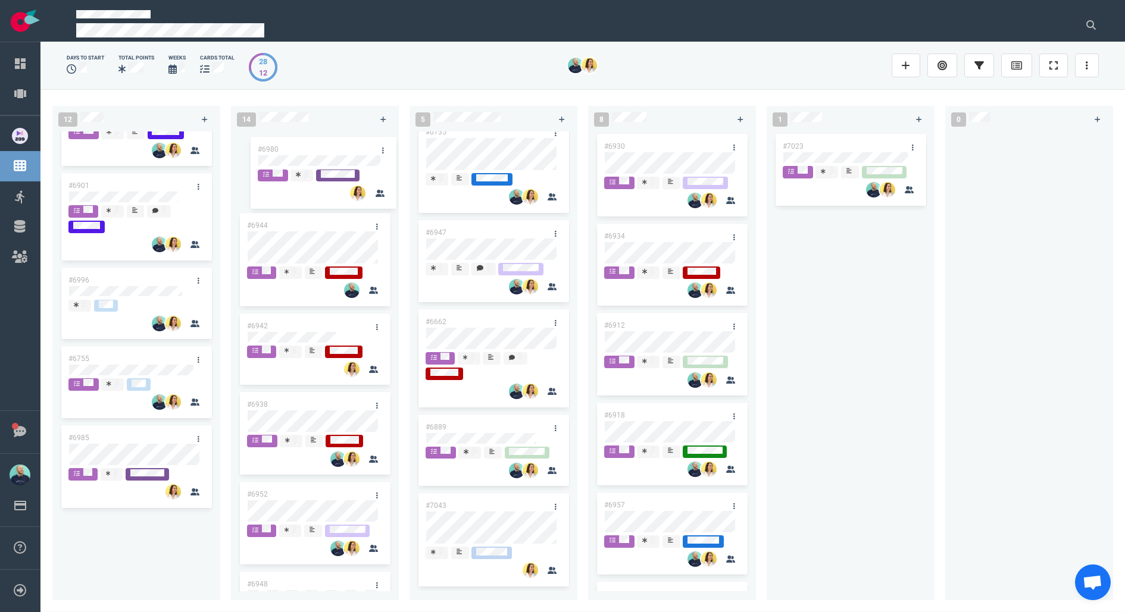
drag, startPoint x: 158, startPoint y: 522, endPoint x: 346, endPoint y: 142, distance: 424.3
click at [346, 142] on div "12 #6995 #6994 #6855 #6955 #6992 #7008 #7013 #6901 #6996 #6755 #6985 #6980 #698…" at bounding box center [582, 350] width 1084 height 523
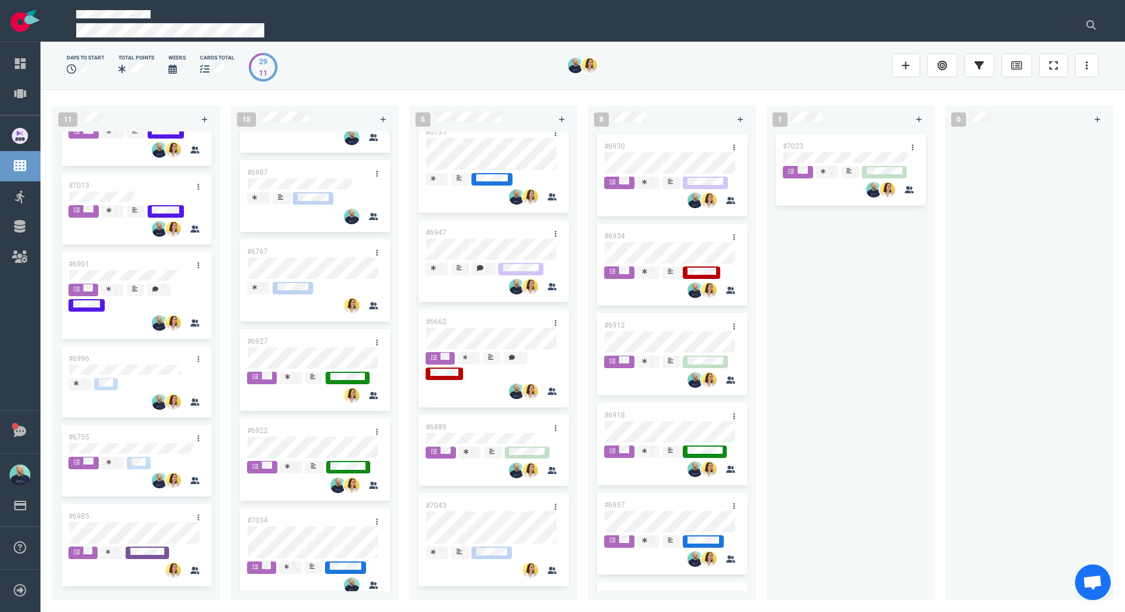
scroll to position [651, 0]
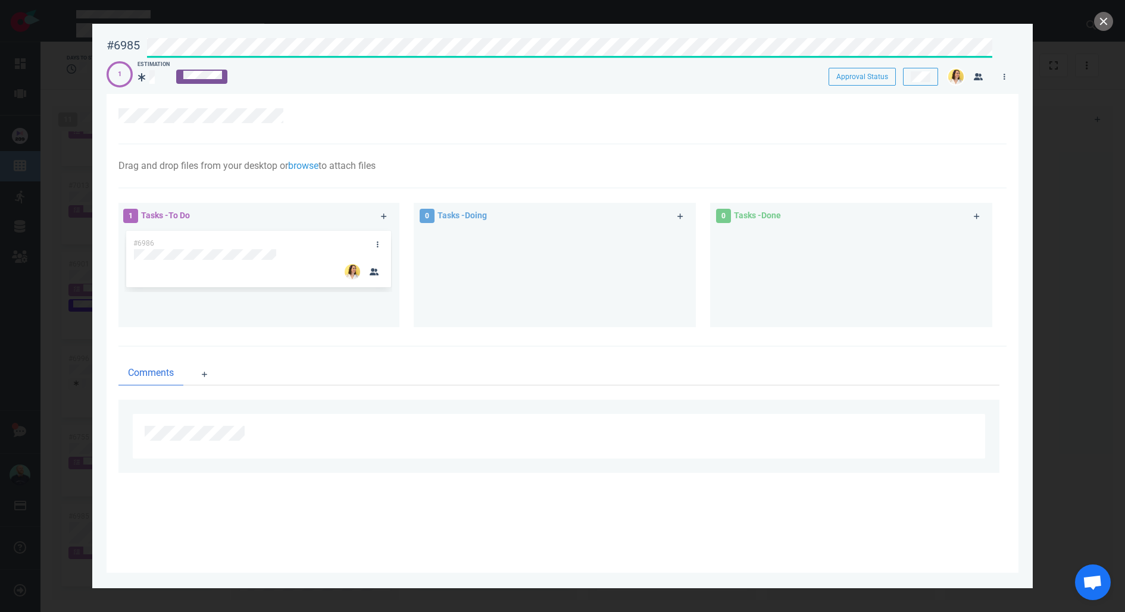
click at [1112, 15] on div at bounding box center [562, 306] width 1125 height 612
click at [1101, 25] on button "close" at bounding box center [1103, 21] width 19 height 19
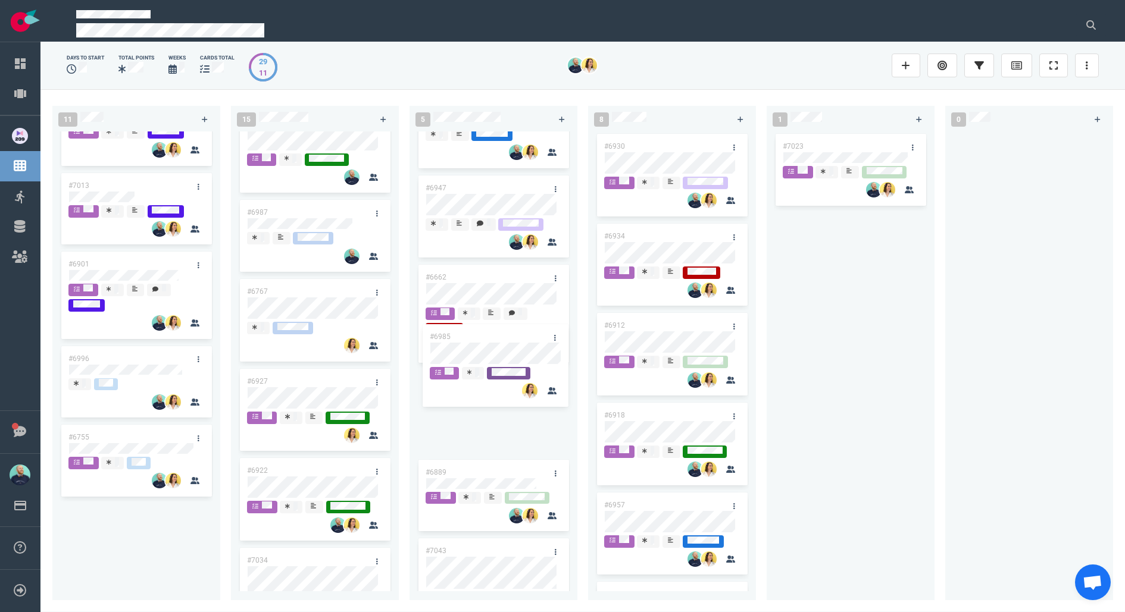
scroll to position [106, 0]
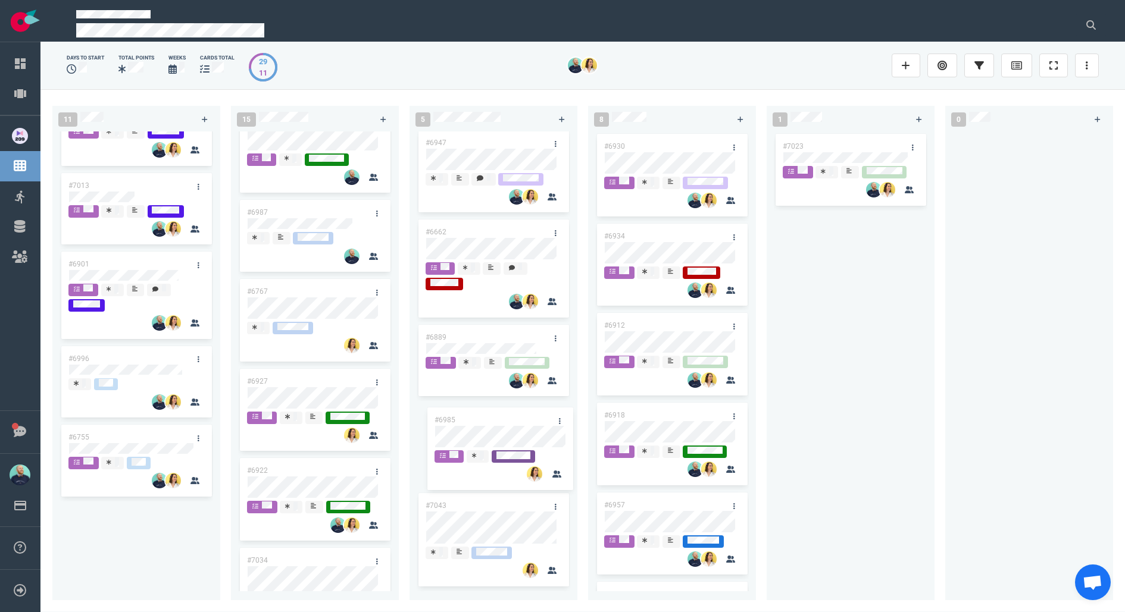
drag, startPoint x: 136, startPoint y: 520, endPoint x: 502, endPoint y: 424, distance: 378.4
click at [502, 424] on div "11 #6995 #6994 #6855 #6955 #6992 #7008 #7013 #6901 #6996 #6755 #6985 #6985 15 #…" at bounding box center [582, 350] width 1084 height 523
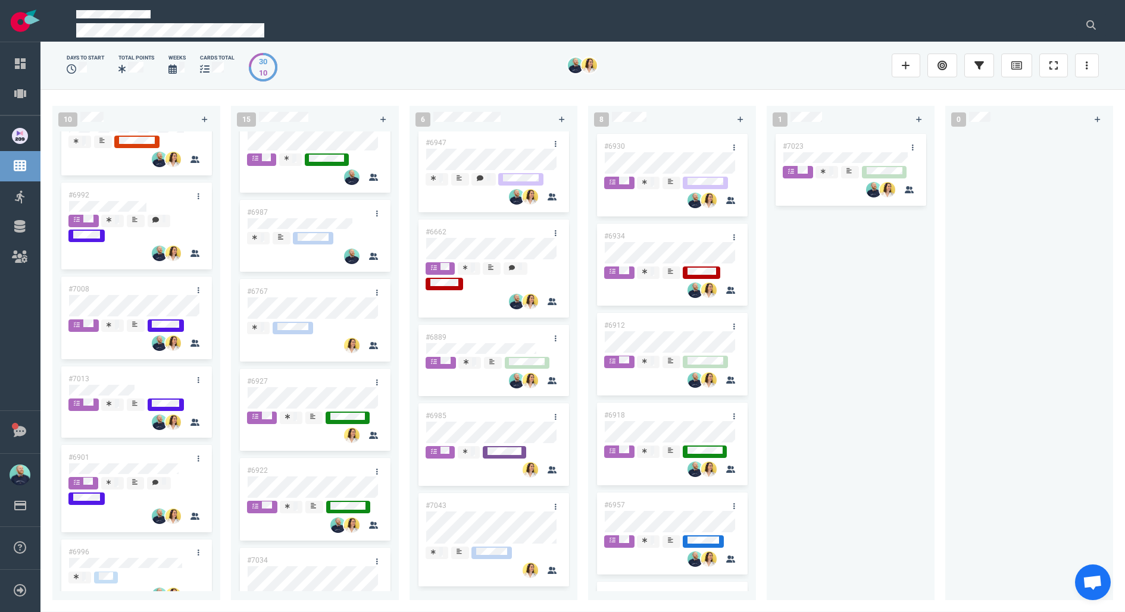
scroll to position [329, 0]
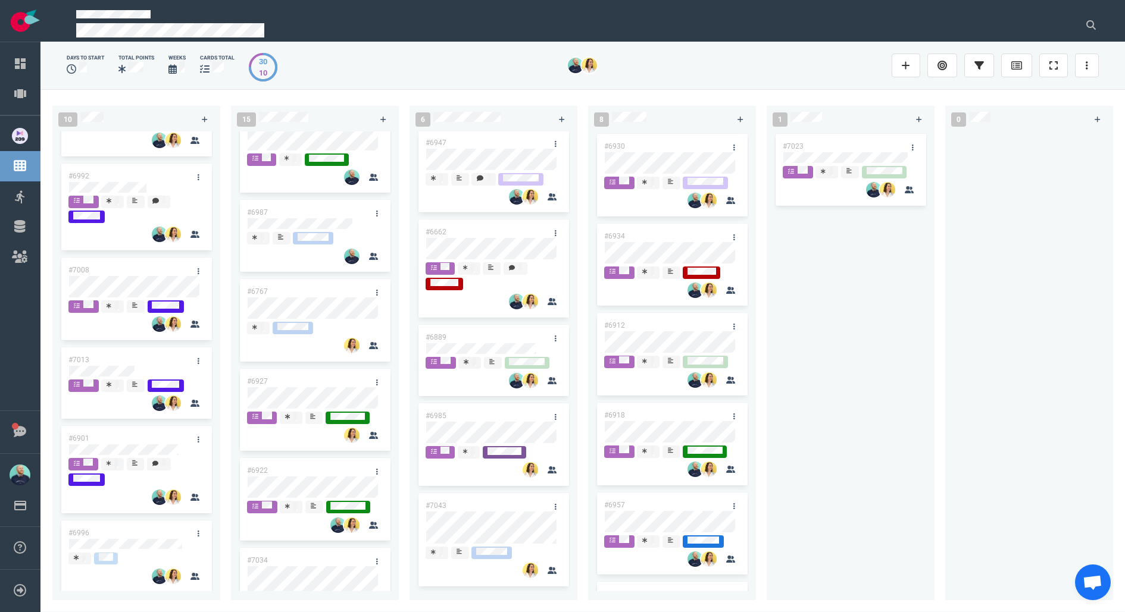
click at [857, 391] on div "#7023" at bounding box center [851, 359] width 154 height 455
click at [832, 380] on div "#7023" at bounding box center [851, 359] width 154 height 455
click at [918, 411] on div "#7023" at bounding box center [851, 359] width 154 height 455
click at [814, 358] on div "#7023" at bounding box center [851, 359] width 154 height 455
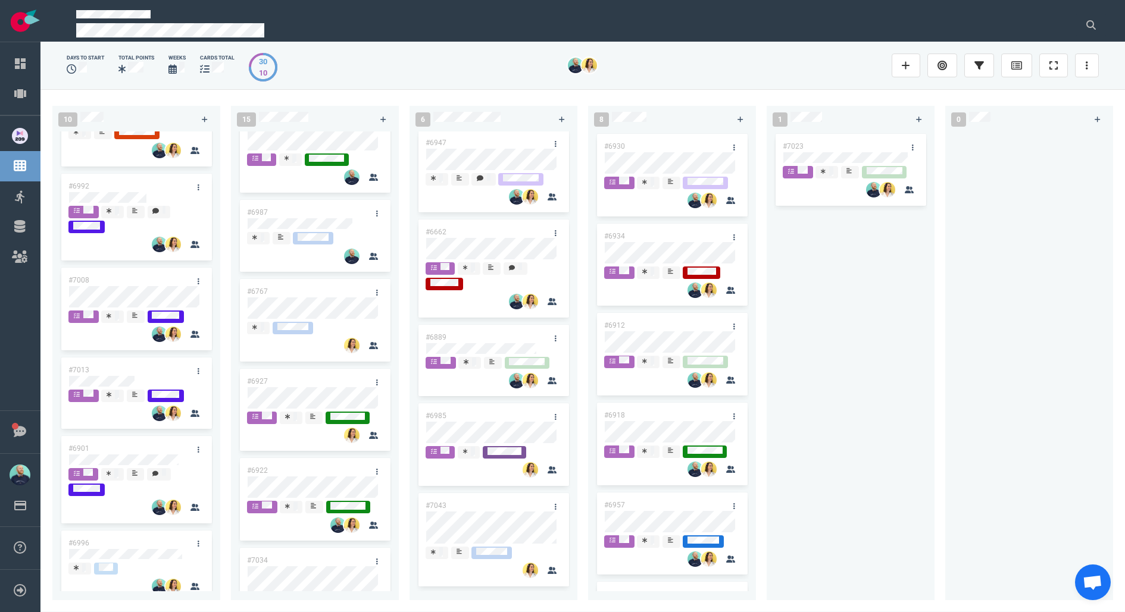
scroll to position [257, 0]
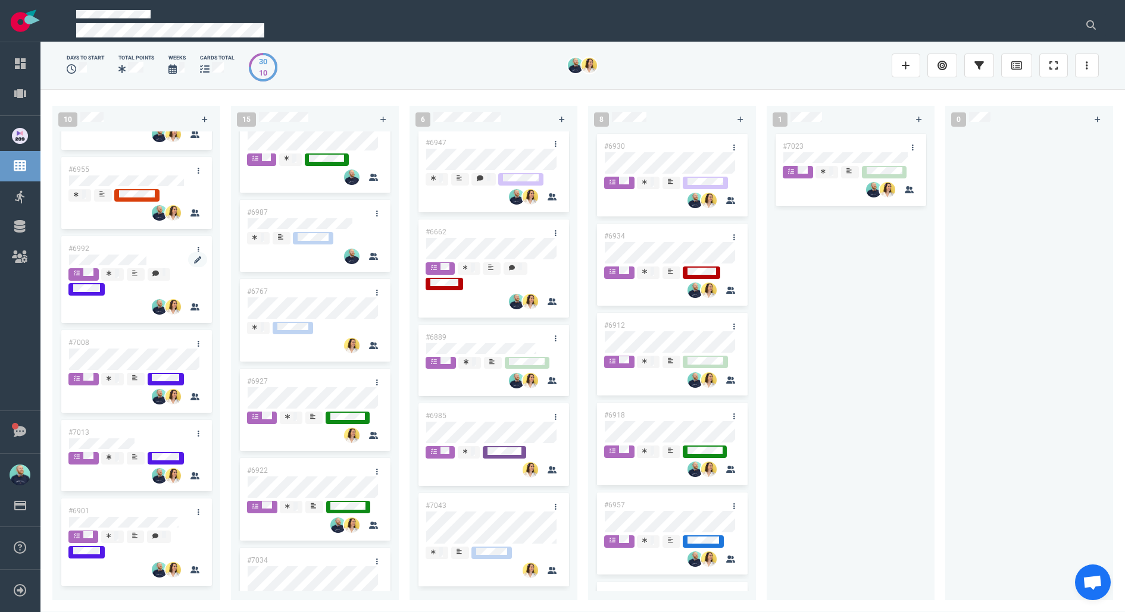
click at [133, 267] on div at bounding box center [136, 267] width 135 height 2
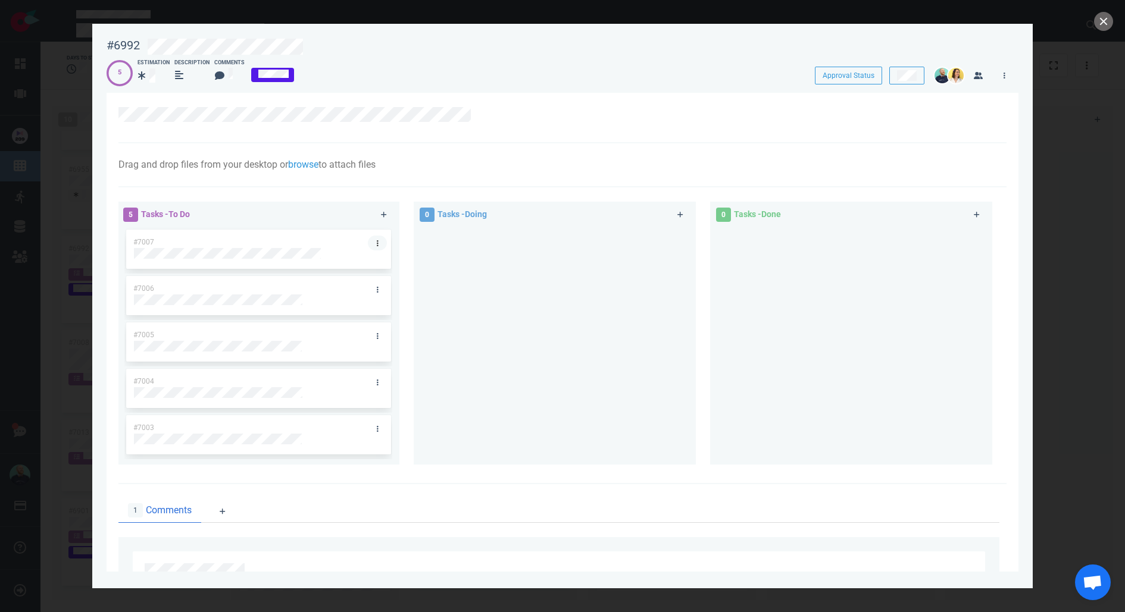
click at [379, 244] on link at bounding box center [377, 243] width 19 height 15
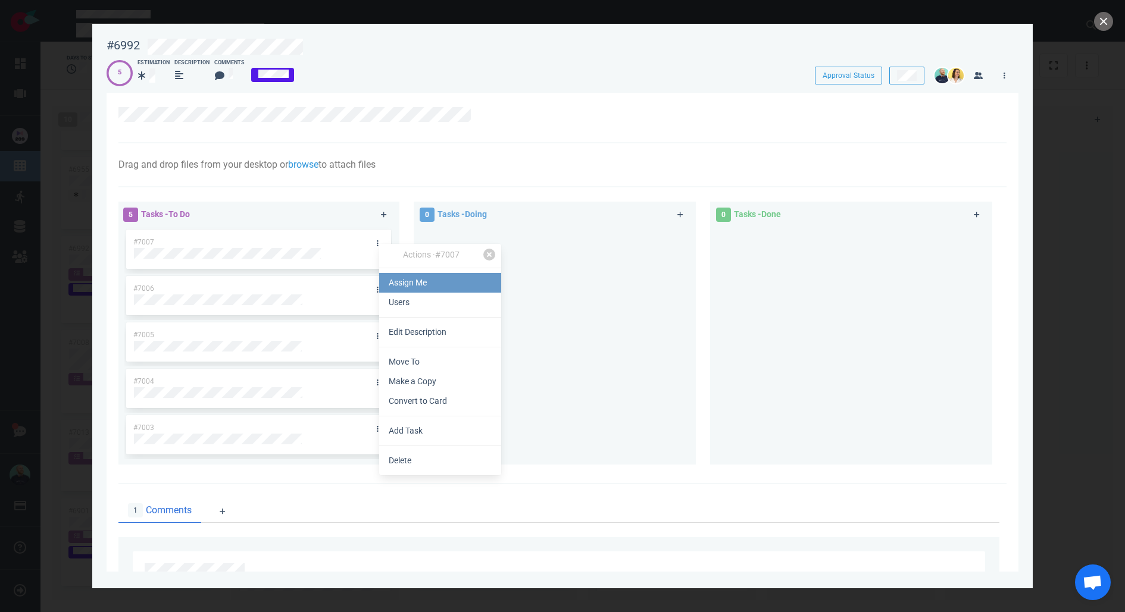
click at [414, 280] on link "Assign Me" at bounding box center [440, 283] width 122 height 20
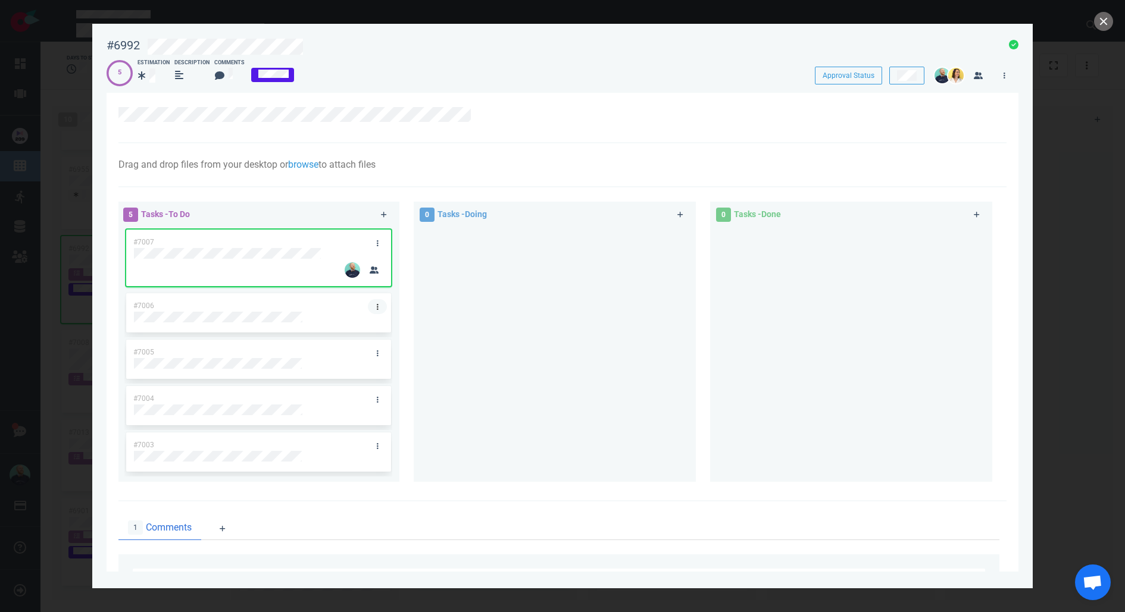
click at [378, 305] on link at bounding box center [377, 306] width 19 height 15
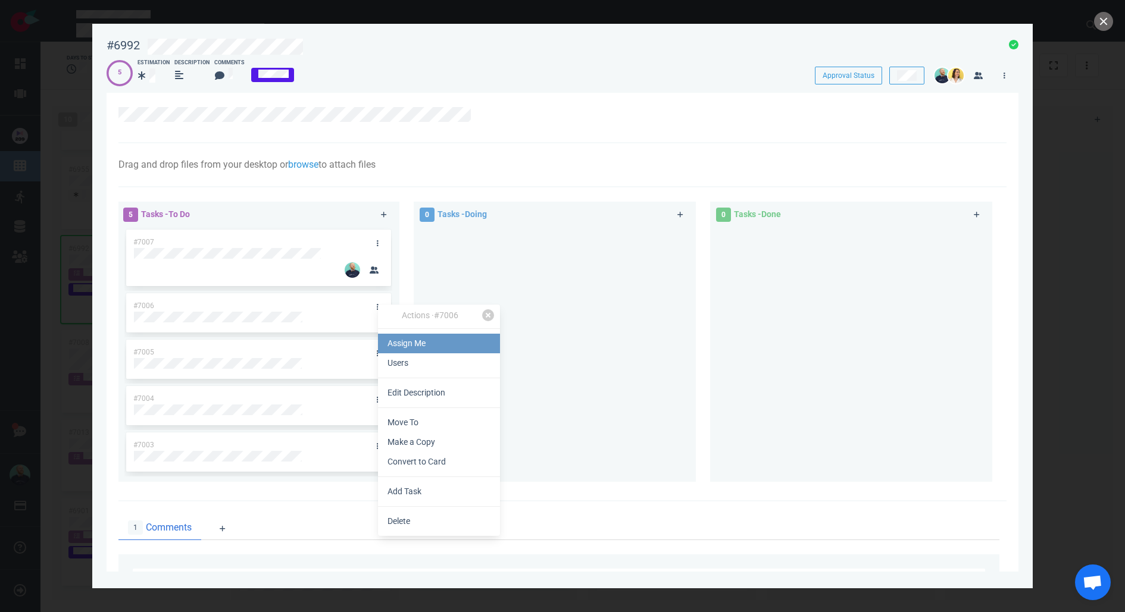
click at [398, 336] on link "Assign Me" at bounding box center [439, 344] width 122 height 20
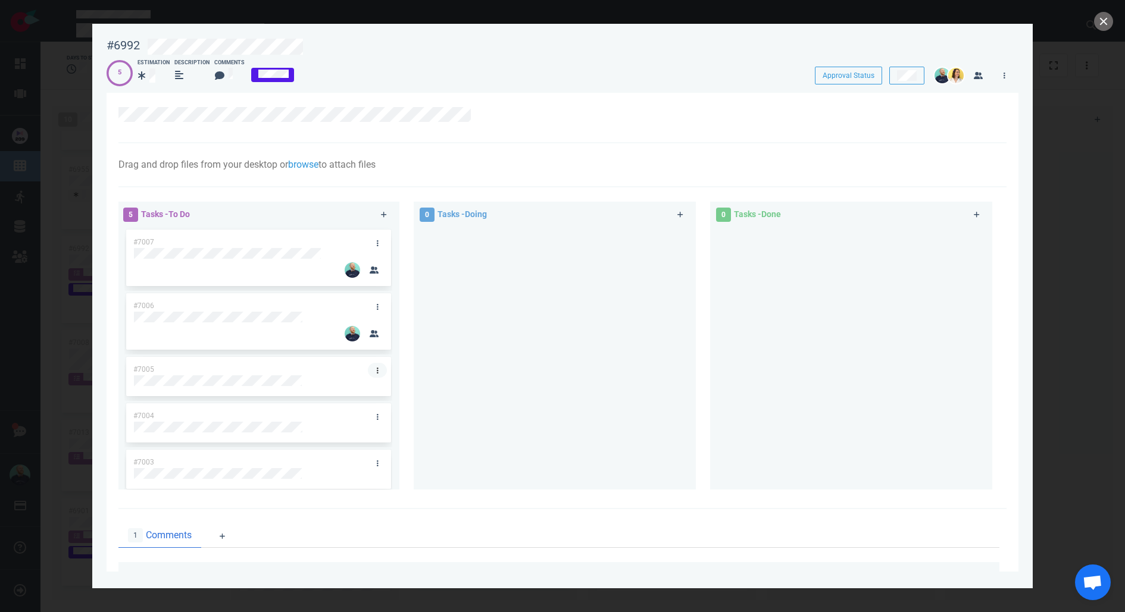
click at [369, 373] on link at bounding box center [377, 370] width 19 height 15
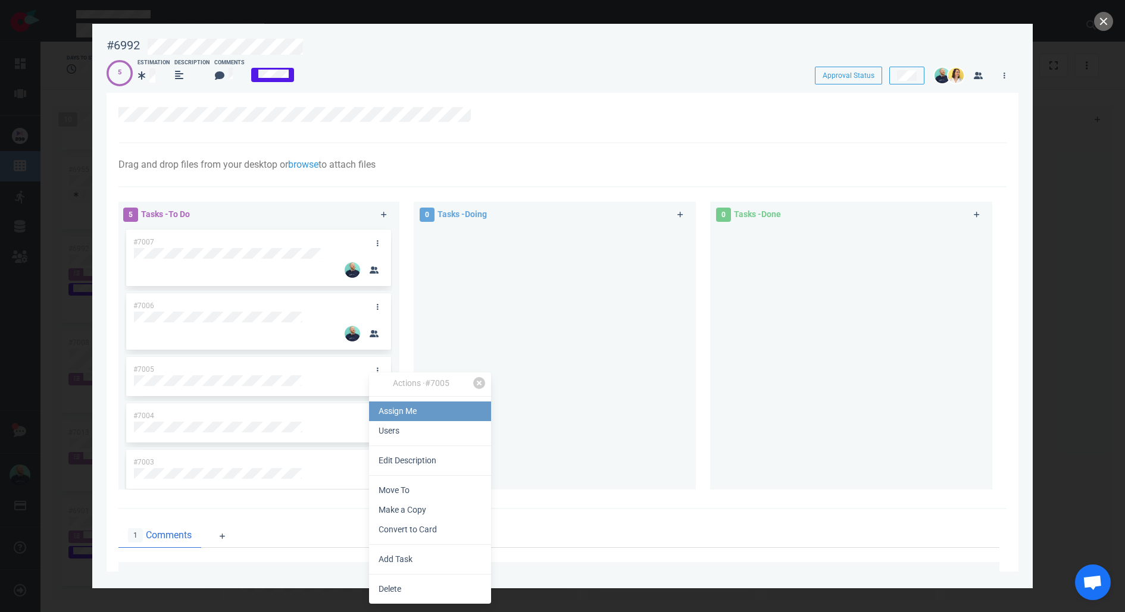
click at [387, 407] on link "Assign Me" at bounding box center [430, 412] width 122 height 20
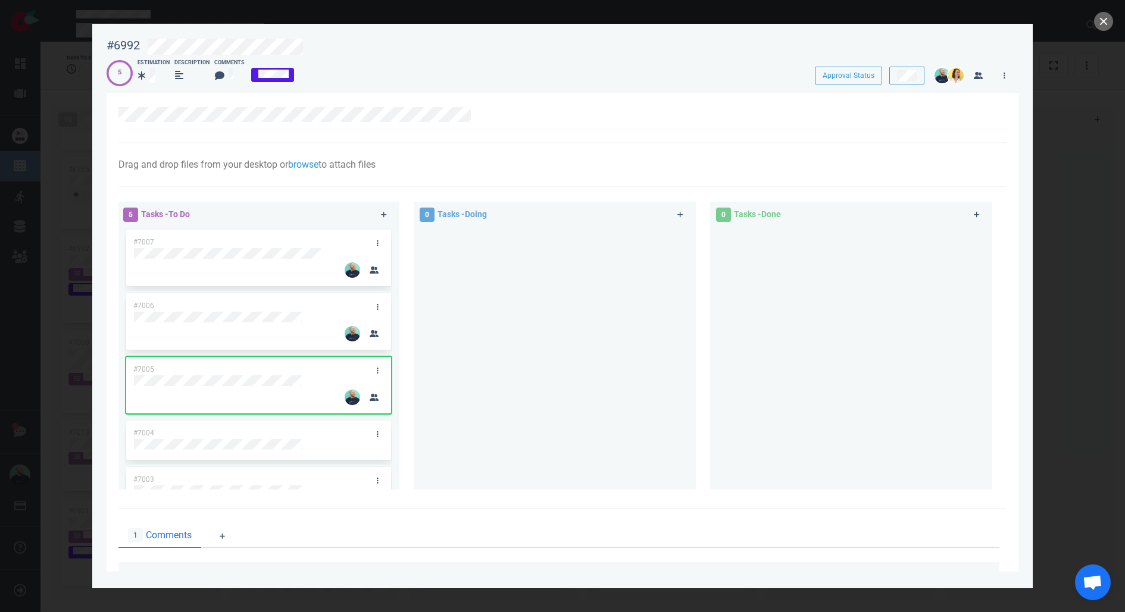
scroll to position [23, 0]
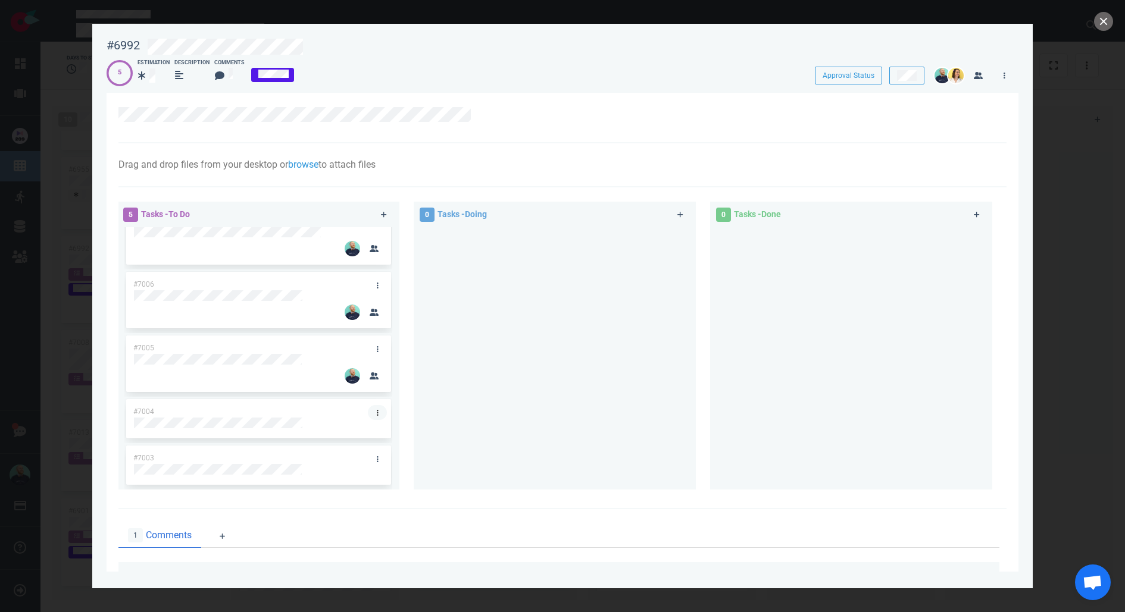
click at [368, 408] on link at bounding box center [377, 412] width 19 height 15
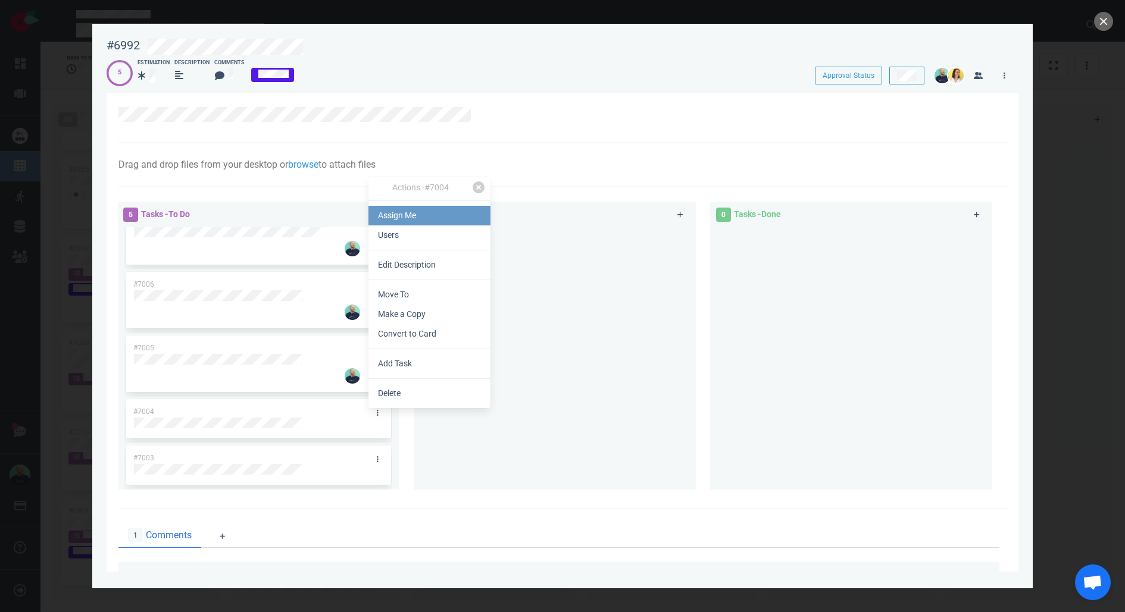
click at [383, 214] on link "Assign Me" at bounding box center [429, 216] width 122 height 20
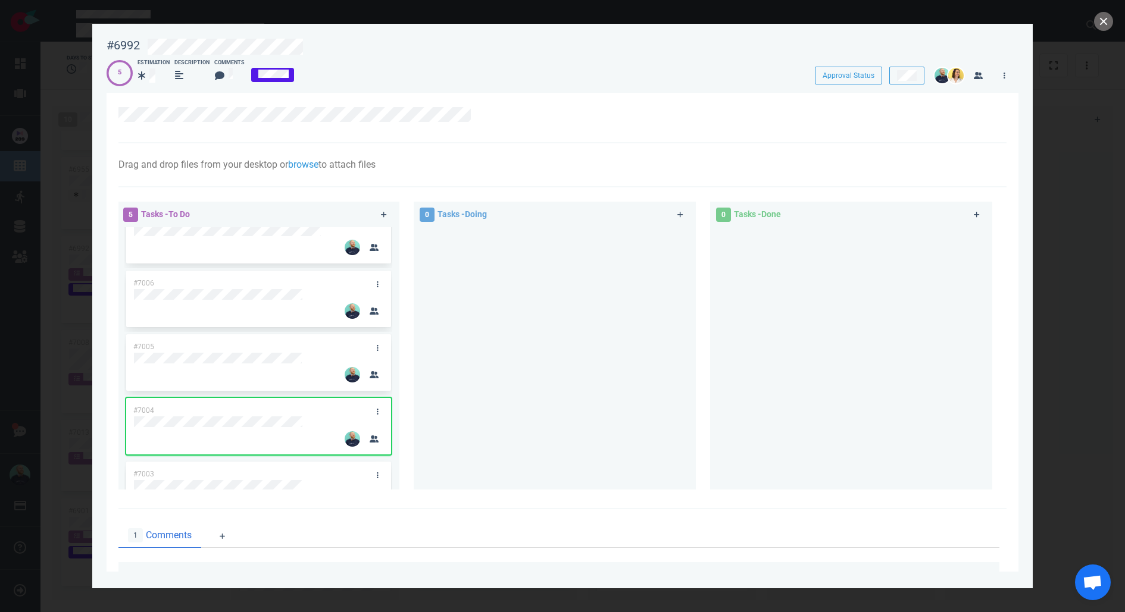
scroll to position [40, 0]
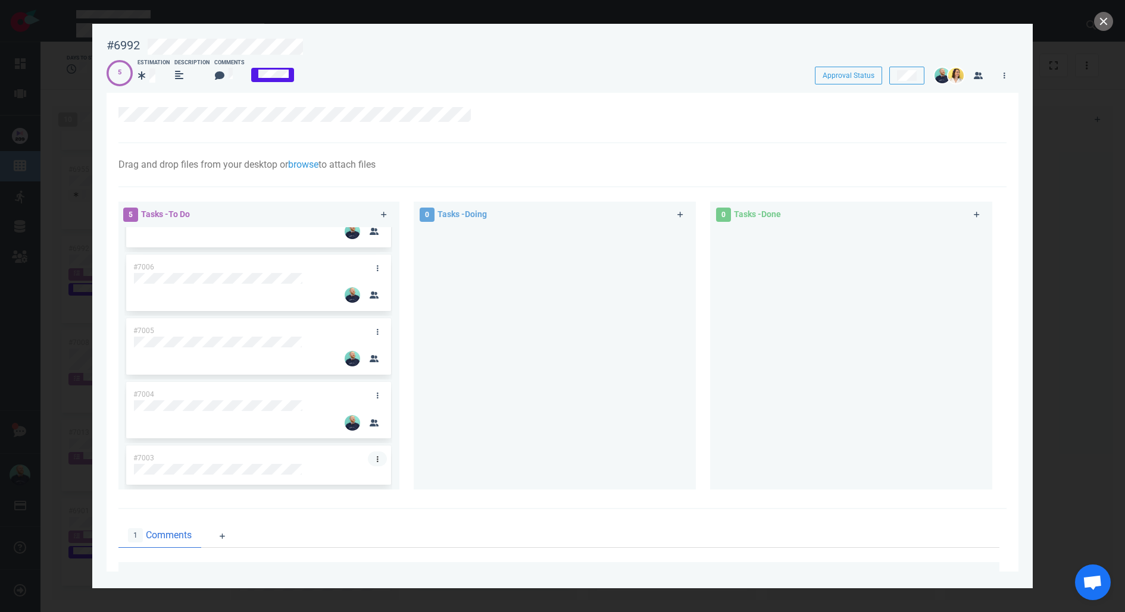
click at [369, 461] on link at bounding box center [377, 459] width 19 height 15
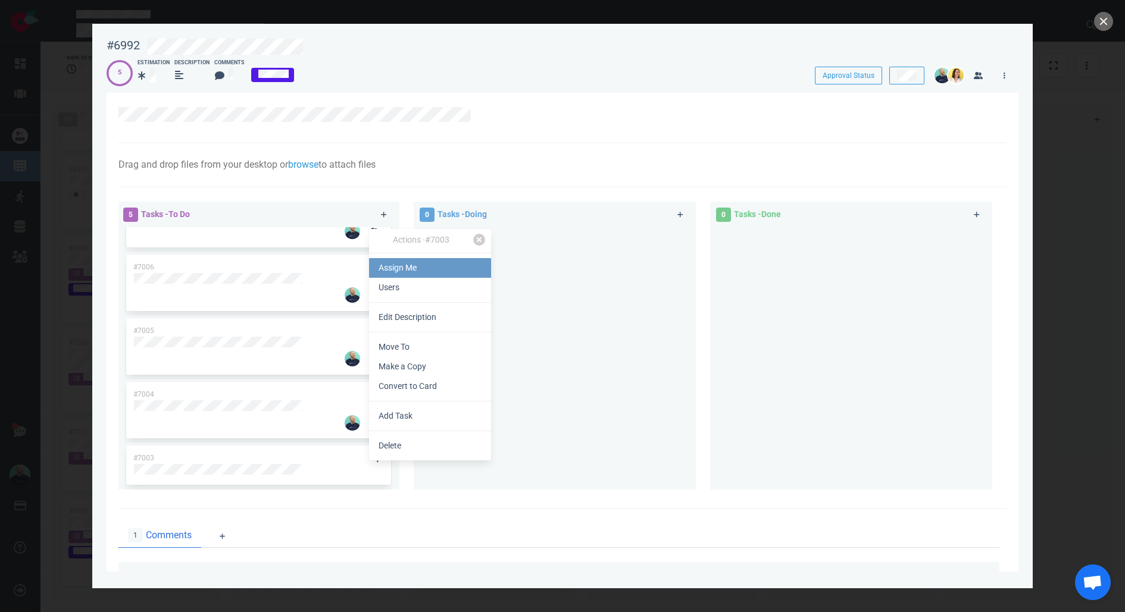
click at [377, 267] on link "Assign Me" at bounding box center [430, 268] width 122 height 20
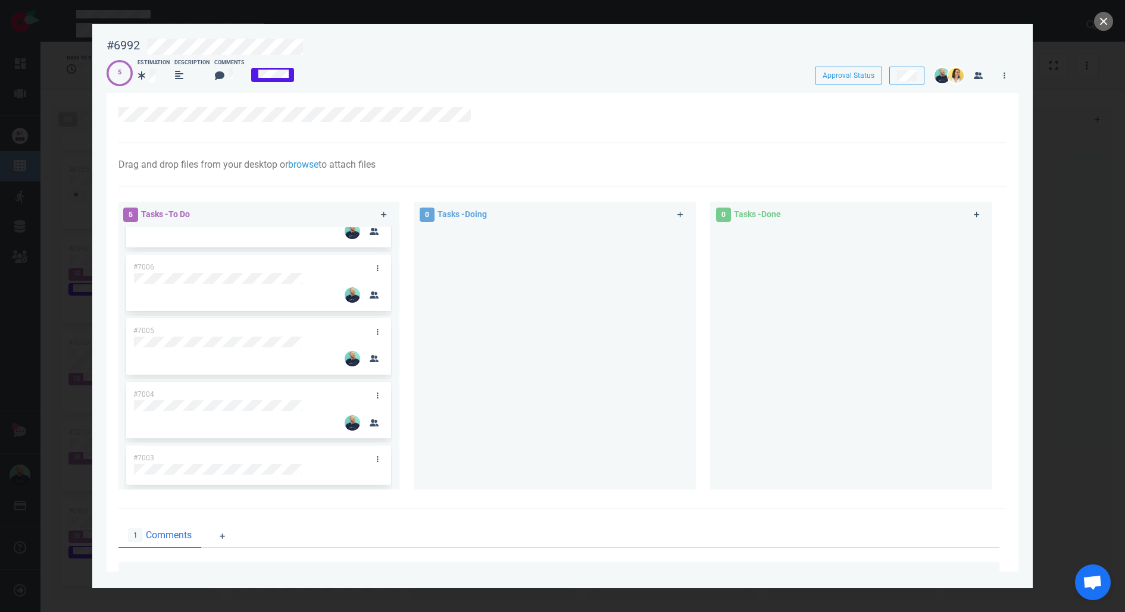
click at [530, 415] on div at bounding box center [555, 353] width 268 height 253
click at [521, 417] on div at bounding box center [555, 353] width 268 height 253
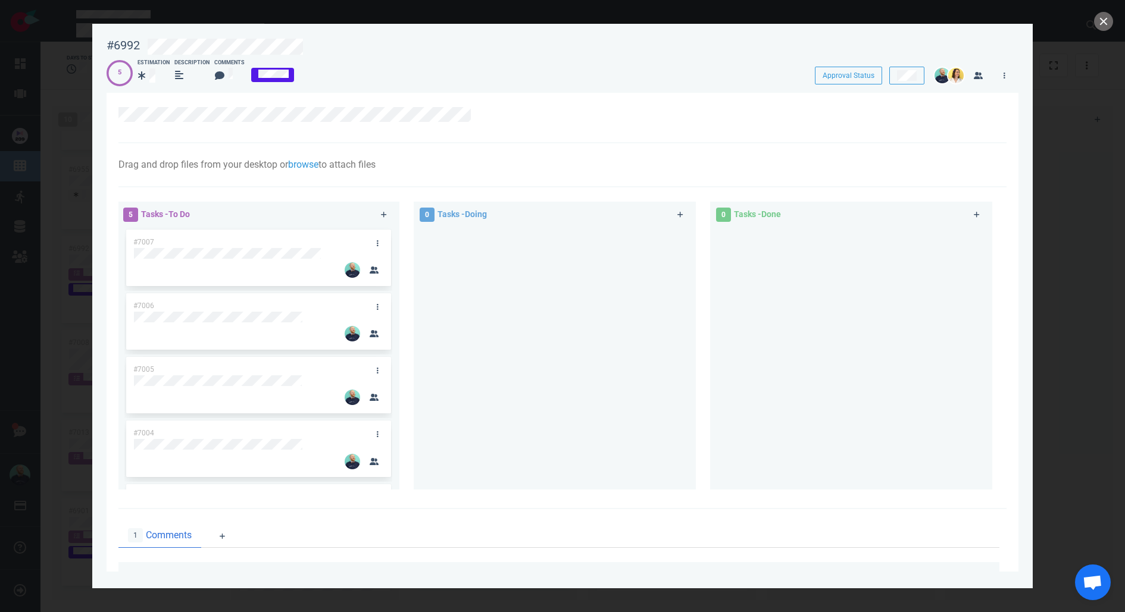
click at [361, 240] on div "#7007" at bounding box center [247, 242] width 242 height 25
click at [365, 239] on div "#7007 #7006 #7005 #7004 #7003" at bounding box center [258, 353] width 268 height 253
click at [368, 240] on link at bounding box center [377, 243] width 19 height 15
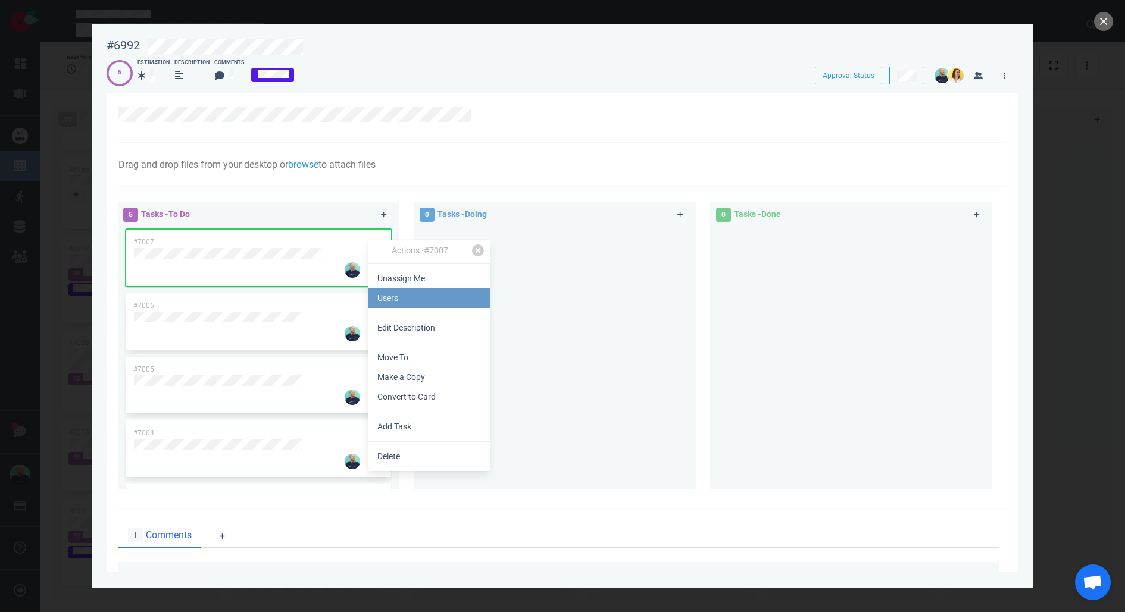
click at [403, 301] on link "Users" at bounding box center [429, 299] width 122 height 20
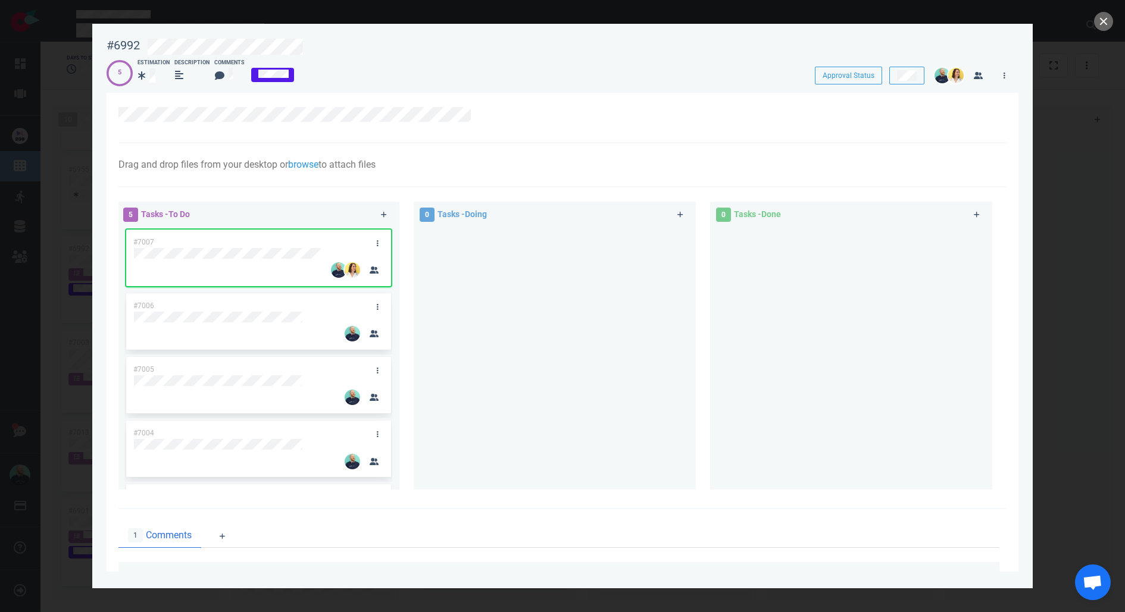
drag, startPoint x: 524, startPoint y: 392, endPoint x: 412, endPoint y: 312, distance: 136.9
click at [524, 392] on div at bounding box center [555, 353] width 268 height 253
click at [369, 305] on link at bounding box center [377, 306] width 19 height 15
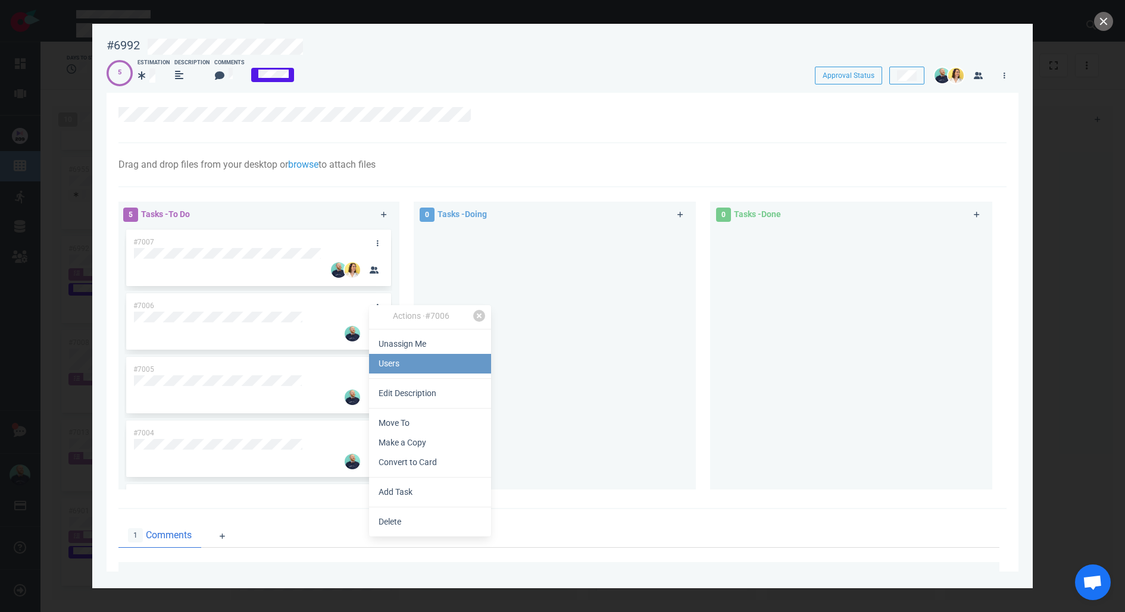
click at [412, 370] on link "Users" at bounding box center [430, 364] width 122 height 20
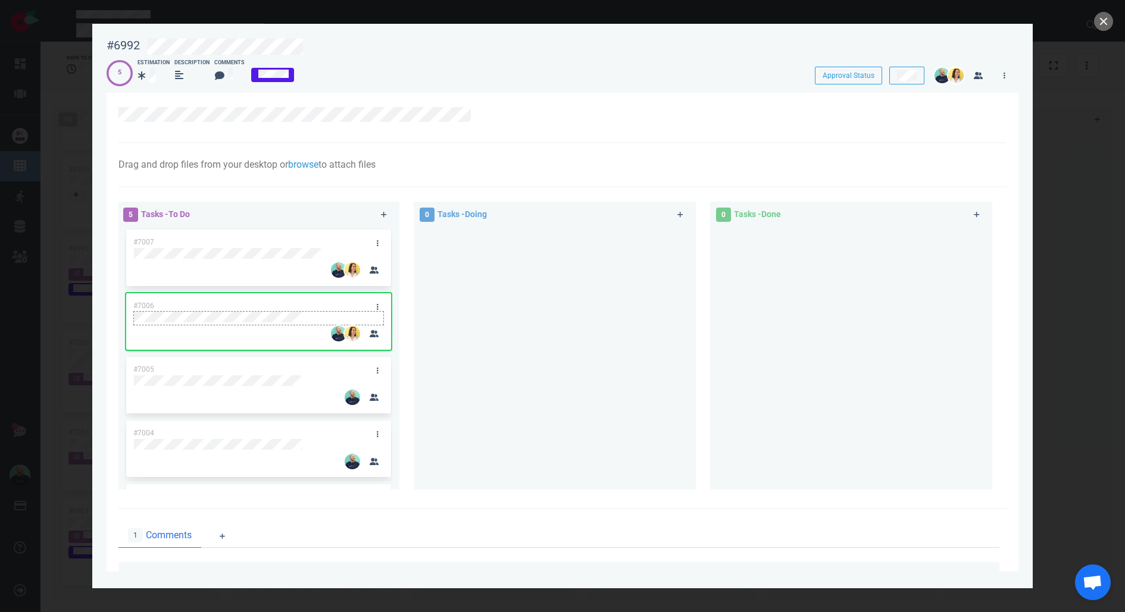
drag, startPoint x: 647, startPoint y: 382, endPoint x: 335, endPoint y: 321, distance: 317.9
click at [645, 380] on div at bounding box center [555, 353] width 268 height 253
click at [376, 306] on link at bounding box center [377, 306] width 19 height 15
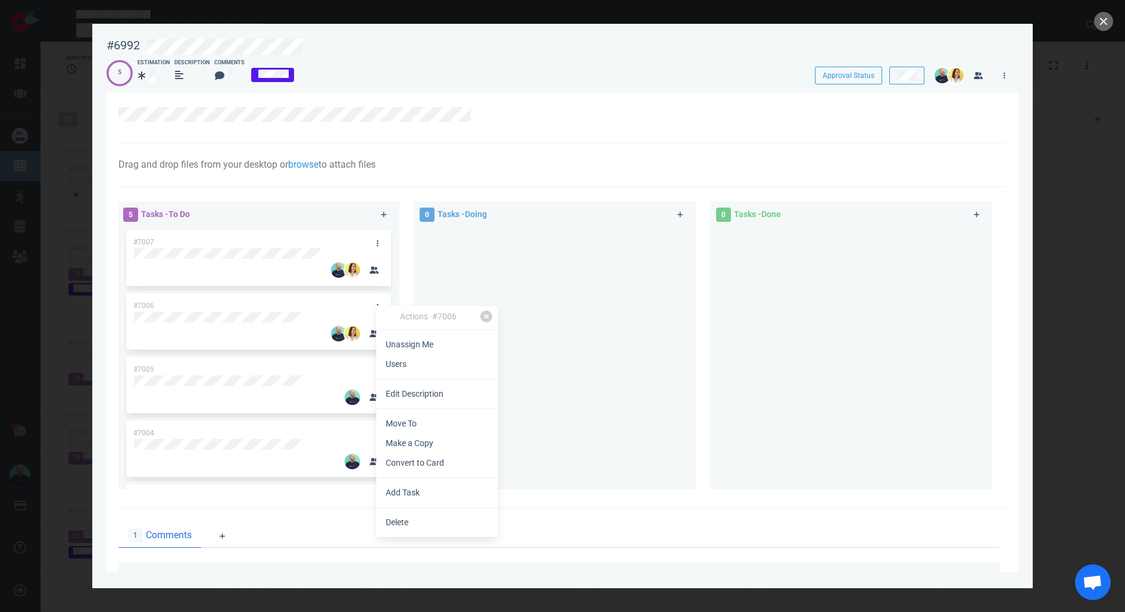
click at [401, 366] on link "Users" at bounding box center [437, 365] width 122 height 20
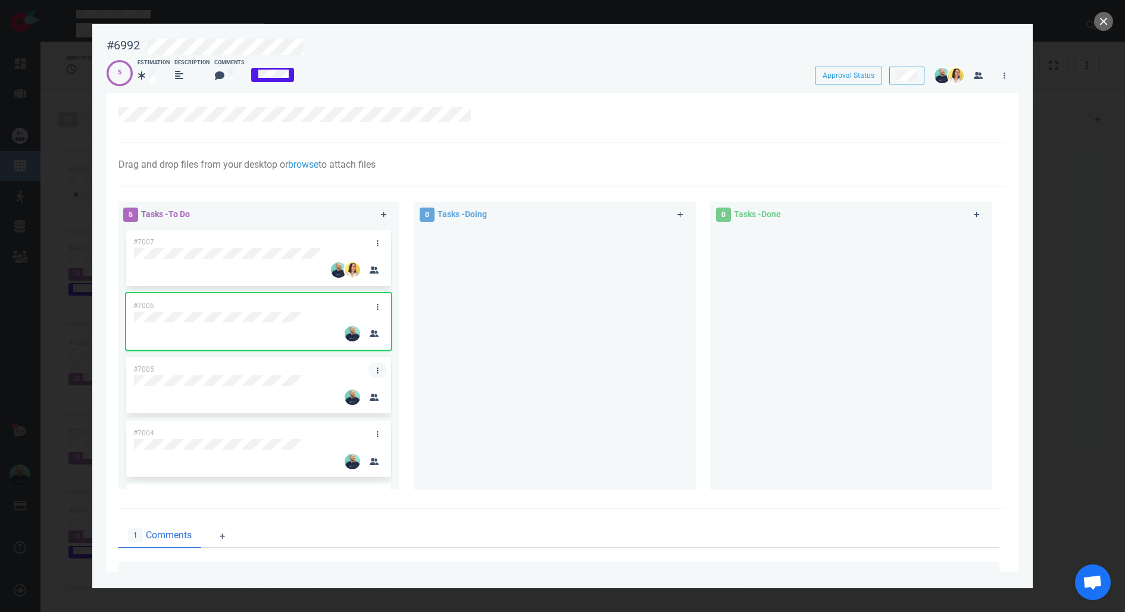
drag, startPoint x: 453, startPoint y: 460, endPoint x: 365, endPoint y: 373, distance: 123.3
click at [452, 458] on div at bounding box center [555, 353] width 268 height 253
click at [377, 308] on icon at bounding box center [378, 307] width 2 height 7
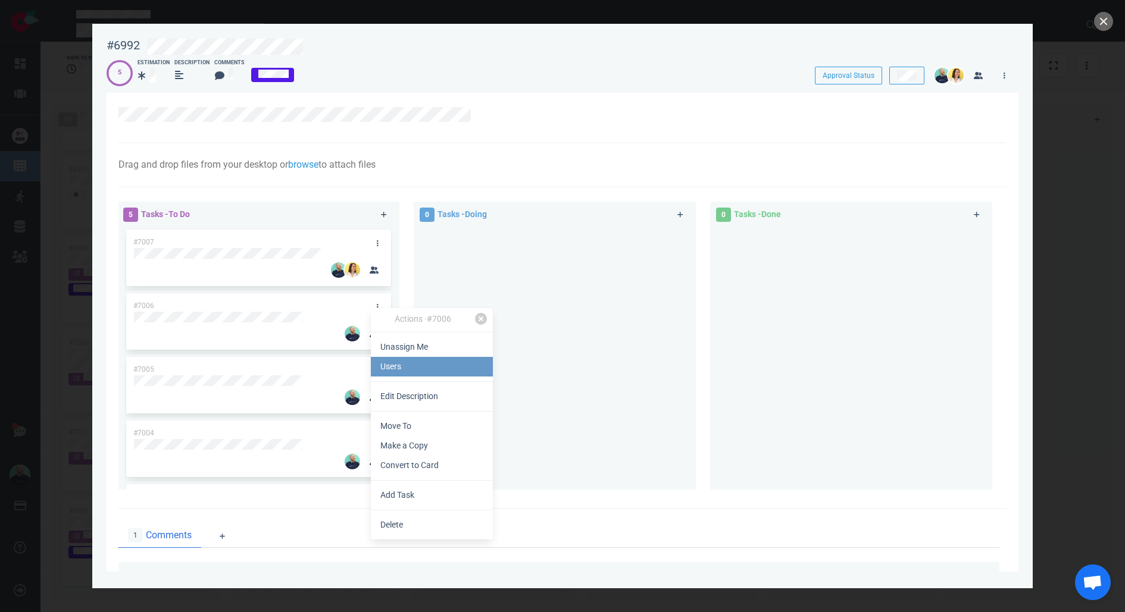
click at [409, 365] on link "Users" at bounding box center [432, 367] width 122 height 20
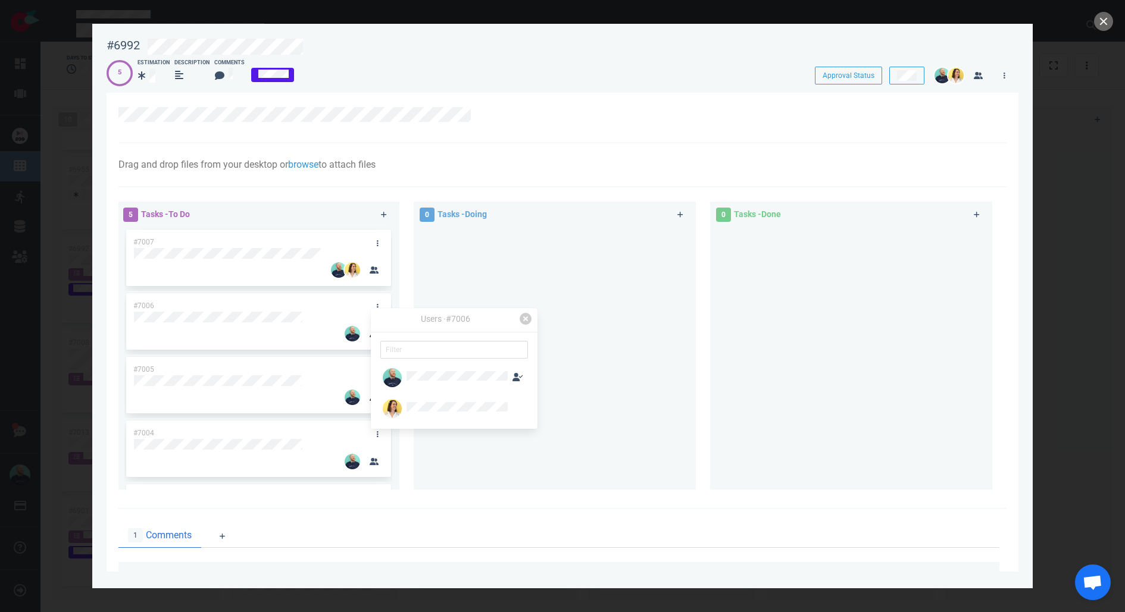
drag, startPoint x: 802, startPoint y: 373, endPoint x: 527, endPoint y: 328, distance: 278.1
click at [799, 373] on div at bounding box center [851, 353] width 268 height 253
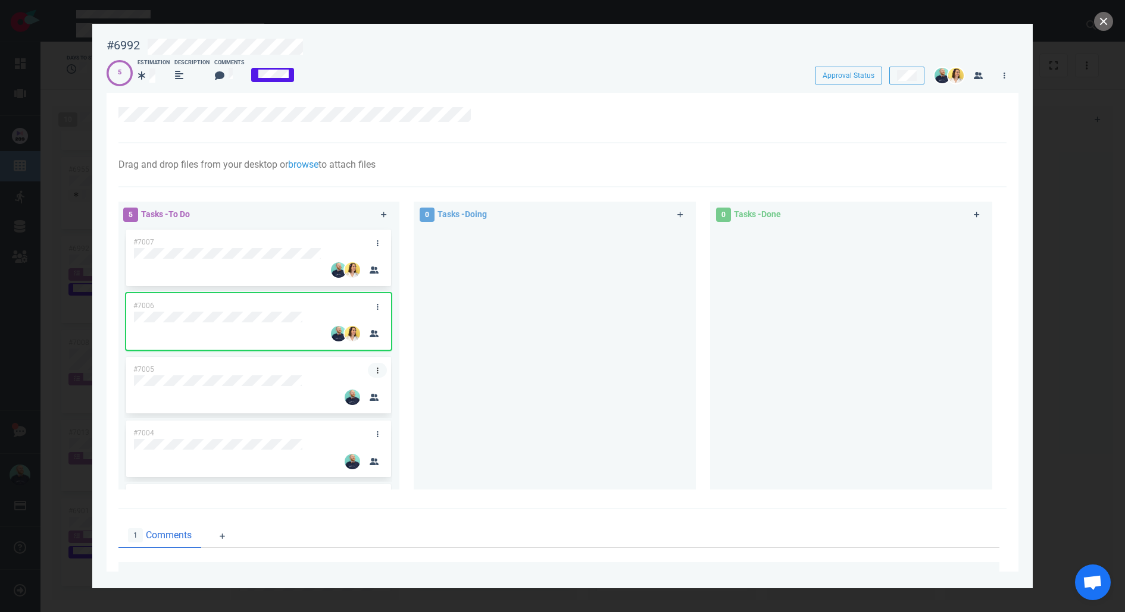
click at [368, 369] on link at bounding box center [377, 370] width 19 height 15
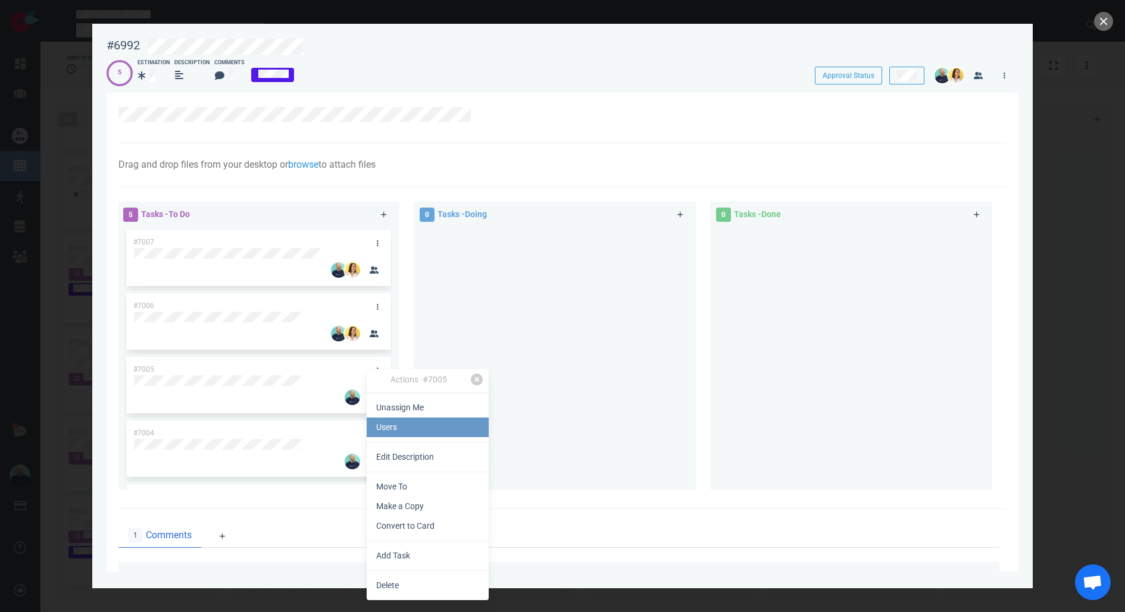
click at [399, 429] on link "Users" at bounding box center [428, 428] width 122 height 20
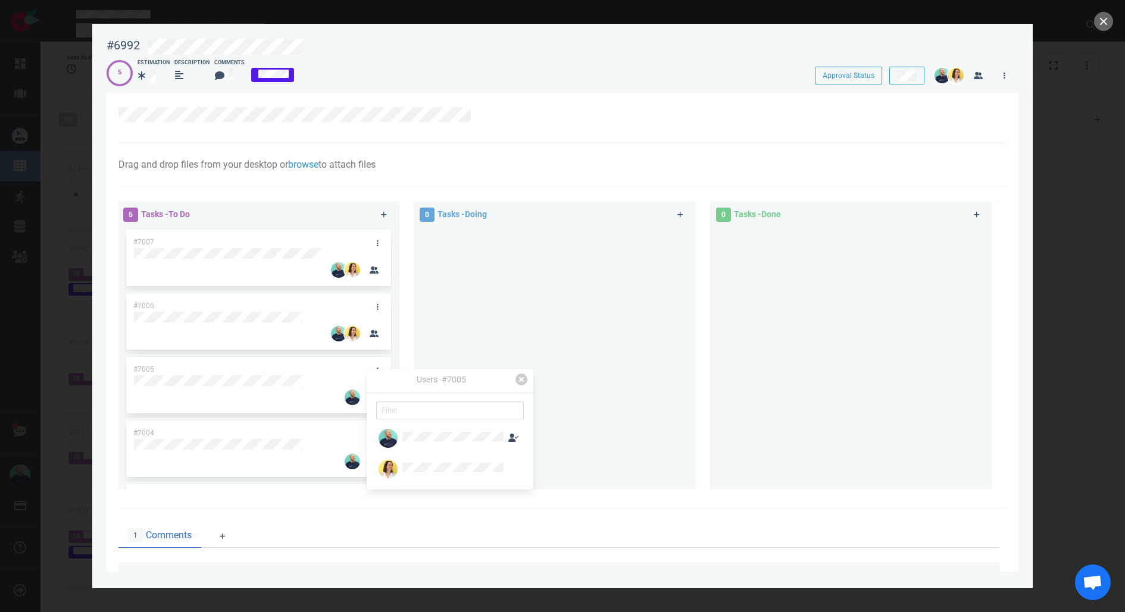
click at [629, 245] on div at bounding box center [555, 353] width 268 height 253
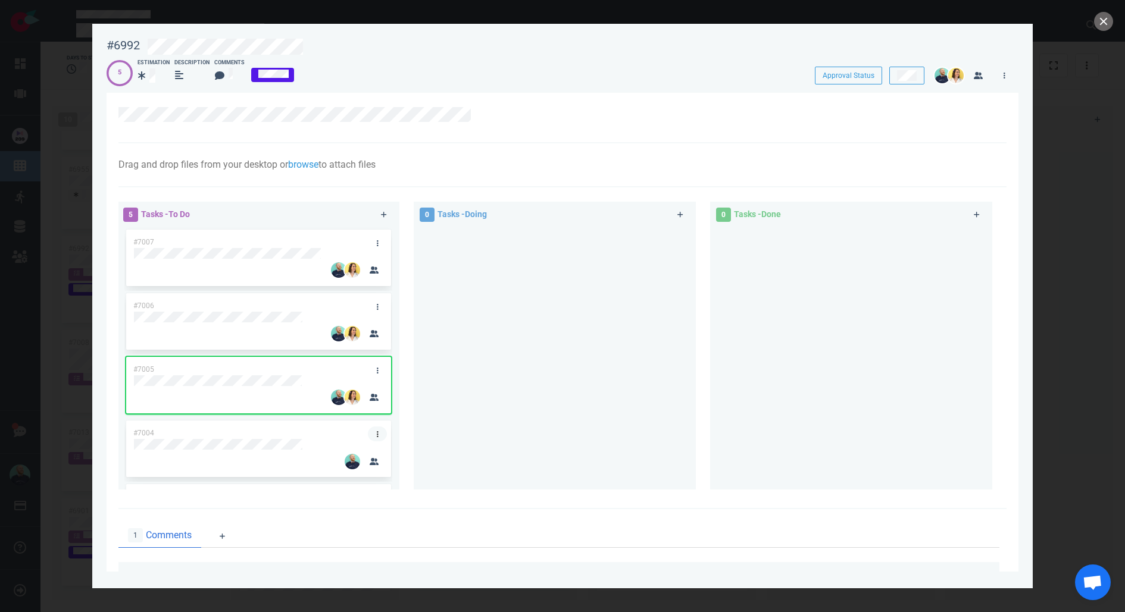
click at [368, 436] on link at bounding box center [377, 434] width 19 height 15
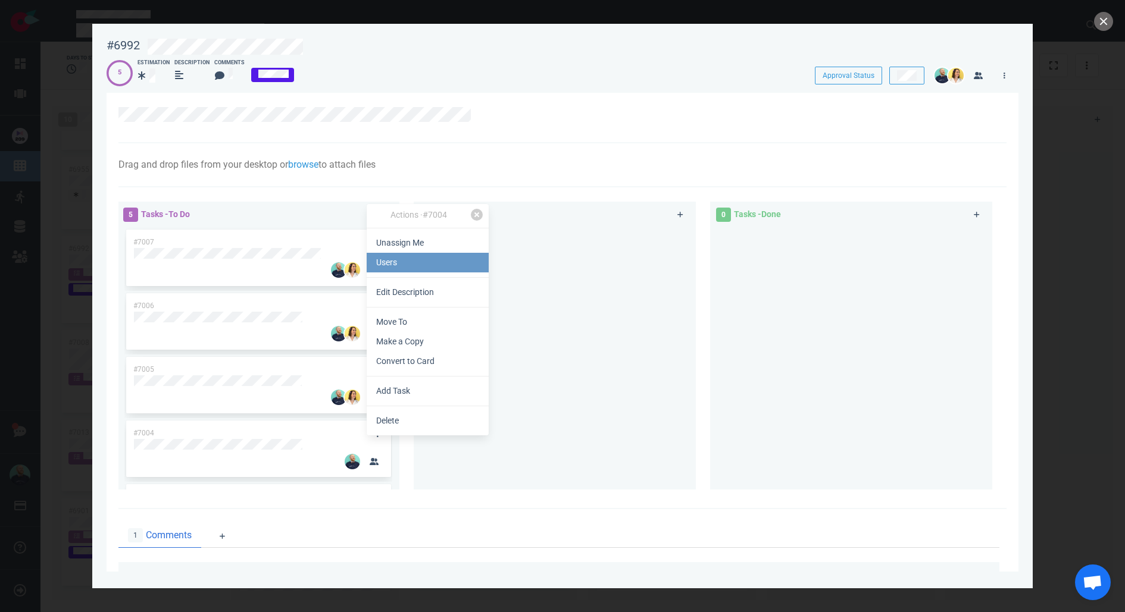
click at [414, 270] on link "Users" at bounding box center [428, 263] width 122 height 20
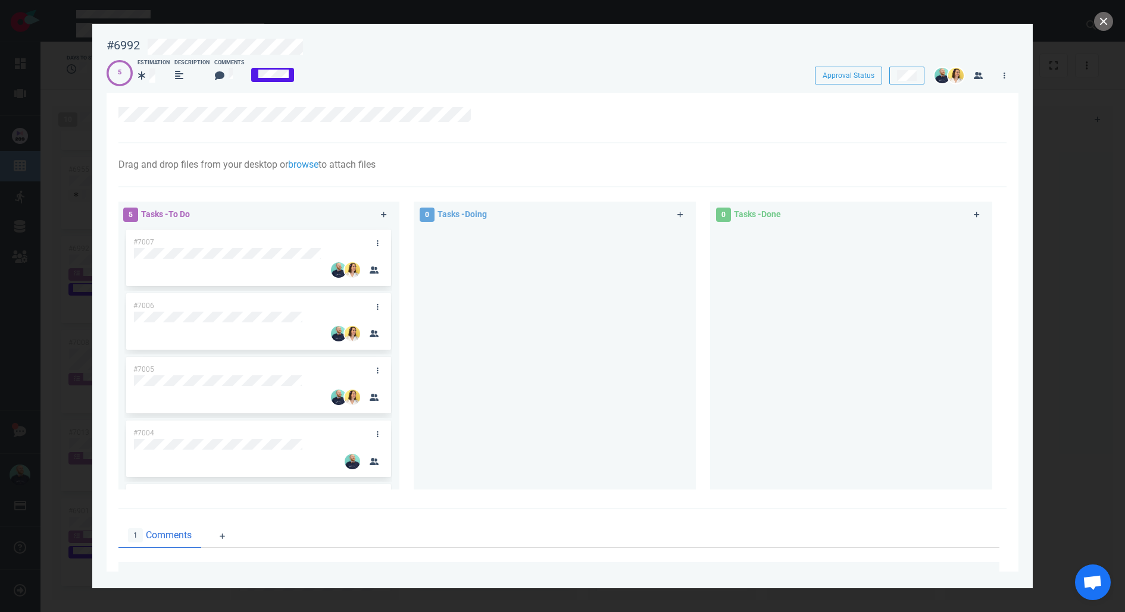
drag, startPoint x: 626, startPoint y: 383, endPoint x: 640, endPoint y: 370, distance: 19.8
click at [626, 383] on div at bounding box center [555, 353] width 268 height 253
click at [1099, 25] on button "close" at bounding box center [1103, 21] width 19 height 19
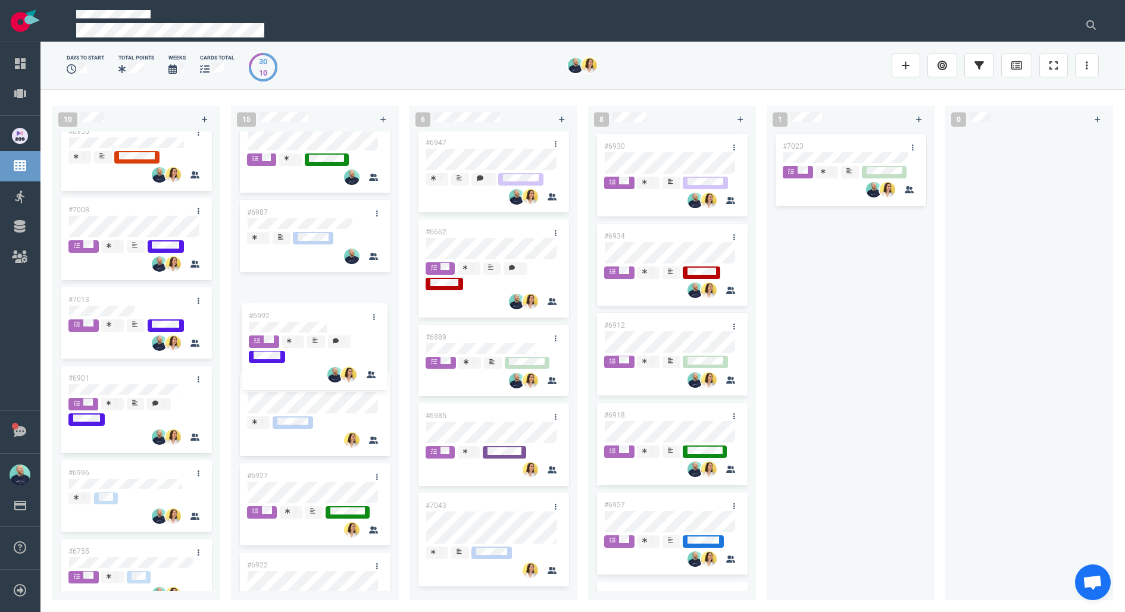
scroll to position [923, 0]
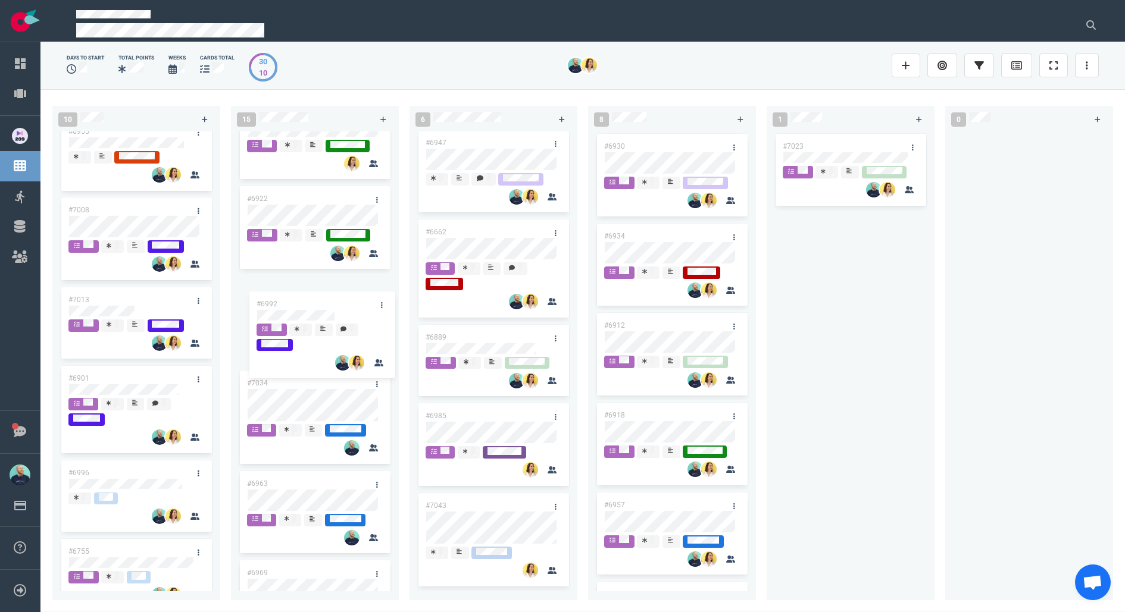
click at [304, 315] on div "10 #6995 #6994 #6855 #6955 #6992 #7008 #7013 #6901 #6996 #6755 #6992 15 #6980 #…" at bounding box center [582, 350] width 1084 height 523
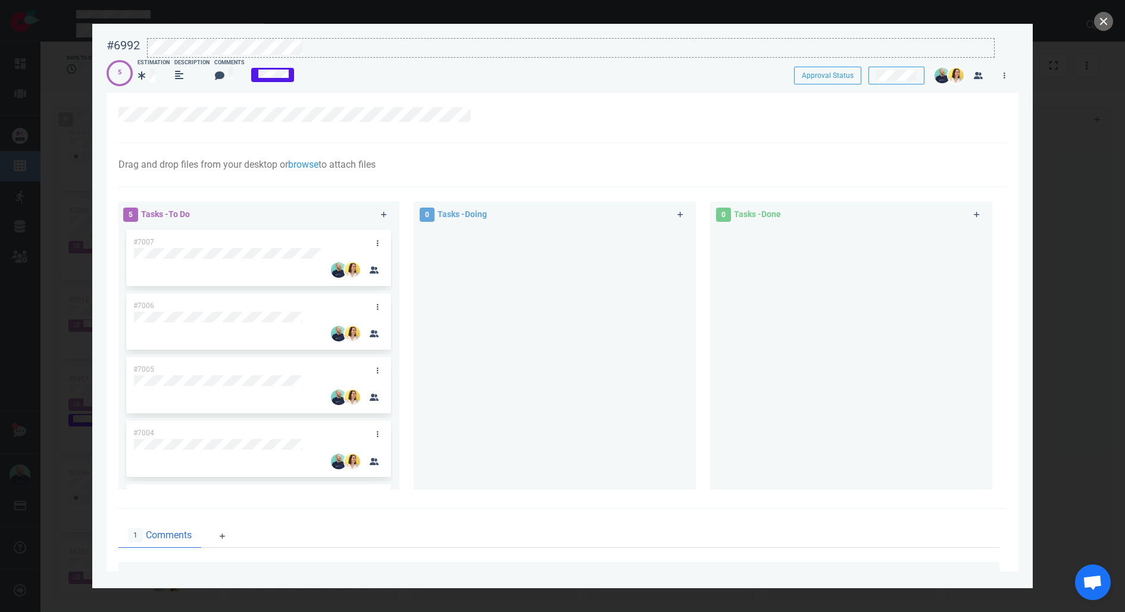
click at [345, 51] on div at bounding box center [571, 47] width 846 height 16
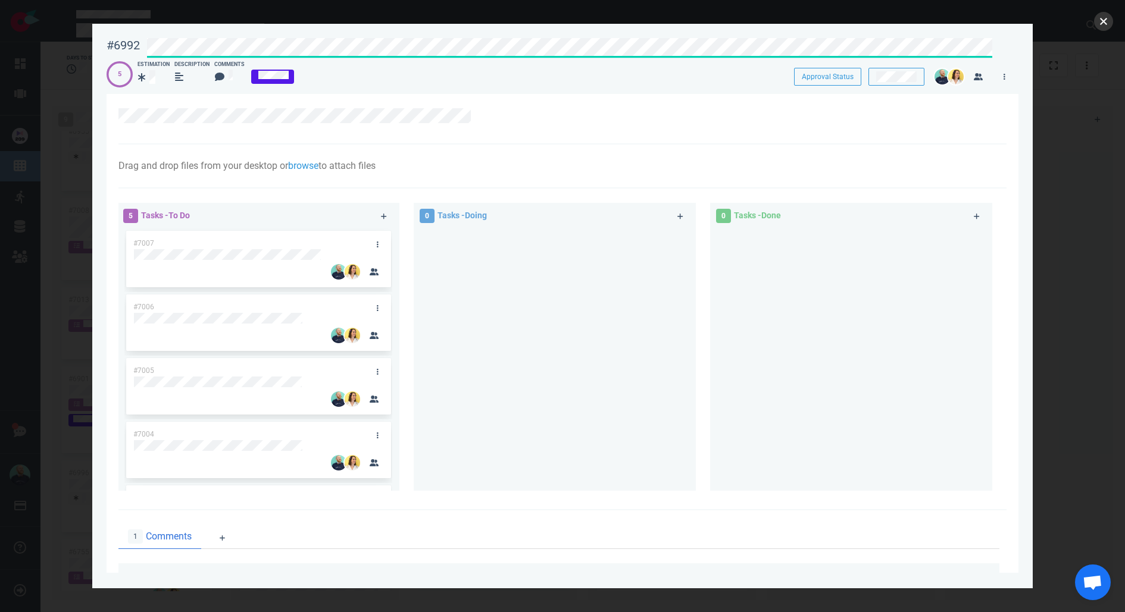
click at [1102, 20] on button "close" at bounding box center [1103, 21] width 19 height 19
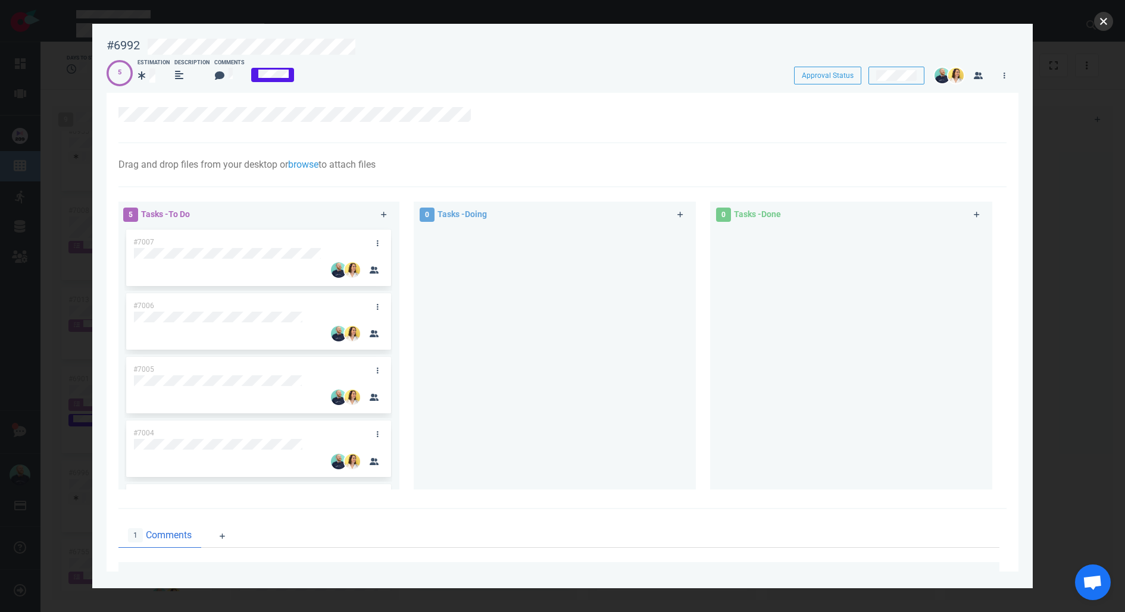
click at [1106, 23] on button "close" at bounding box center [1103, 21] width 19 height 19
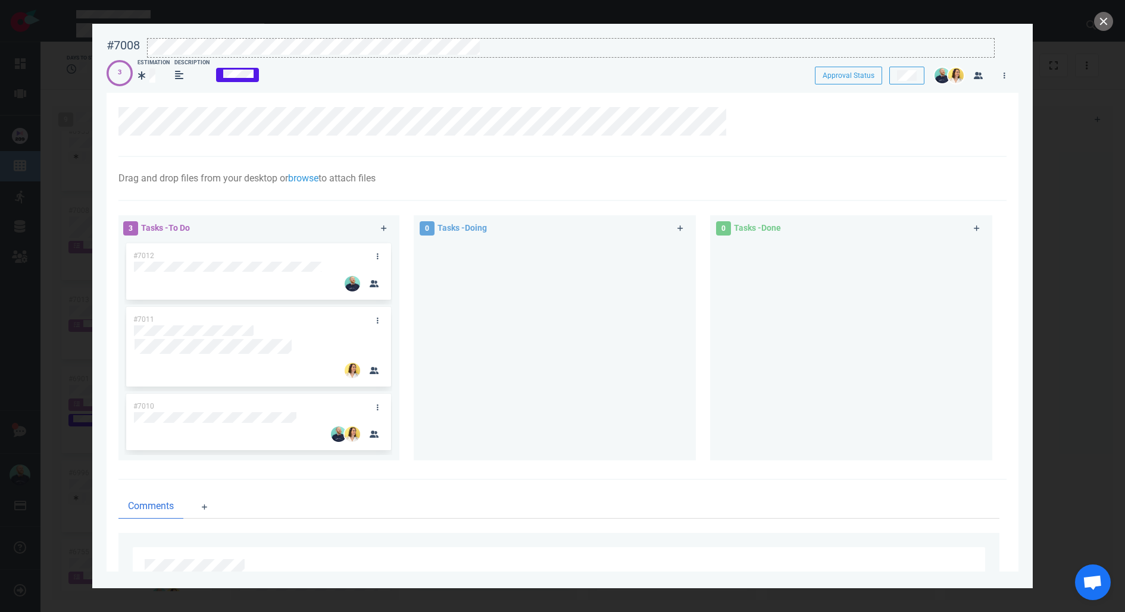
click at [505, 51] on div at bounding box center [571, 47] width 846 height 16
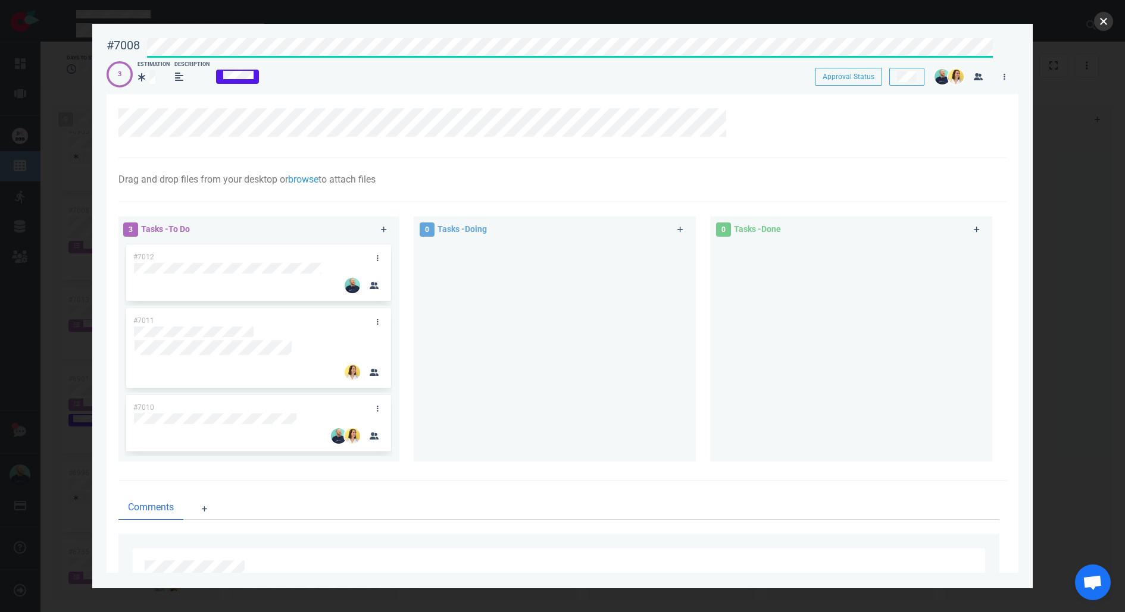
click at [1100, 23] on button "close" at bounding box center [1103, 21] width 19 height 19
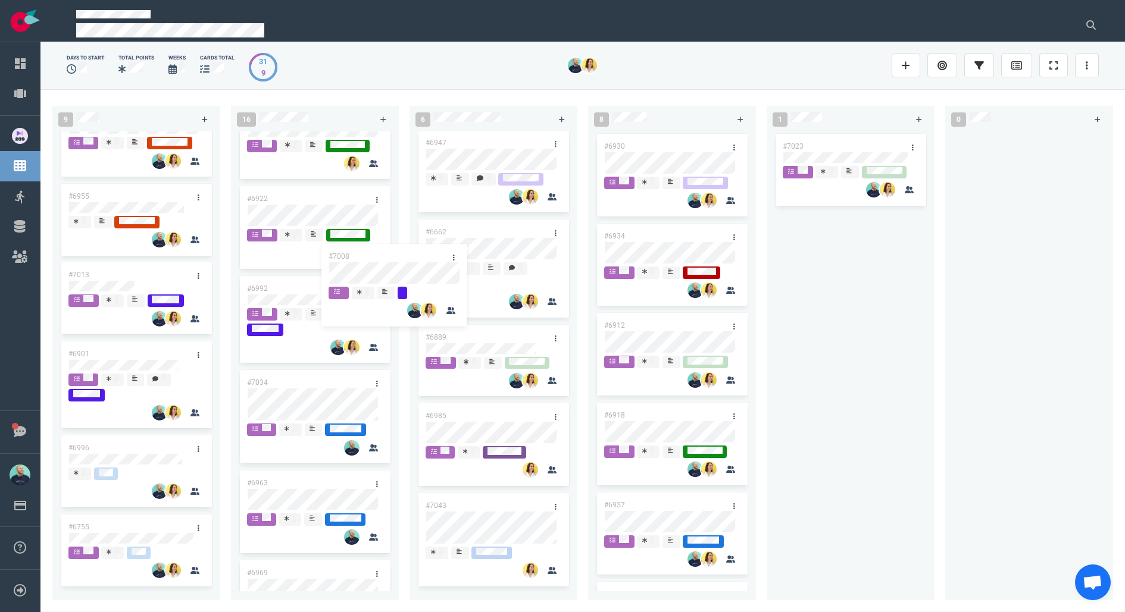
scroll to position [232, 0]
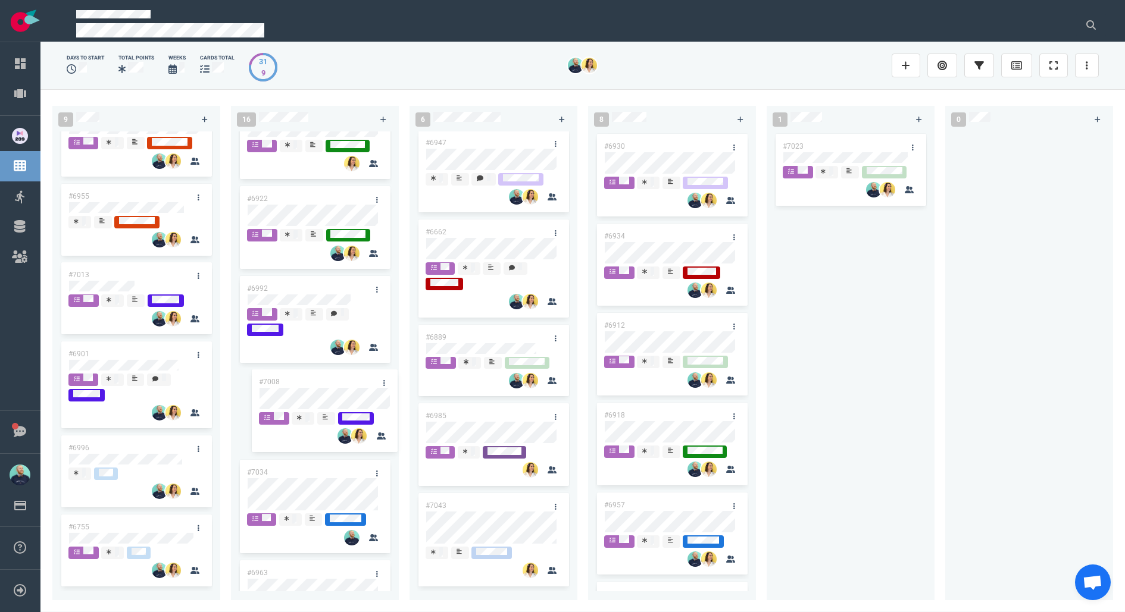
click at [298, 387] on div "9 #6995 #6994 #6855 #6955 #7008 #7013 #6901 #6996 #6755 #7008 16 #6980 #6944 #6…" at bounding box center [582, 350] width 1084 height 523
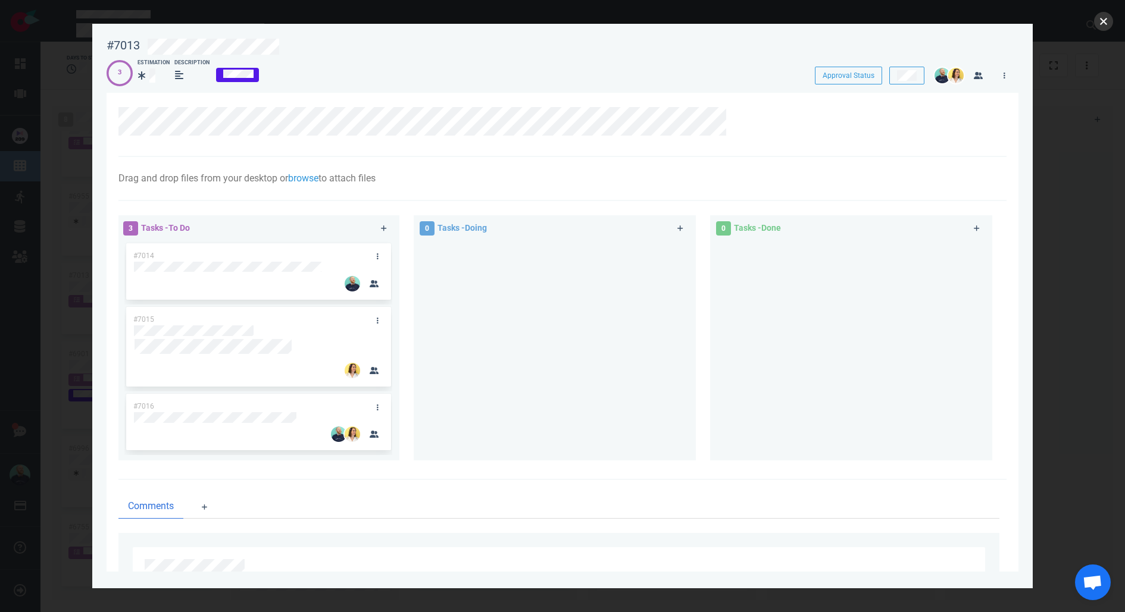
click at [1105, 22] on button "close" at bounding box center [1103, 21] width 19 height 19
click at [1109, 24] on button "close" at bounding box center [1103, 21] width 19 height 19
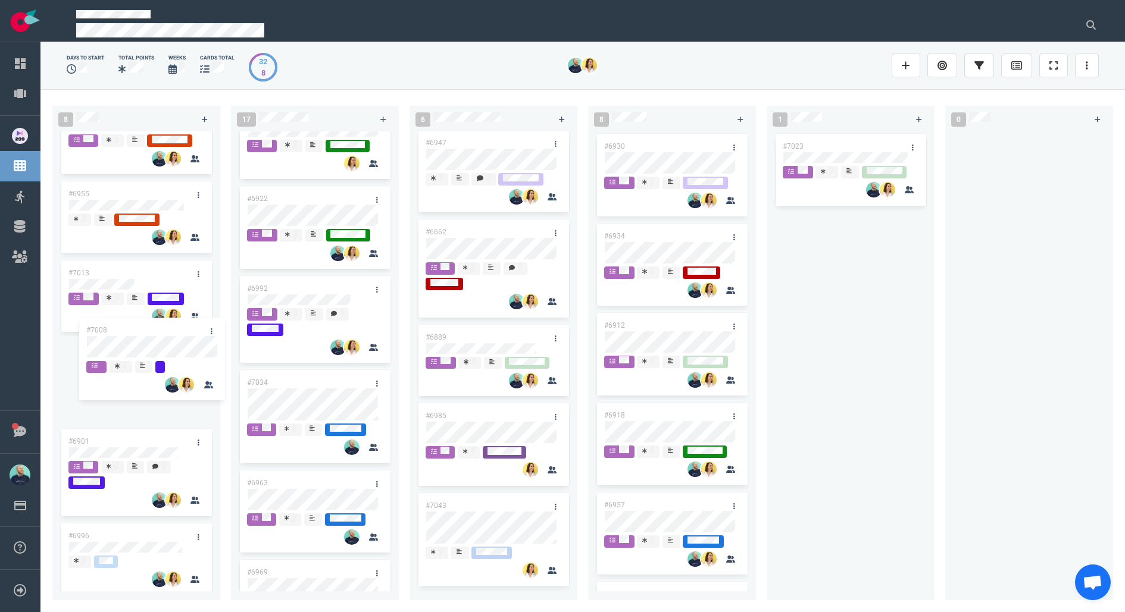
click at [148, 354] on div "8 #6995 #6994 #6855 #6955 #7013 #6901 #6996 #6755 17 #6980 #6944 #6942 #6938 #6…" at bounding box center [582, 350] width 1084 height 523
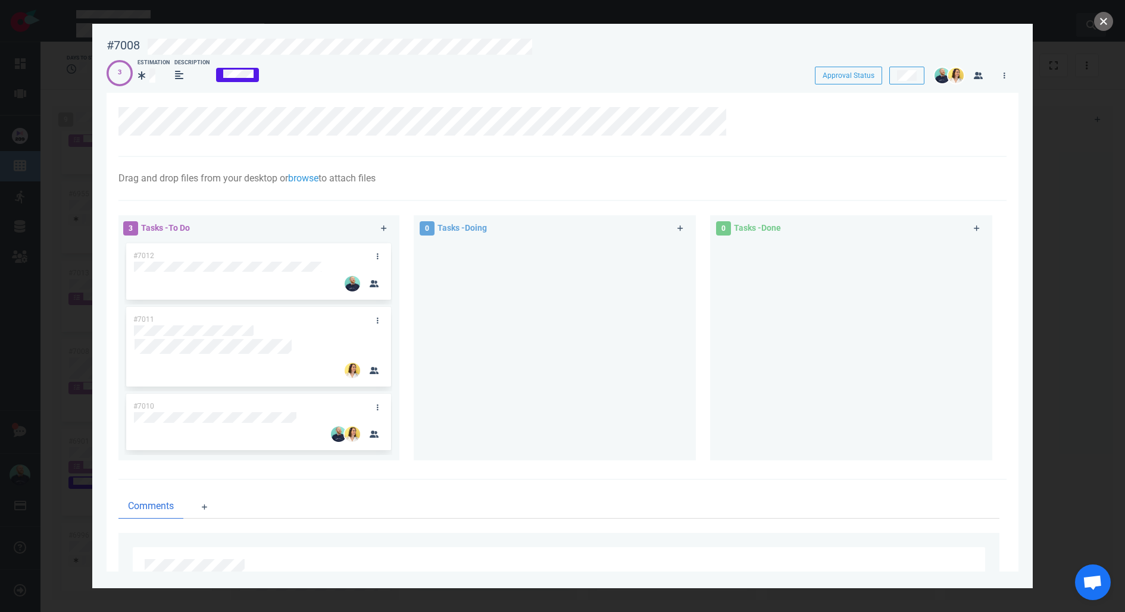
click at [1096, 18] on button "close" at bounding box center [1103, 21] width 19 height 19
click at [1101, 17] on button "close" at bounding box center [1103, 21] width 19 height 19
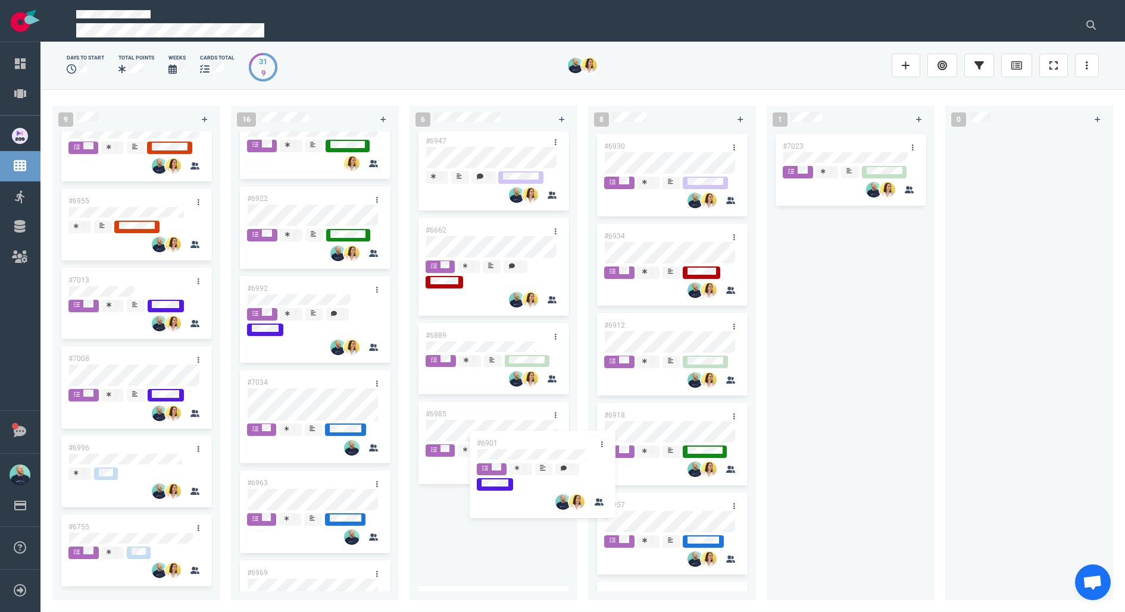
scroll to position [201, 0]
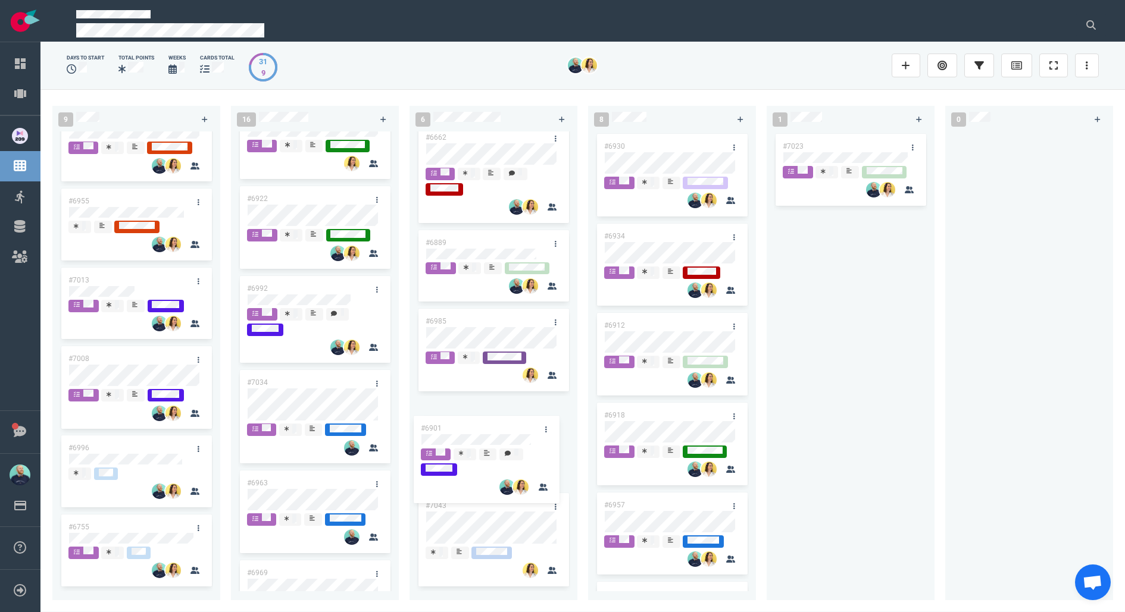
drag, startPoint x: 145, startPoint y: 442, endPoint x: 497, endPoint y: 427, distance: 352.7
click at [497, 427] on div "9 #6995 #6994 #6855 #6955 #7013 #7008 #6901 #6996 #6755 #6901 16 #6980 #6944 #6…" at bounding box center [582, 350] width 1084 height 523
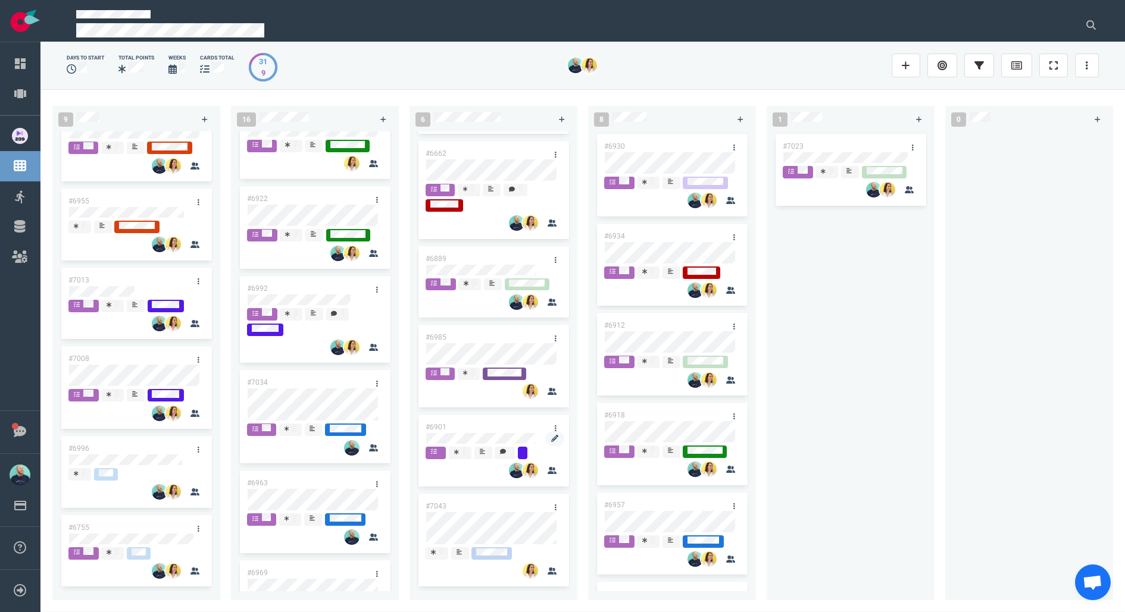
scroll to position [200, 0]
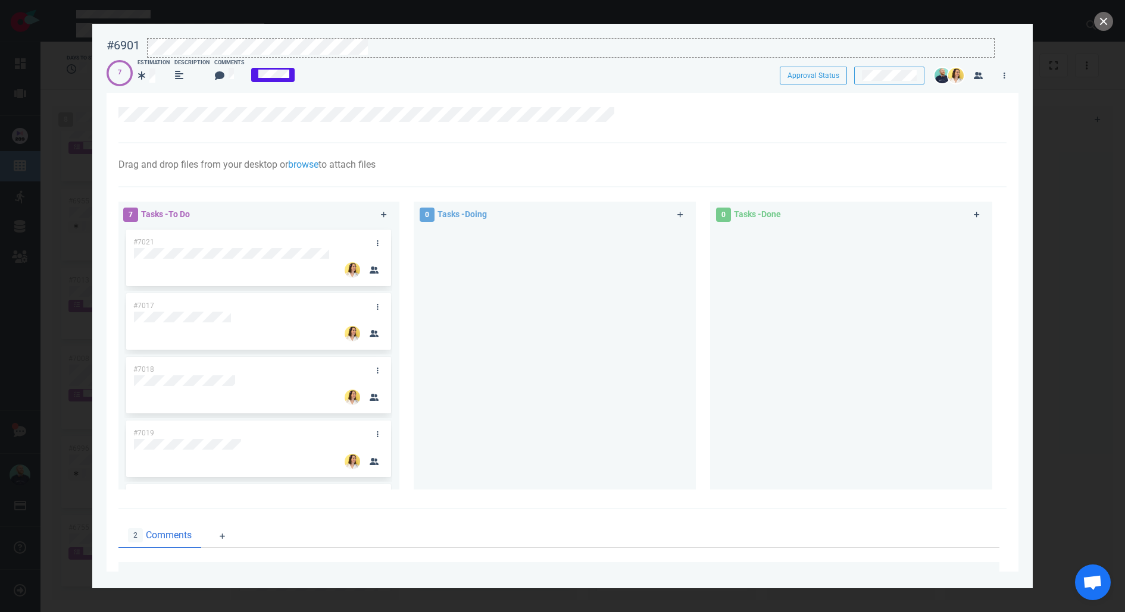
click at [389, 53] on div at bounding box center [571, 47] width 846 height 16
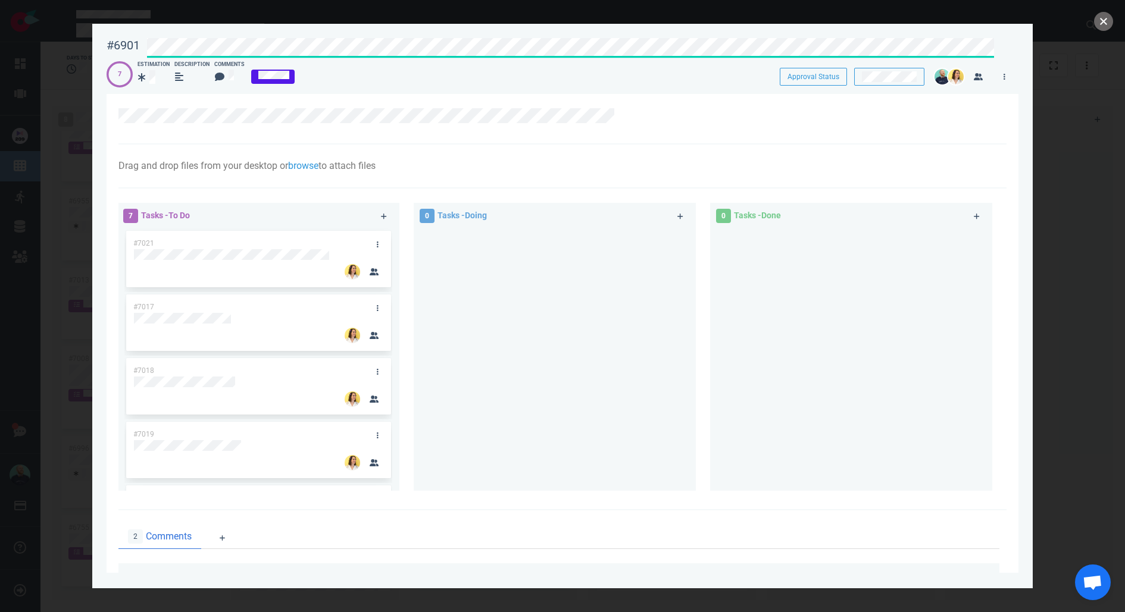
click at [1111, 25] on button "close" at bounding box center [1103, 21] width 19 height 19
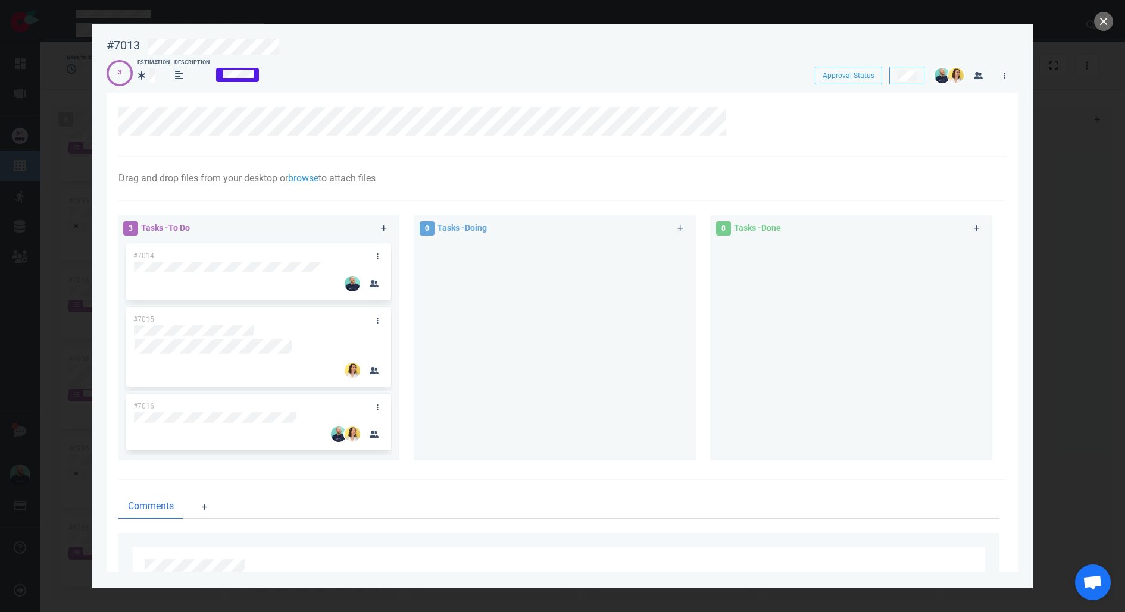
click at [521, 371] on div at bounding box center [555, 346] width 268 height 210
click at [443, 398] on div at bounding box center [555, 346] width 268 height 210
click at [374, 406] on link at bounding box center [377, 407] width 19 height 15
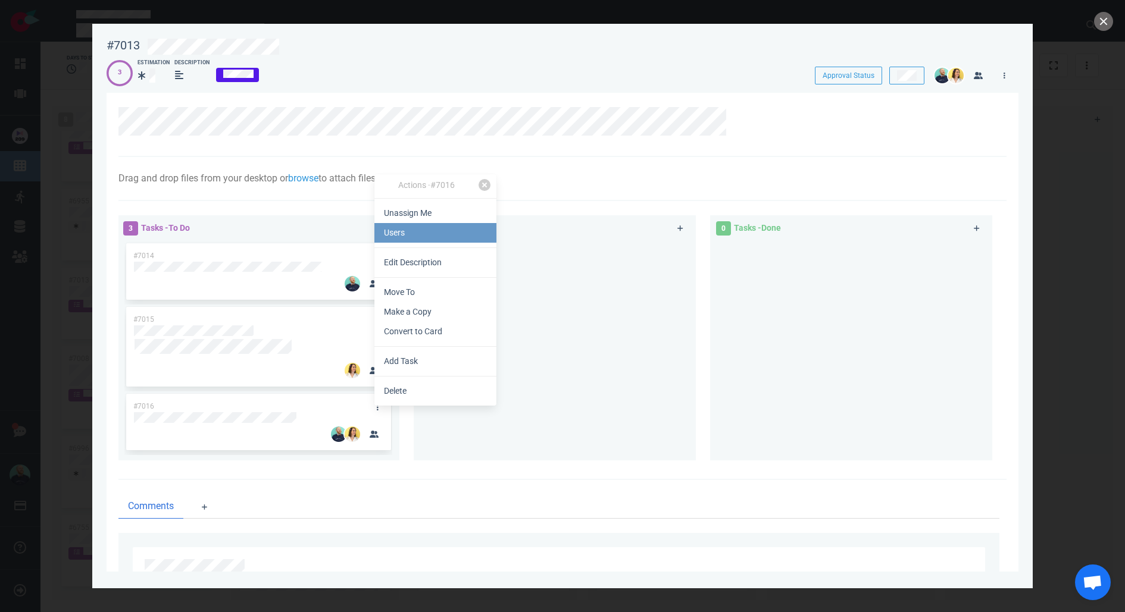
click at [422, 239] on link "Users" at bounding box center [435, 233] width 122 height 20
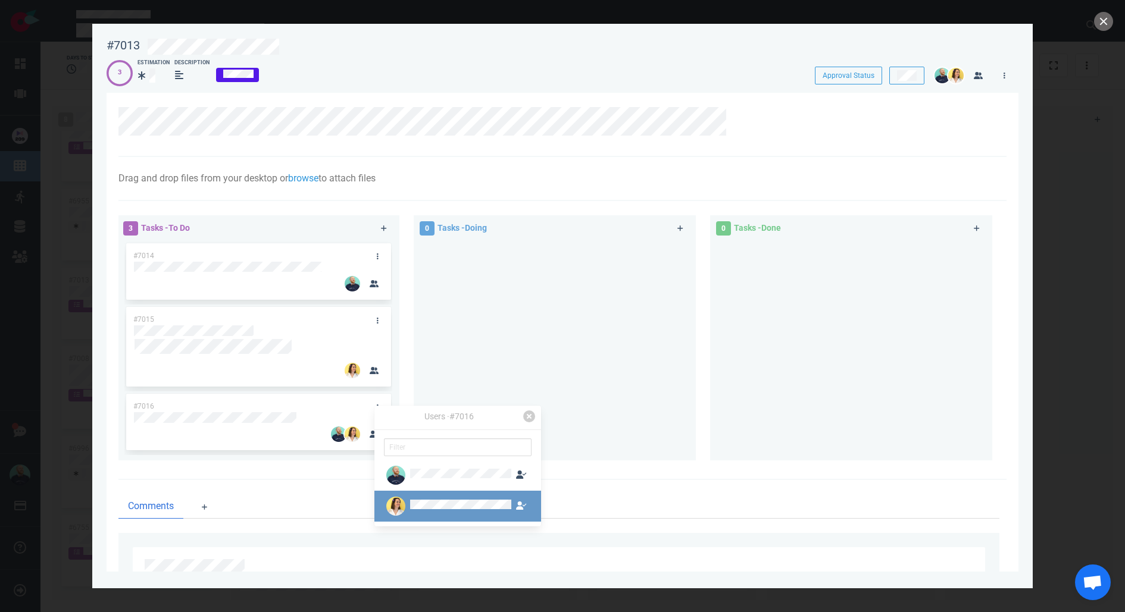
click at [439, 501] on div at bounding box center [460, 507] width 101 height 14
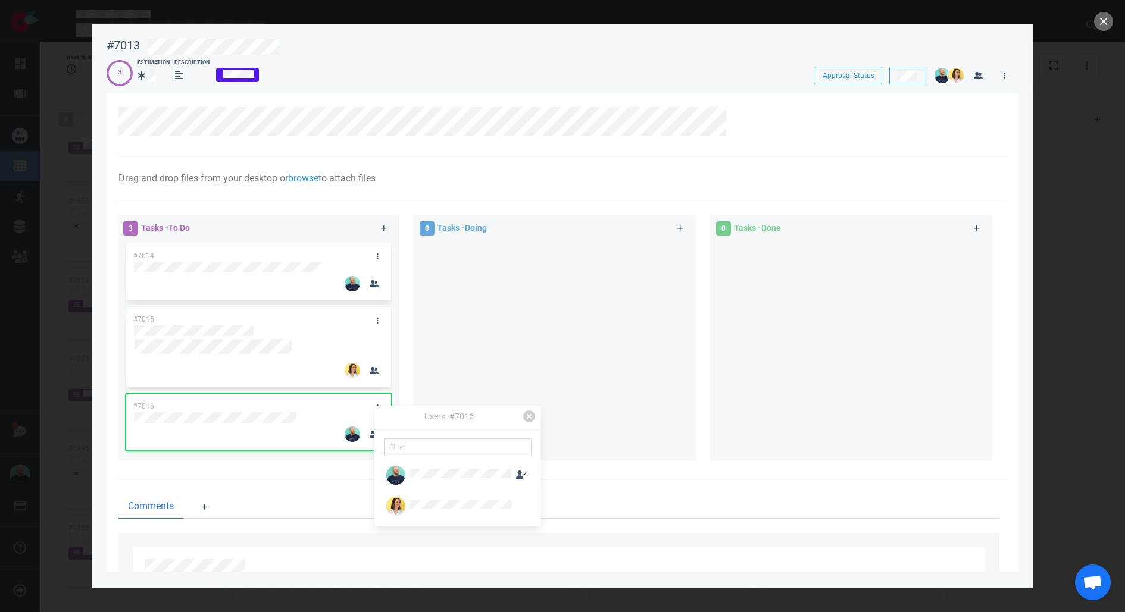
click at [553, 358] on div at bounding box center [555, 346] width 268 height 210
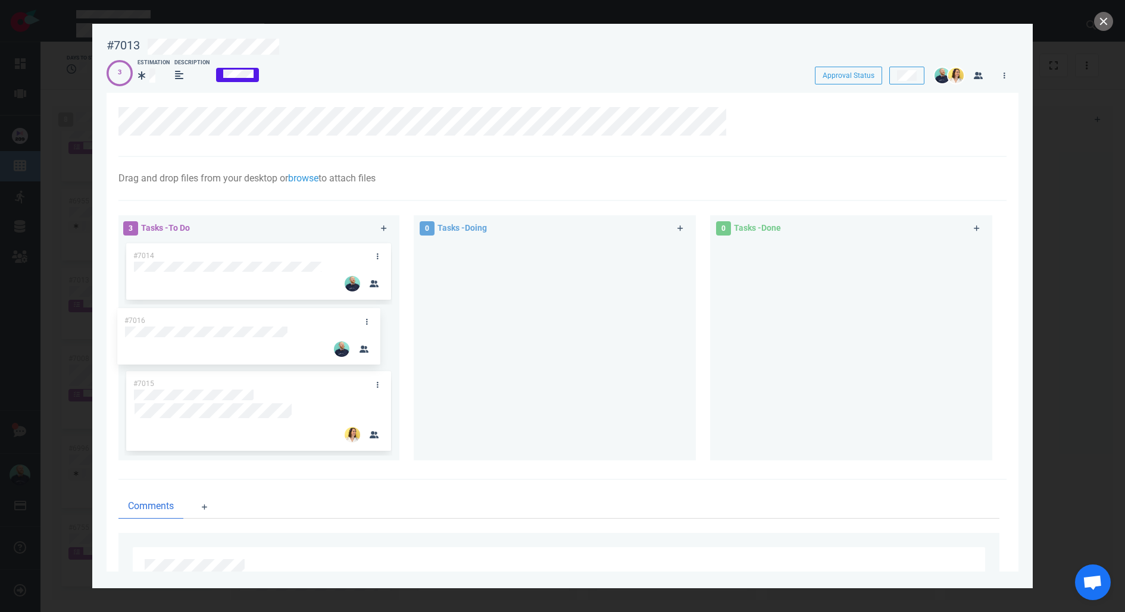
drag, startPoint x: 312, startPoint y: 402, endPoint x: 307, endPoint y: 317, distance: 85.3
click at [304, 316] on div "#7014 #7015 #7016 #7016" at bounding box center [258, 346] width 268 height 210
click at [591, 355] on div at bounding box center [555, 346] width 268 height 210
click at [1099, 27] on button "close" at bounding box center [1103, 21] width 19 height 19
click at [451, 401] on div at bounding box center [555, 346] width 268 height 210
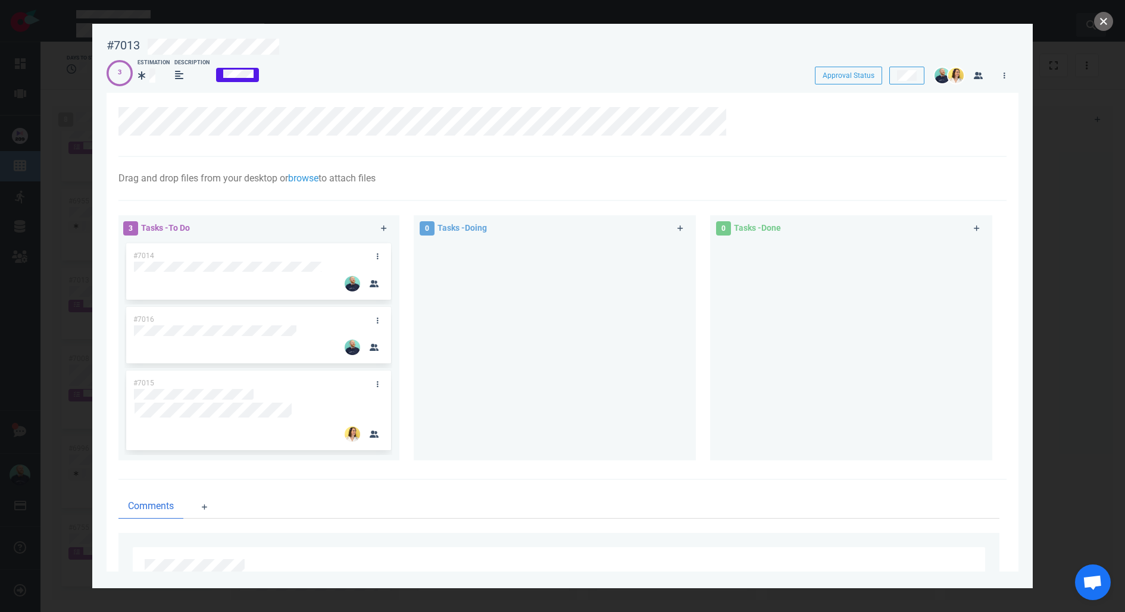
click at [1105, 17] on button "close" at bounding box center [1103, 21] width 19 height 19
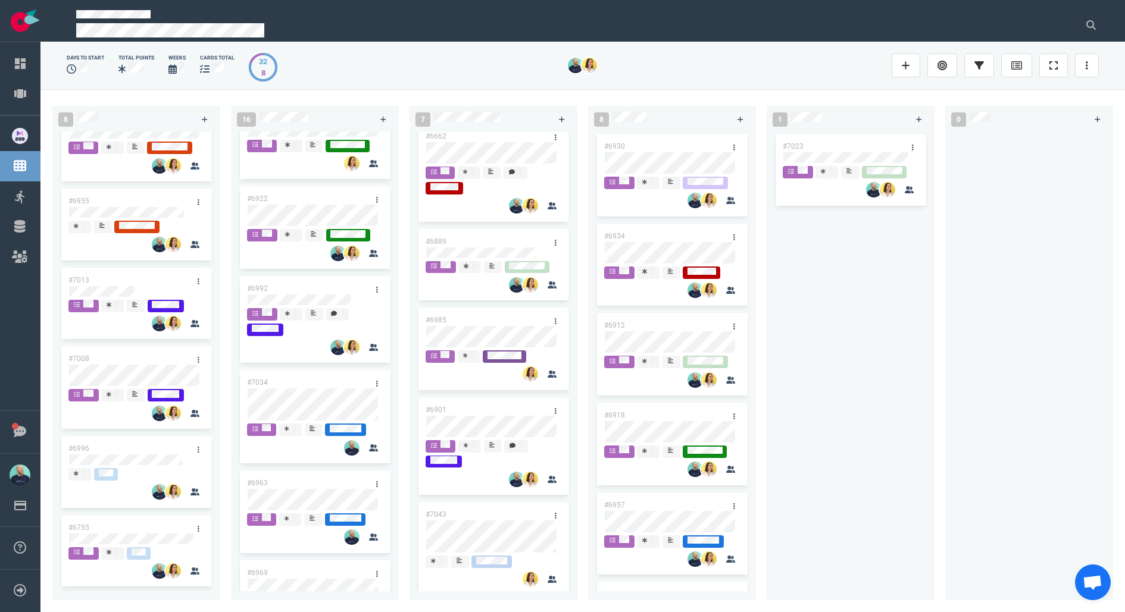
click at [124, 373] on div "#6995 #6994 #6855 #6955 #7013 #7008 #6996 #6755" at bounding box center [136, 362] width 168 height 460
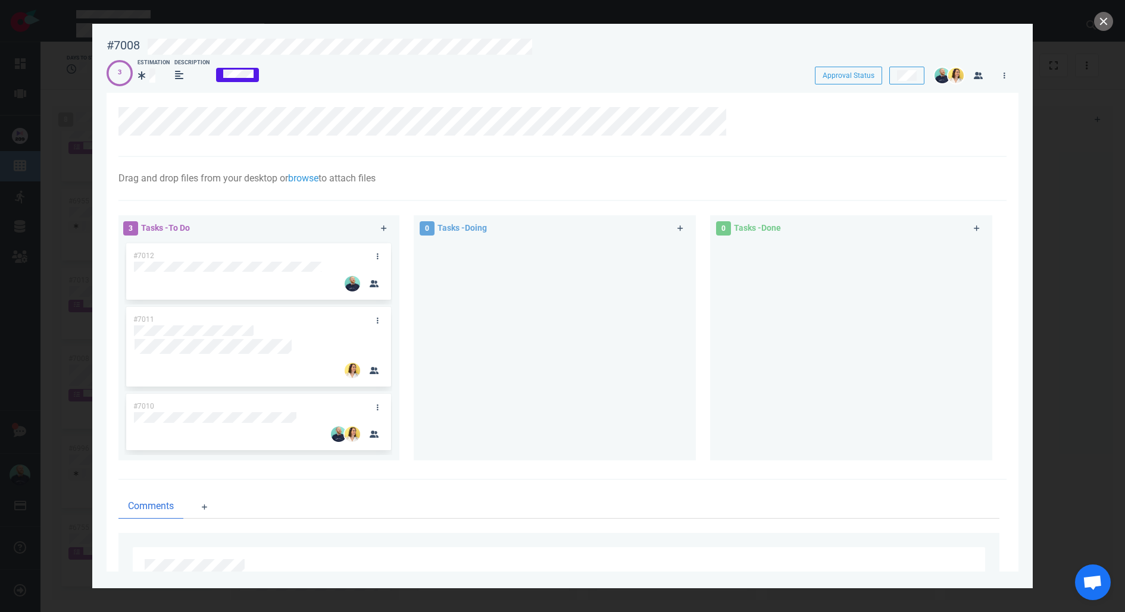
click at [482, 364] on div at bounding box center [555, 346] width 268 height 210
click at [479, 368] on div at bounding box center [555, 346] width 268 height 210
click at [524, 352] on div at bounding box center [555, 346] width 268 height 210
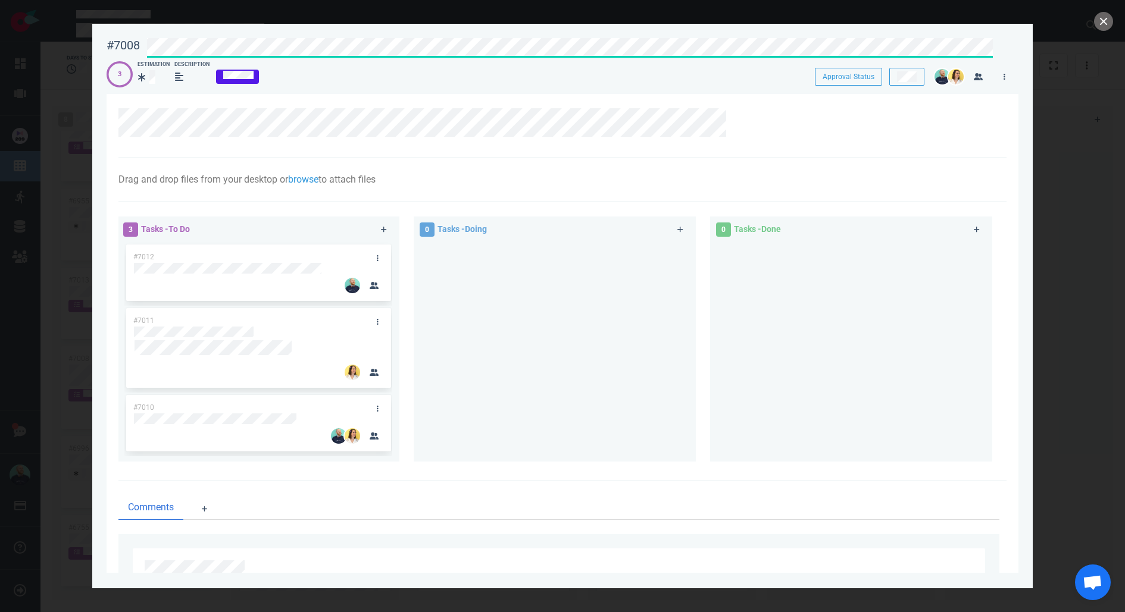
click at [952, 62] on div "#7008 Approval Status 3 Estimation Description Approval Status" at bounding box center [563, 58] width 912 height 54
click at [1106, 19] on button "close" at bounding box center [1103, 21] width 19 height 19
click at [189, 52] on div "#7013 Approval Status 3 Estimation Description Approval Status" at bounding box center [563, 58] width 912 height 54
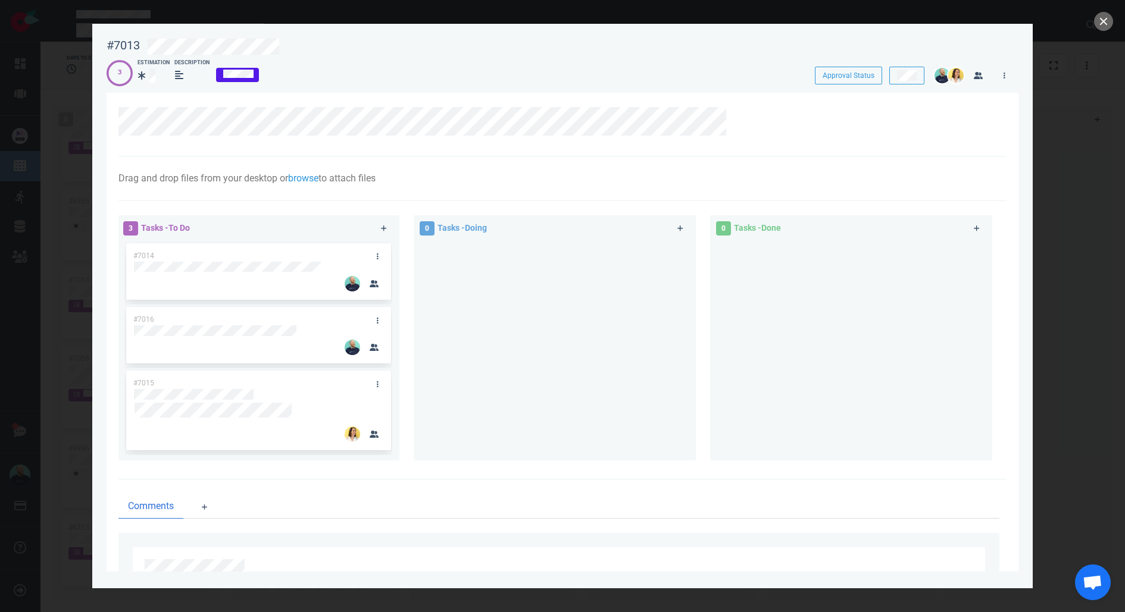
click at [1114, 23] on div at bounding box center [562, 306] width 1125 height 612
click at [1109, 23] on button "close" at bounding box center [1103, 21] width 19 height 19
click at [1101, 22] on button "close" at bounding box center [1103, 21] width 19 height 19
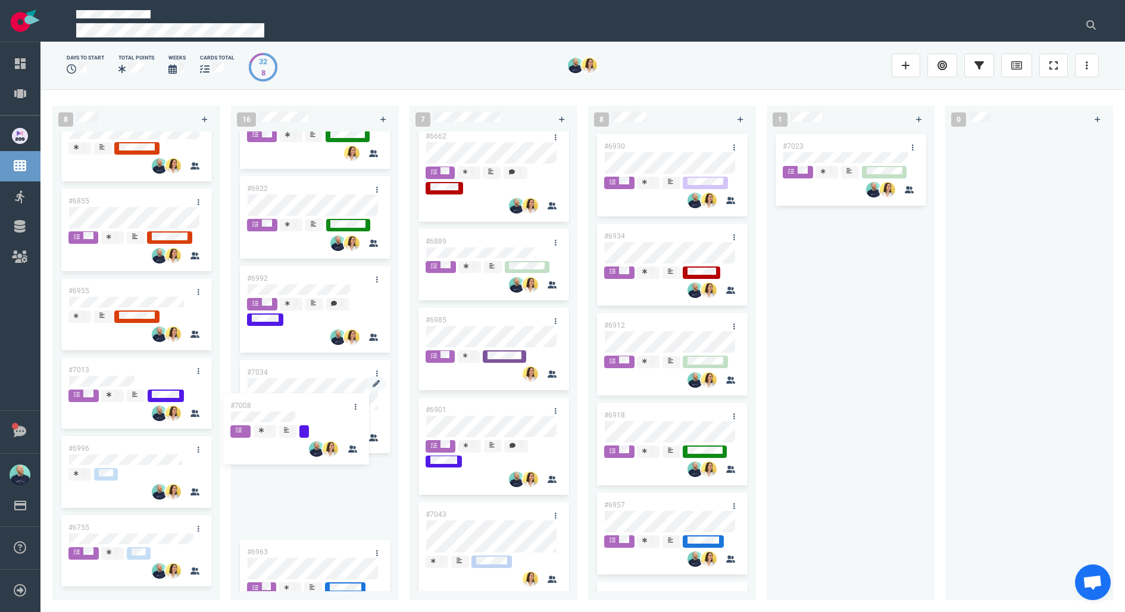
scroll to position [137, 0]
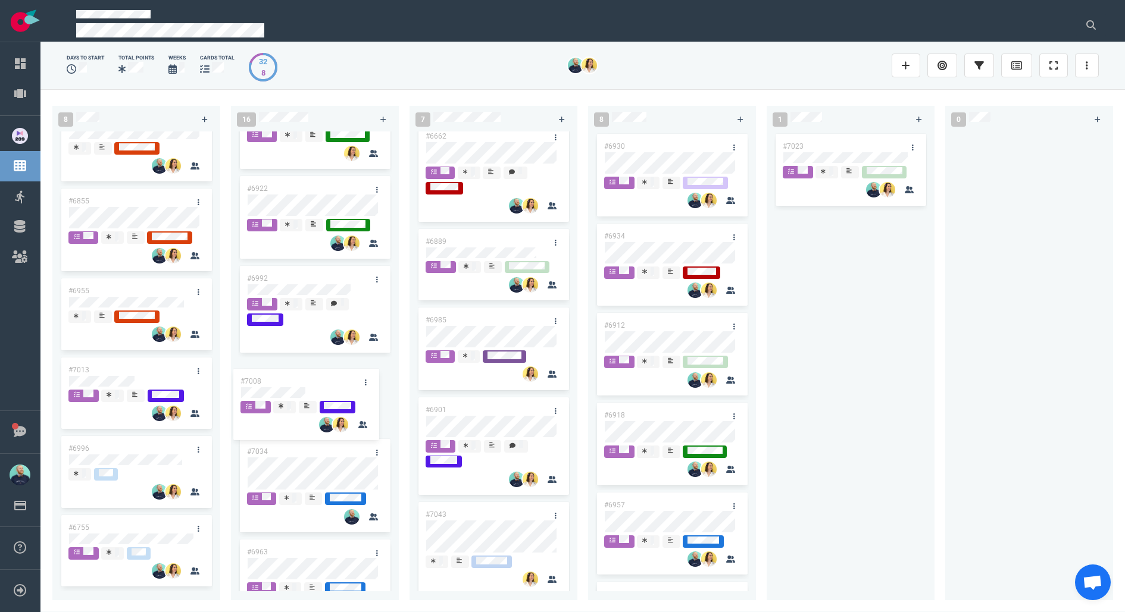
click at [283, 380] on div "8 #6995 #6994 #6855 #6955 #7013 #7008 #6996 #6755 #7008 16 #6980 #6944 #6942 #6…" at bounding box center [582, 350] width 1084 height 523
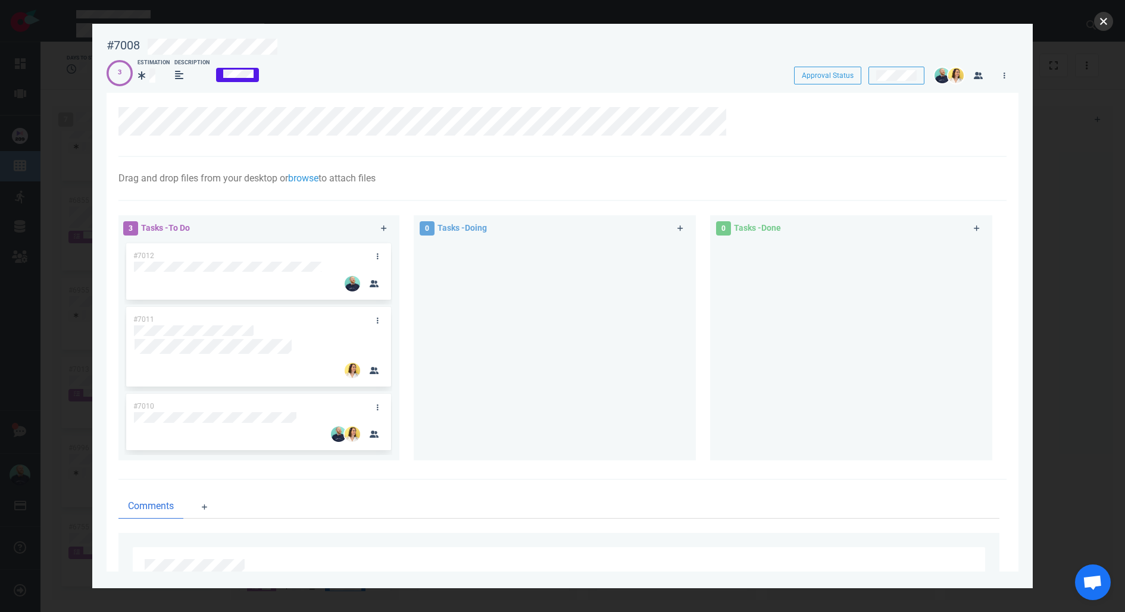
click at [1104, 22] on button "close" at bounding box center [1103, 21] width 19 height 19
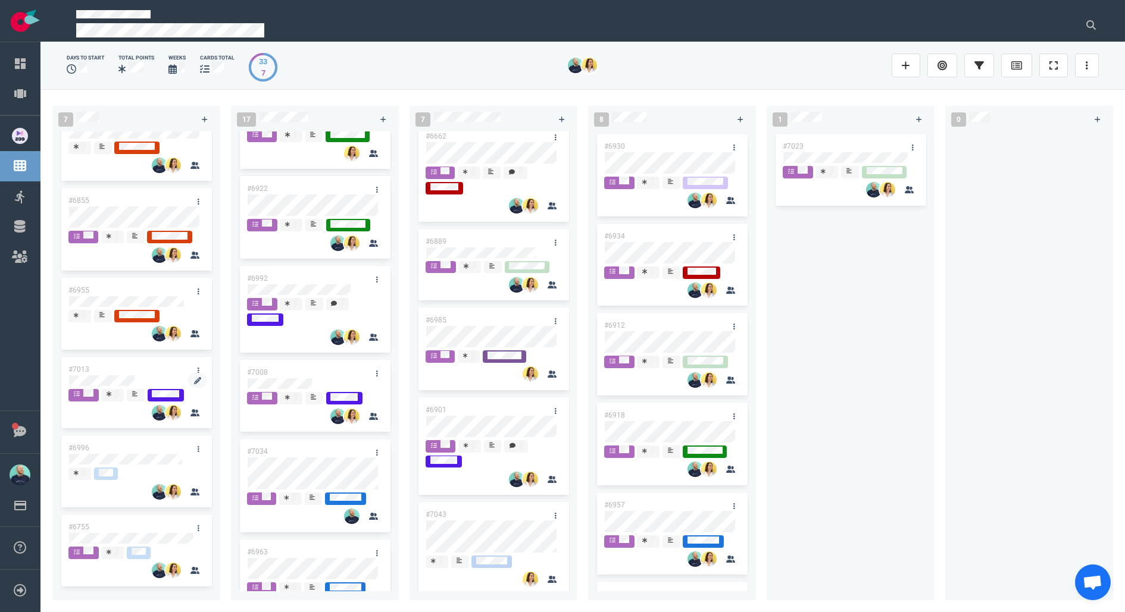
click at [88, 375] on div at bounding box center [136, 382] width 136 height 14
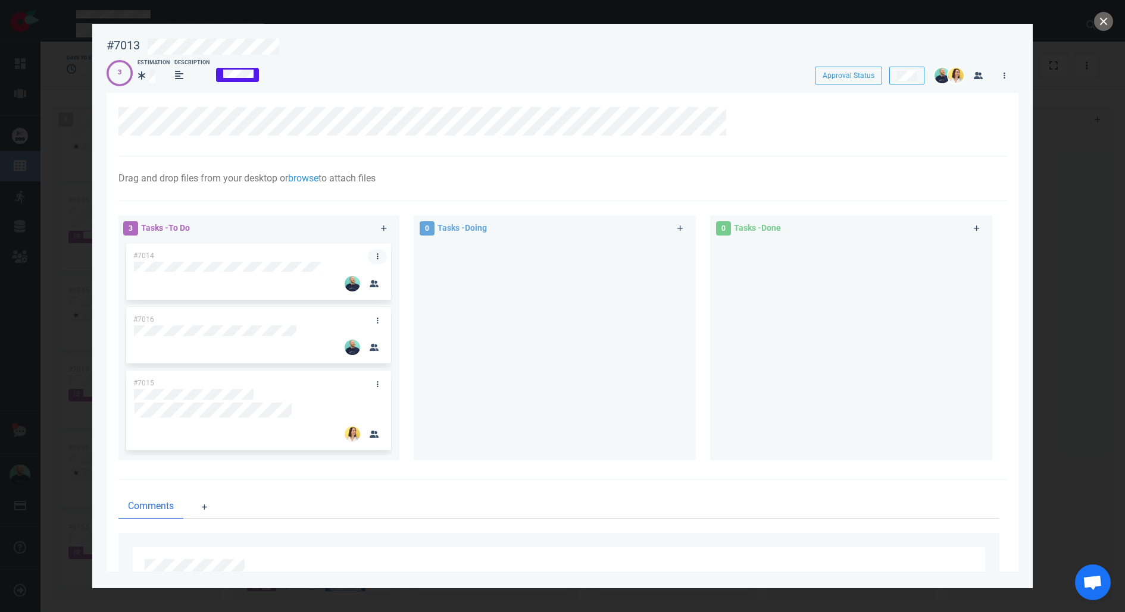
click at [377, 257] on icon at bounding box center [378, 257] width 2 height 6
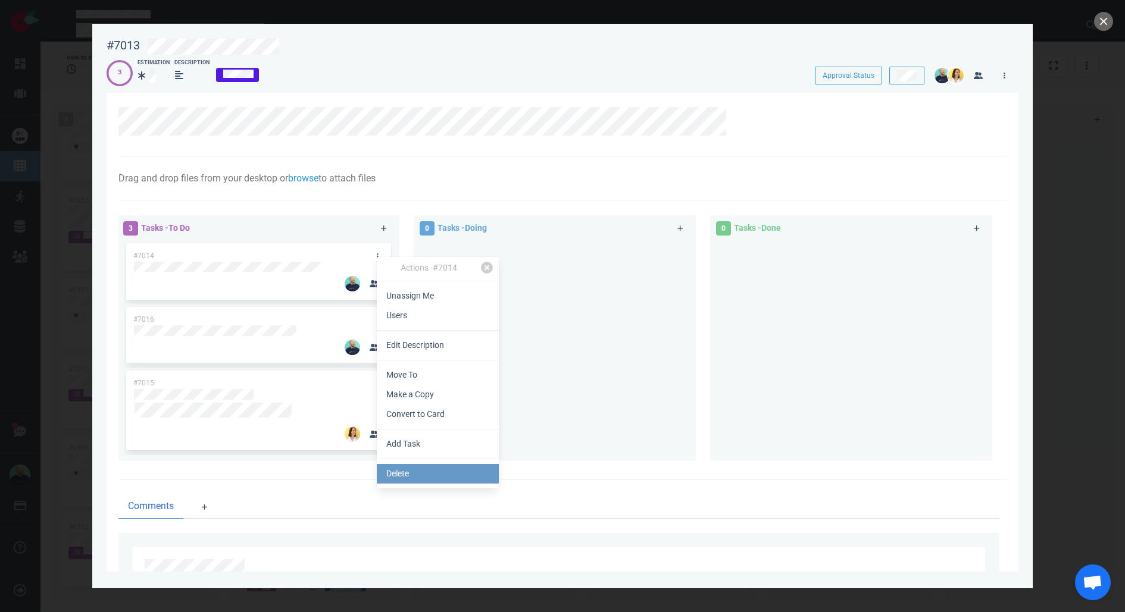
click at [416, 467] on link "Delete" at bounding box center [438, 474] width 122 height 20
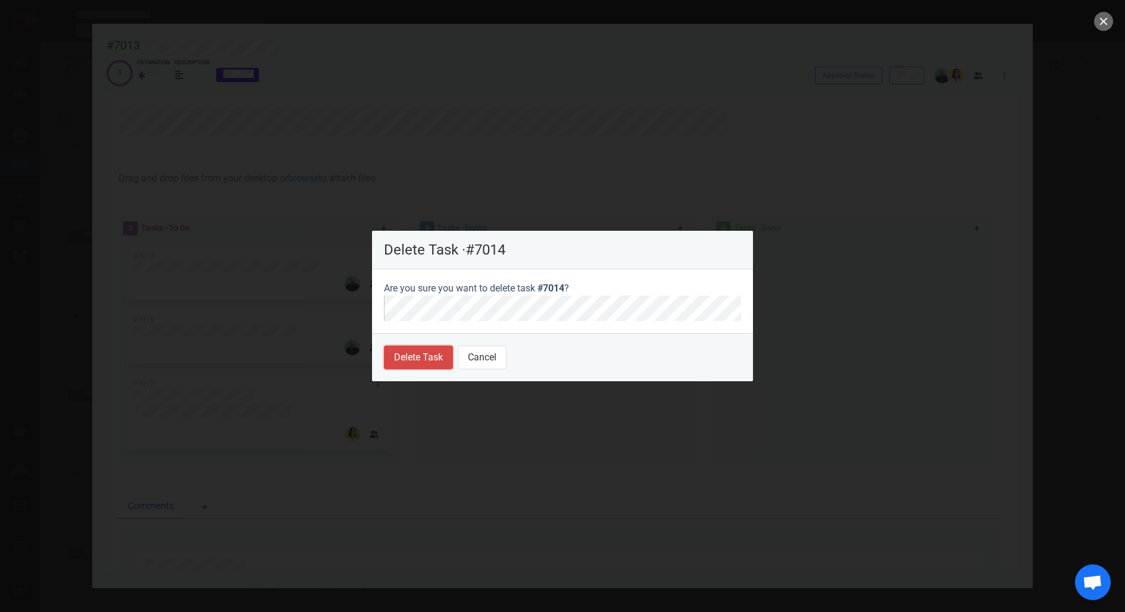
click at [406, 353] on button "Delete Task" at bounding box center [418, 358] width 69 height 24
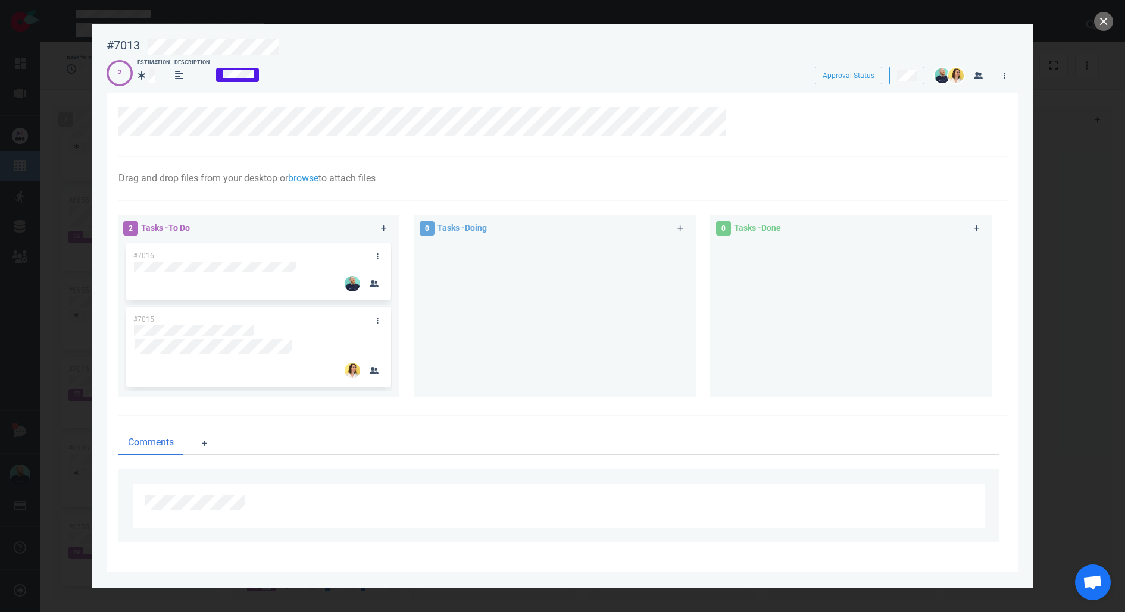
drag, startPoint x: 380, startPoint y: 255, endPoint x: 411, endPoint y: 283, distance: 41.7
click at [379, 255] on div "#7016 #7015" at bounding box center [258, 314] width 268 height 146
click at [381, 257] on link at bounding box center [377, 256] width 19 height 15
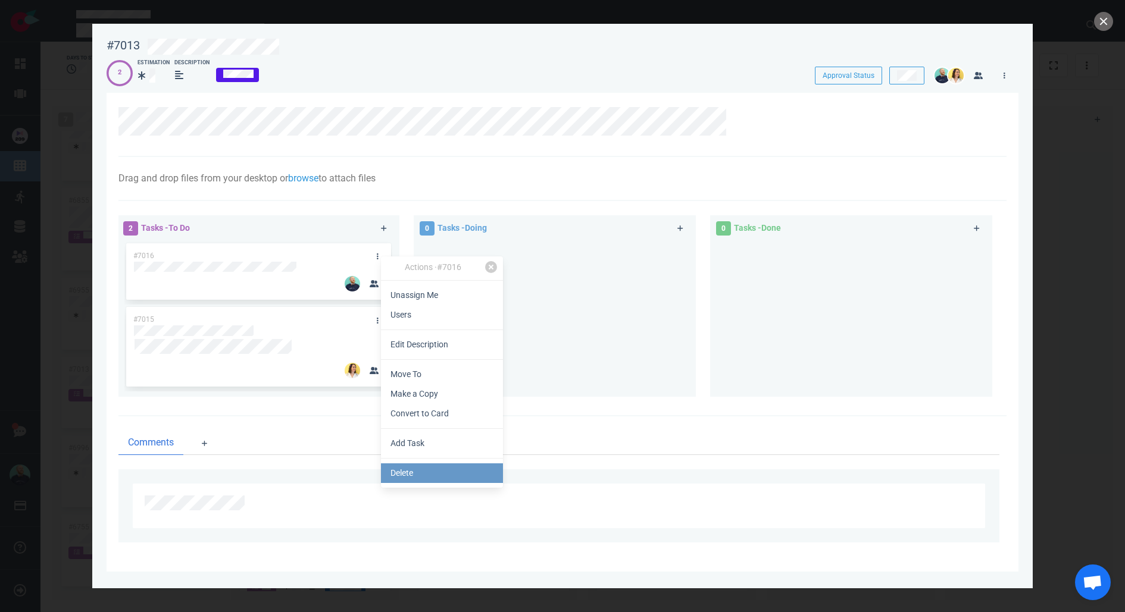
click at [439, 471] on link "Delete" at bounding box center [442, 474] width 122 height 20
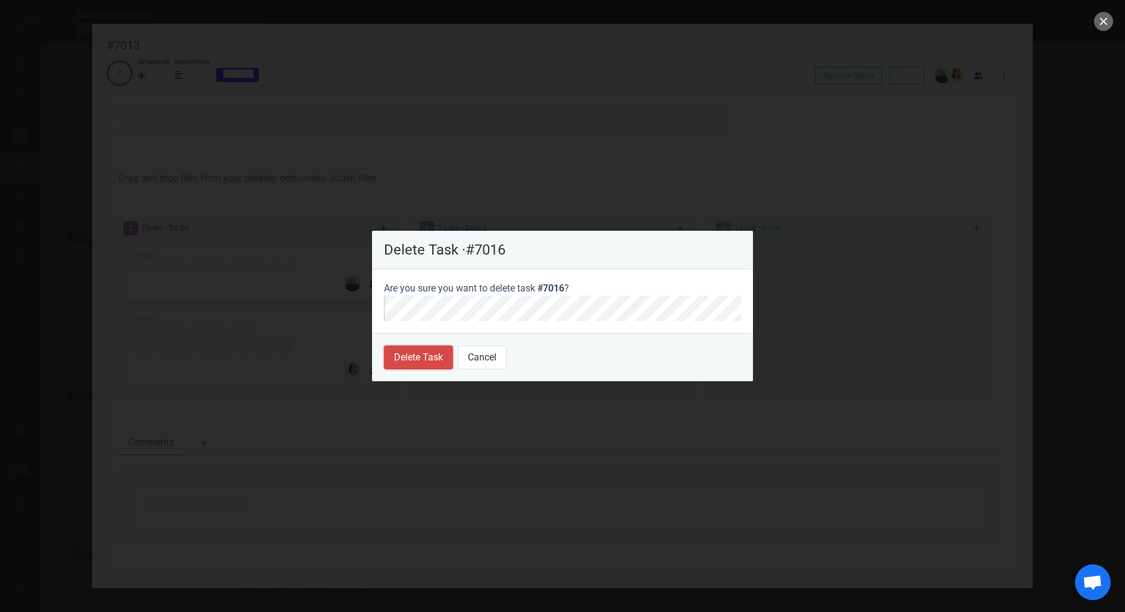
click at [420, 355] on button "Delete Task" at bounding box center [418, 358] width 69 height 24
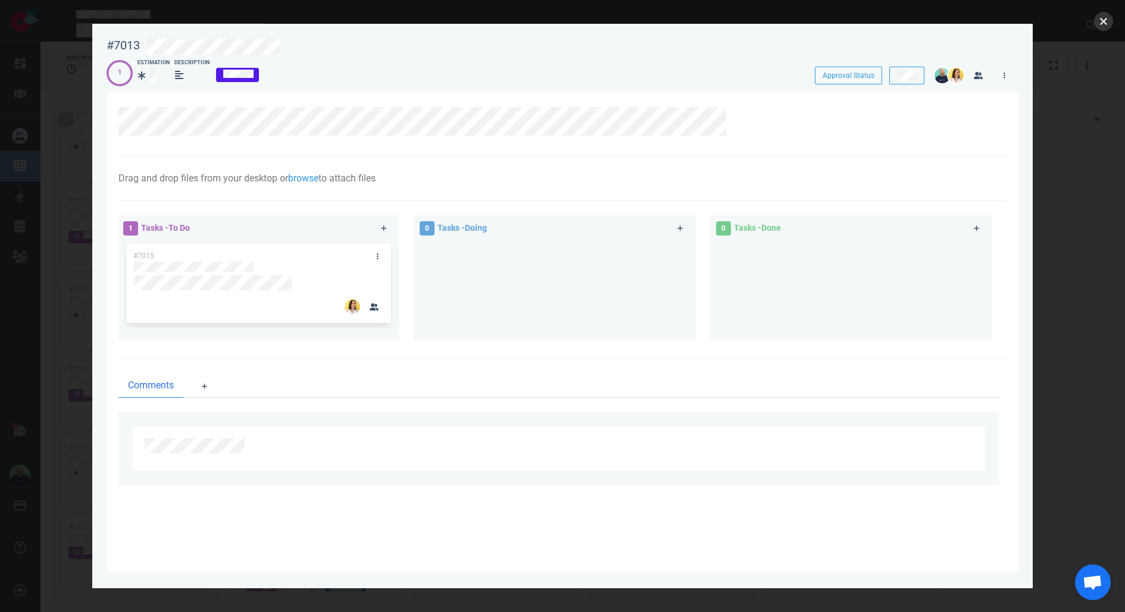
click at [1109, 22] on button "close" at bounding box center [1103, 21] width 19 height 19
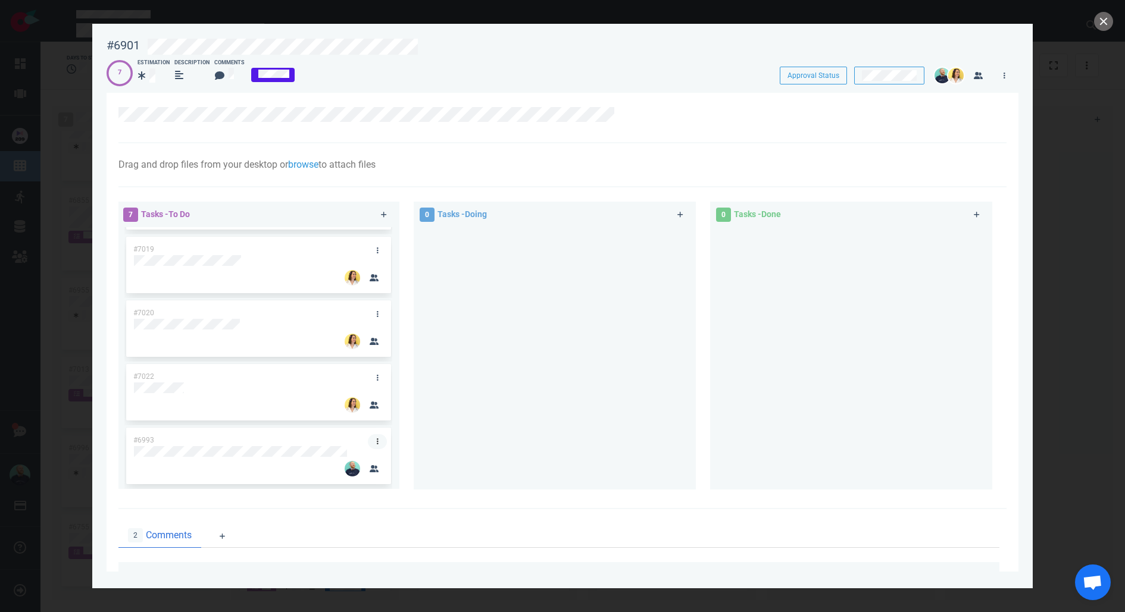
click at [369, 440] on link at bounding box center [377, 442] width 19 height 15
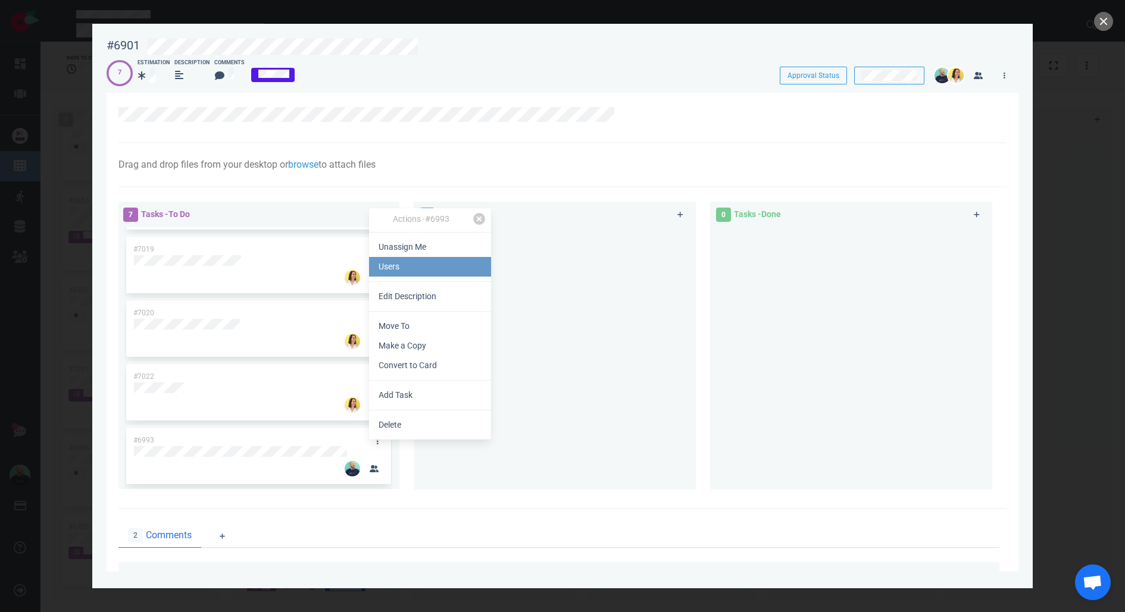
click at [415, 261] on link "Users" at bounding box center [430, 267] width 122 height 20
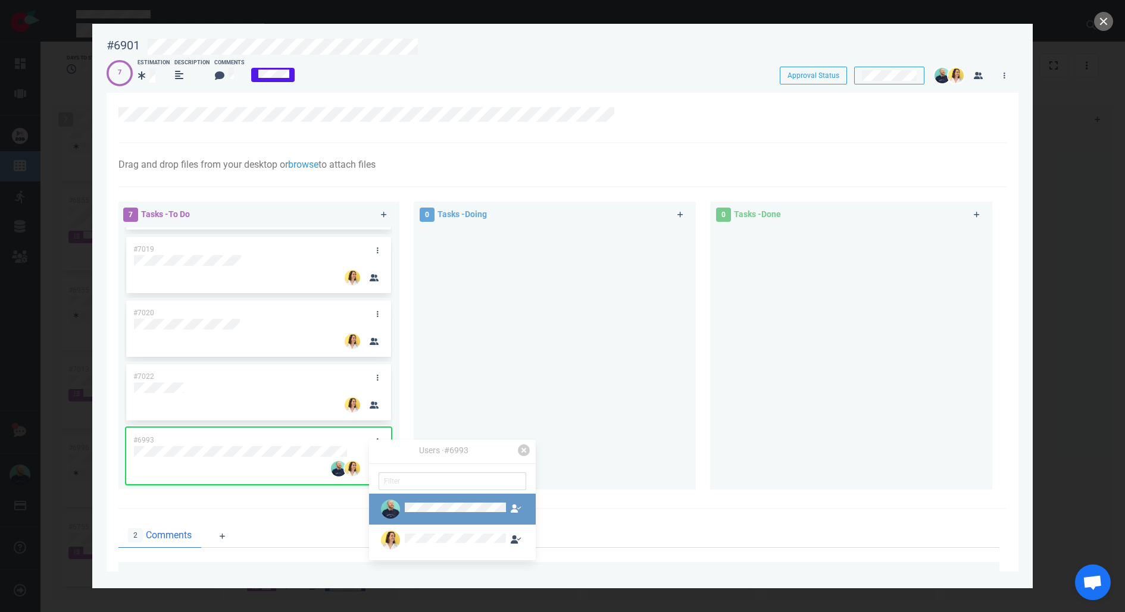
click at [429, 515] on div at bounding box center [455, 510] width 101 height 14
click at [500, 402] on div at bounding box center [555, 353] width 268 height 253
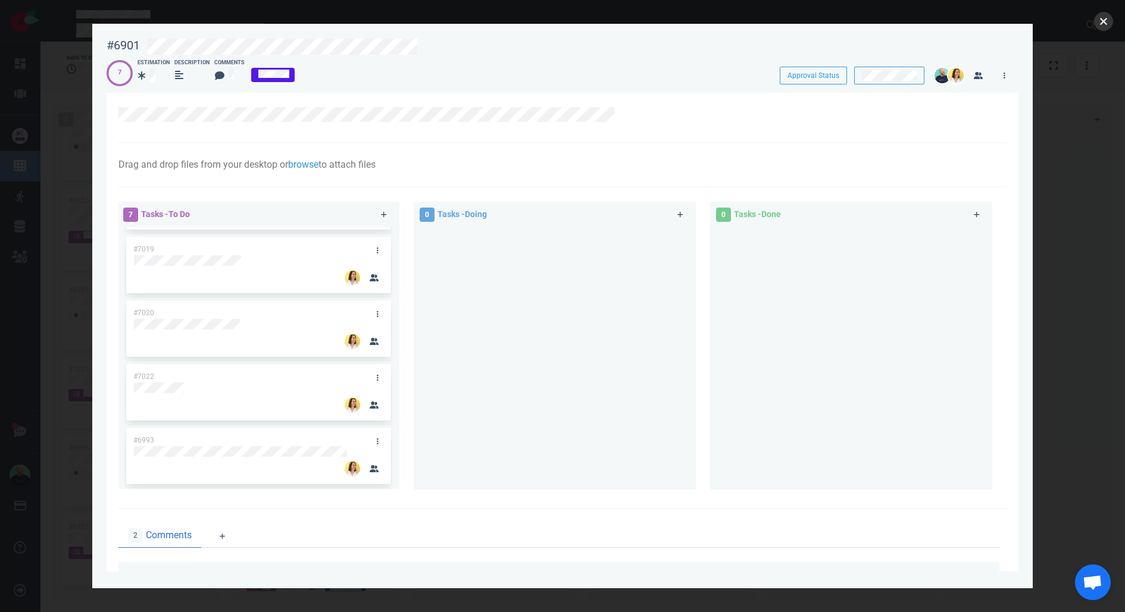
click at [1106, 19] on button "close" at bounding box center [1103, 21] width 19 height 19
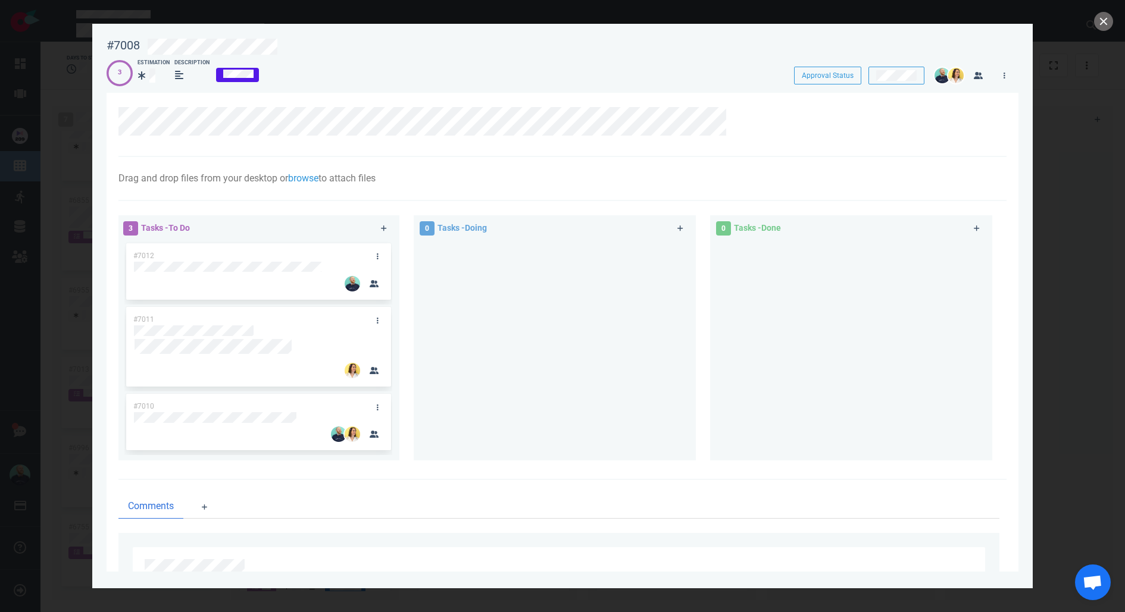
click at [516, 351] on div at bounding box center [555, 346] width 268 height 210
click at [1110, 23] on button "close" at bounding box center [1103, 21] width 19 height 19
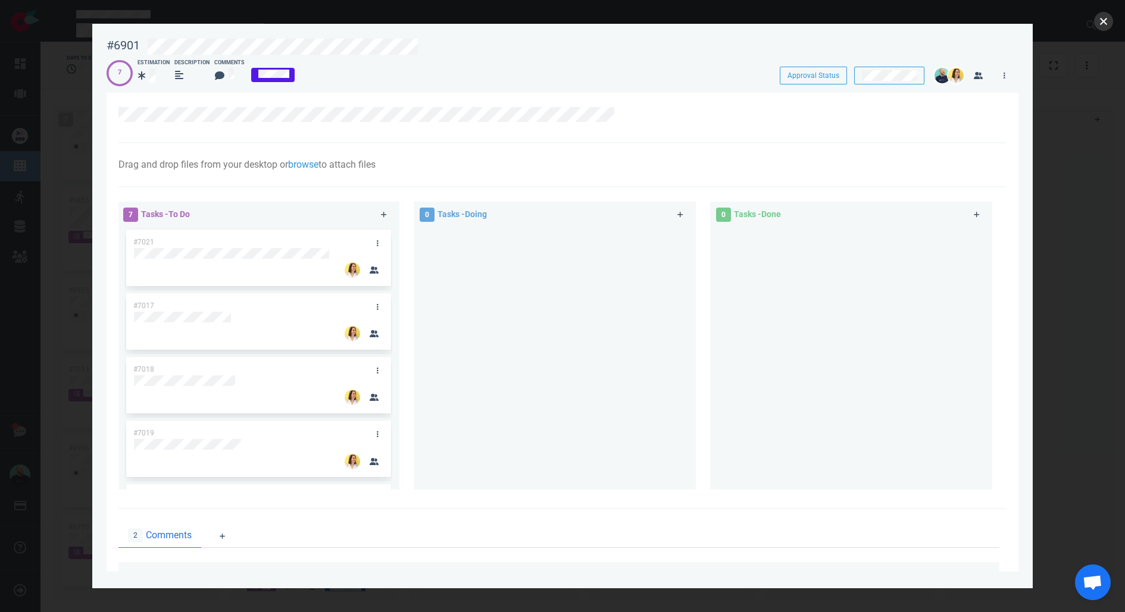
click at [1111, 20] on button "close" at bounding box center [1103, 21] width 19 height 19
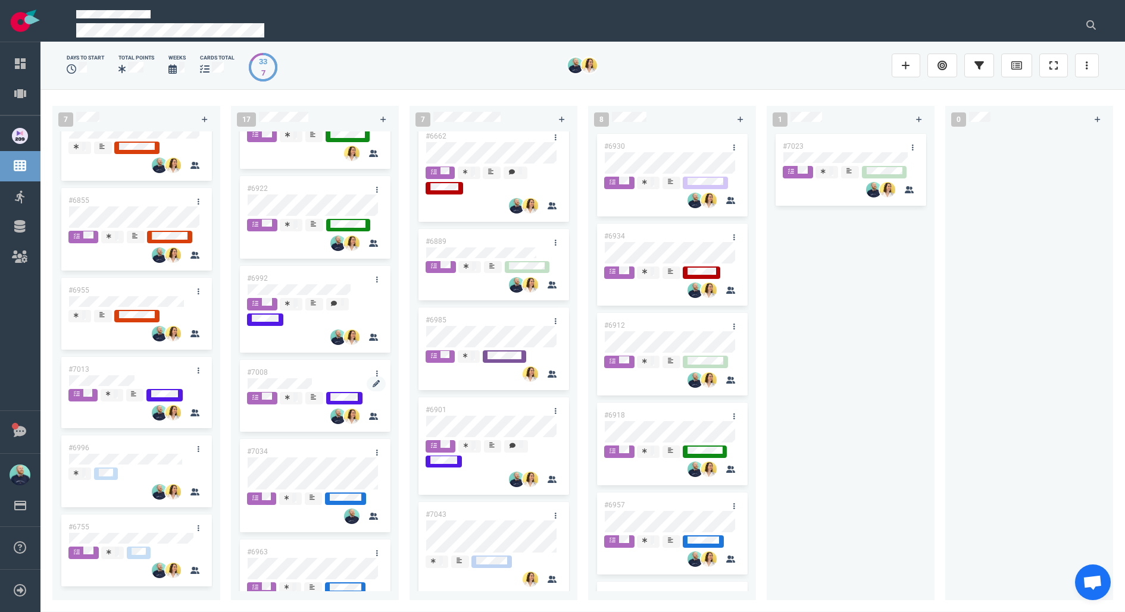
click at [286, 392] on div at bounding box center [315, 391] width 135 height 2
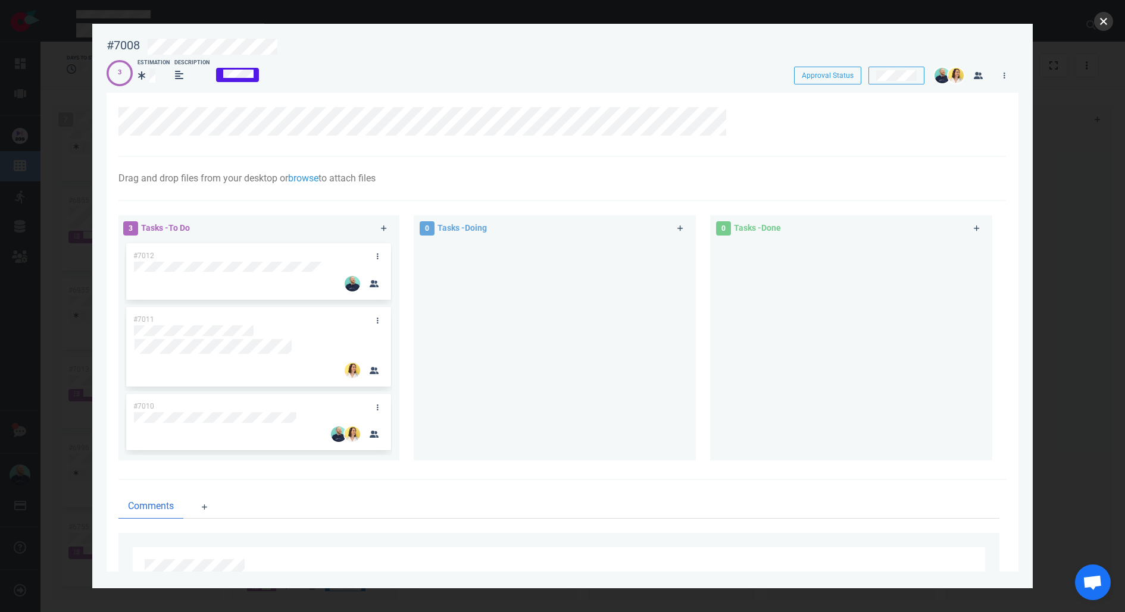
click at [1106, 21] on button "close" at bounding box center [1103, 21] width 19 height 19
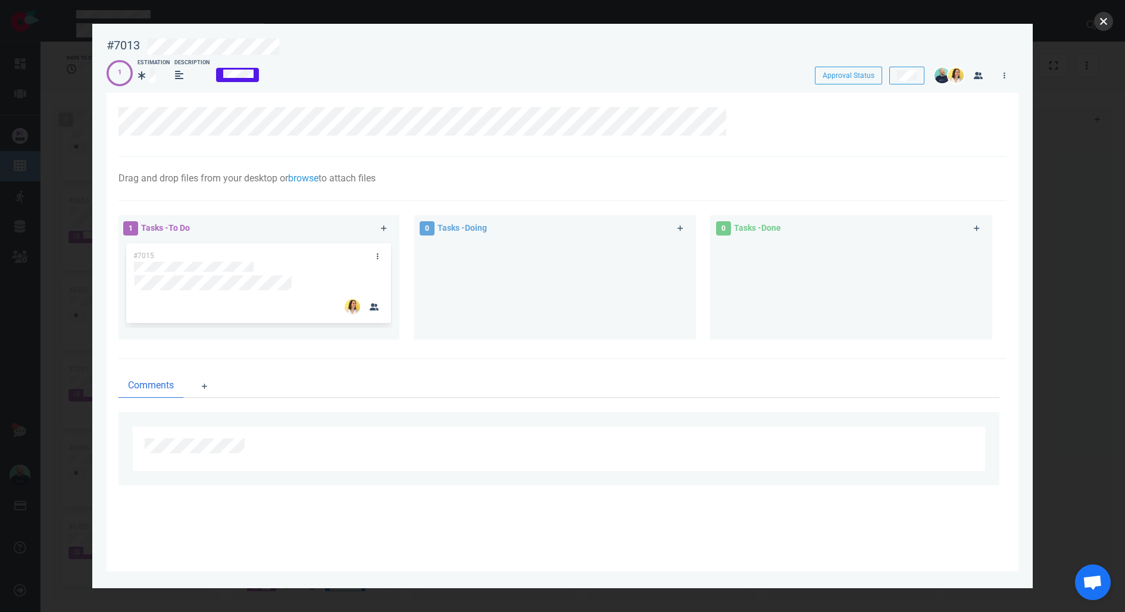
click at [1110, 21] on button "close" at bounding box center [1103, 21] width 19 height 19
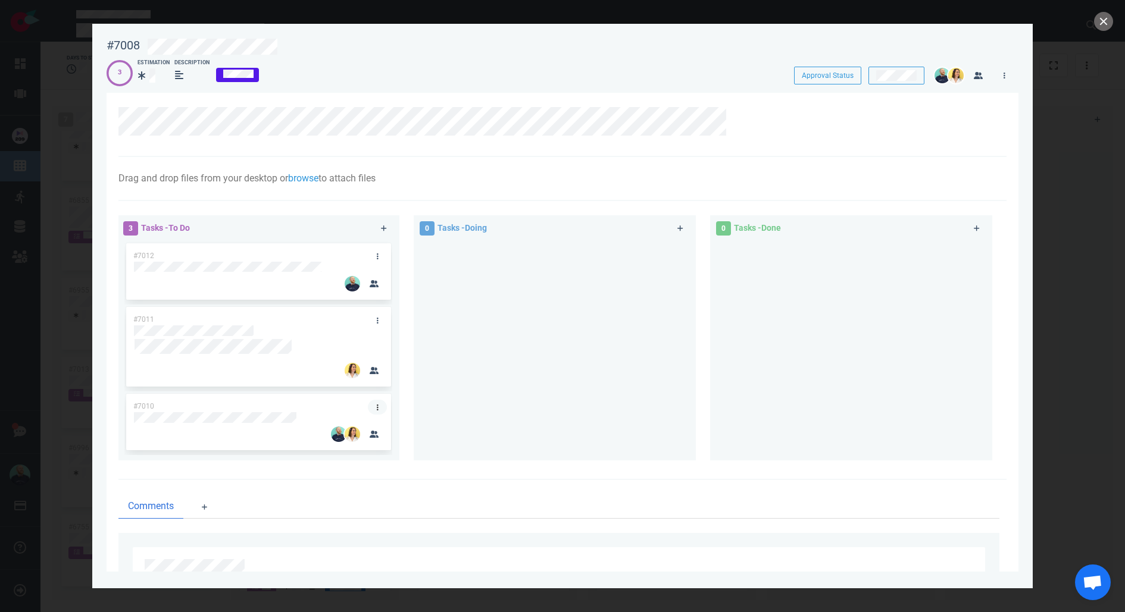
click at [379, 410] on link at bounding box center [377, 407] width 19 height 15
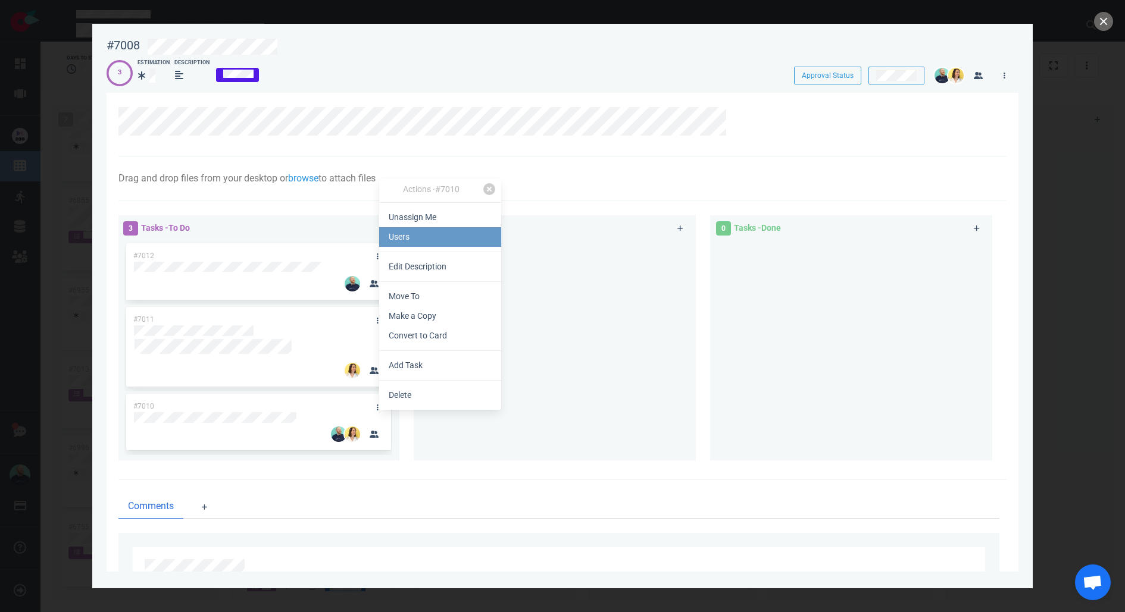
click at [427, 237] on link "Users" at bounding box center [440, 237] width 122 height 20
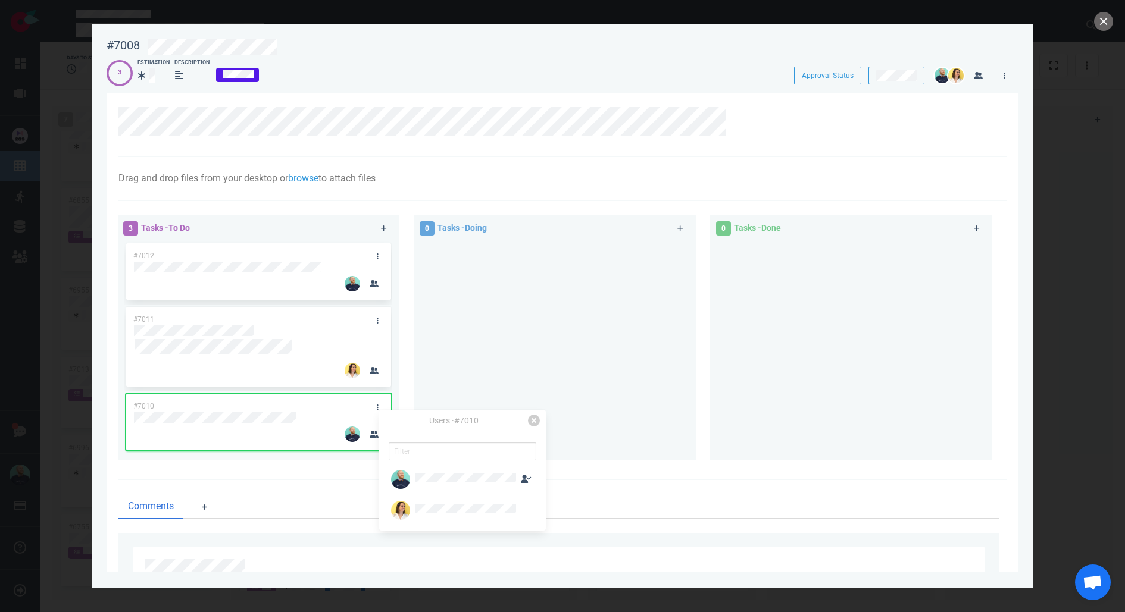
click at [468, 354] on div at bounding box center [555, 346] width 268 height 210
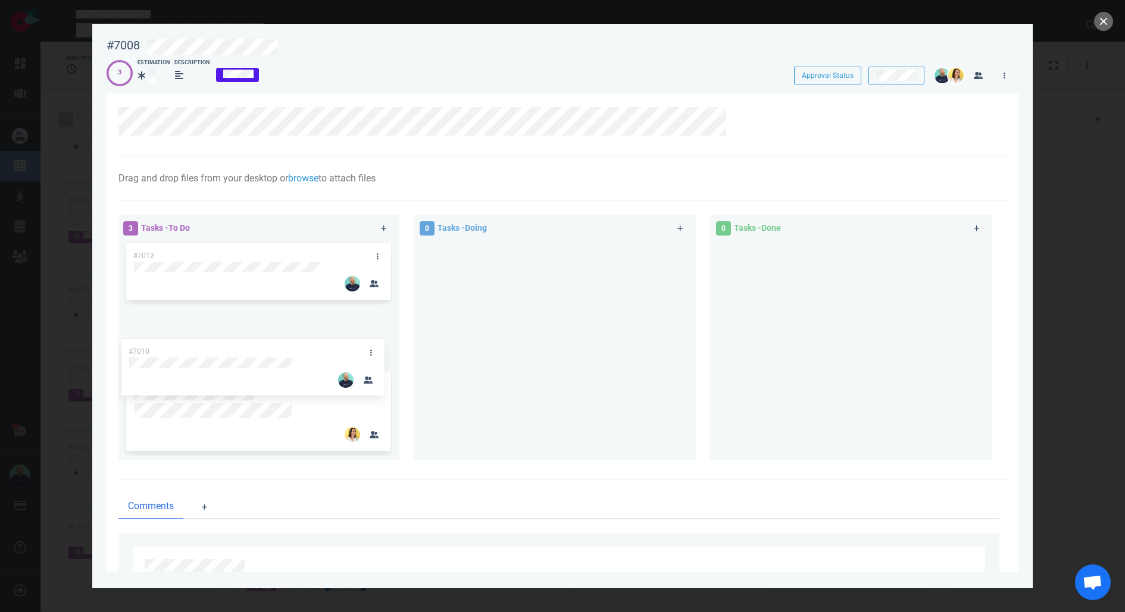
drag, startPoint x: 285, startPoint y: 381, endPoint x: 282, endPoint y: 334, distance: 47.1
click at [282, 334] on div "#7012 #7011 #7010 #7010" at bounding box center [258, 346] width 268 height 210
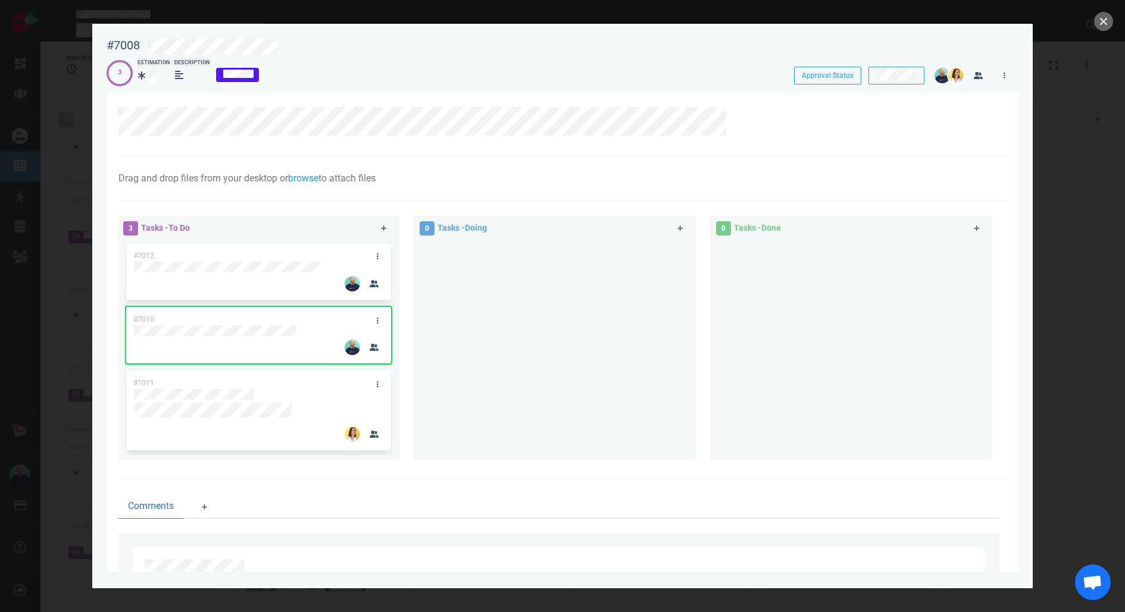
click at [1096, 33] on div at bounding box center [562, 306] width 1125 height 612
click at [1100, 26] on button "close" at bounding box center [1103, 21] width 19 height 19
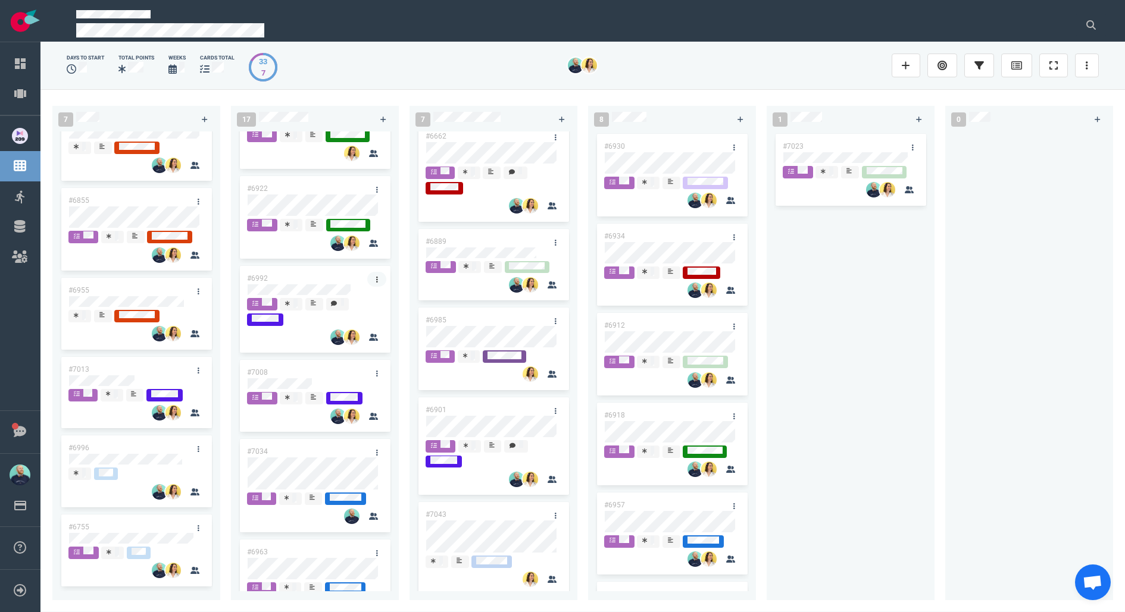
click at [377, 283] on link at bounding box center [376, 279] width 19 height 15
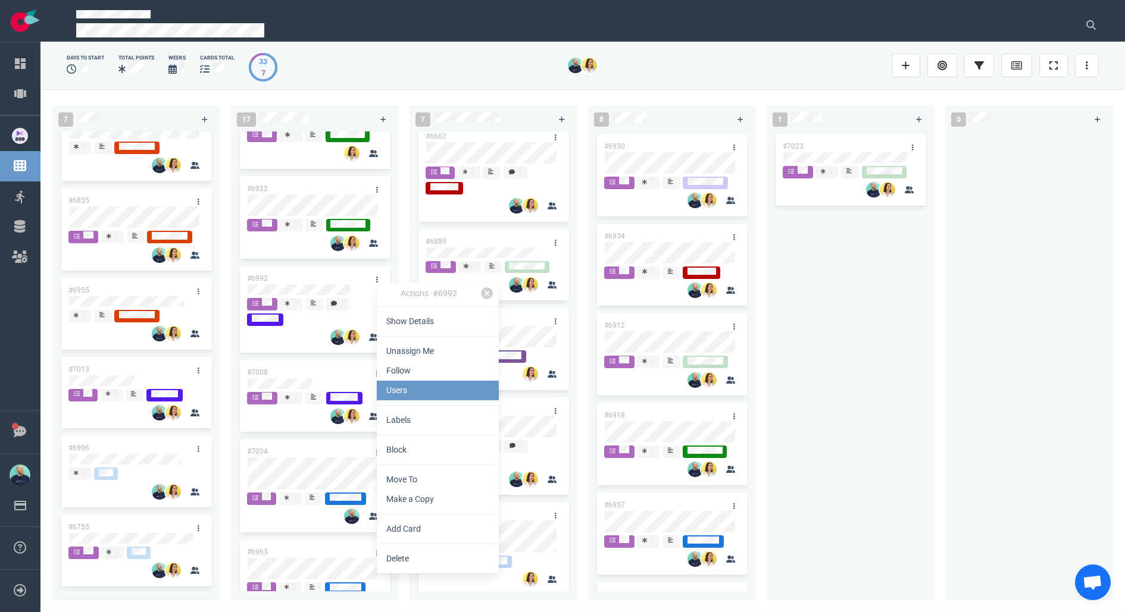
click at [413, 390] on link "Users" at bounding box center [438, 391] width 122 height 20
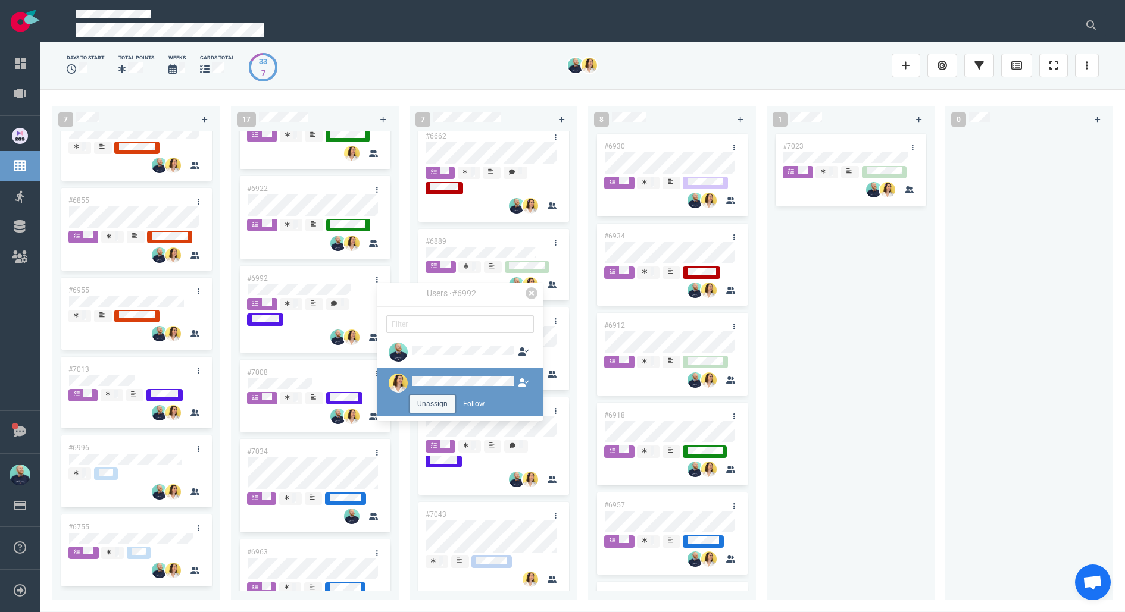
click at [432, 405] on button "Unassign" at bounding box center [433, 404] width 46 height 18
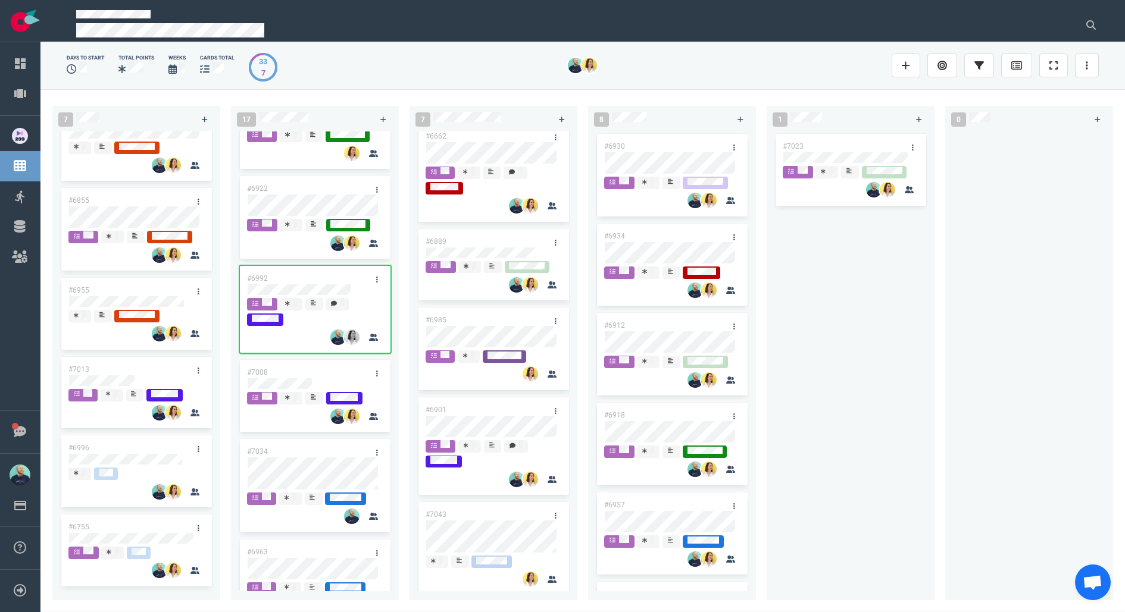
click at [321, 285] on div "#6992" at bounding box center [303, 278] width 127 height 25
click at [322, 287] on div "#6992" at bounding box center [303, 278] width 127 height 25
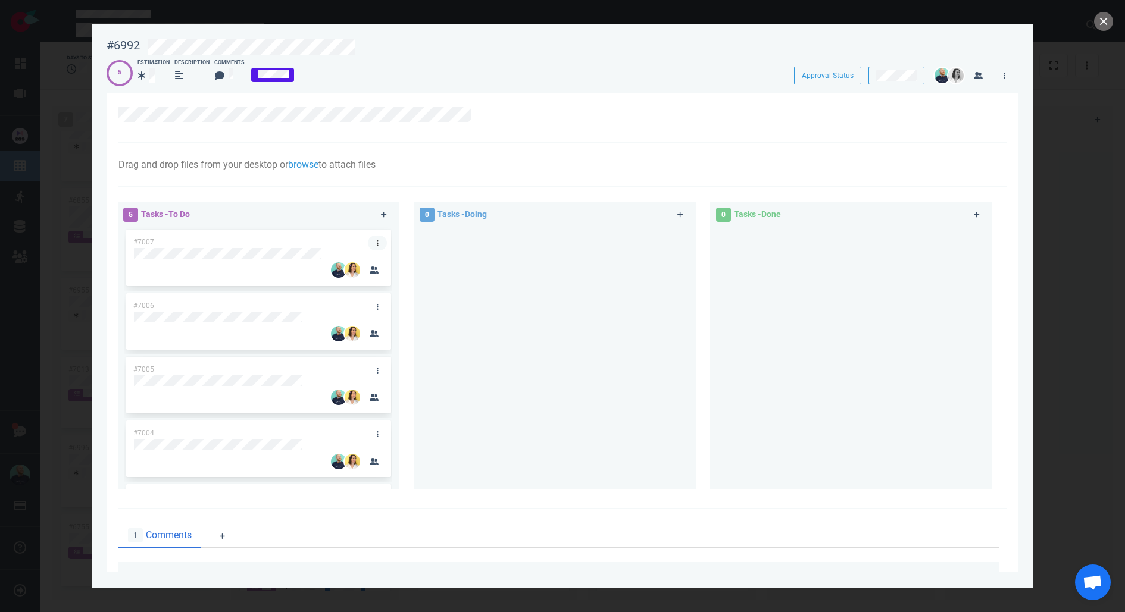
click at [373, 239] on link at bounding box center [377, 243] width 19 height 15
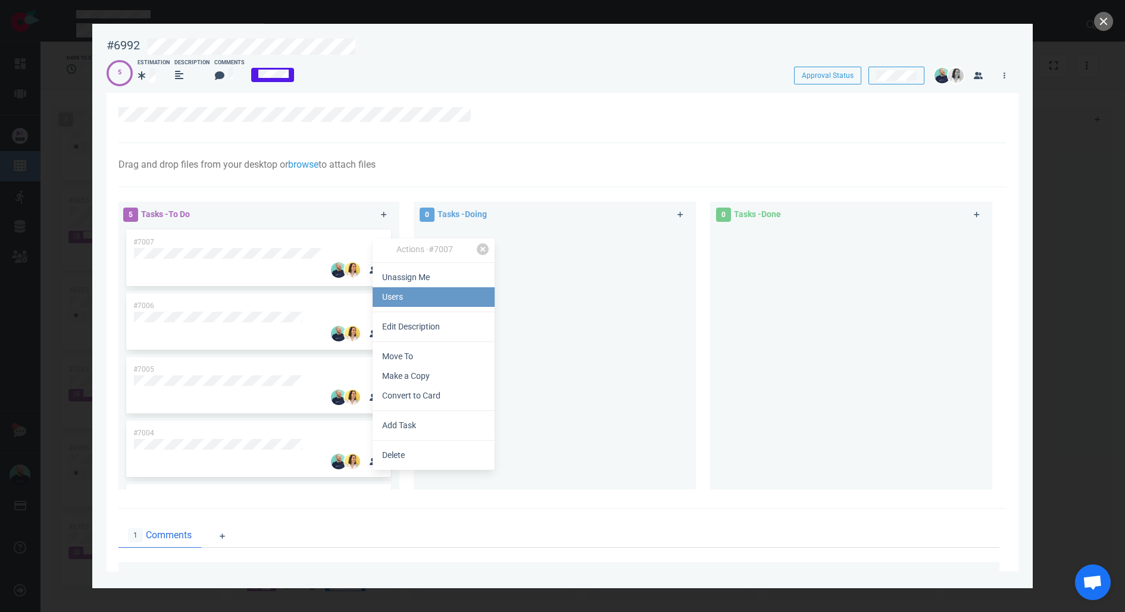
click at [399, 293] on link "Users" at bounding box center [434, 297] width 122 height 20
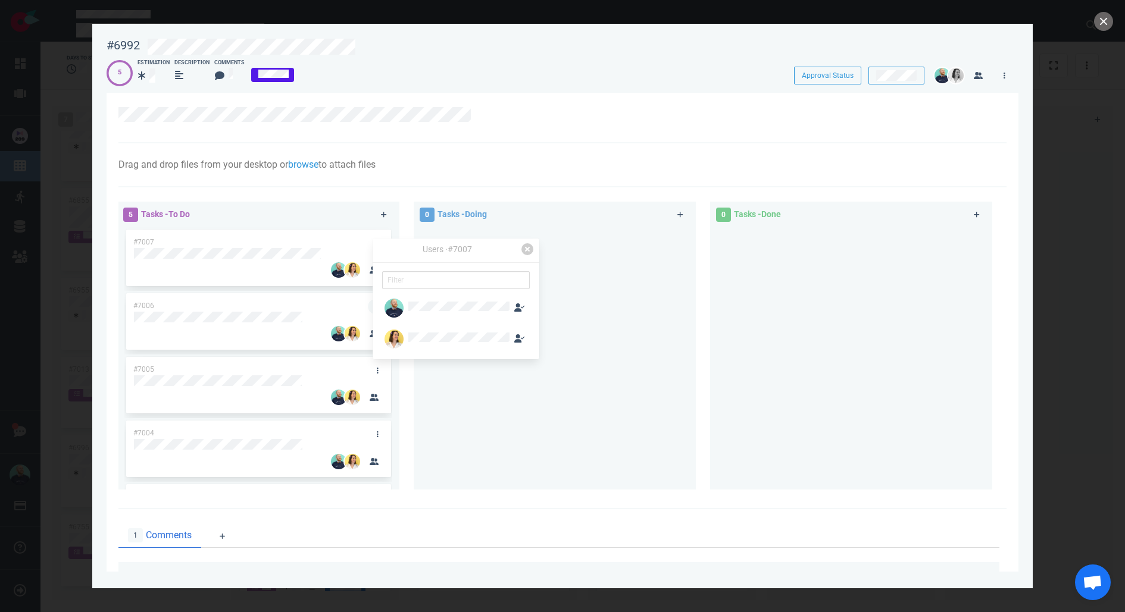
click at [377, 306] on icon at bounding box center [378, 307] width 2 height 7
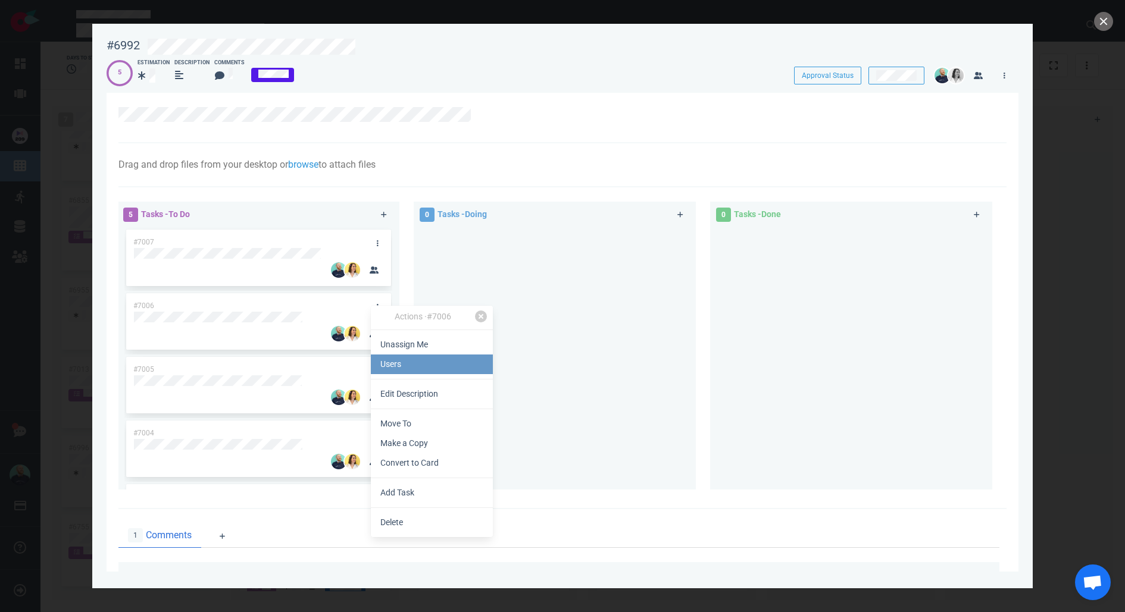
click at [399, 364] on link "Users" at bounding box center [432, 365] width 122 height 20
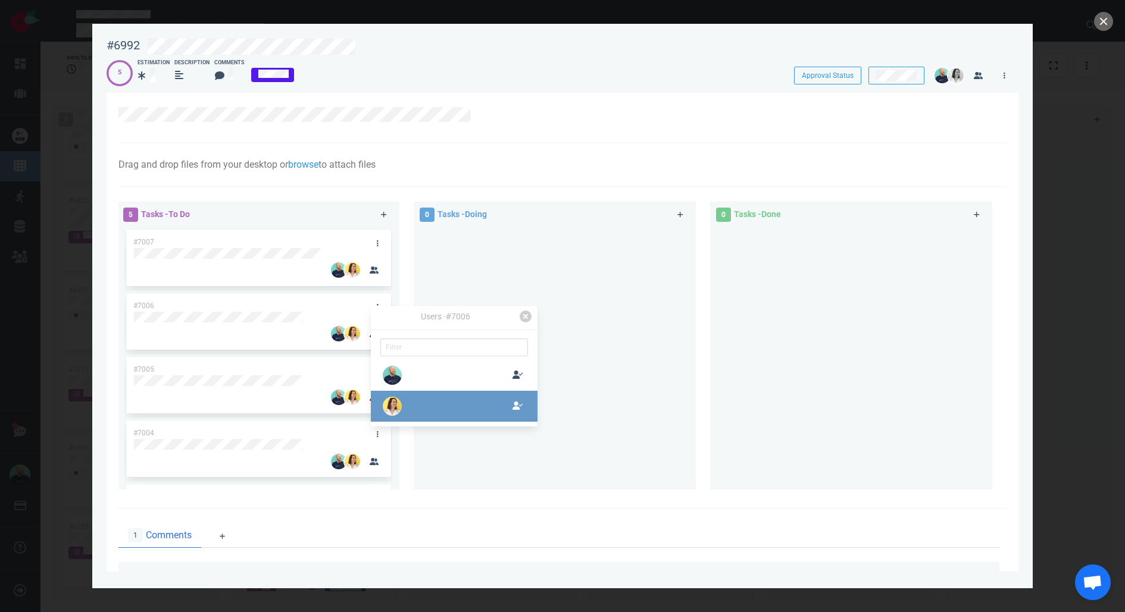
click at [419, 400] on div at bounding box center [444, 406] width 129 height 19
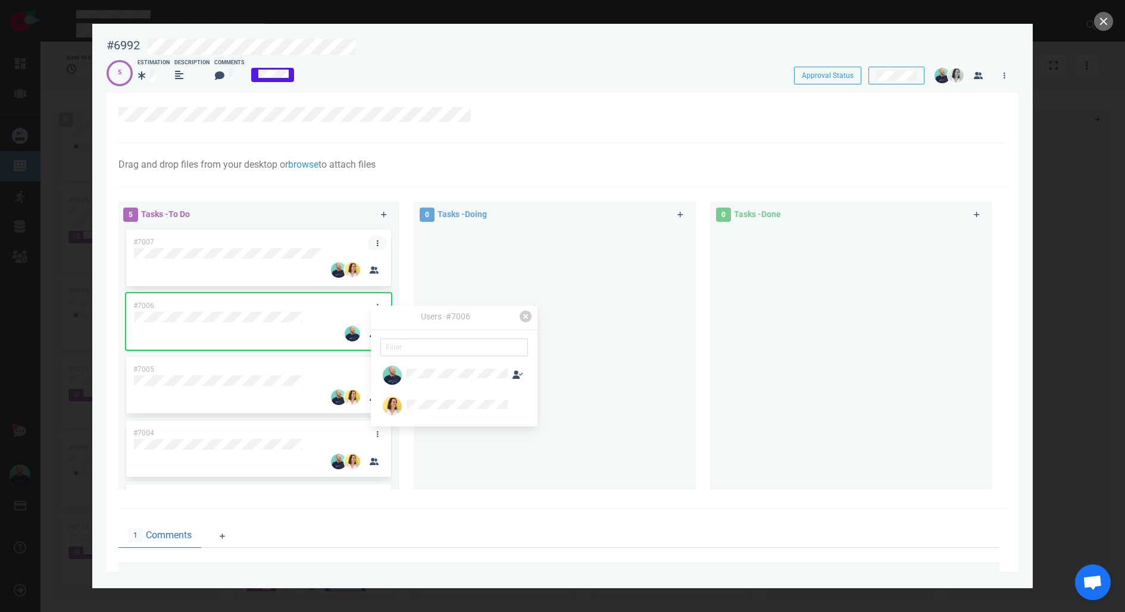
click at [374, 238] on link at bounding box center [377, 243] width 19 height 15
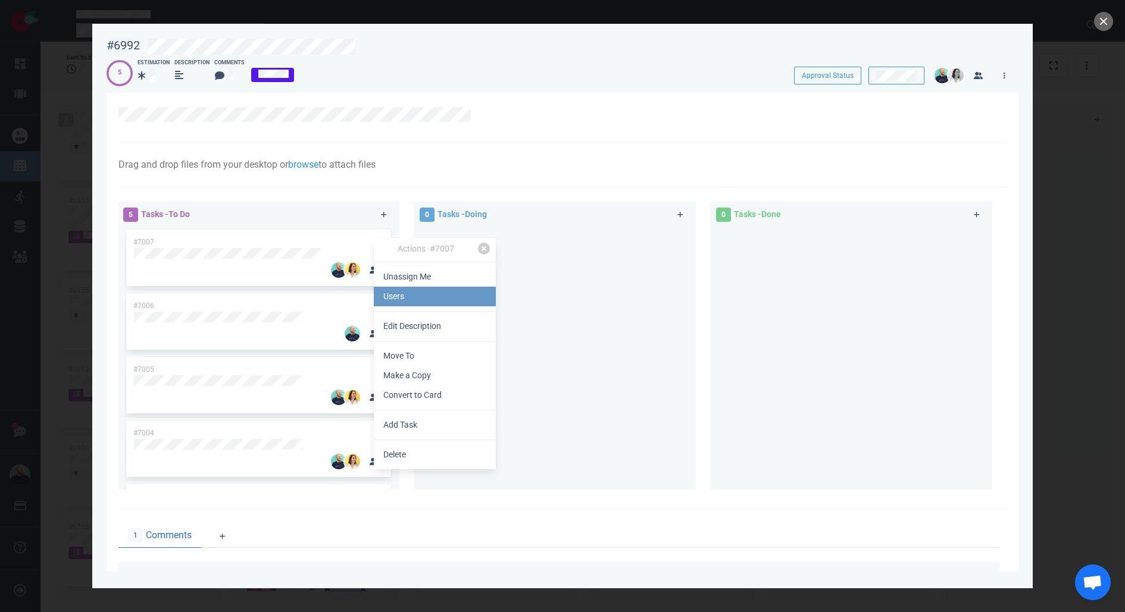
click at [401, 296] on link "Users" at bounding box center [435, 297] width 122 height 20
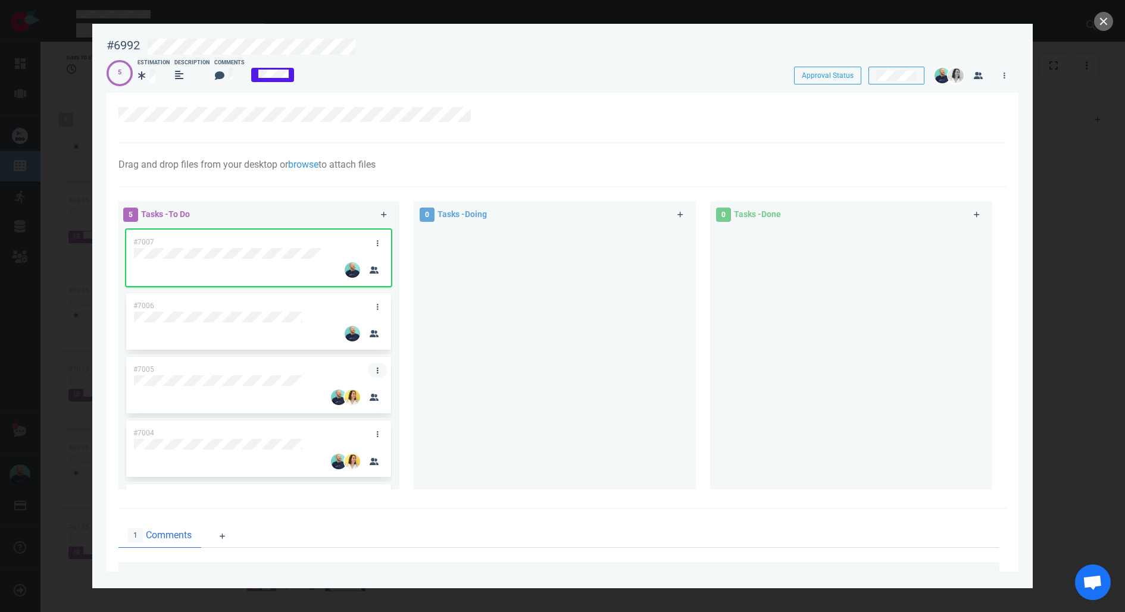
click at [368, 371] on link at bounding box center [377, 370] width 19 height 15
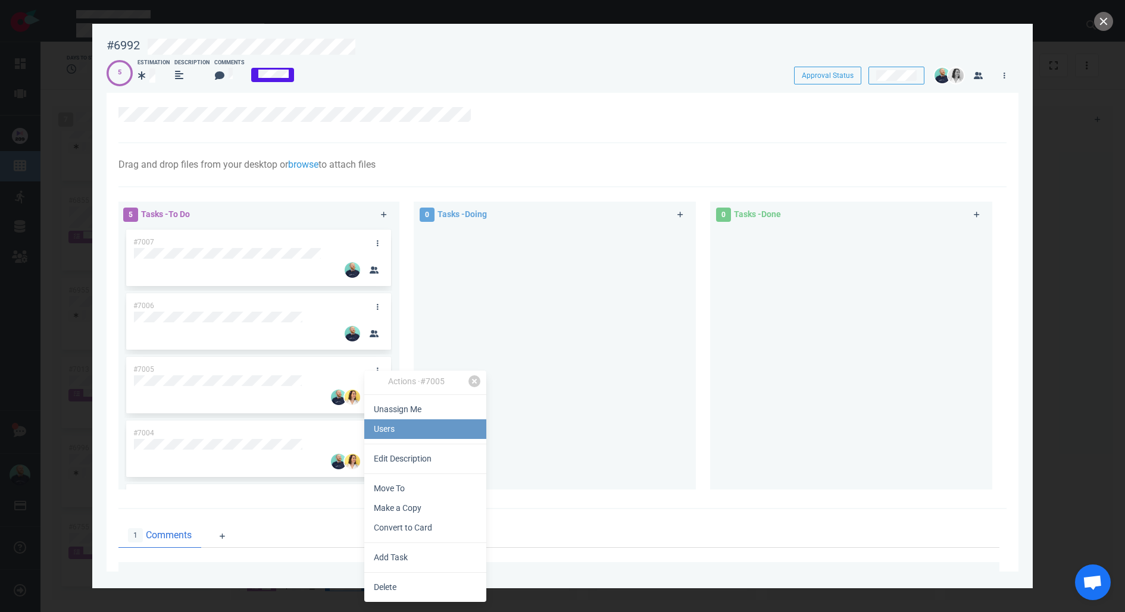
click at [426, 429] on link "Users" at bounding box center [425, 430] width 122 height 20
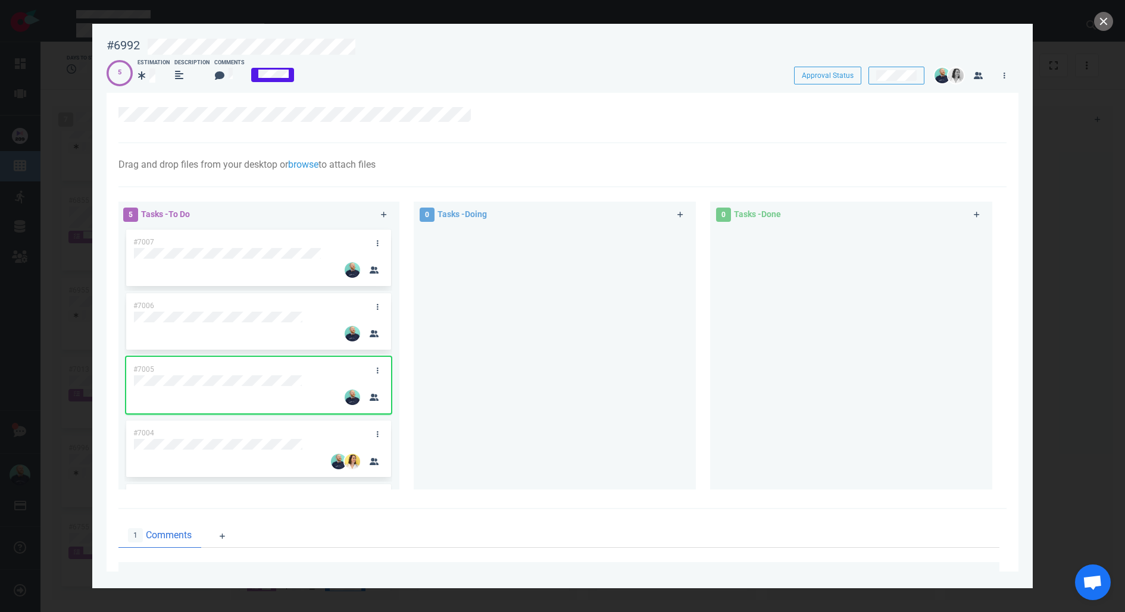
click at [486, 317] on div at bounding box center [555, 353] width 268 height 253
click at [376, 432] on link at bounding box center [377, 434] width 19 height 15
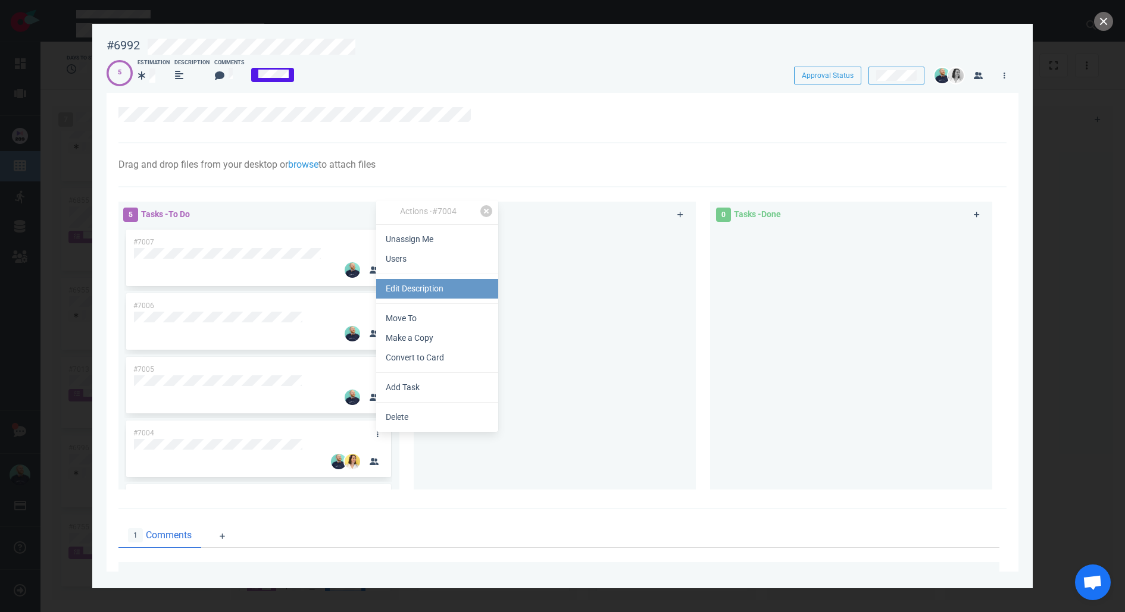
click at [415, 292] on link "Edit Description" at bounding box center [437, 289] width 122 height 20
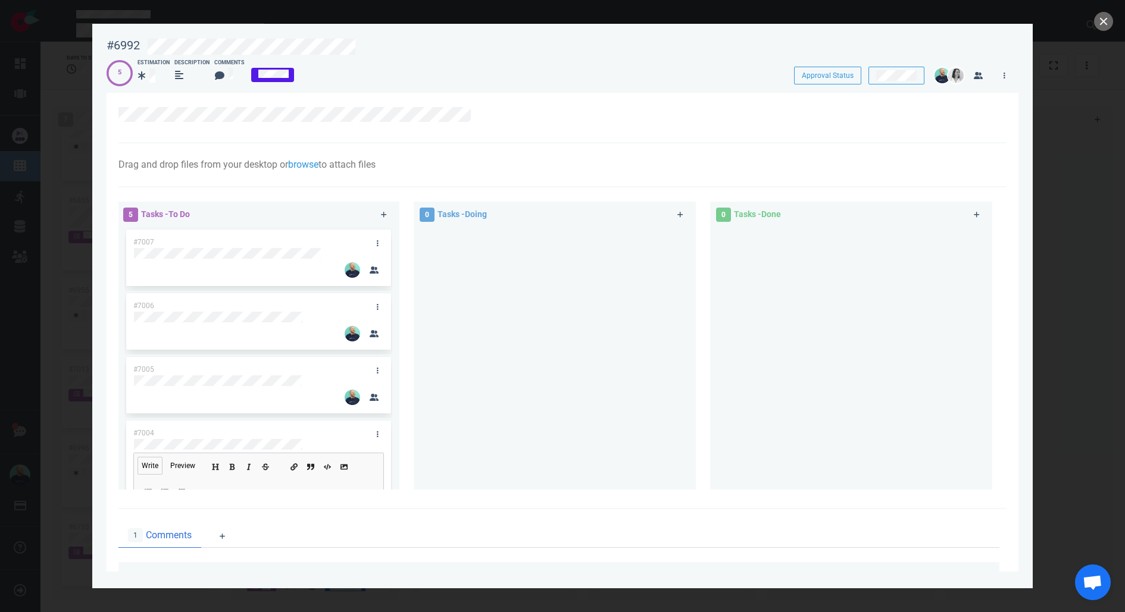
scroll to position [158, 0]
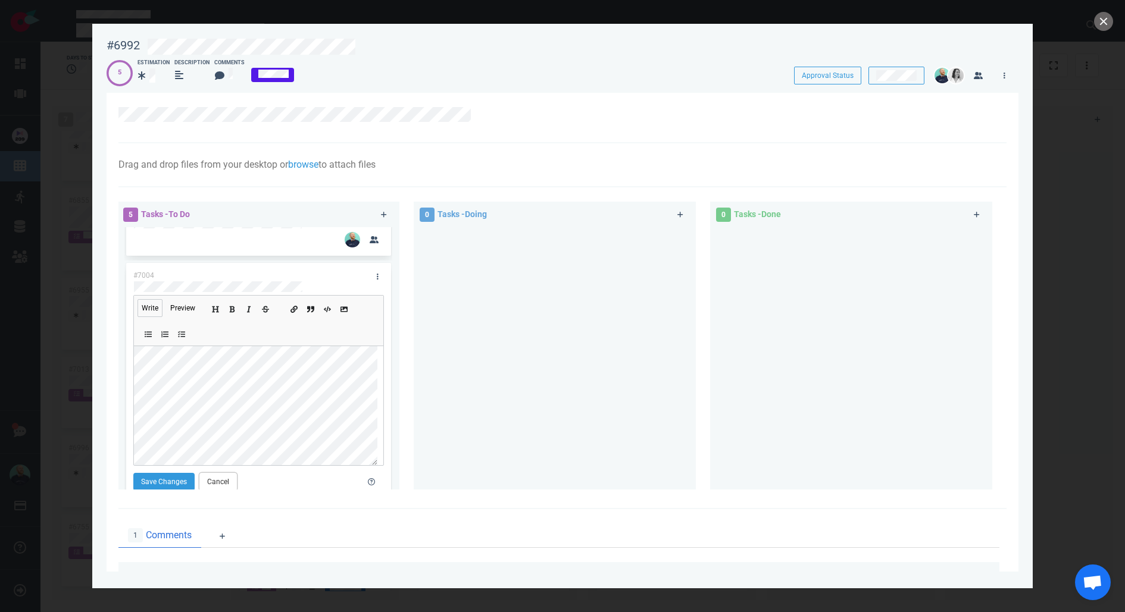
drag, startPoint x: 227, startPoint y: 484, endPoint x: 237, endPoint y: 479, distance: 11.2
click at [227, 484] on button "Cancel" at bounding box center [217, 482] width 37 height 18
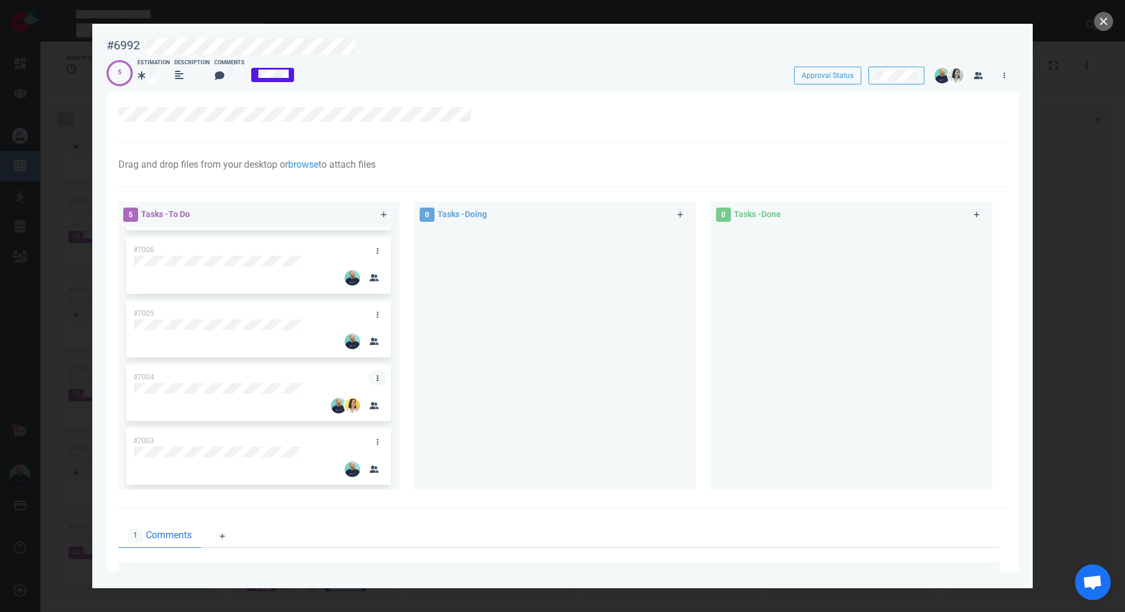
click at [368, 373] on link at bounding box center [377, 378] width 19 height 15
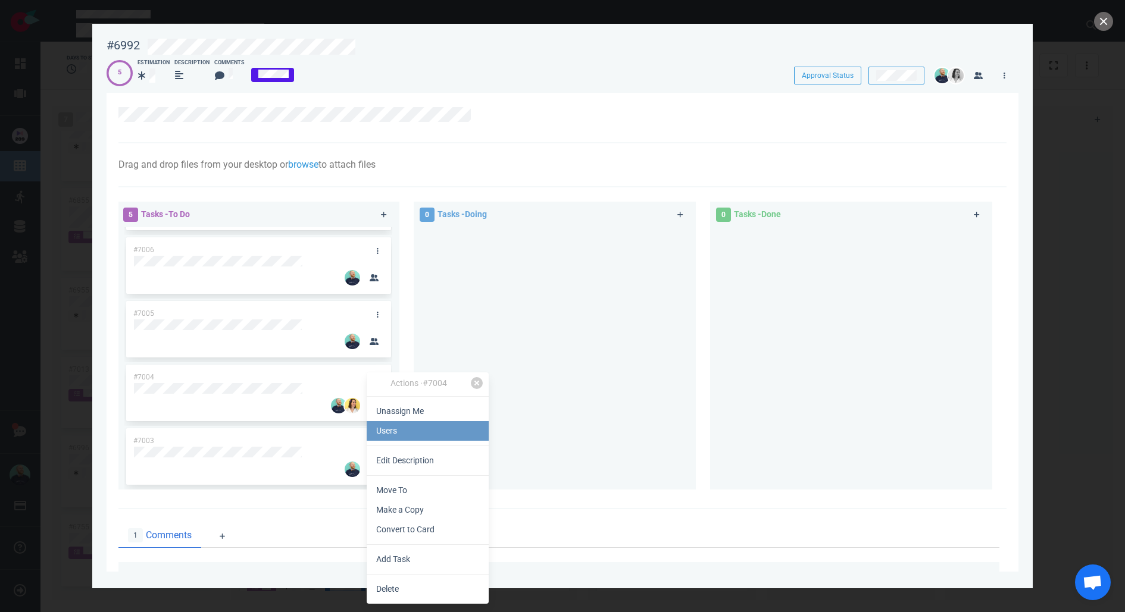
click at [403, 433] on link "Users" at bounding box center [428, 431] width 122 height 20
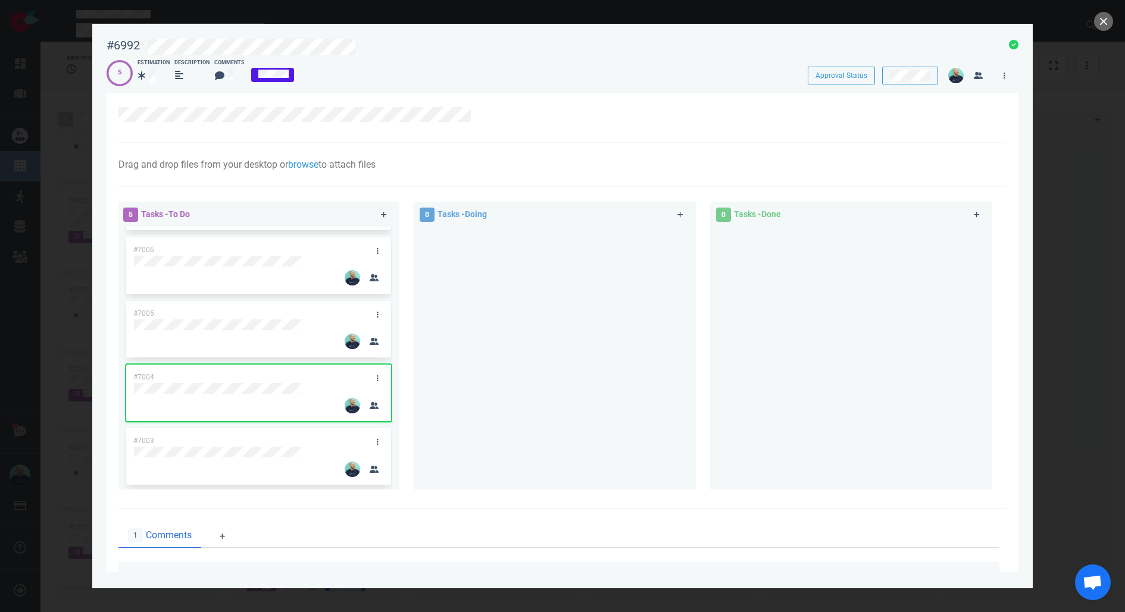
click at [658, 374] on div at bounding box center [555, 353] width 268 height 253
click at [1108, 25] on button "close" at bounding box center [1103, 21] width 19 height 19
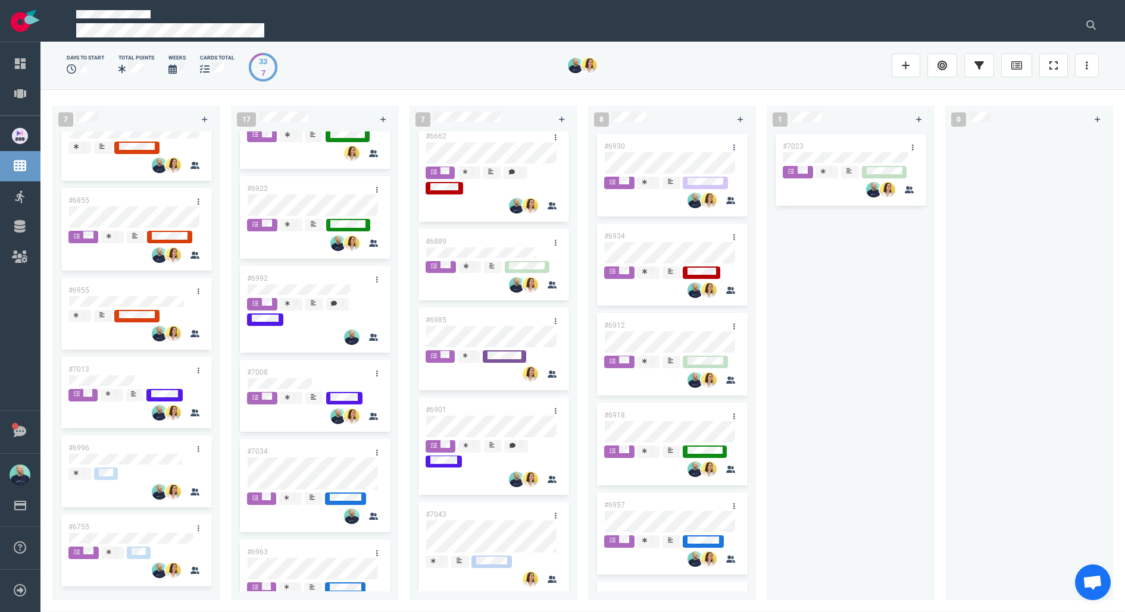
click at [296, 381] on div "#7008" at bounding box center [303, 372] width 127 height 25
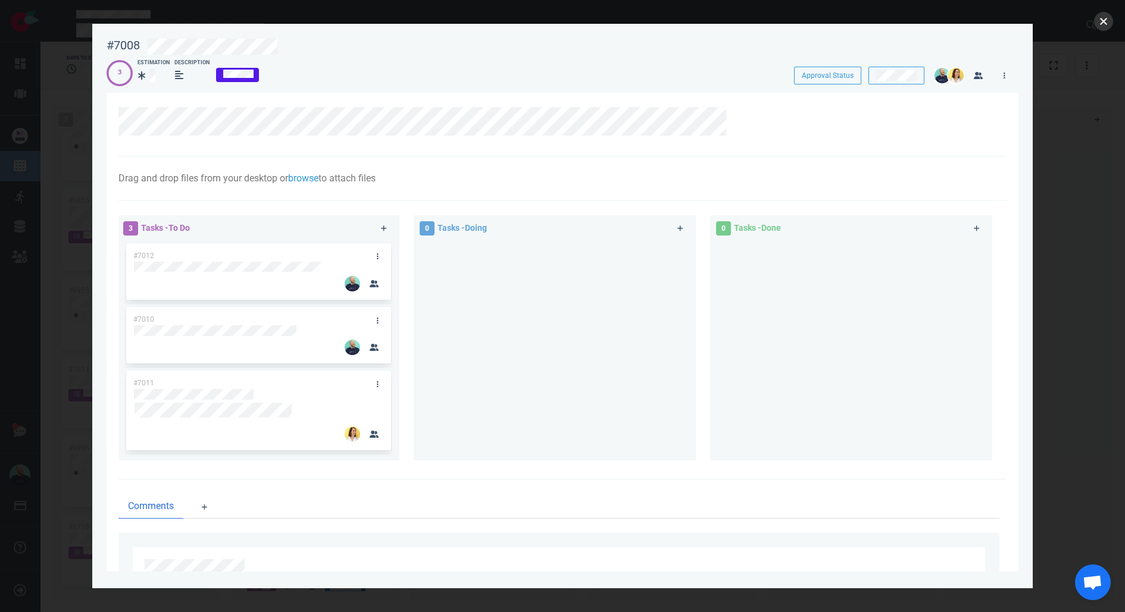
click at [1104, 27] on button "close" at bounding box center [1103, 21] width 19 height 19
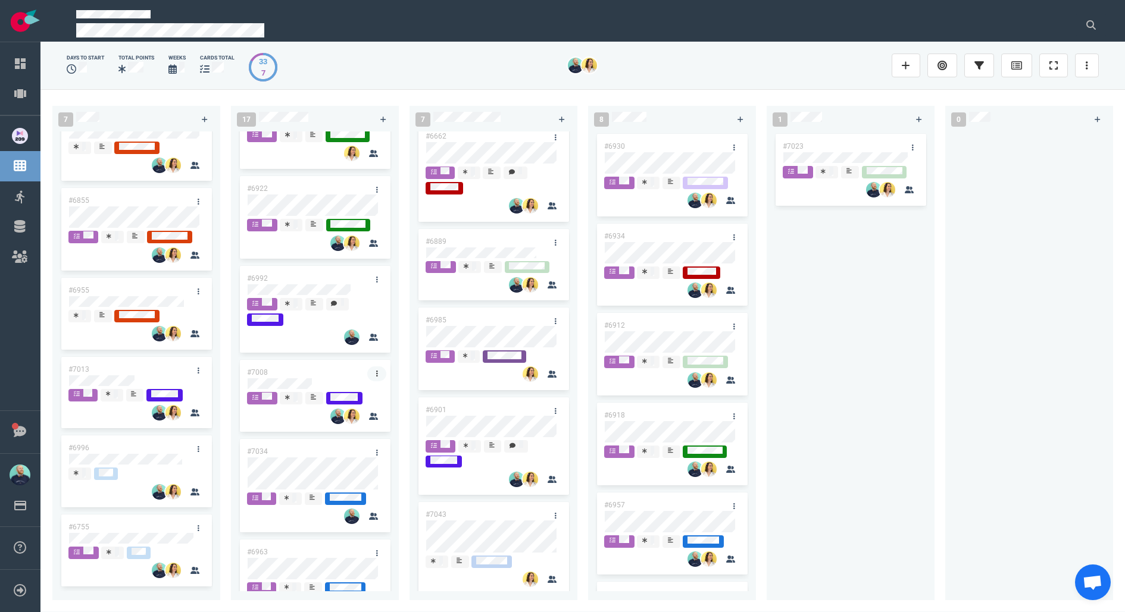
click at [376, 376] on icon at bounding box center [377, 374] width 2 height 6
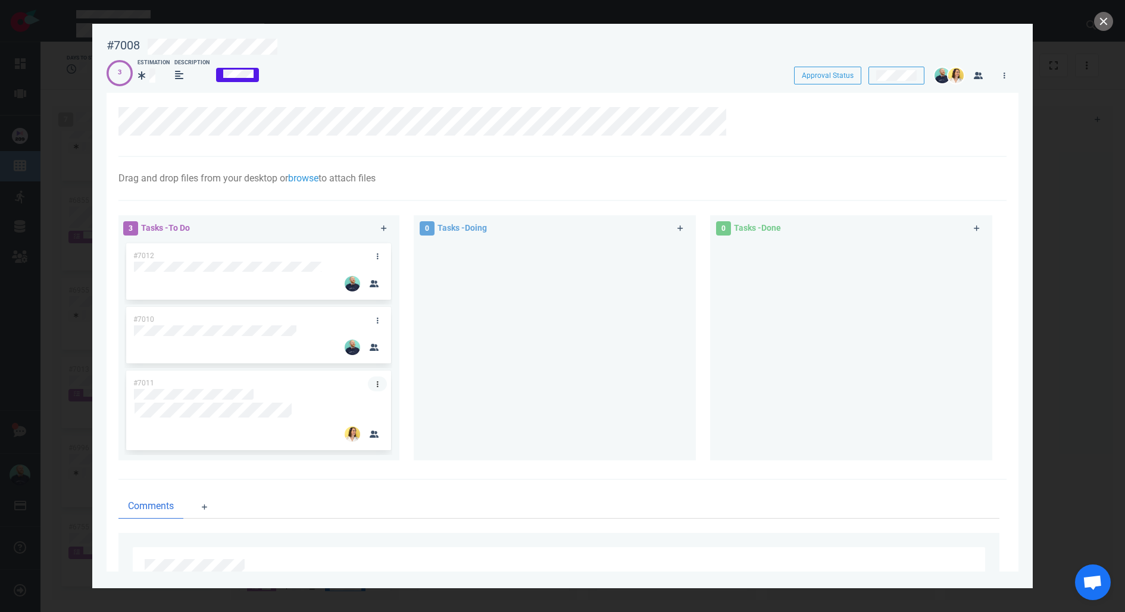
click at [374, 384] on link at bounding box center [377, 384] width 19 height 15
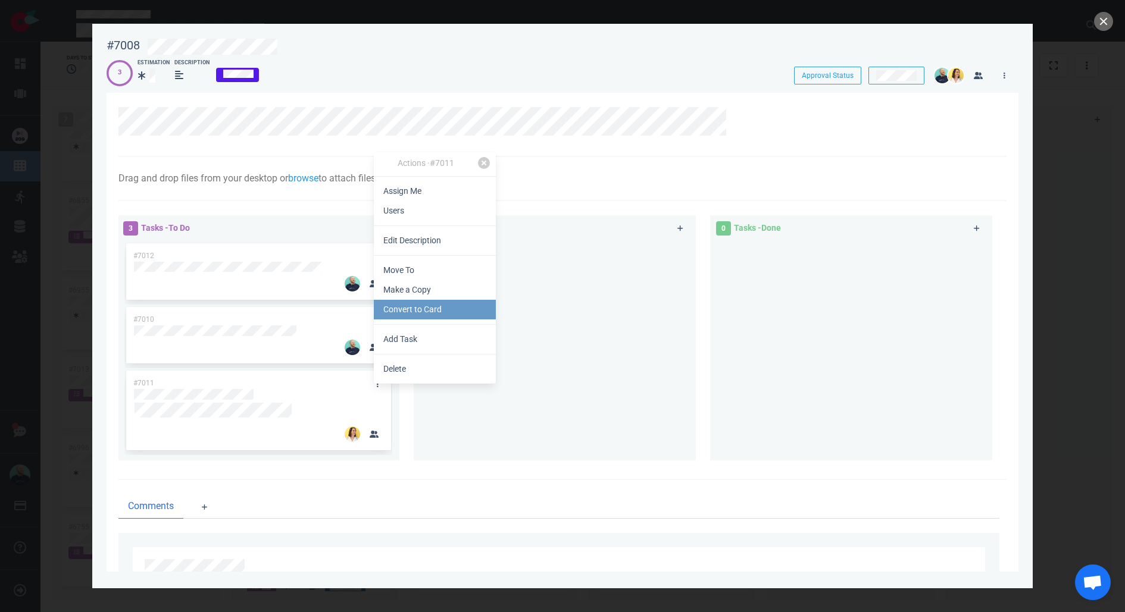
click at [422, 315] on link "Convert to Card" at bounding box center [435, 310] width 122 height 20
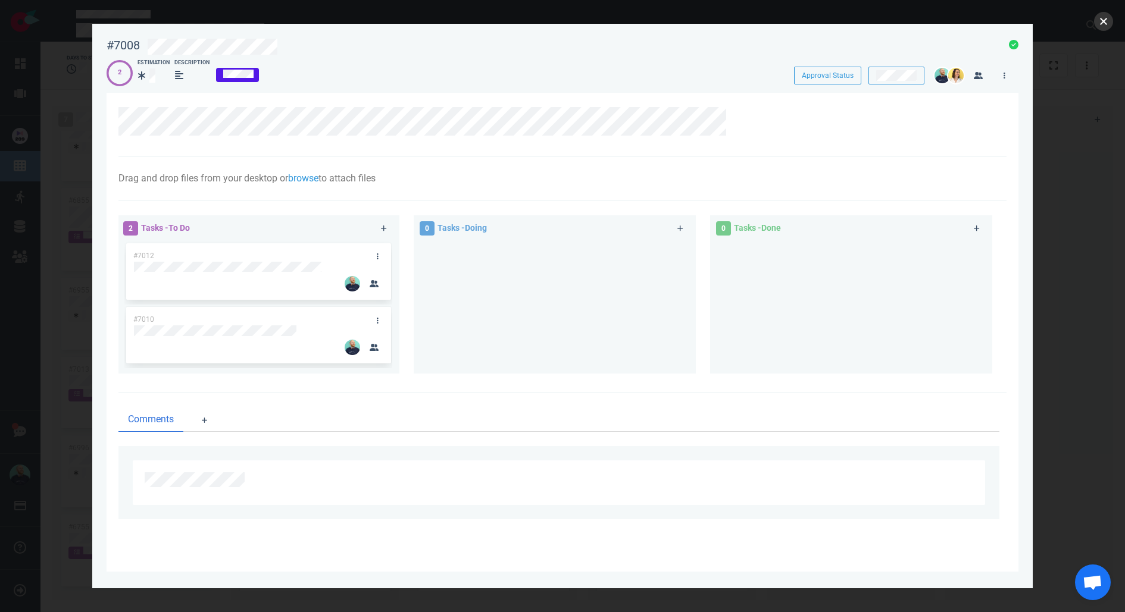
click at [1106, 23] on button "close" at bounding box center [1103, 21] width 19 height 19
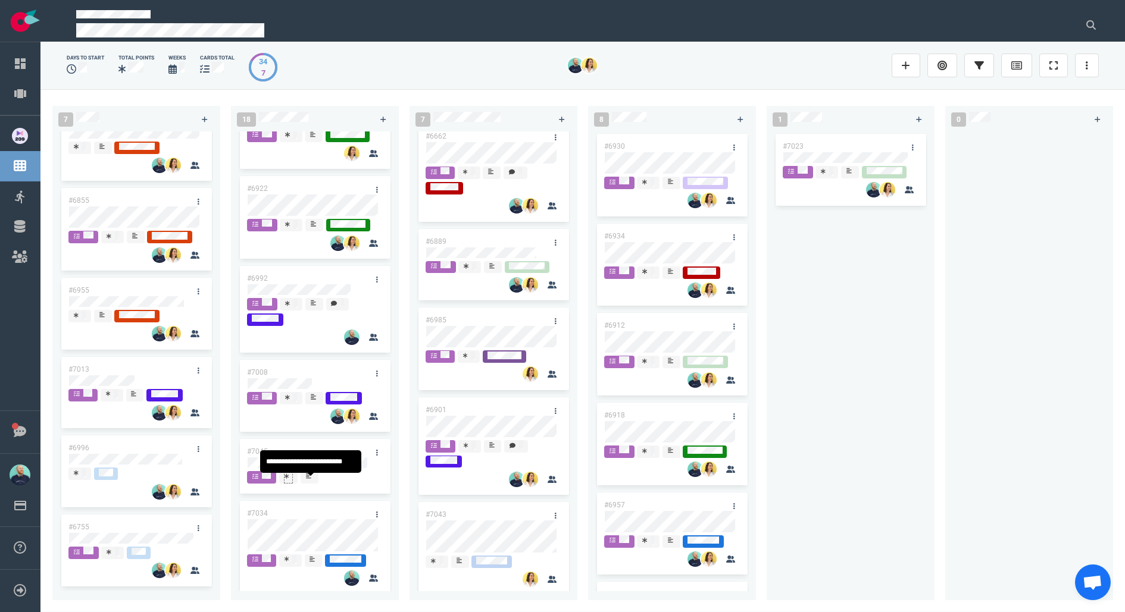
click at [290, 480] on div at bounding box center [289, 477] width 8 height 10
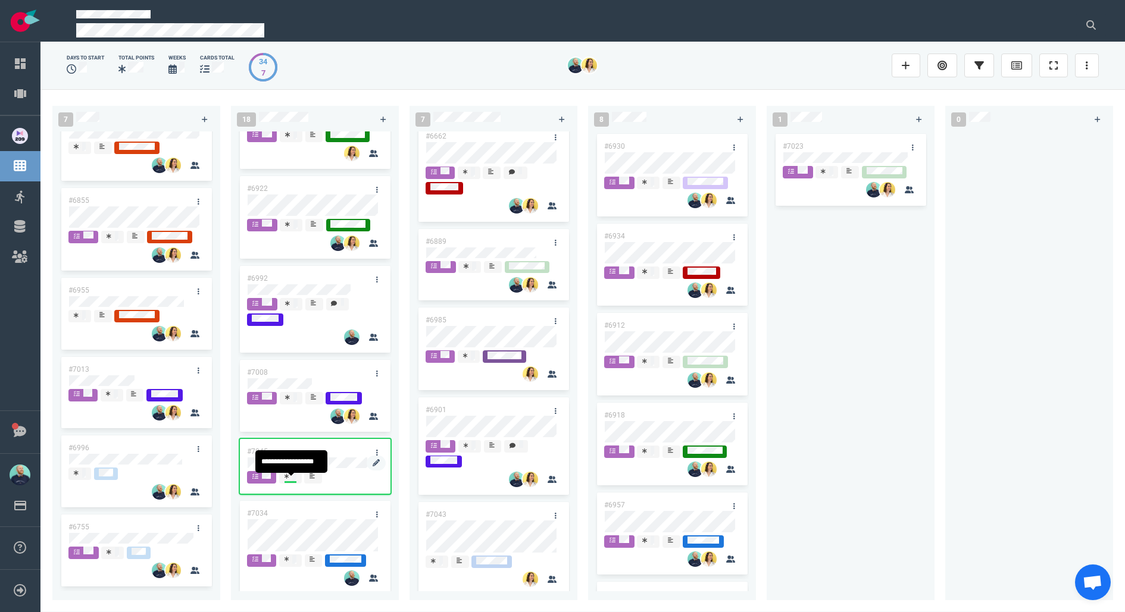
click at [374, 460] on div at bounding box center [376, 463] width 19 height 15
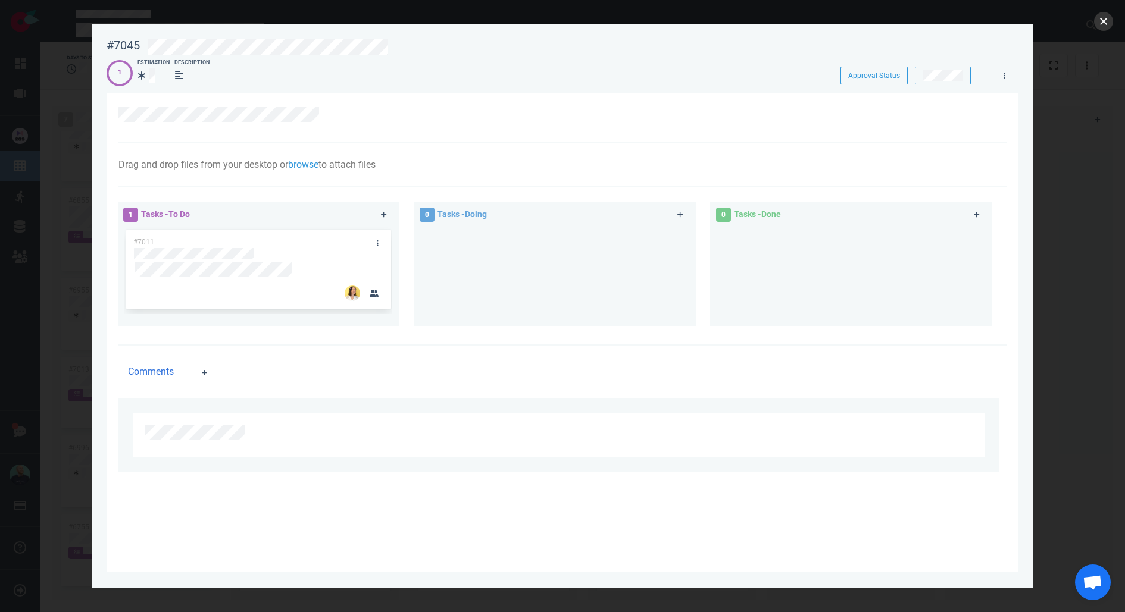
click at [1107, 25] on button "close" at bounding box center [1103, 21] width 19 height 19
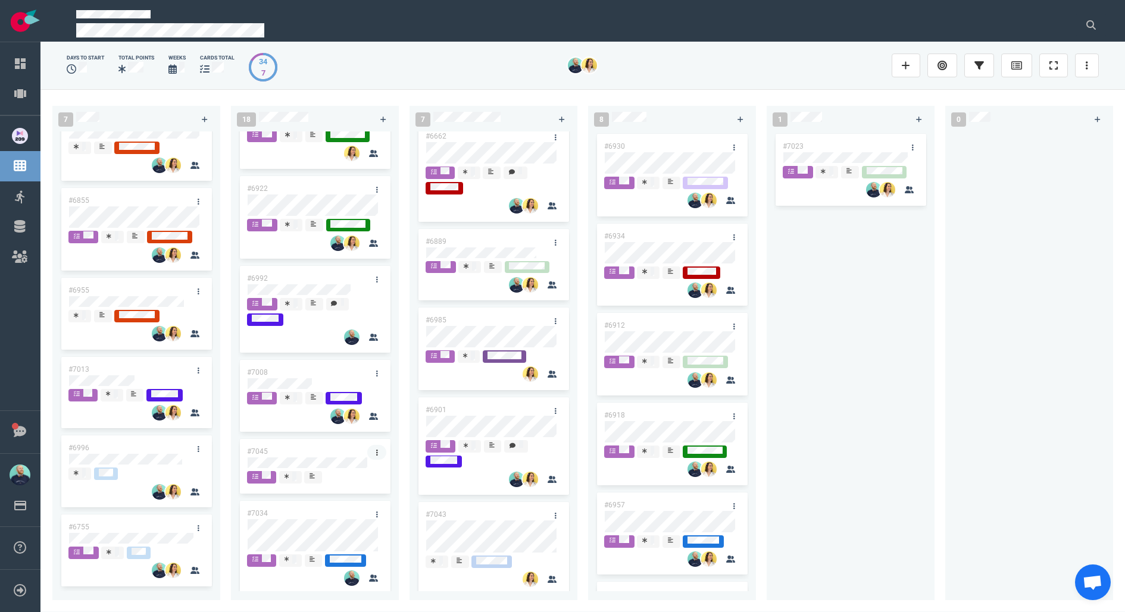
click at [376, 456] on icon at bounding box center [377, 452] width 2 height 7
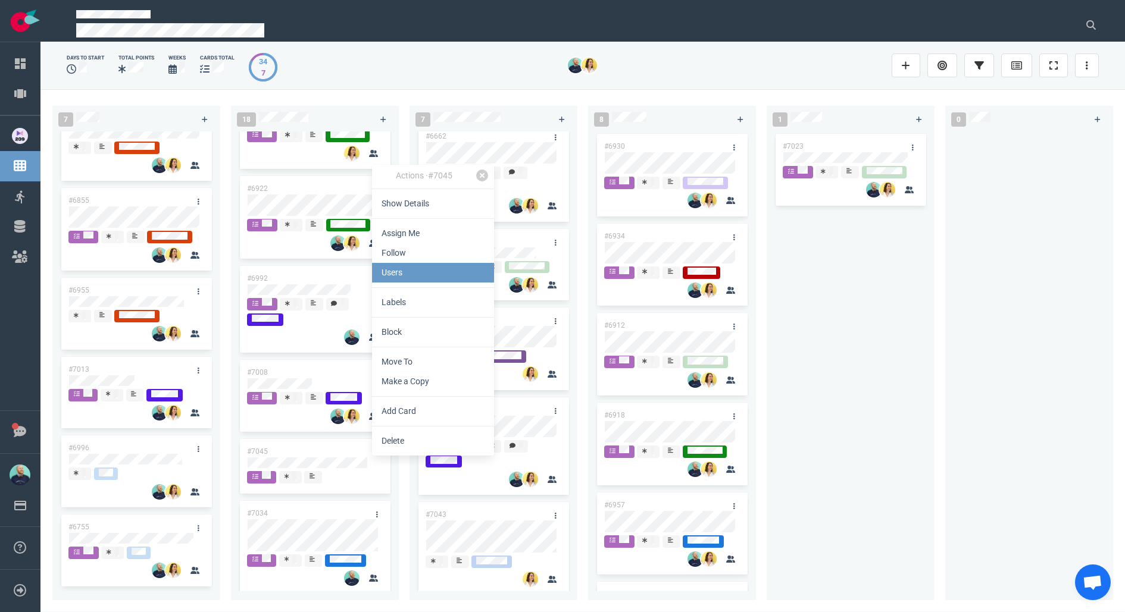
click at [442, 280] on link "Users" at bounding box center [433, 273] width 122 height 20
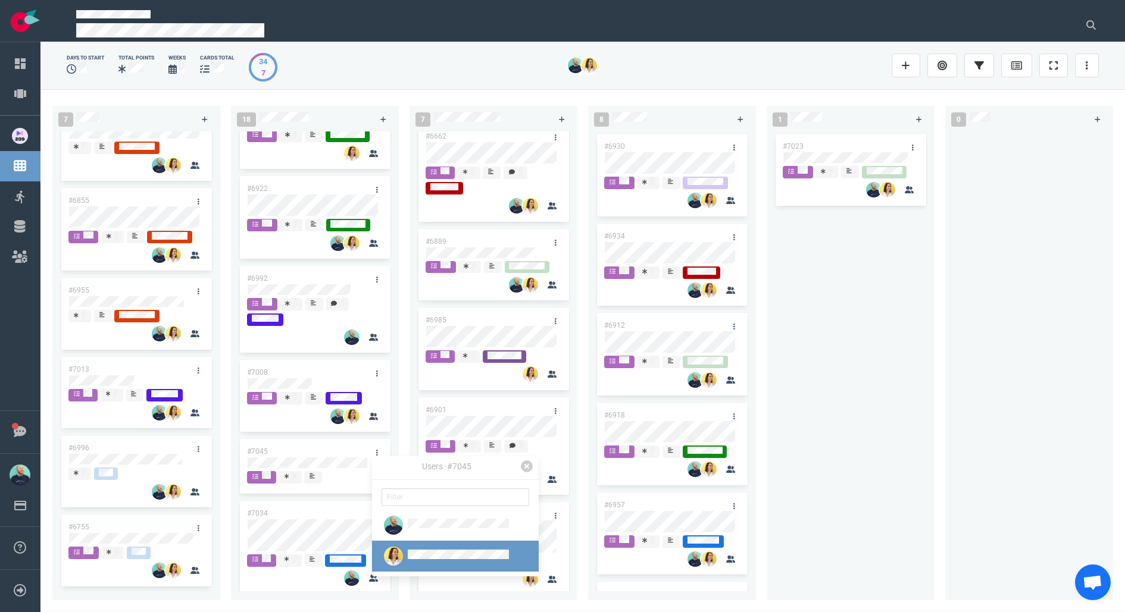
click at [427, 548] on div at bounding box center [446, 556] width 129 height 19
click at [428, 570] on button "Assign" at bounding box center [427, 577] width 37 height 18
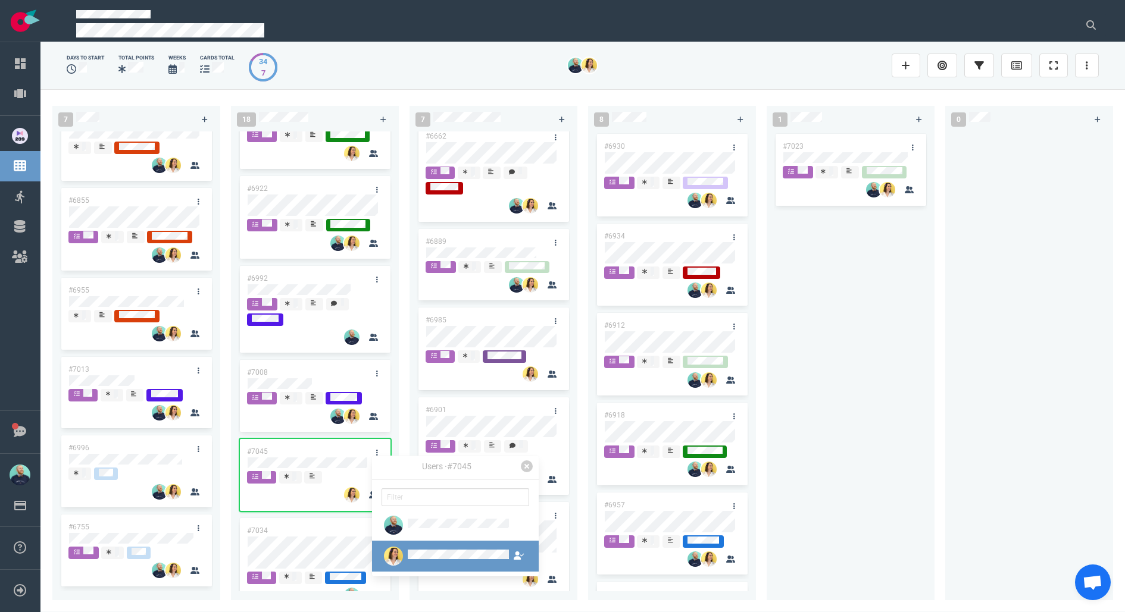
drag, startPoint x: 907, startPoint y: 396, endPoint x: 683, endPoint y: 392, distance: 224.4
click at [907, 396] on div "#7023" at bounding box center [851, 359] width 154 height 455
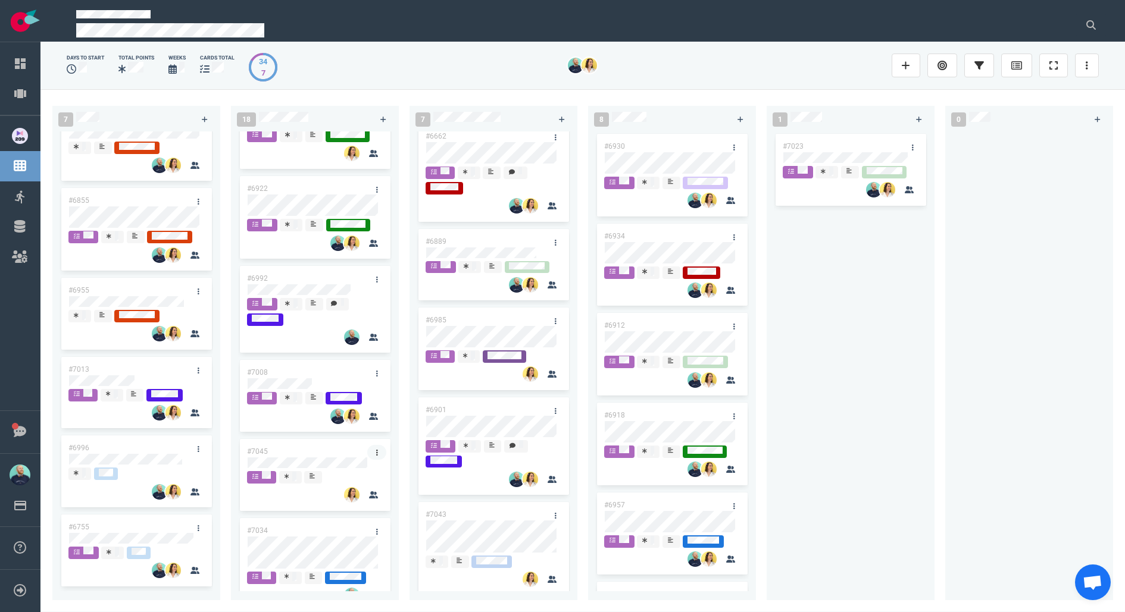
click at [376, 456] on icon at bounding box center [377, 452] width 2 height 7
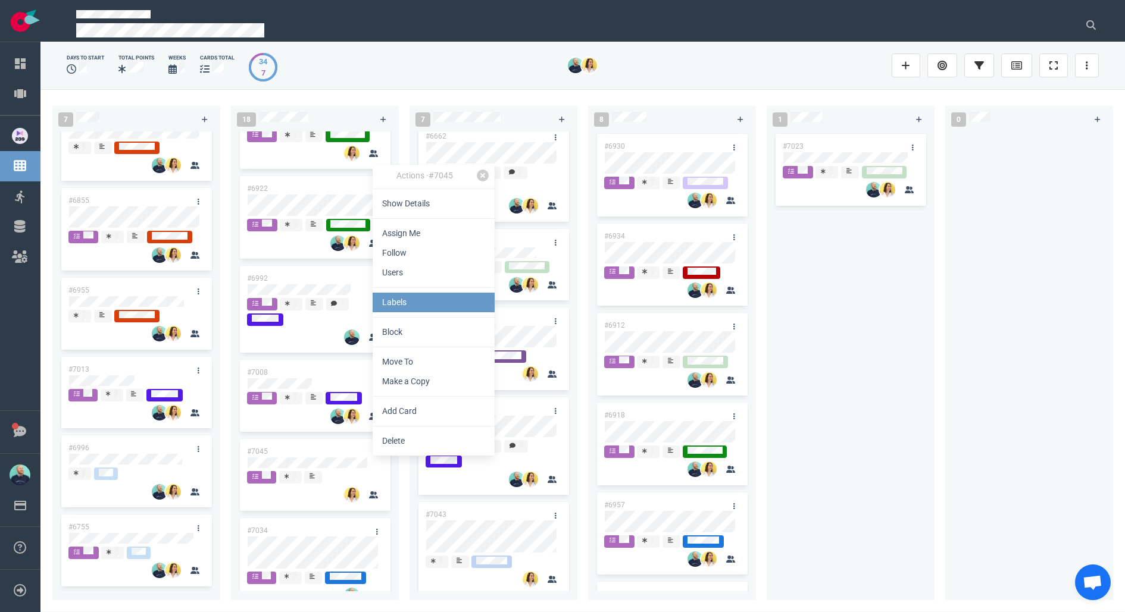
click at [417, 308] on link "Labels" at bounding box center [434, 303] width 122 height 20
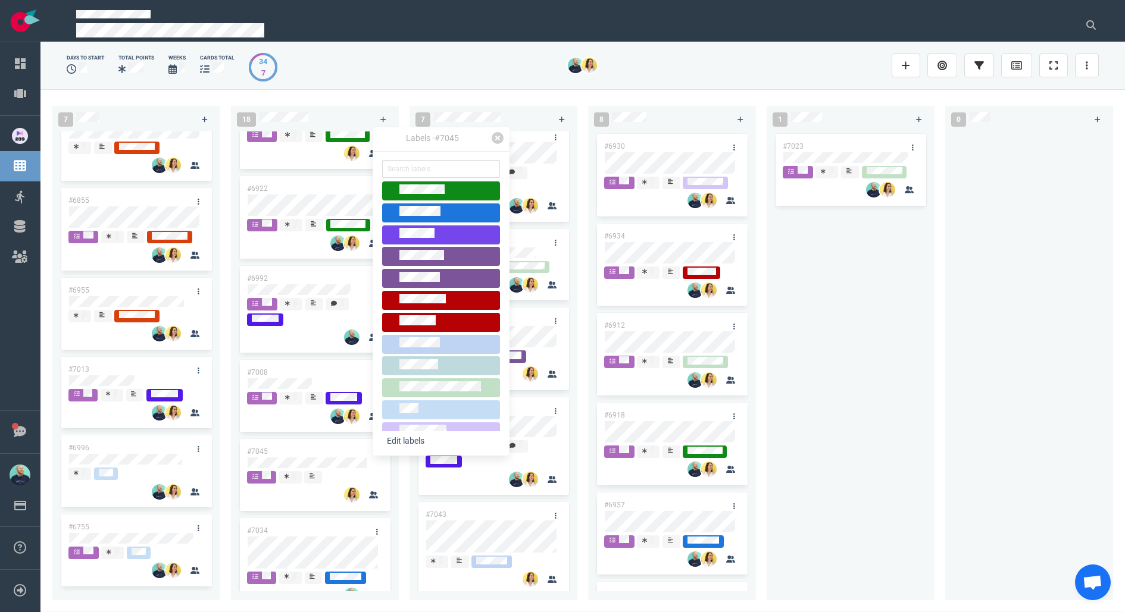
click at [426, 229] on div at bounding box center [440, 235] width 107 height 14
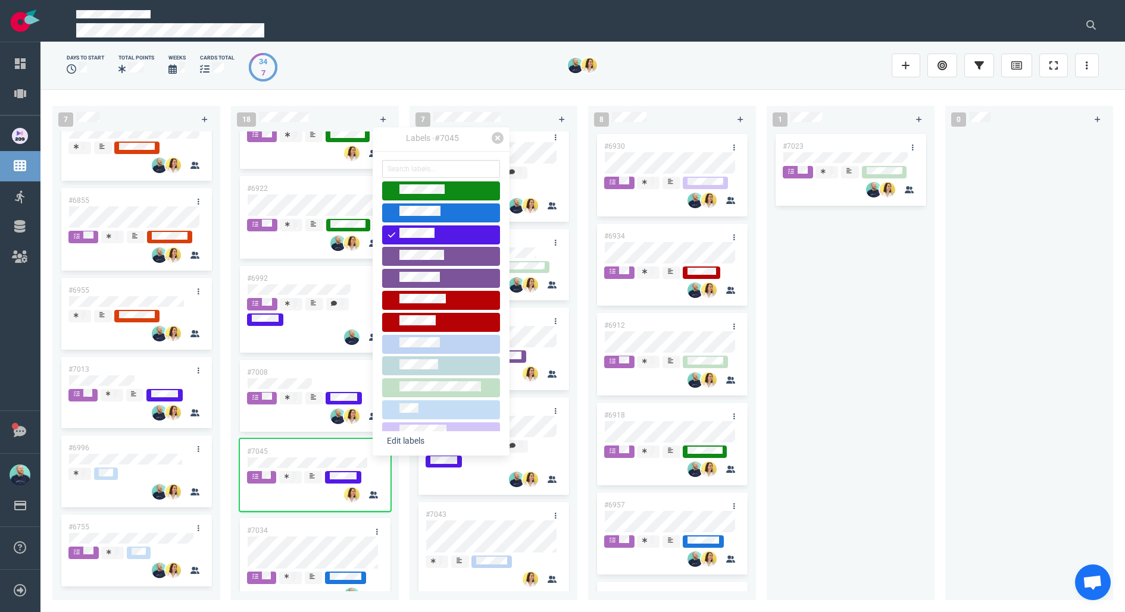
click at [920, 408] on div "#7023" at bounding box center [851, 359] width 154 height 455
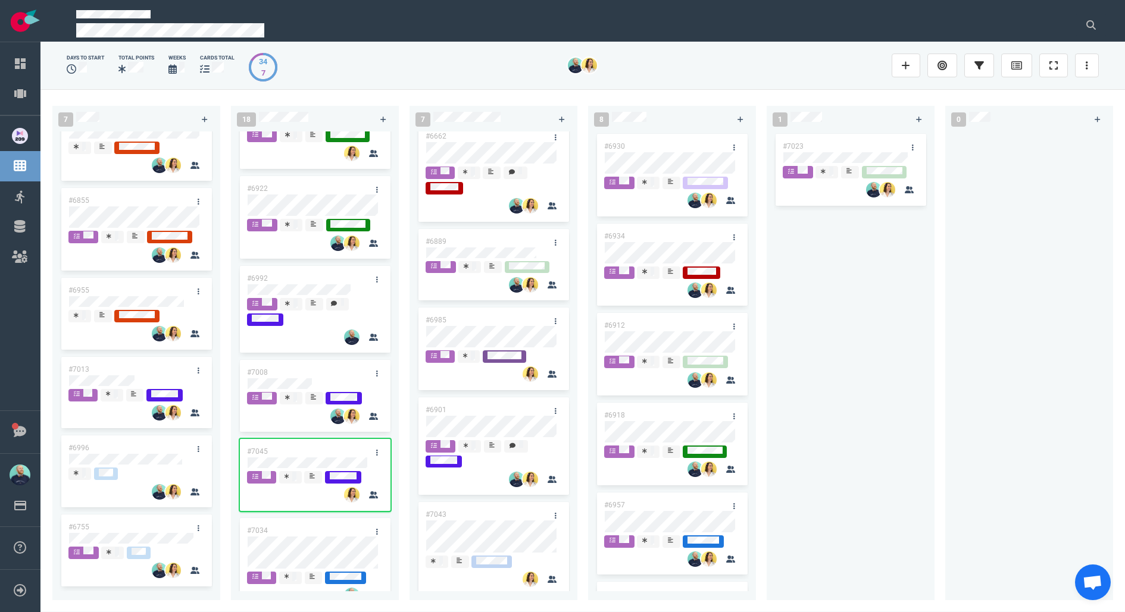
click at [898, 420] on div "#7023" at bounding box center [851, 359] width 154 height 455
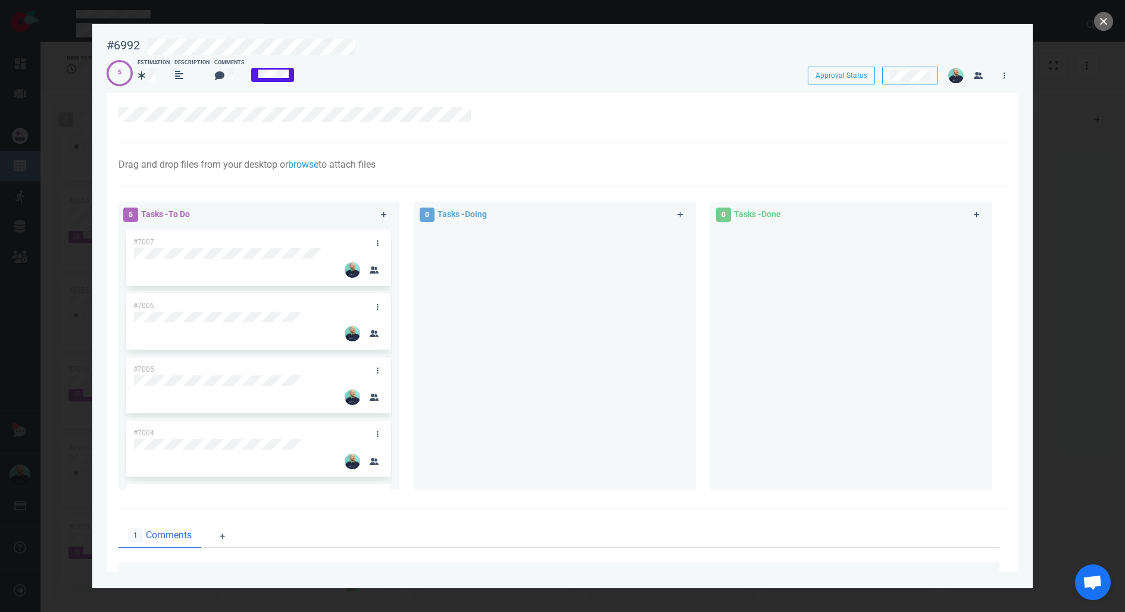
drag, startPoint x: 1105, startPoint y: 18, endPoint x: 1023, endPoint y: 82, distance: 104.8
click at [1105, 17] on button "close" at bounding box center [1103, 21] width 19 height 19
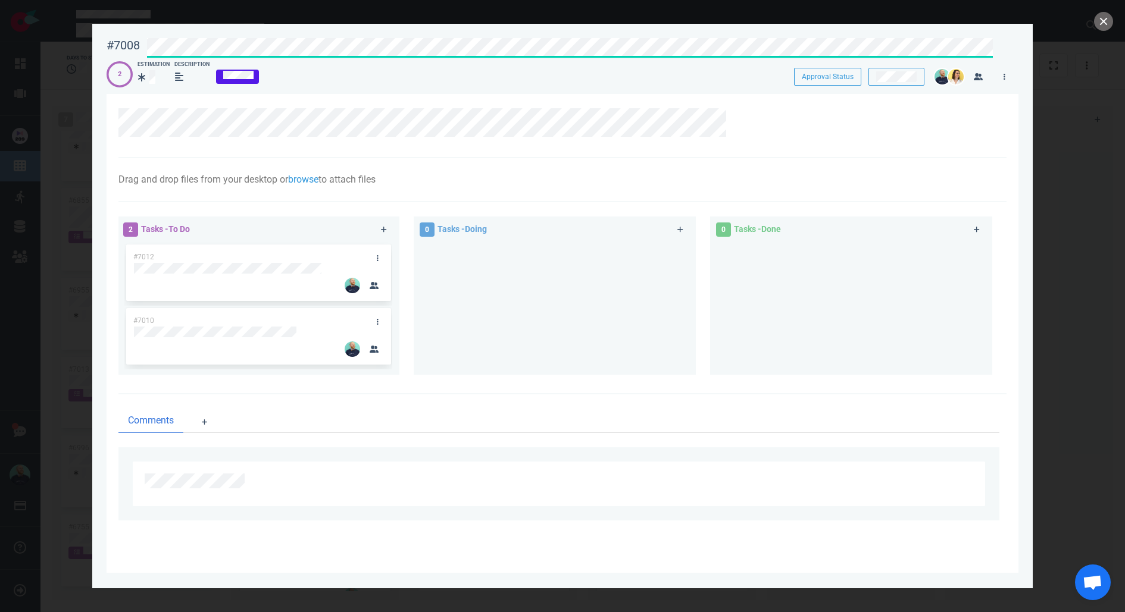
click at [239, 36] on div at bounding box center [567, 46] width 855 height 30
click at [1101, 27] on button "close" at bounding box center [1103, 21] width 19 height 19
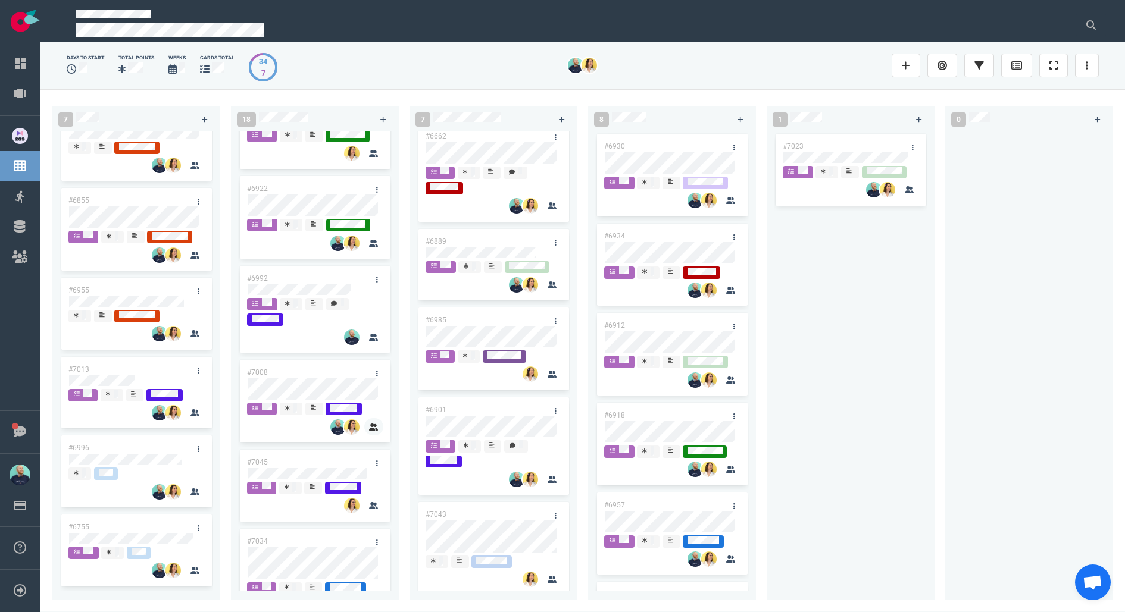
scroll to position [952, 0]
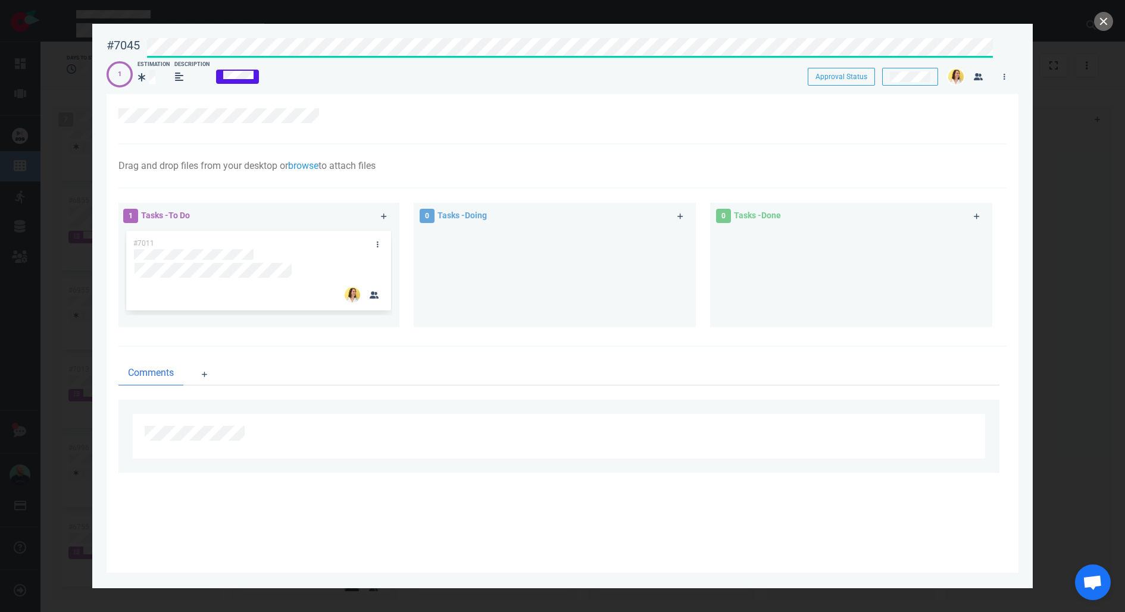
click at [140, 40] on div "#7045 Approval Status" at bounding box center [562, 46] width 926 height 30
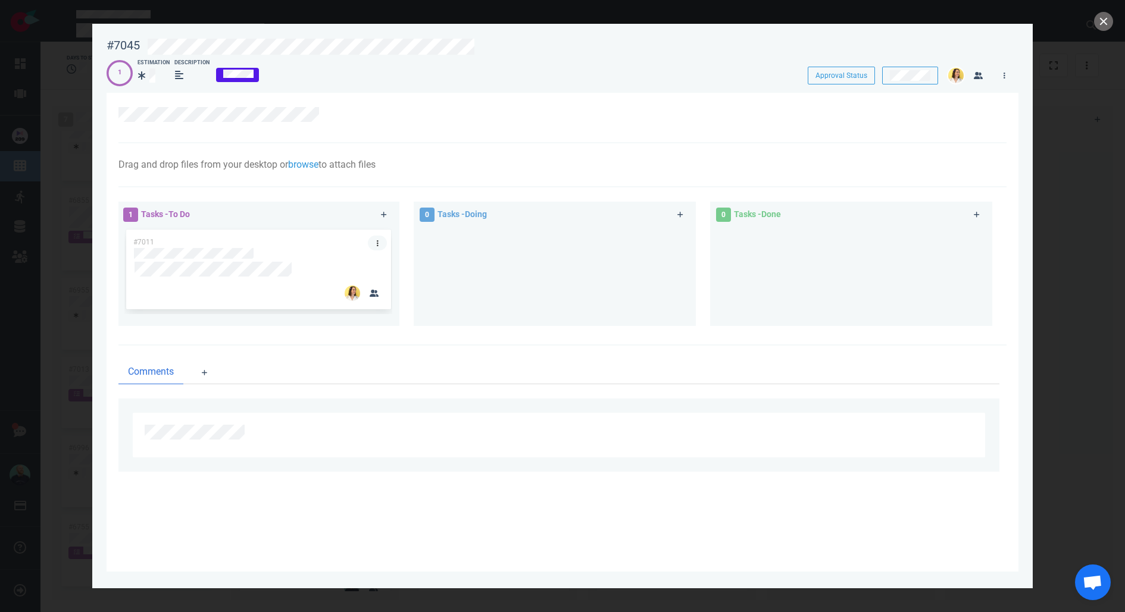
click at [379, 242] on link at bounding box center [377, 243] width 19 height 15
click at [369, 293] on button "button" at bounding box center [374, 293] width 19 height 17
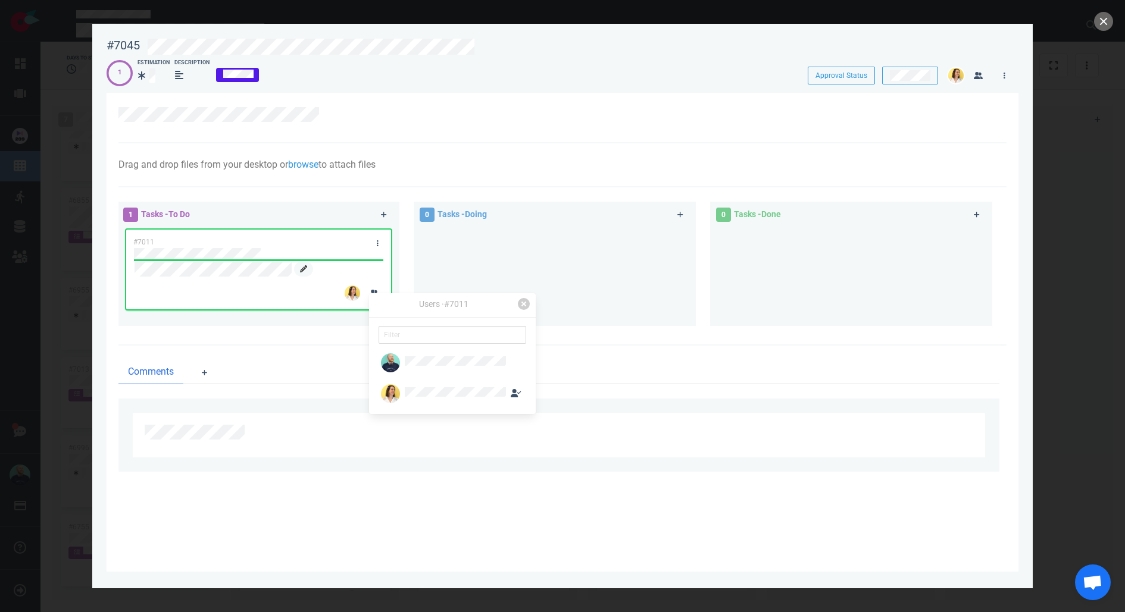
click at [307, 271] on link at bounding box center [303, 269] width 19 height 15
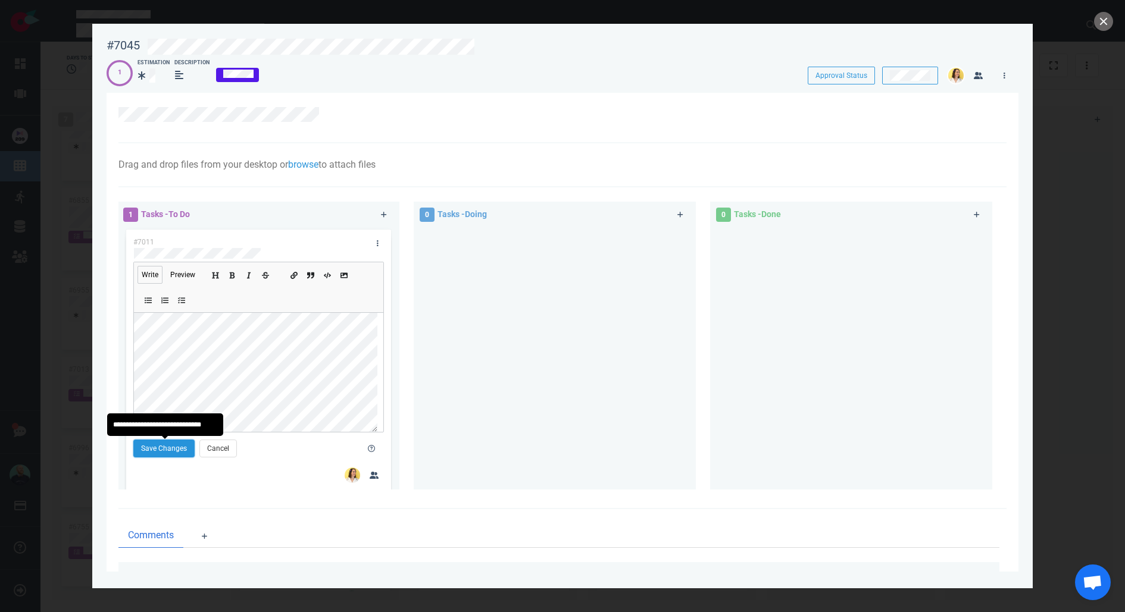
click at [172, 447] on button "Save Changes" at bounding box center [163, 449] width 61 height 18
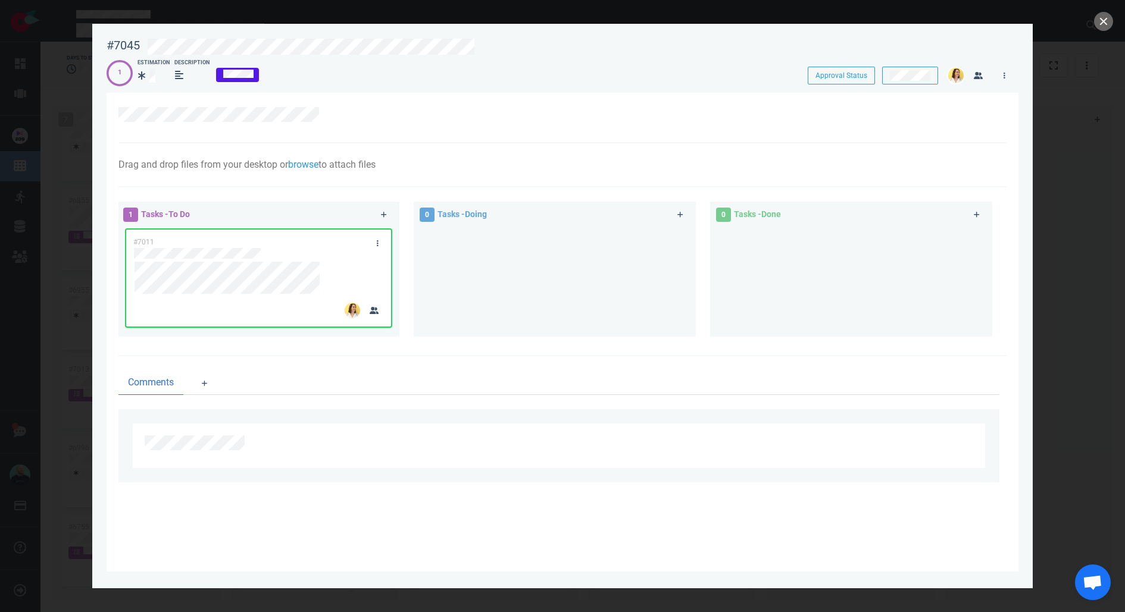
click at [567, 312] on div at bounding box center [555, 277] width 268 height 100
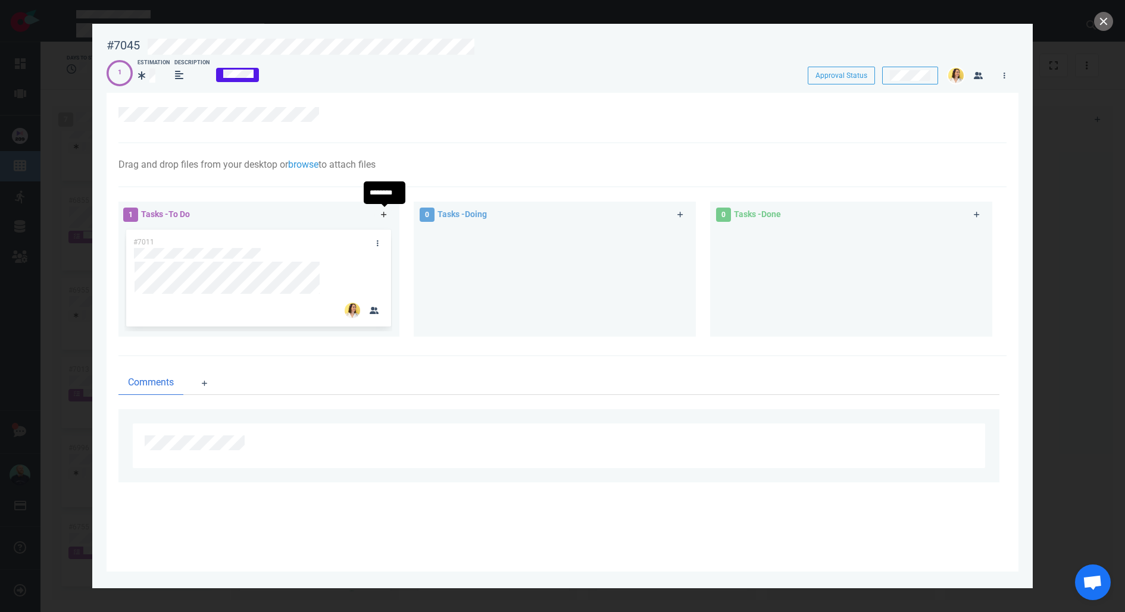
click at [383, 217] on icon at bounding box center [384, 214] width 7 height 7
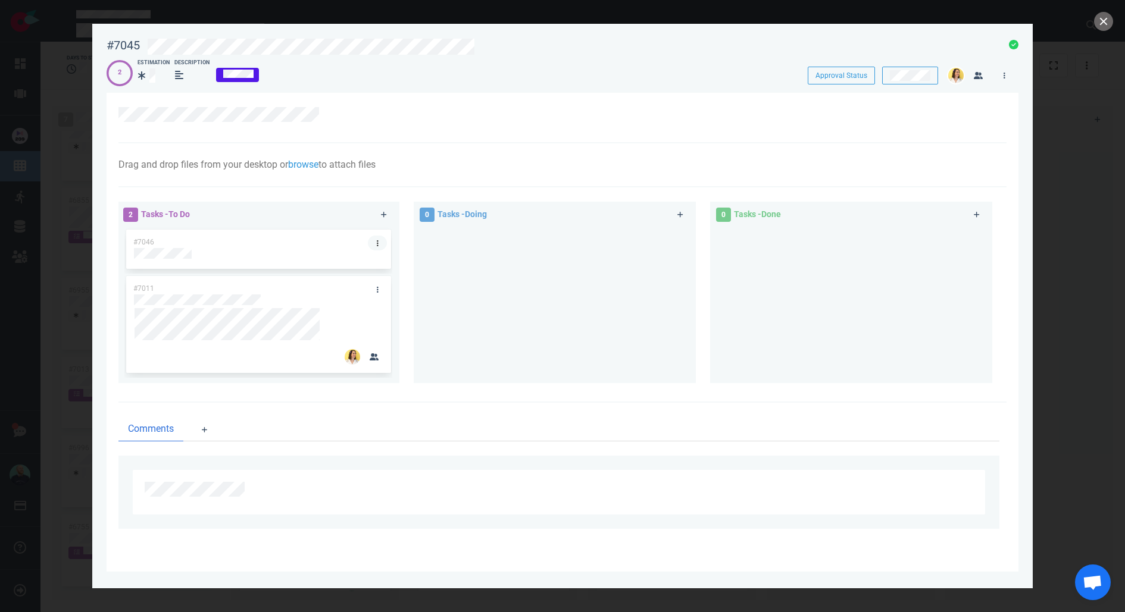
click at [374, 244] on link at bounding box center [377, 243] width 19 height 15
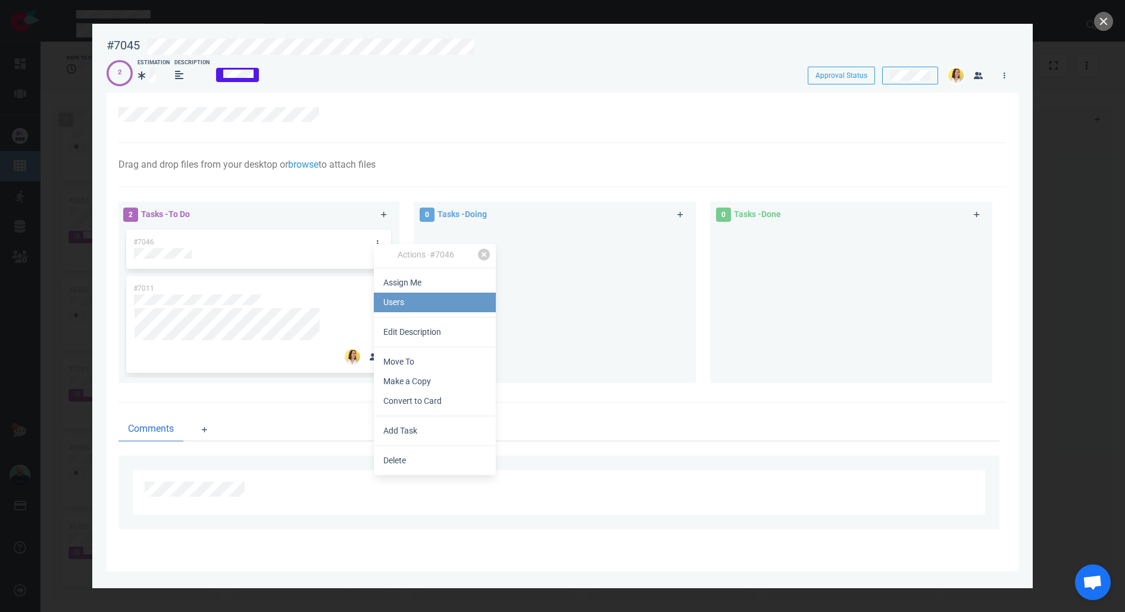
click at [400, 311] on link "Users" at bounding box center [435, 303] width 122 height 20
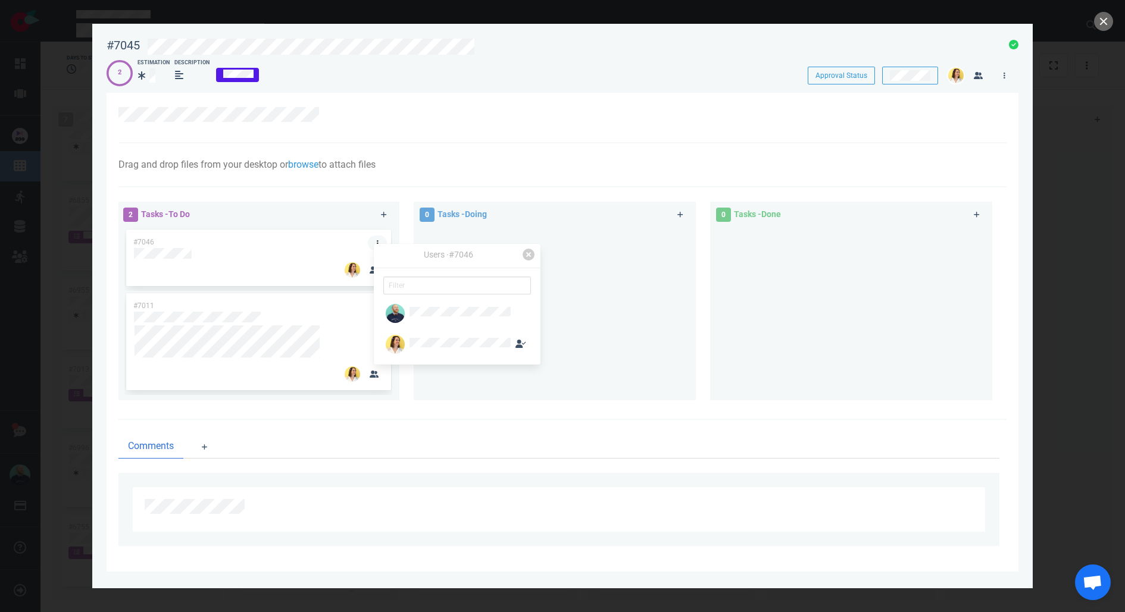
click at [377, 240] on icon at bounding box center [378, 243] width 2 height 7
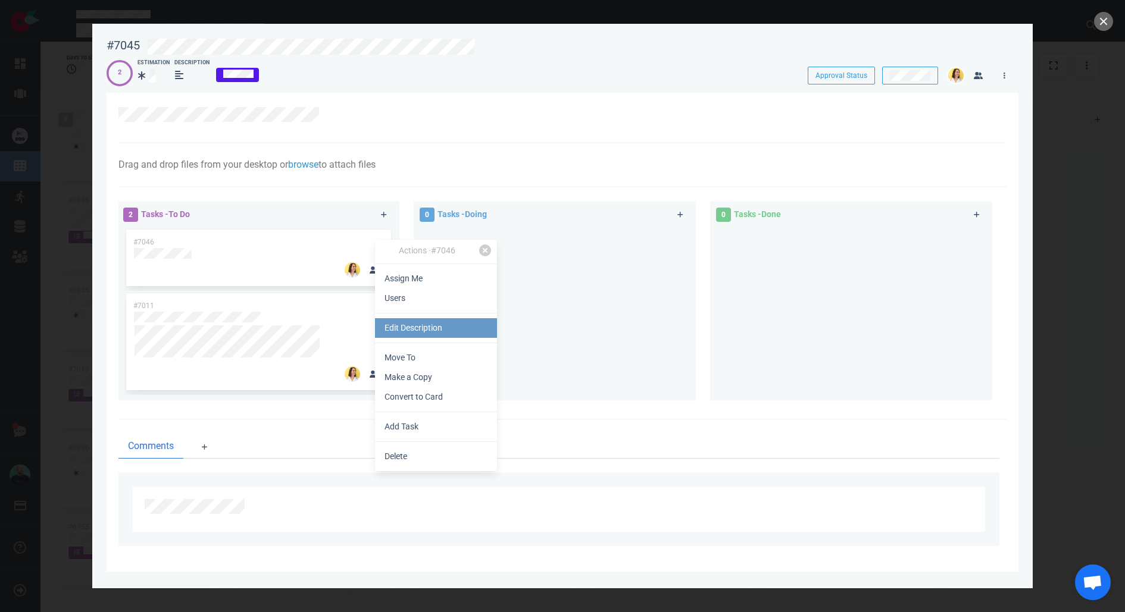
click at [407, 320] on link "Edit Description" at bounding box center [436, 328] width 122 height 20
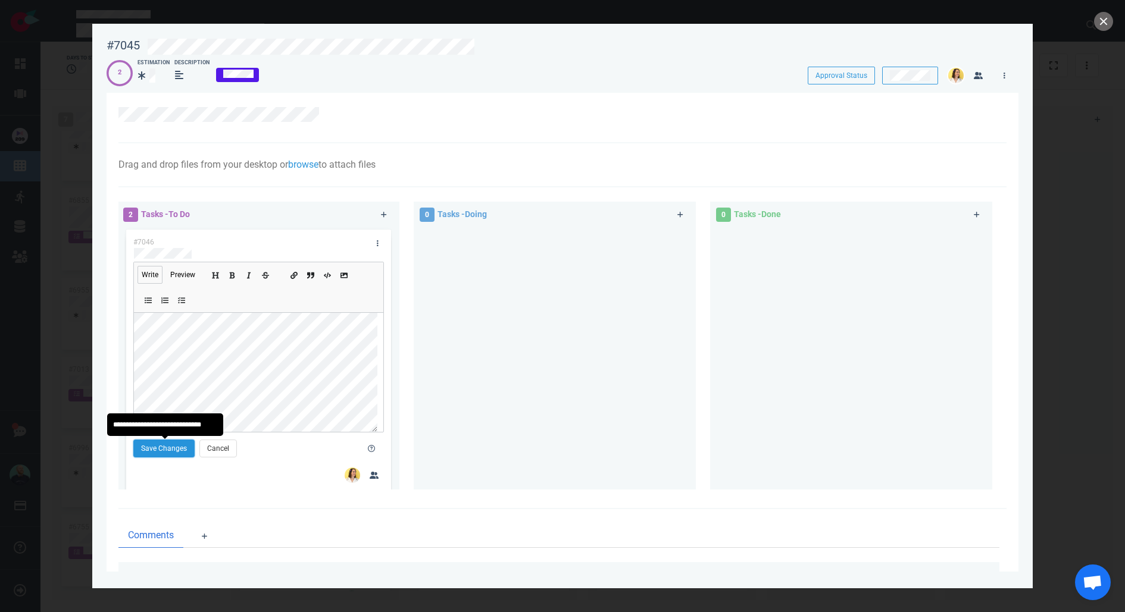
click at [158, 451] on button "Save Changes" at bounding box center [163, 449] width 61 height 18
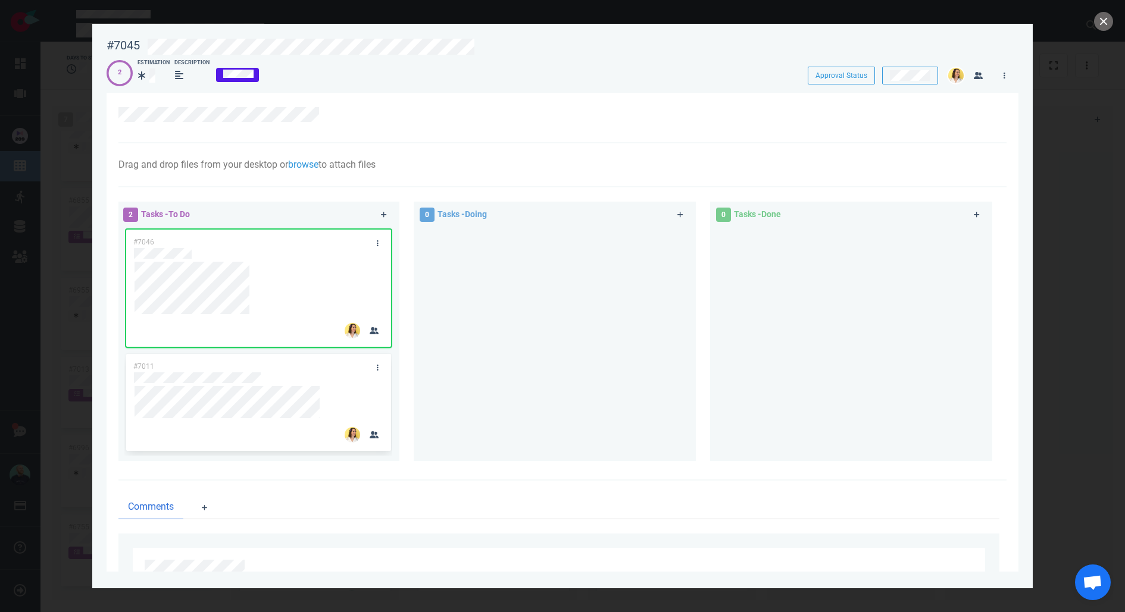
click at [546, 341] on div at bounding box center [555, 339] width 268 height 224
click at [468, 321] on div at bounding box center [555, 339] width 268 height 224
click at [263, 270] on icon at bounding box center [261, 268] width 7 height 7
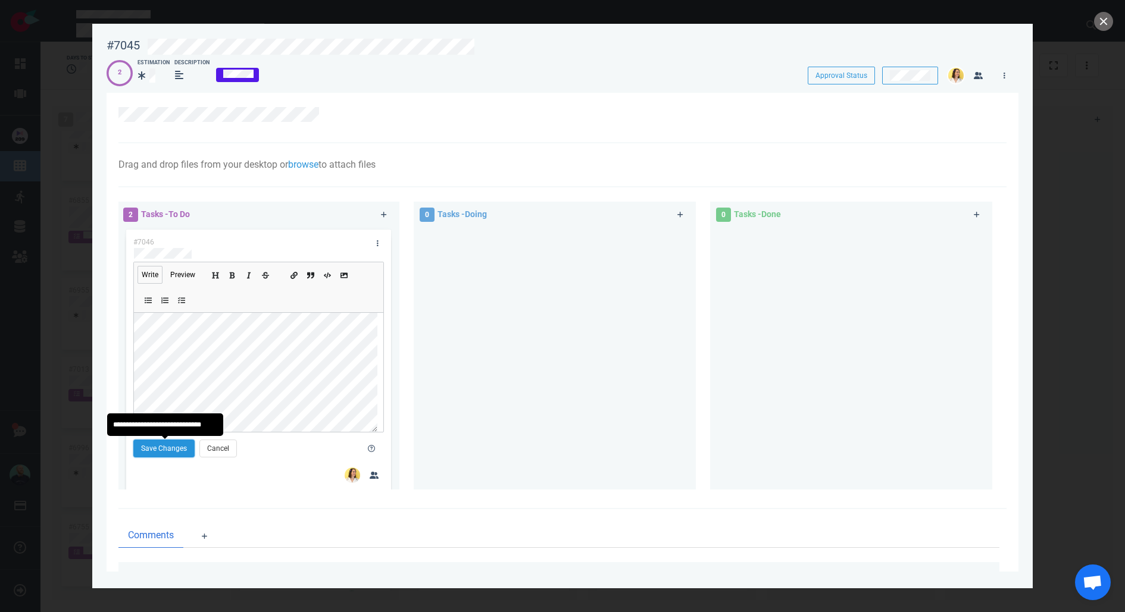
click at [158, 453] on button "Save Changes" at bounding box center [163, 449] width 61 height 18
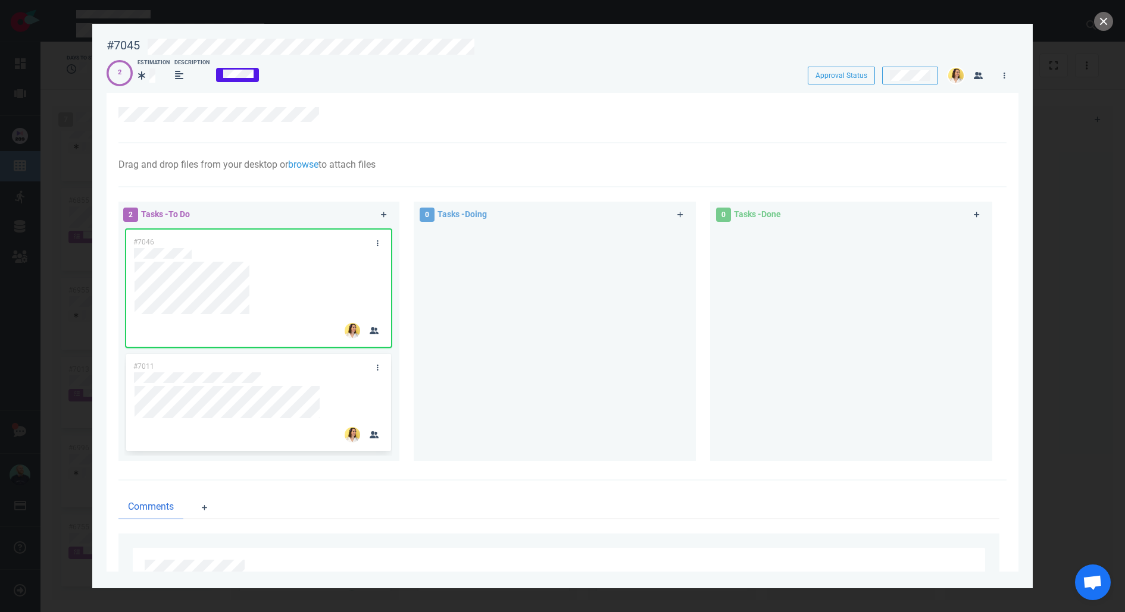
click at [582, 417] on div at bounding box center [555, 339] width 268 height 224
click at [1100, 15] on button "close" at bounding box center [1103, 21] width 19 height 19
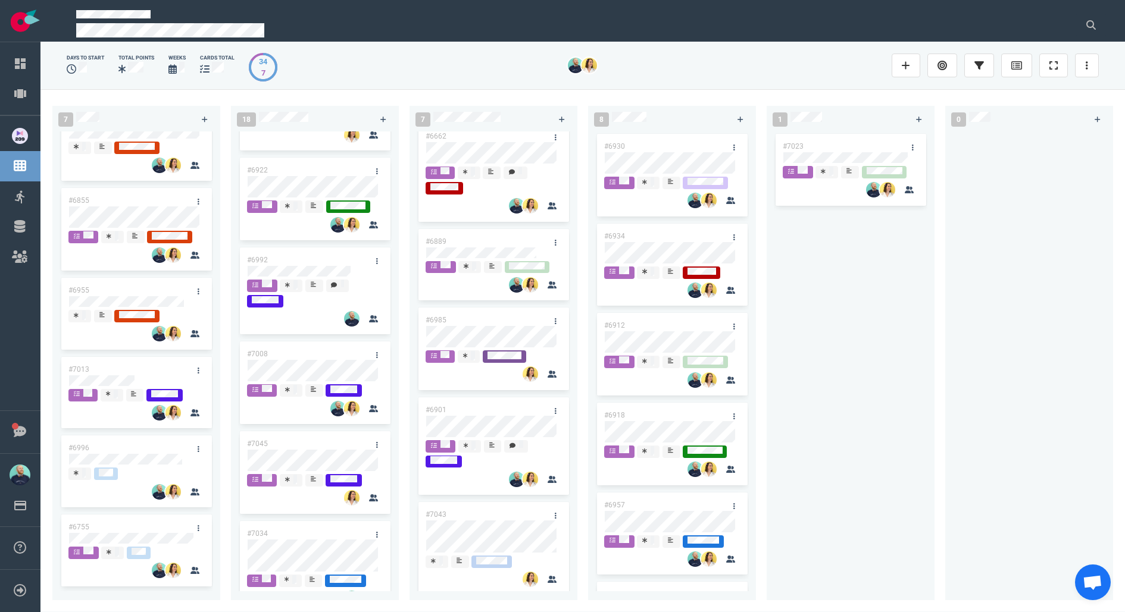
click at [844, 336] on div "#7023" at bounding box center [851, 359] width 154 height 455
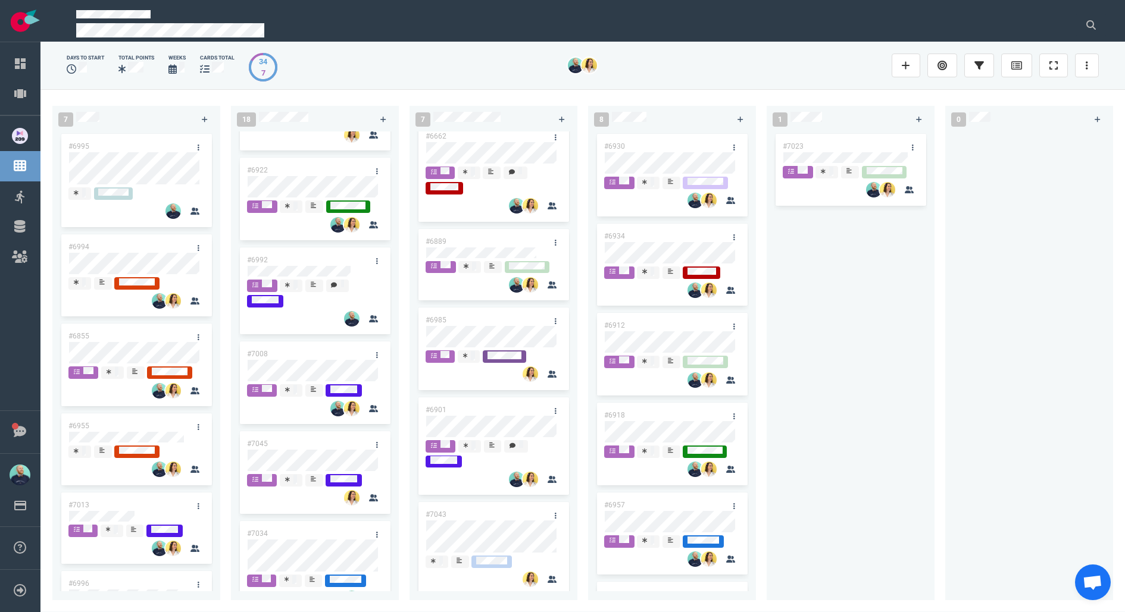
scroll to position [137, 0]
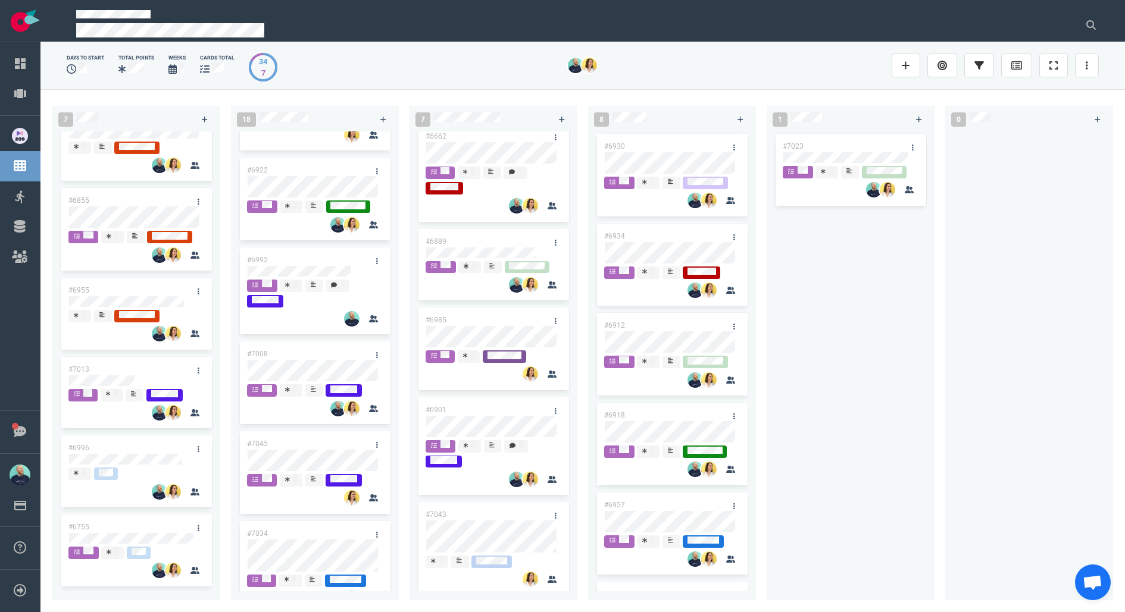
click at [943, 418] on div "1 #7023" at bounding box center [856, 351] width 179 height 504
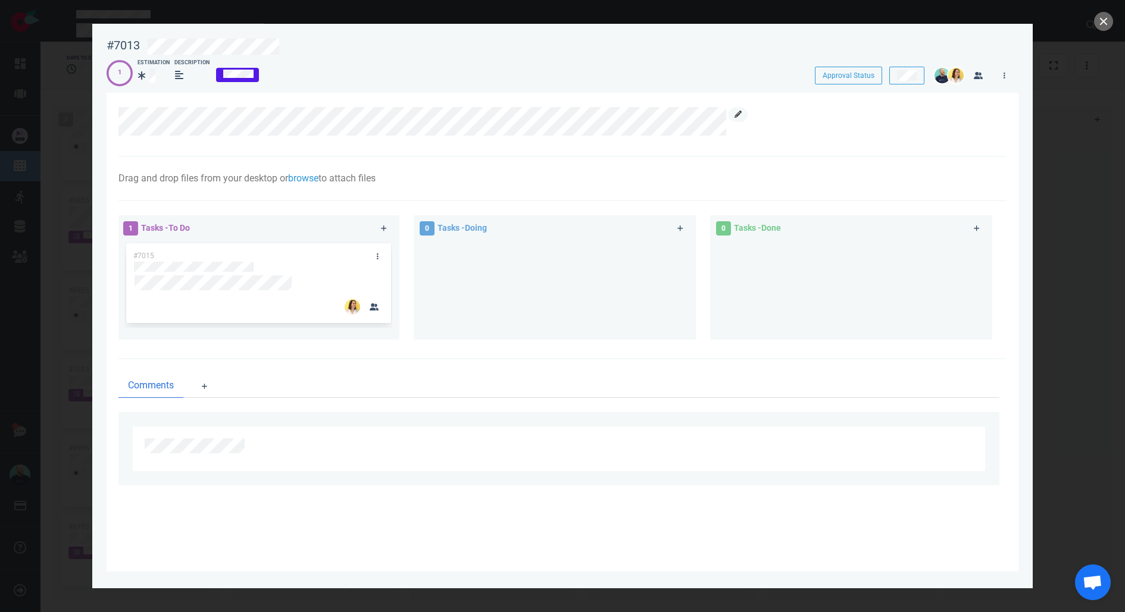
click at [736, 117] on icon at bounding box center [737, 114] width 7 height 7
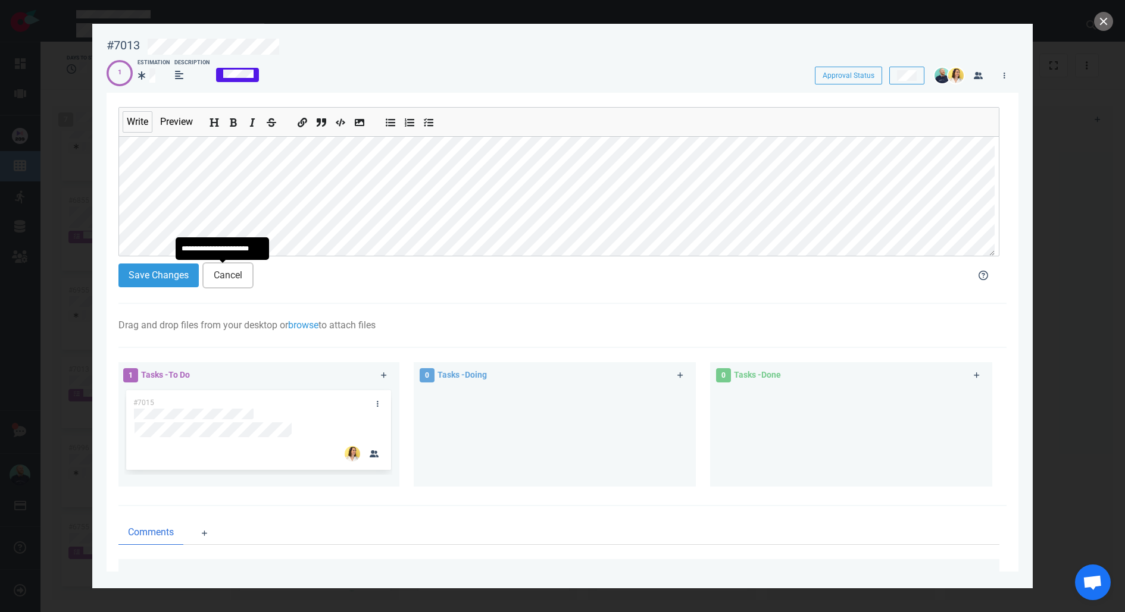
click at [227, 276] on button "Cancel" at bounding box center [228, 276] width 49 height 24
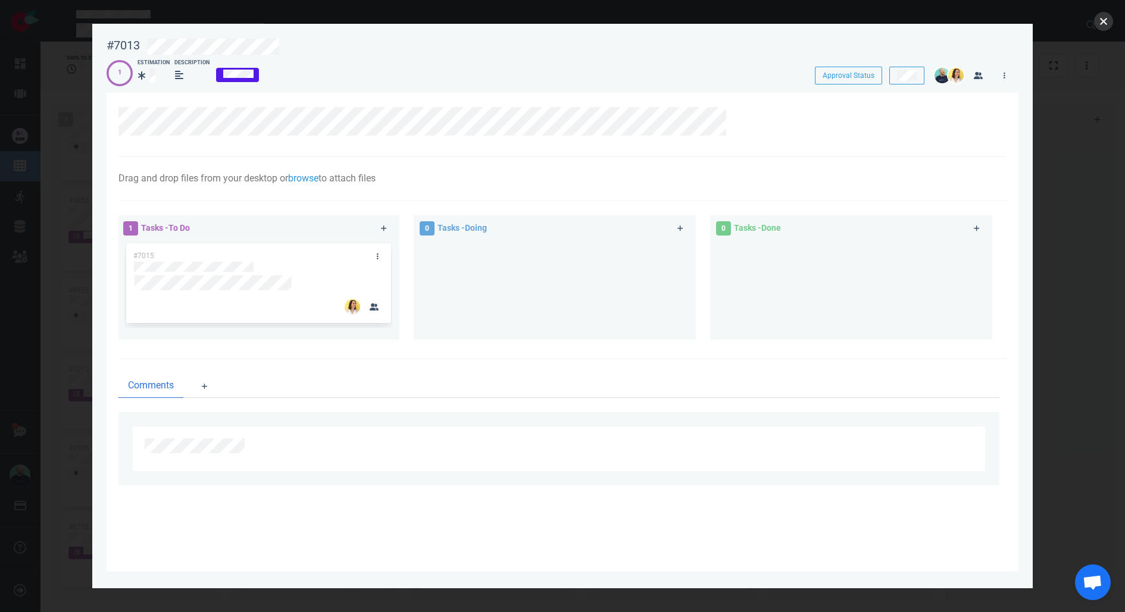
click at [1109, 26] on button "close" at bounding box center [1103, 21] width 19 height 19
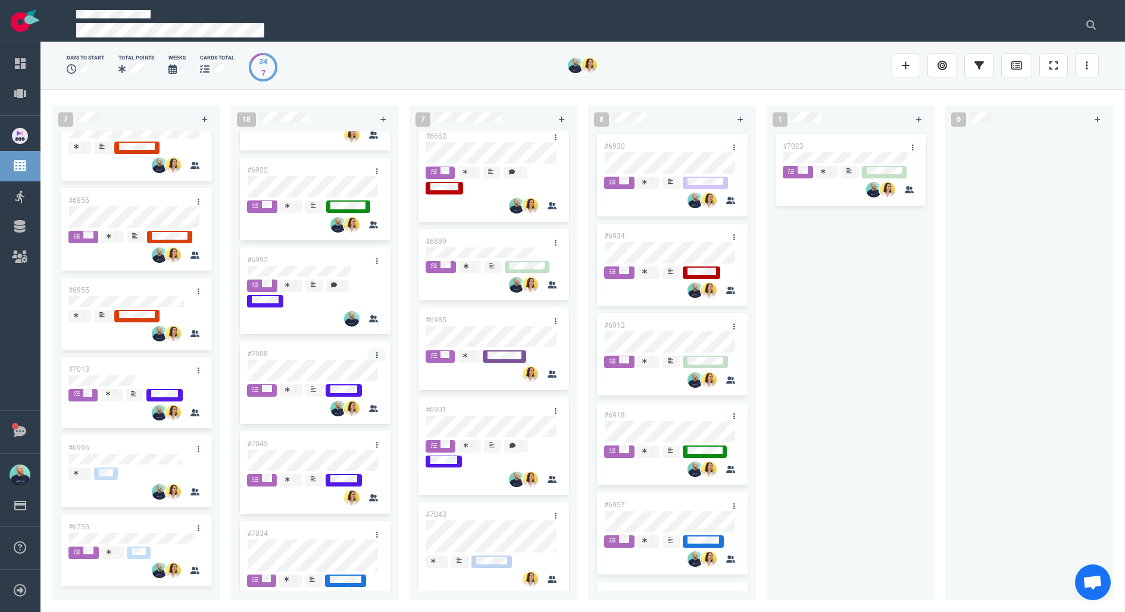
click at [376, 355] on icon at bounding box center [377, 355] width 2 height 7
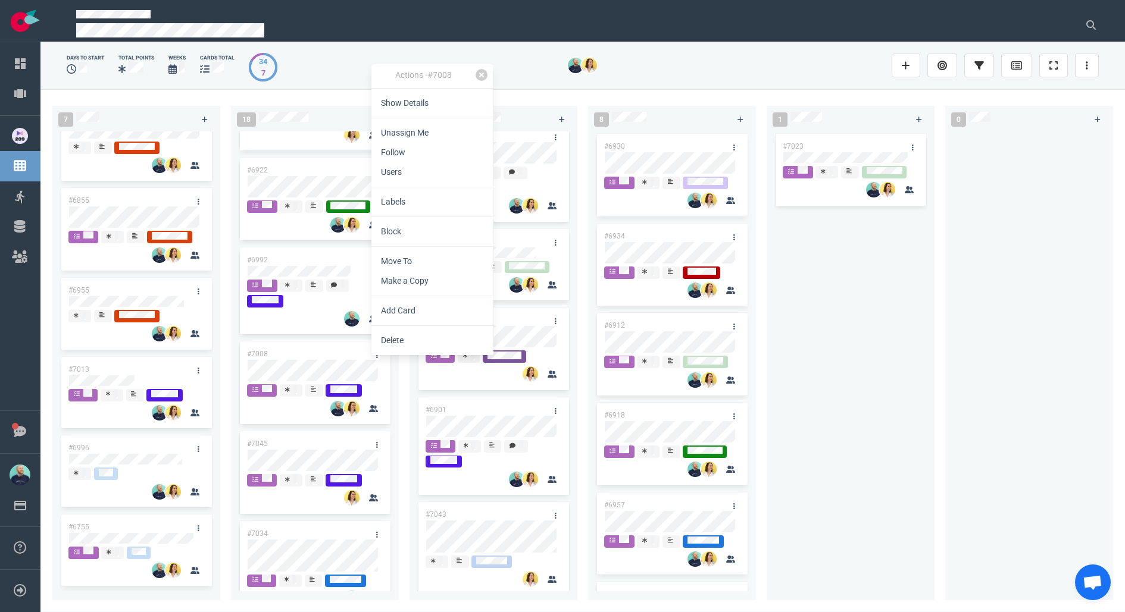
click at [283, 392] on span at bounding box center [291, 391] width 23 height 12
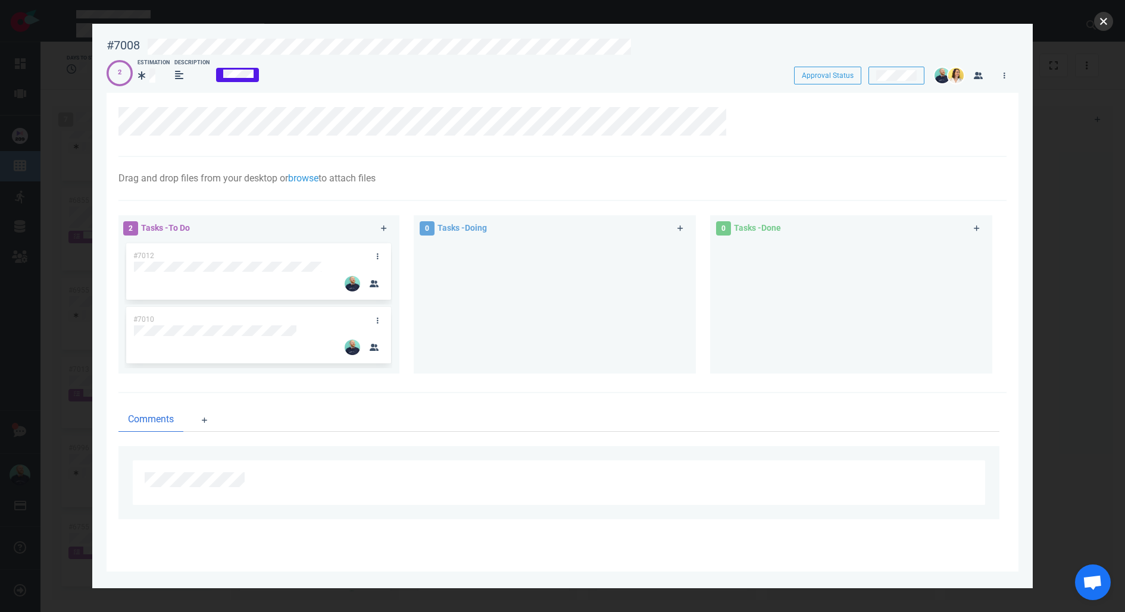
click at [1106, 23] on button "close" at bounding box center [1103, 21] width 19 height 19
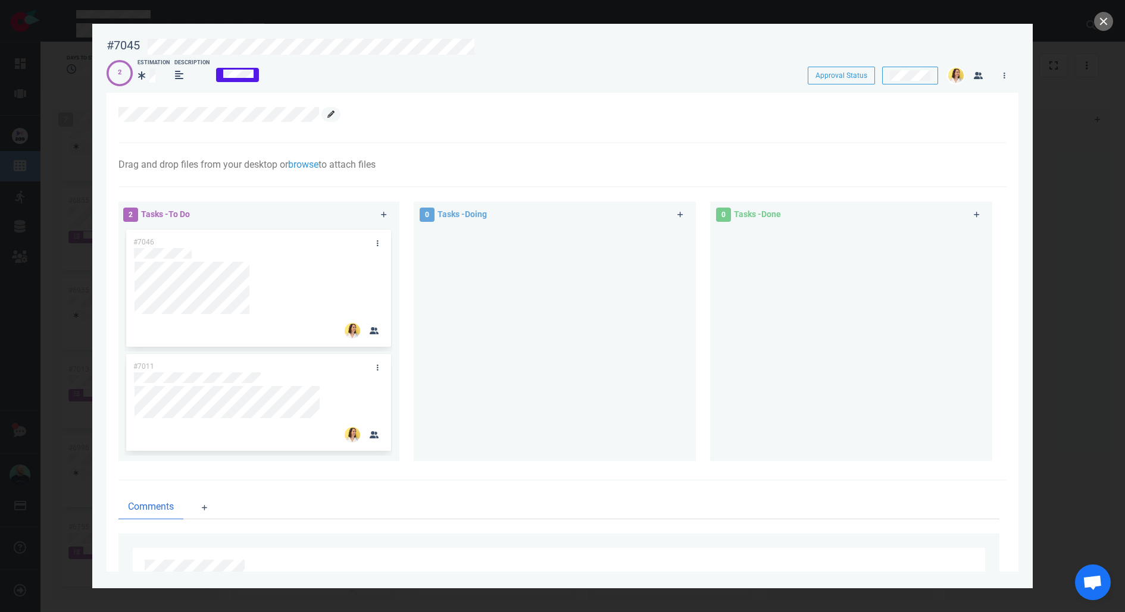
click at [336, 113] on link at bounding box center [330, 114] width 19 height 15
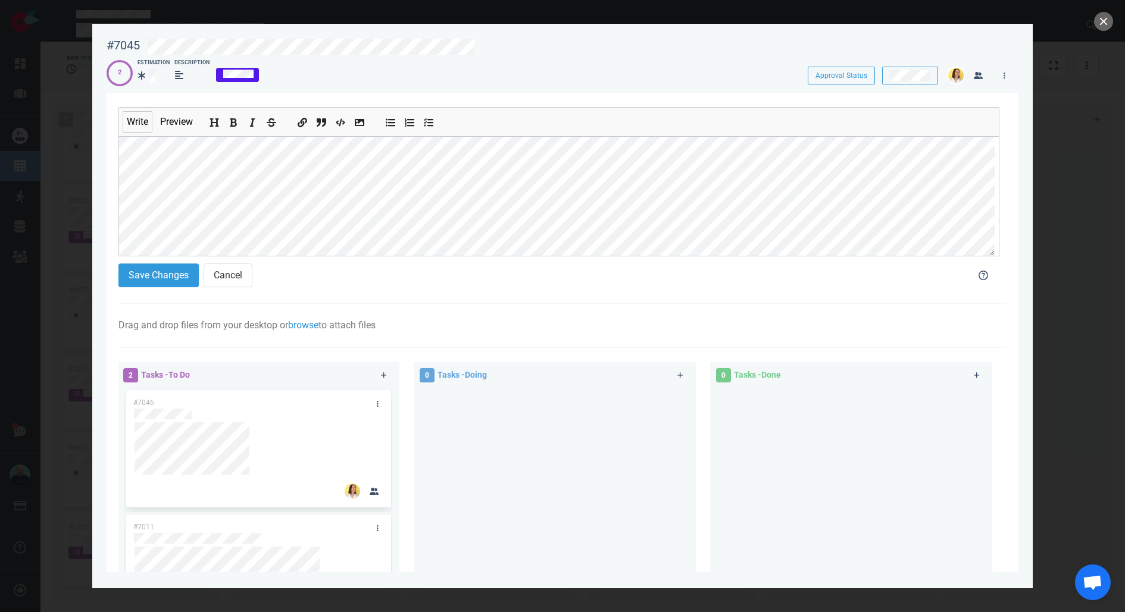
click at [319, 134] on ul at bounding box center [331, 122] width 88 height 29
click at [165, 269] on button "Save Changes" at bounding box center [158, 276] width 80 height 24
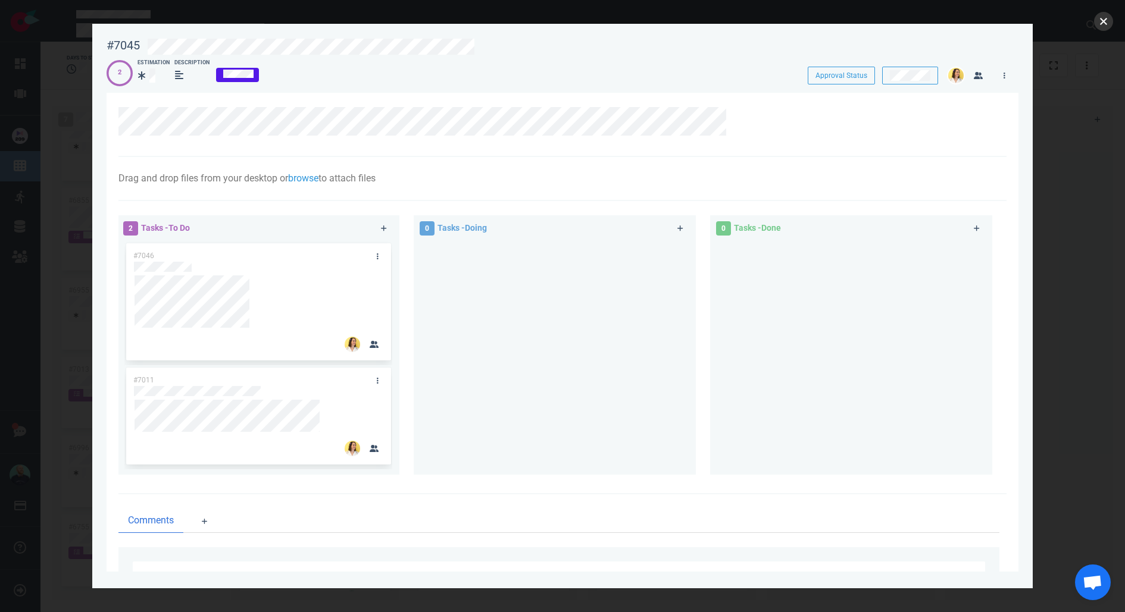
click at [1108, 23] on button "close" at bounding box center [1103, 21] width 19 height 19
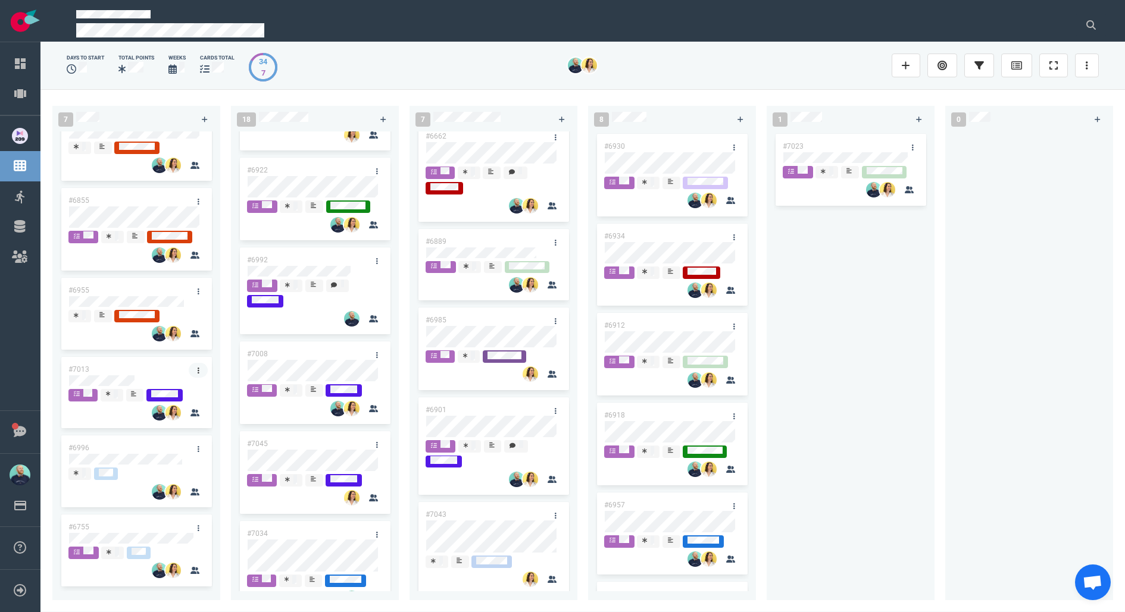
click at [199, 372] on link at bounding box center [198, 370] width 19 height 15
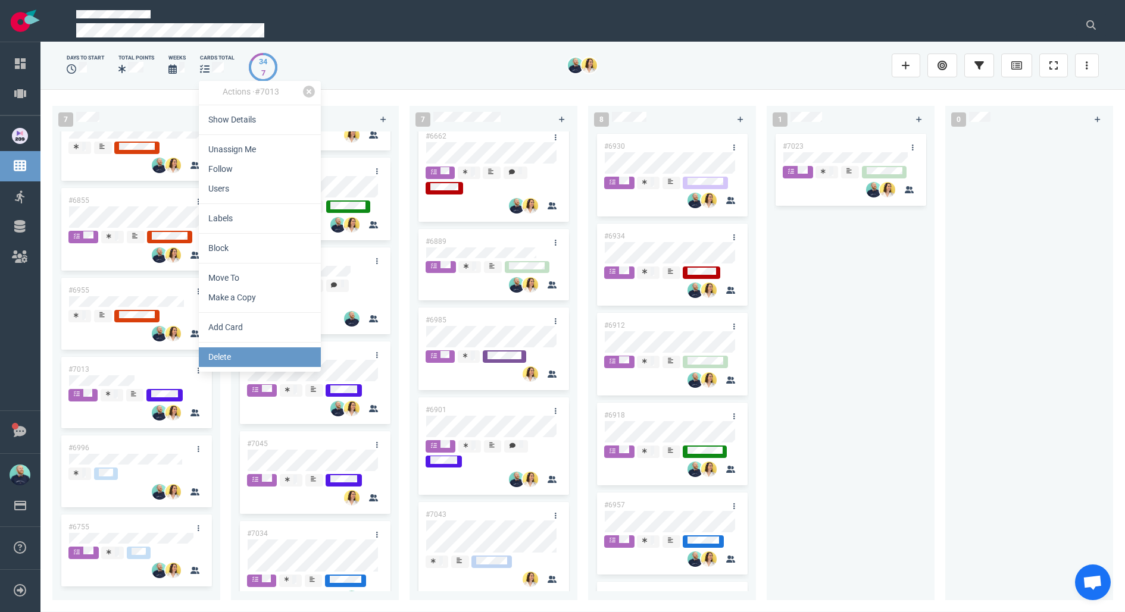
click at [223, 361] on link "Delete" at bounding box center [260, 358] width 122 height 20
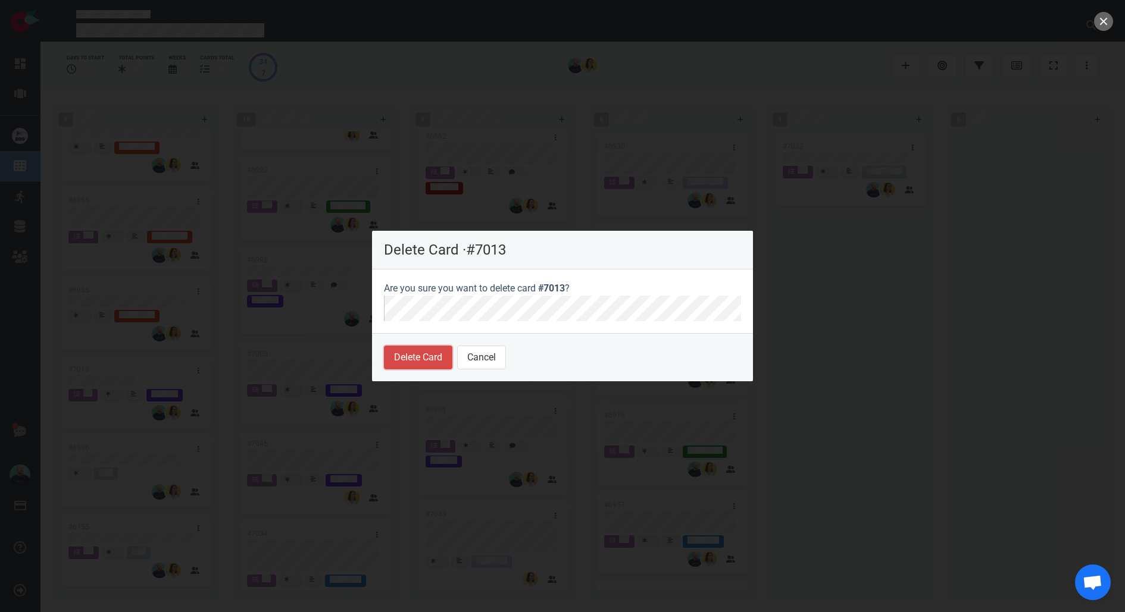
click at [407, 354] on button "Delete Card" at bounding box center [418, 358] width 68 height 24
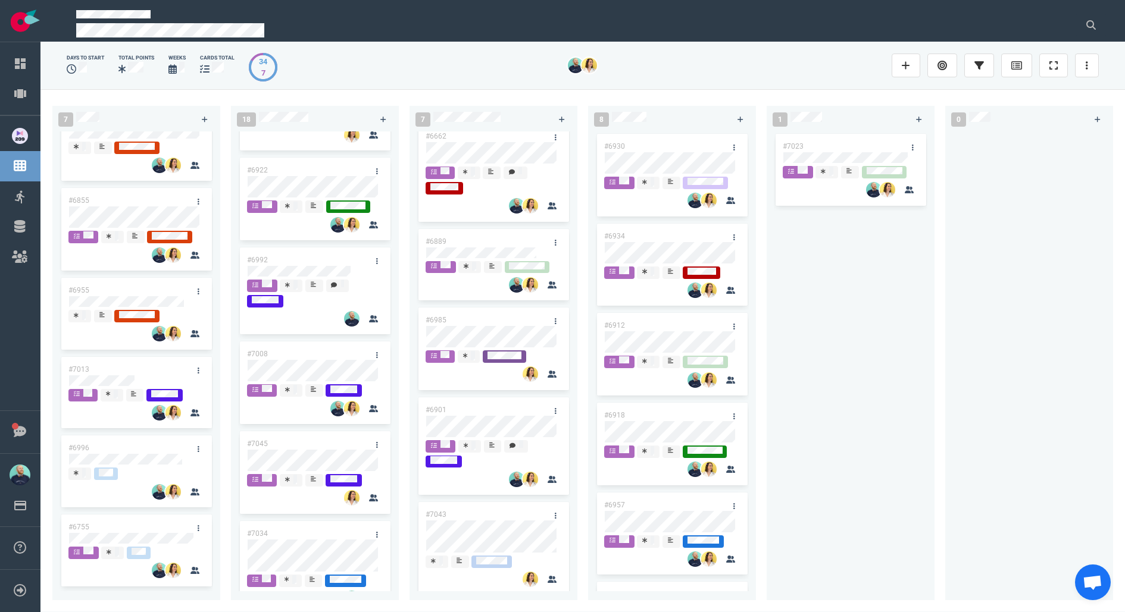
scroll to position [58, 0]
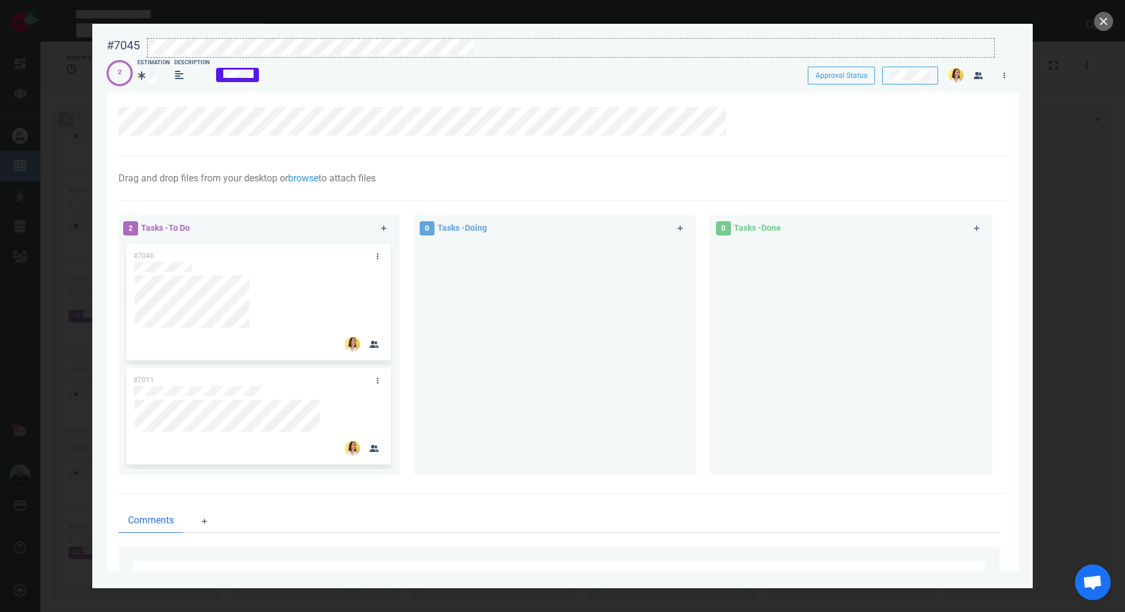
click at [478, 46] on div at bounding box center [571, 47] width 846 height 16
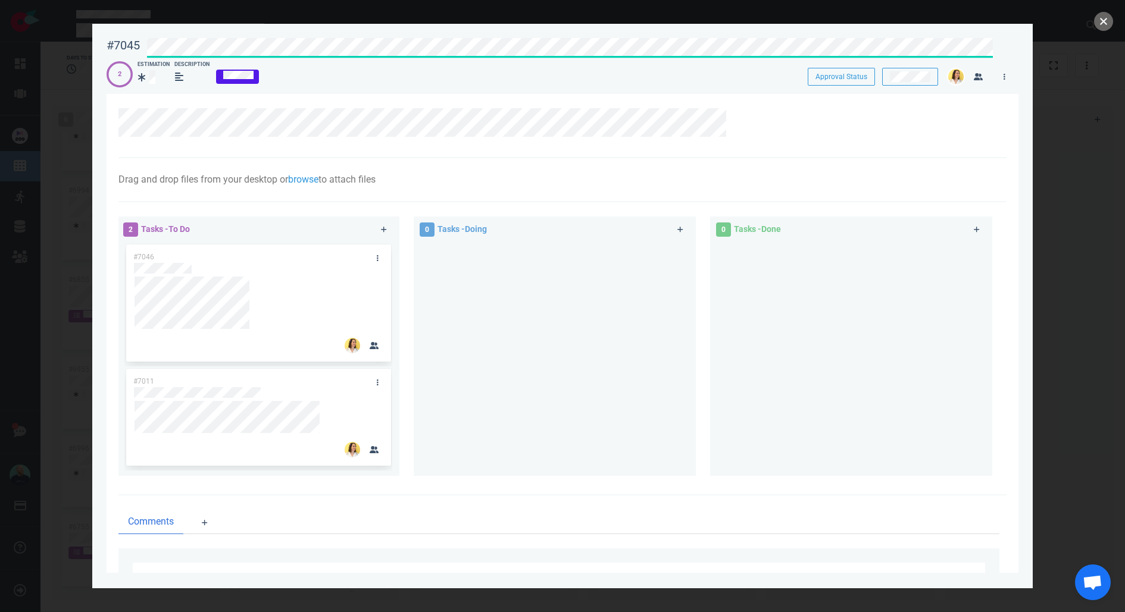
click at [1109, 19] on button "close" at bounding box center [1103, 21] width 19 height 19
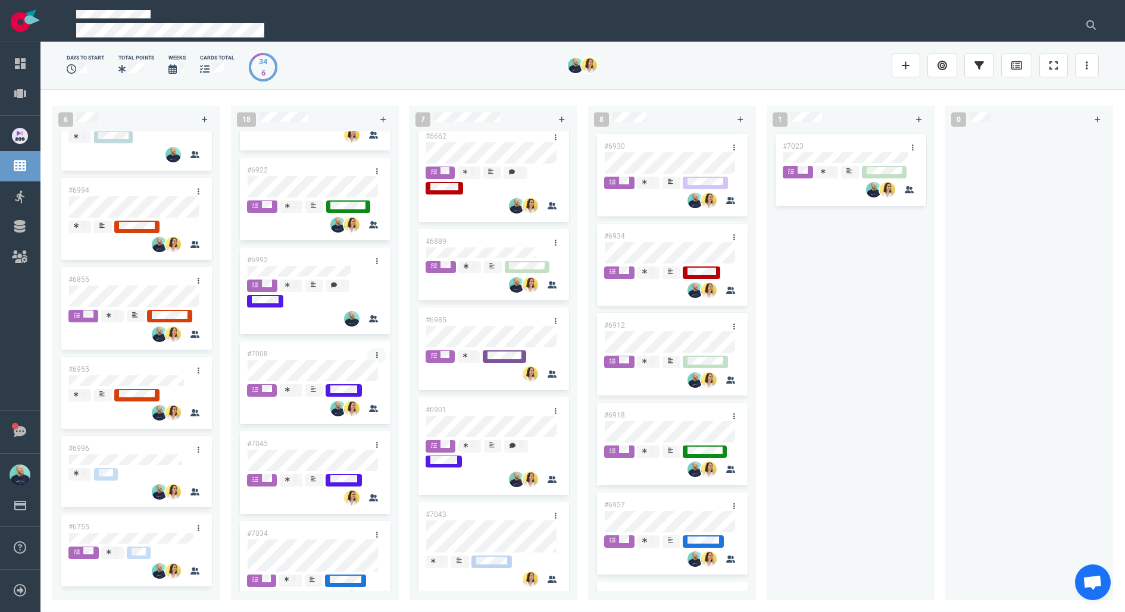
click at [371, 355] on link at bounding box center [376, 355] width 19 height 15
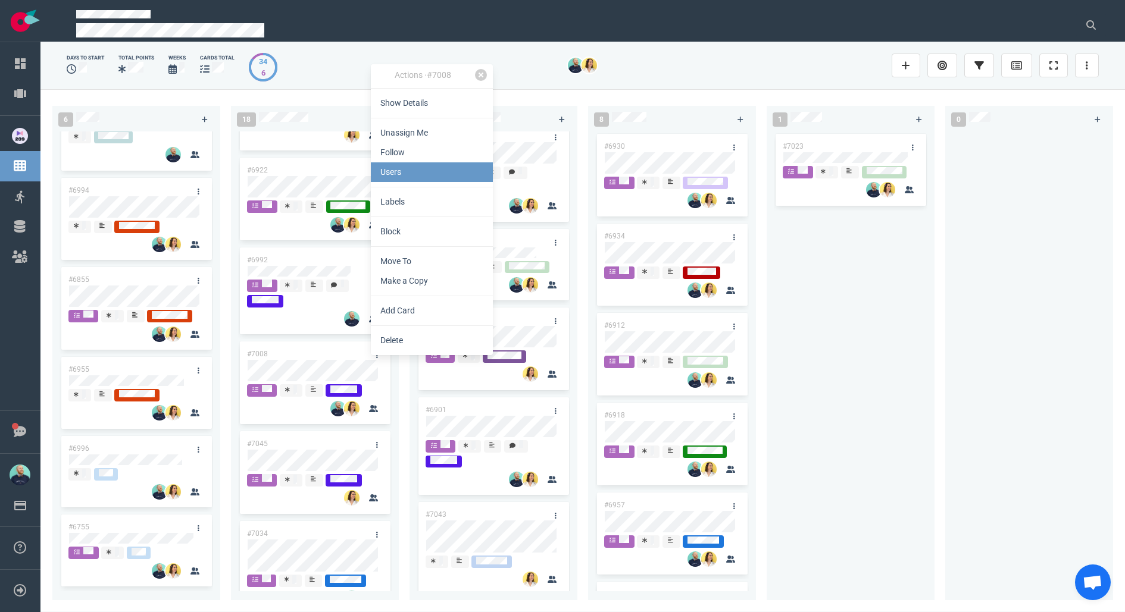
click at [414, 165] on link "Users" at bounding box center [432, 172] width 122 height 20
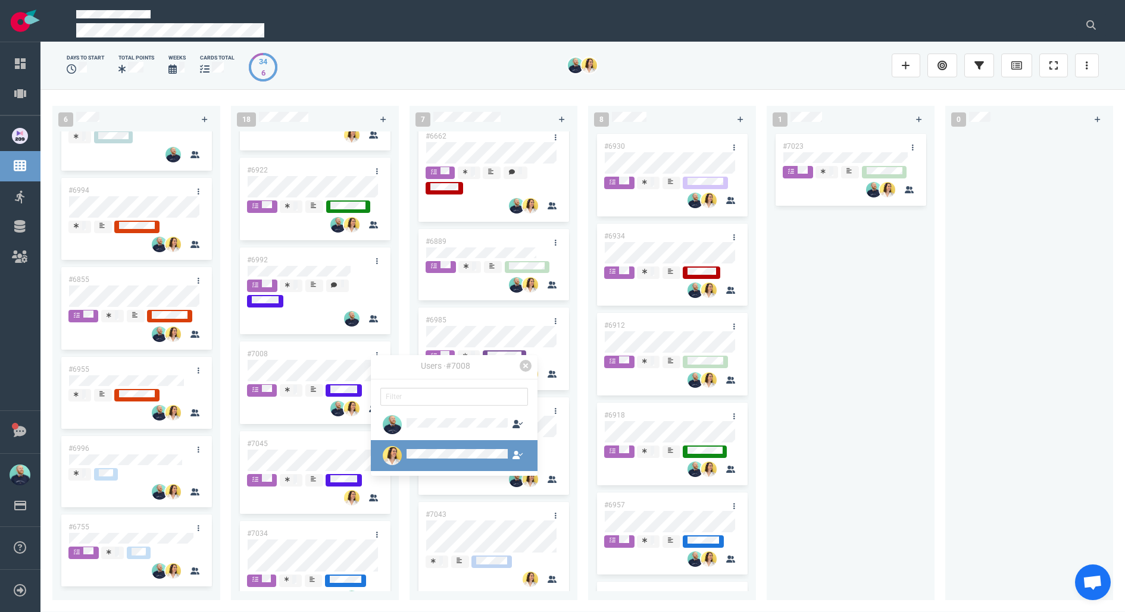
click at [422, 462] on div at bounding box center [444, 455] width 129 height 19
click at [430, 473] on button "Unassign" at bounding box center [427, 477] width 46 height 18
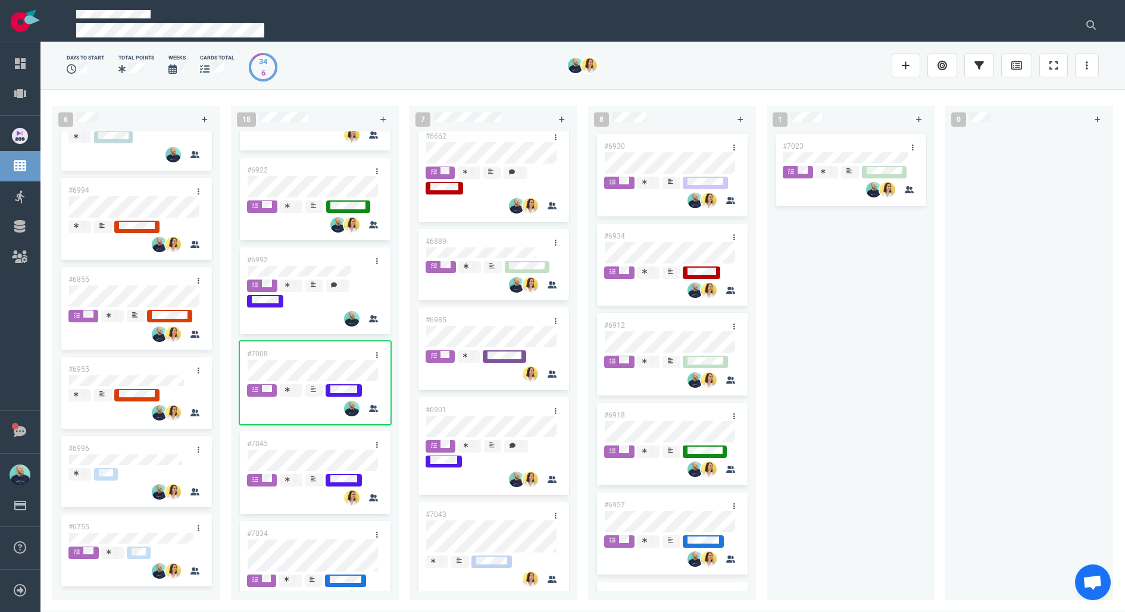
click at [894, 427] on div "#7023" at bounding box center [851, 359] width 154 height 455
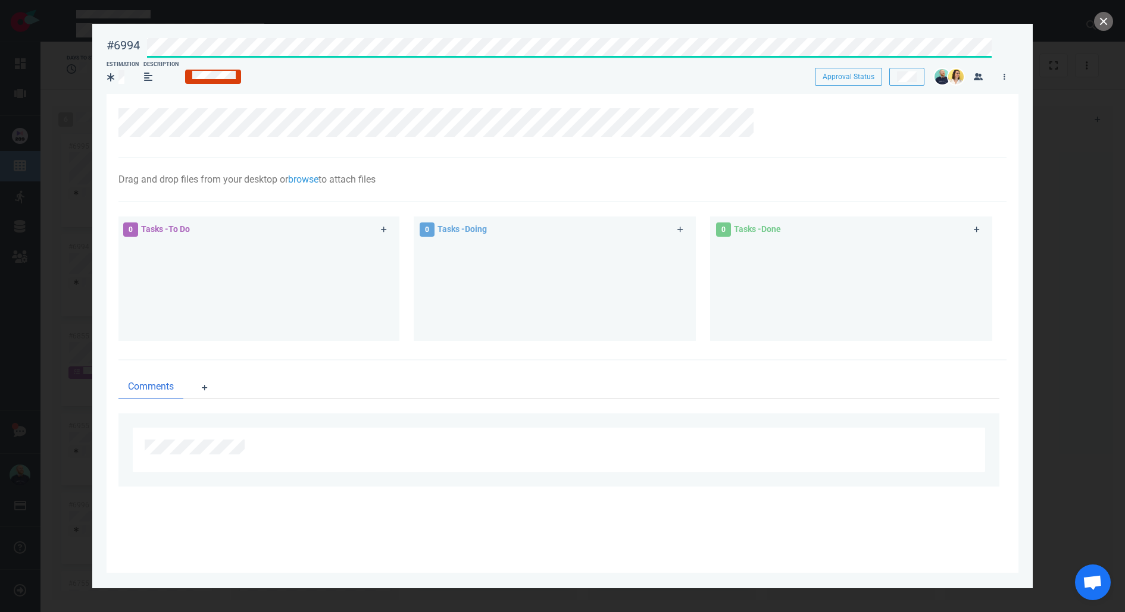
click at [254, 36] on div at bounding box center [567, 46] width 855 height 30
click at [149, 55] on div "#6994 Approval Status Estimation Description Approval Status" at bounding box center [563, 58] width 912 height 54
click at [1105, 21] on button "close" at bounding box center [1103, 21] width 19 height 19
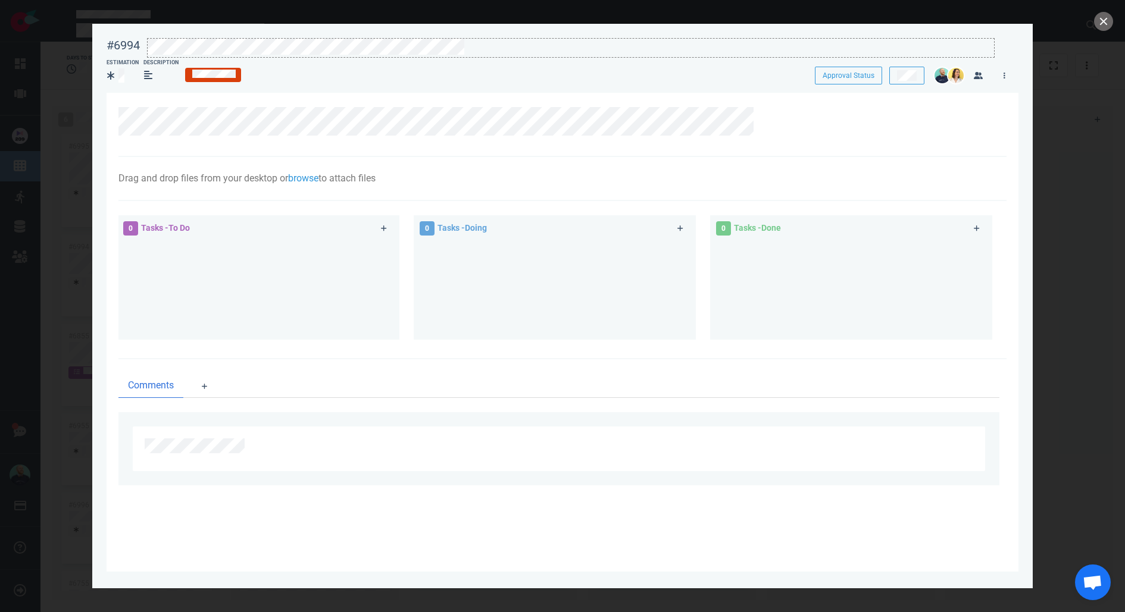
click at [484, 50] on div at bounding box center [571, 47] width 846 height 16
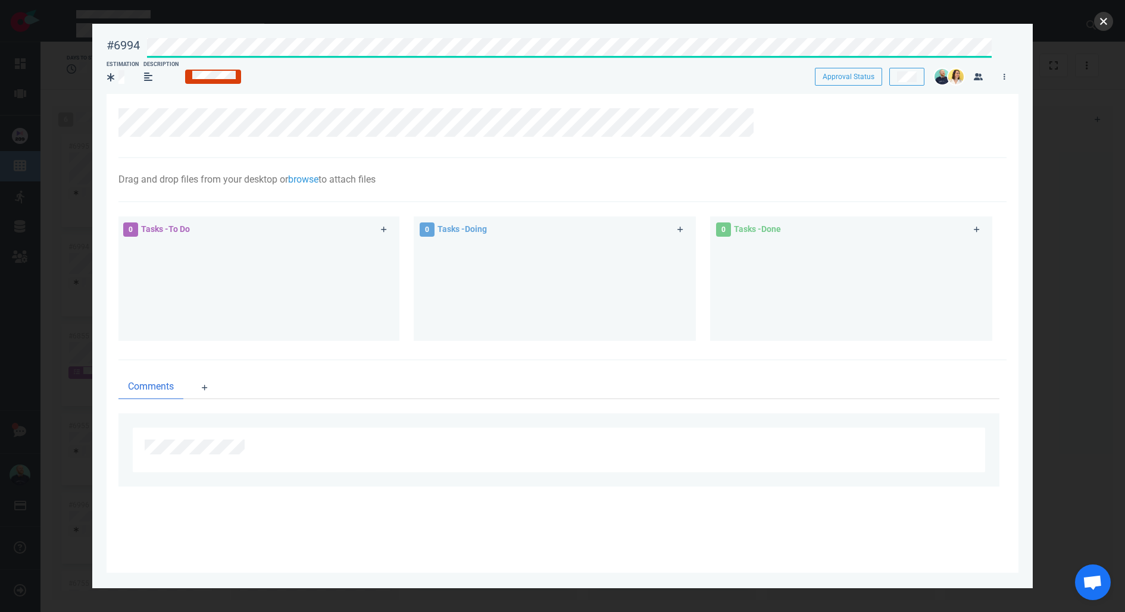
click at [1104, 20] on button "close" at bounding box center [1103, 21] width 19 height 19
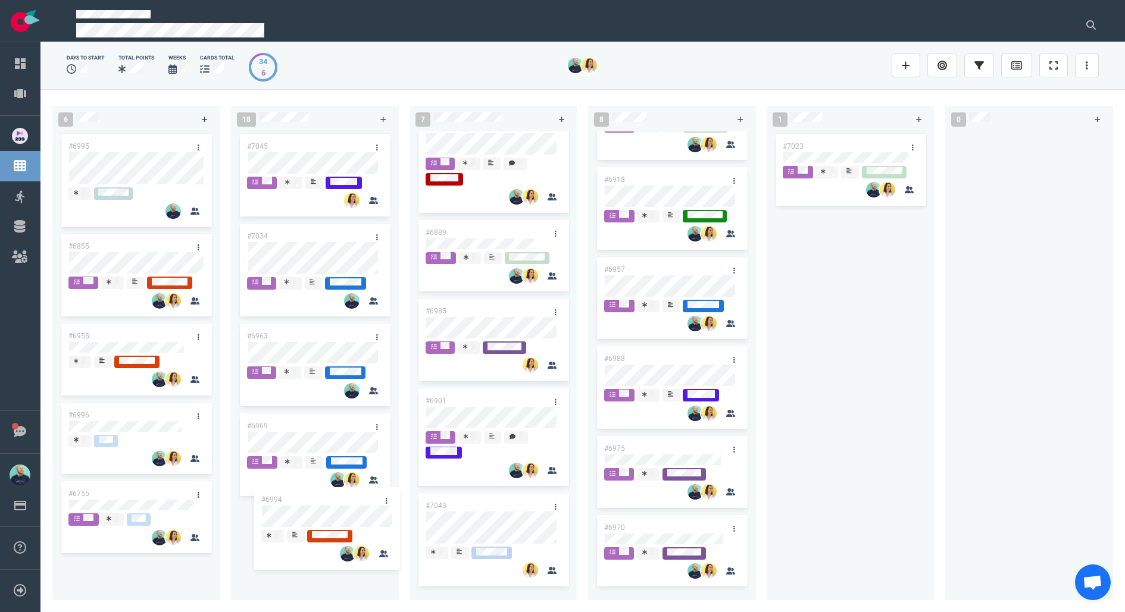
drag, startPoint x: 167, startPoint y: 246, endPoint x: 360, endPoint y: 499, distance: 318.1
click at [360, 499] on div "6 #6995 #6994 #6855 #6955 #6996 #6755 #6994 18 #6980 #6944 #6942 #6938 #6952 #6…" at bounding box center [582, 350] width 1084 height 523
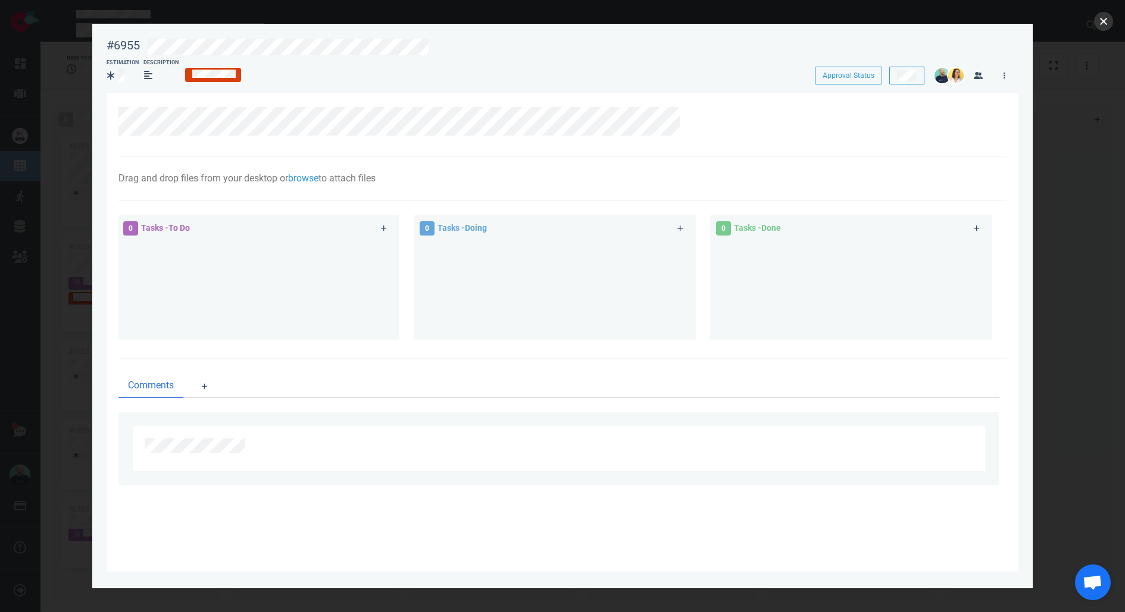
click at [1098, 27] on button "close" at bounding box center [1103, 21] width 19 height 19
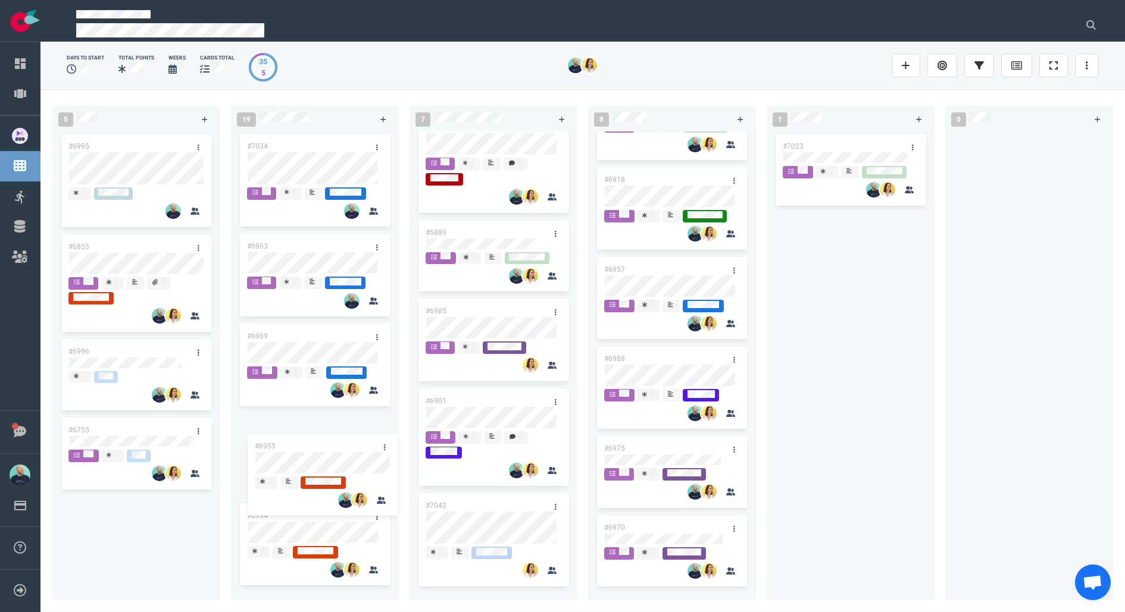
drag, startPoint x: 172, startPoint y: 358, endPoint x: 327, endPoint y: 446, distance: 178.3
click at [327, 446] on div "5 #6995 #6855 #6955 #6996 #6755 #6955 19 #6980 #6944 #6942 #6938 #6952 #6948 #6…" at bounding box center [582, 350] width 1084 height 523
click at [374, 426] on link at bounding box center [376, 428] width 19 height 15
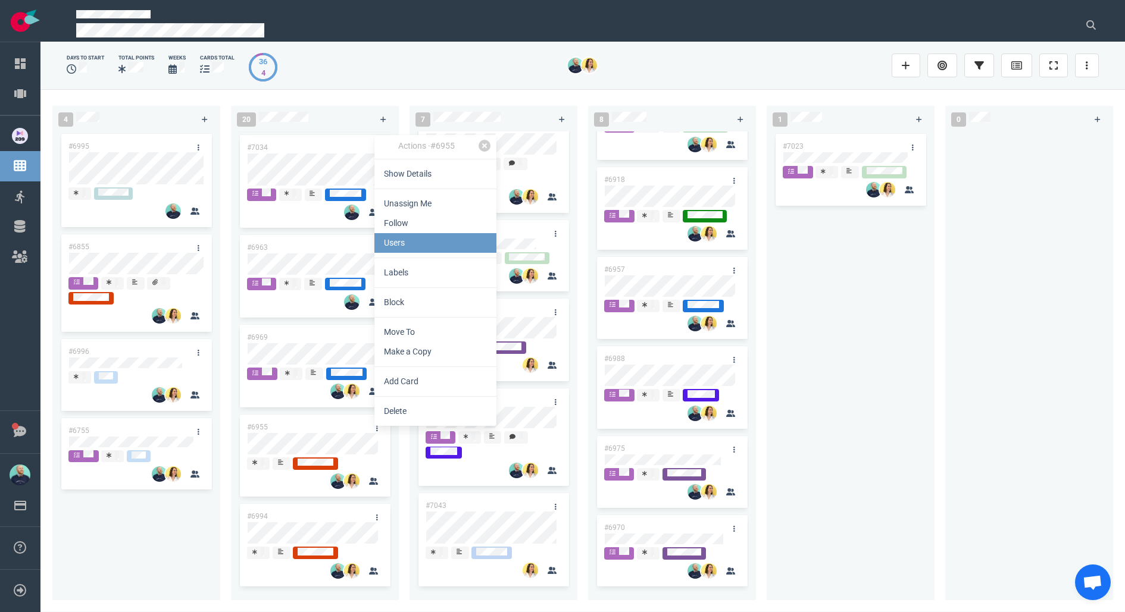
click at [429, 246] on link "Users" at bounding box center [435, 243] width 122 height 20
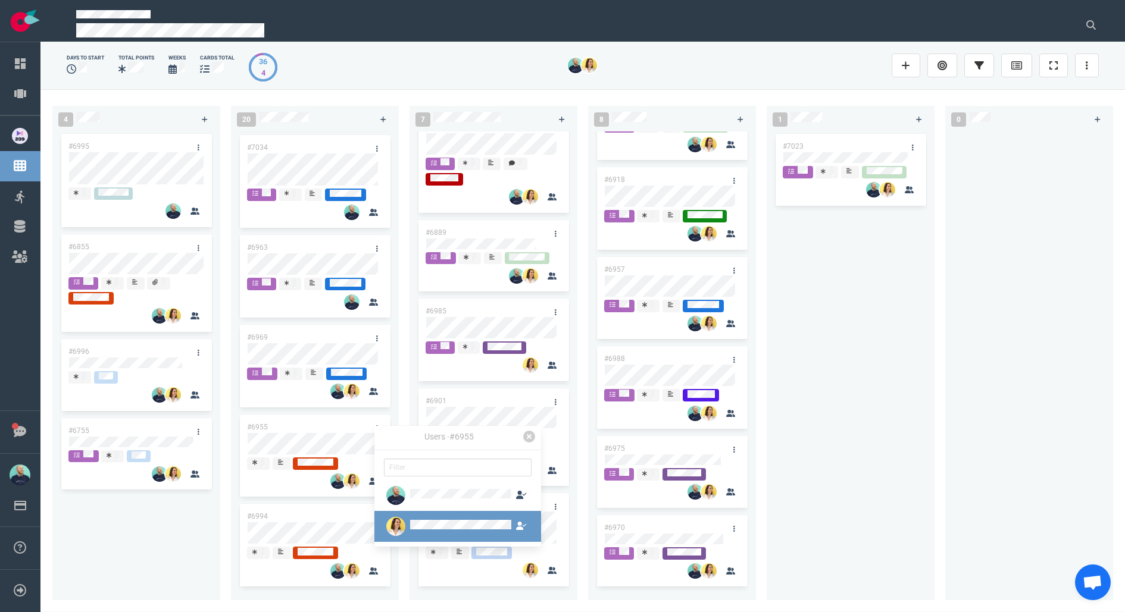
click at [426, 520] on div at bounding box center [460, 527] width 101 height 14
click at [426, 544] on button "Unassign" at bounding box center [430, 548] width 46 height 18
click at [369, 517] on link at bounding box center [376, 518] width 19 height 15
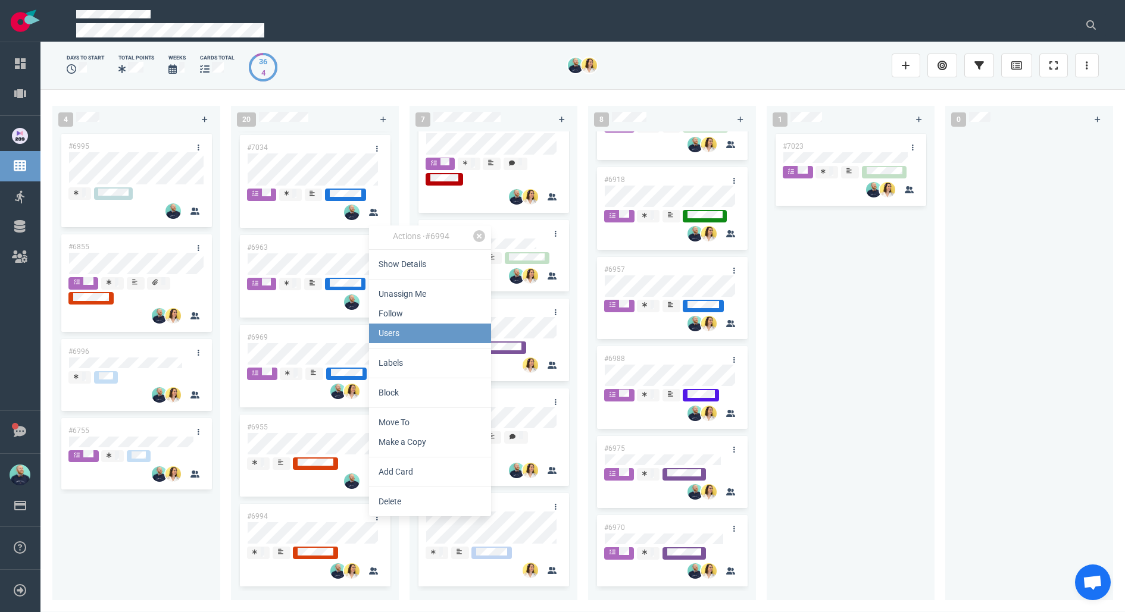
click at [414, 328] on link "Users" at bounding box center [430, 334] width 122 height 20
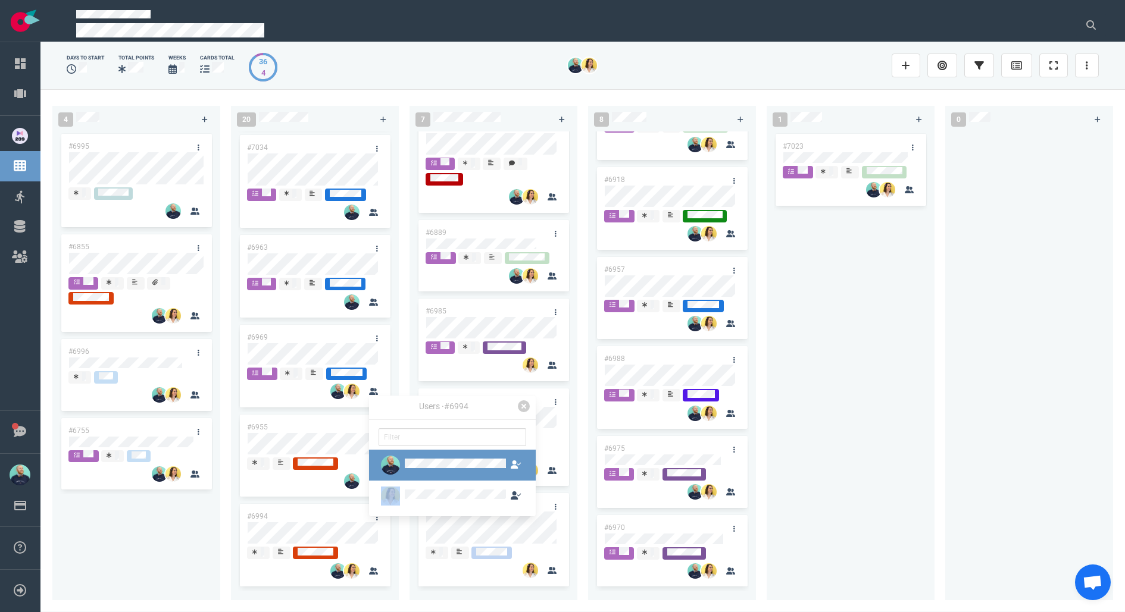
click at [435, 464] on div at bounding box center [452, 481] width 167 height 62
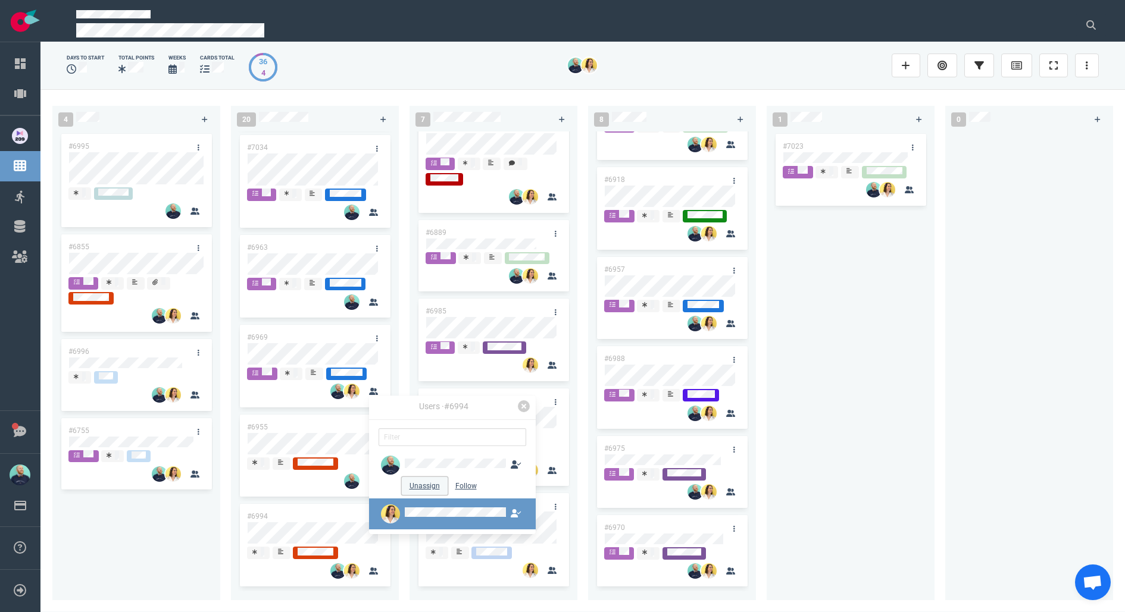
click at [433, 487] on button "Unassign" at bounding box center [425, 486] width 46 height 18
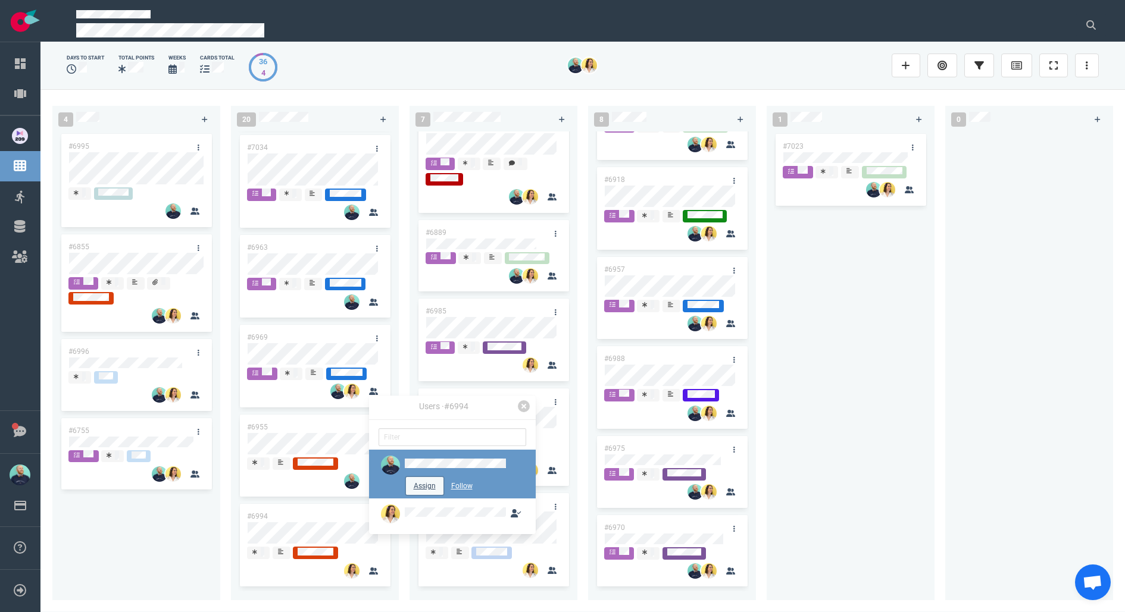
click at [423, 481] on button "Assign" at bounding box center [424, 486] width 37 height 18
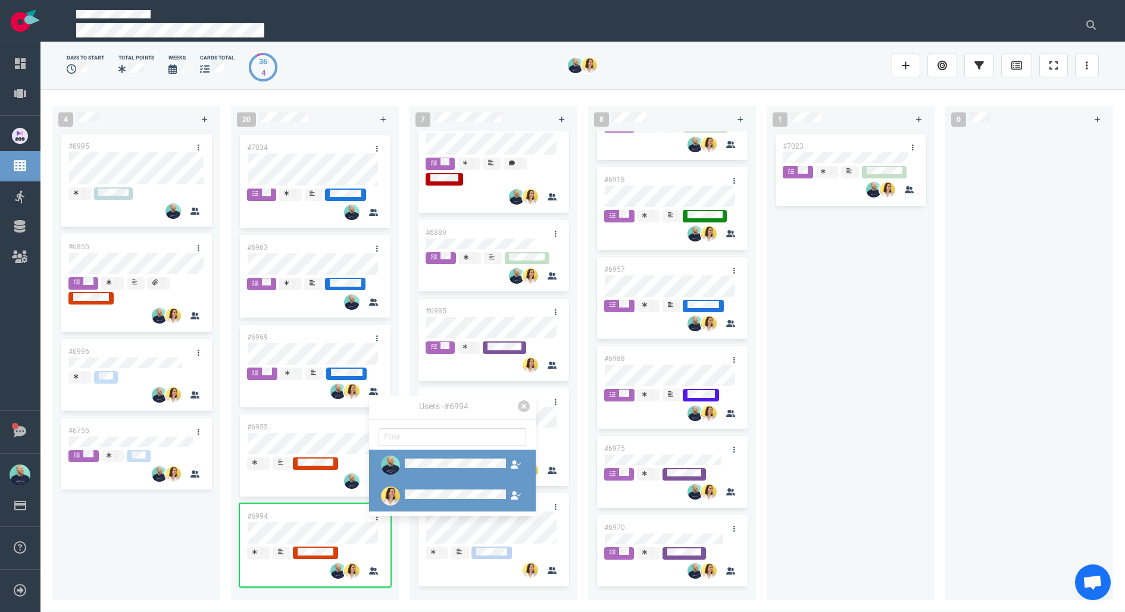
click at [436, 490] on div at bounding box center [455, 497] width 101 height 14
drag, startPoint x: 427, startPoint y: 511, endPoint x: 417, endPoint y: 504, distance: 12.4
click at [427, 511] on button "Unassign" at bounding box center [425, 517] width 46 height 18
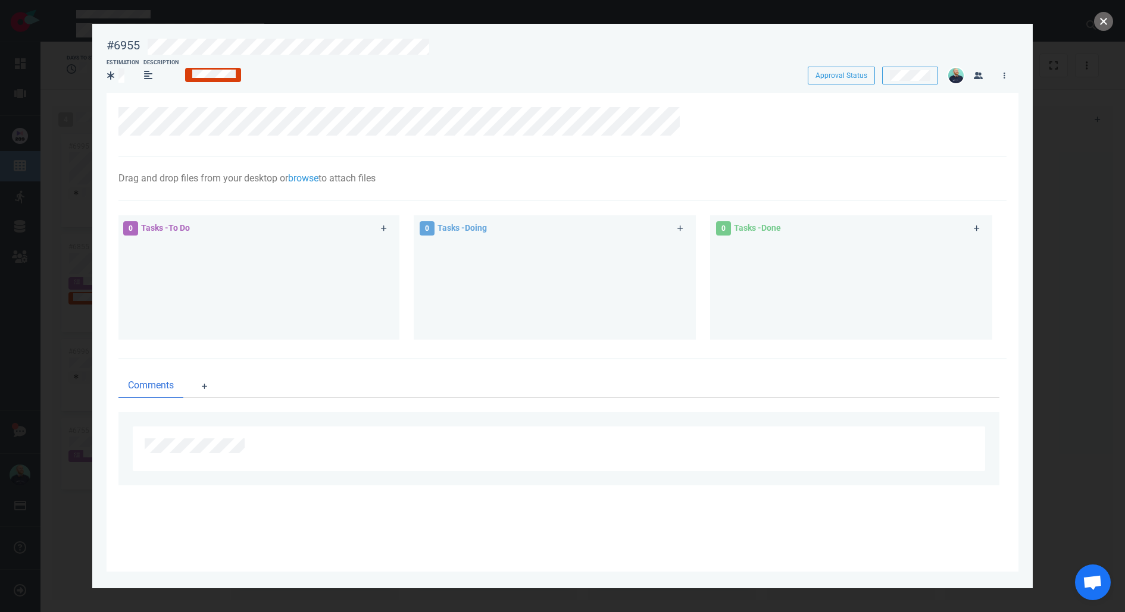
drag, startPoint x: 1098, startPoint y: 19, endPoint x: 1057, endPoint y: 52, distance: 52.9
click at [1098, 19] on button "close" at bounding box center [1103, 21] width 19 height 19
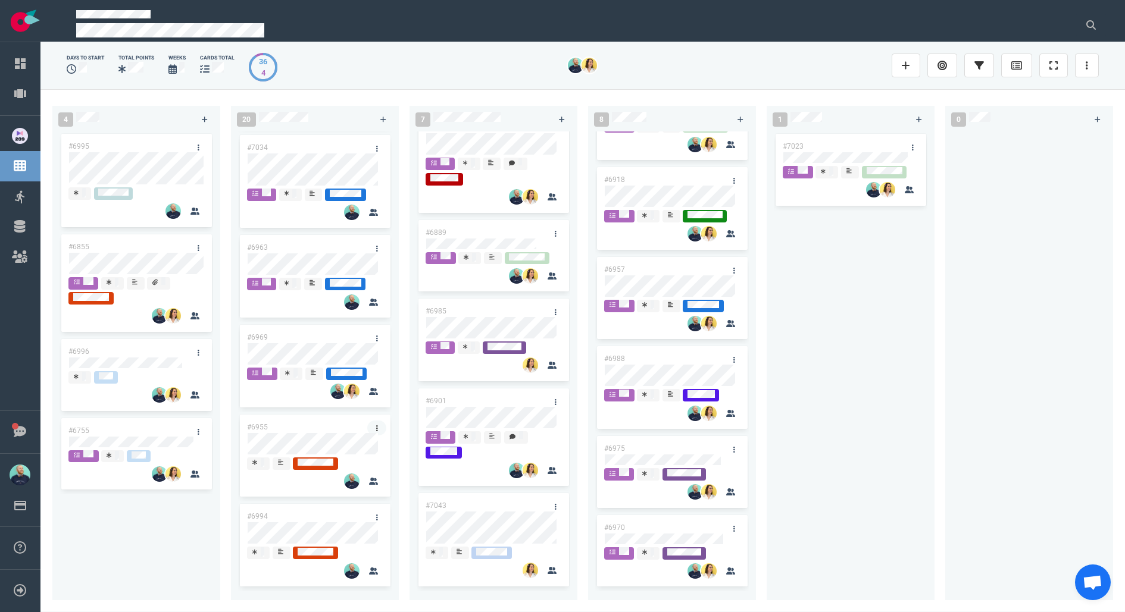
click at [374, 424] on link at bounding box center [376, 428] width 19 height 15
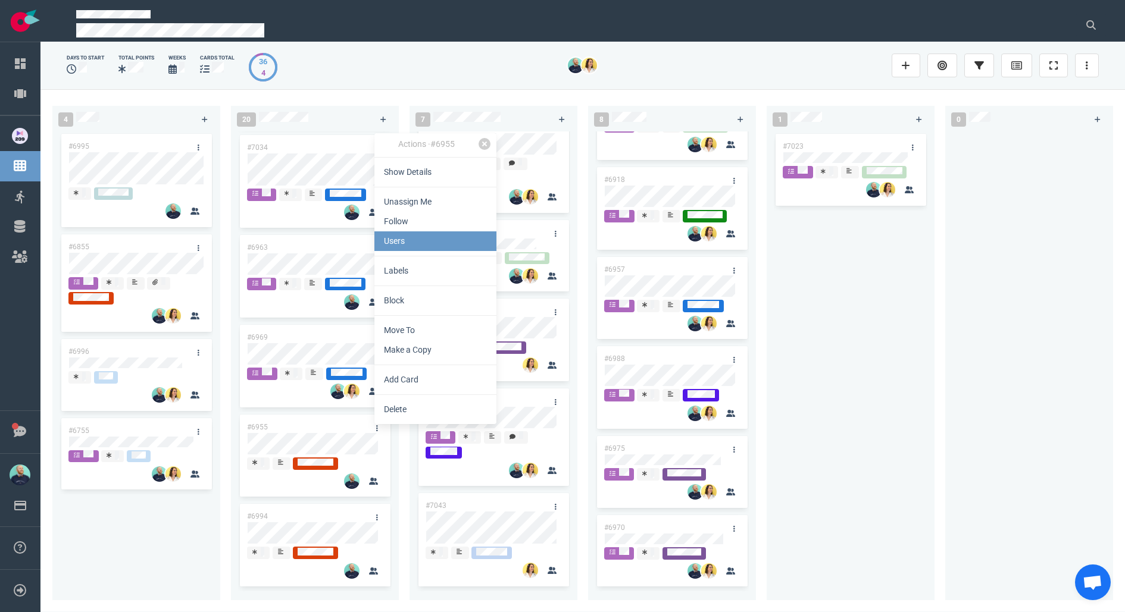
click at [414, 243] on link "Users" at bounding box center [435, 242] width 122 height 20
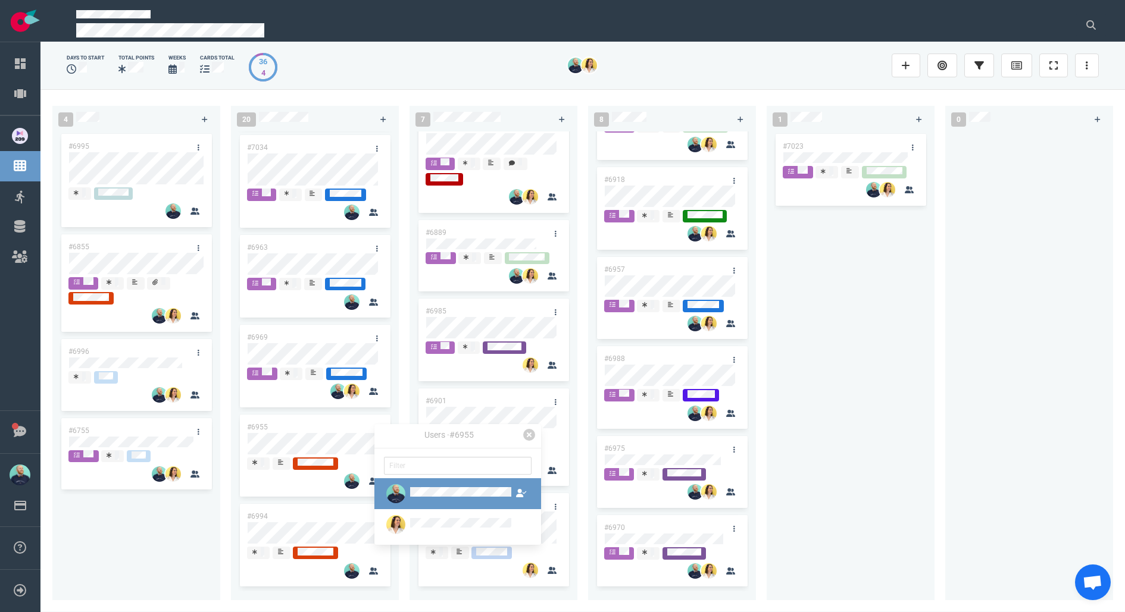
click at [435, 487] on div at bounding box center [448, 493] width 129 height 19
click at [414, 520] on button "Unassign" at bounding box center [430, 515] width 46 height 18
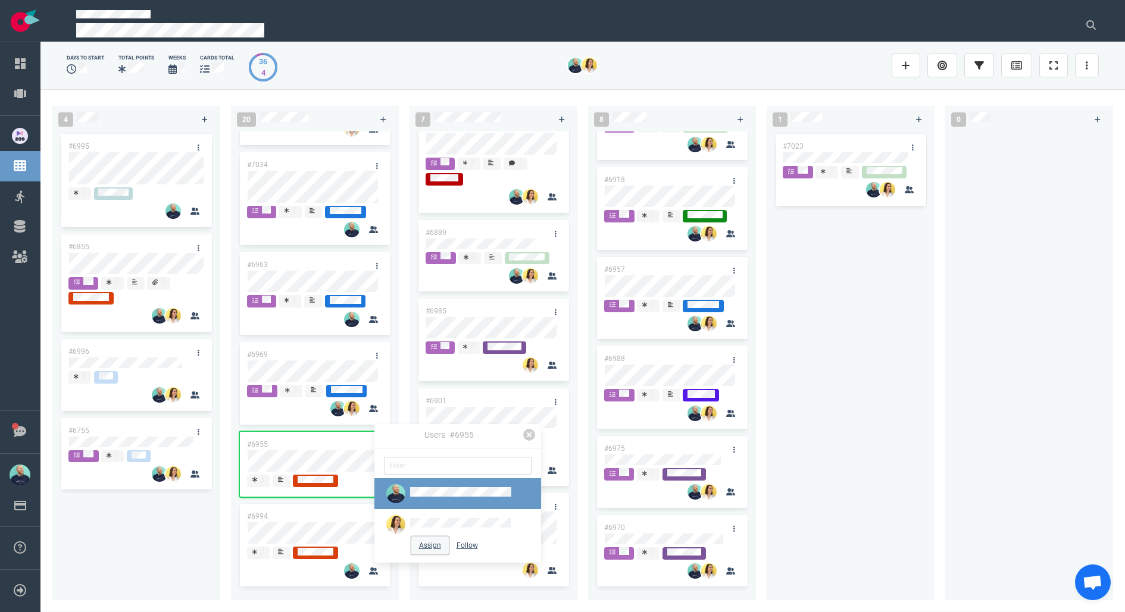
click at [432, 542] on button "Assign" at bounding box center [429, 546] width 37 height 18
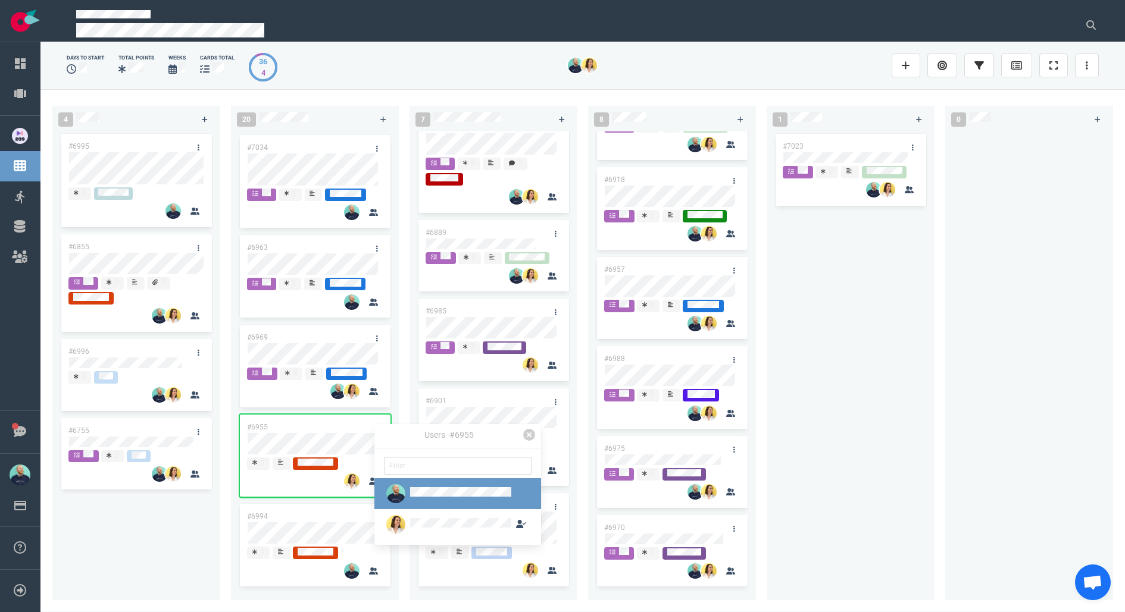
click at [195, 541] on div "#6995 #6855 #6996 #6755" at bounding box center [137, 359] width 154 height 455
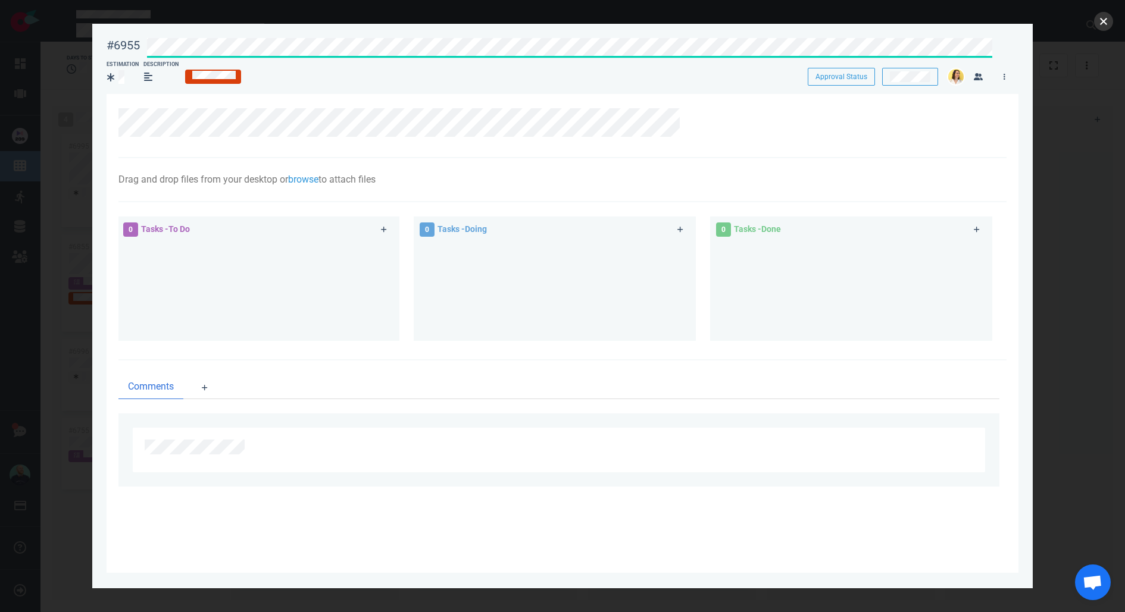
click at [1102, 20] on button "close" at bounding box center [1103, 21] width 19 height 19
click at [373, 29] on section "#6994 Approval Status Estimation Description Approval Status Drag and drop file…" at bounding box center [562, 301] width 940 height 555
click at [133, 43] on div "#6994 Approval Status" at bounding box center [562, 46] width 926 height 30
click at [1108, 20] on button "close" at bounding box center [1103, 21] width 19 height 19
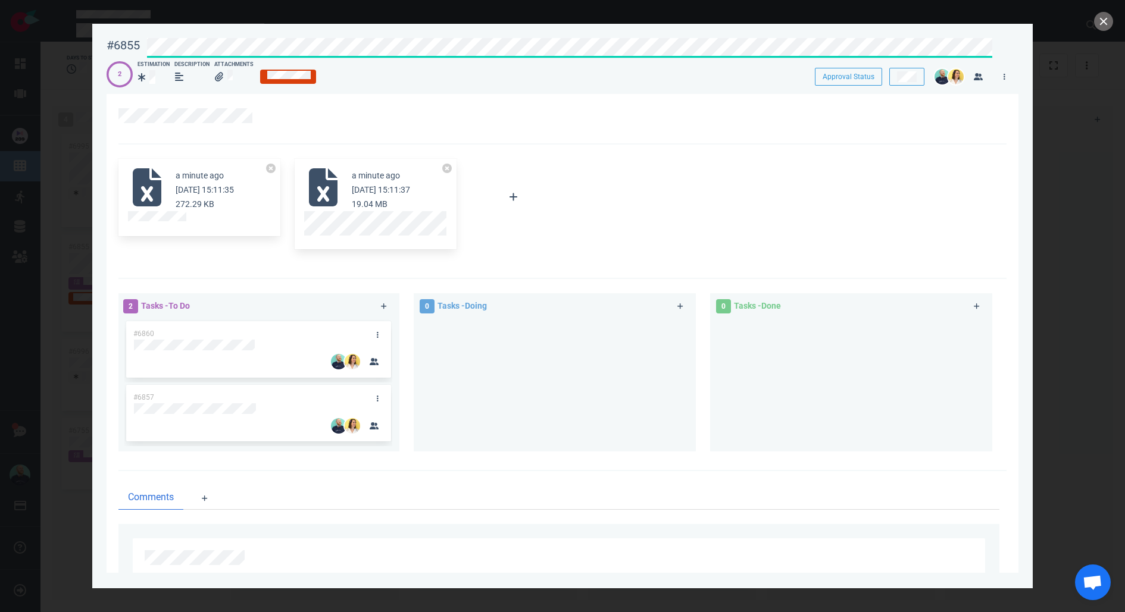
click at [615, 56] on div "#6855 Approval Status 2 Estimation Description Attachments Approval Status" at bounding box center [563, 58] width 912 height 54
click at [508, 380] on div at bounding box center [555, 380] width 268 height 123
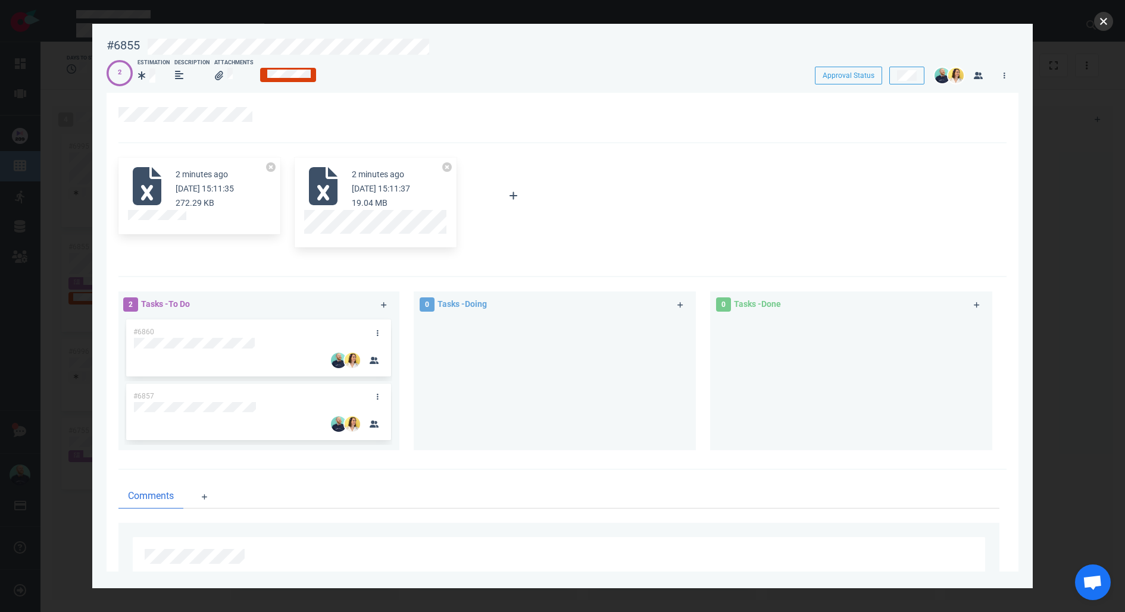
click at [1099, 23] on button "close" at bounding box center [1103, 21] width 19 height 19
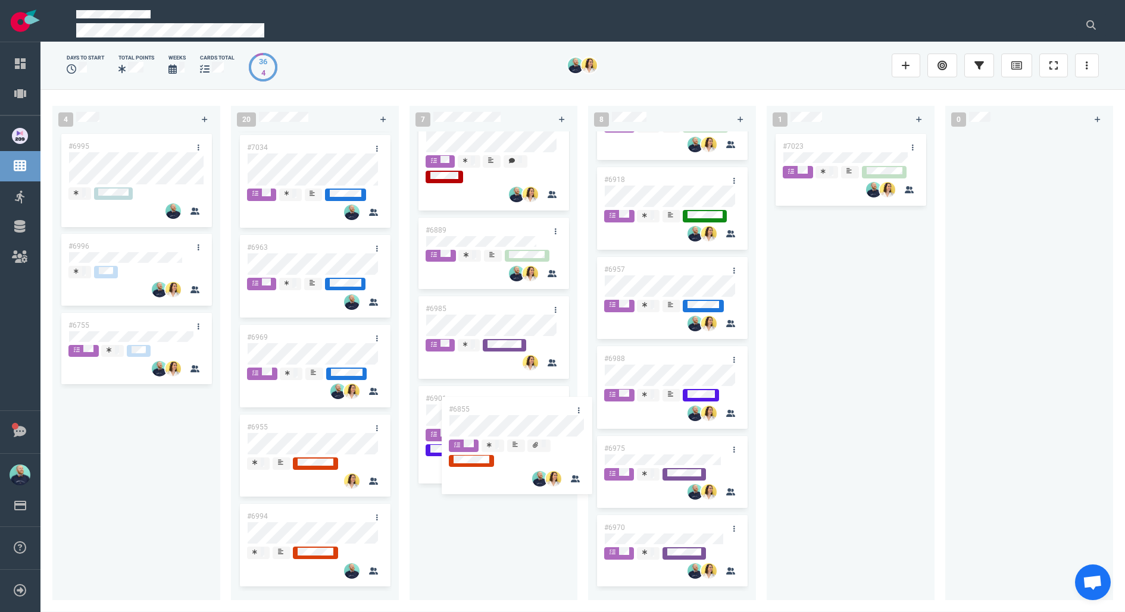
scroll to position [317, 0]
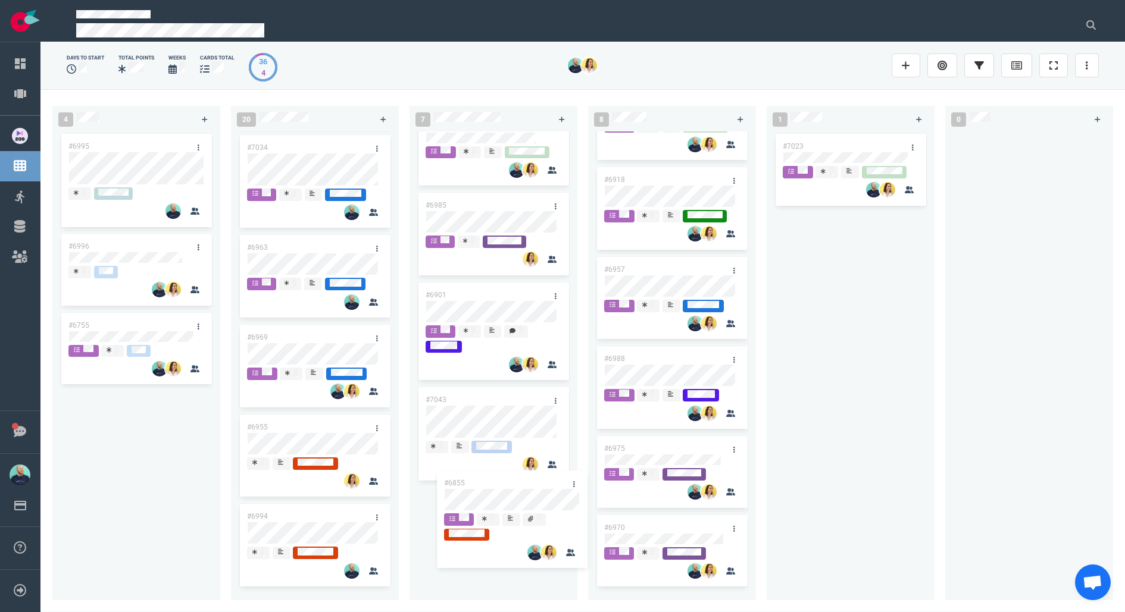
drag, startPoint x: 143, startPoint y: 247, endPoint x: 517, endPoint y: 485, distance: 443.2
click at [516, 484] on div "4 #6995 #6855 #6996 #6755 #6855 20 #6980 #6944 #6942 #6938 #6952 #6948 #6951 #6…" at bounding box center [582, 350] width 1084 height 523
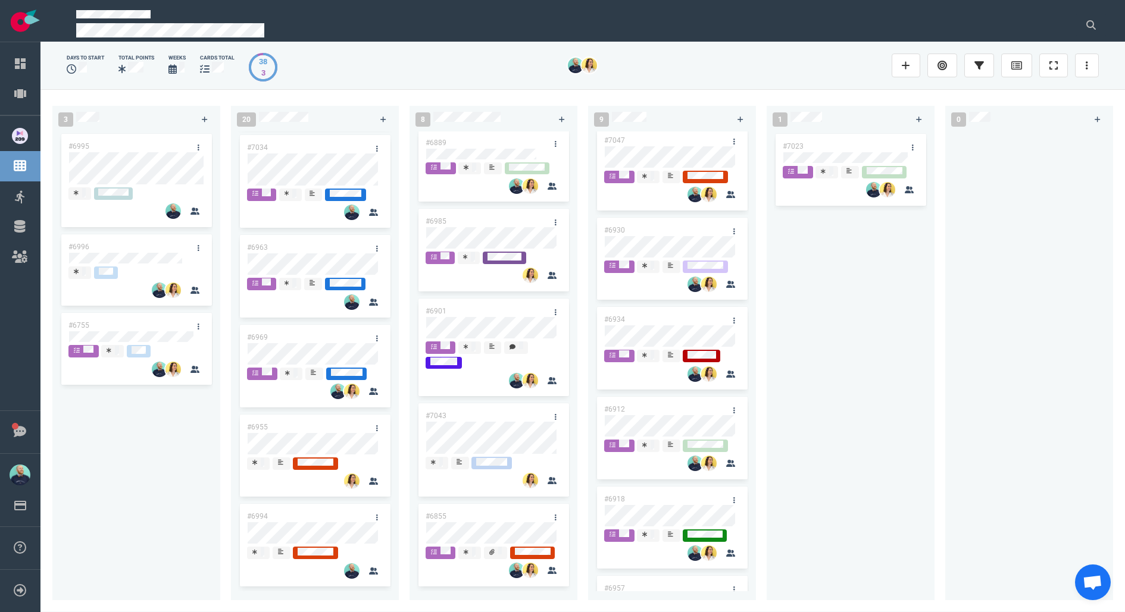
scroll to position [0, 0]
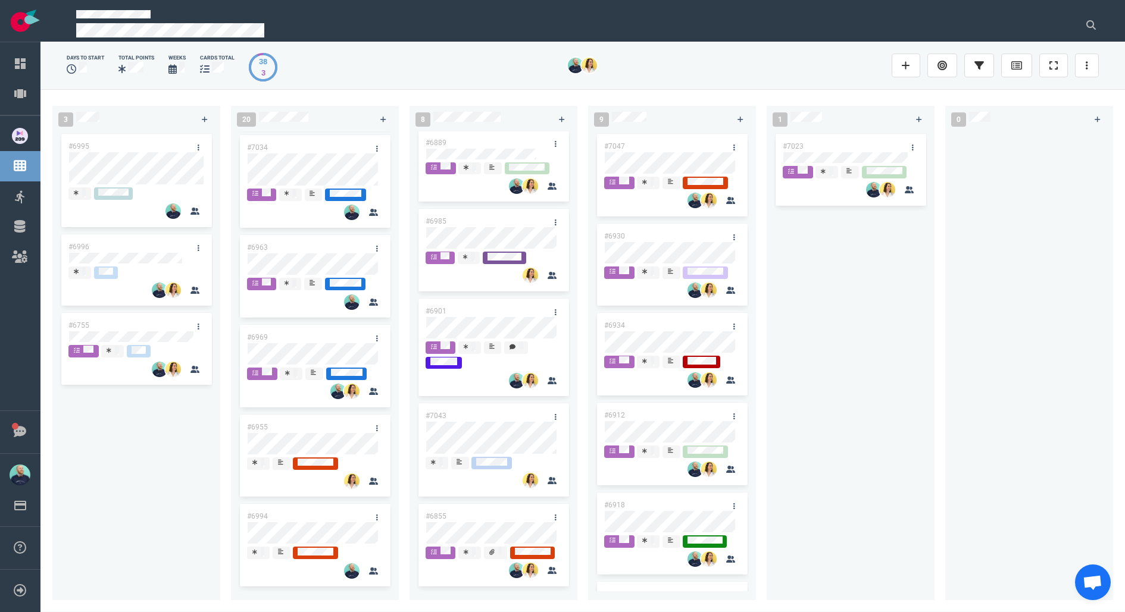
drag, startPoint x: 105, startPoint y: 428, endPoint x: 111, endPoint y: 398, distance: 30.3
click at [105, 427] on div "#6995 #6996 #6755" at bounding box center [137, 359] width 154 height 455
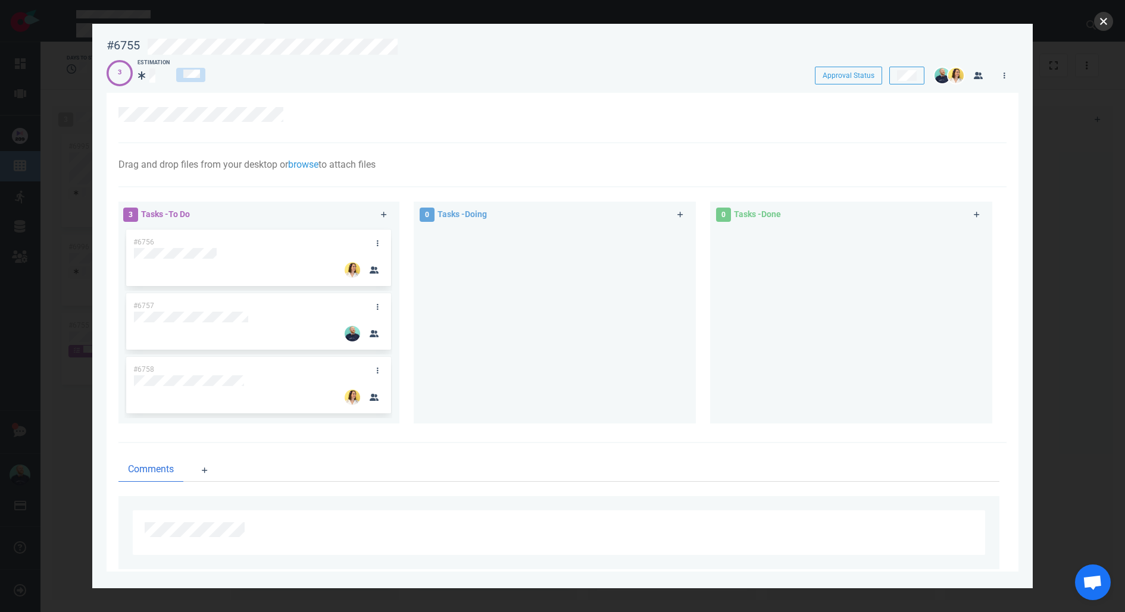
click at [1101, 24] on button "close" at bounding box center [1103, 21] width 19 height 19
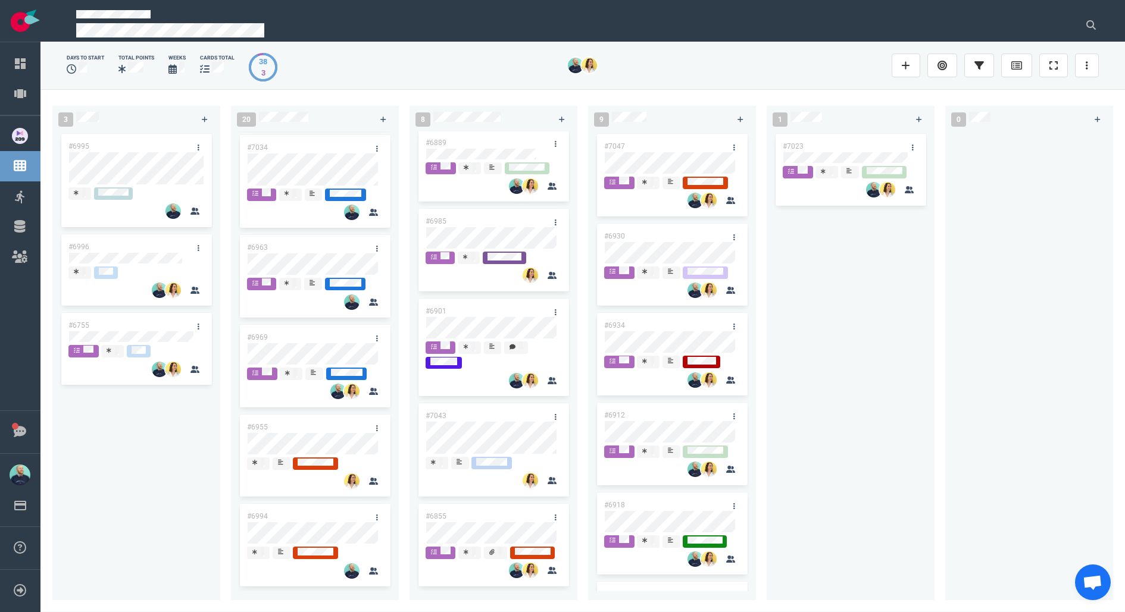
click at [88, 471] on div "#6995 #6996 #6755" at bounding box center [137, 359] width 154 height 455
click at [815, 342] on div "#7023" at bounding box center [851, 359] width 154 height 455
click at [149, 439] on div "#6995 #6996 #6755" at bounding box center [137, 359] width 154 height 455
click at [157, 514] on div "#6995 #6996 #6755" at bounding box center [137, 359] width 154 height 455
click at [110, 458] on div "#6995 #6996 #6755" at bounding box center [137, 359] width 154 height 455
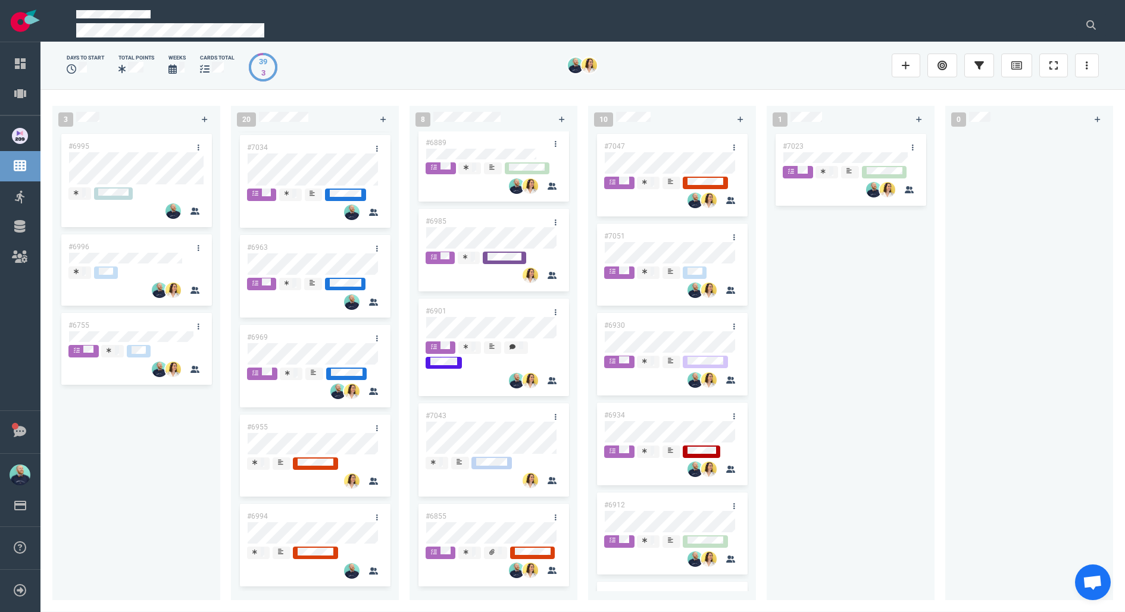
click at [141, 457] on div "#6995 #6996 #6755" at bounding box center [137, 359] width 154 height 455
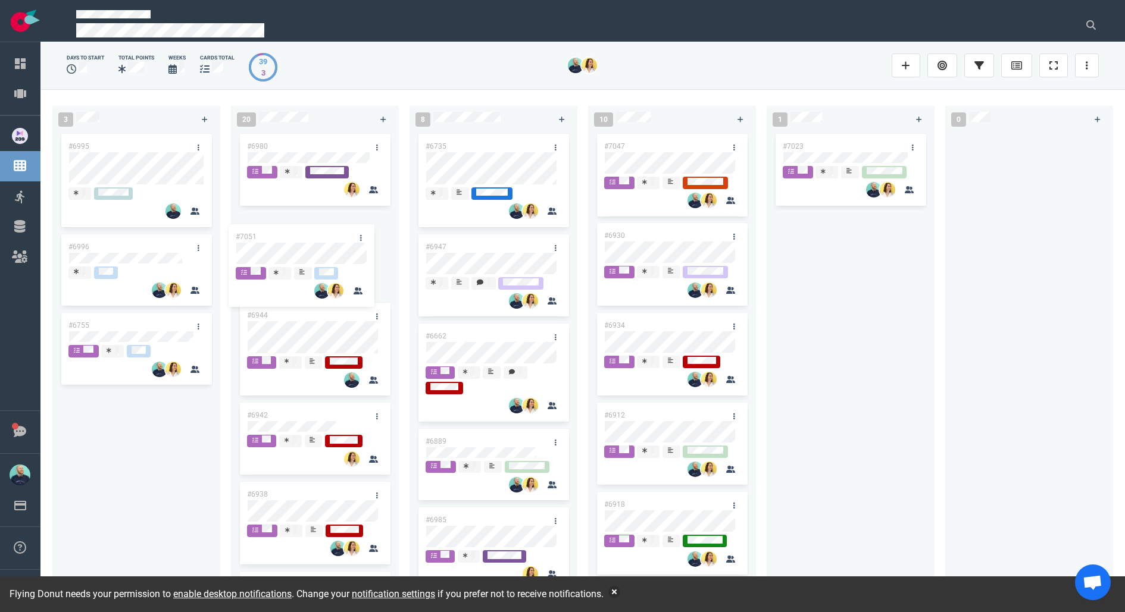
click at [287, 245] on div "3 #6995 #6996 #6755 20 #6980 #6944 #6942 #6938 #6952 #6948 #6951 #6925 #6987 #6…" at bounding box center [582, 350] width 1084 height 523
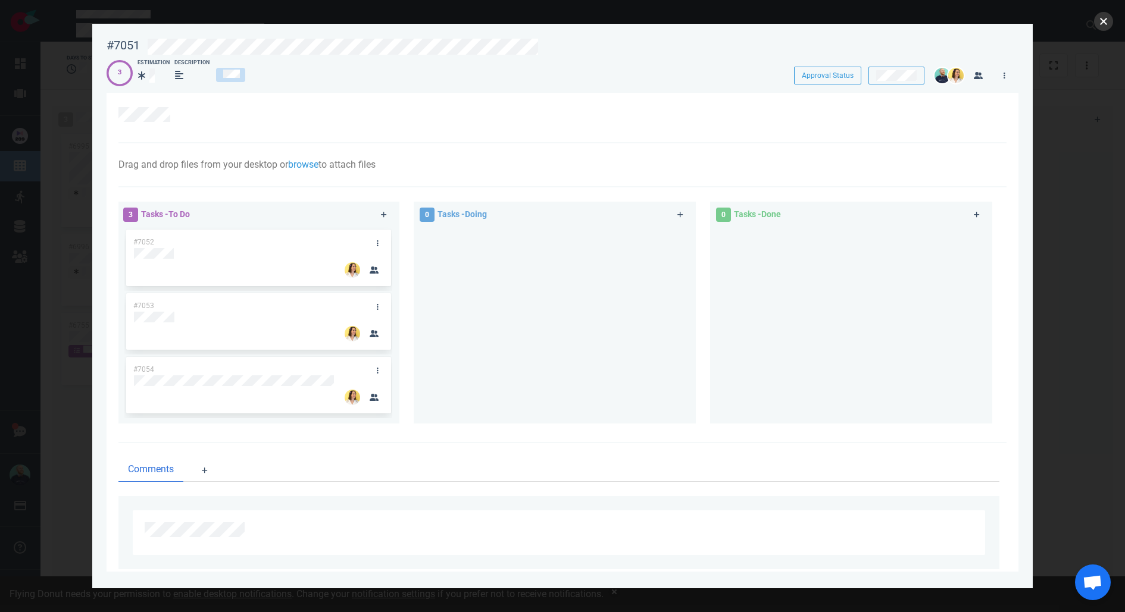
click at [1109, 19] on button "close" at bounding box center [1103, 21] width 19 height 19
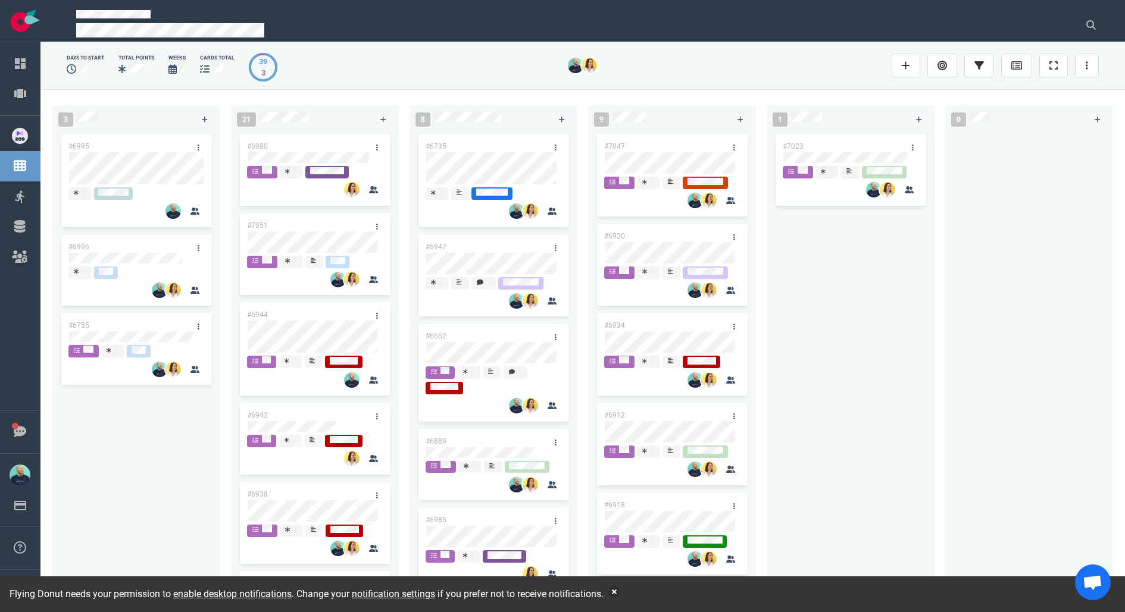
click at [135, 507] on div "#6995 #6996 #6755" at bounding box center [137, 359] width 154 height 455
click at [203, 245] on link at bounding box center [198, 247] width 19 height 15
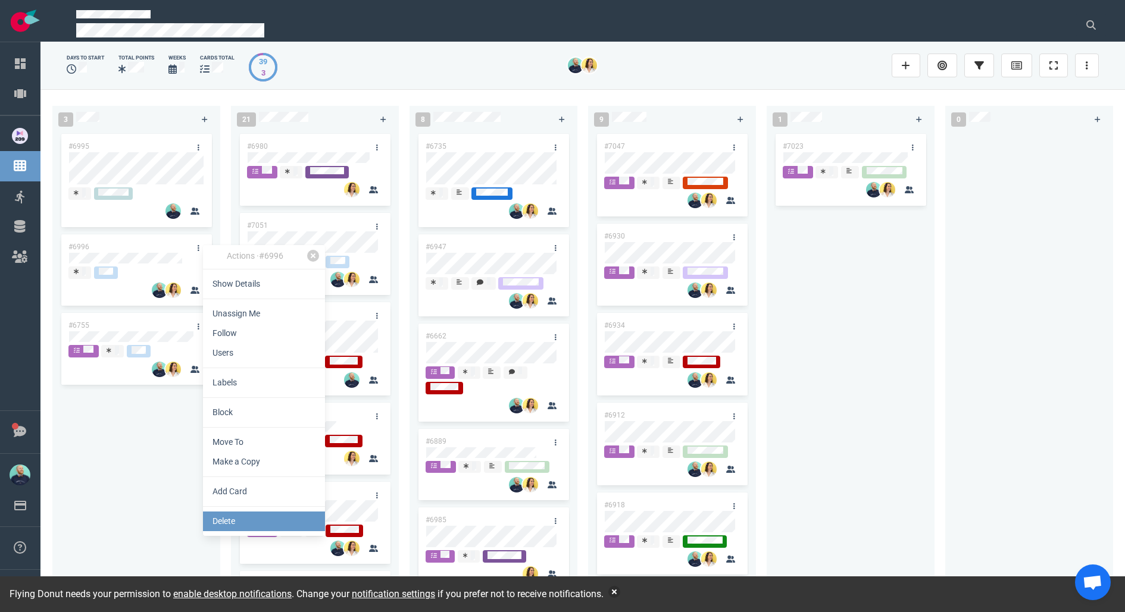
click at [244, 527] on link "Delete" at bounding box center [264, 522] width 122 height 20
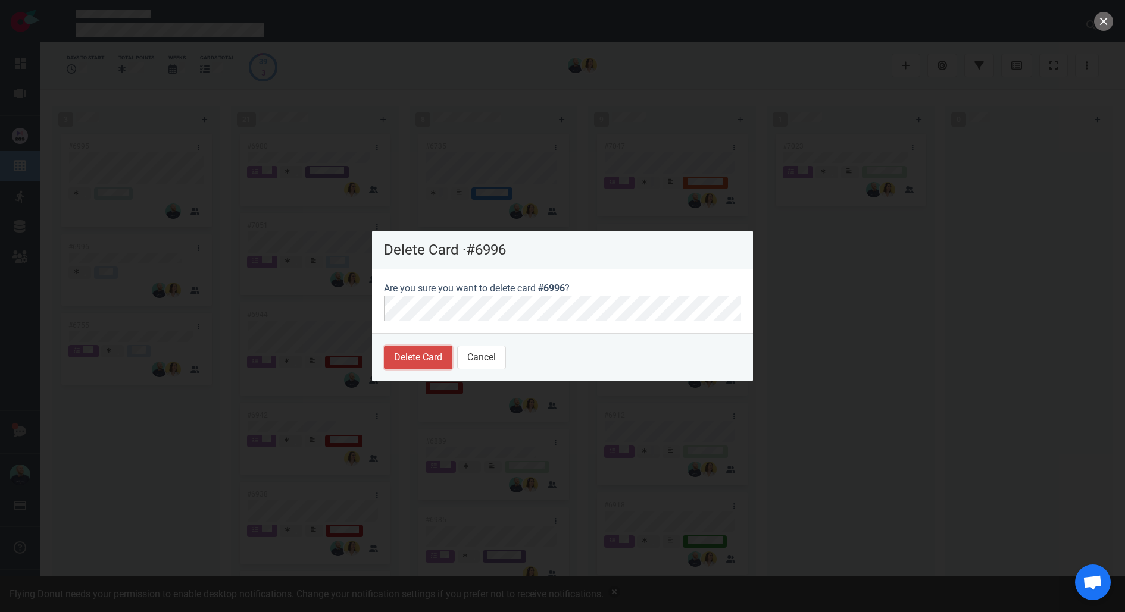
click at [410, 354] on button "Delete Card" at bounding box center [418, 358] width 68 height 24
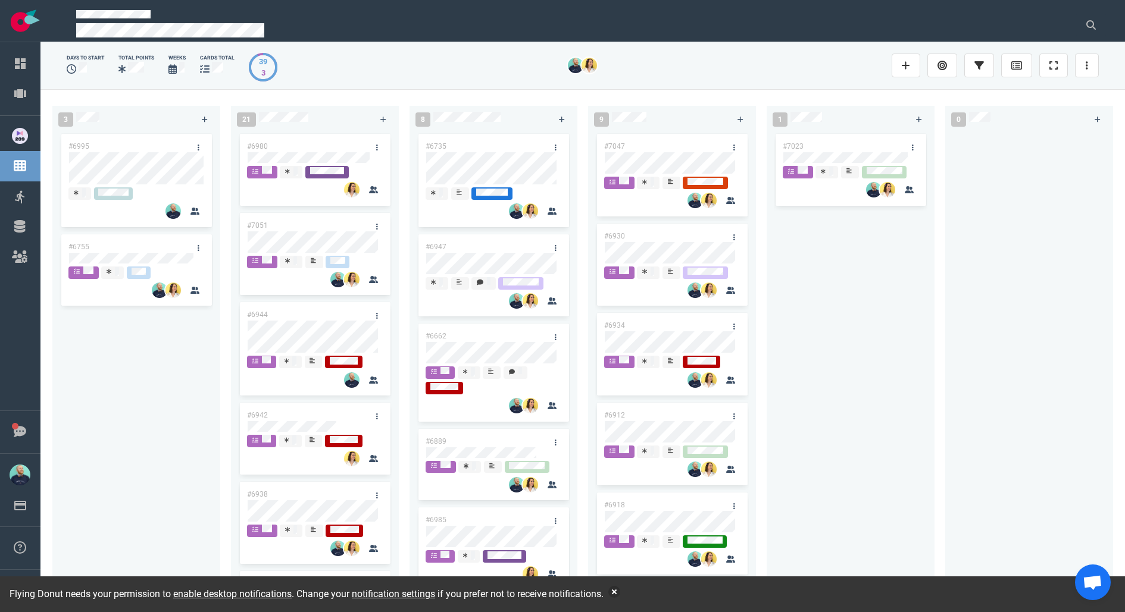
click at [156, 434] on div "#6995 #6755" at bounding box center [137, 359] width 154 height 455
click at [129, 376] on div "#6995 #6755" at bounding box center [137, 359] width 154 height 455
click at [620, 595] on button "button" at bounding box center [614, 592] width 12 height 12
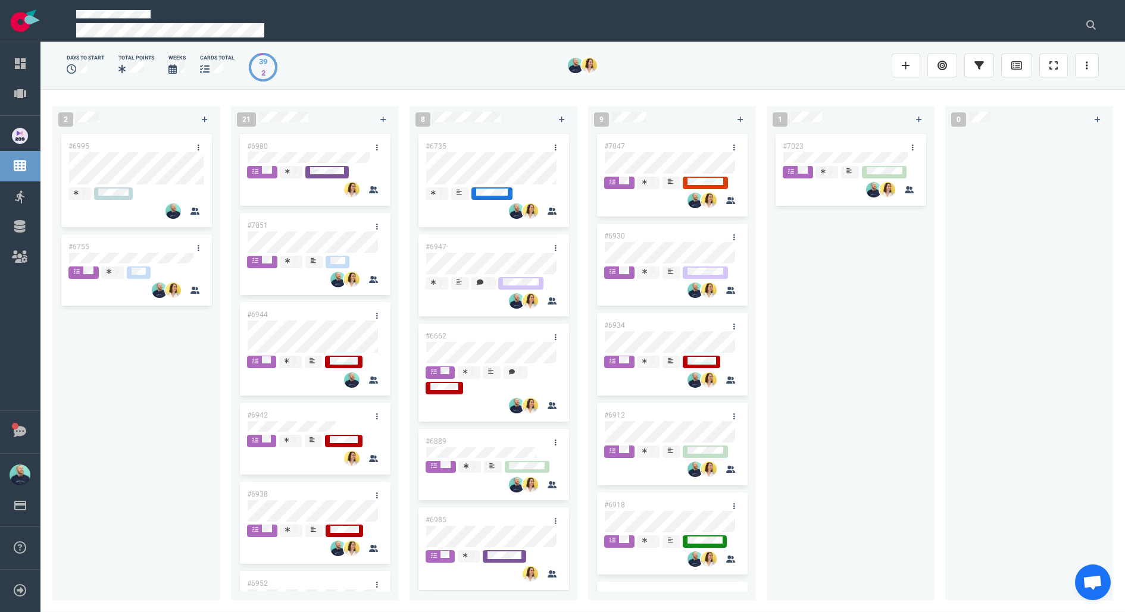
click at [201, 453] on div "#6995 #6755" at bounding box center [137, 359] width 154 height 455
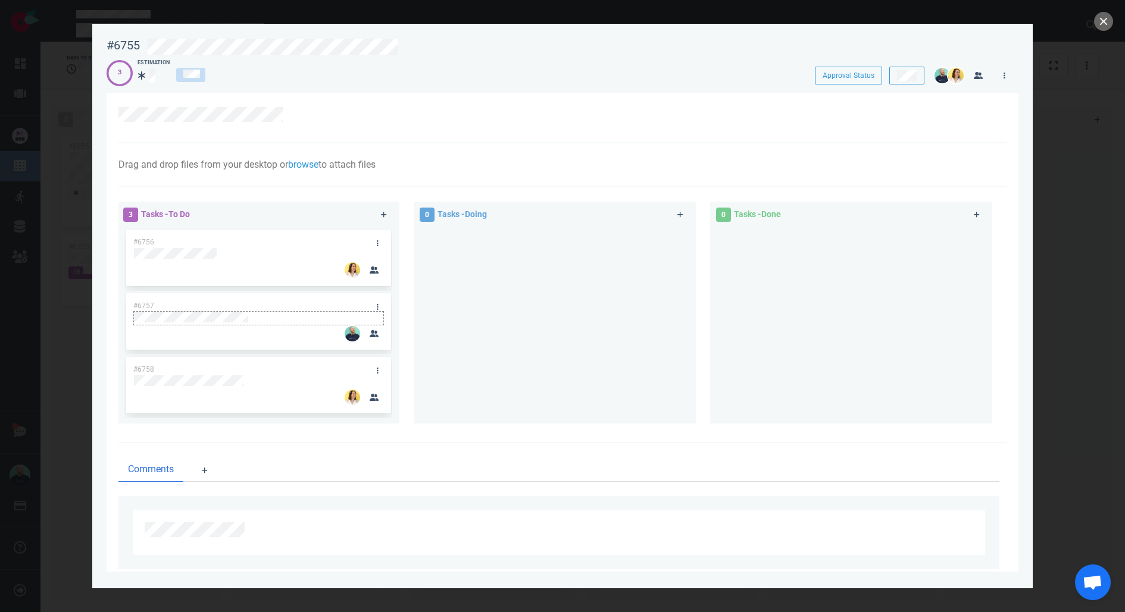
click at [264, 318] on div at bounding box center [258, 317] width 249 height 11
click at [378, 307] on link at bounding box center [377, 306] width 19 height 15
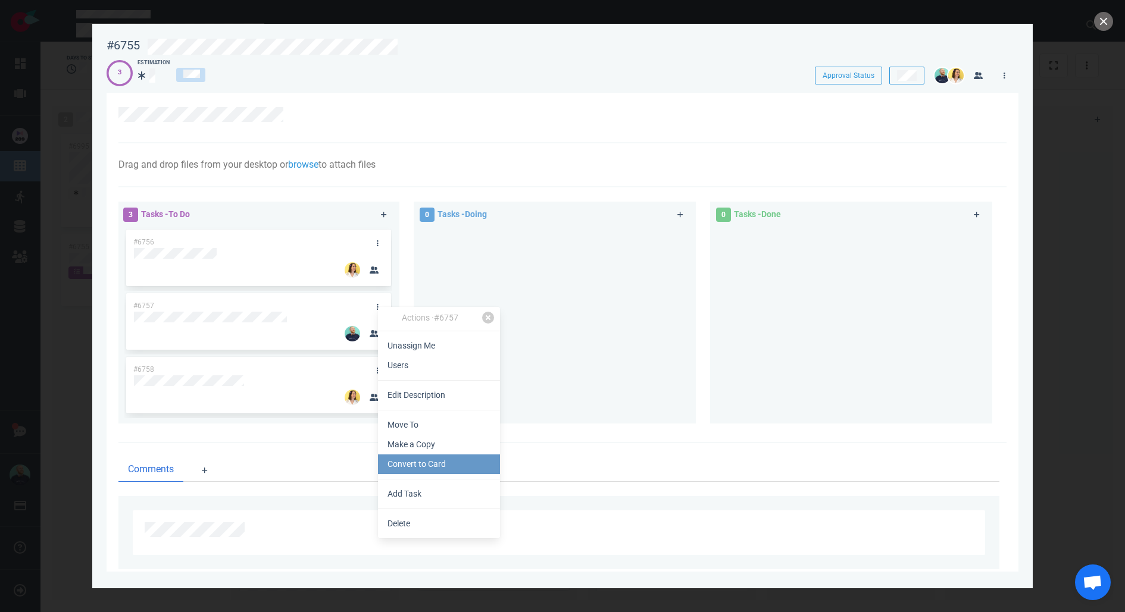
click at [429, 468] on link "Convert to Card" at bounding box center [439, 465] width 122 height 20
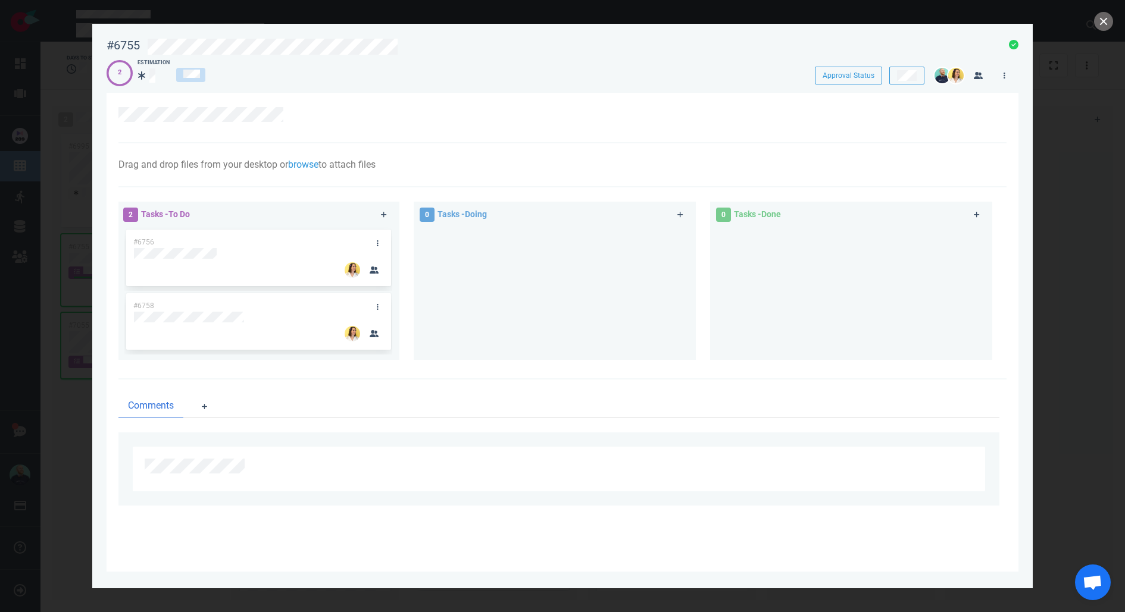
click at [540, 317] on div at bounding box center [555, 288] width 268 height 123
drag, startPoint x: 512, startPoint y: 315, endPoint x: 673, endPoint y: 257, distance: 171.2
click at [526, 318] on div at bounding box center [555, 288] width 268 height 123
drag, startPoint x: 1101, startPoint y: 22, endPoint x: 1081, endPoint y: 32, distance: 21.3
click at [1101, 21] on button "close" at bounding box center [1103, 21] width 19 height 19
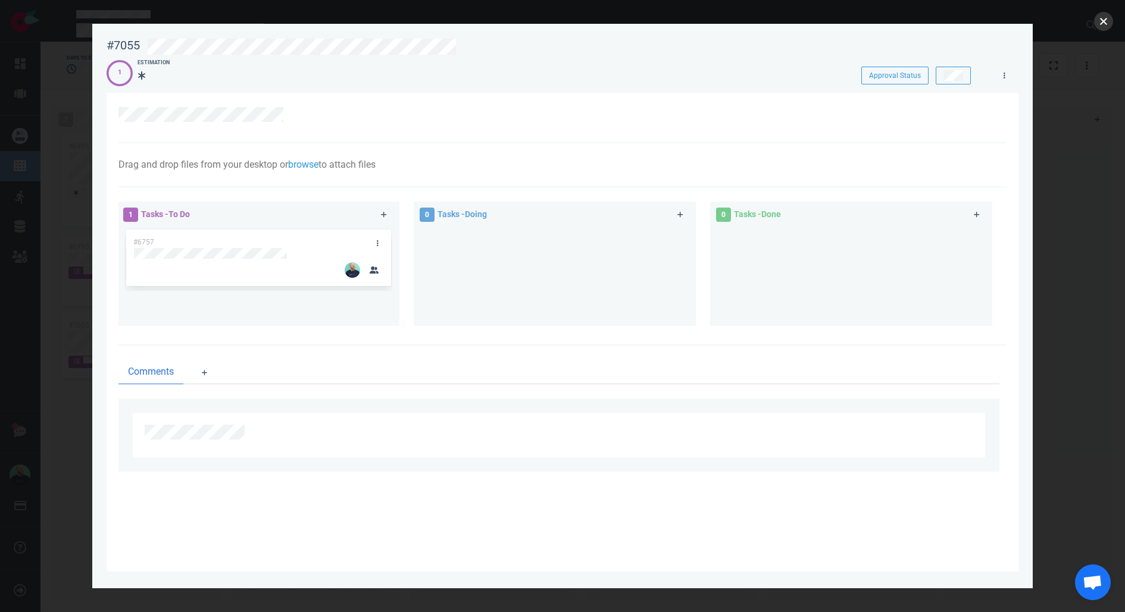
click at [1106, 20] on button "close" at bounding box center [1103, 21] width 19 height 19
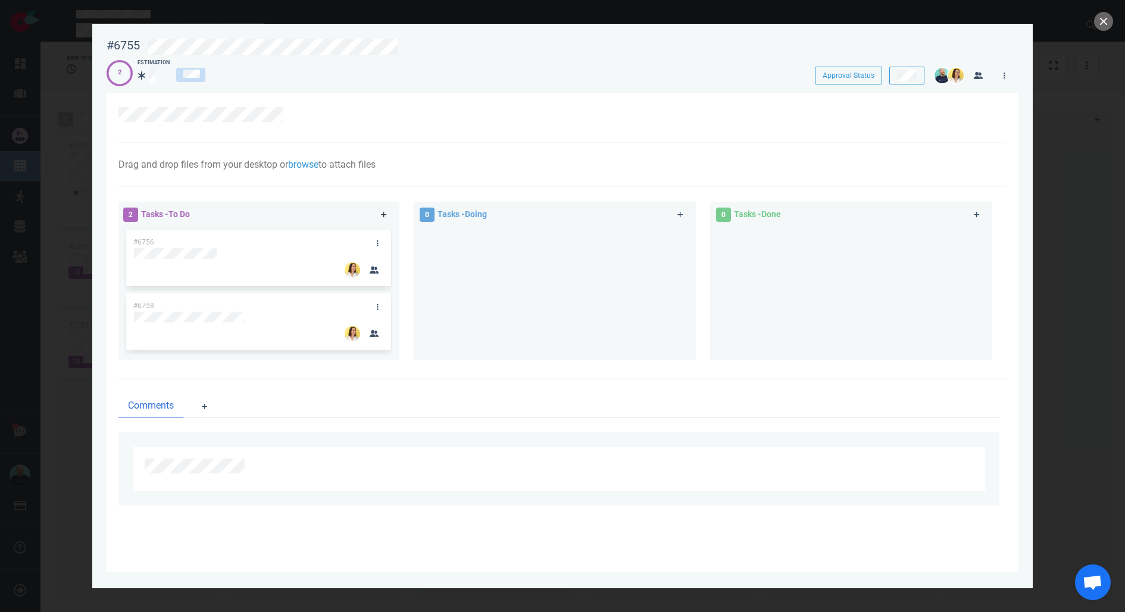
click at [385, 209] on link at bounding box center [383, 215] width 19 height 15
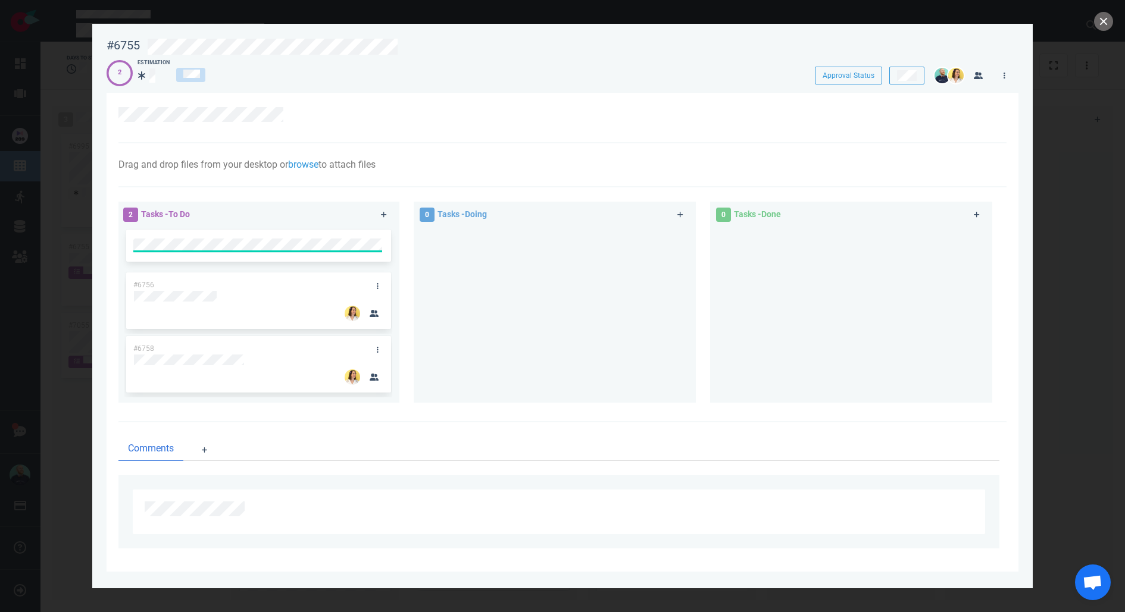
click at [498, 290] on div at bounding box center [555, 310] width 268 height 167
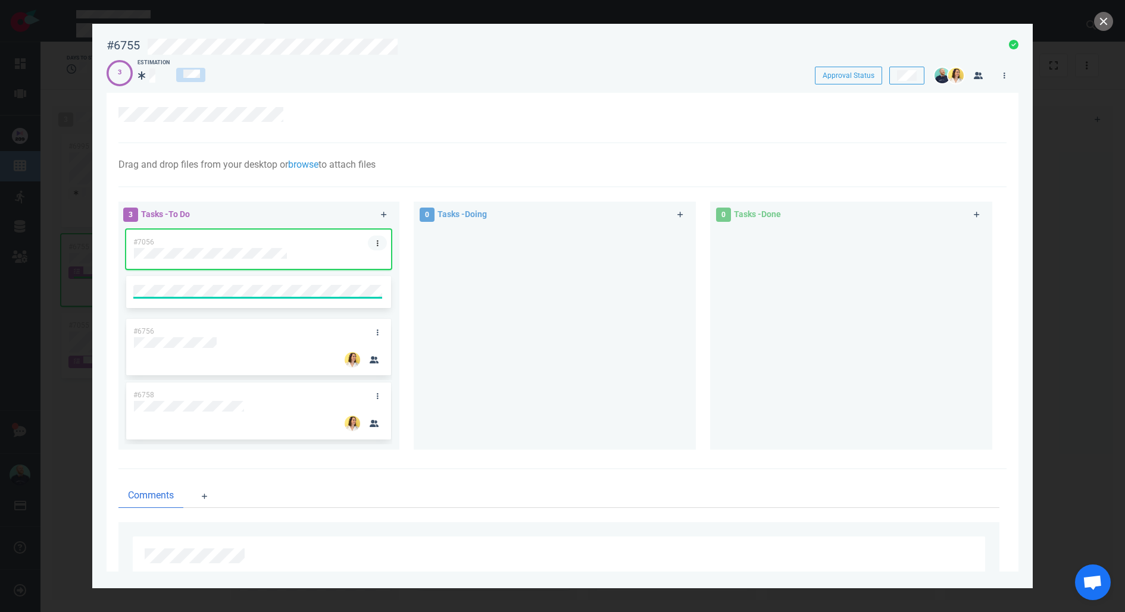
click at [380, 240] on link at bounding box center [377, 243] width 19 height 15
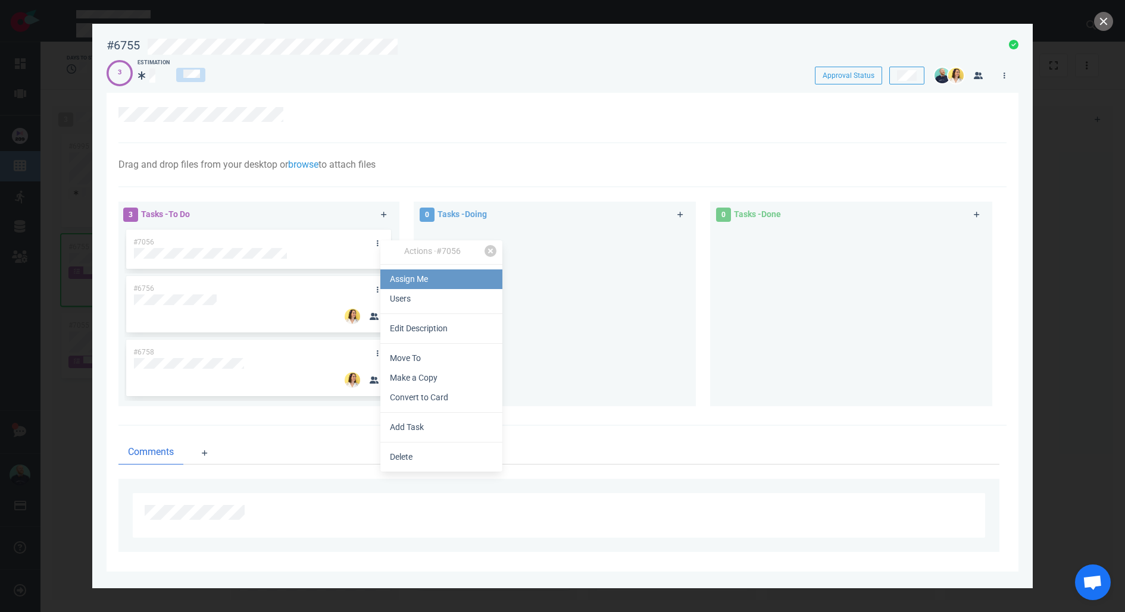
click at [405, 273] on link "Assign Me" at bounding box center [441, 280] width 122 height 20
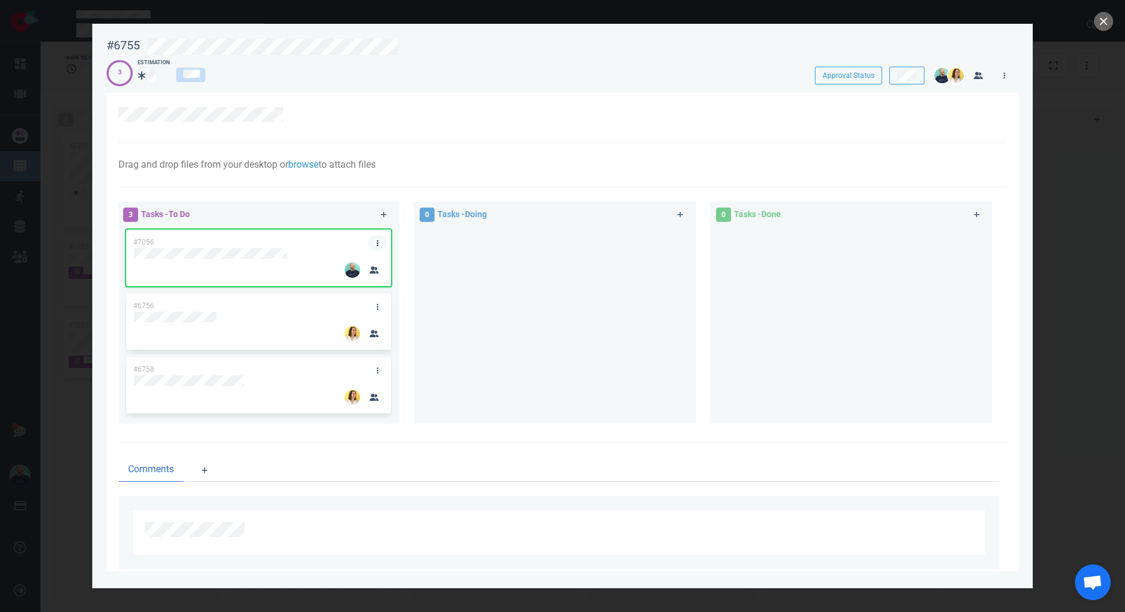
click at [380, 238] on link at bounding box center [377, 243] width 19 height 15
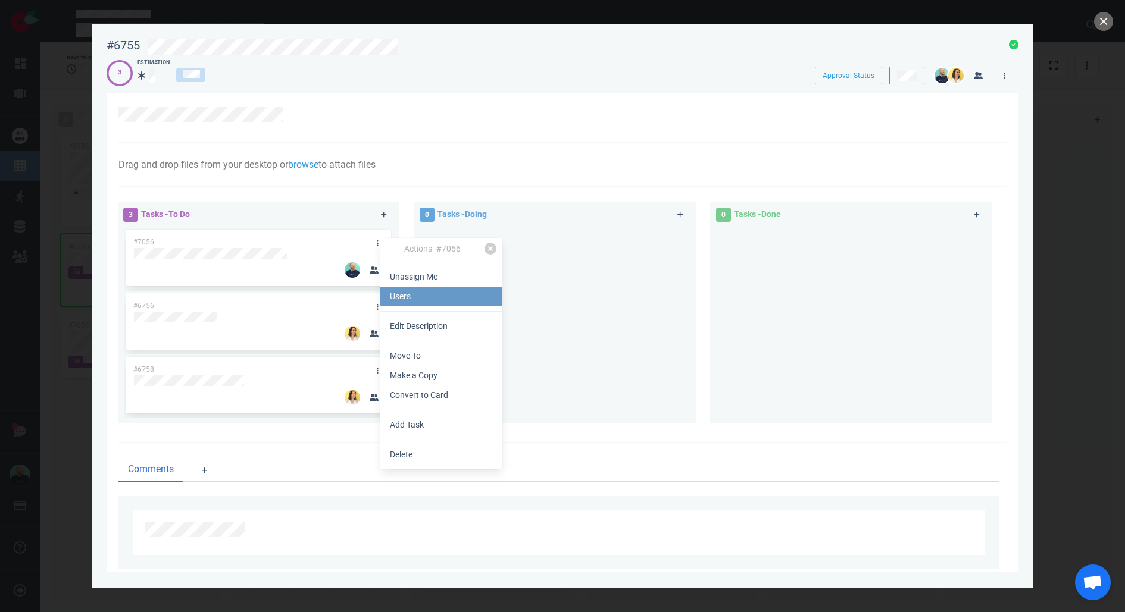
click at [408, 296] on link "Users" at bounding box center [441, 297] width 122 height 20
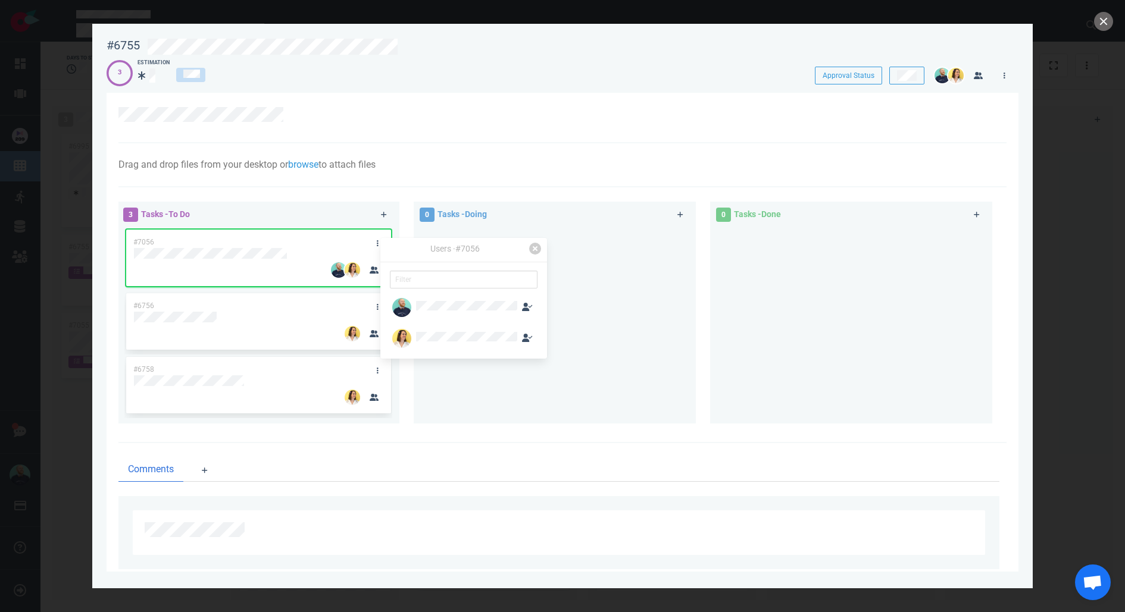
click at [513, 415] on div at bounding box center [555, 325] width 282 height 196
click at [380, 299] on div at bounding box center [379, 305] width 23 height 25
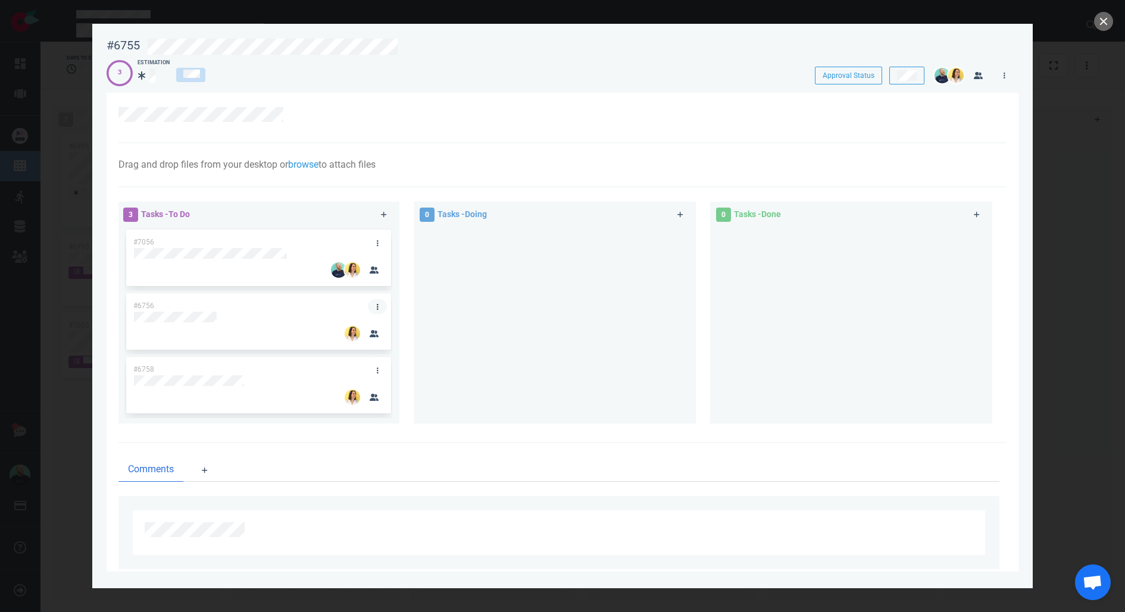
click at [382, 302] on link at bounding box center [377, 306] width 19 height 15
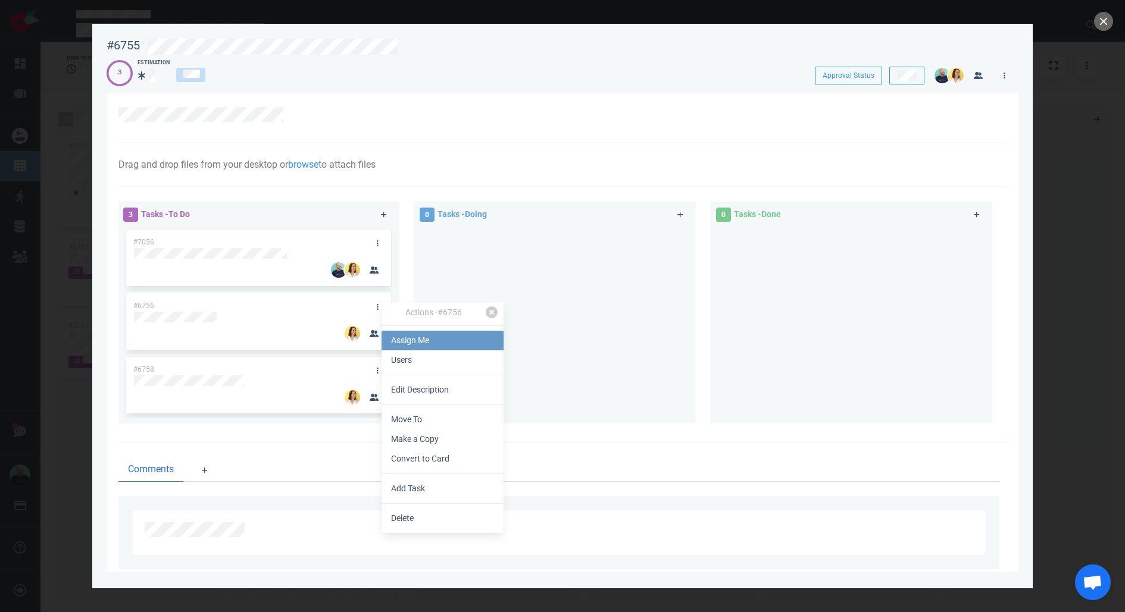
click at [424, 343] on link "Assign Me" at bounding box center [443, 341] width 122 height 20
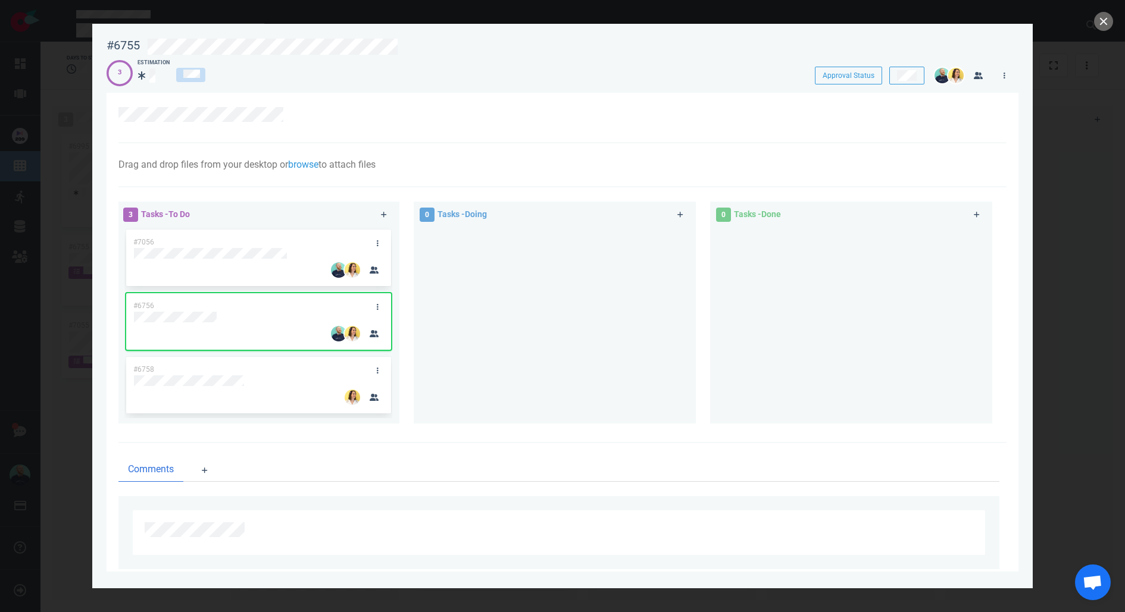
click at [576, 340] on div at bounding box center [555, 320] width 268 height 187
click at [377, 370] on link at bounding box center [377, 370] width 19 height 15
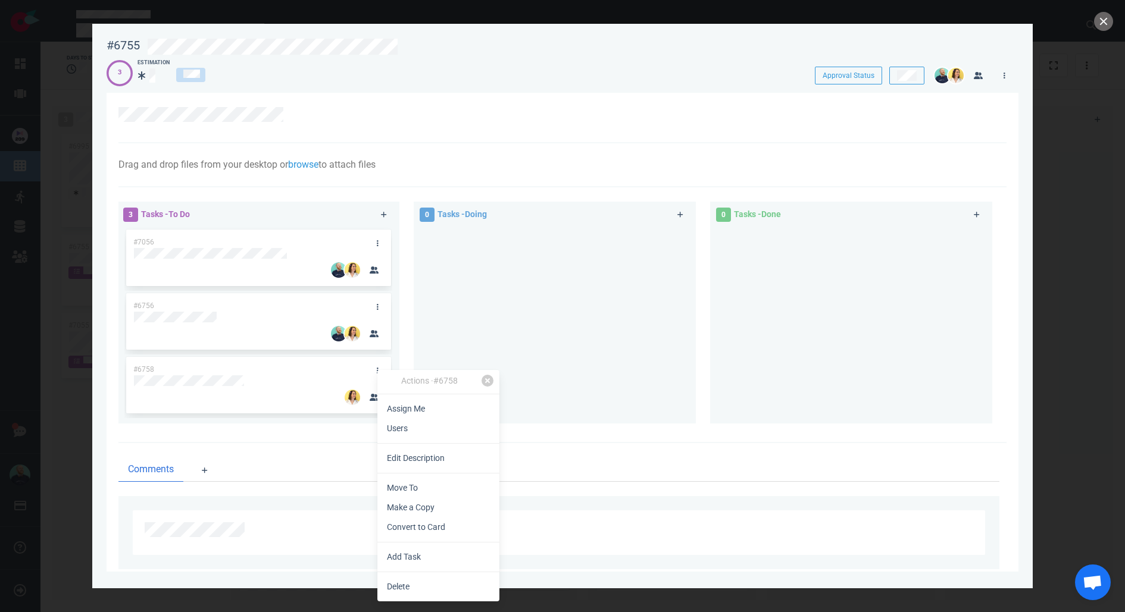
click at [420, 411] on link "Assign Me" at bounding box center [438, 409] width 122 height 20
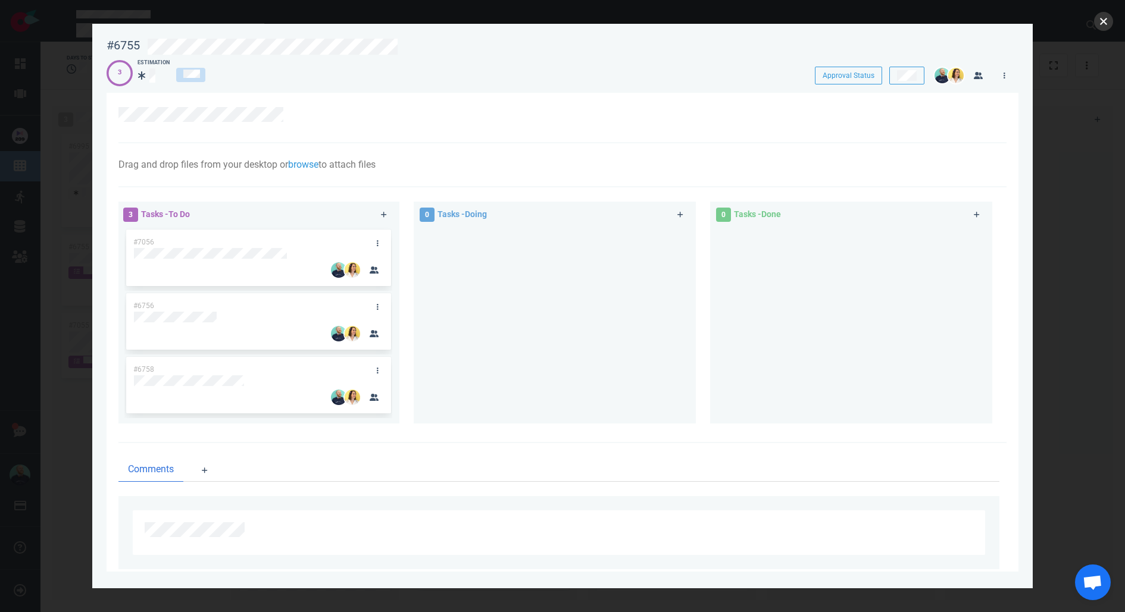
click at [1108, 20] on button "close" at bounding box center [1103, 21] width 19 height 19
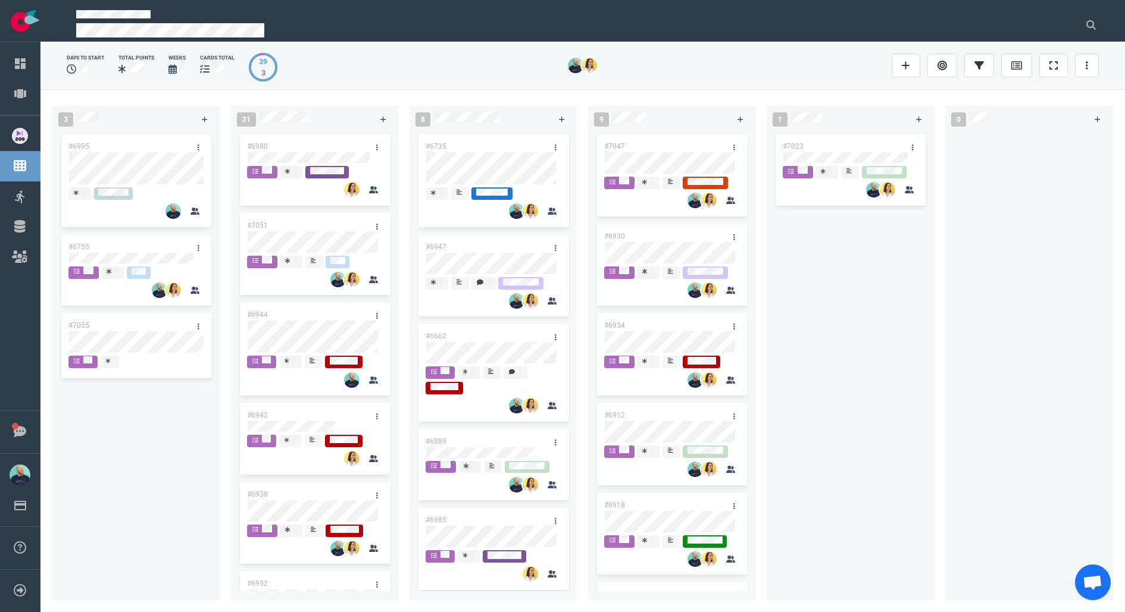
click at [189, 427] on div "#6995 #6755 #7055" at bounding box center [137, 359] width 154 height 455
click at [199, 326] on link at bounding box center [198, 327] width 19 height 15
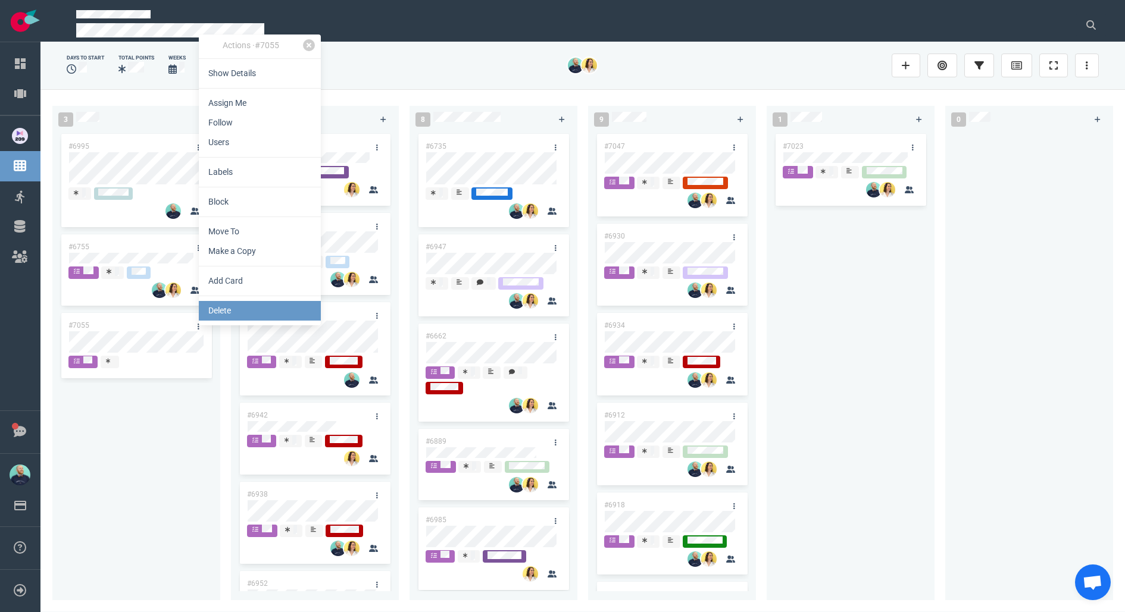
click at [270, 318] on link "Delete" at bounding box center [260, 311] width 122 height 20
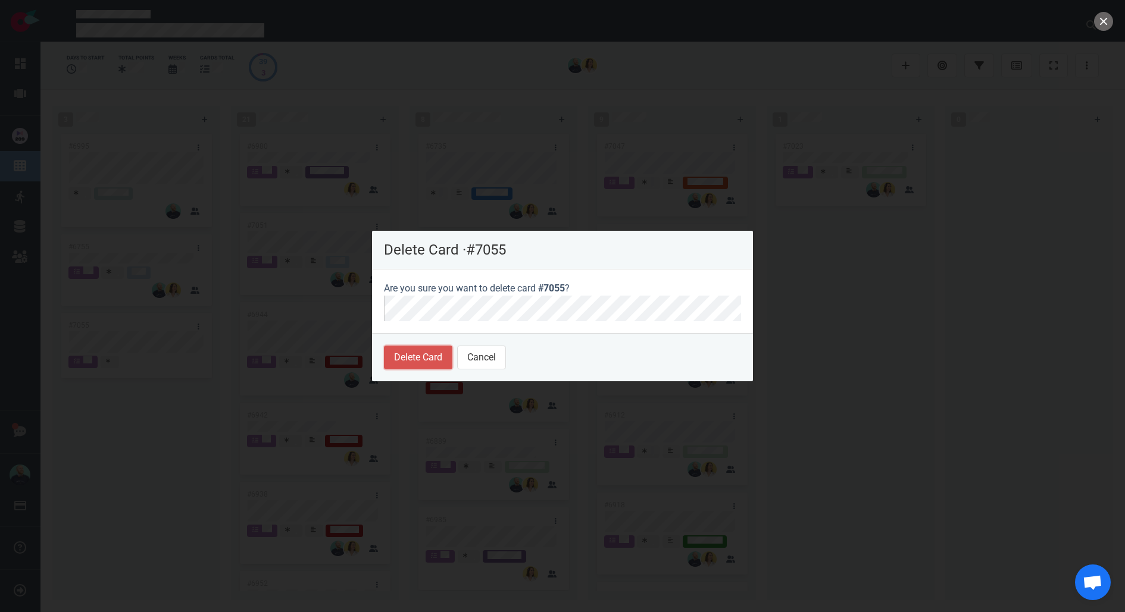
drag, startPoint x: 422, startPoint y: 354, endPoint x: 302, endPoint y: 375, distance: 122.0
click at [422, 354] on button "Delete Card" at bounding box center [418, 358] width 68 height 24
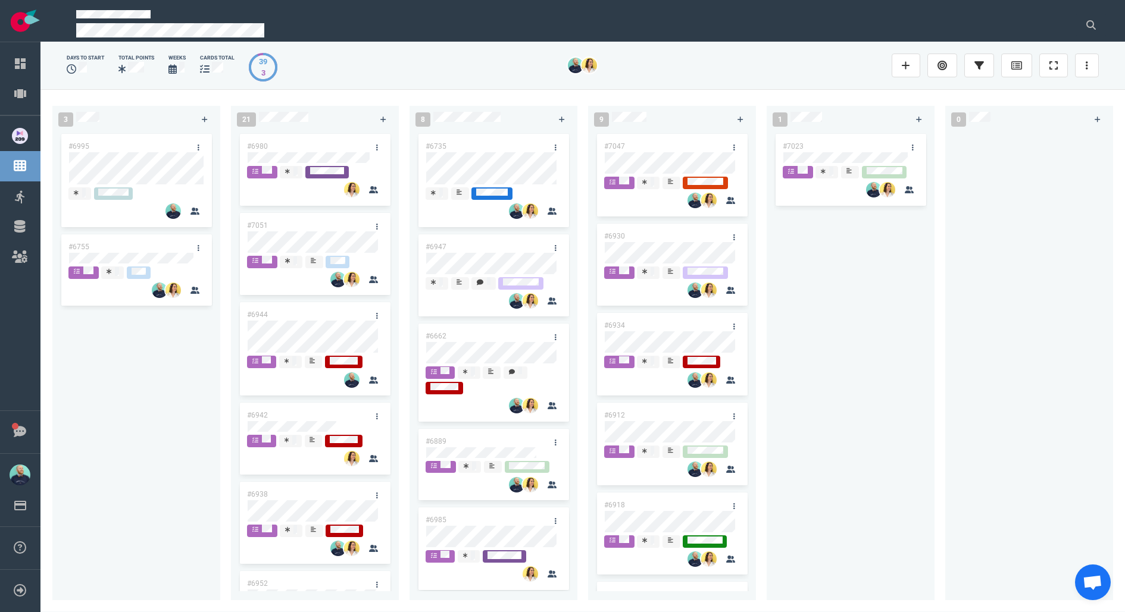
click at [173, 467] on div "#6995 #6755" at bounding box center [137, 359] width 154 height 455
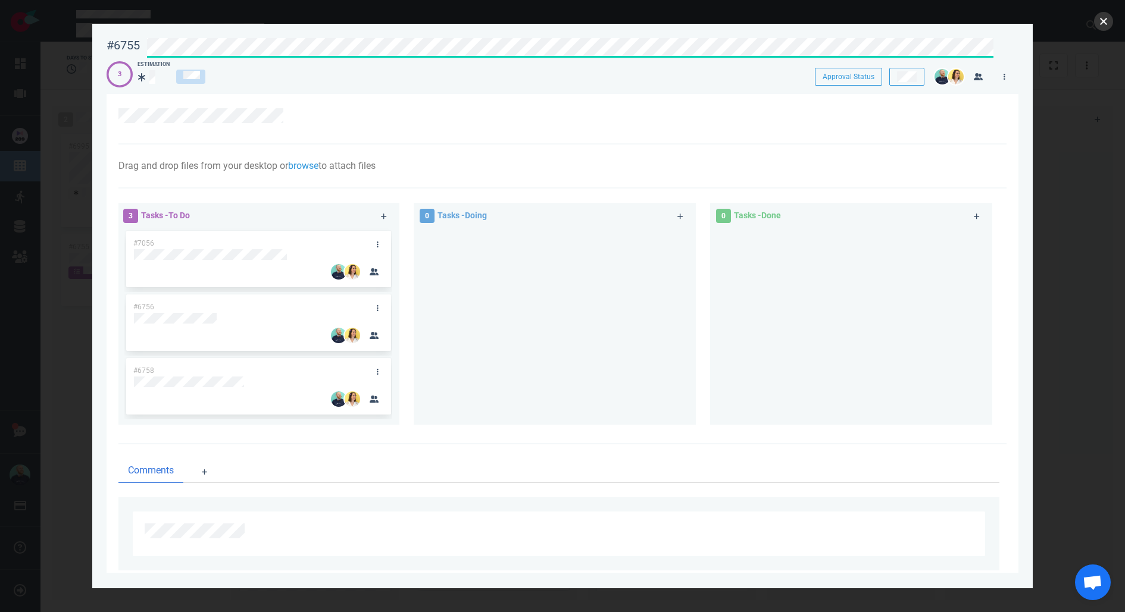
click at [1099, 25] on button "close" at bounding box center [1103, 21] width 19 height 19
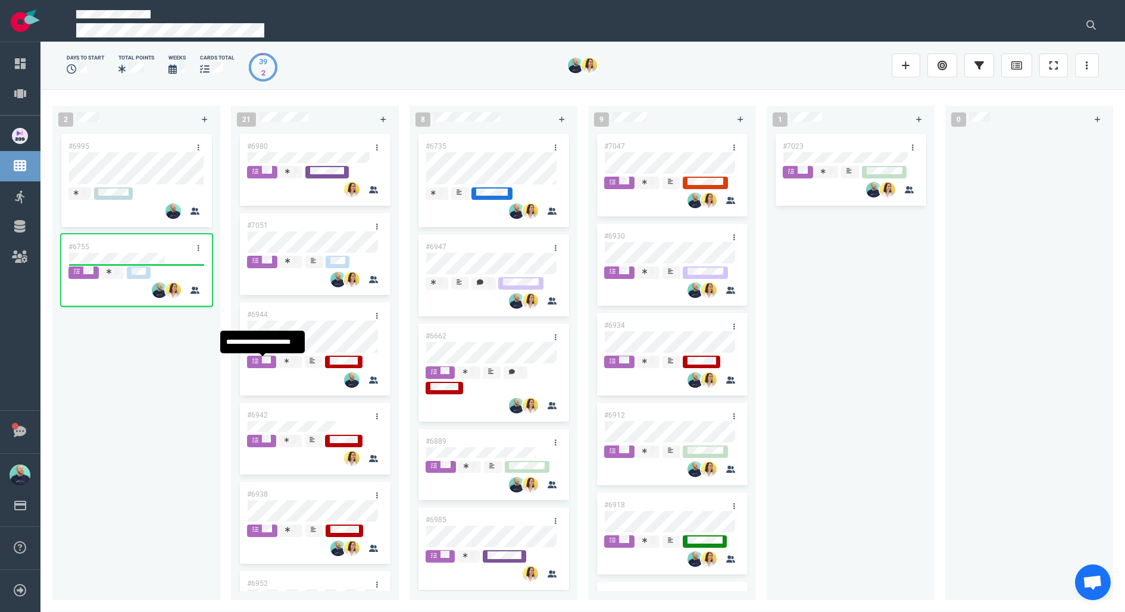
click at [123, 348] on div "#6995 #6755" at bounding box center [137, 359] width 154 height 455
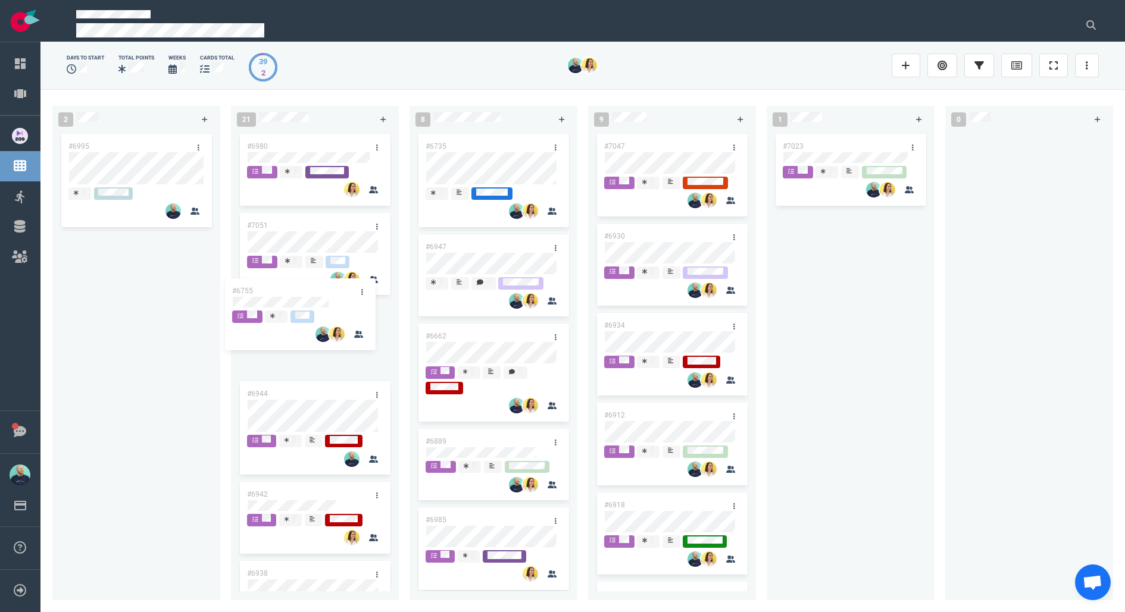
click at [301, 317] on div "2 #6995 #6755 #6755 21 #6980 #7051 #6944 #6942 #6938 #6952 #6948 #6951 #6925 #6…" at bounding box center [582, 350] width 1084 height 523
click at [172, 395] on div "#6995" at bounding box center [137, 359] width 154 height 455
click at [151, 376] on div "#6995" at bounding box center [137, 359] width 154 height 455
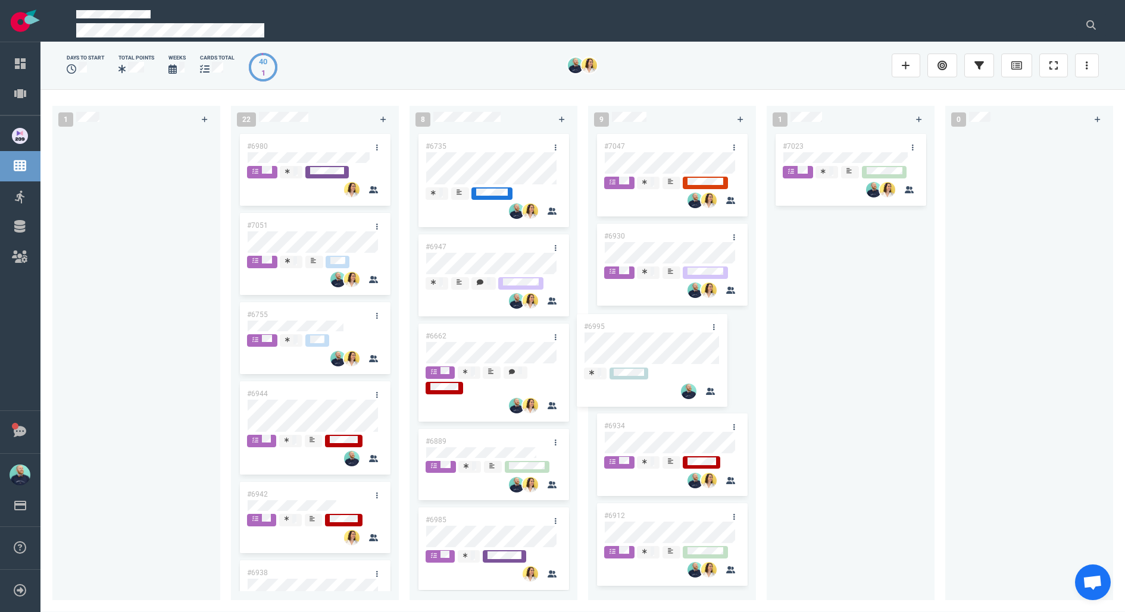
scroll to position [429, 0]
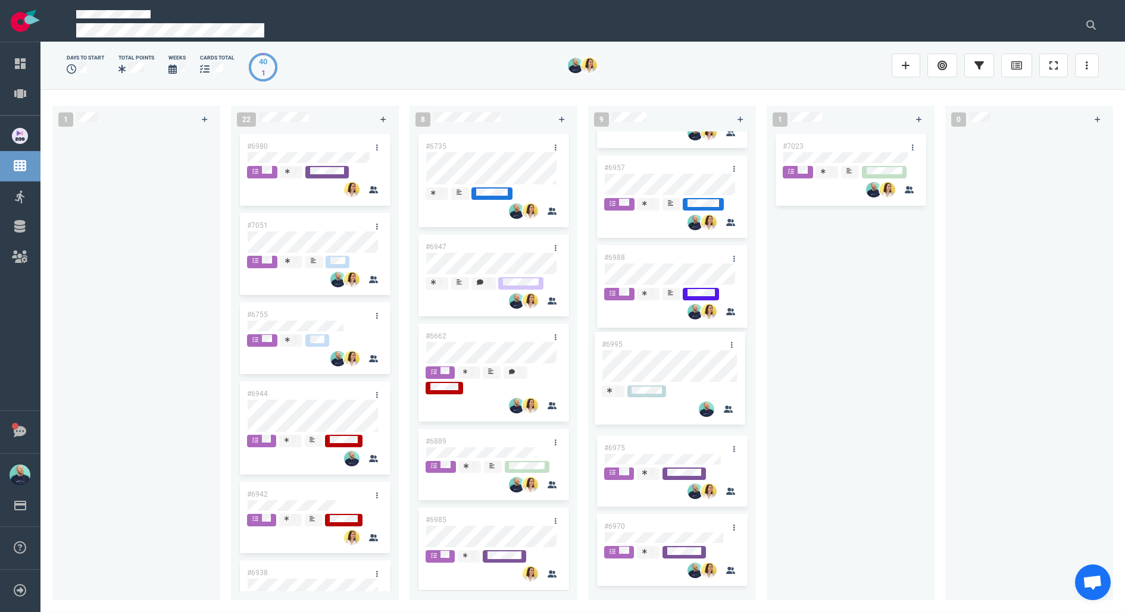
click at [667, 367] on div "1 #6995 #6995 22 #6980 #7051 #6755 #6944 #6942 #6938 #6952 #6948 #6951 #6925 #6…" at bounding box center [582, 350] width 1084 height 523
click at [886, 336] on div "#7023" at bounding box center [851, 359] width 154 height 455
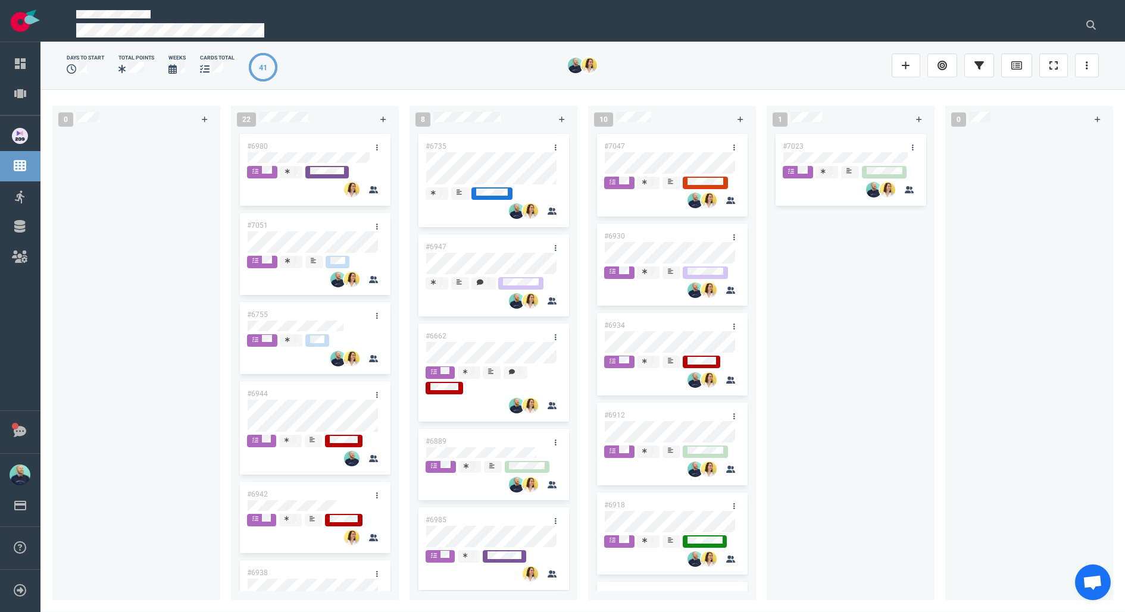
click at [871, 258] on div "#7023" at bounding box center [851, 359] width 154 height 455
click at [930, 390] on div "#7023" at bounding box center [851, 362] width 168 height 460
click at [918, 339] on div "#7023" at bounding box center [851, 359] width 154 height 455
click at [869, 289] on div "#7023" at bounding box center [851, 359] width 154 height 455
click at [862, 273] on div "#7023" at bounding box center [851, 359] width 154 height 455
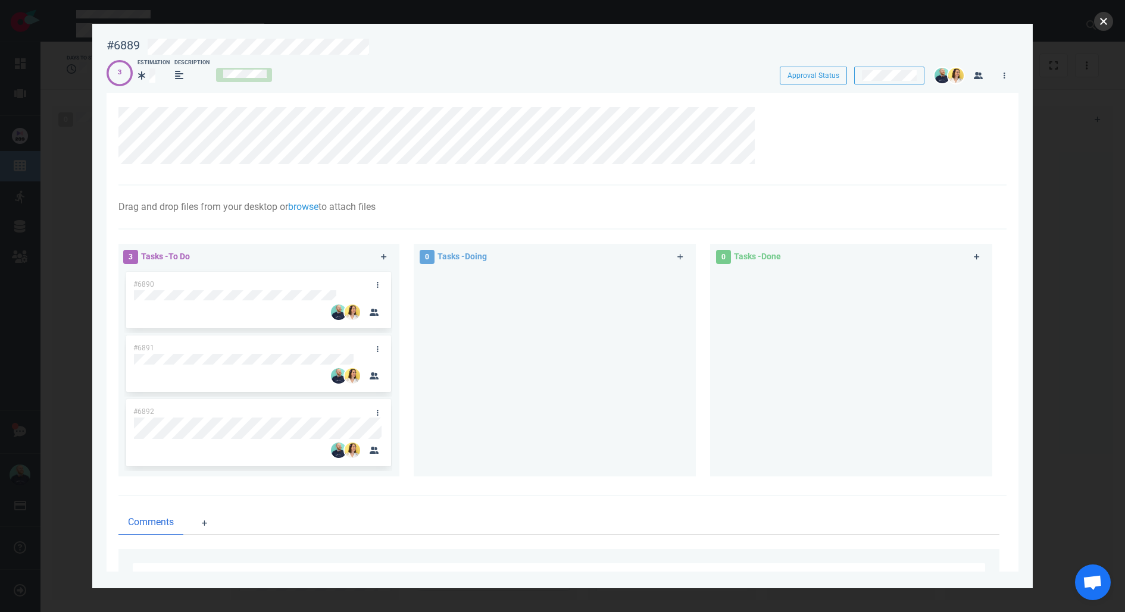
click at [1107, 24] on button "close" at bounding box center [1103, 21] width 19 height 19
click at [1104, 10] on div at bounding box center [562, 306] width 1125 height 612
click at [1108, 22] on button "close" at bounding box center [1103, 21] width 19 height 19
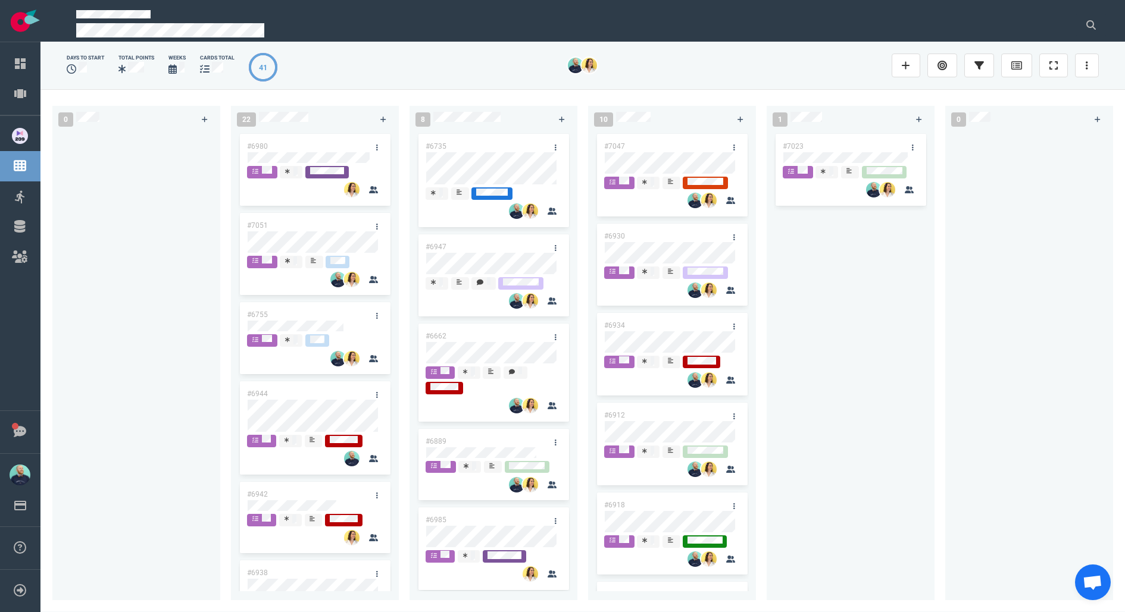
click at [837, 365] on div "#7023" at bounding box center [851, 359] width 154 height 455
click at [855, 377] on div "#7023" at bounding box center [851, 359] width 154 height 455
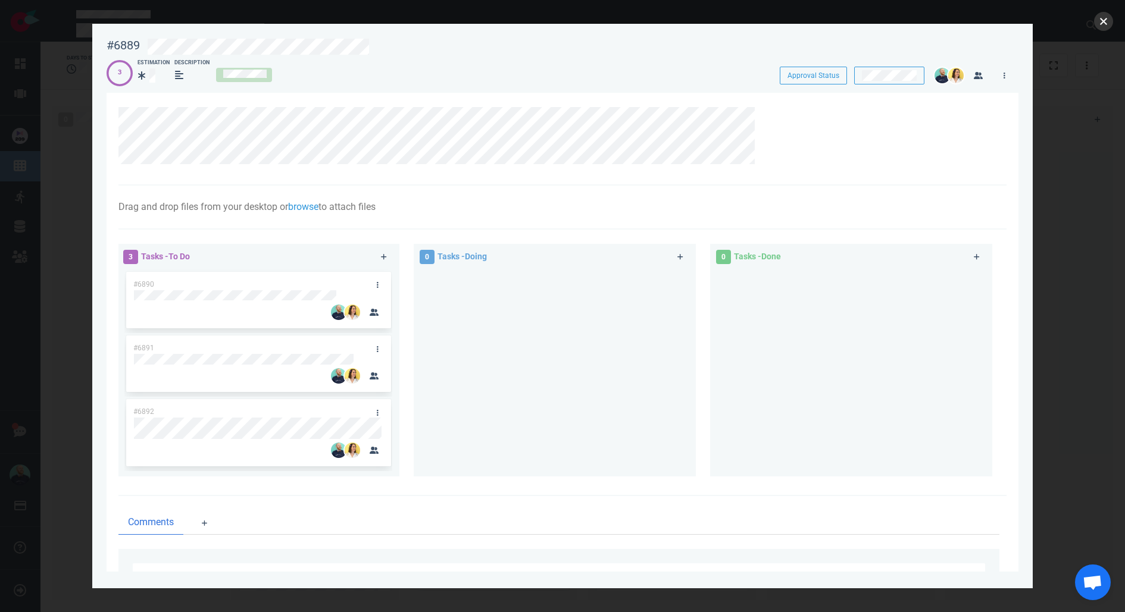
click at [1099, 25] on button "close" at bounding box center [1103, 21] width 19 height 19
click at [1106, 18] on button "close" at bounding box center [1103, 21] width 19 height 19
click at [1101, 22] on button "close" at bounding box center [1103, 21] width 19 height 19
click at [1099, 22] on button "close" at bounding box center [1103, 21] width 19 height 19
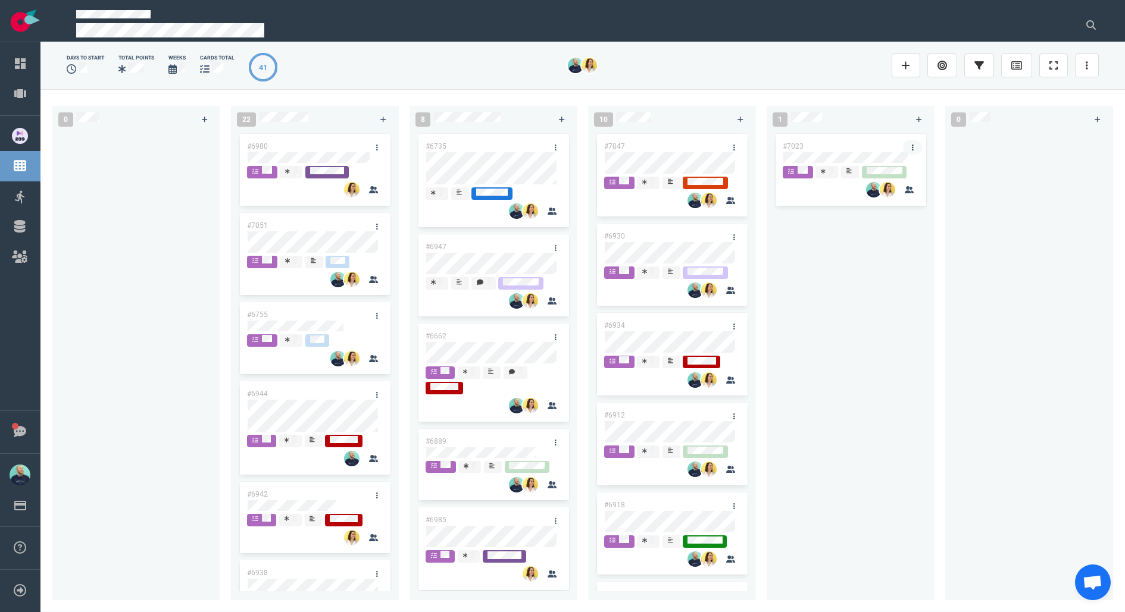
click at [915, 145] on link at bounding box center [912, 147] width 19 height 15
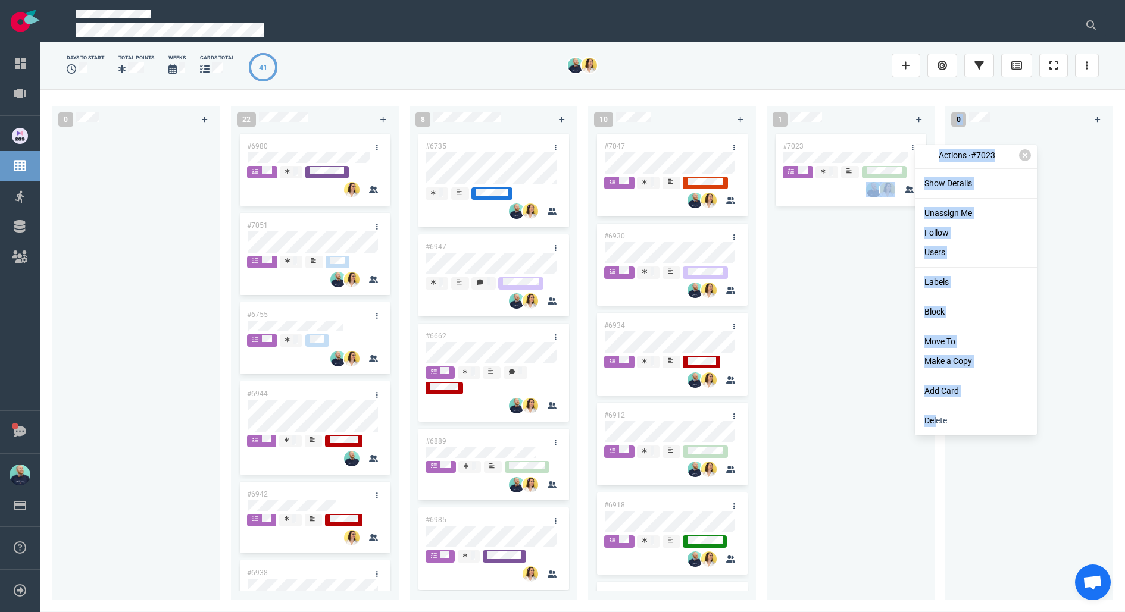
drag, startPoint x: 939, startPoint y: 417, endPoint x: 860, endPoint y: 324, distance: 122.0
click at [846, 343] on div "days to start Total Points Weeks cards total 41 0 22 #6980 #7051 #6755 #6944 #6…" at bounding box center [583, 324] width 1056 height 556
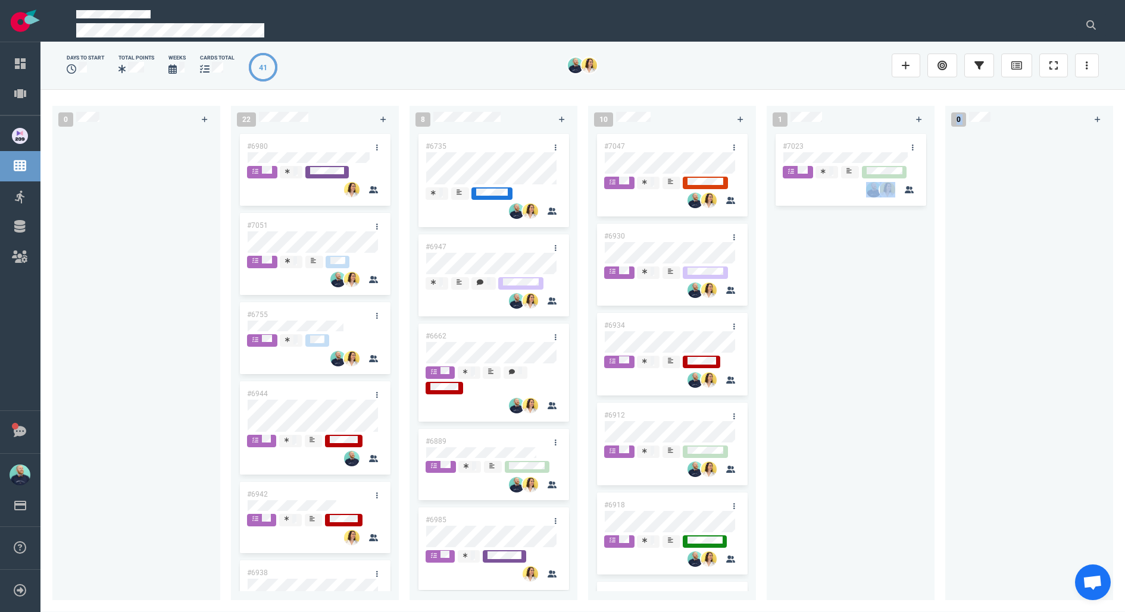
click at [860, 324] on div "#7023" at bounding box center [851, 359] width 154 height 455
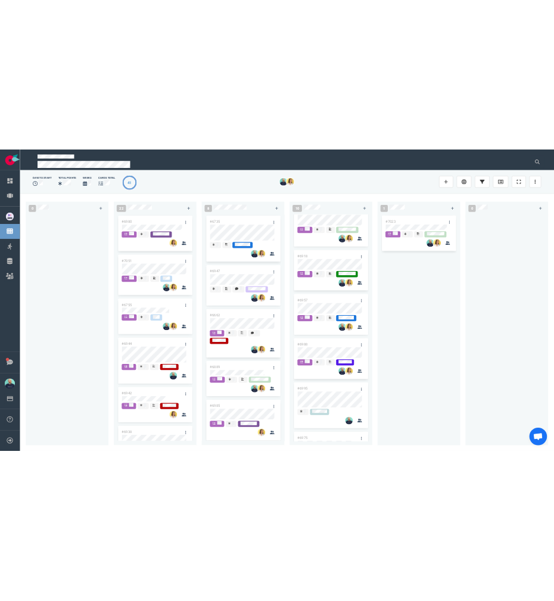
scroll to position [429, 0]
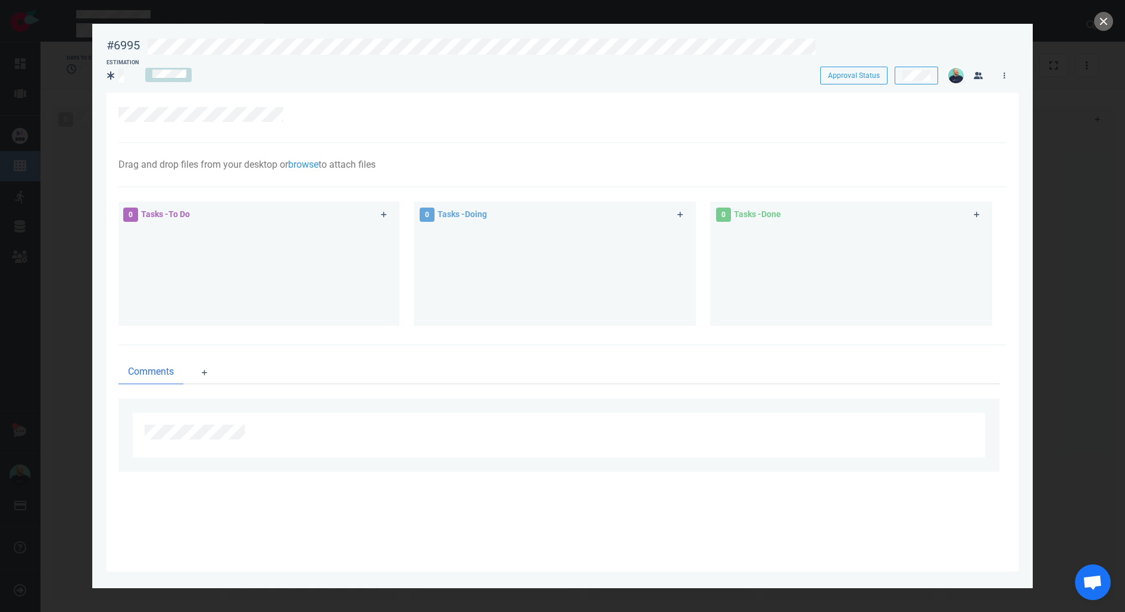
click at [726, 35] on div at bounding box center [567, 45] width 855 height 28
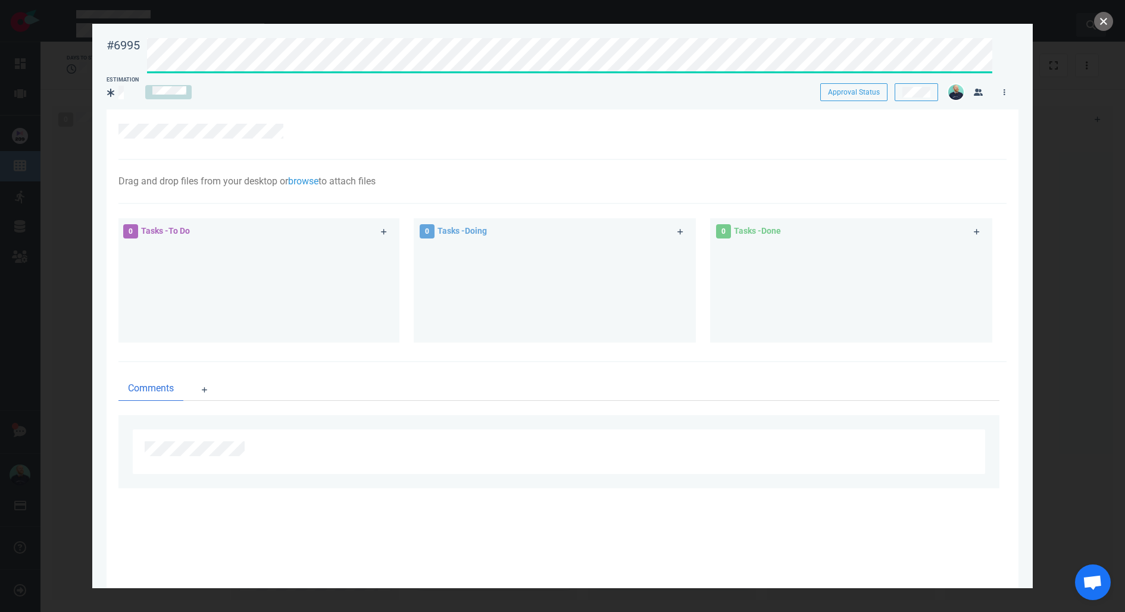
drag, startPoint x: 1100, startPoint y: 26, endPoint x: 1091, endPoint y: 25, distance: 9.0
click at [1101, 26] on button "close" at bounding box center [1103, 21] width 19 height 19
